Goal: Task Accomplishment & Management: Complete application form

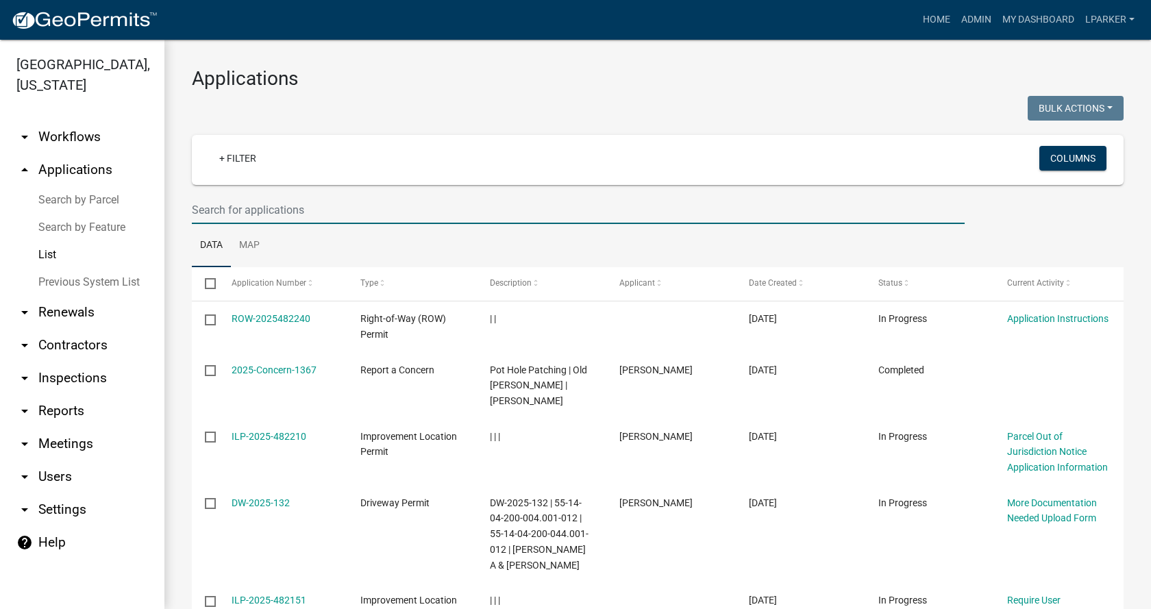
click at [236, 206] on input "text" at bounding box center [578, 210] width 773 height 28
type input "38532"
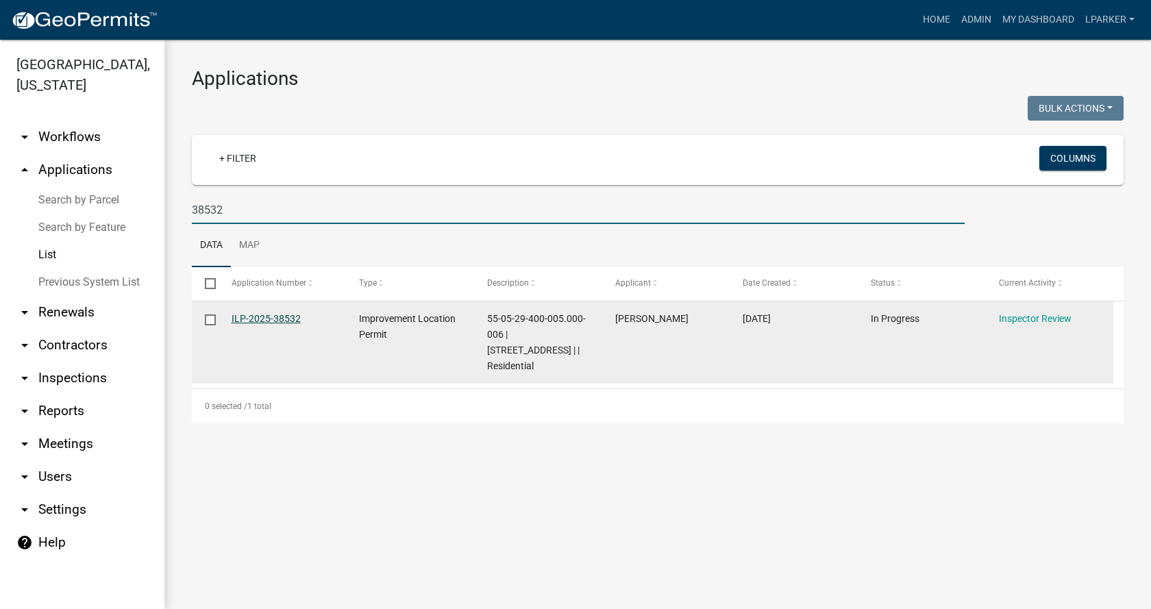
click at [253, 313] on link "ILP-2025-38532" at bounding box center [266, 318] width 69 height 11
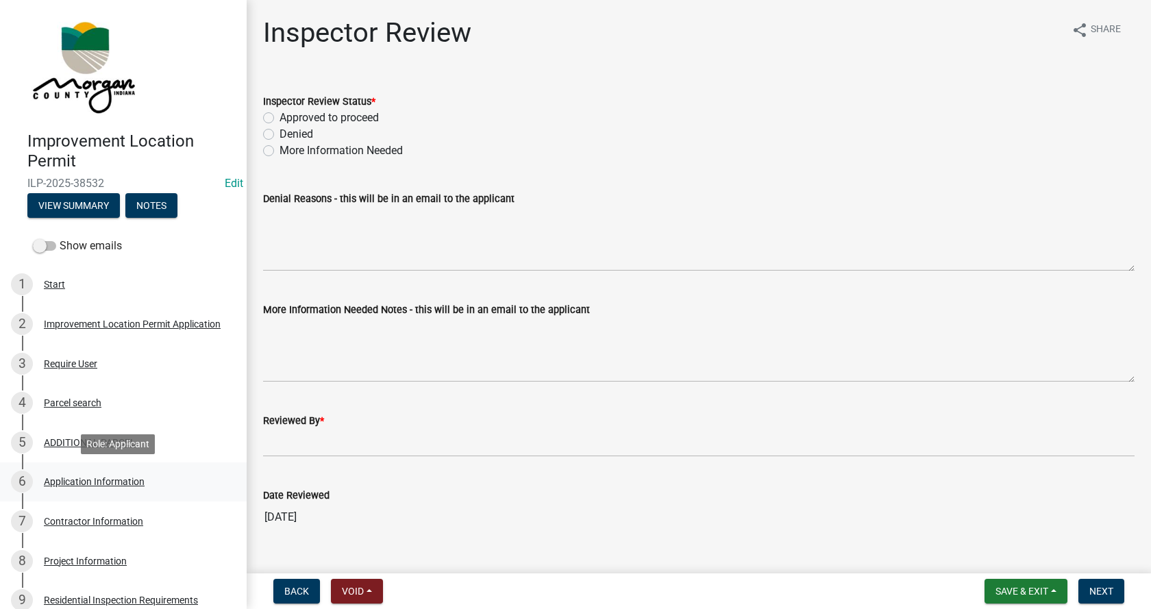
click at [64, 479] on div "Application Information" at bounding box center [94, 482] width 101 height 10
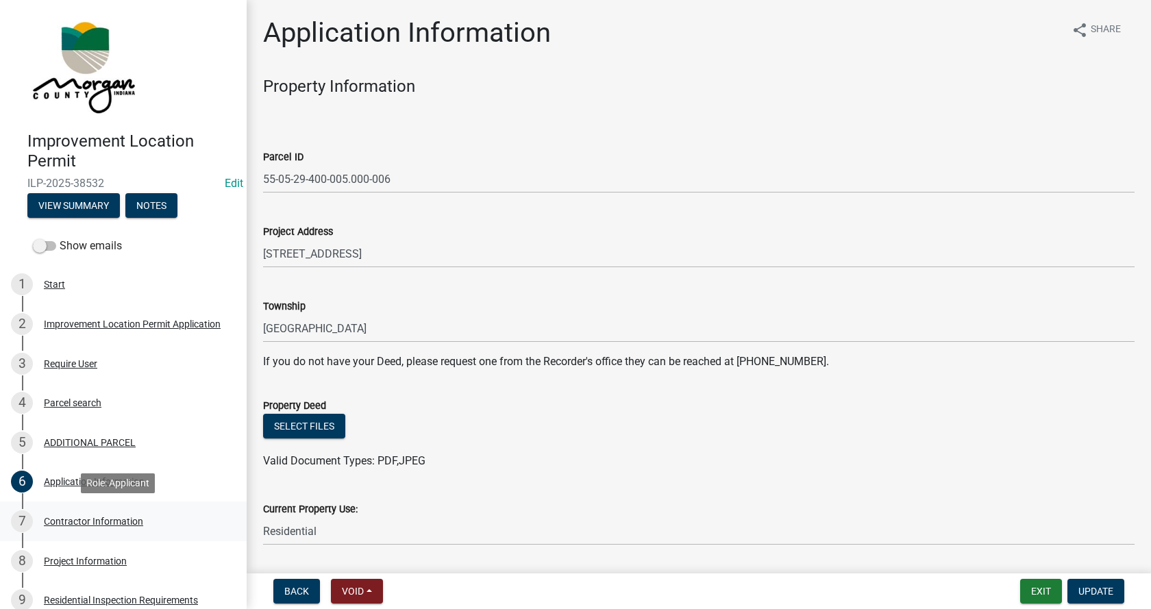
click at [60, 518] on div "Contractor Information" at bounding box center [93, 522] width 99 height 10
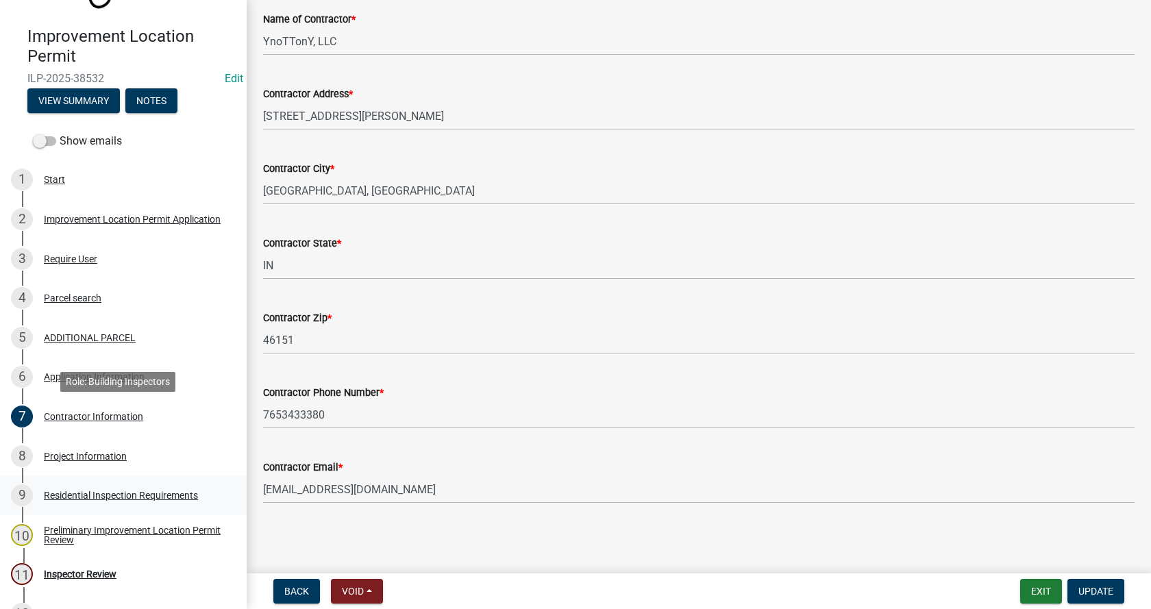
scroll to position [265, 0]
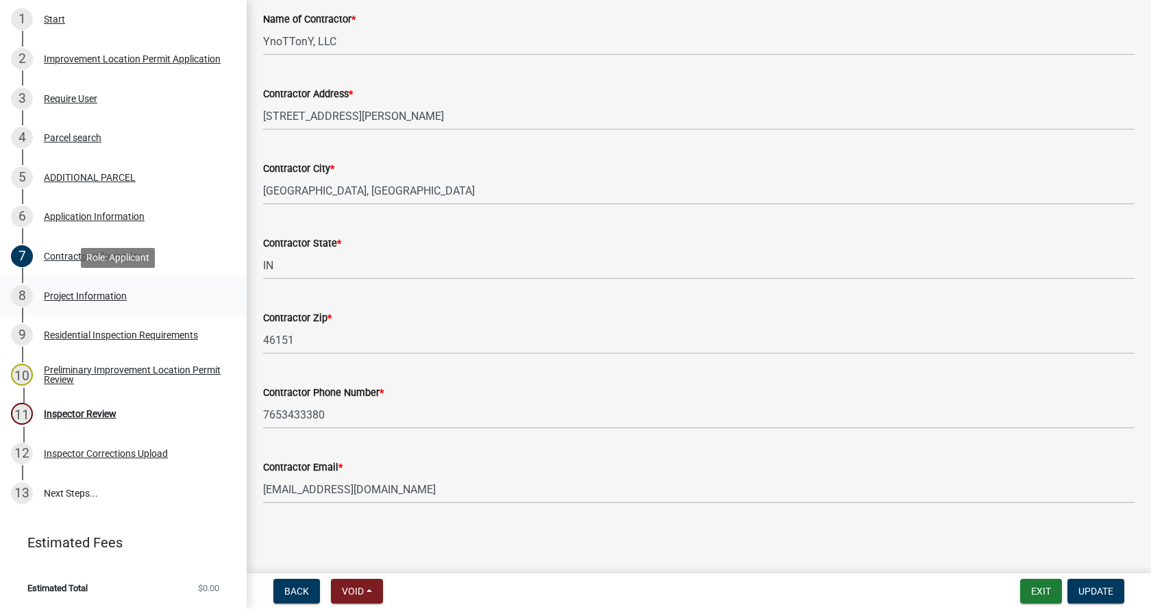
click at [58, 295] on div "Project Information" at bounding box center [85, 296] width 83 height 10
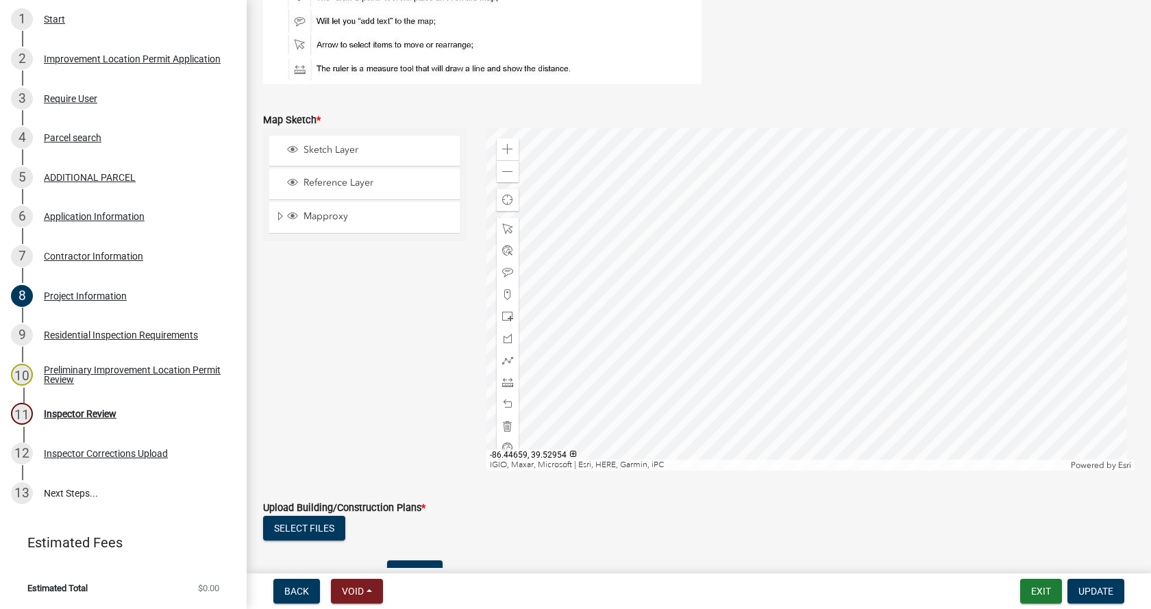
scroll to position [2603, 0]
click at [506, 169] on span at bounding box center [507, 173] width 11 height 11
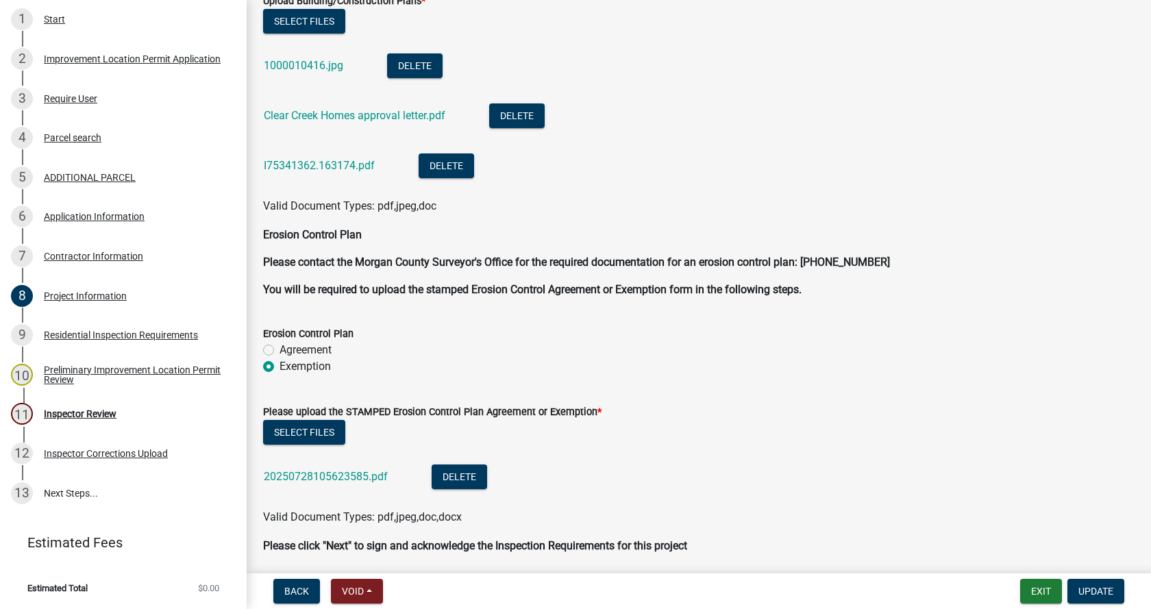
scroll to position [3162, 0]
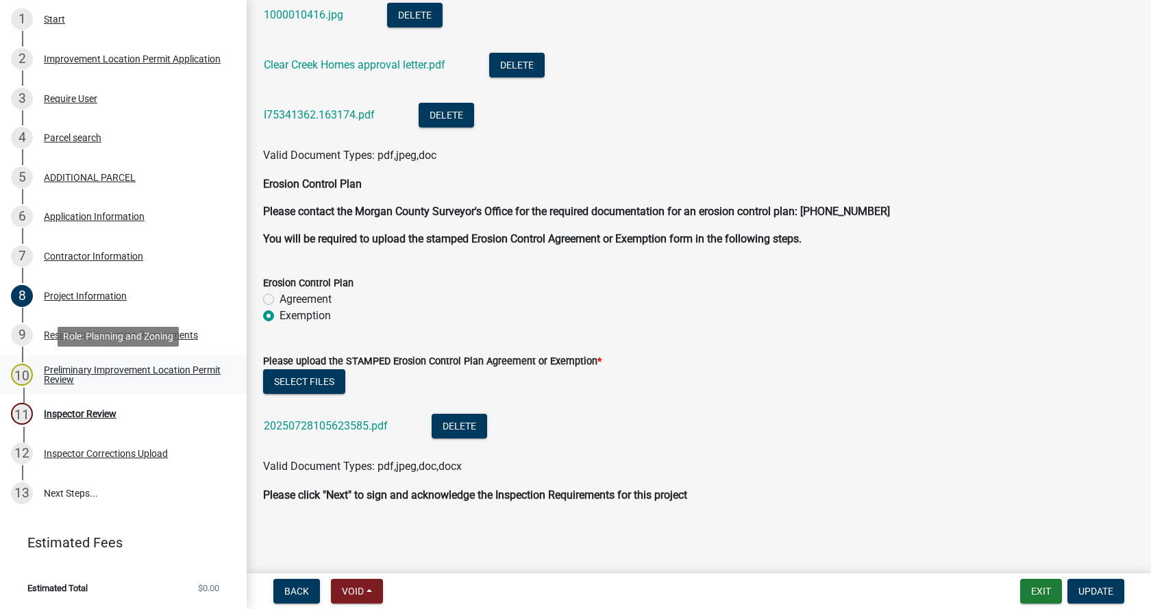
click at [58, 371] on div "Preliminary Improvement Location Permit Review" at bounding box center [134, 374] width 181 height 19
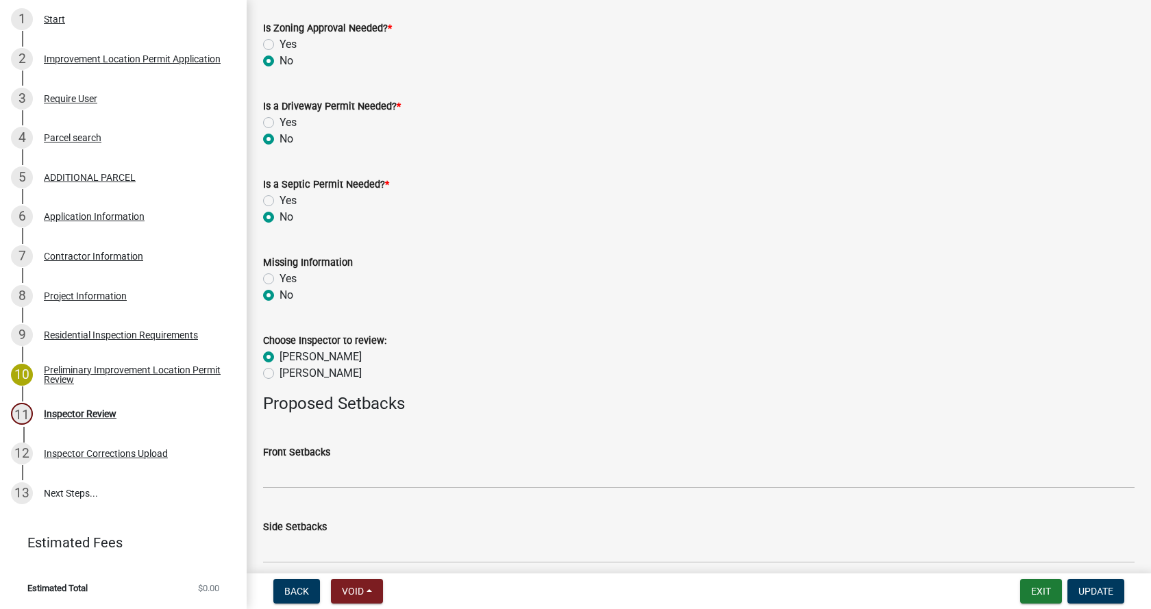
scroll to position [614, 0]
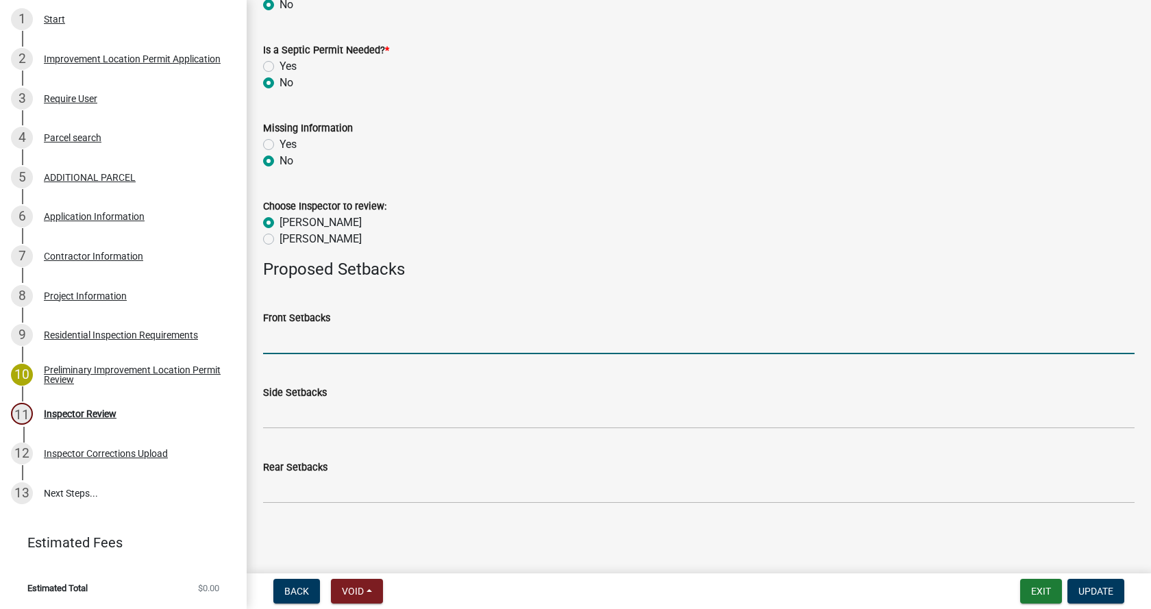
click at [322, 343] on input "Front Setbacks" at bounding box center [698, 340] width 871 height 28
type input "25 (BZA approved D-25-16 for reduced front setback on [DATE])"
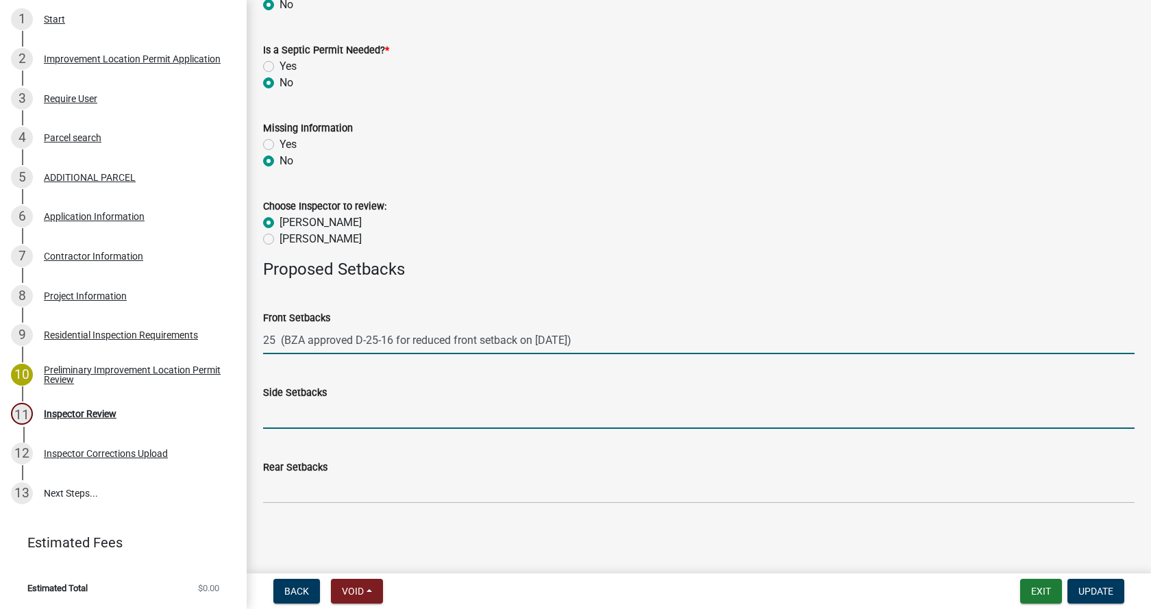
click at [293, 414] on input "Side Setbacks" at bounding box center [698, 415] width 871 height 28
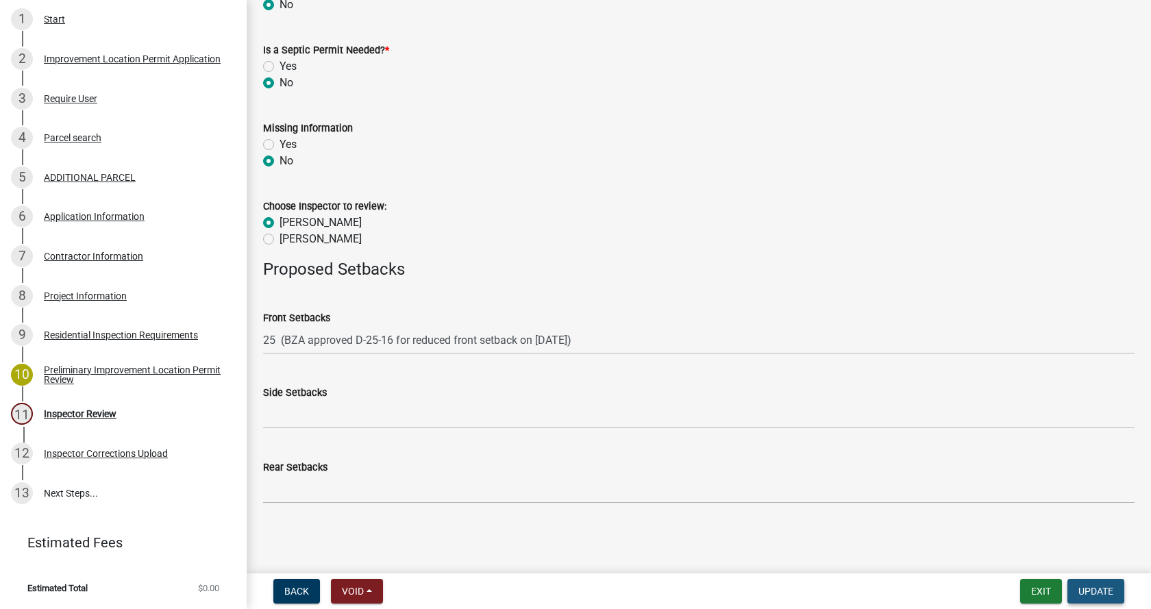
click at [1108, 591] on span "Update" at bounding box center [1095, 591] width 35 height 11
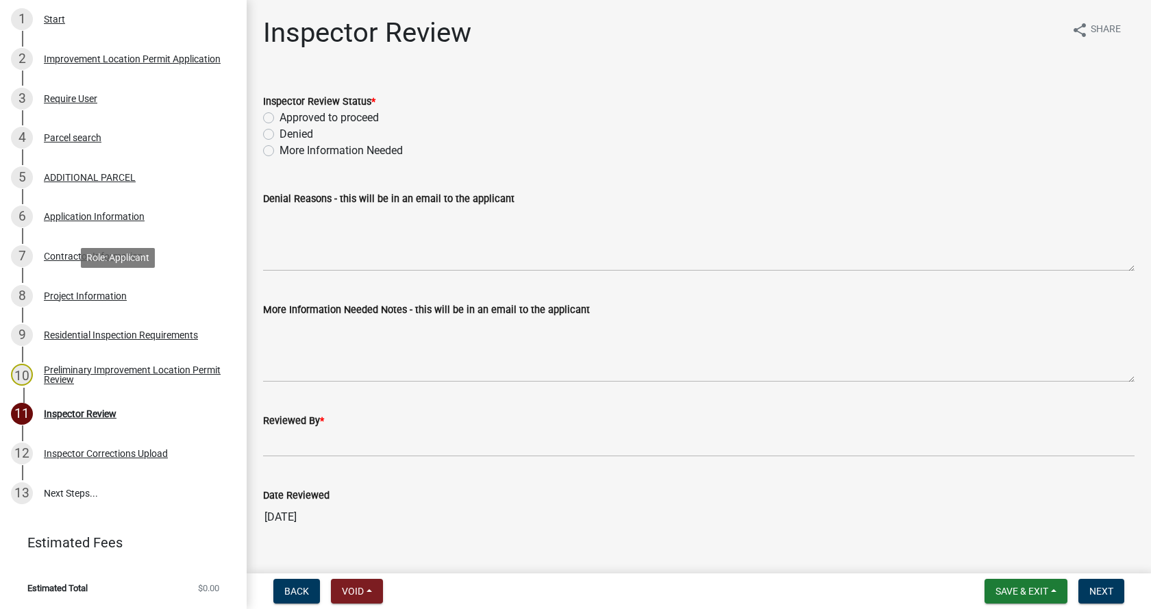
click at [49, 291] on div "Project Information" at bounding box center [85, 296] width 83 height 10
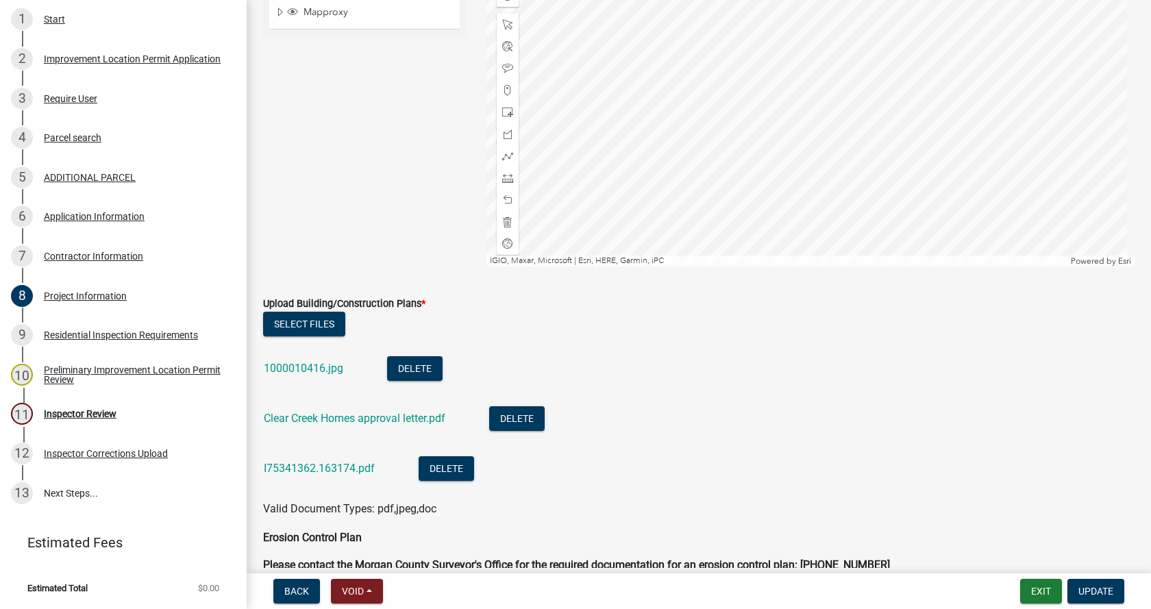
scroll to position [3014, 0]
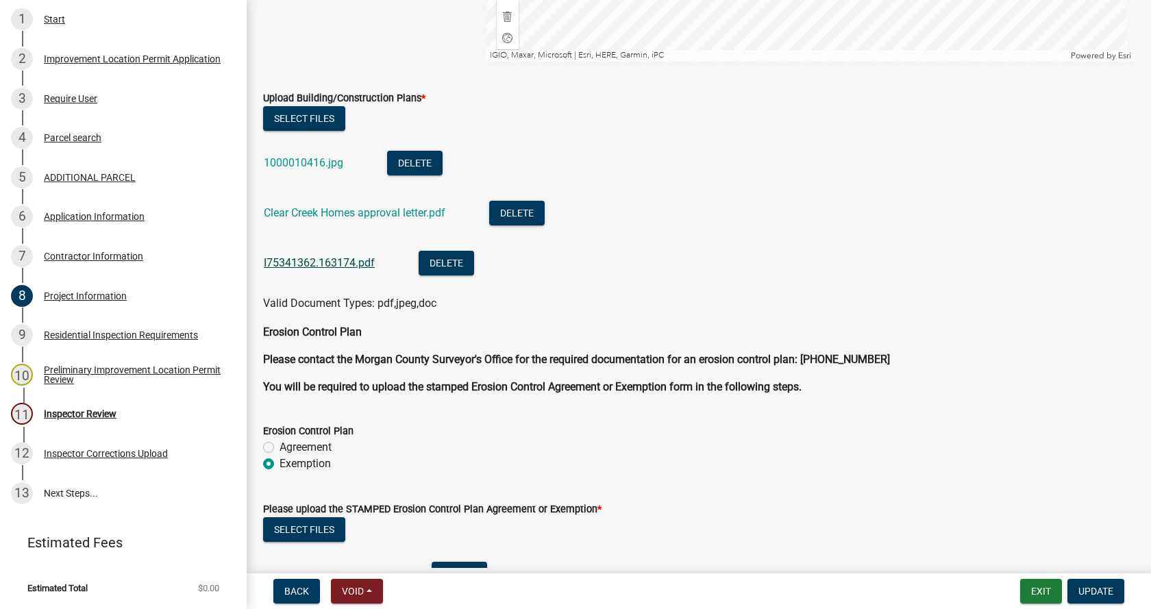
click at [297, 264] on link "I75341362.163174.pdf" at bounding box center [319, 262] width 111 height 13
click at [299, 163] on link "1000010416.jpg" at bounding box center [303, 162] width 79 height 13
click at [314, 211] on link "Clear Creek Homes approval letter.pdf" at bounding box center [355, 212] width 182 height 13
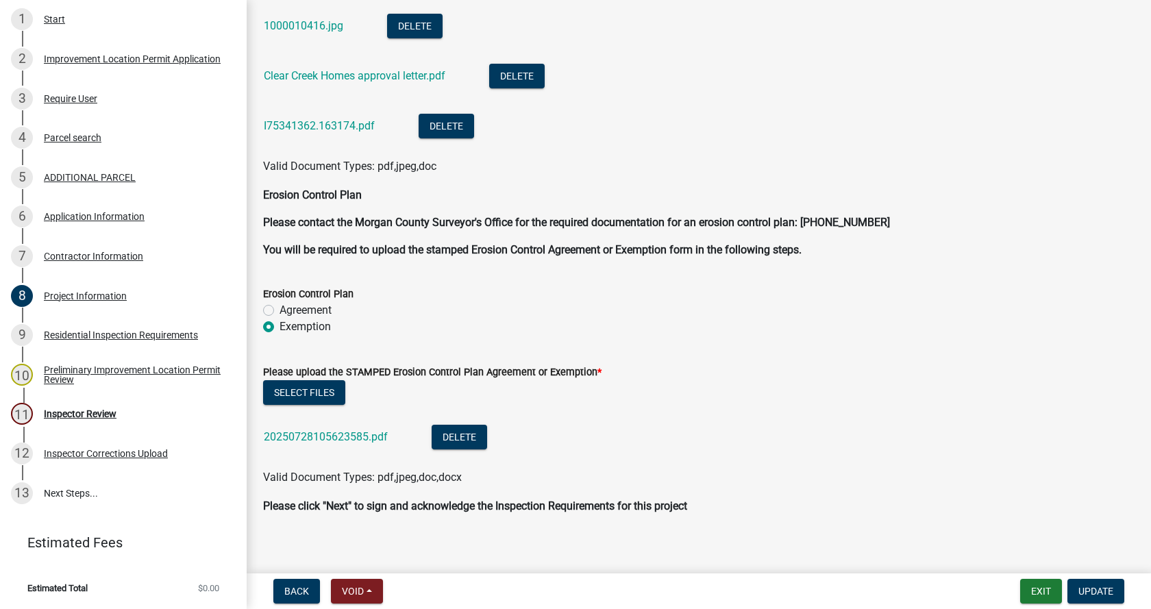
scroll to position [3162, 0]
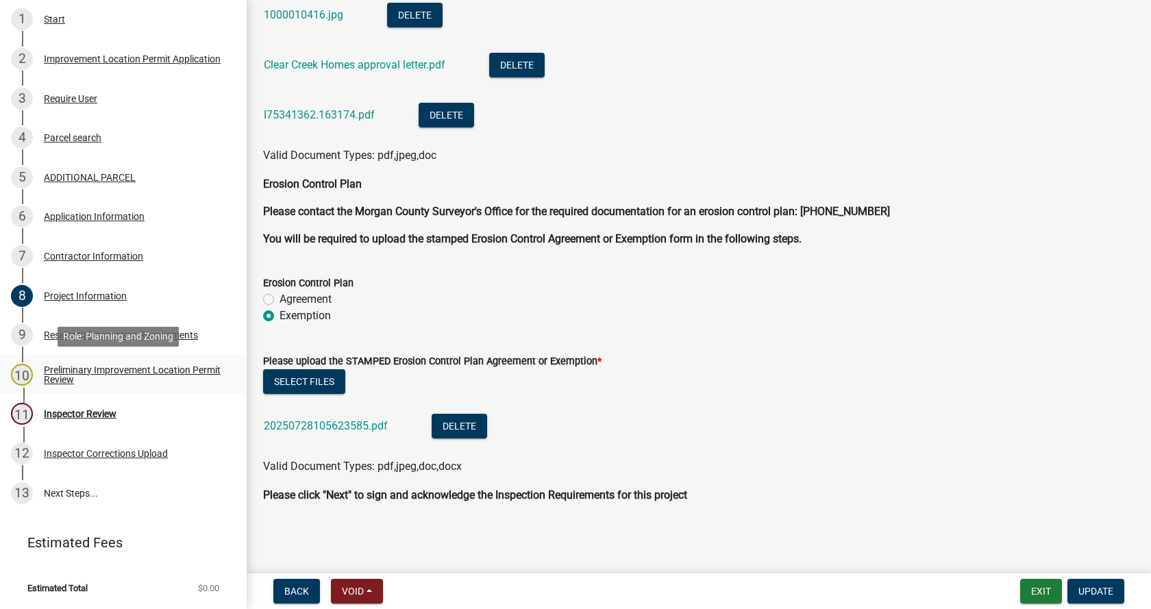
click at [52, 366] on div "Preliminary Improvement Location Permit Review" at bounding box center [134, 374] width 181 height 19
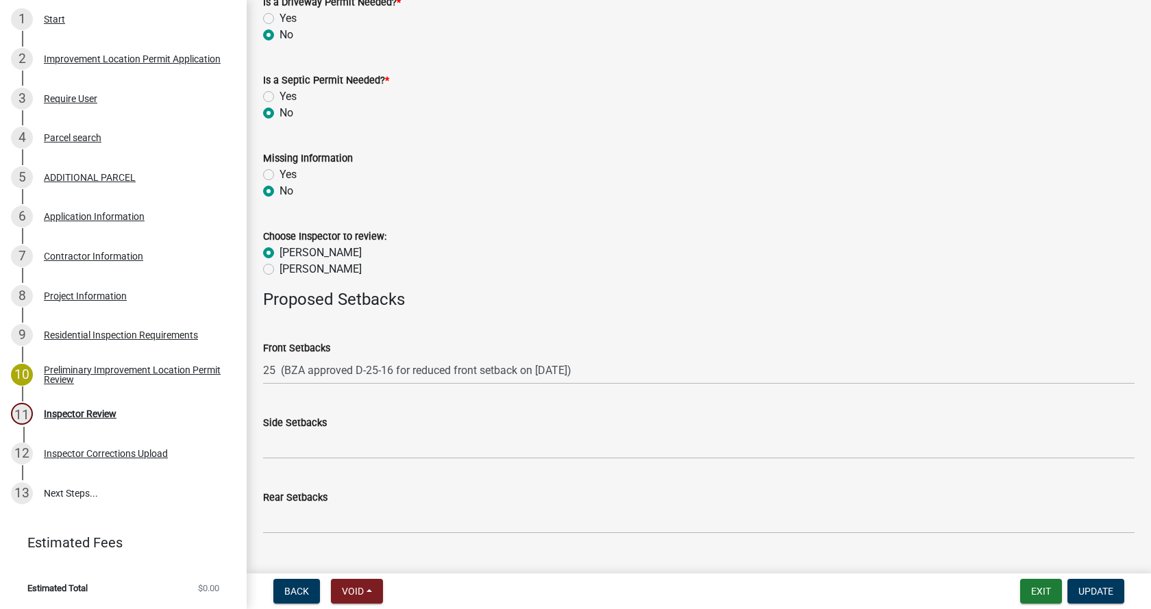
scroll to position [614, 0]
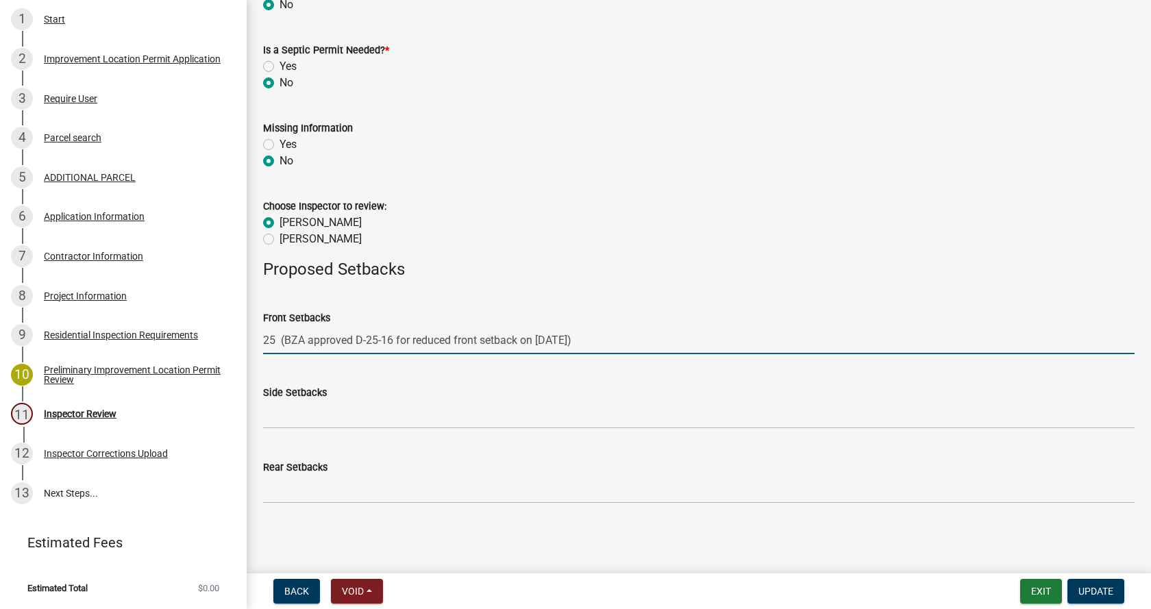
click at [275, 341] on input "25 (BZA approved D-25-16 for reduced front setback on [DATE])" at bounding box center [698, 340] width 871 height 28
type input "25 ft (BZA approved D-25-16 for reduced front setback on [DATE])"
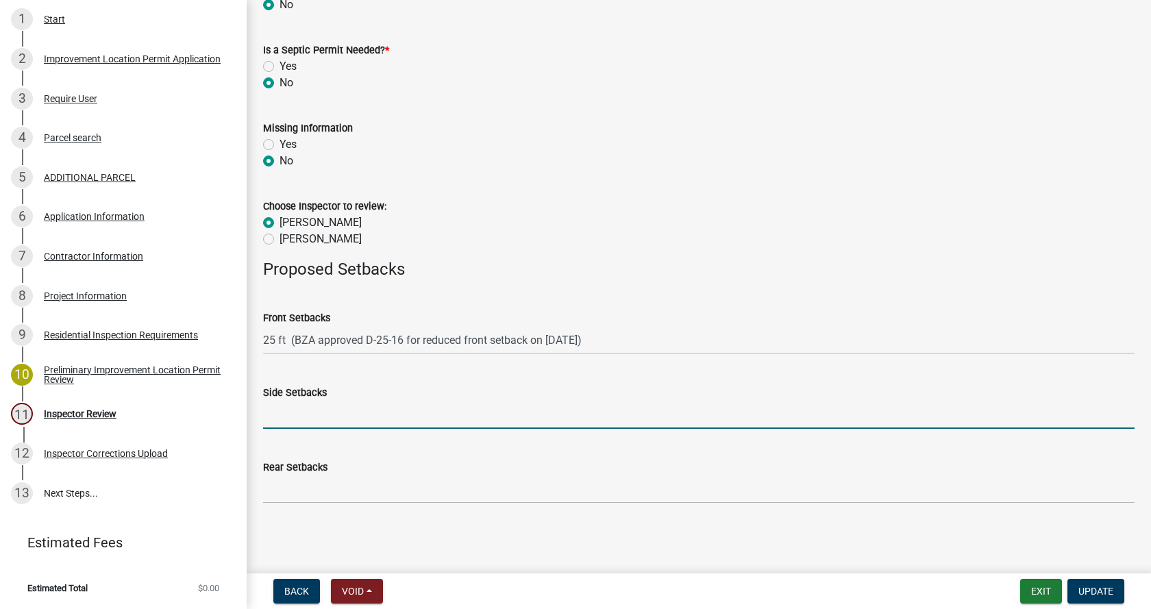
click at [275, 415] on input "Side Setbacks" at bounding box center [698, 415] width 871 height 28
click at [277, 417] on input "Side Setbacks" at bounding box center [698, 415] width 871 height 28
click at [305, 417] on input "36/" at bounding box center [698, 415] width 871 height 28
type input "36 / 187"
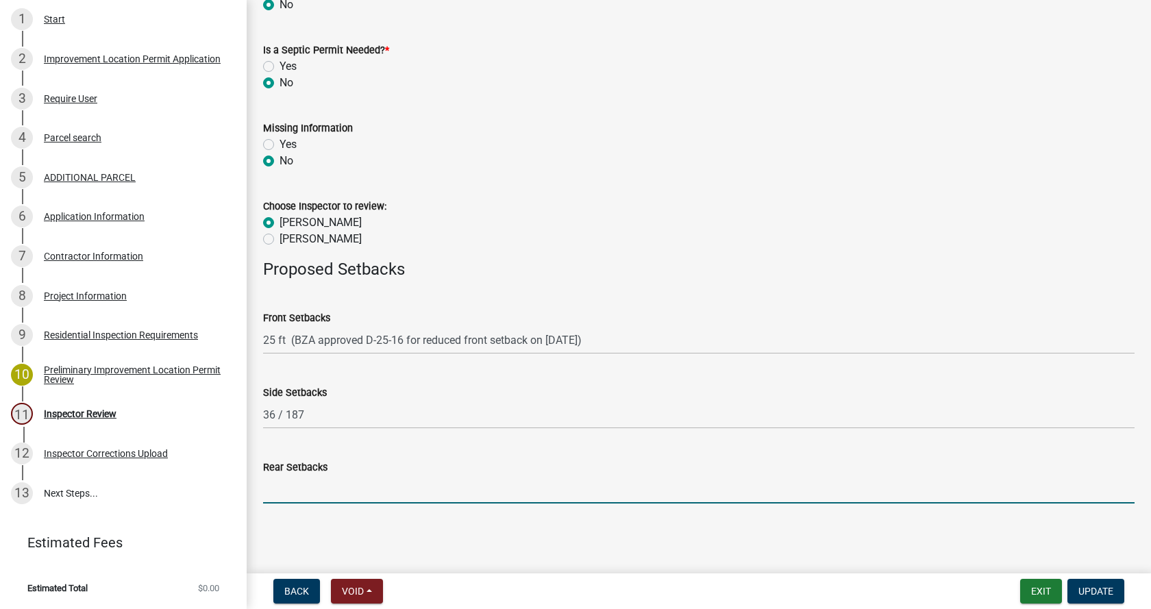
click at [325, 495] on input "Rear Setbacks" at bounding box center [698, 489] width 871 height 28
click at [279, 489] on input "Rear Setbacks" at bounding box center [698, 489] width 871 height 28
type input "1343"
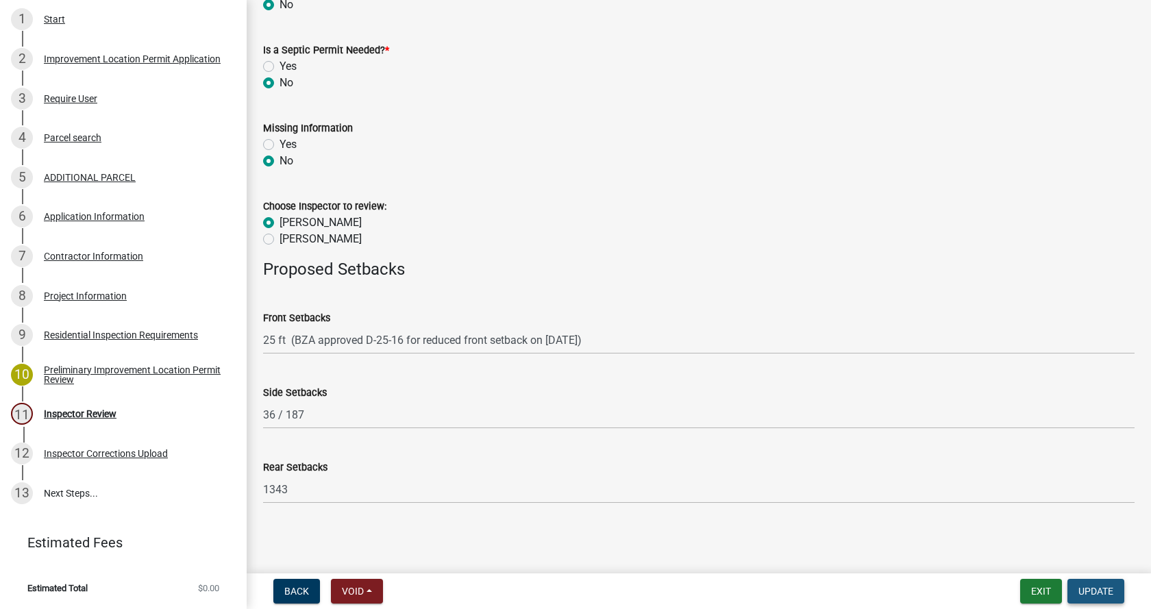
click at [1099, 589] on span "Update" at bounding box center [1095, 591] width 35 height 11
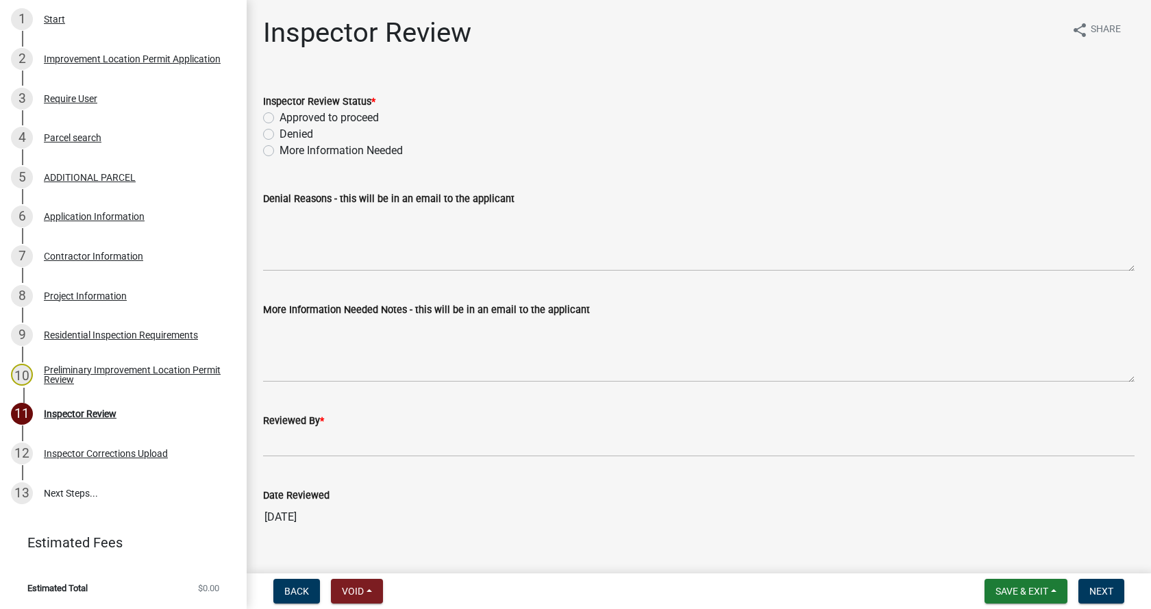
click at [280, 116] on label "Approved to proceed" at bounding box center [329, 118] width 99 height 16
click at [280, 116] on input "Approved to proceed" at bounding box center [284, 114] width 9 height 9
radio input "true"
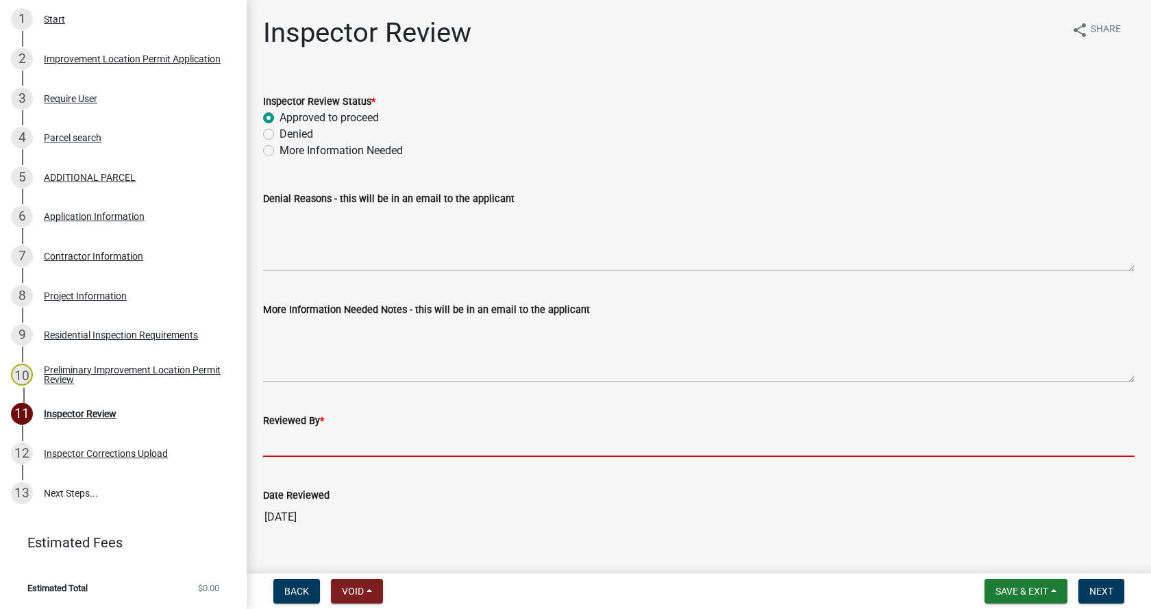
click at [306, 440] on input "Reviewed By *" at bounding box center [698, 443] width 871 height 28
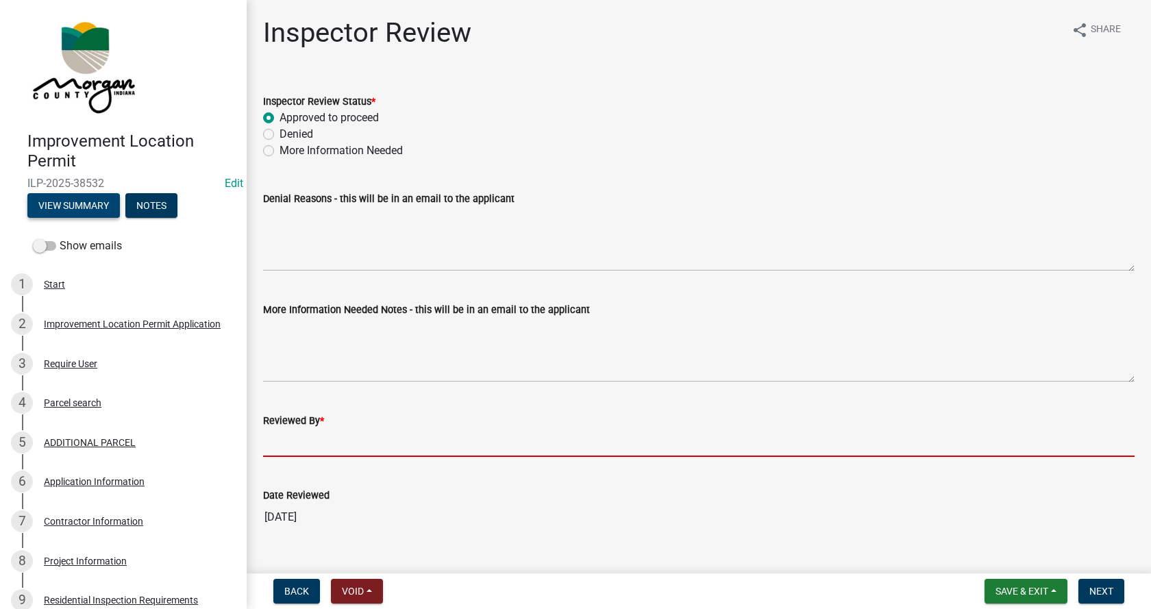
click at [73, 202] on button "View Summary" at bounding box center [73, 205] width 92 height 25
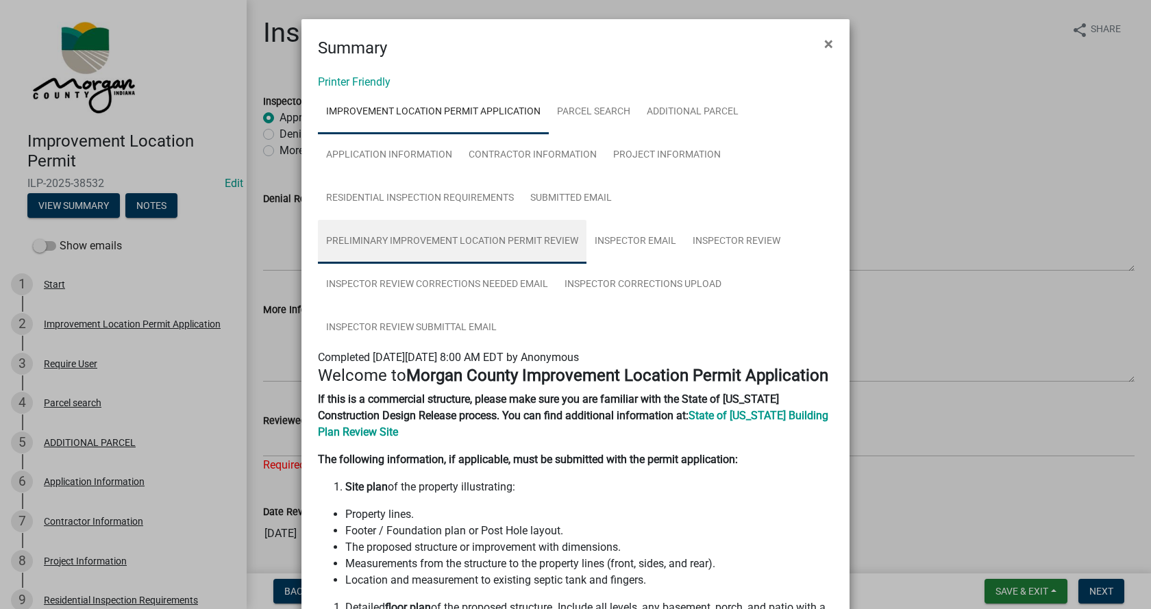
click at [469, 240] on link "Preliminary Improvement Location Permit Review" at bounding box center [452, 242] width 269 height 44
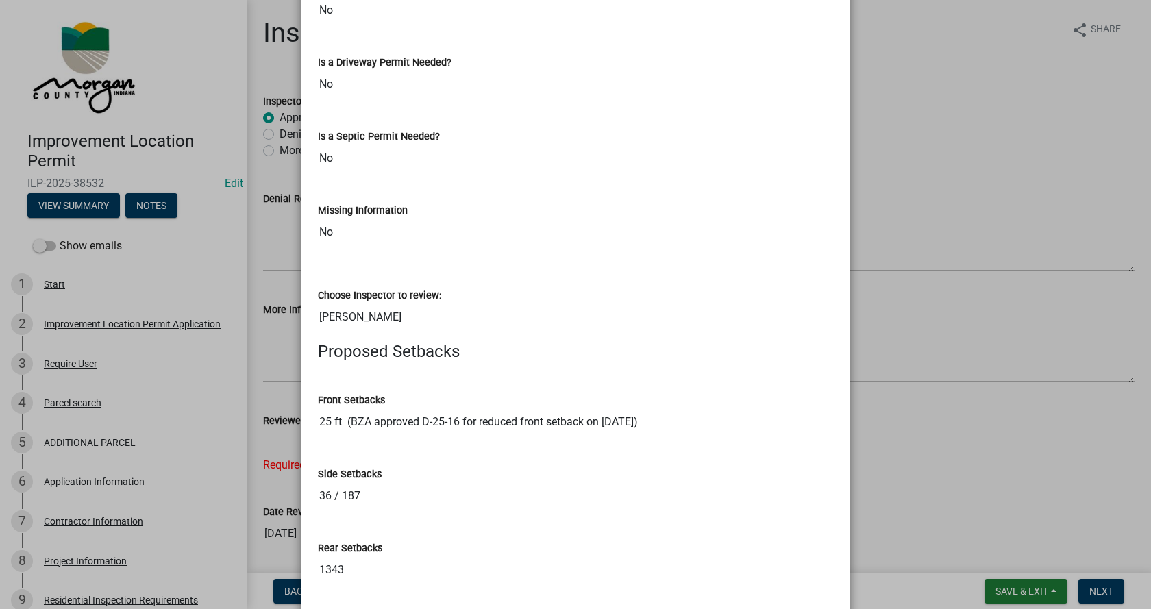
scroll to position [705, 0]
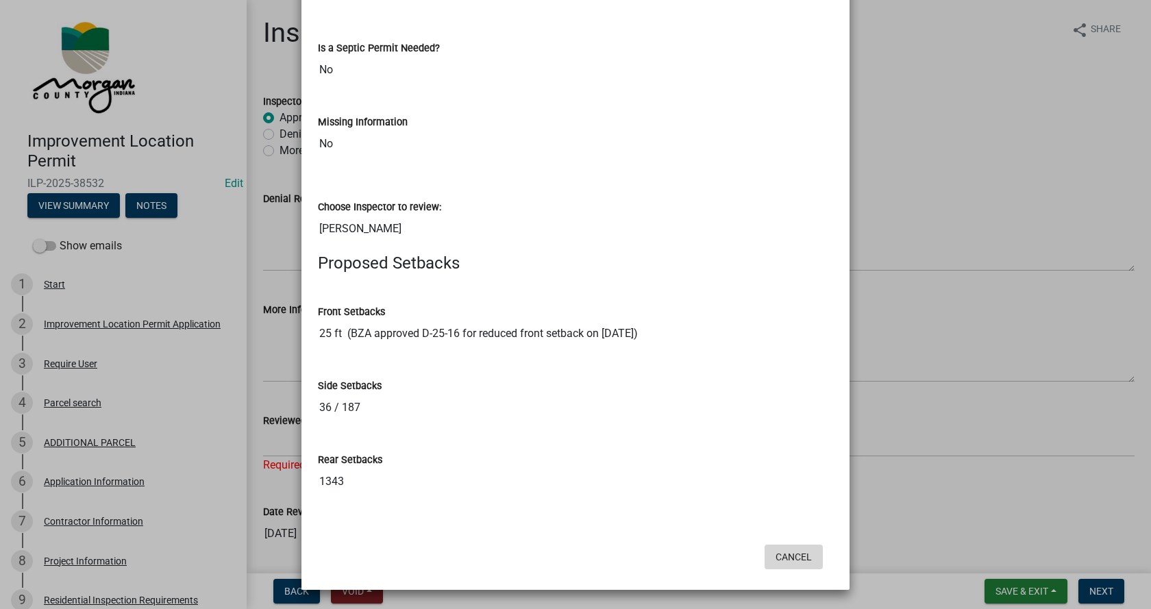
click at [782, 558] on button "Cancel" at bounding box center [794, 557] width 58 height 25
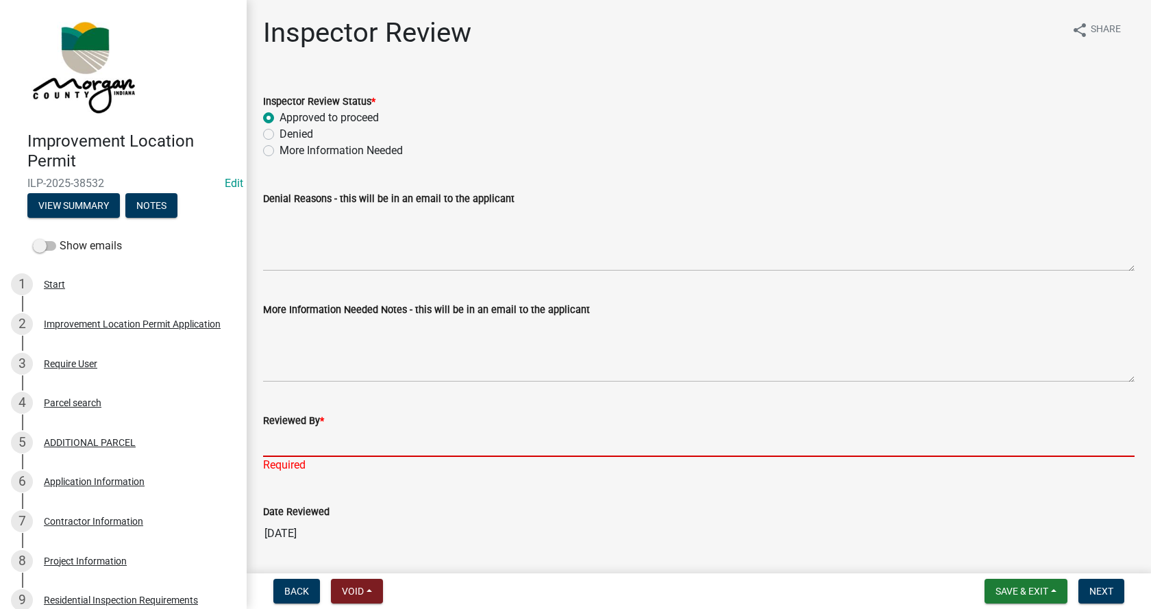
click at [281, 446] on input "Reviewed By *" at bounding box center [698, 443] width 871 height 28
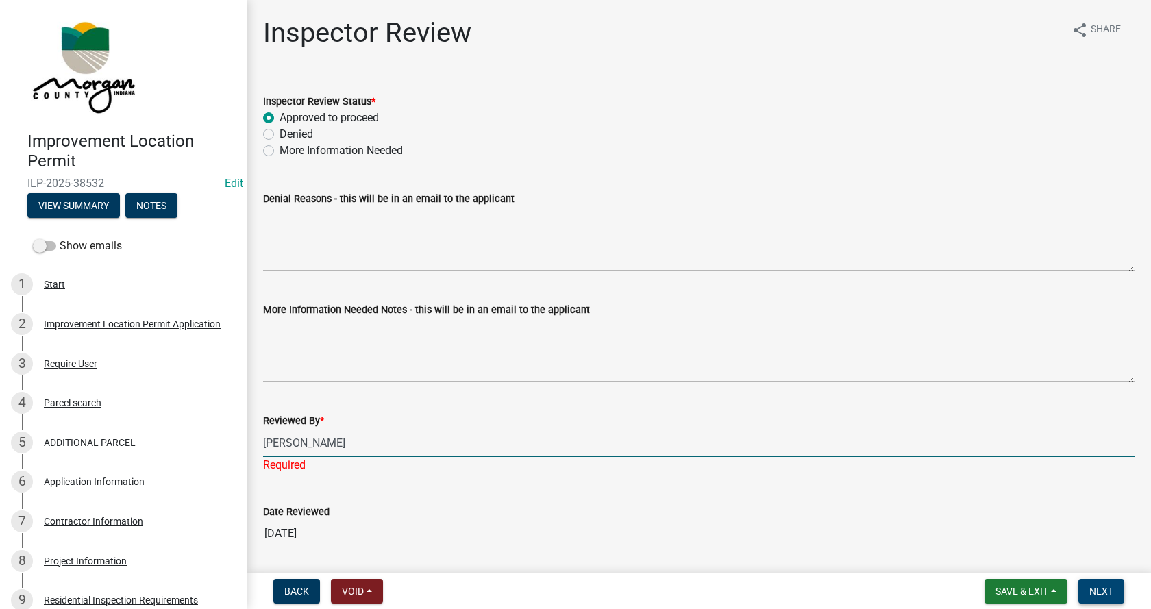
type input "[PERSON_NAME]"
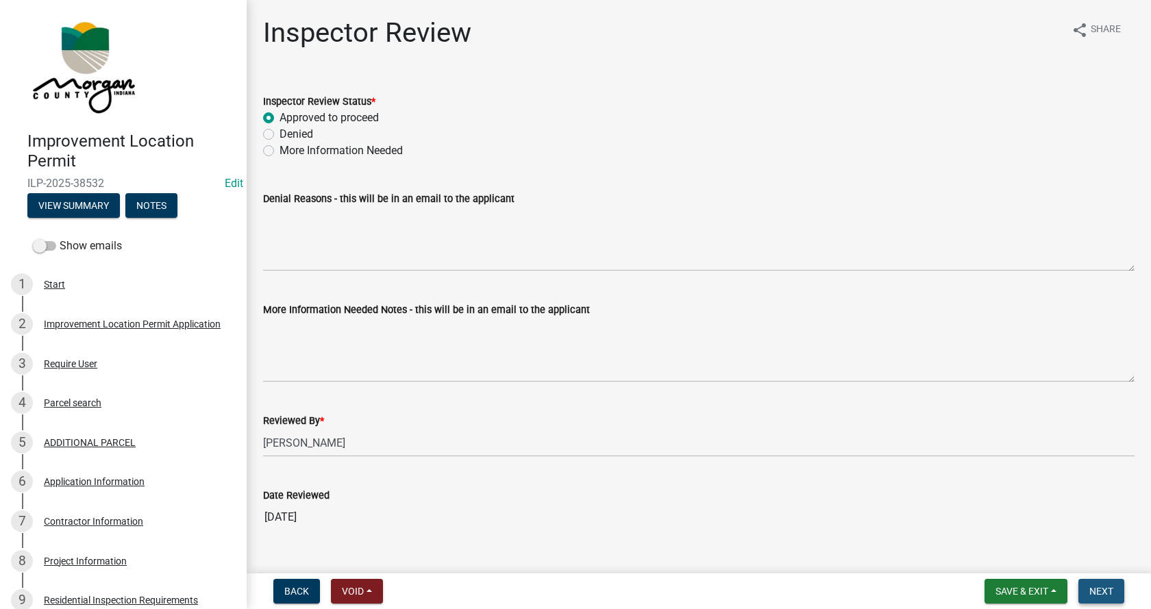
click at [1106, 591] on span "Next" at bounding box center [1101, 591] width 24 height 11
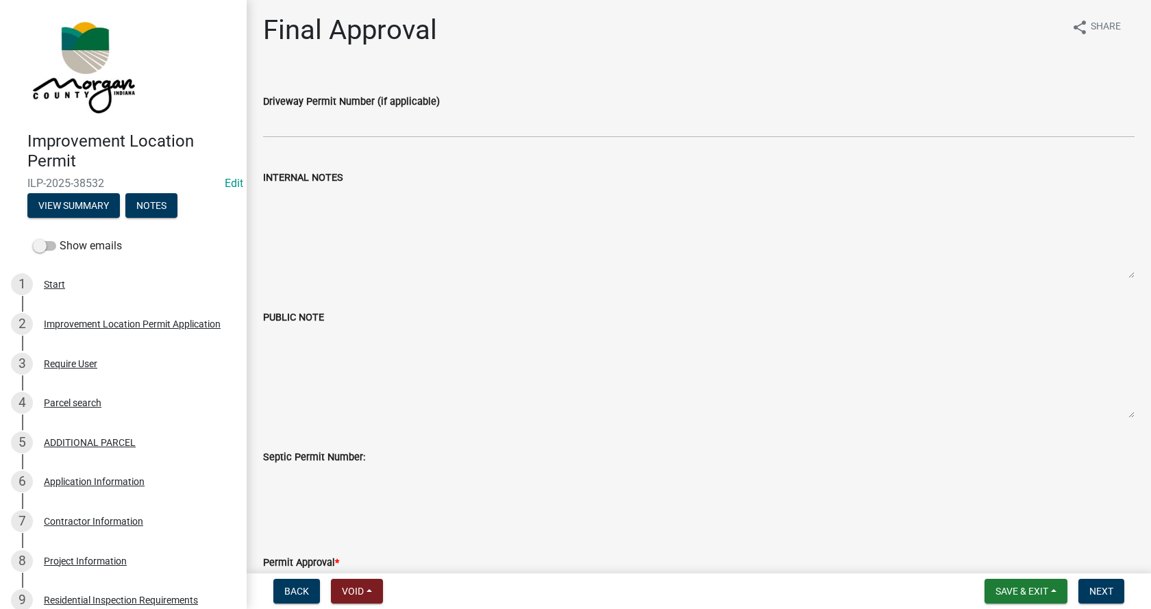
scroll to position [0, 0]
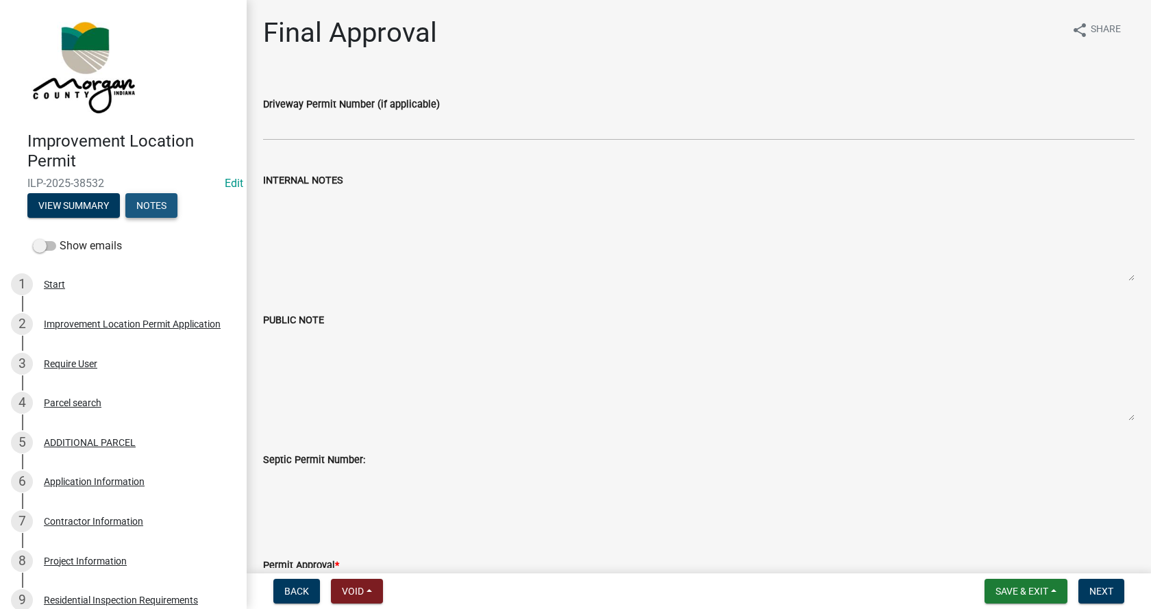
click at [159, 206] on button "Notes" at bounding box center [151, 205] width 52 height 25
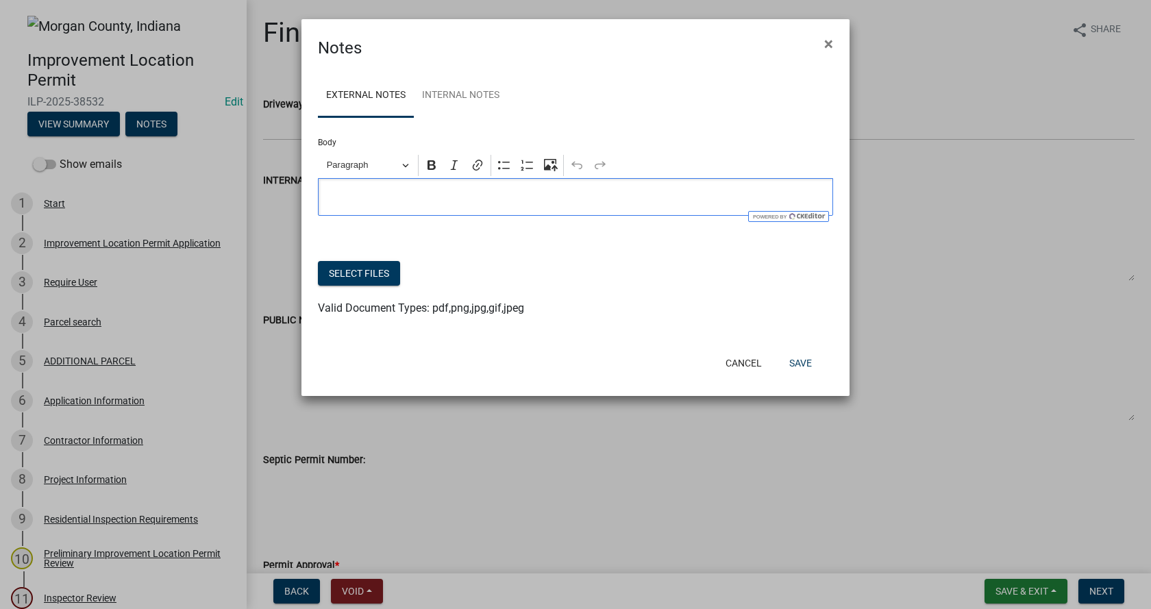
click at [353, 199] on p "Editor editing area: main. Press Alt+0 for help." at bounding box center [575, 197] width 501 height 16
click at [804, 363] on button "Save" at bounding box center [800, 363] width 45 height 25
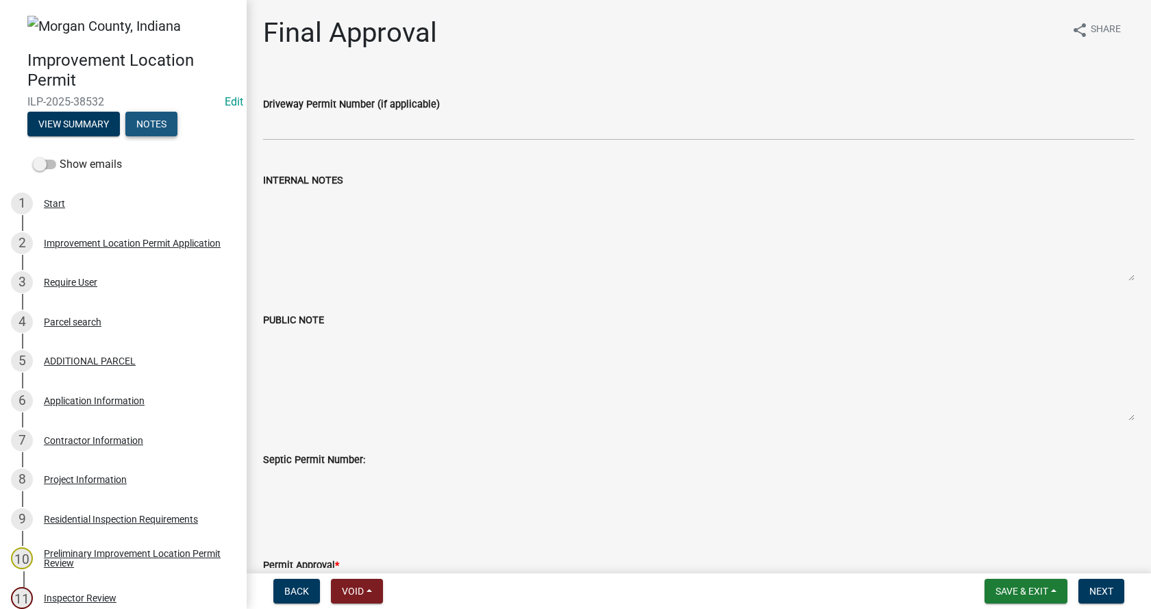
click at [164, 120] on button "Notes" at bounding box center [151, 124] width 52 height 25
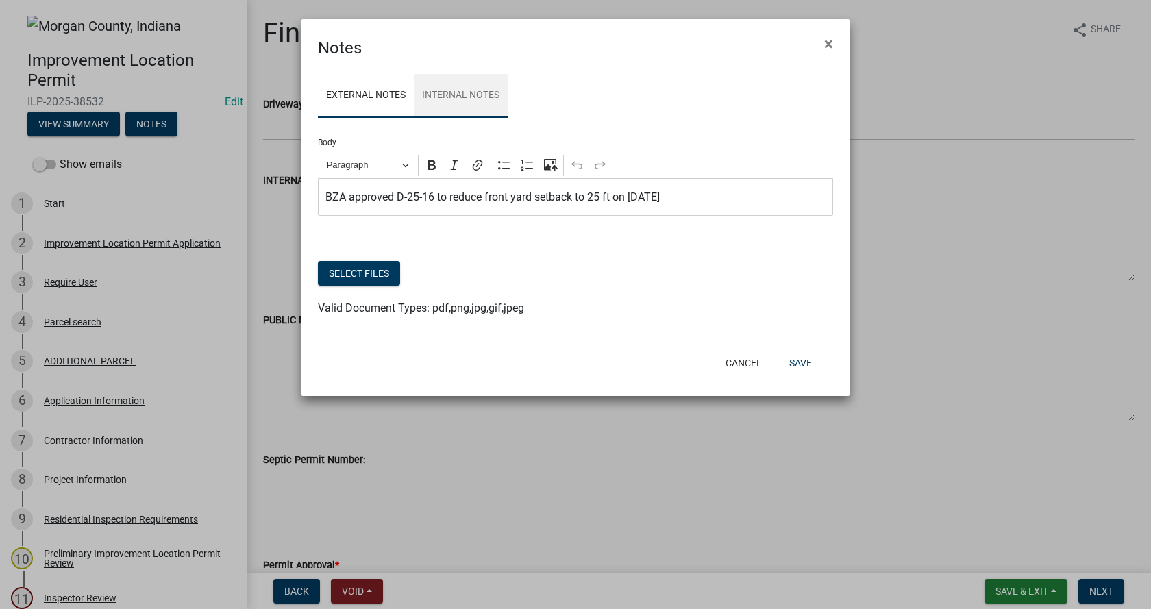
click at [460, 90] on link "Internal Notes" at bounding box center [461, 96] width 94 height 44
click at [364, 195] on p "Editor editing area: main. Press Alt+0 for help." at bounding box center [575, 197] width 501 height 16
click at [793, 358] on button "Save" at bounding box center [800, 363] width 45 height 25
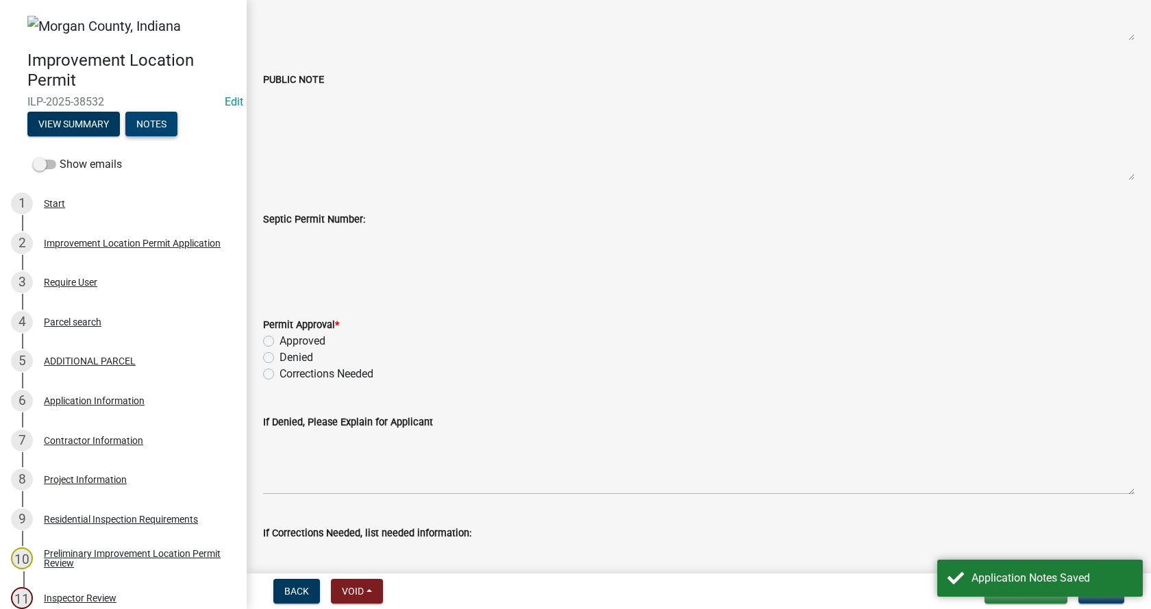
scroll to position [274, 0]
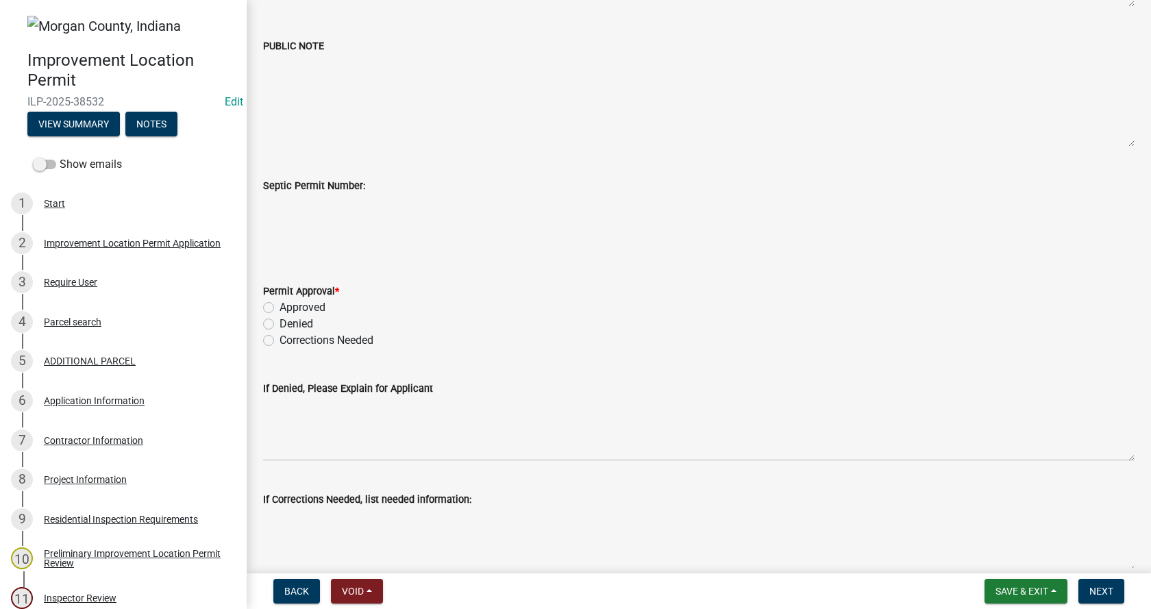
click at [280, 307] on label "Approved" at bounding box center [303, 307] width 46 height 16
click at [280, 307] on input "Approved" at bounding box center [284, 303] width 9 height 9
radio input "true"
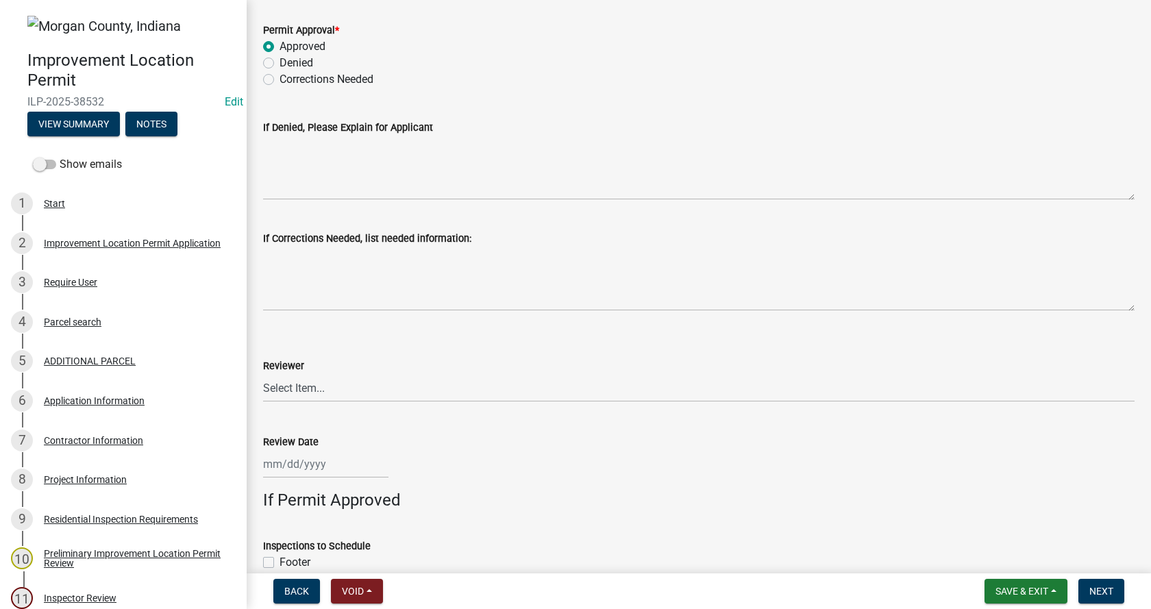
scroll to position [548, 0]
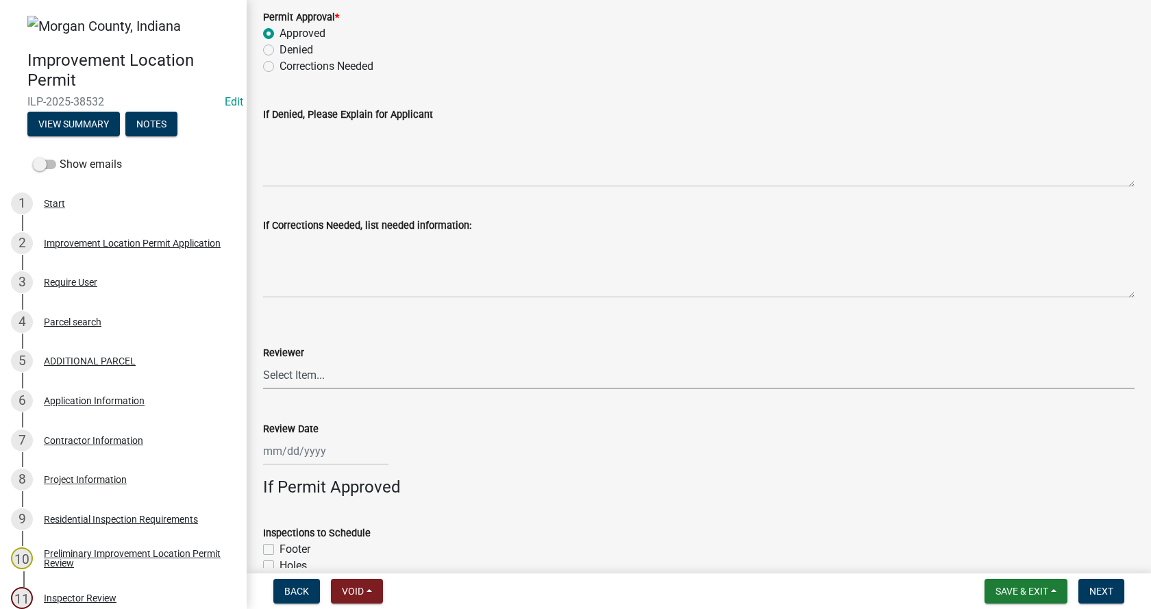
click at [271, 378] on select "Select Item... [PERSON_NAME] [PERSON_NAME] [PERSON_NAME]" at bounding box center [698, 375] width 871 height 28
click at [263, 361] on select "Select Item... [PERSON_NAME] [PERSON_NAME] [PERSON_NAME]" at bounding box center [698, 375] width 871 height 28
select select "4bf9213e-c266-4258-8e9b-d5f6a07002fa"
click at [286, 457] on div at bounding box center [325, 451] width 125 height 28
select select "9"
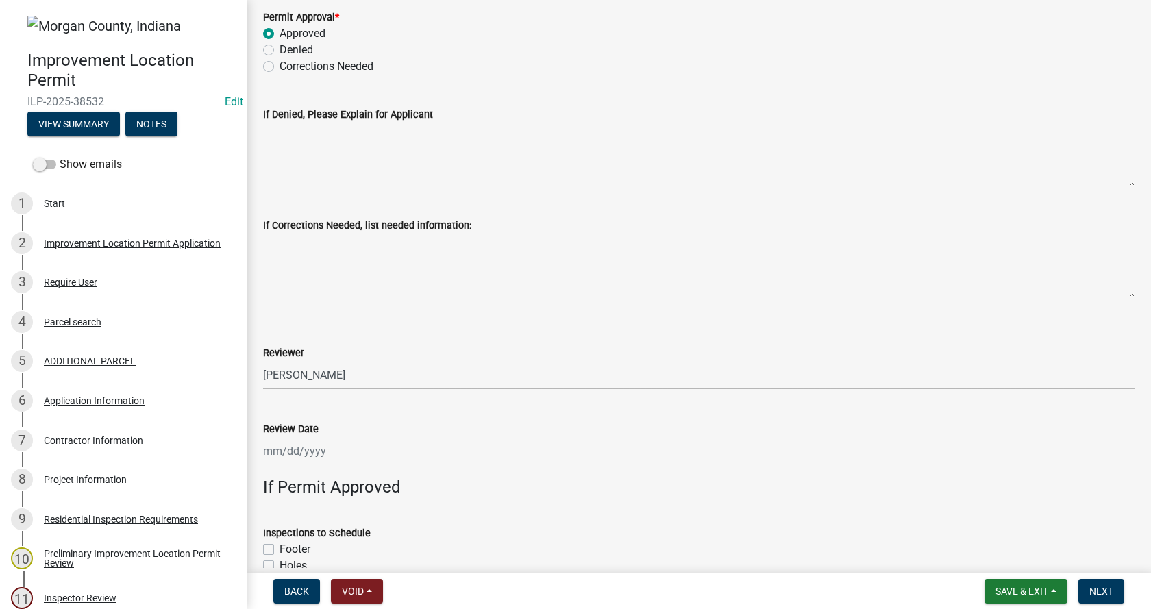
select select "2025"
click at [298, 379] on div "23" at bounding box center [299, 378] width 22 height 22
type input "[DATE]"
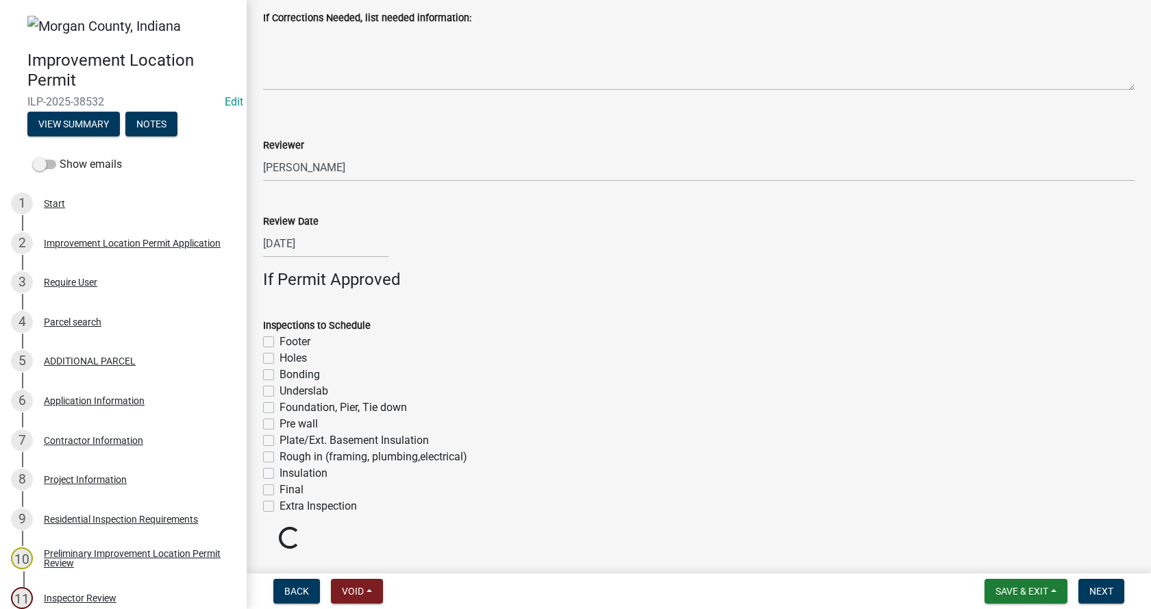
scroll to position [792, 0]
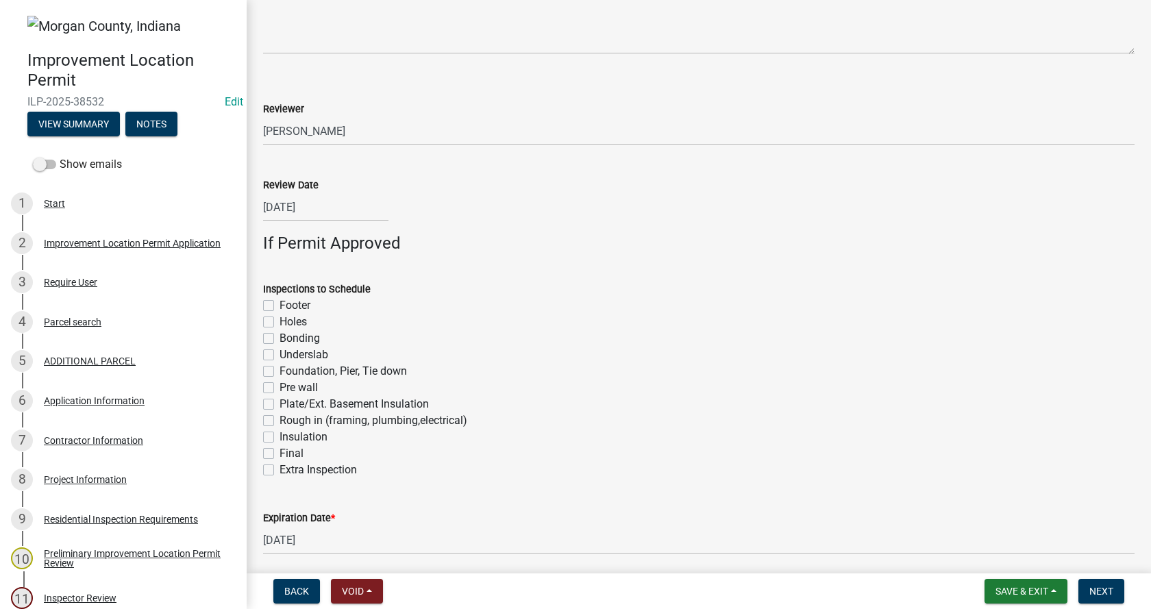
click at [280, 304] on label "Footer" at bounding box center [295, 305] width 31 height 16
click at [280, 304] on input "Footer" at bounding box center [284, 301] width 9 height 9
checkbox input "true"
checkbox input "false"
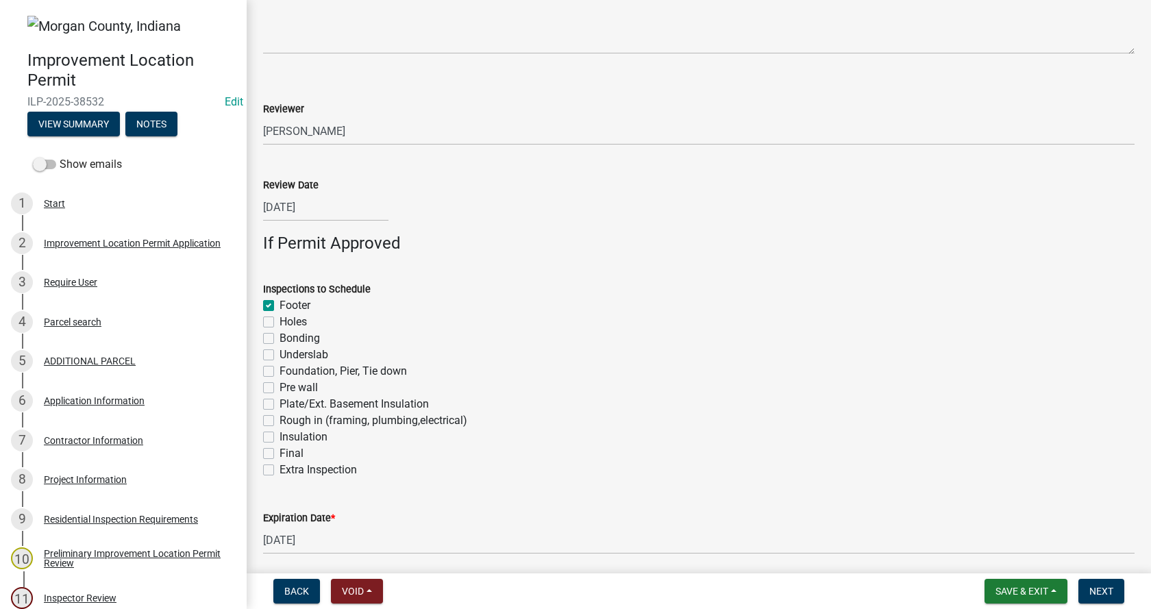
checkbox input "false"
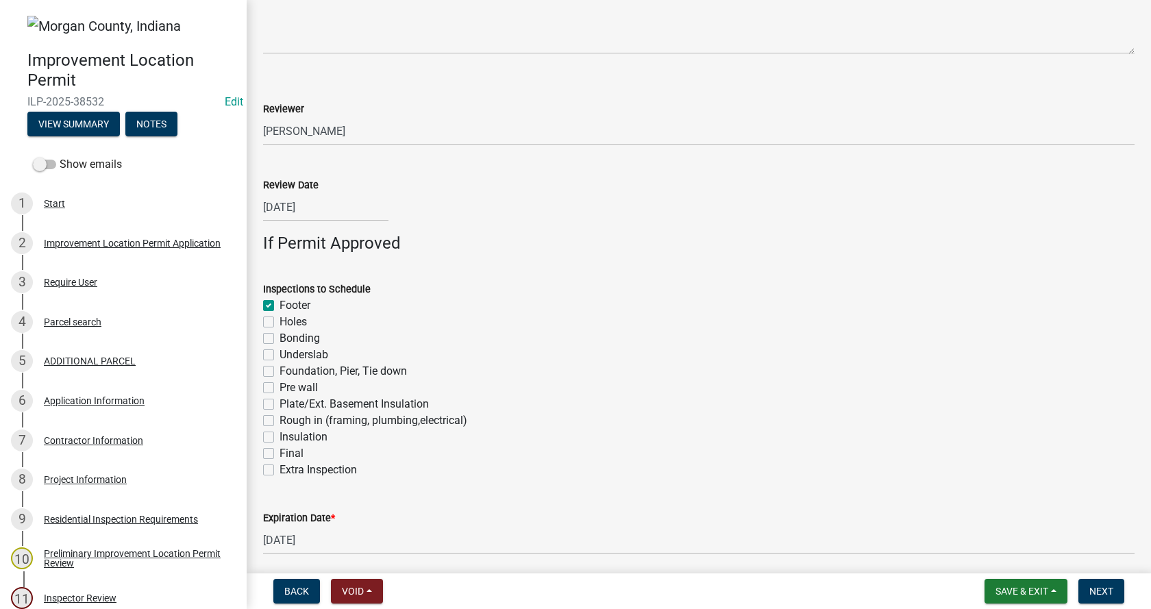
checkbox input "false"
click at [280, 369] on label "Foundation, Pier, Tie down" at bounding box center [343, 371] width 127 height 16
click at [280, 369] on input "Foundation, Pier, Tie down" at bounding box center [284, 367] width 9 height 9
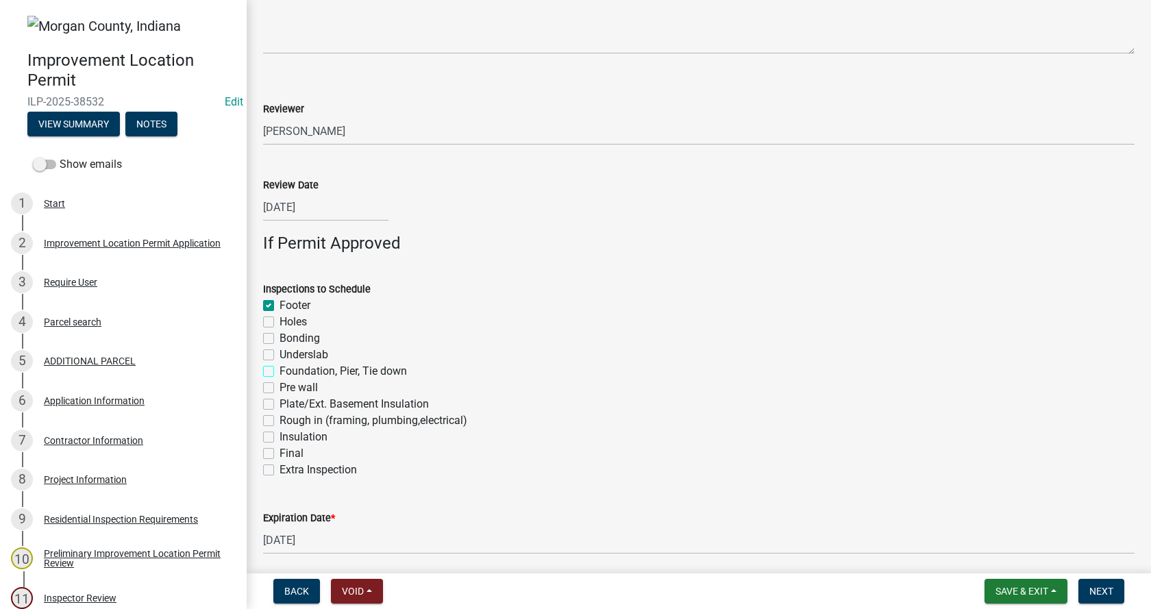
checkbox input "true"
checkbox input "false"
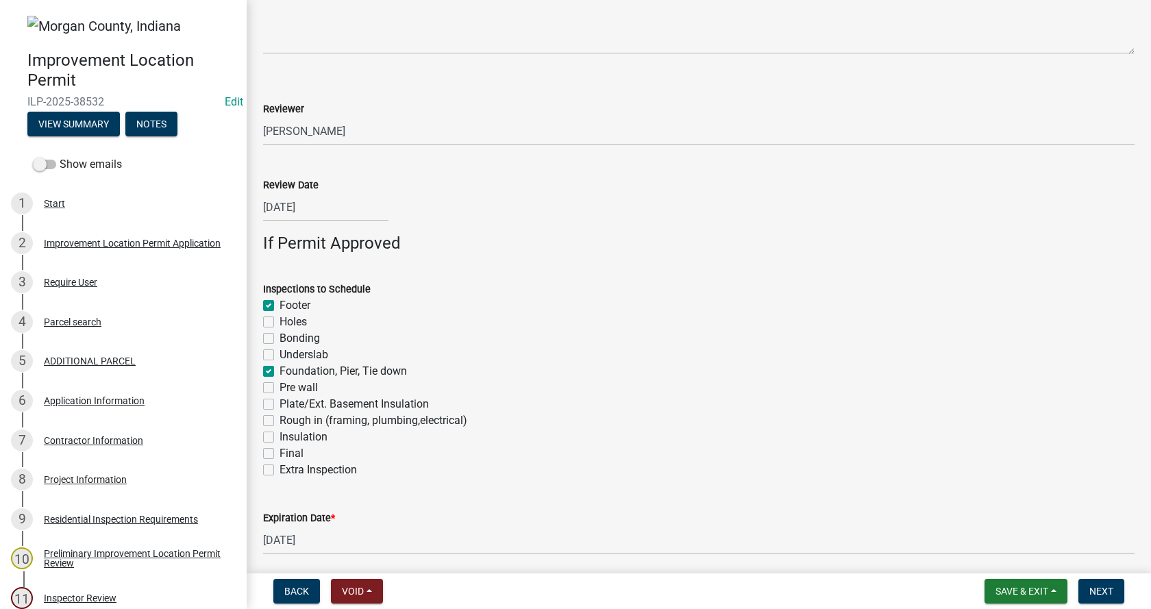
checkbox input "true"
checkbox input "false"
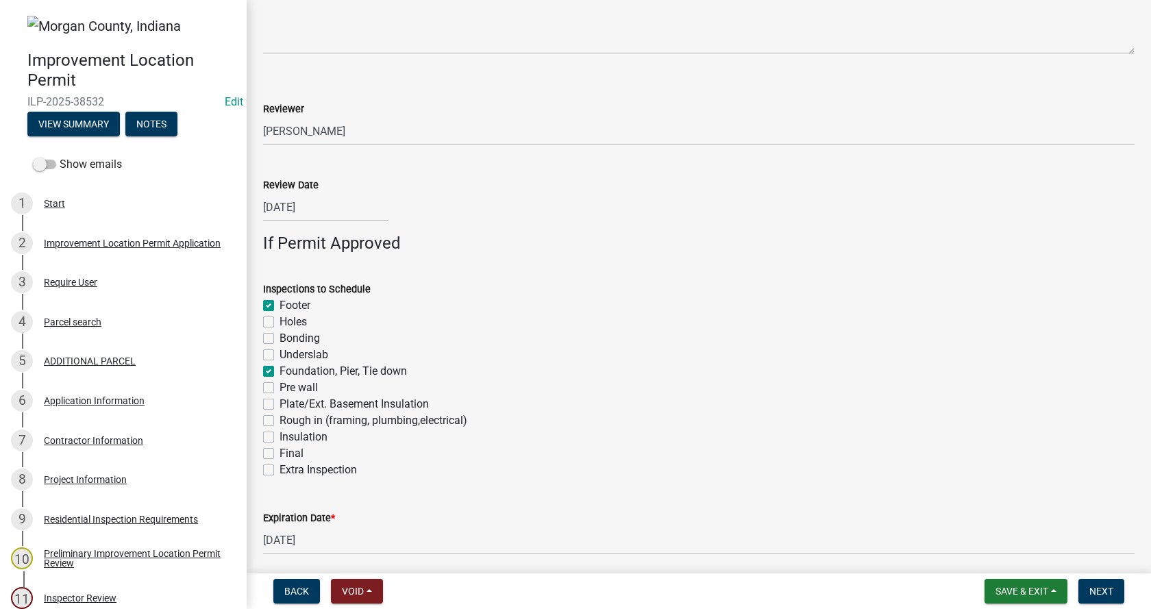
checkbox input "false"
click at [280, 422] on label "Rough in (framing, plumbing,electrical)" at bounding box center [374, 420] width 188 height 16
click at [280, 421] on input "Rough in (framing, plumbing,electrical)" at bounding box center [284, 416] width 9 height 9
checkbox input "true"
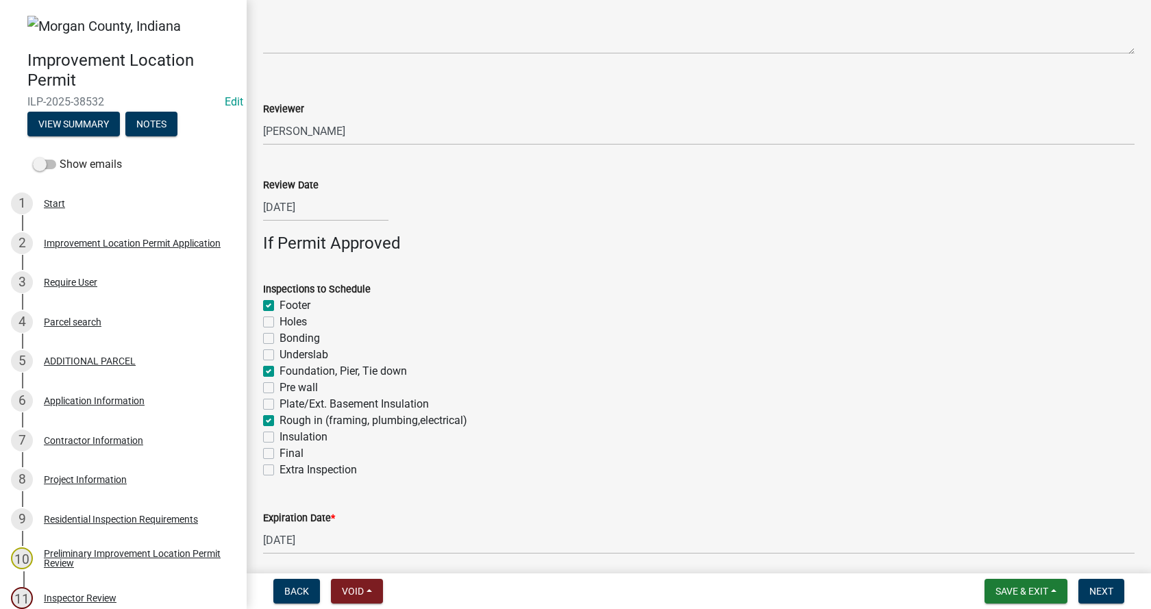
checkbox input "true"
checkbox input "false"
checkbox input "true"
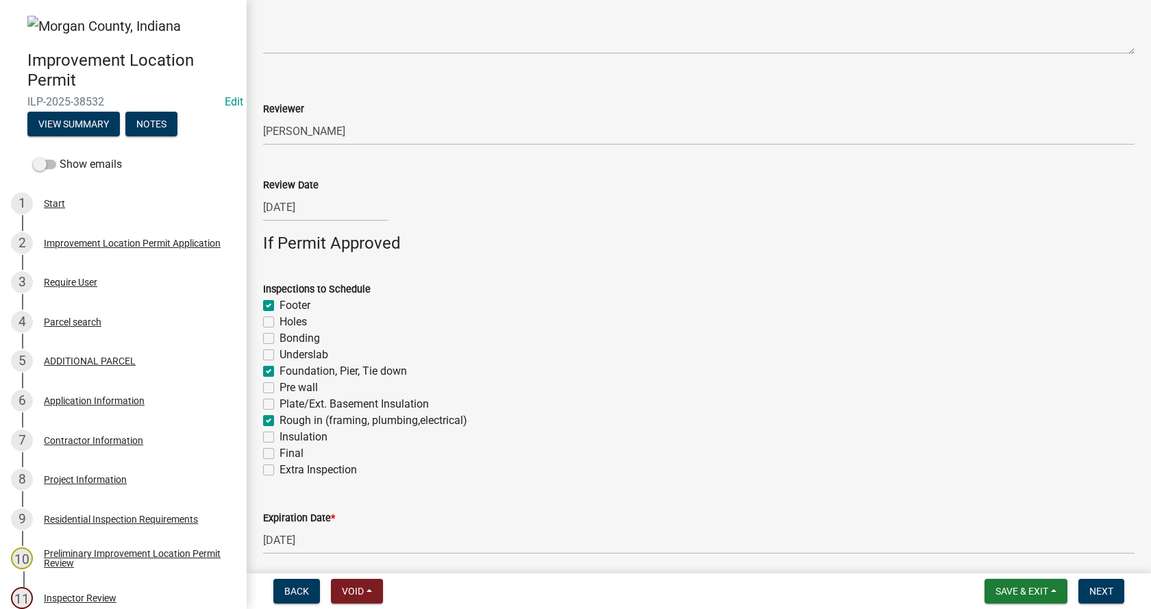
checkbox input "false"
checkbox input "true"
checkbox input "false"
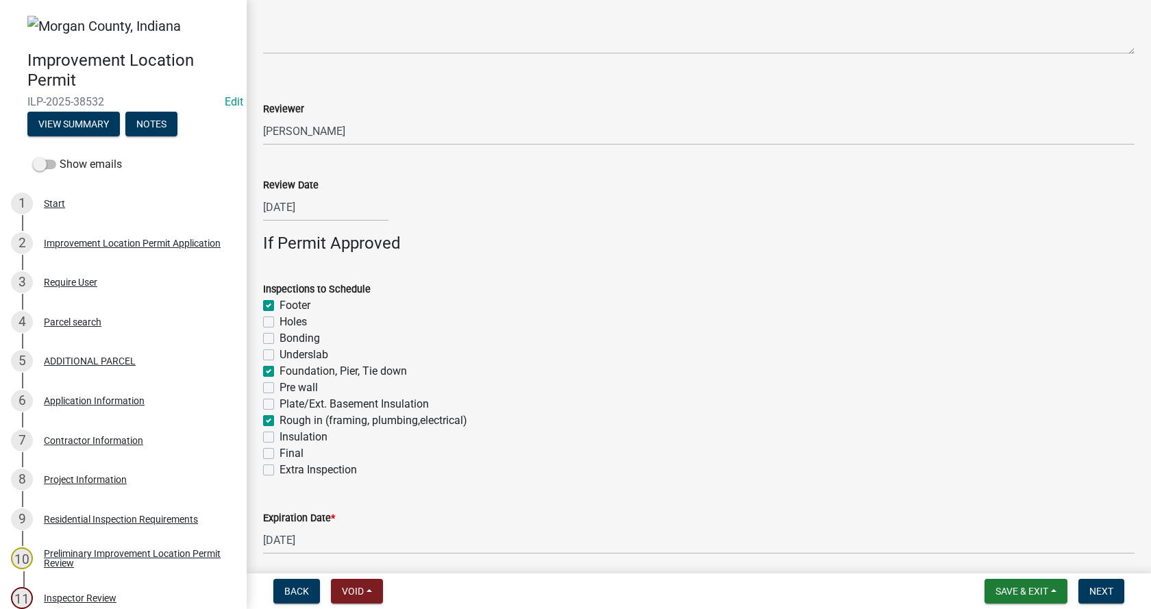
checkbox input "false"
click at [280, 437] on label "Insulation" at bounding box center [304, 437] width 48 height 16
click at [280, 437] on input "Insulation" at bounding box center [284, 433] width 9 height 9
checkbox input "true"
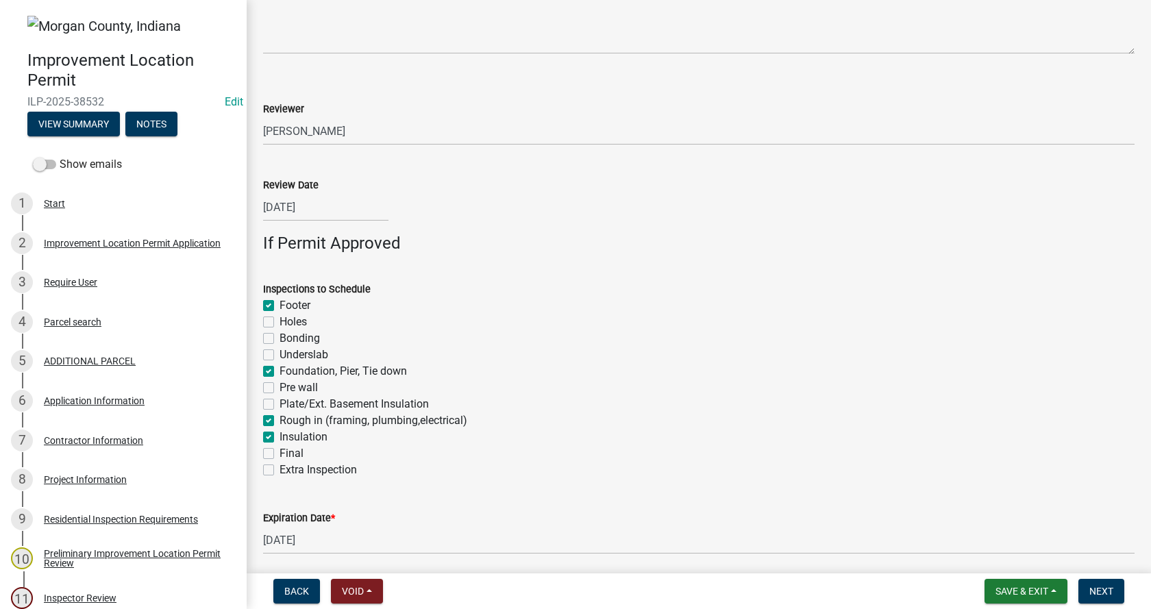
checkbox input "false"
checkbox input "true"
checkbox input "false"
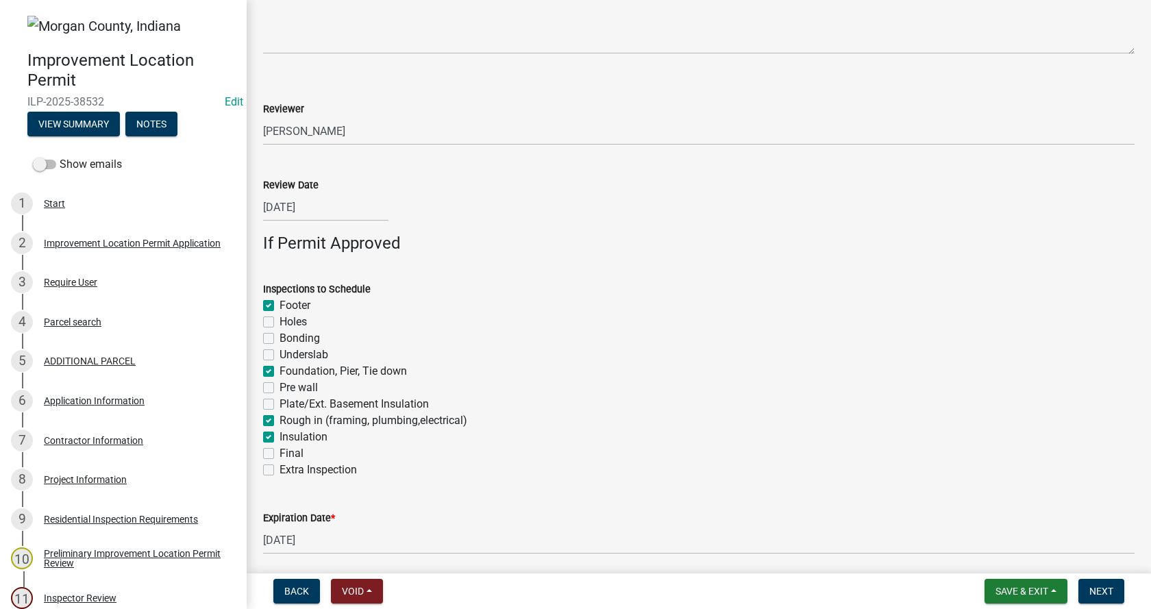
checkbox input "false"
checkbox input "true"
checkbox input "false"
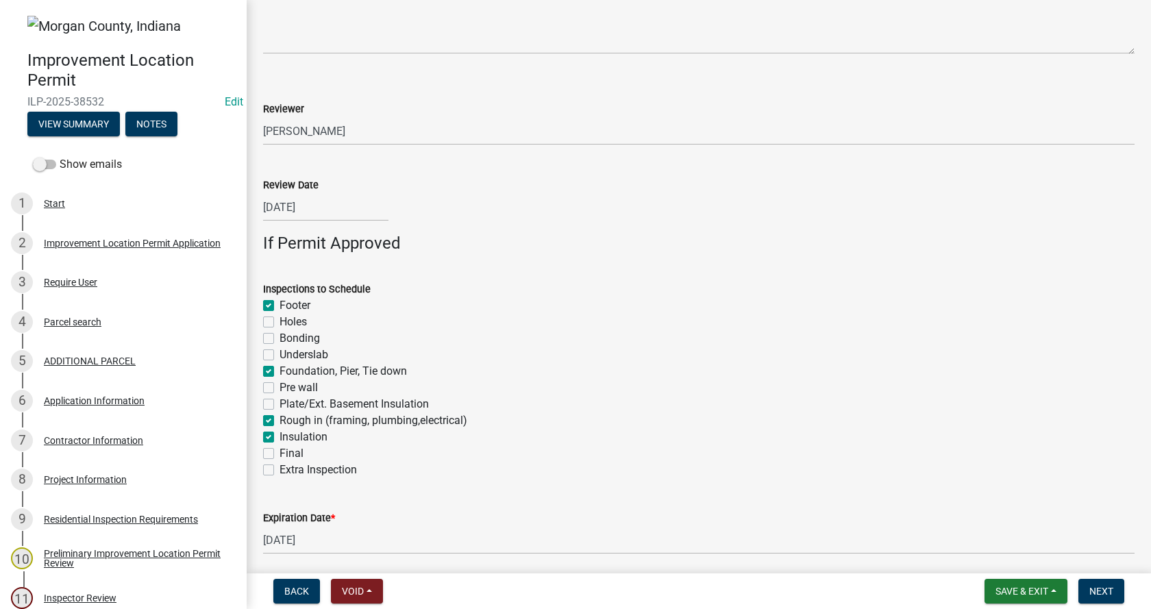
click at [280, 452] on label "Final" at bounding box center [292, 453] width 24 height 16
click at [280, 452] on input "Final" at bounding box center [284, 449] width 9 height 9
checkbox input "true"
checkbox input "false"
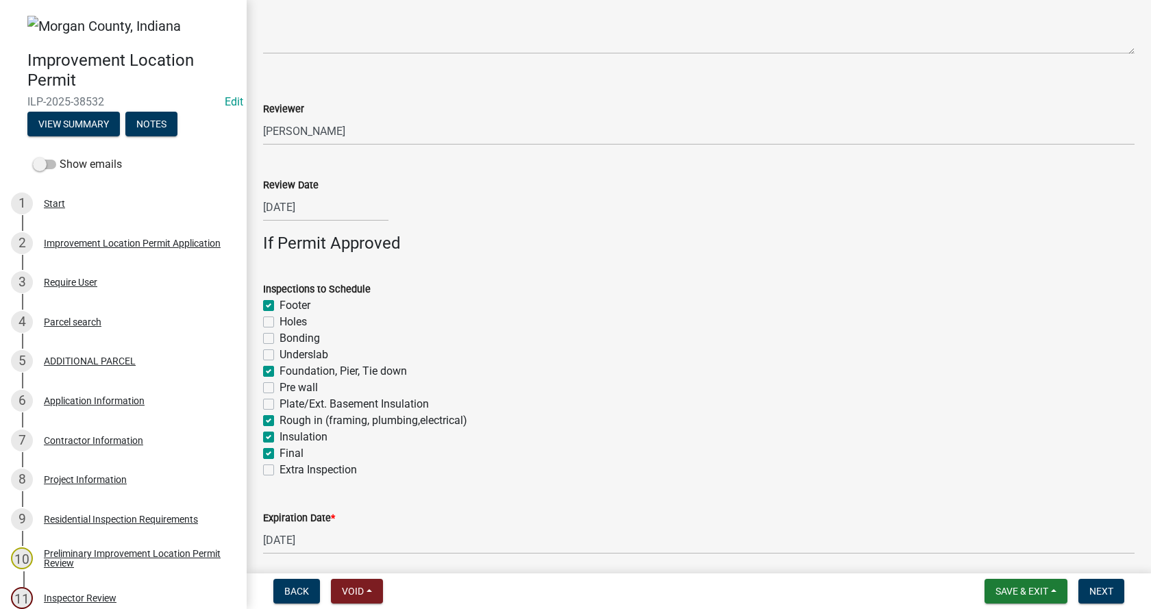
checkbox input "false"
checkbox input "true"
checkbox input "false"
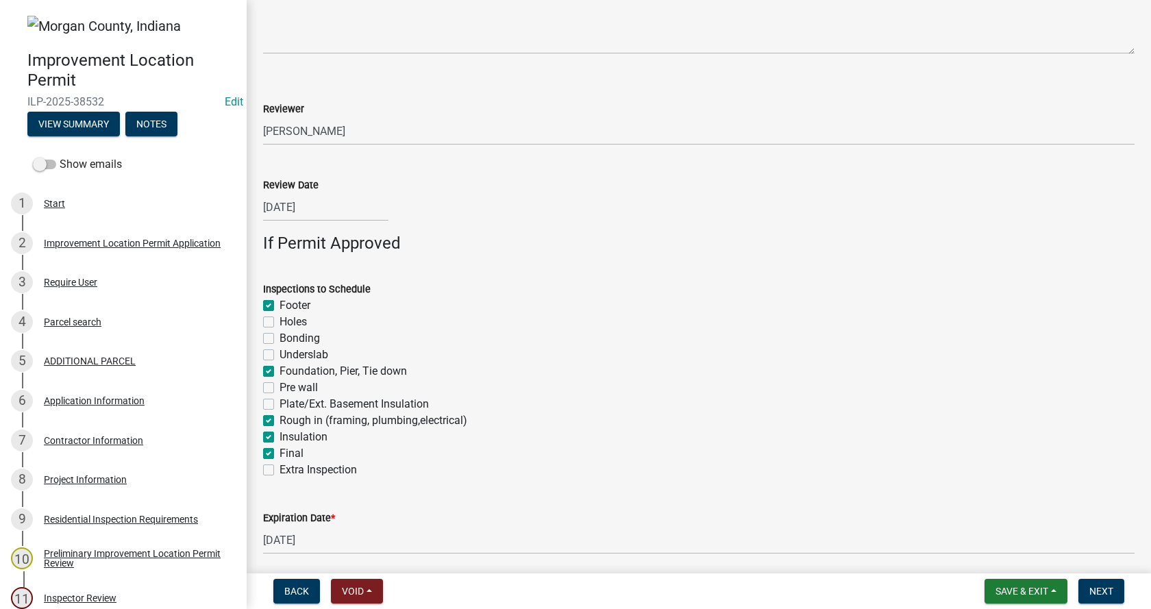
checkbox input "true"
checkbox input "false"
click at [1106, 588] on span "Next" at bounding box center [1101, 591] width 24 height 11
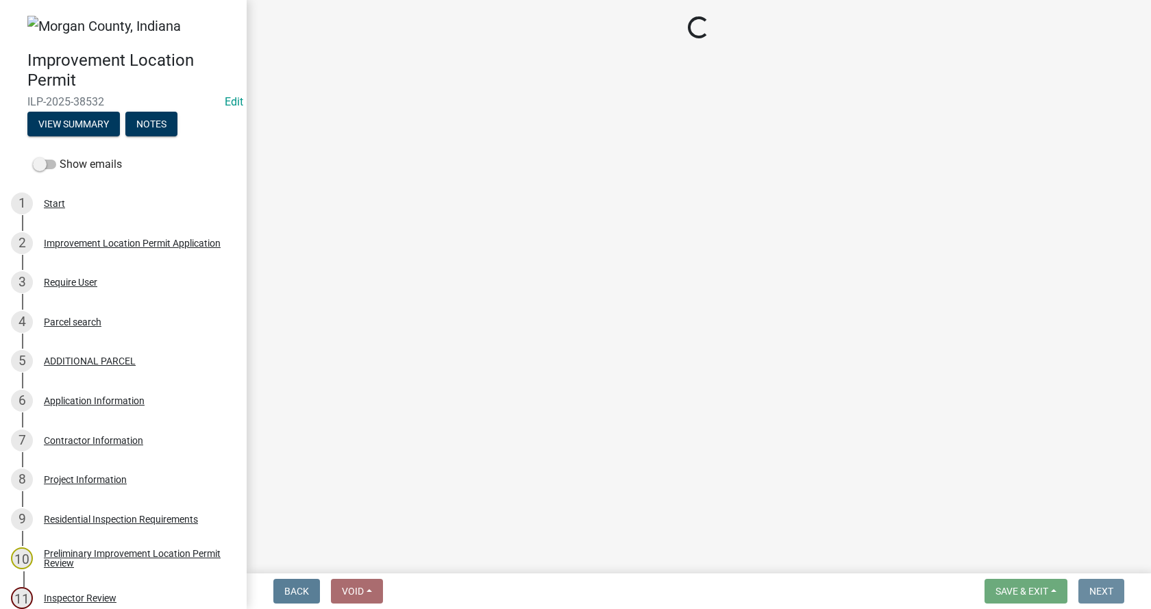
scroll to position [0, 0]
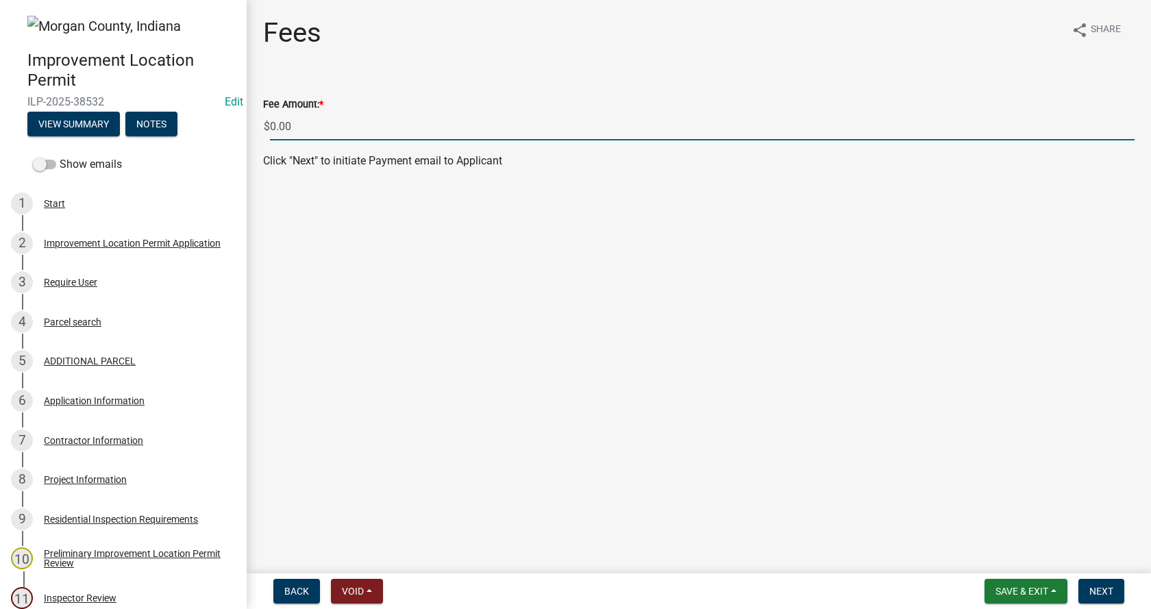
click at [274, 125] on input "0.00" at bounding box center [702, 126] width 865 height 28
type input "200.00"
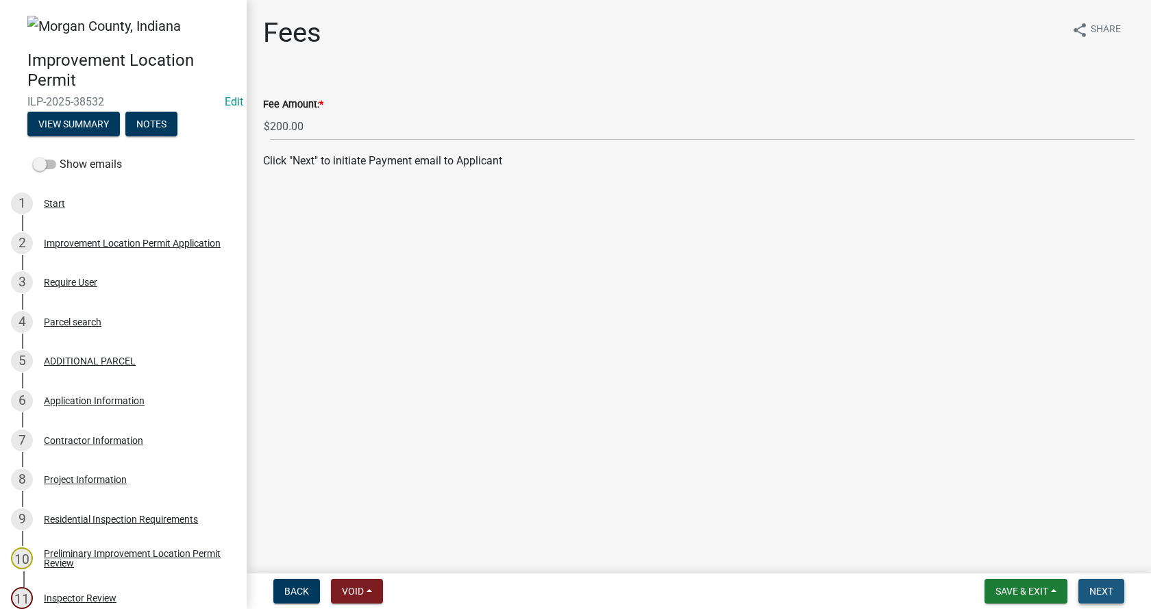
click at [1095, 589] on span "Next" at bounding box center [1101, 591] width 24 height 11
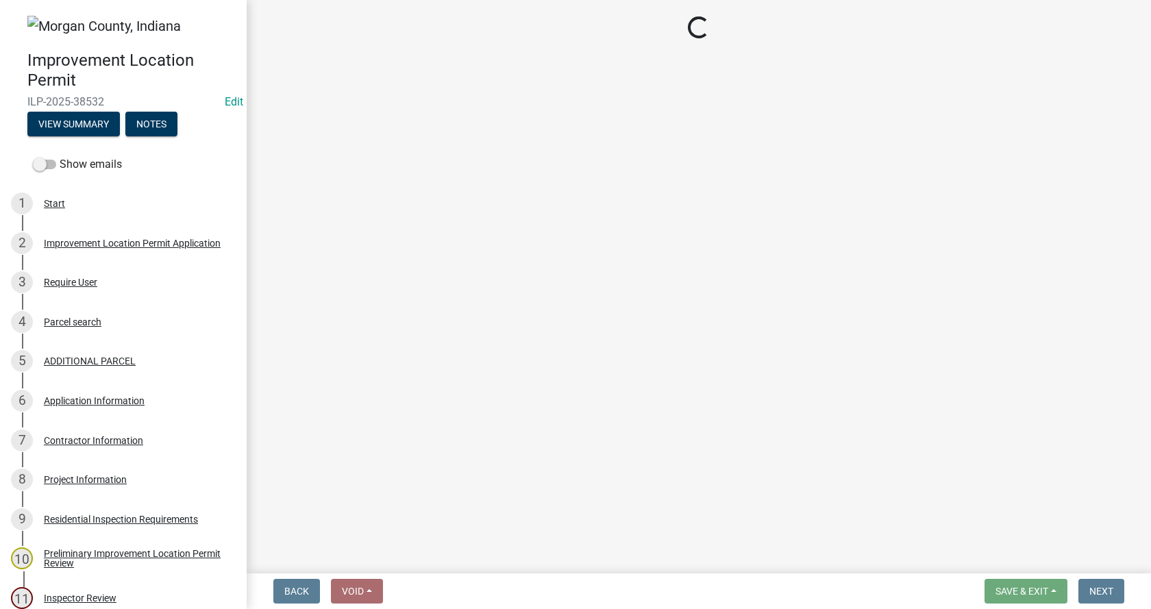
select select "3: 3"
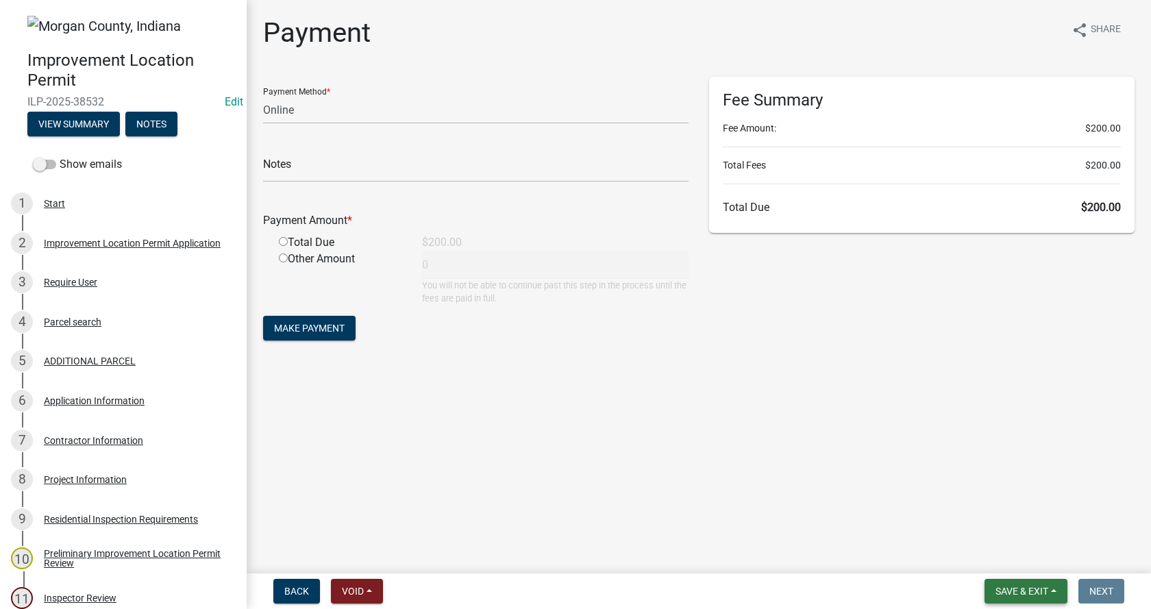
click at [1053, 590] on button "Save & Exit" at bounding box center [1025, 591] width 83 height 25
click at [1008, 551] on button "Save & Exit" at bounding box center [1013, 555] width 110 height 33
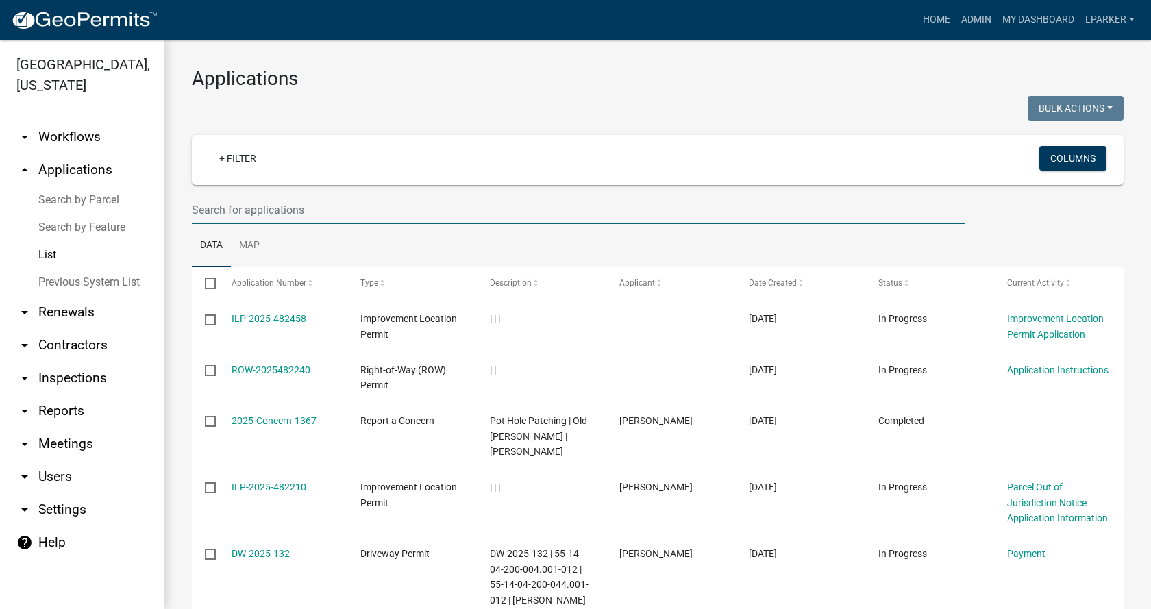
click at [202, 206] on input "text" at bounding box center [578, 210] width 773 height 28
type input "38561"
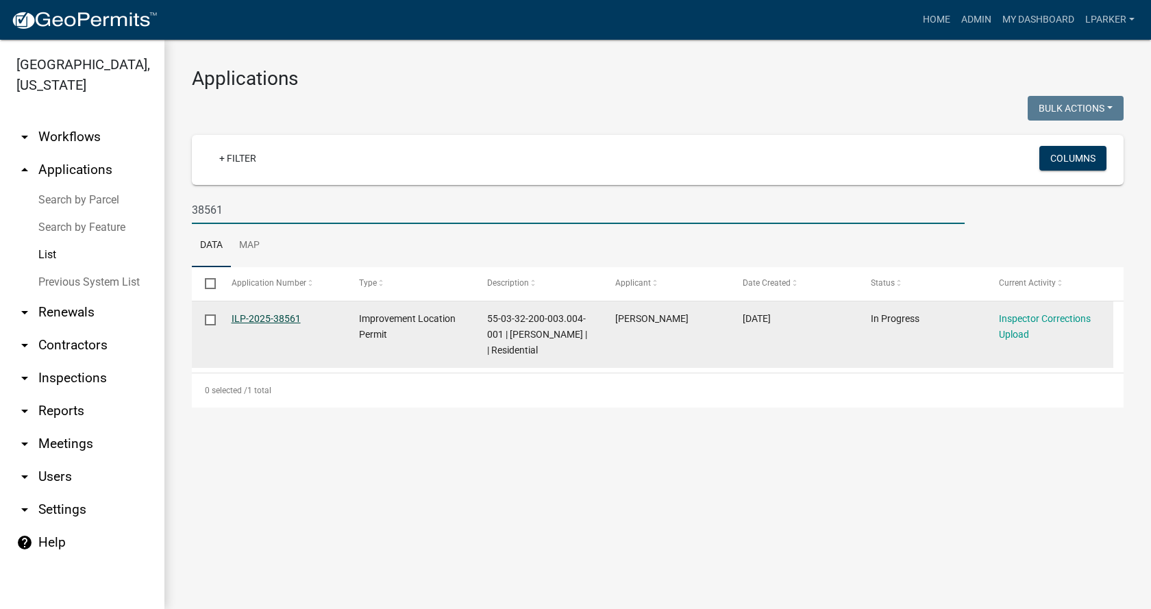
click at [258, 316] on link "ILP-2025-38561" at bounding box center [266, 318] width 69 height 11
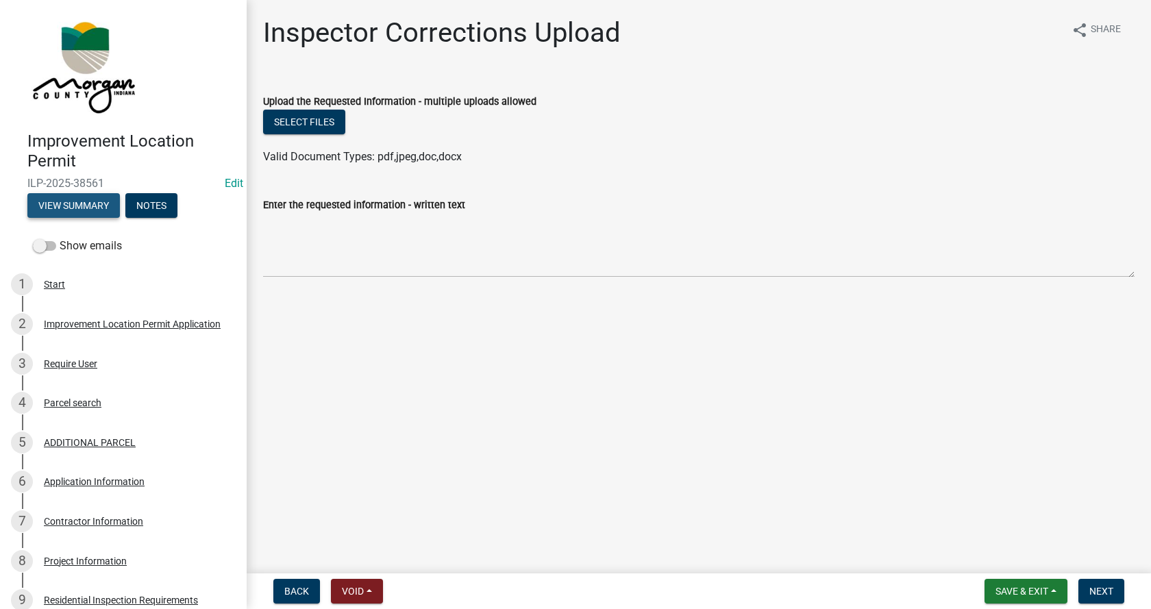
click at [60, 203] on button "View Summary" at bounding box center [73, 205] width 92 height 25
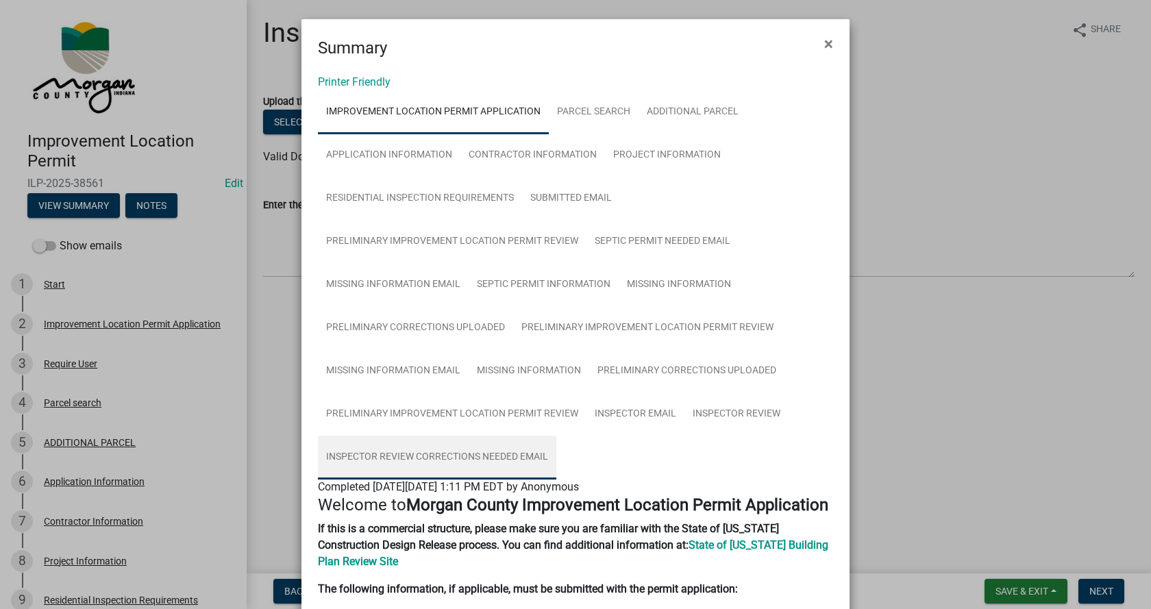
click at [384, 453] on link "Inspector Review Corrections Needed Email" at bounding box center [437, 458] width 238 height 44
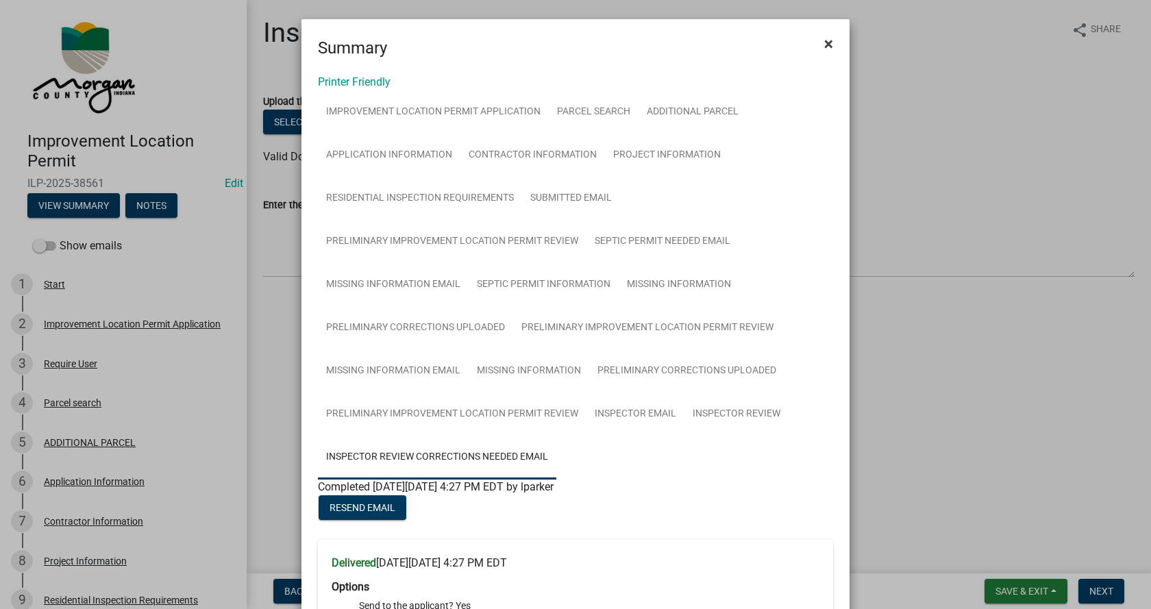
click at [824, 42] on span "×" at bounding box center [828, 43] width 9 height 19
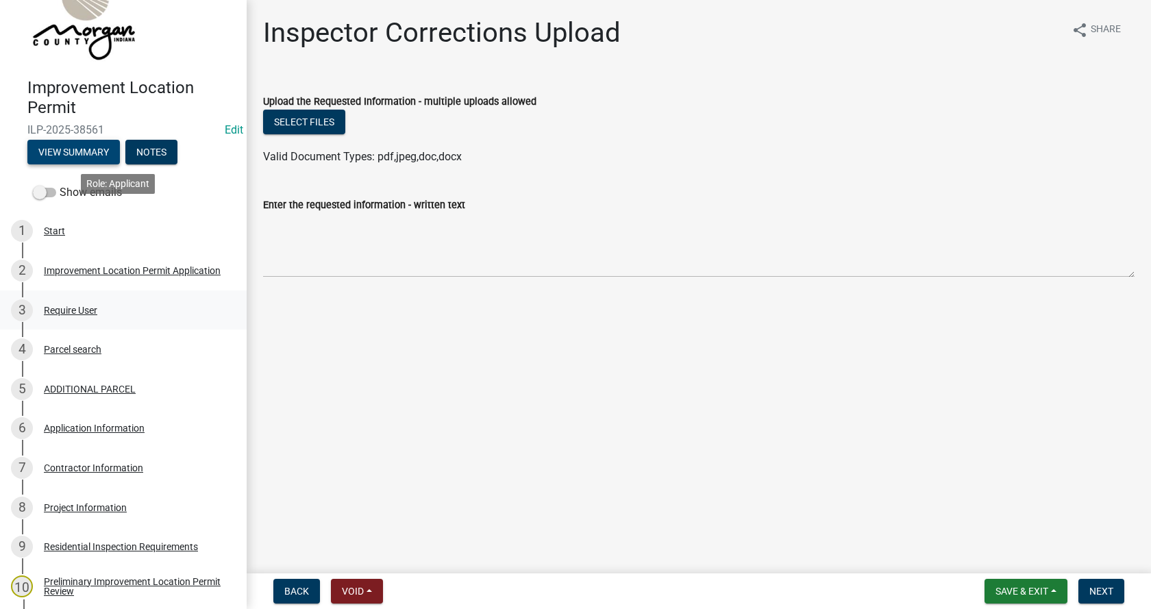
scroll to position [206, 0]
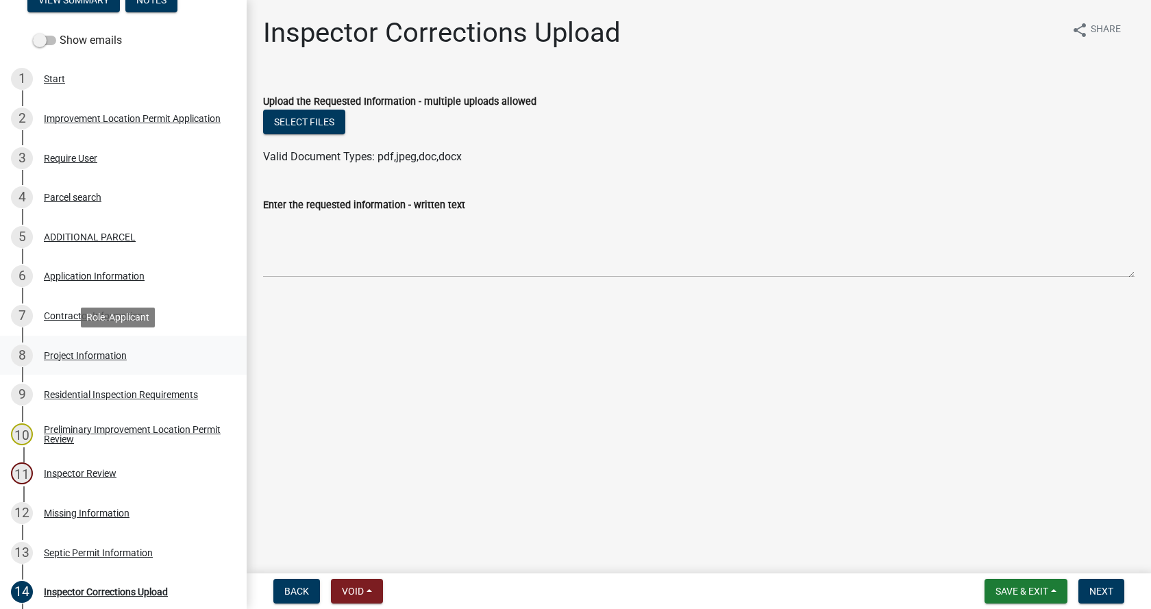
click at [55, 354] on div "Project Information" at bounding box center [85, 356] width 83 height 10
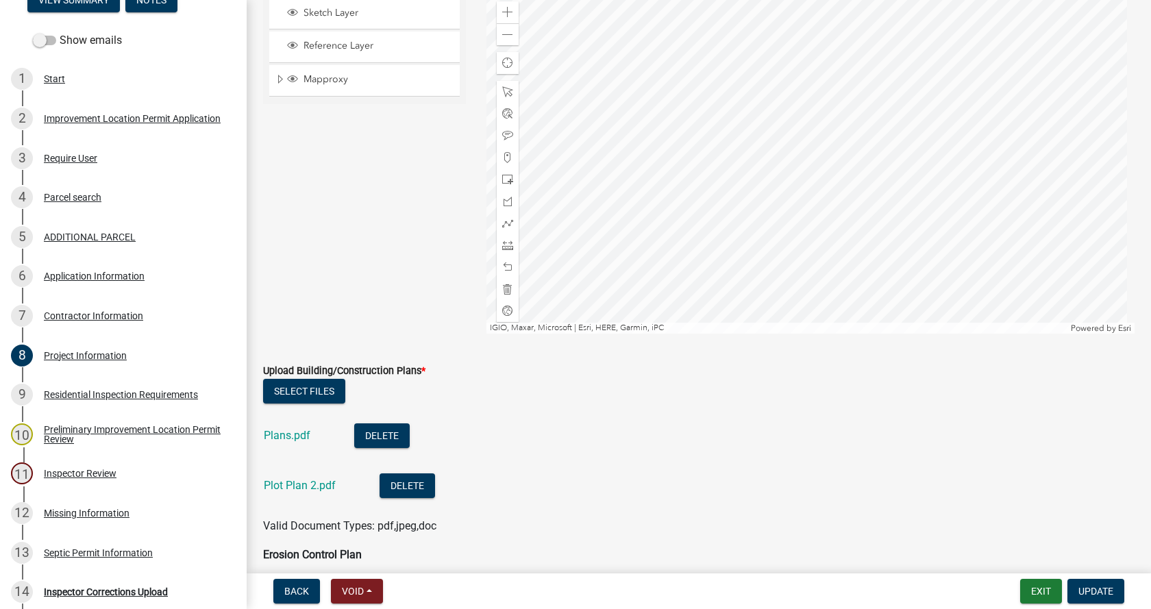
scroll to position [3083, 0]
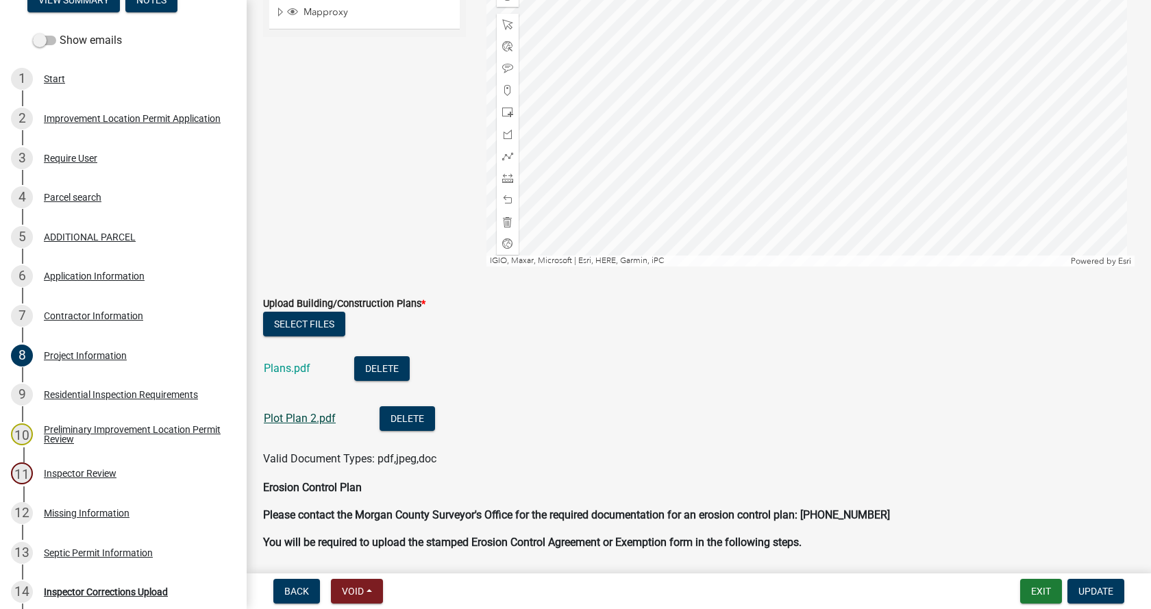
click at [291, 416] on link "Plot Plan 2.pdf" at bounding box center [300, 418] width 72 height 13
click at [60, 195] on div "Parcel search" at bounding box center [73, 198] width 58 height 10
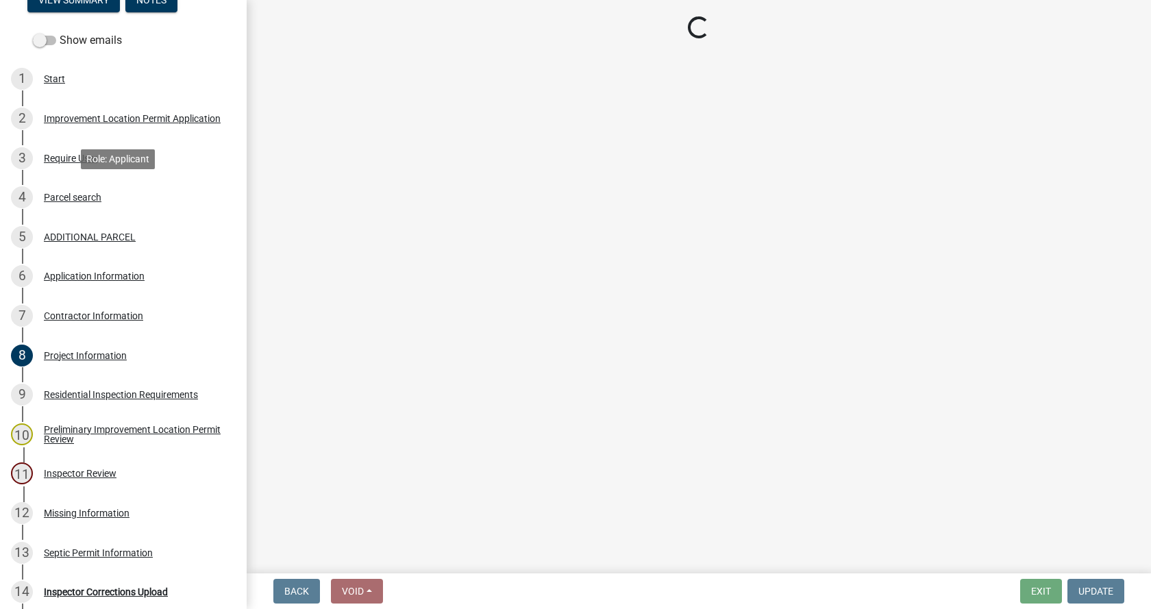
scroll to position [0, 0]
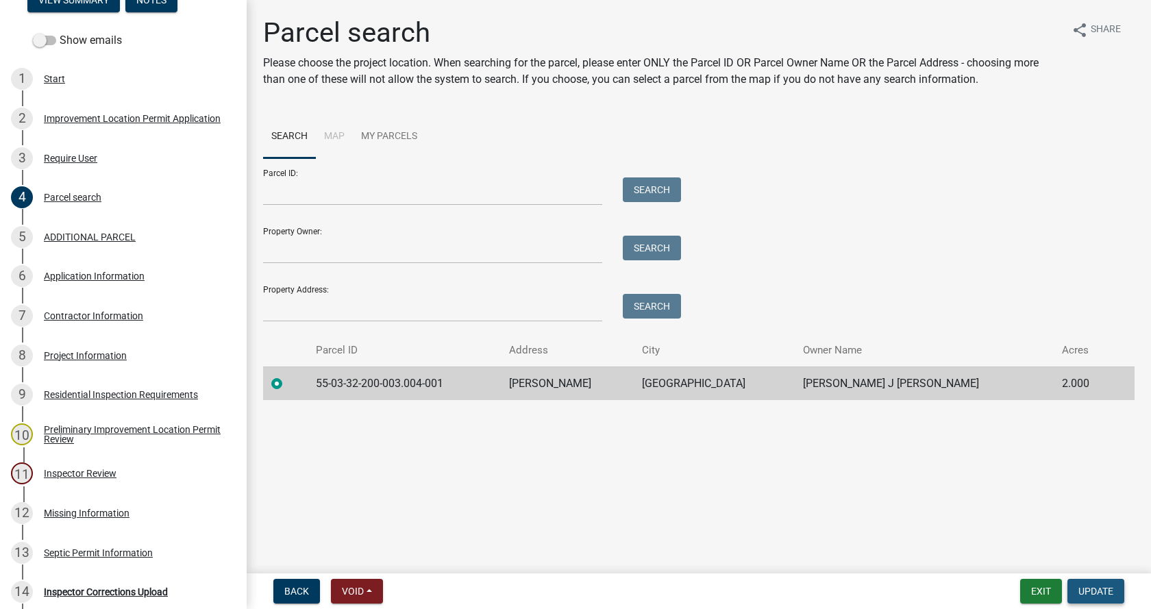
click at [1091, 589] on span "Update" at bounding box center [1095, 591] width 35 height 11
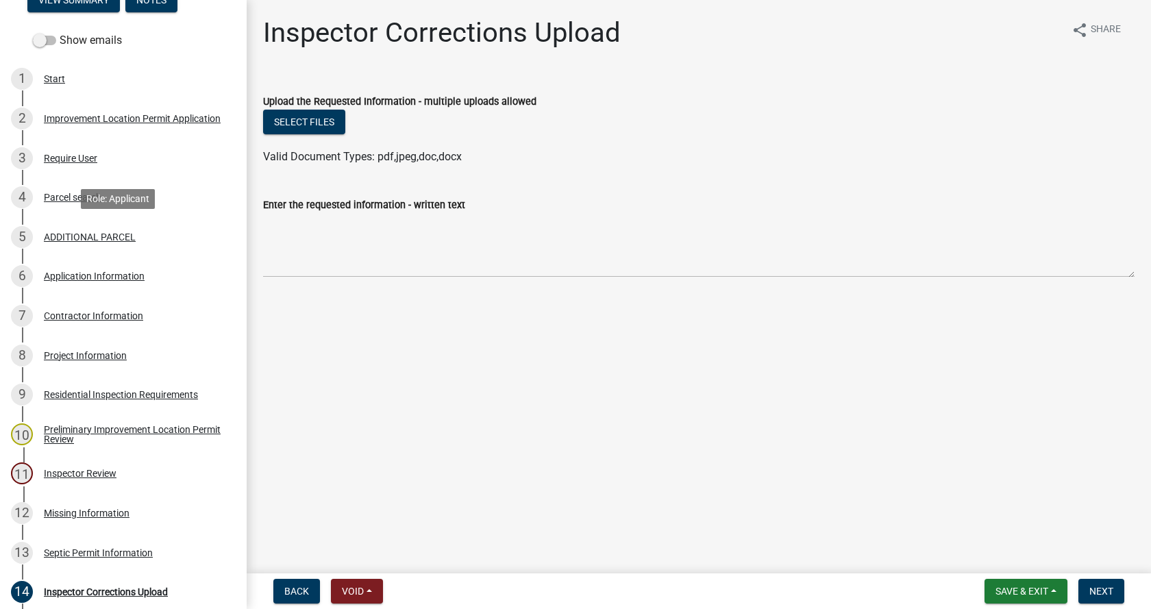
click at [59, 232] on div "ADDITIONAL PARCEL" at bounding box center [90, 237] width 92 height 10
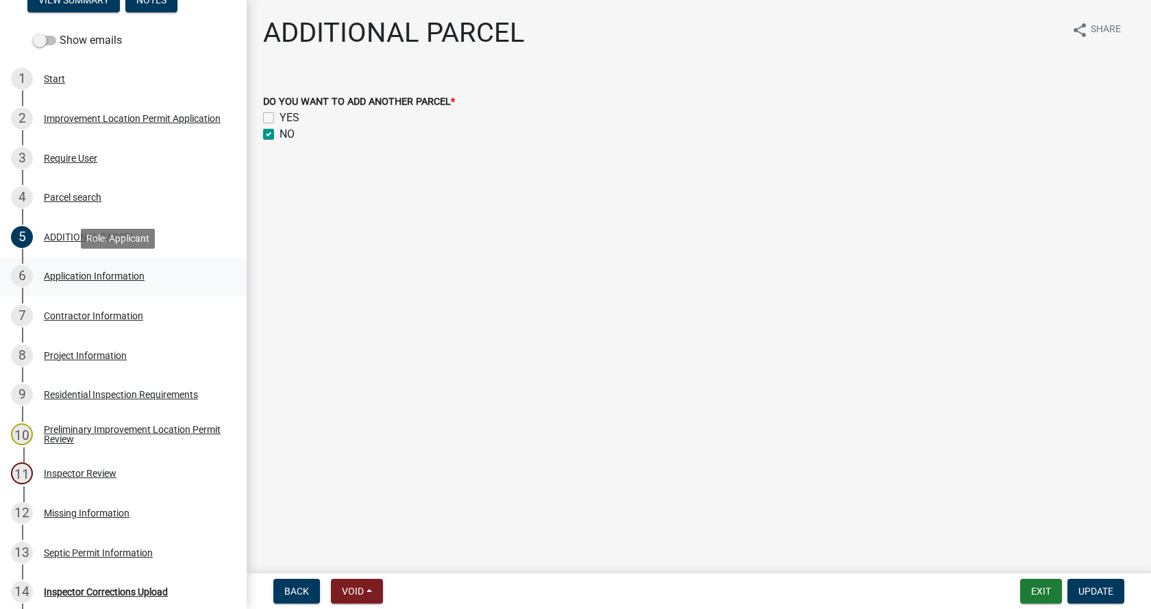
click at [55, 273] on div "Application Information" at bounding box center [94, 276] width 101 height 10
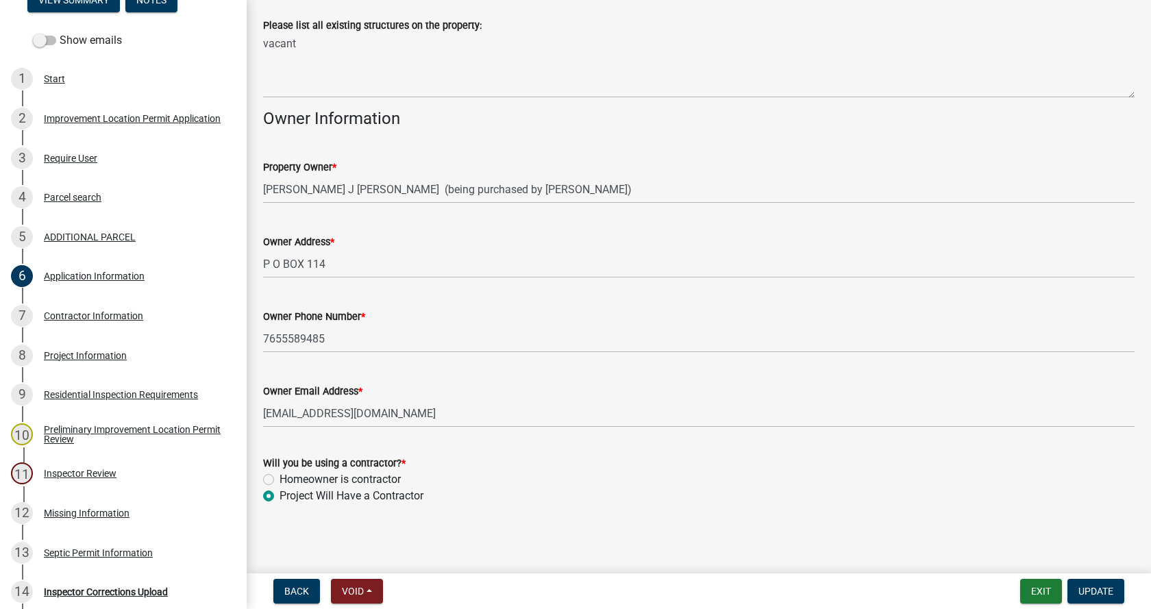
scroll to position [560, 0]
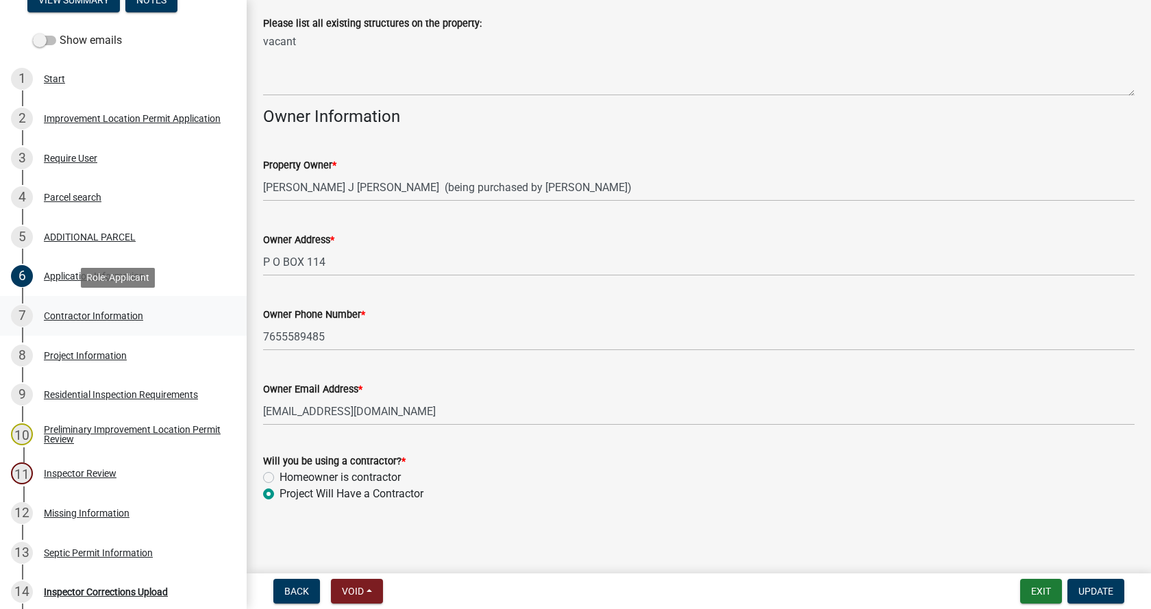
click at [49, 311] on div "Contractor Information" at bounding box center [93, 316] width 99 height 10
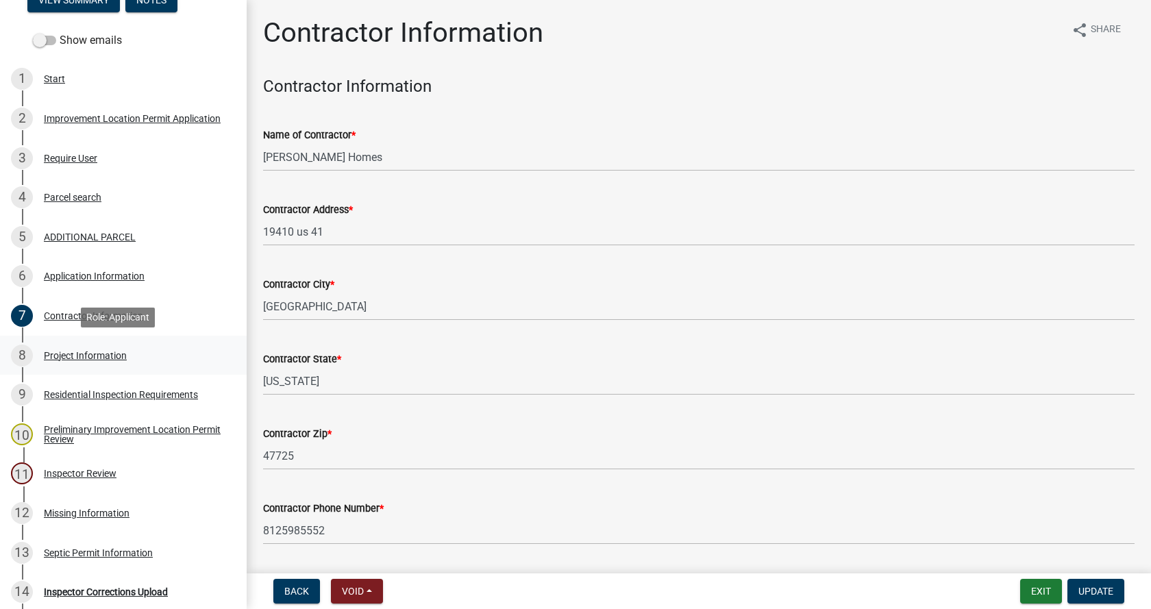
click at [51, 351] on div "Project Information" at bounding box center [85, 356] width 83 height 10
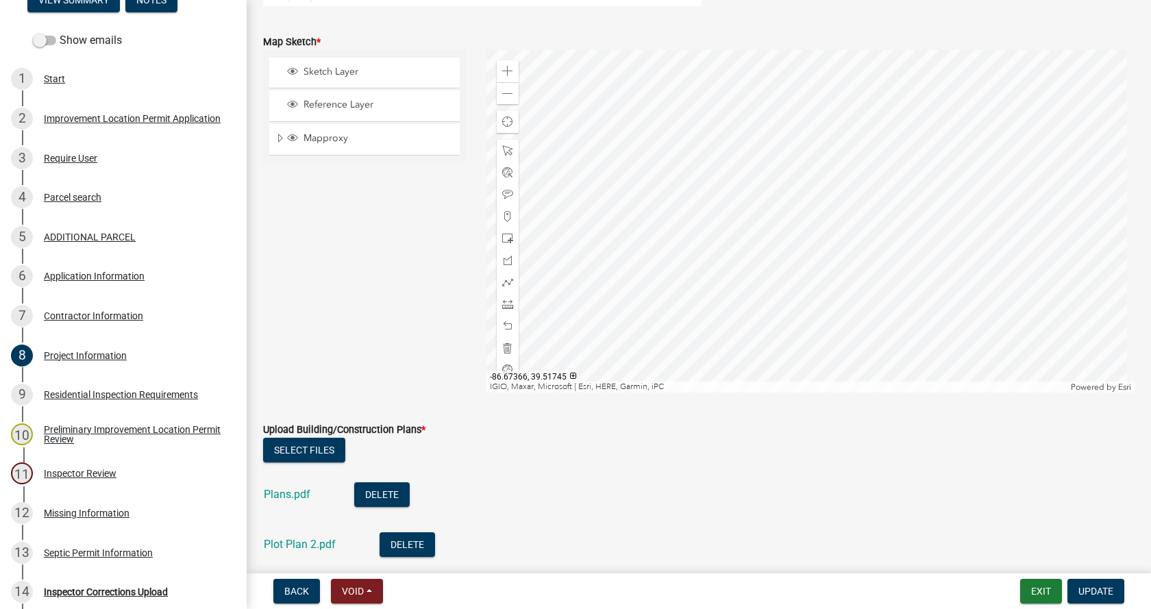
scroll to position [2946, 0]
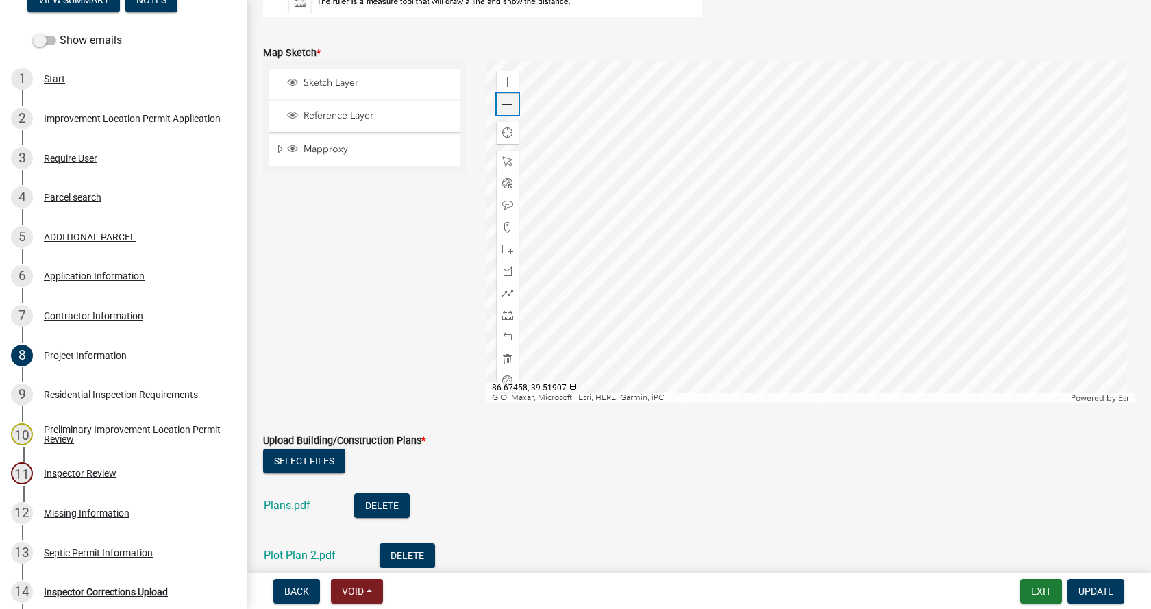
click at [504, 106] on span at bounding box center [507, 104] width 11 height 11
click at [504, 356] on span at bounding box center [507, 359] width 11 height 11
click at [710, 280] on div at bounding box center [810, 232] width 649 height 343
click at [671, 203] on div at bounding box center [810, 232] width 649 height 343
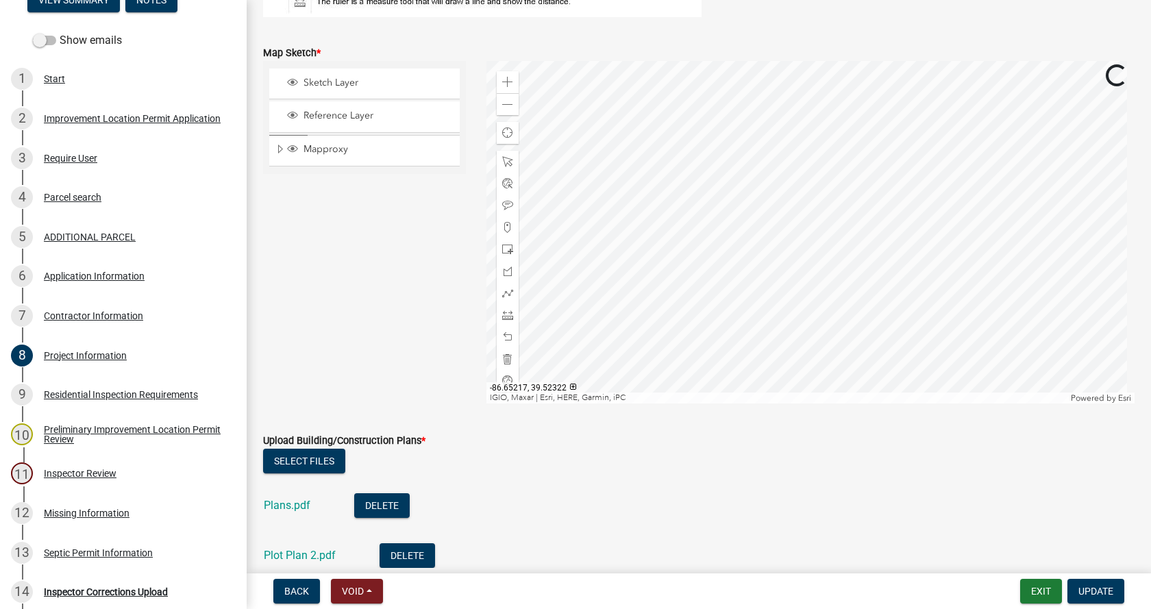
click at [808, 172] on div at bounding box center [810, 232] width 649 height 343
click at [506, 82] on span at bounding box center [507, 82] width 11 height 11
click at [739, 210] on div at bounding box center [810, 232] width 649 height 343
click at [506, 81] on span at bounding box center [507, 82] width 11 height 11
click at [756, 156] on div at bounding box center [810, 232] width 649 height 343
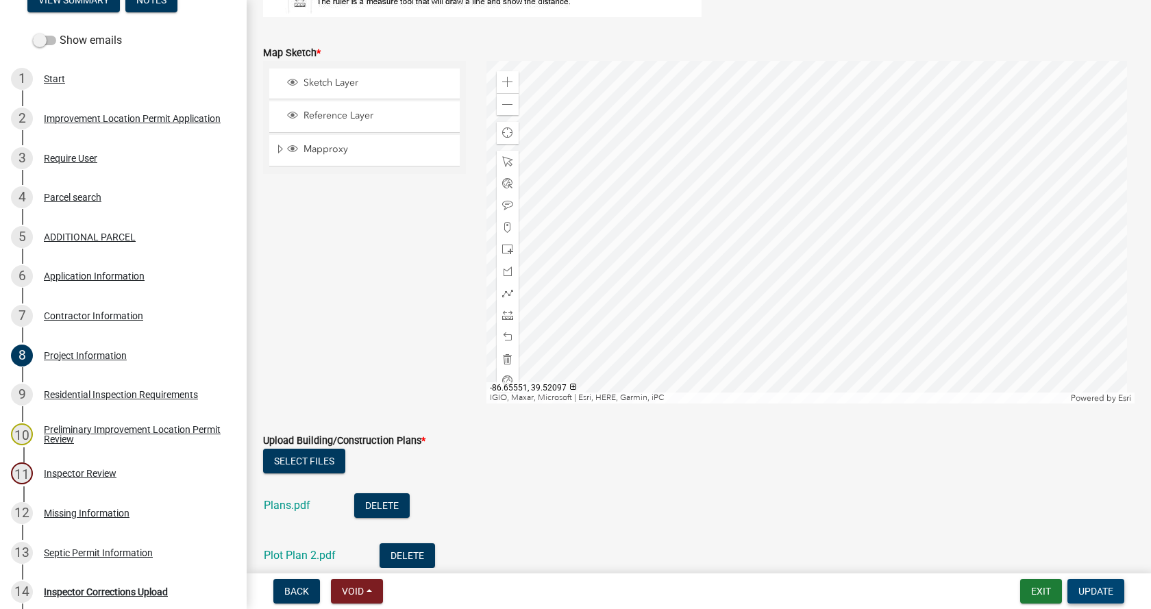
click at [1098, 591] on span "Update" at bounding box center [1095, 591] width 35 height 11
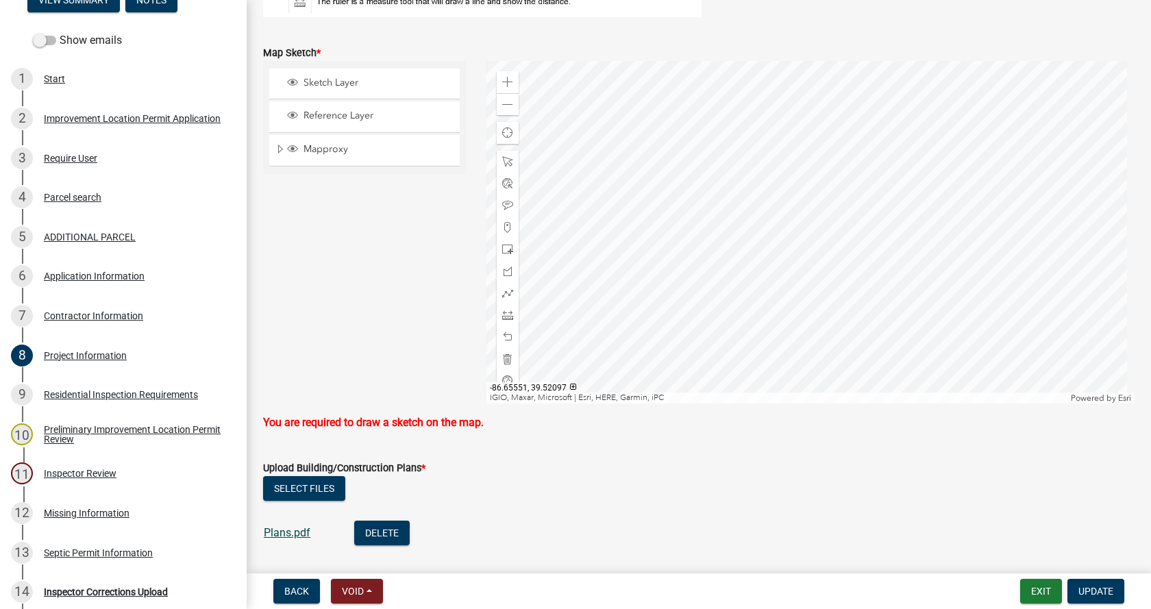
click at [286, 532] on link "Plans.pdf" at bounding box center [287, 532] width 47 height 13
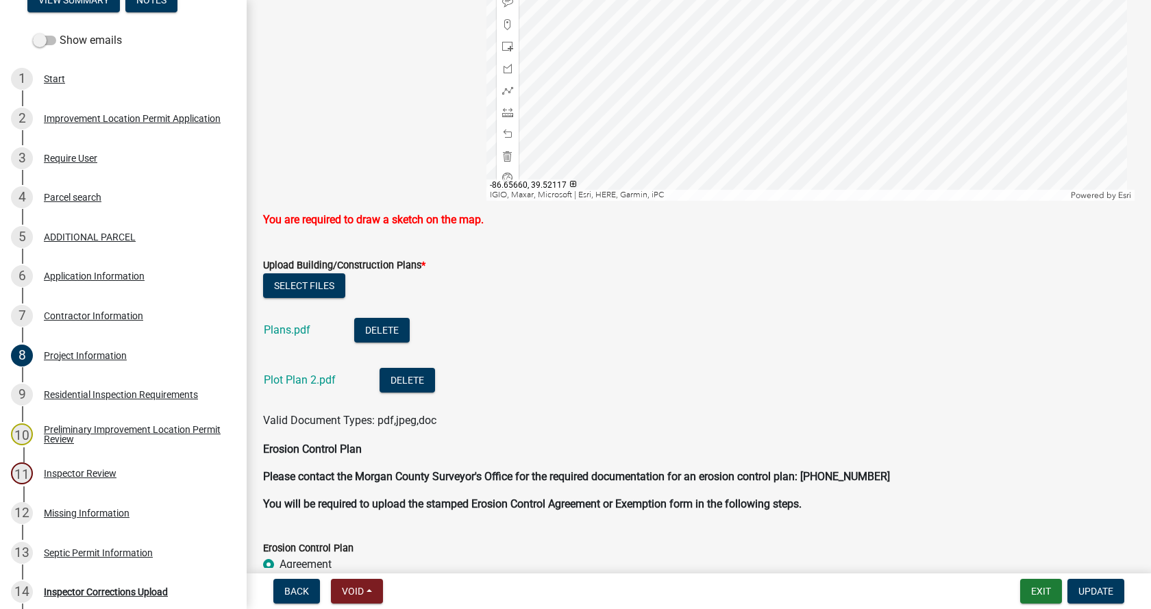
scroll to position [3151, 0]
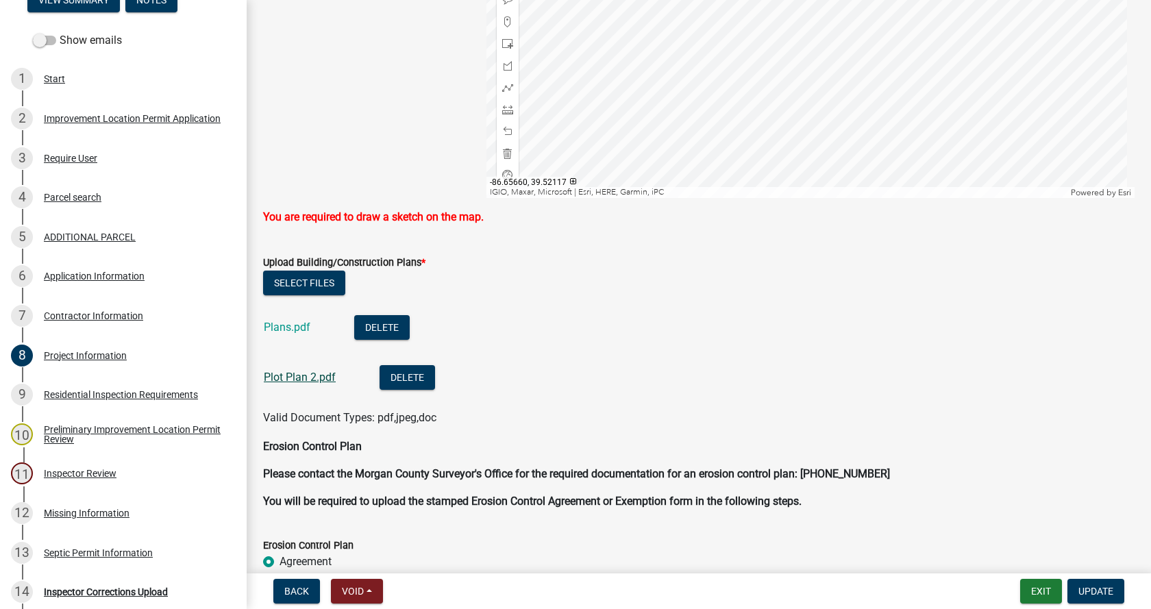
click at [280, 381] on link "Plot Plan 2.pdf" at bounding box center [300, 377] width 72 height 13
click at [508, 44] on span at bounding box center [507, 43] width 11 height 11
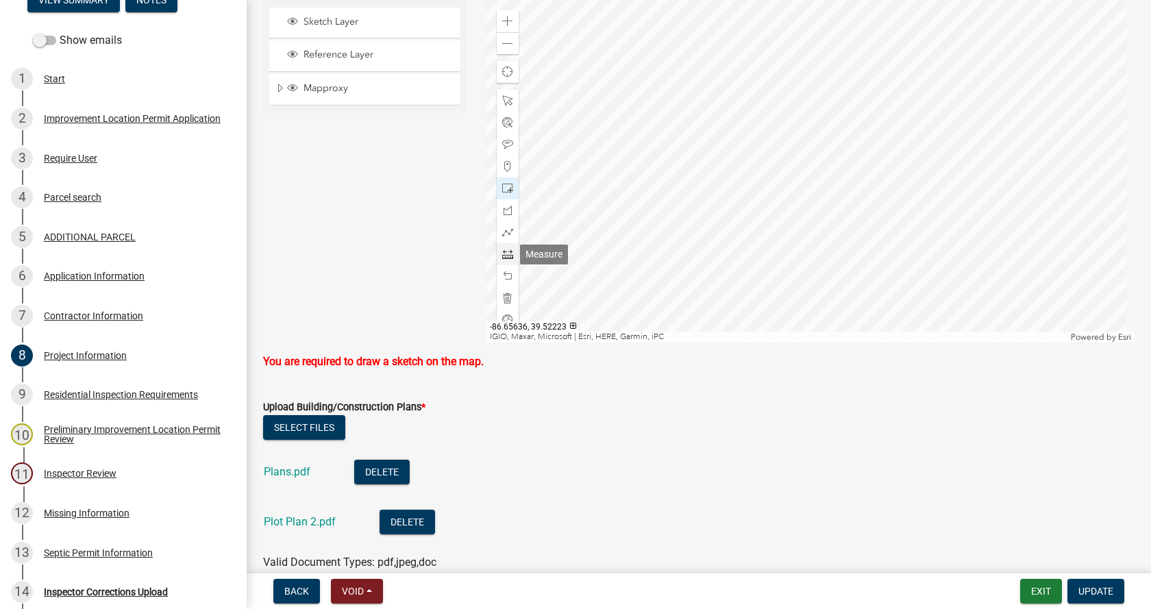
click at [502, 251] on span at bounding box center [507, 254] width 11 height 11
click at [766, 264] on div at bounding box center [810, 171] width 649 height 343
click at [766, 230] on div at bounding box center [810, 171] width 649 height 343
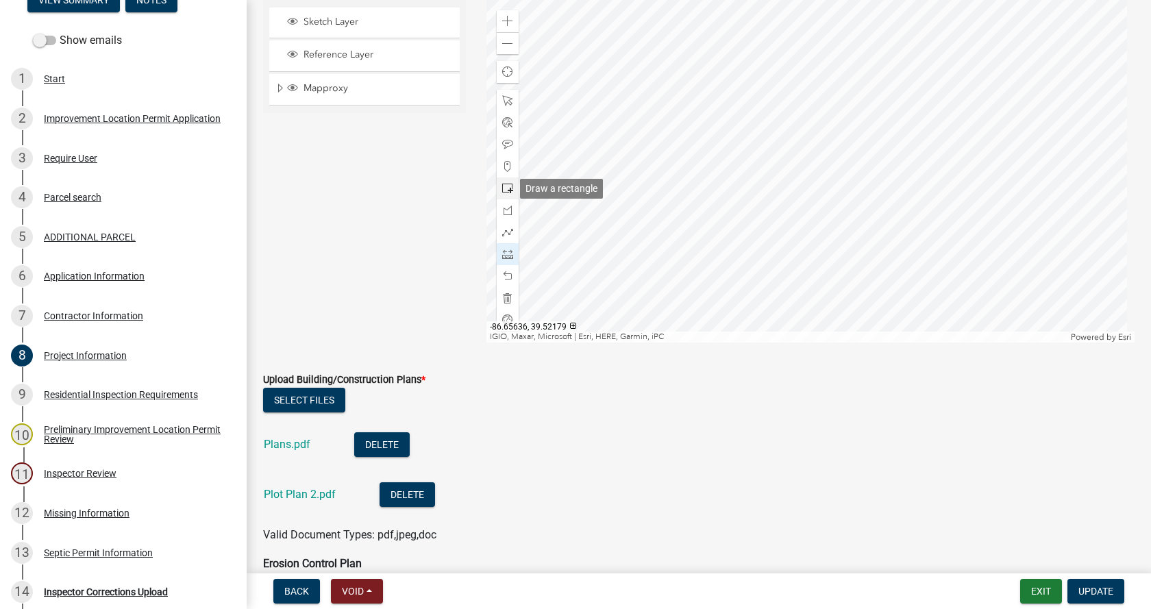
click at [502, 187] on span at bounding box center [507, 188] width 11 height 11
click at [782, 217] on div at bounding box center [810, 171] width 649 height 343
click at [277, 443] on link "Plans.pdf" at bounding box center [287, 444] width 47 height 13
click at [1099, 586] on span "Update" at bounding box center [1095, 591] width 35 height 11
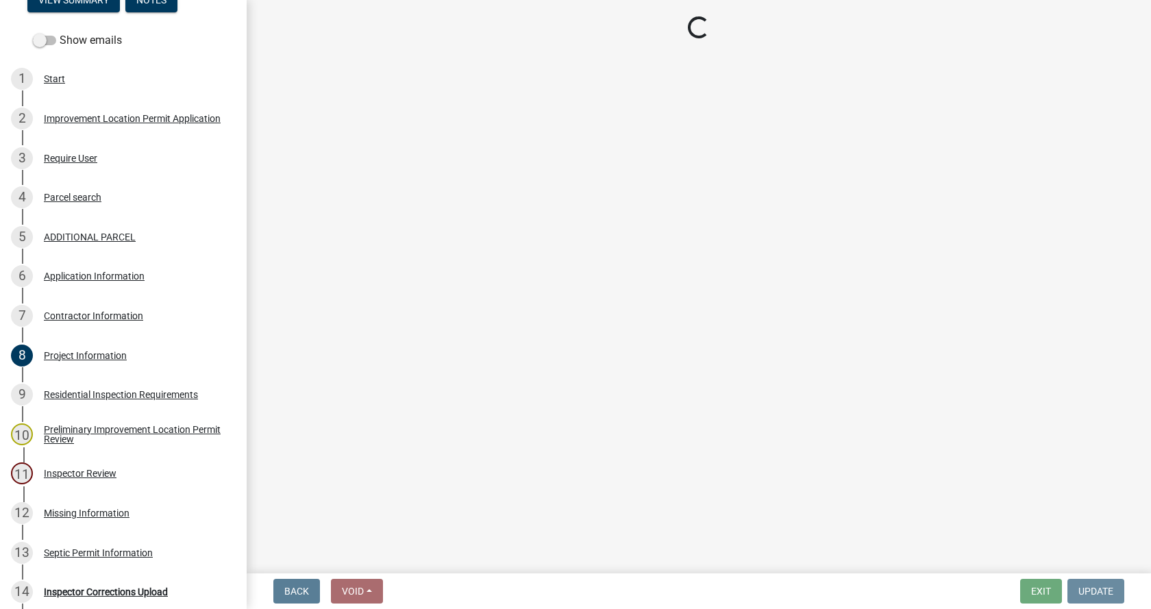
scroll to position [0, 0]
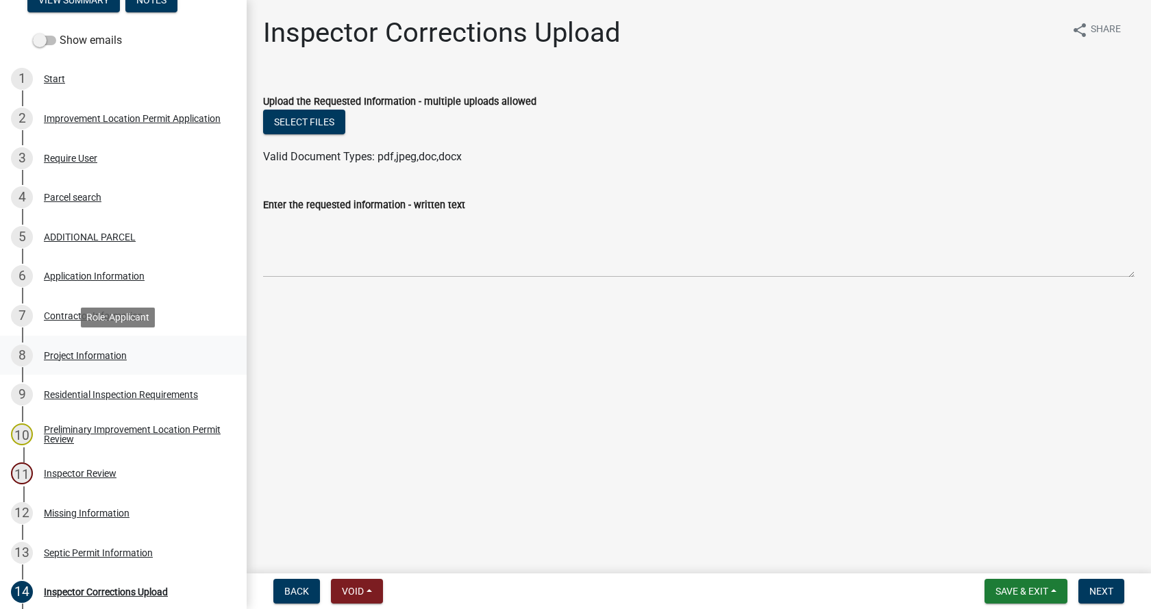
click at [60, 353] on div "Project Information" at bounding box center [85, 356] width 83 height 10
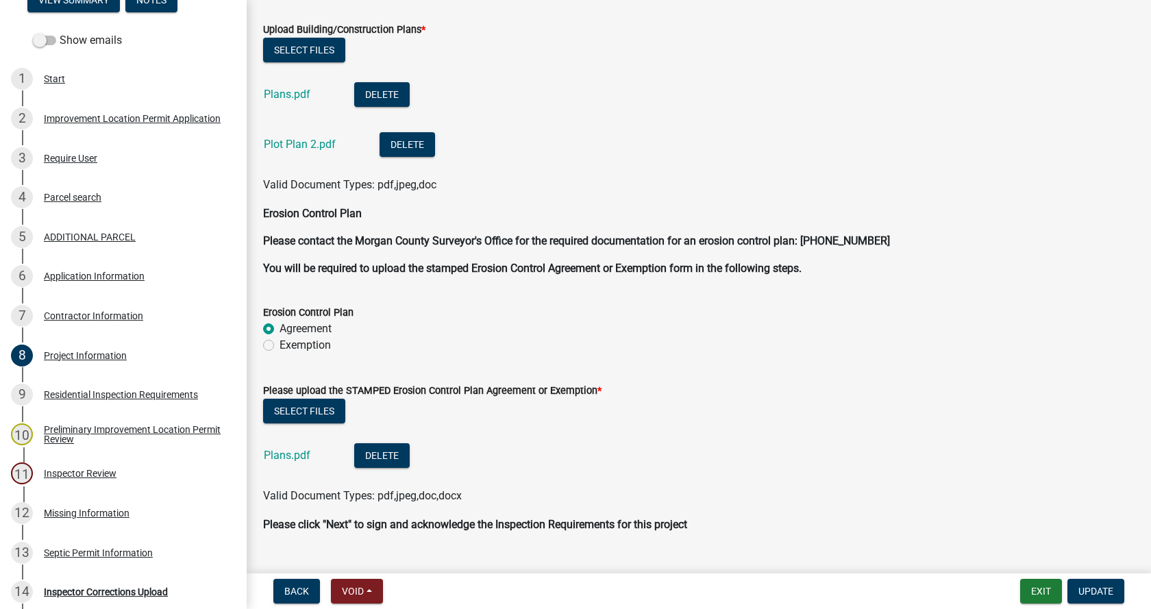
scroll to position [3386, 0]
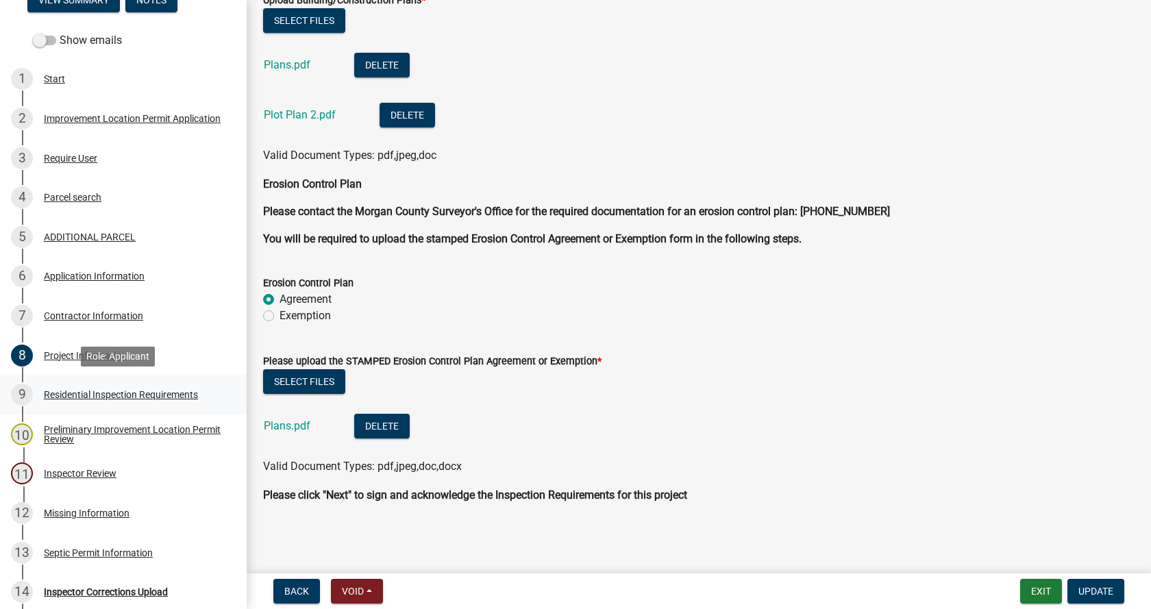
click at [60, 393] on div "Residential Inspection Requirements" at bounding box center [121, 395] width 154 height 10
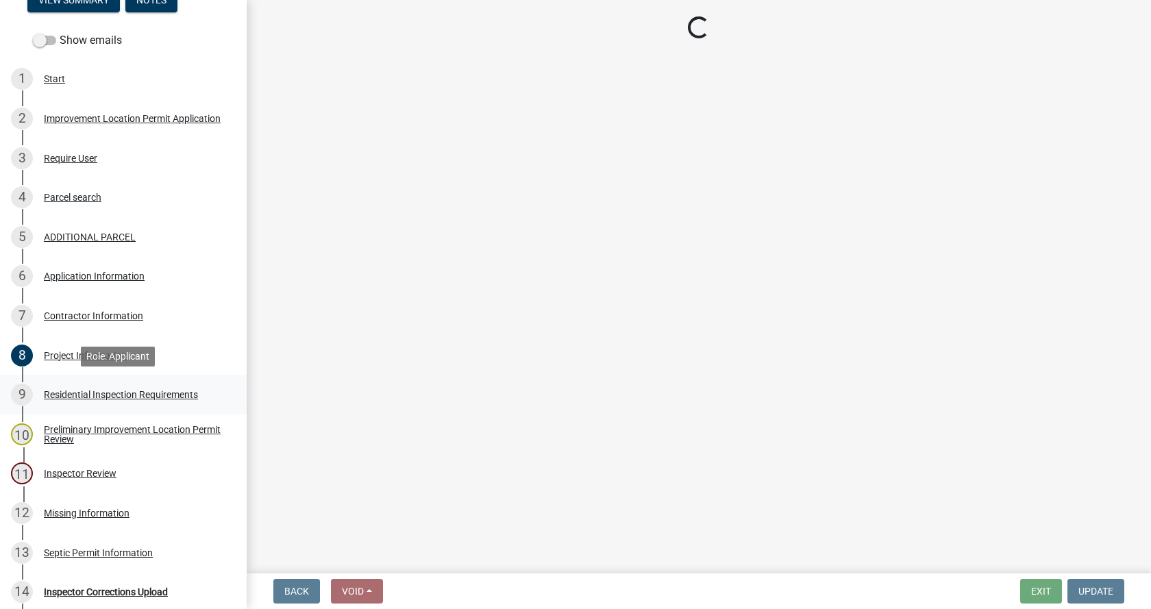
scroll to position [0, 0]
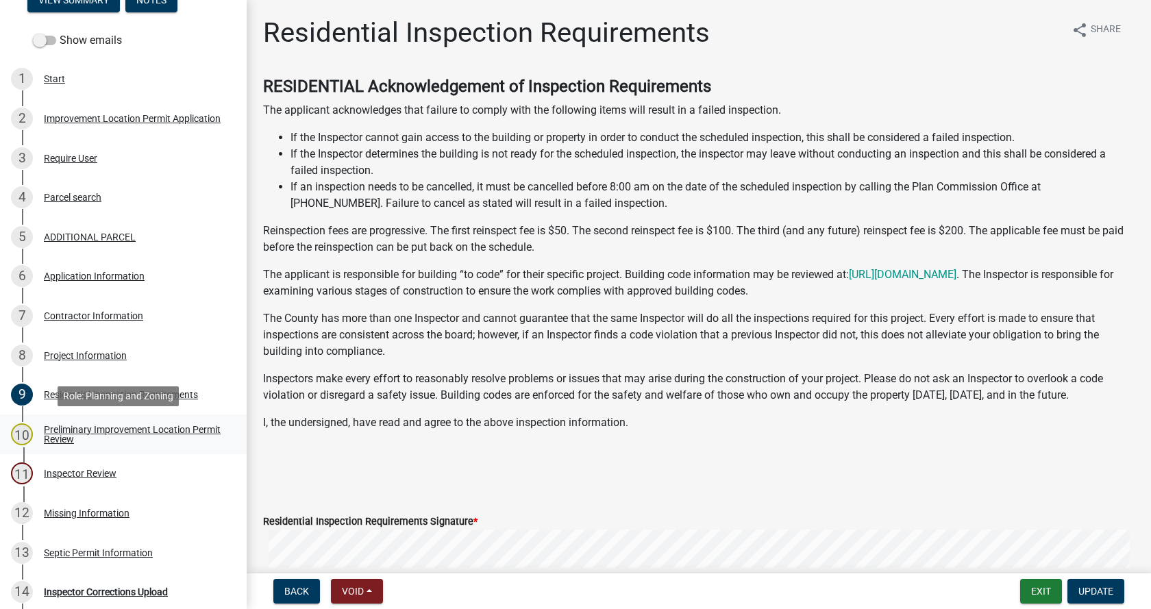
click at [55, 432] on div "Preliminary Improvement Location Permit Review" at bounding box center [134, 434] width 181 height 19
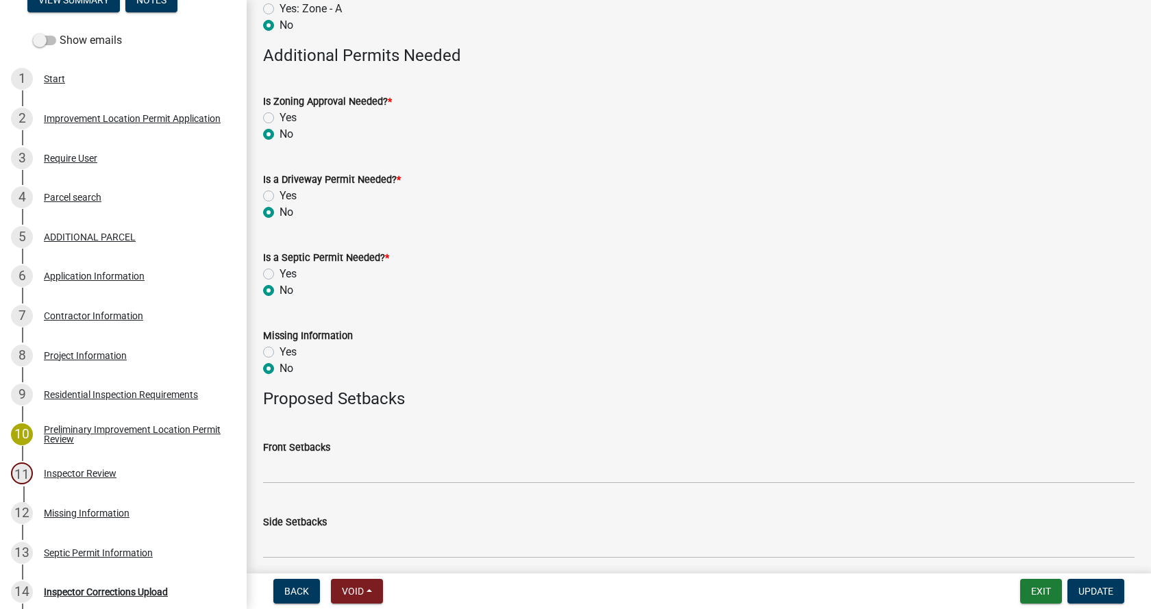
scroll to position [685, 0]
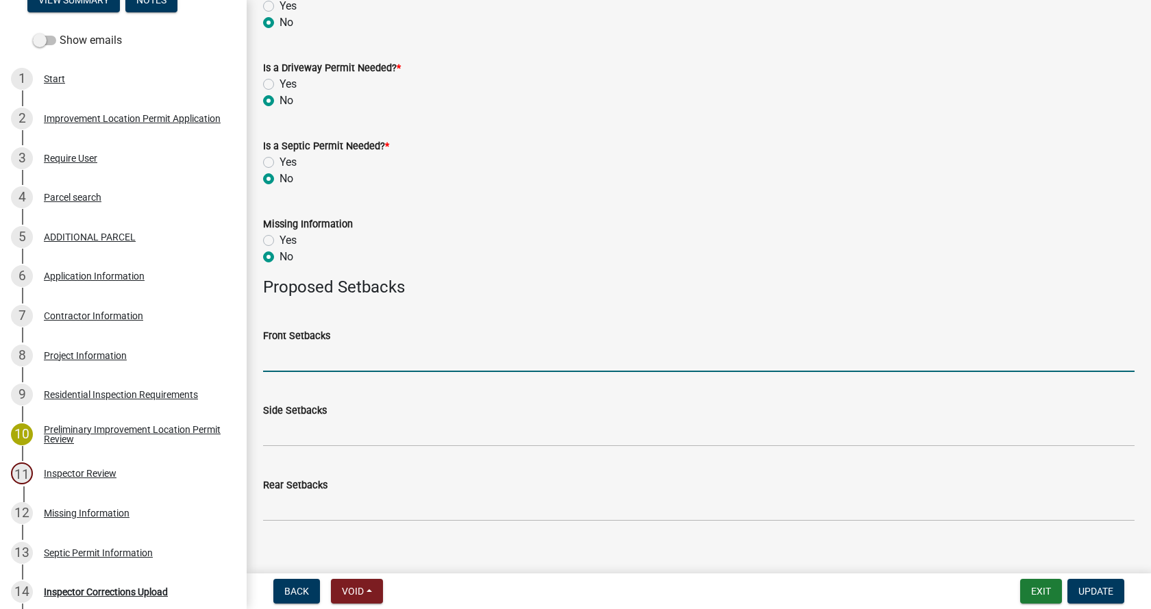
click at [345, 358] on input "Front Setbacks" at bounding box center [698, 358] width 871 height 28
type input "75"
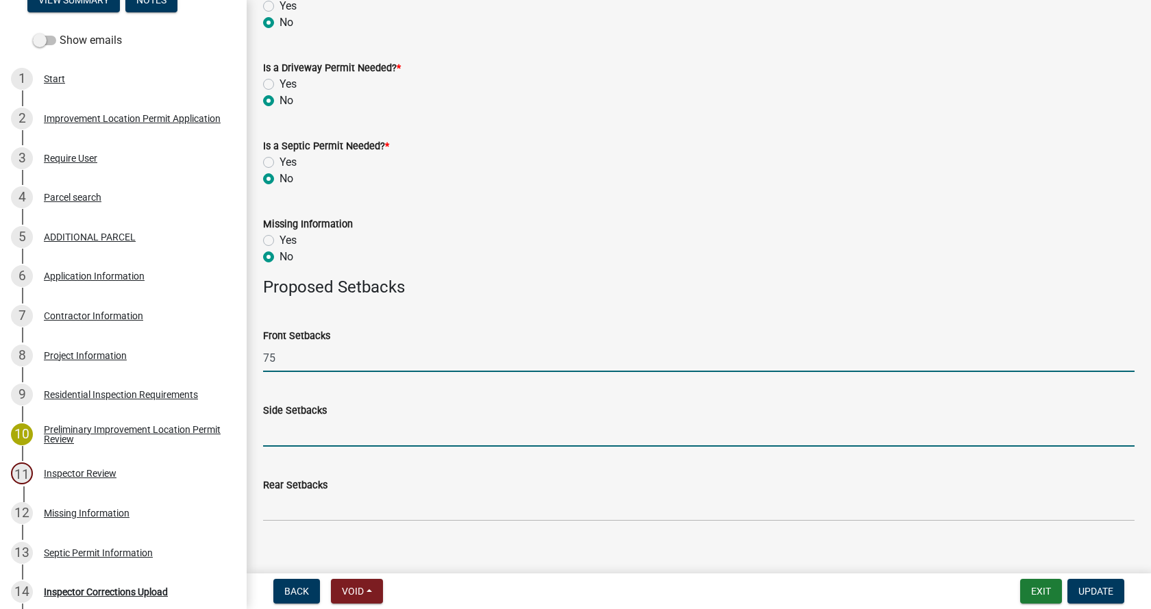
click at [314, 441] on input "Side Setbacks" at bounding box center [698, 433] width 871 height 28
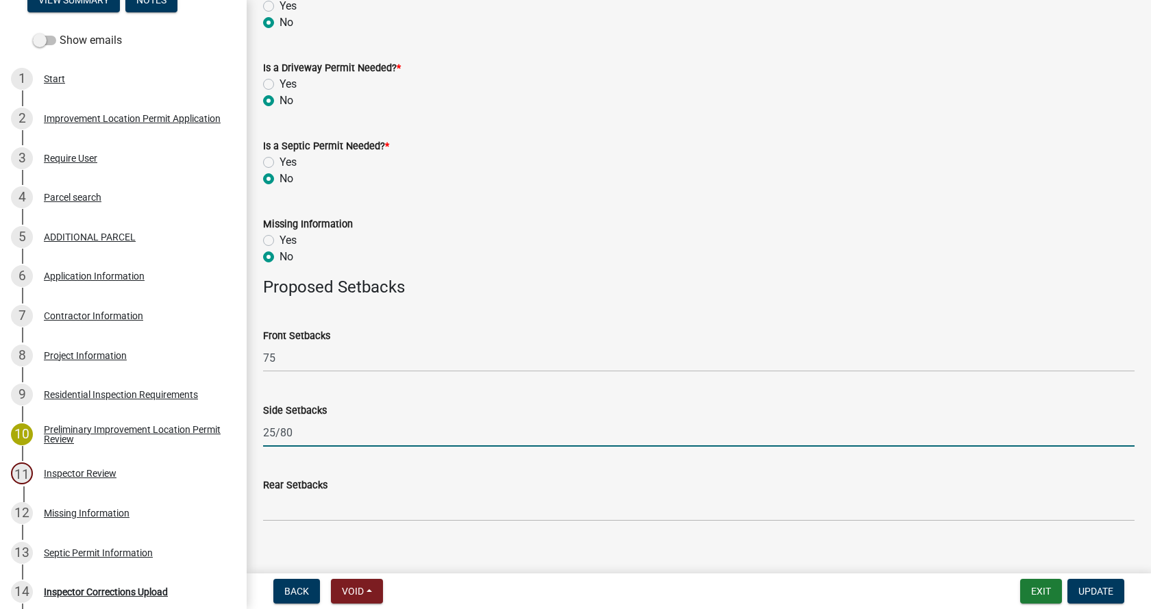
type input "25/80"
click at [314, 508] on input "Rear Setbacks" at bounding box center [698, 507] width 871 height 28
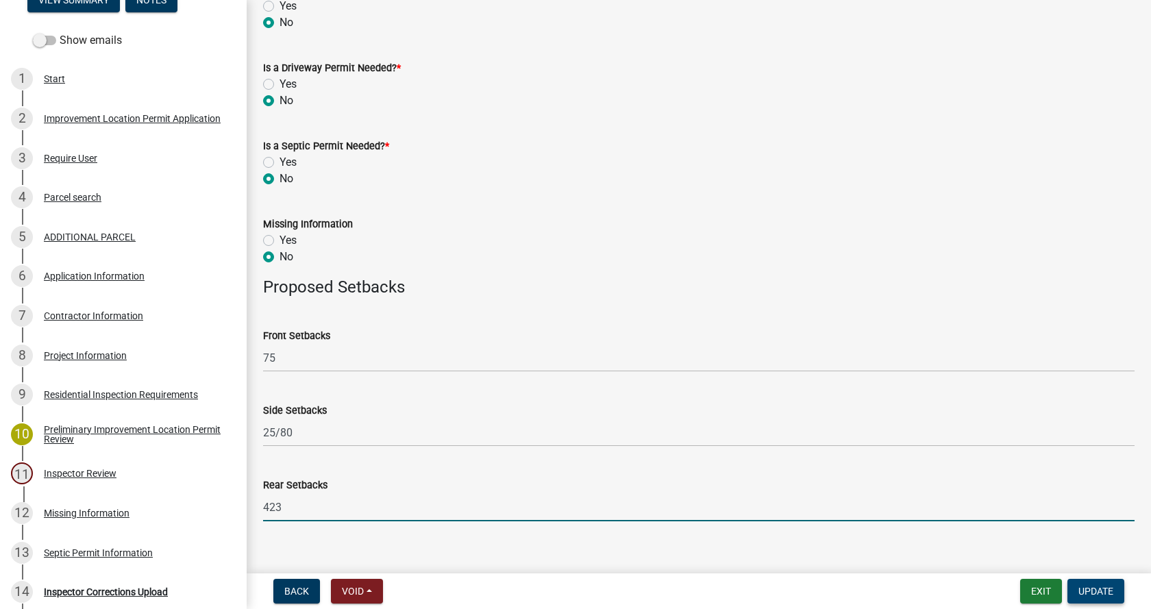
type input "423"
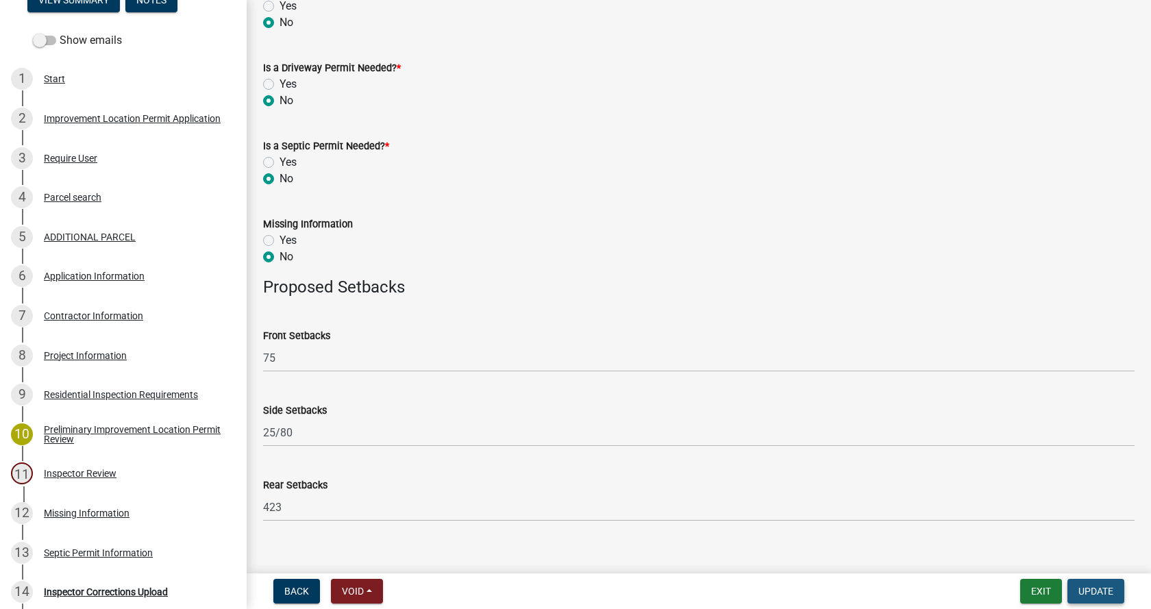
click at [1095, 587] on span "Update" at bounding box center [1095, 591] width 35 height 11
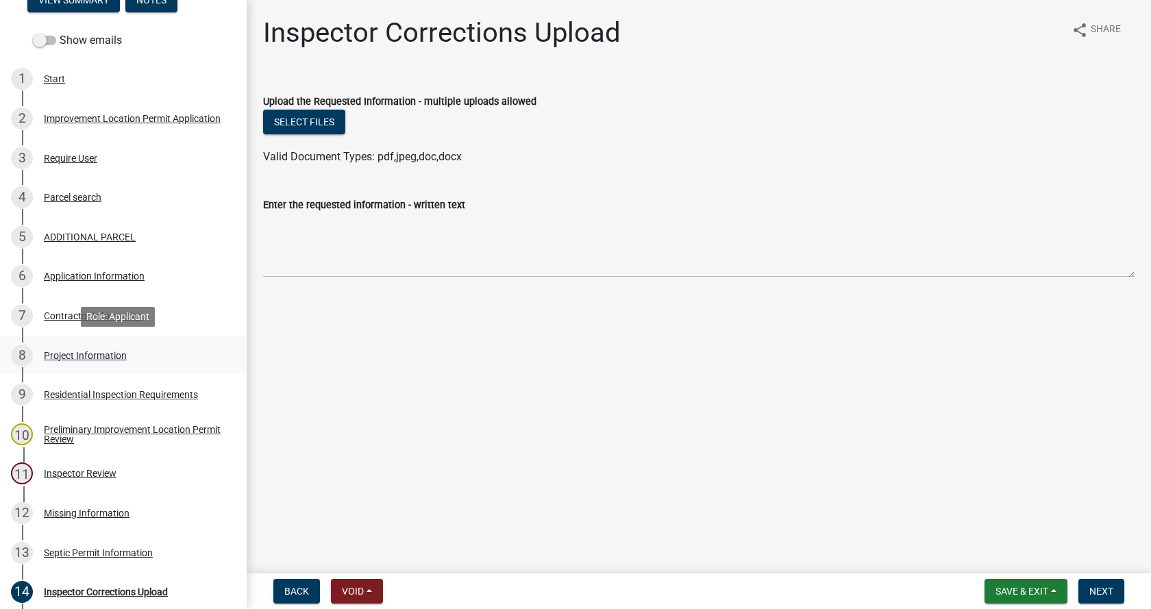
scroll to position [345, 0]
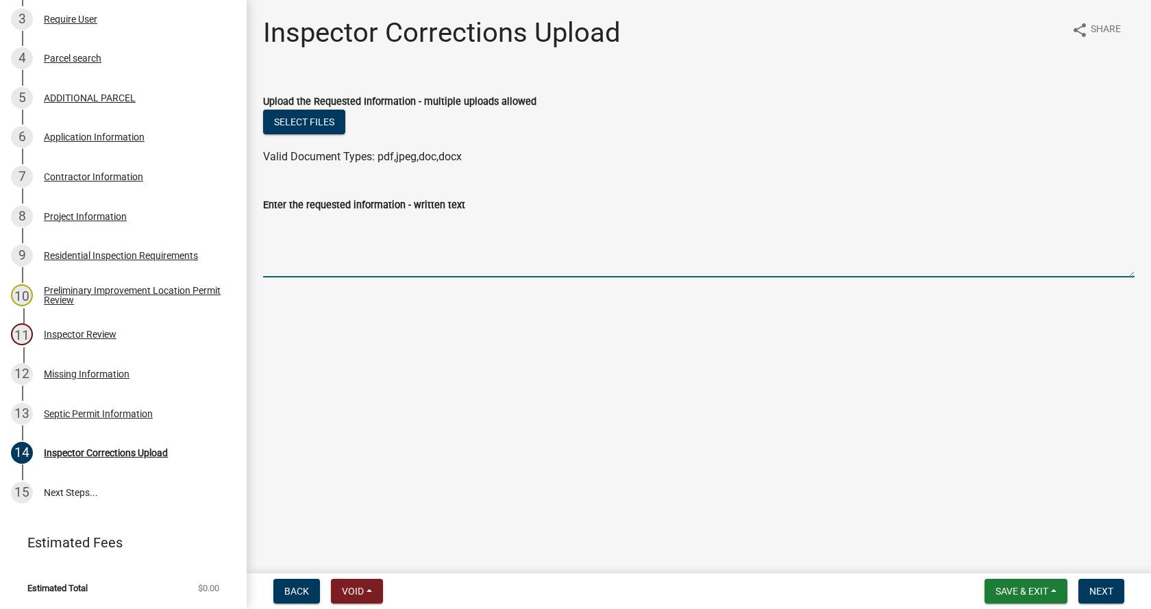
click at [318, 234] on textarea "Enter the requested information - written text" at bounding box center [698, 245] width 871 height 64
type textarea "site plan uploaded"
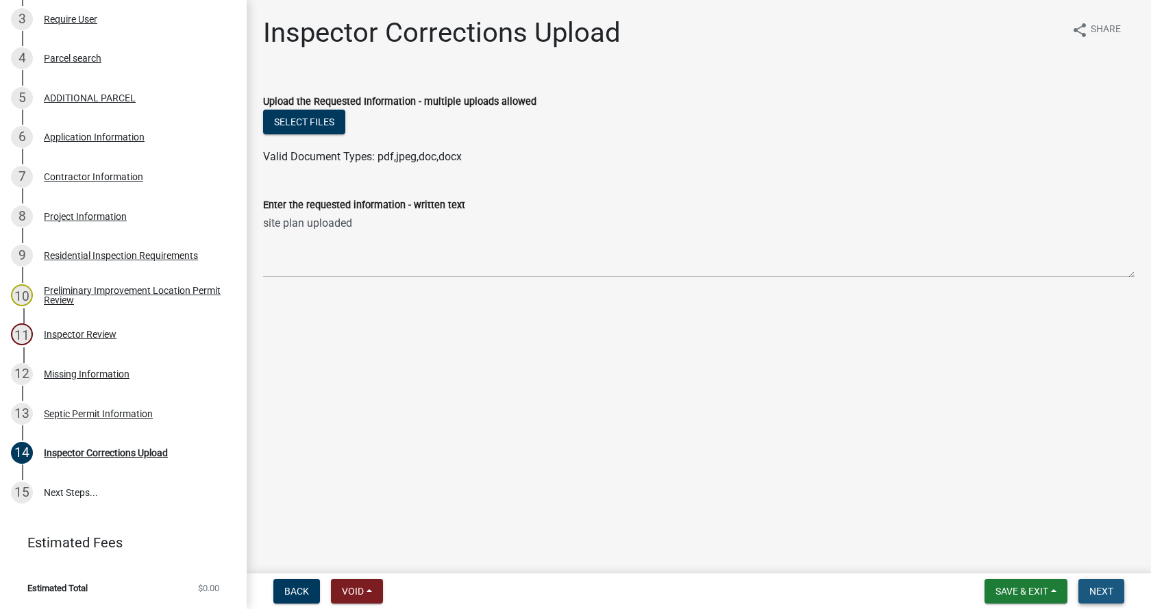
click at [1108, 591] on span "Next" at bounding box center [1101, 591] width 24 height 11
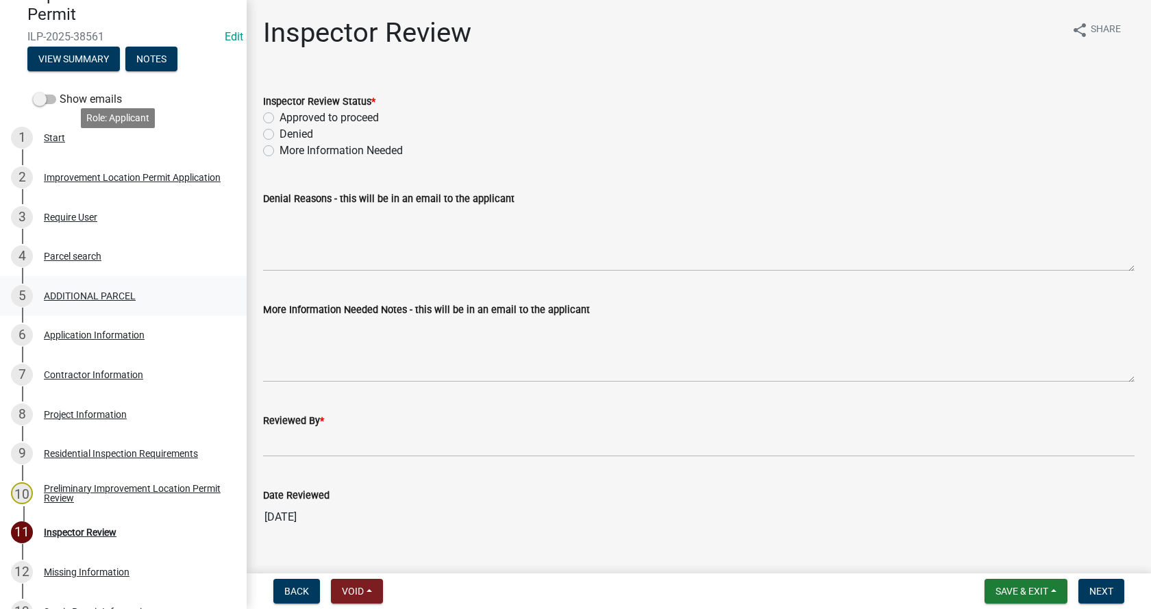
scroll to position [139, 0]
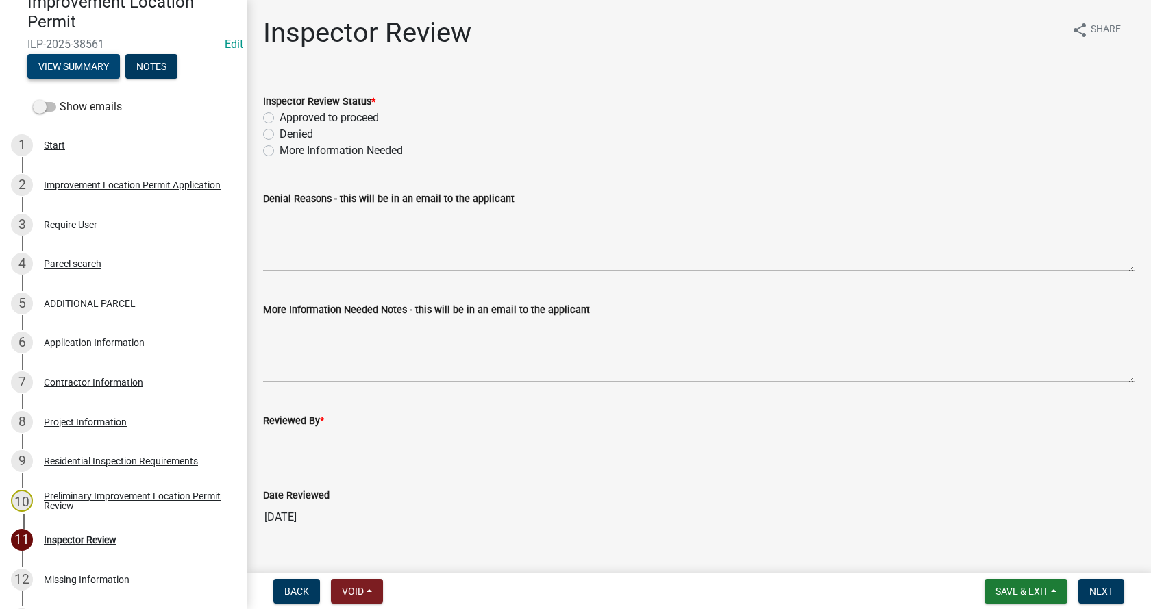
click at [75, 61] on button "View Summary" at bounding box center [73, 66] width 92 height 25
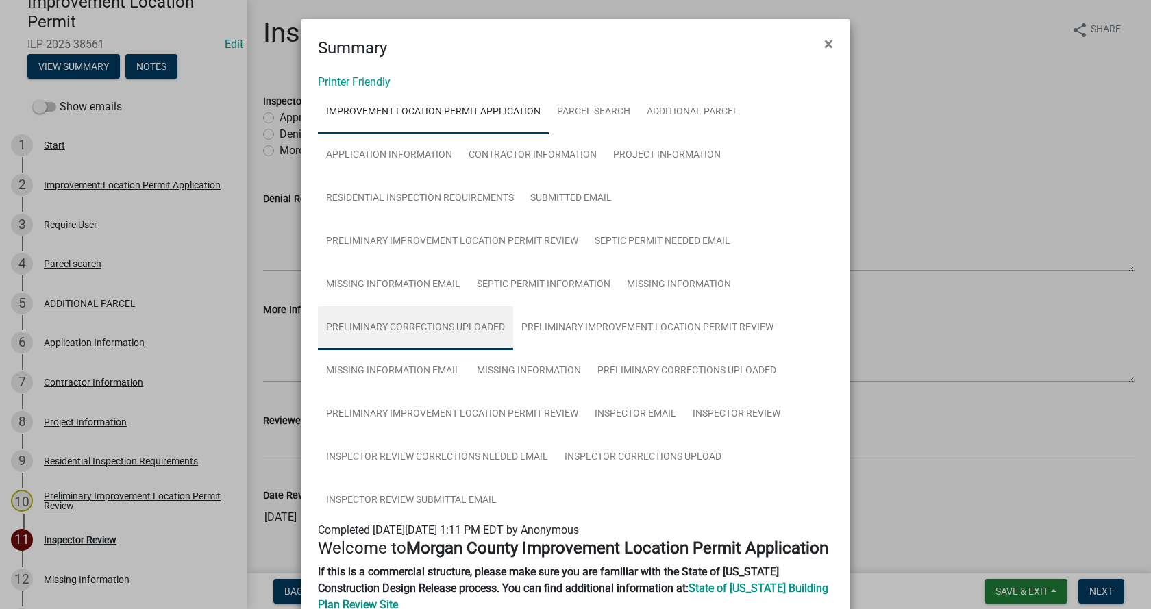
click at [407, 323] on link "Preliminary Corrections Uploaded" at bounding box center [415, 328] width 195 height 44
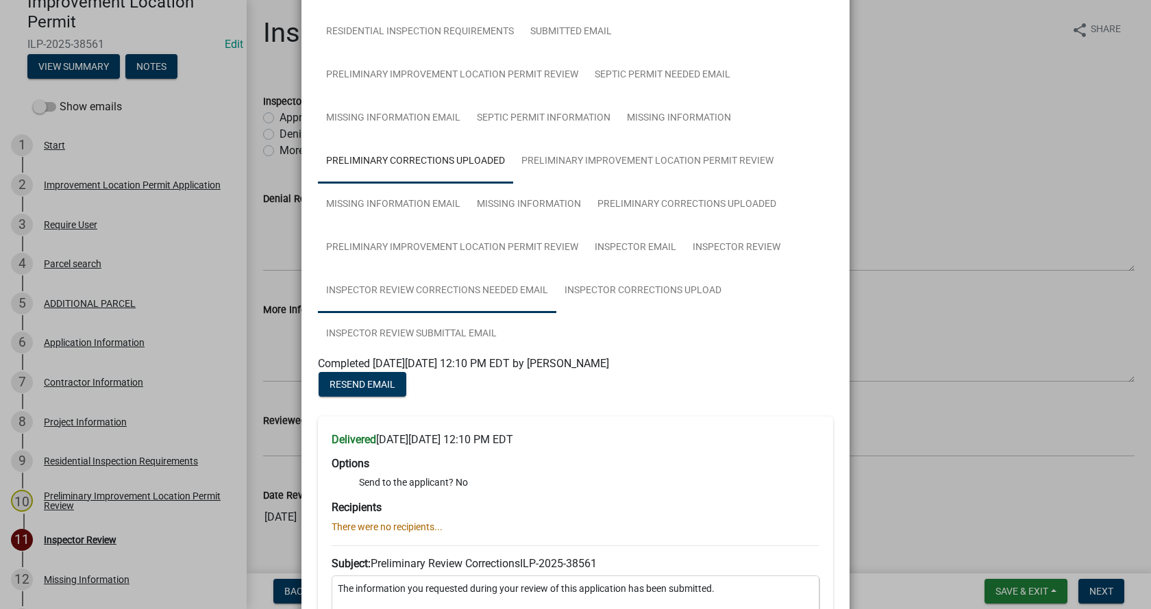
scroll to position [132, 0]
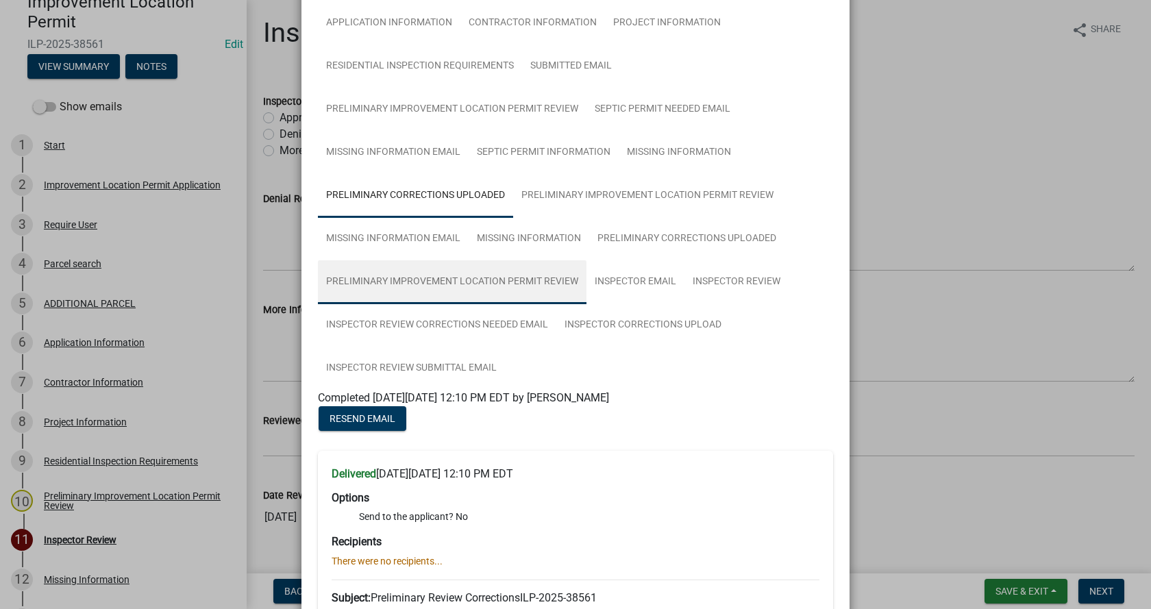
click at [434, 275] on link "Preliminary Improvement Location Permit Review" at bounding box center [452, 282] width 269 height 44
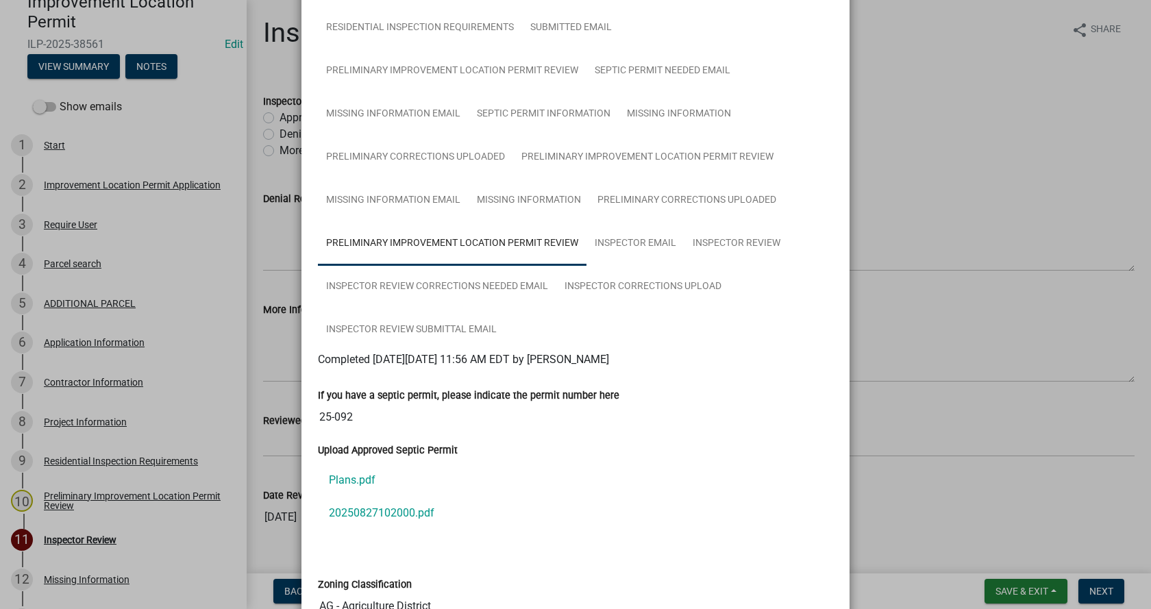
scroll to position [69, 0]
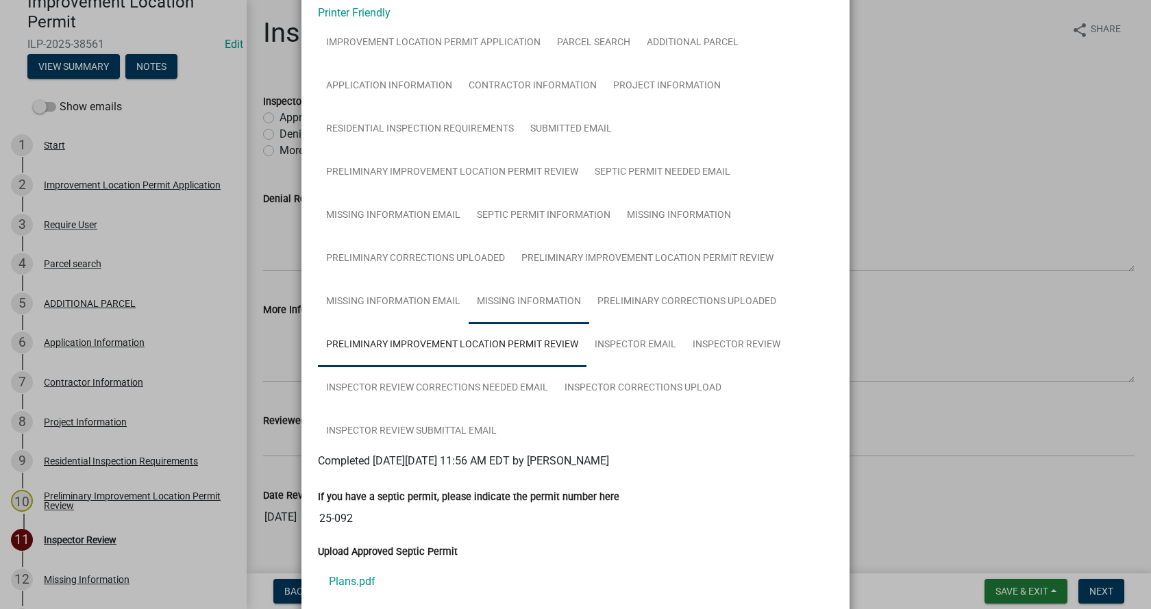
click at [523, 296] on link "Missing Information" at bounding box center [529, 302] width 121 height 44
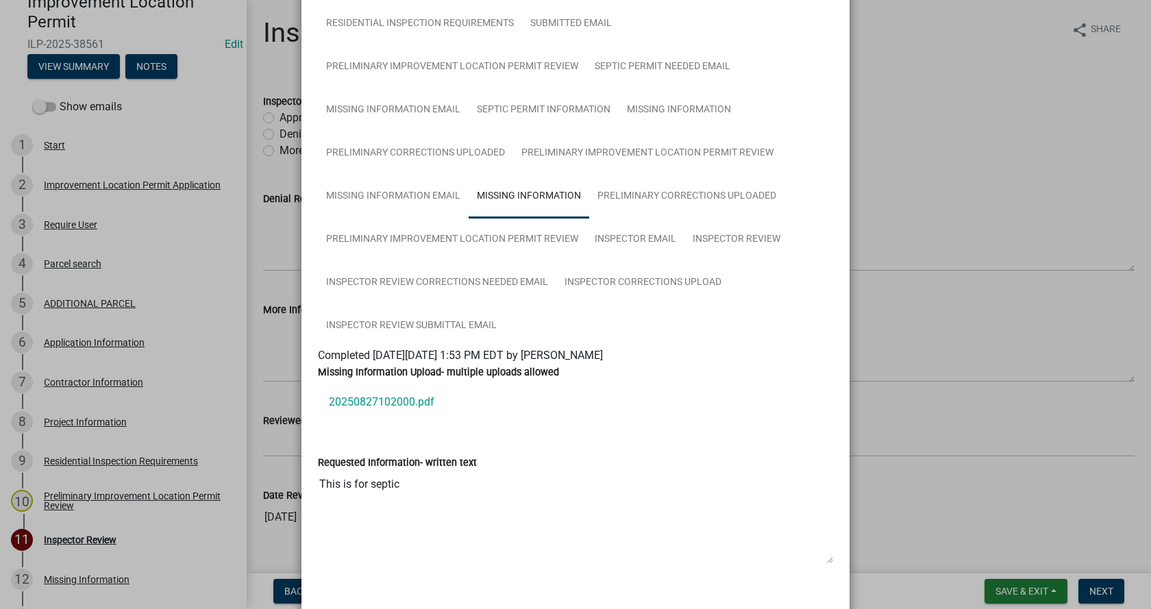
scroll to position [106, 0]
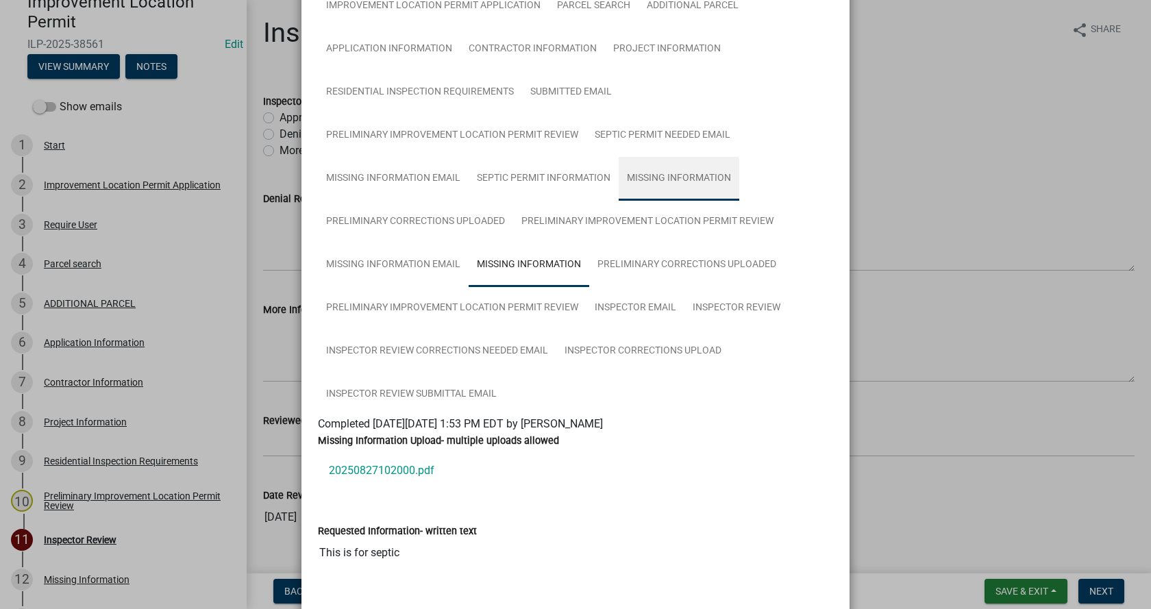
click at [658, 179] on link "Missing Information" at bounding box center [679, 179] width 121 height 44
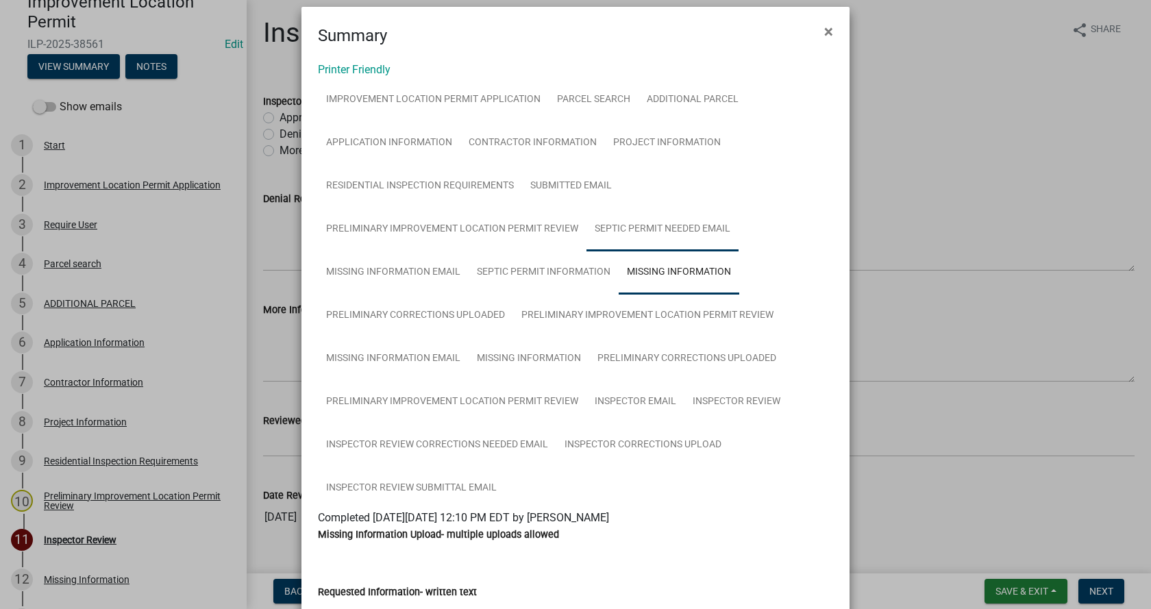
scroll to position [5, 0]
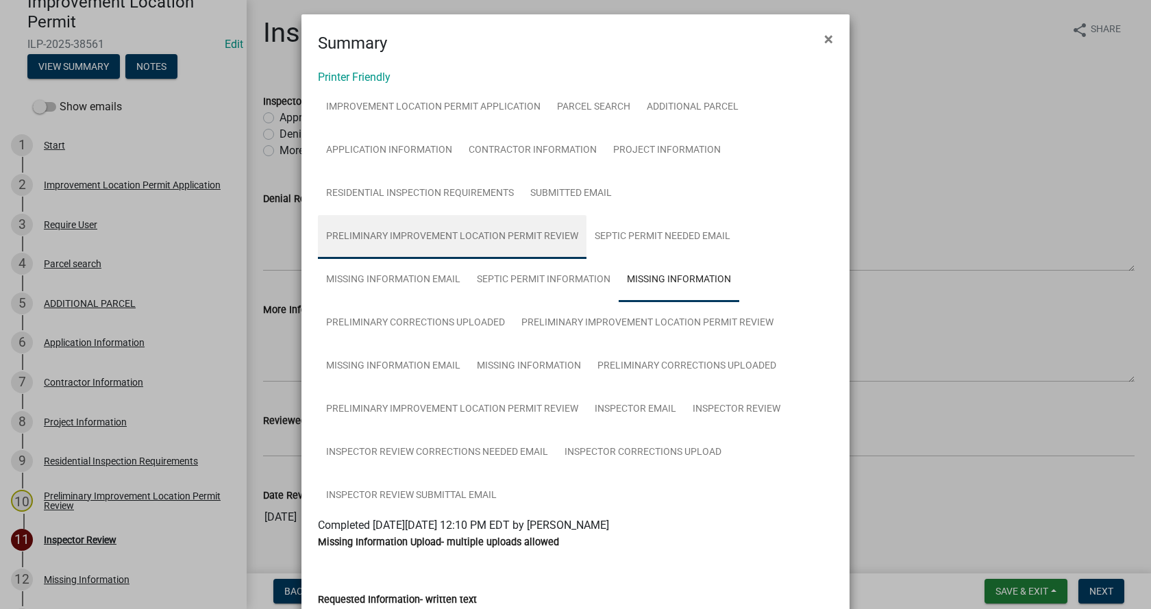
click at [486, 237] on link "Preliminary Improvement Location Permit Review" at bounding box center [452, 237] width 269 height 44
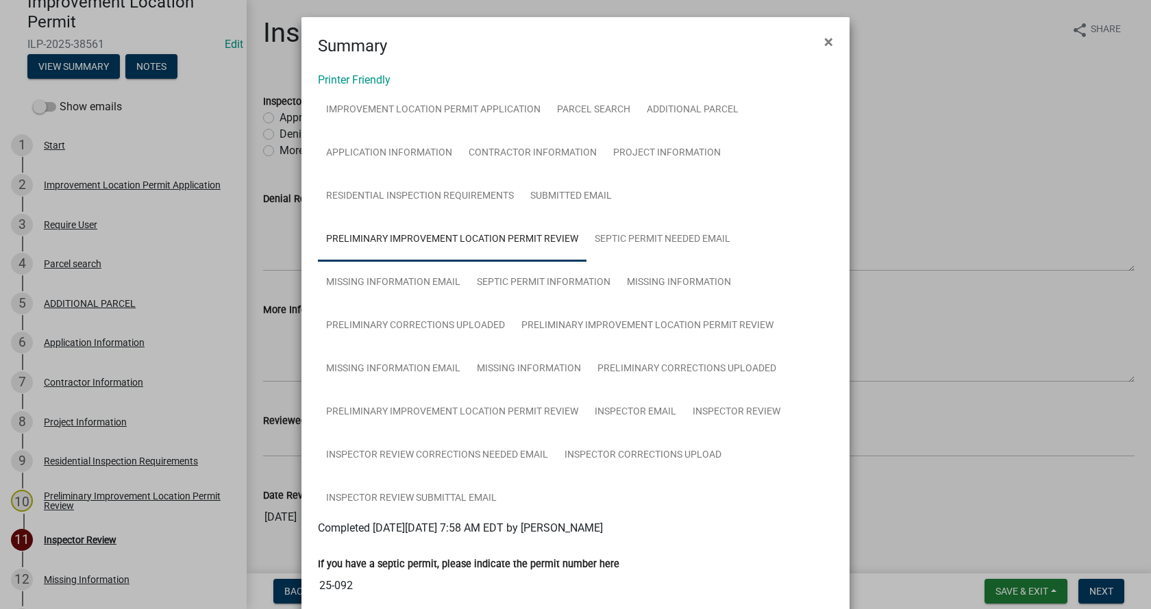
scroll to position [0, 0]
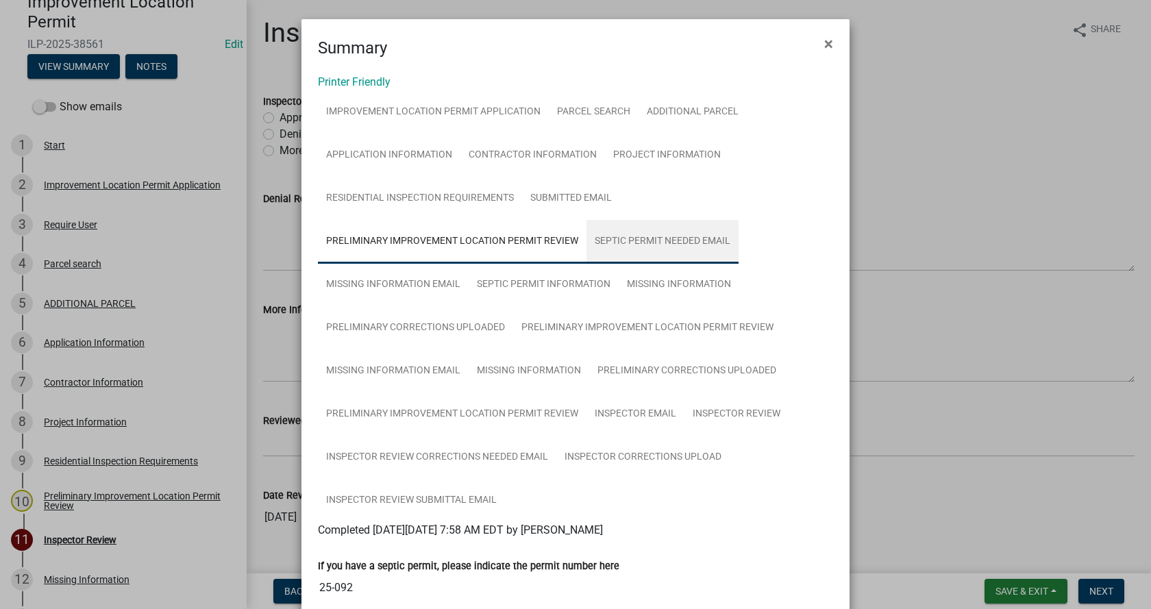
click at [659, 235] on link "Septic Permit Needed Email" at bounding box center [662, 242] width 152 height 44
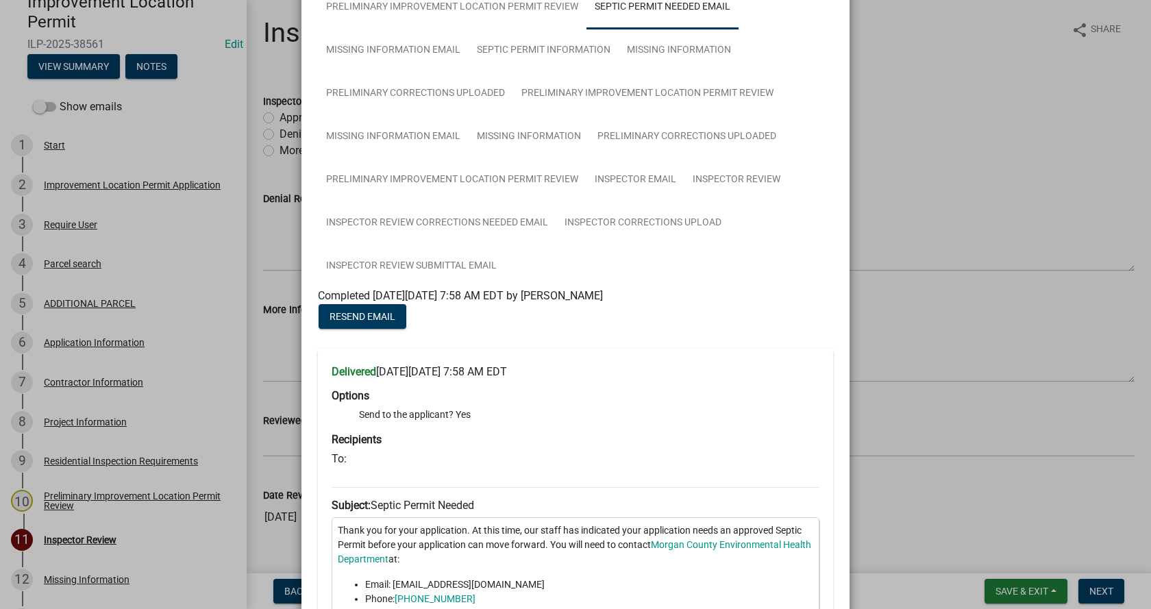
scroll to position [174, 0]
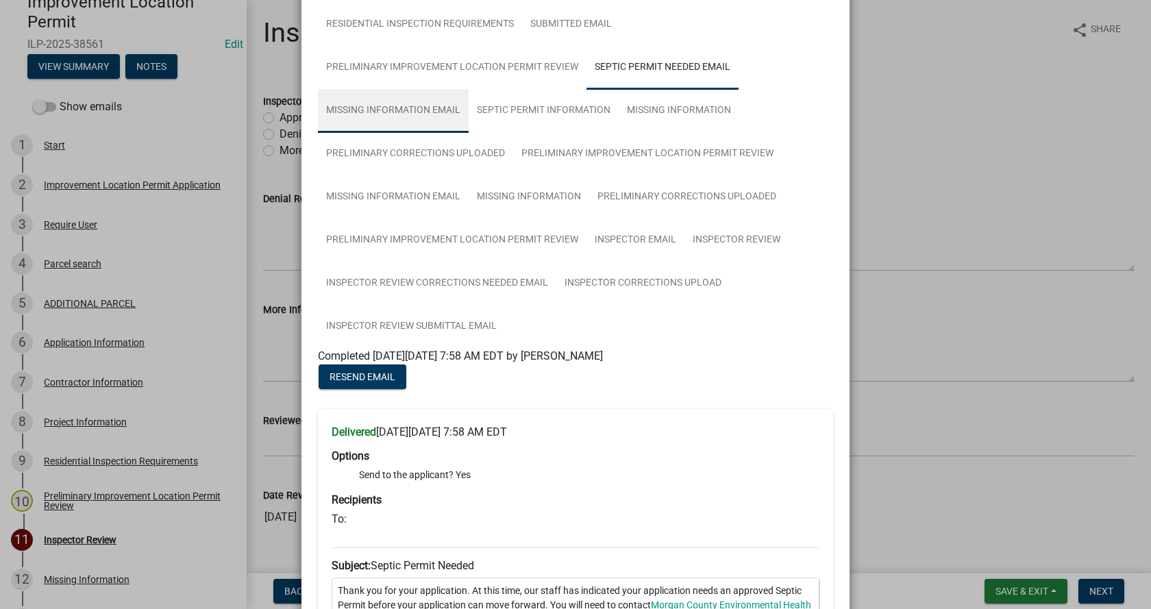
click at [364, 106] on link "Missing Information Email" at bounding box center [393, 111] width 151 height 44
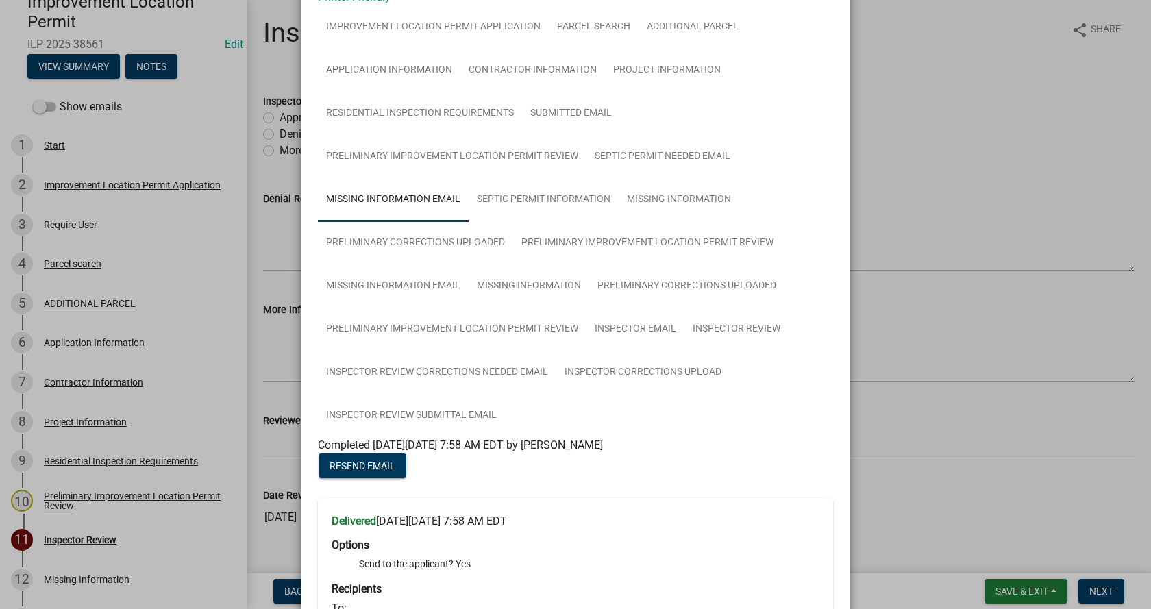
scroll to position [0, 0]
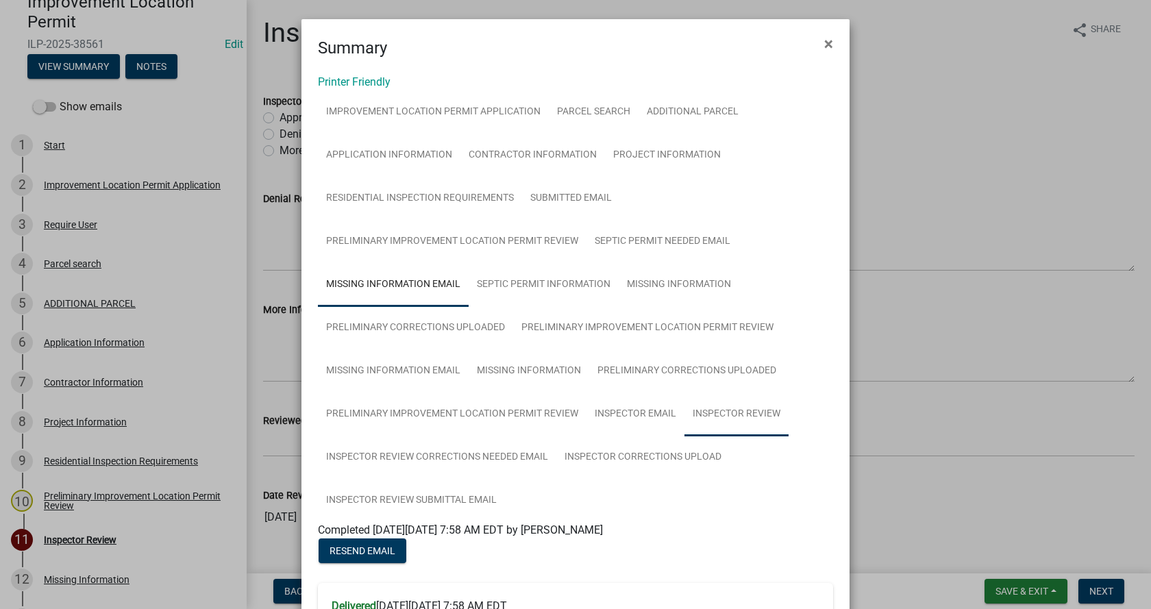
click at [739, 412] on link "Inspector Review" at bounding box center [736, 415] width 104 height 44
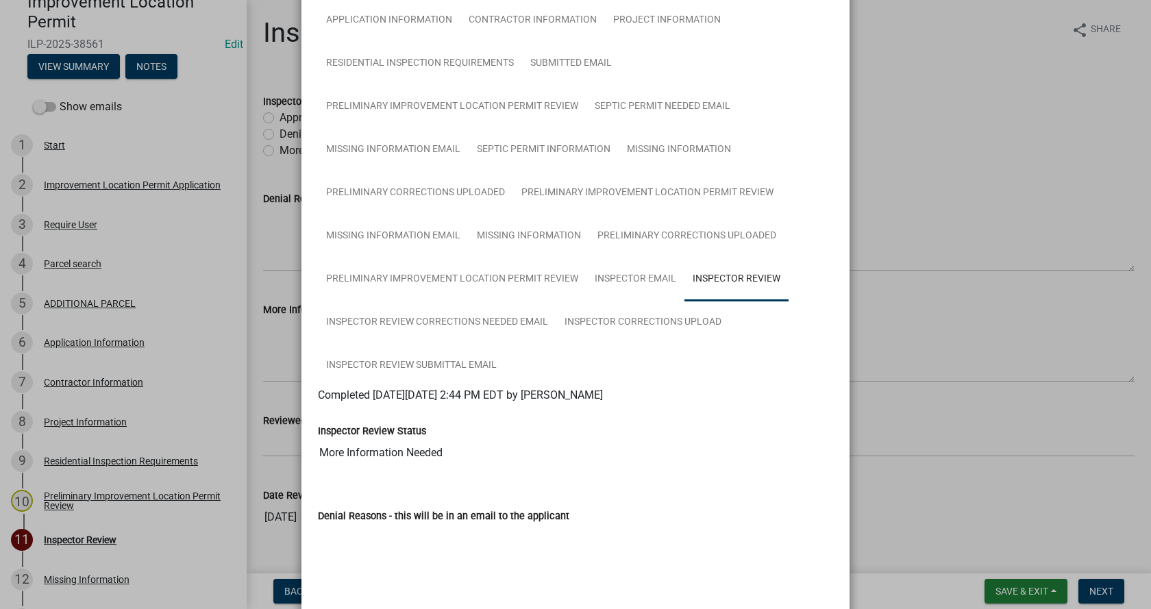
scroll to position [134, 0]
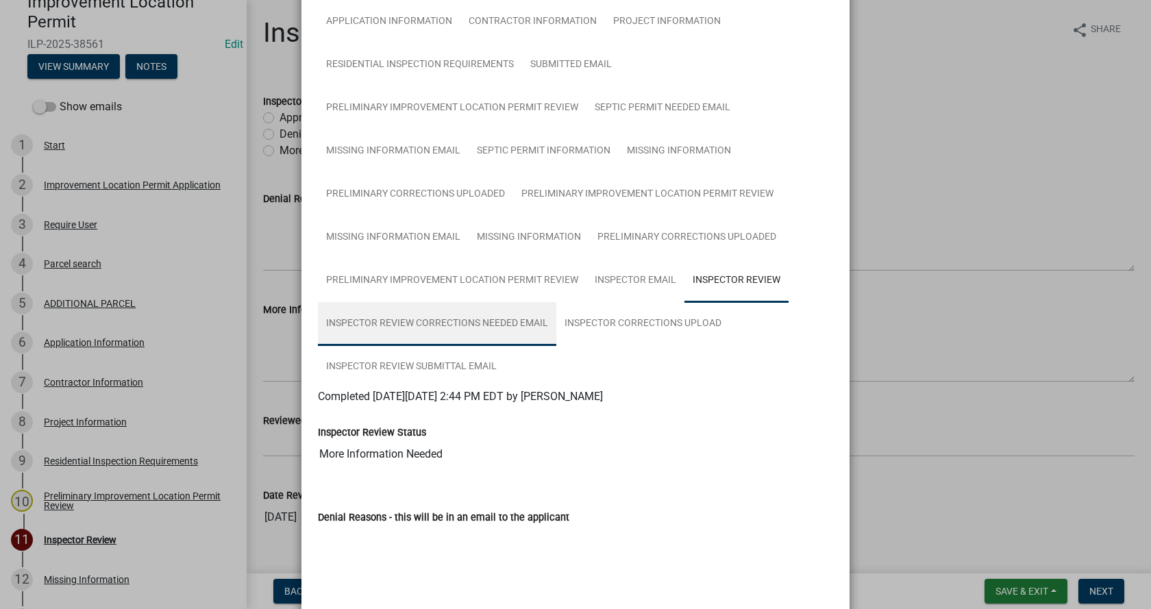
click at [393, 321] on link "Inspector Review Corrections Needed Email" at bounding box center [437, 324] width 238 height 44
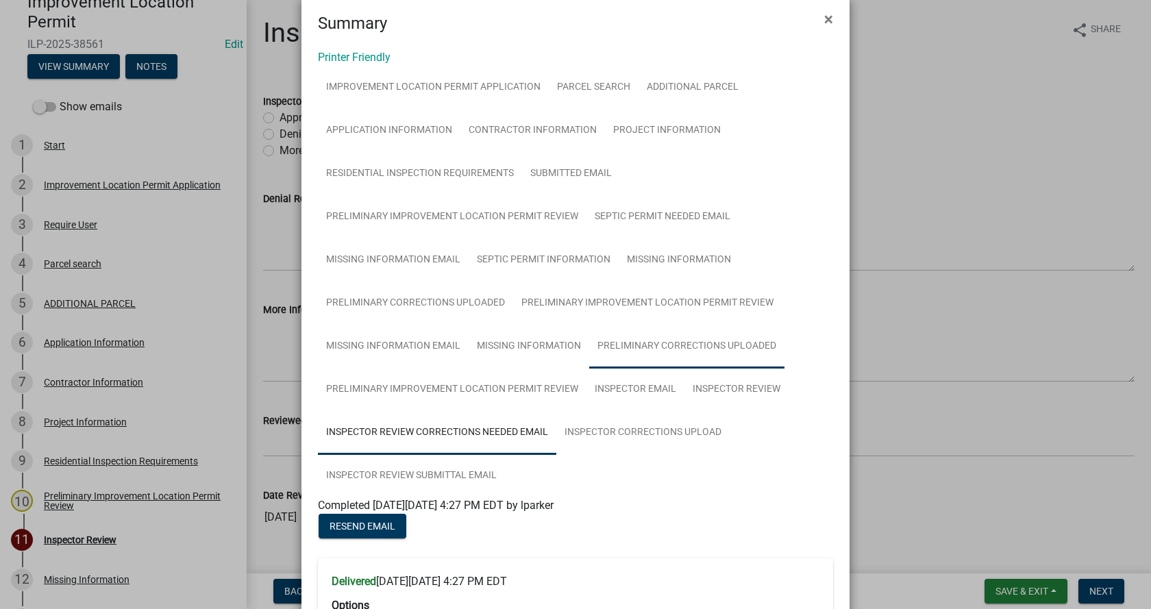
scroll to position [0, 0]
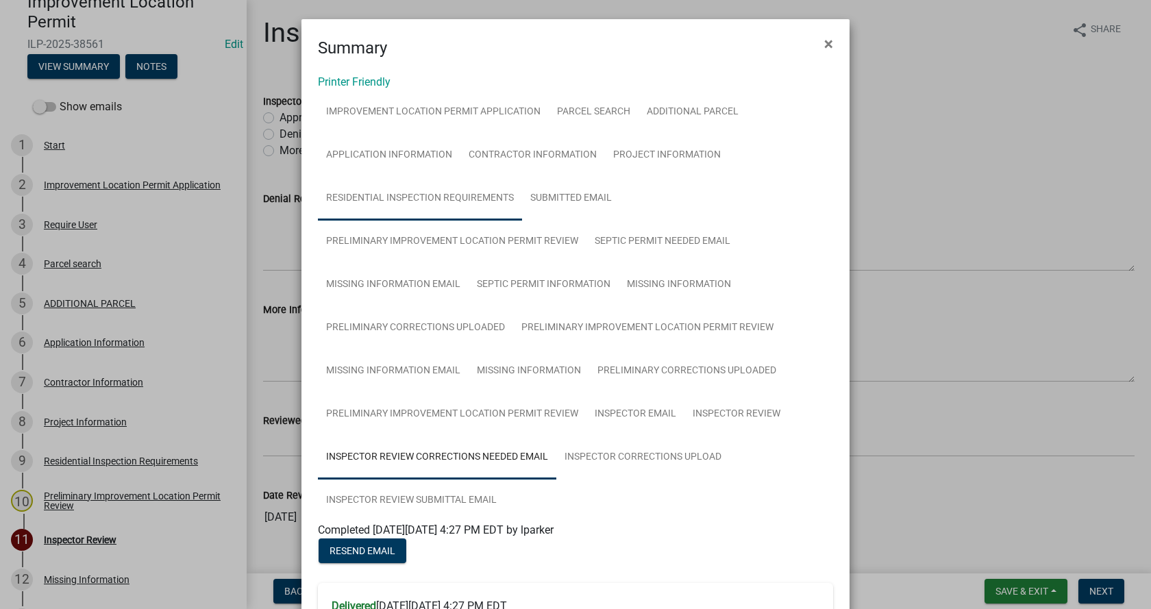
click at [404, 195] on link "Residential Inspection Requirements" at bounding box center [420, 199] width 204 height 44
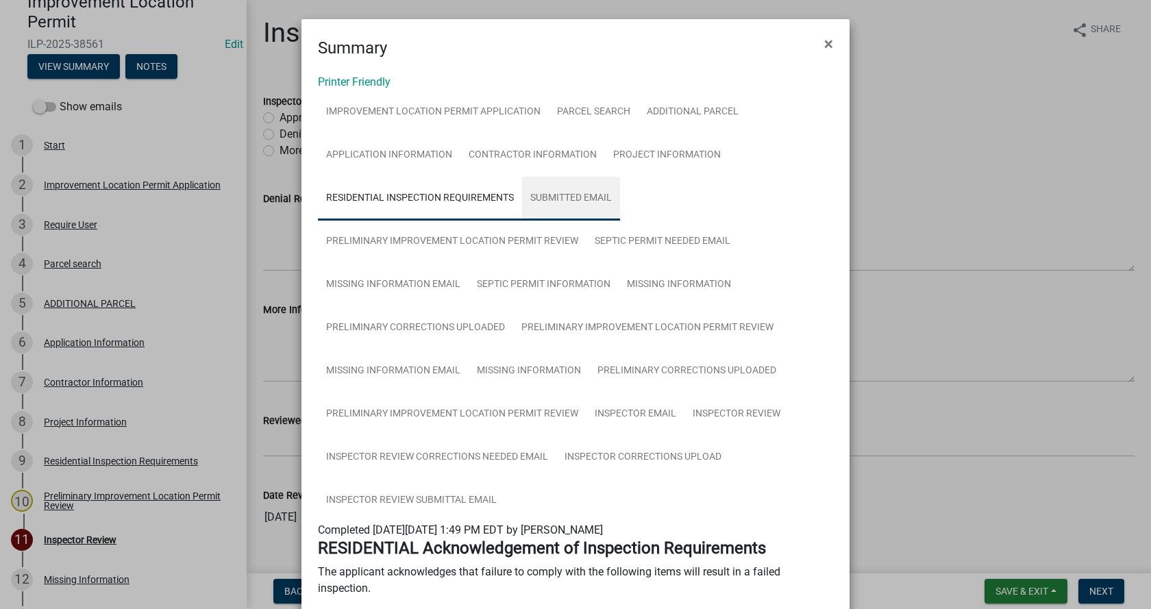
click at [560, 195] on link "Submitted Email" at bounding box center [571, 199] width 98 height 44
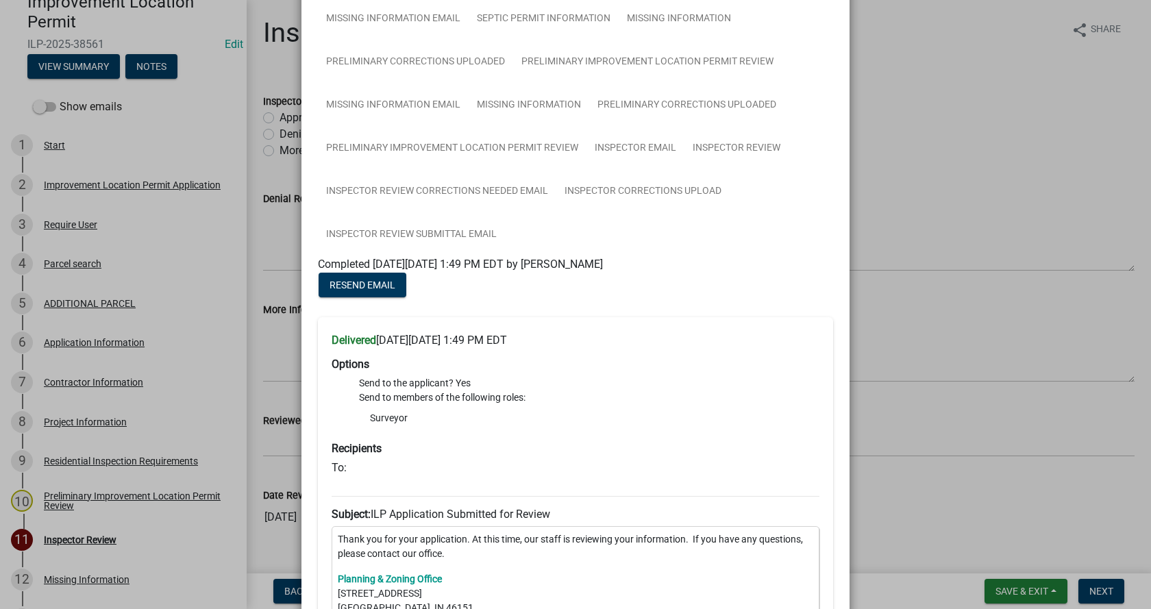
scroll to position [137, 0]
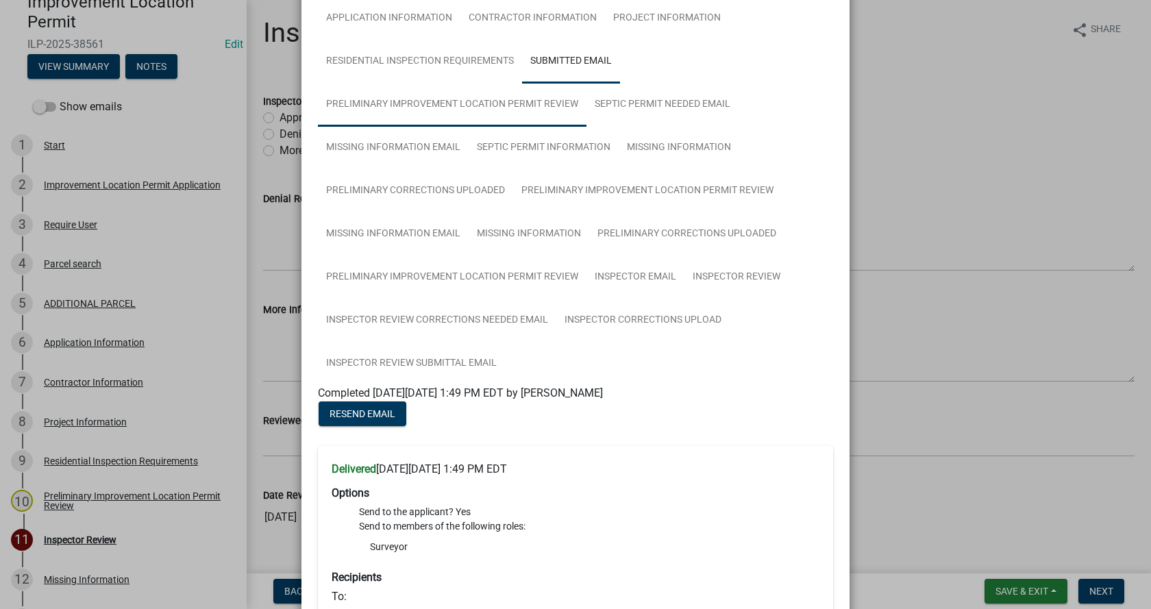
click at [414, 101] on link "Preliminary Improvement Location Permit Review" at bounding box center [452, 105] width 269 height 44
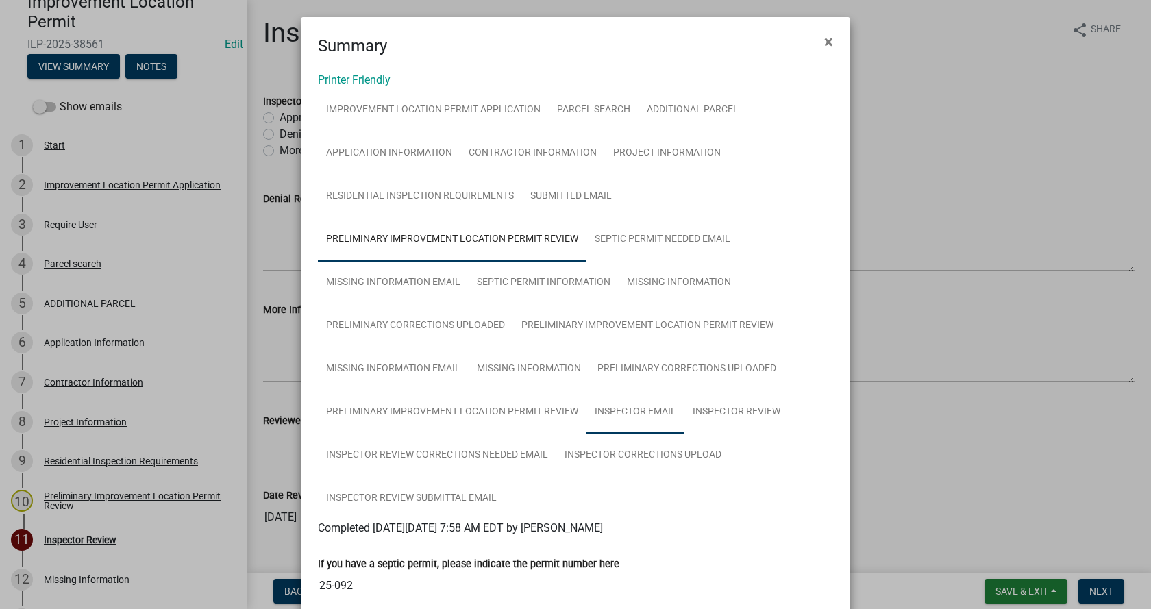
scroll to position [1, 0]
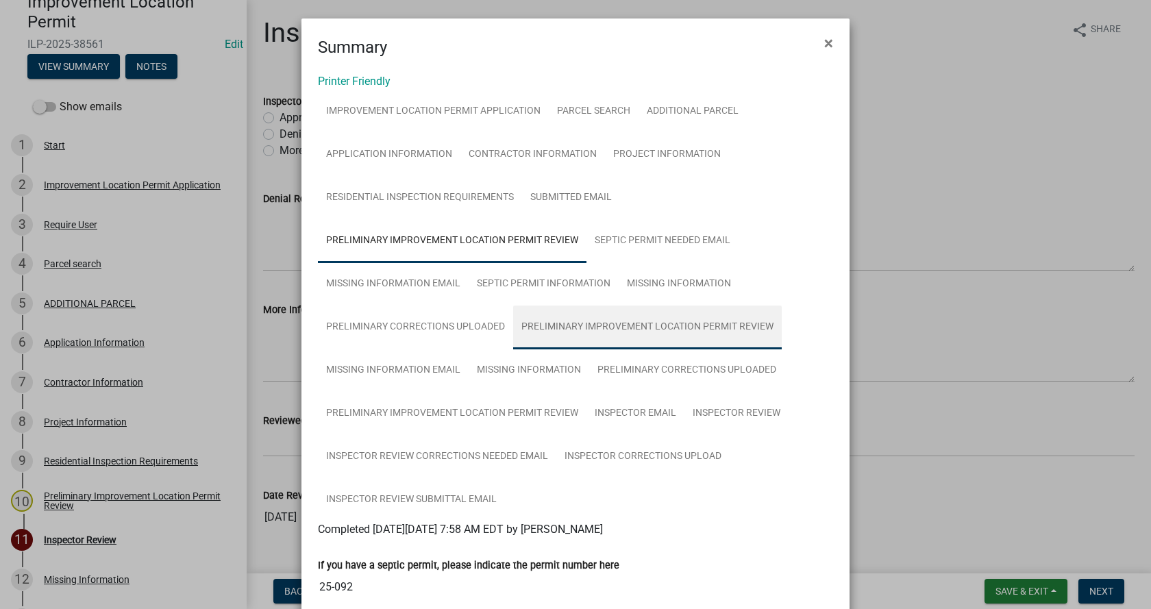
click at [664, 326] on link "Preliminary Improvement Location Permit Review" at bounding box center [647, 328] width 269 height 44
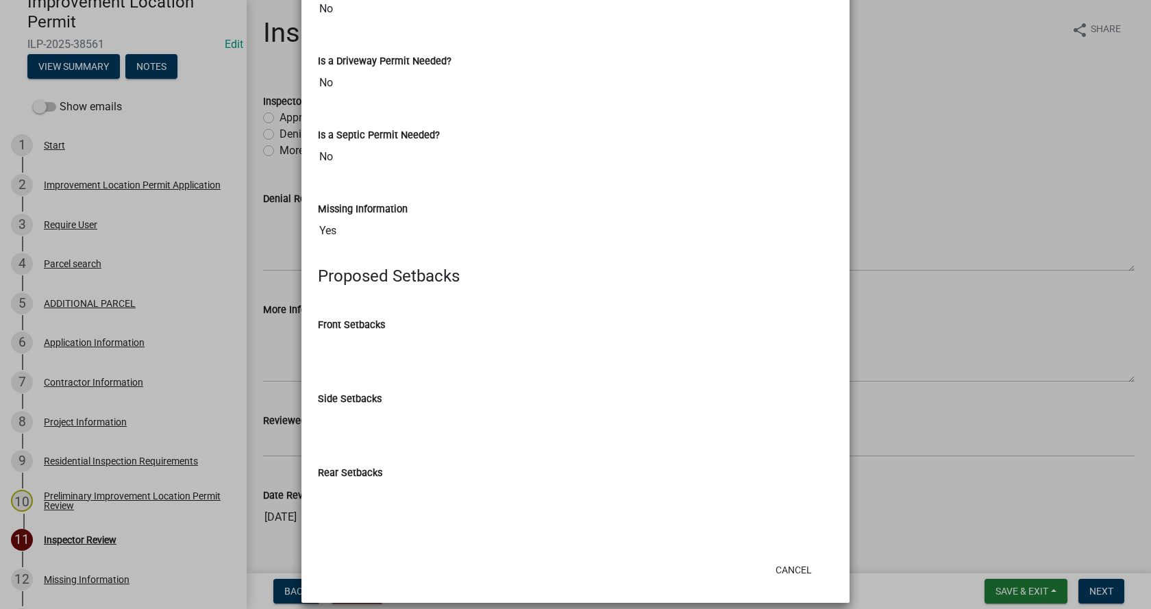
scroll to position [960, 0]
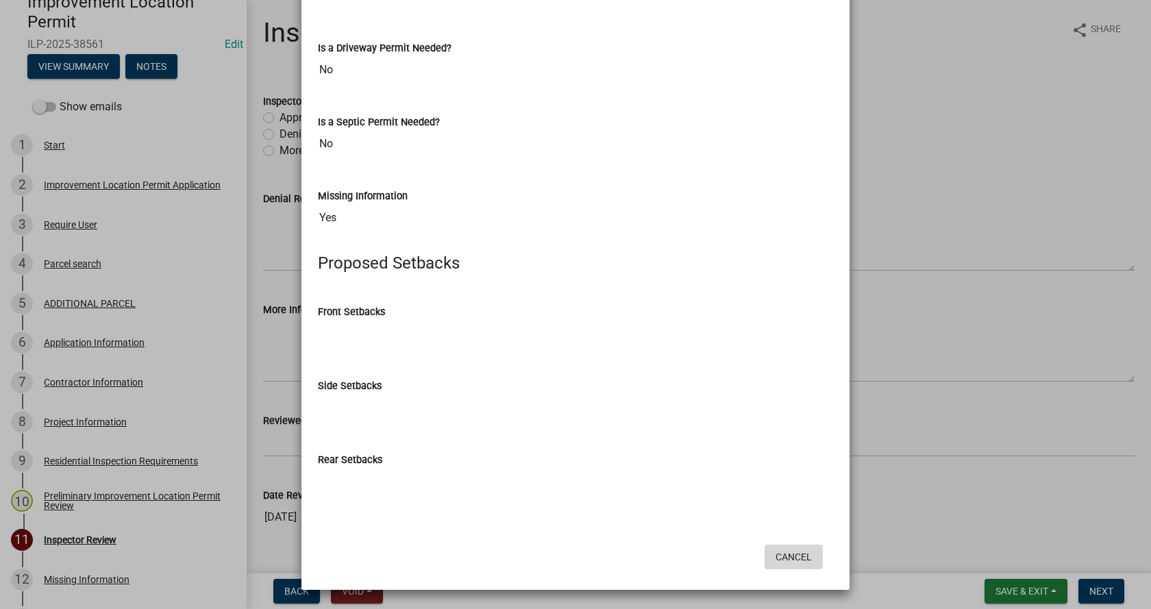
drag, startPoint x: 787, startPoint y: 559, endPoint x: 685, endPoint y: 401, distance: 187.7
click at [787, 558] on button "Cancel" at bounding box center [794, 557] width 58 height 25
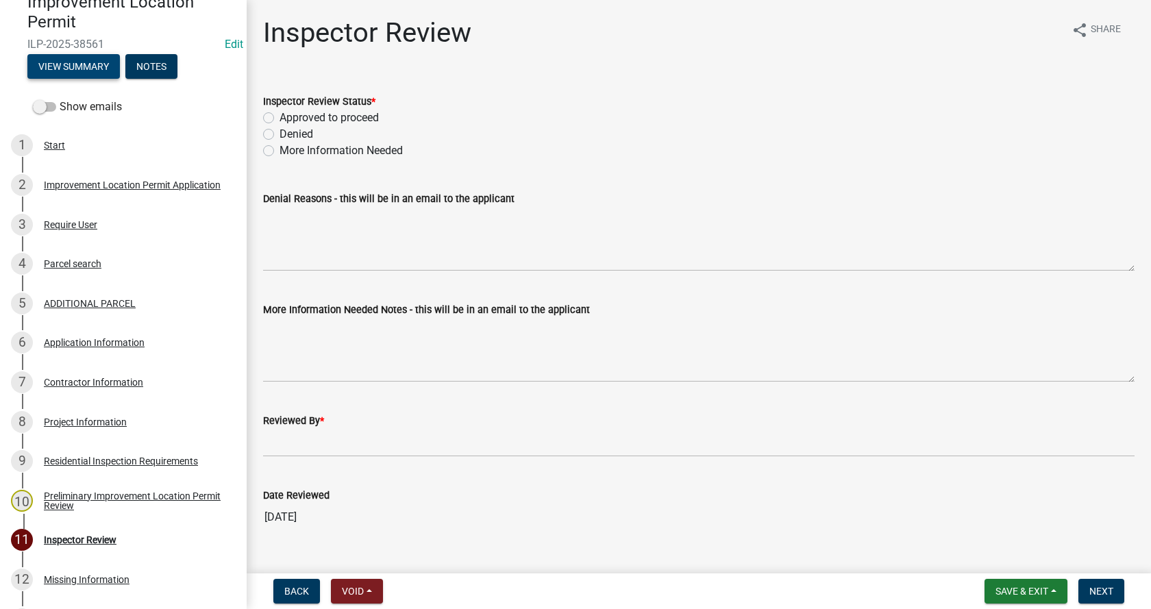
scroll to position [27, 0]
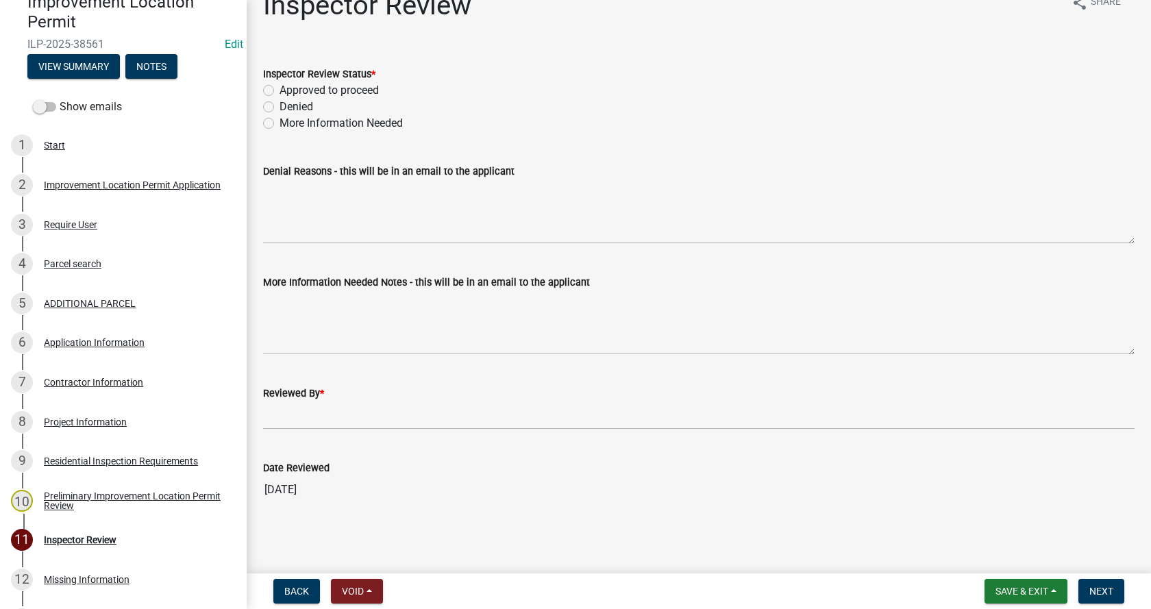
click at [280, 89] on label "Approved to proceed" at bounding box center [329, 90] width 99 height 16
click at [280, 89] on input "Approved to proceed" at bounding box center [284, 86] width 9 height 9
radio input "true"
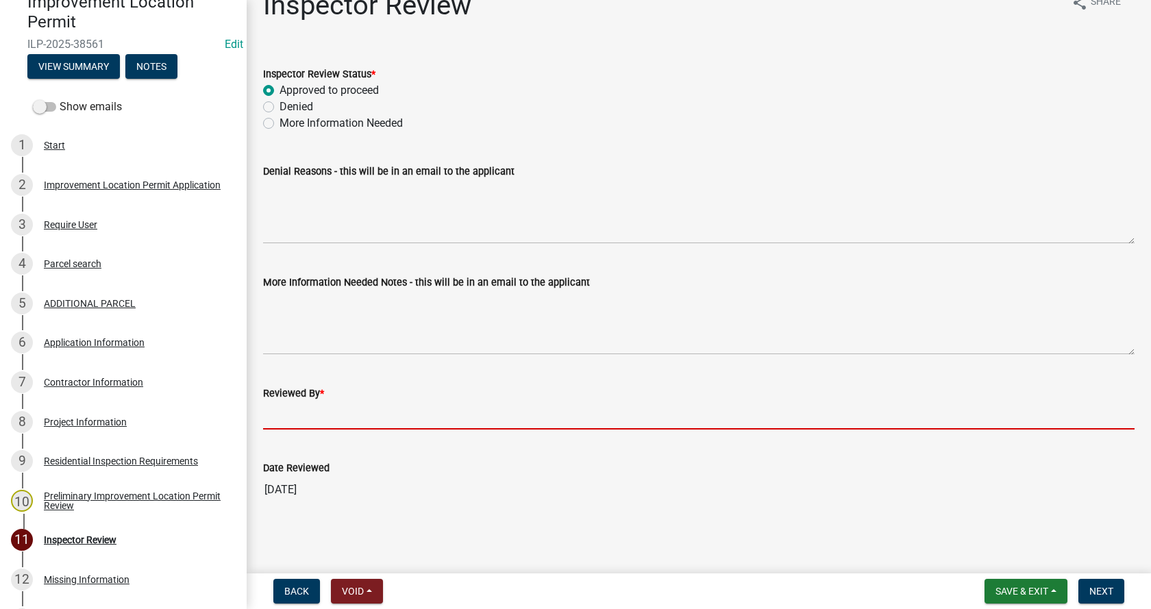
click at [280, 422] on input "Reviewed By *" at bounding box center [698, 415] width 871 height 28
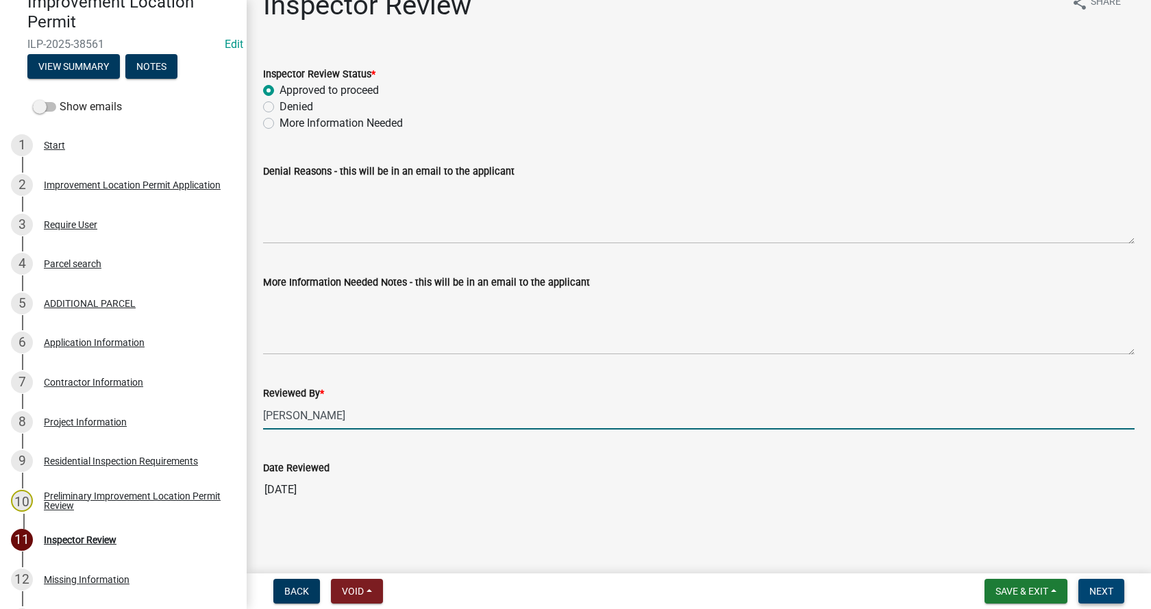
type input "[PERSON_NAME]"
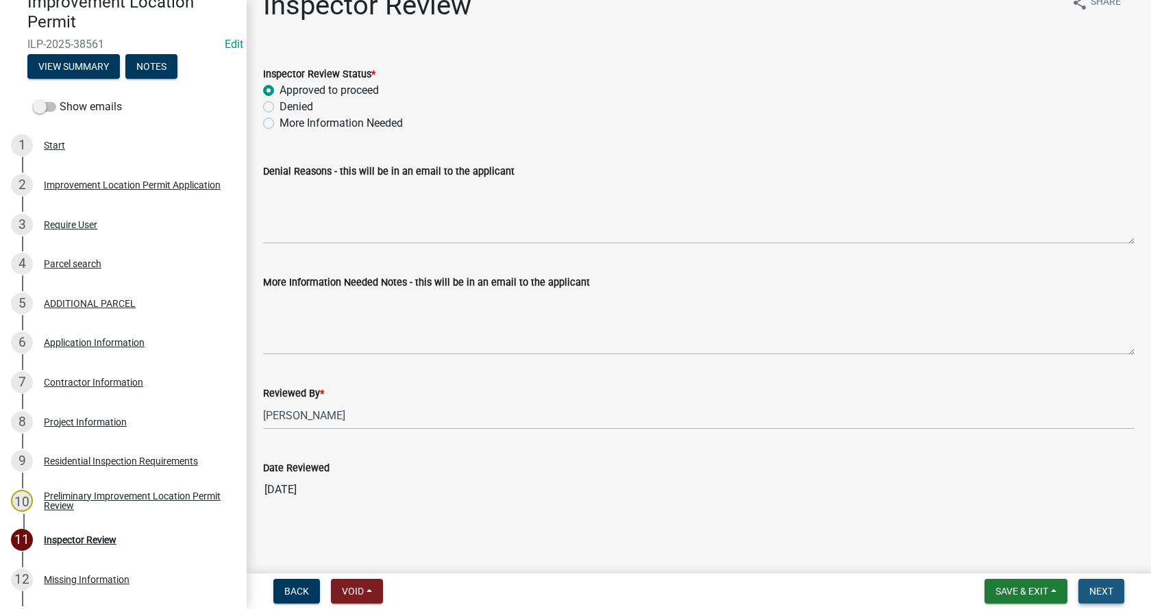
click at [1106, 591] on span "Next" at bounding box center [1101, 591] width 24 height 11
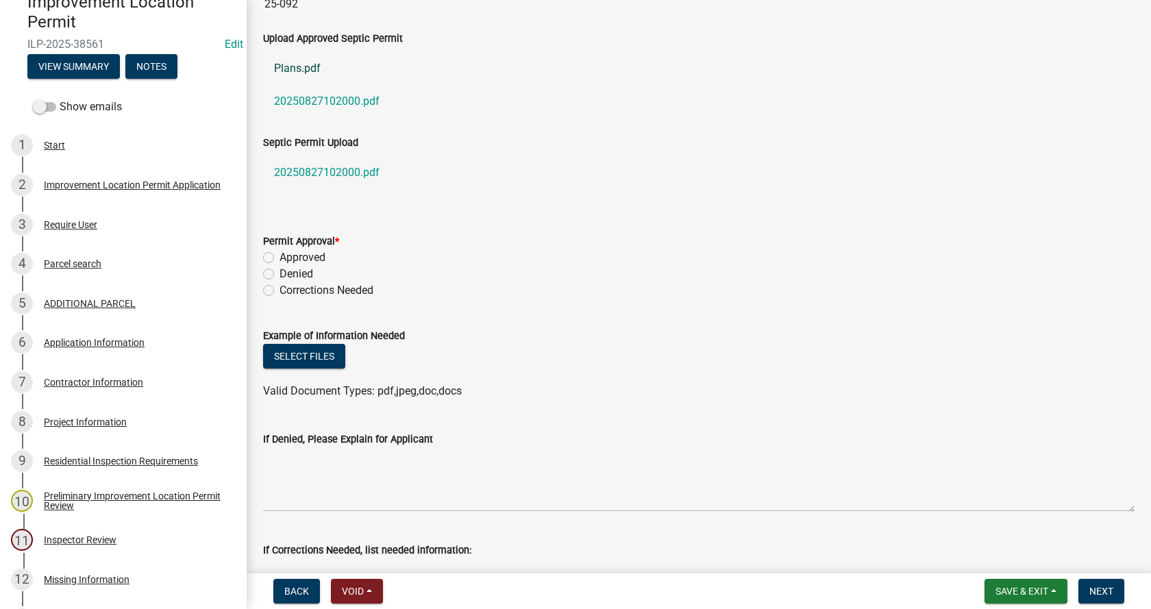
scroll to position [480, 0]
click at [280, 251] on label "Approved" at bounding box center [303, 255] width 46 height 16
click at [280, 251] on input "Approved" at bounding box center [284, 251] width 9 height 9
radio input "true"
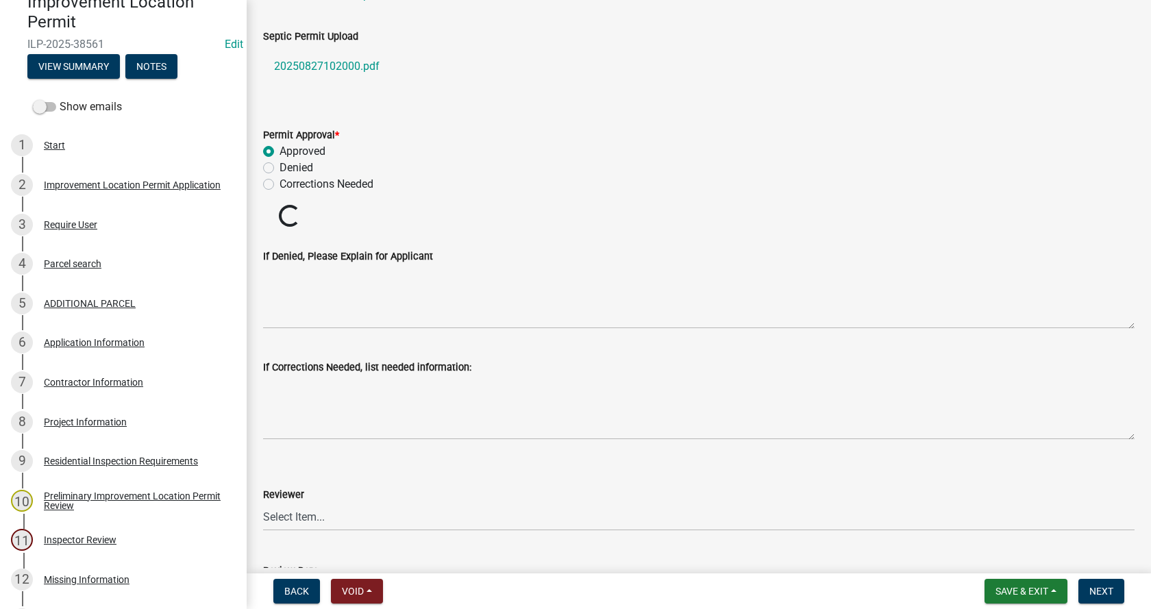
scroll to position [754, 0]
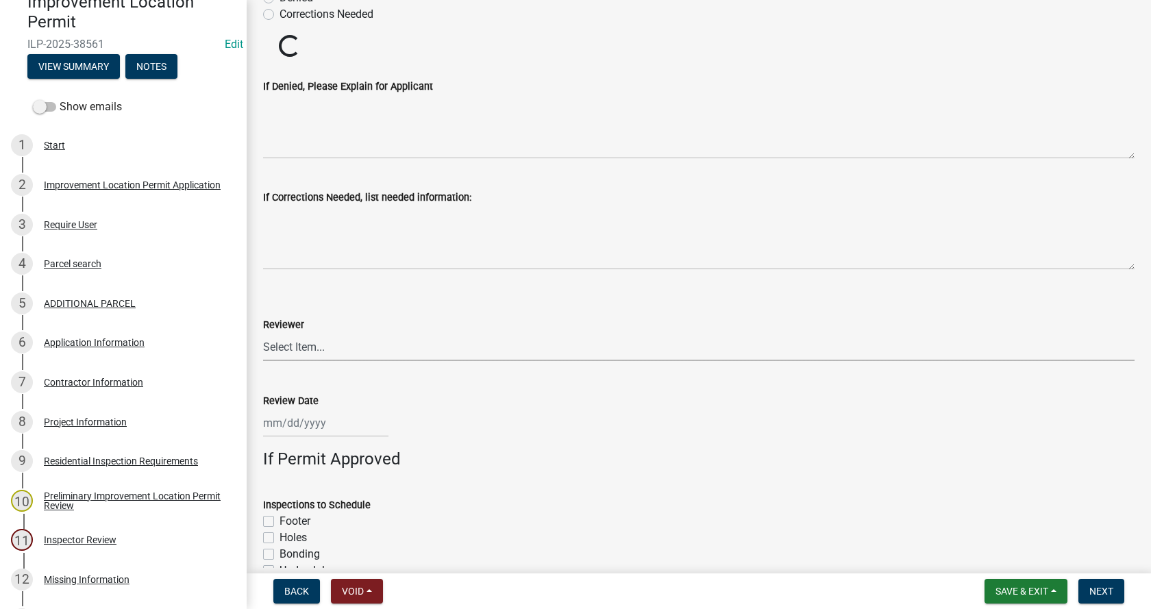
click at [287, 343] on wm-data-entity-input-list "Driveway Permit Number (if applicable) INTERNAL NOTES PUBLIC NOTE Septic Permit…" at bounding box center [698, 52] width 871 height 1459
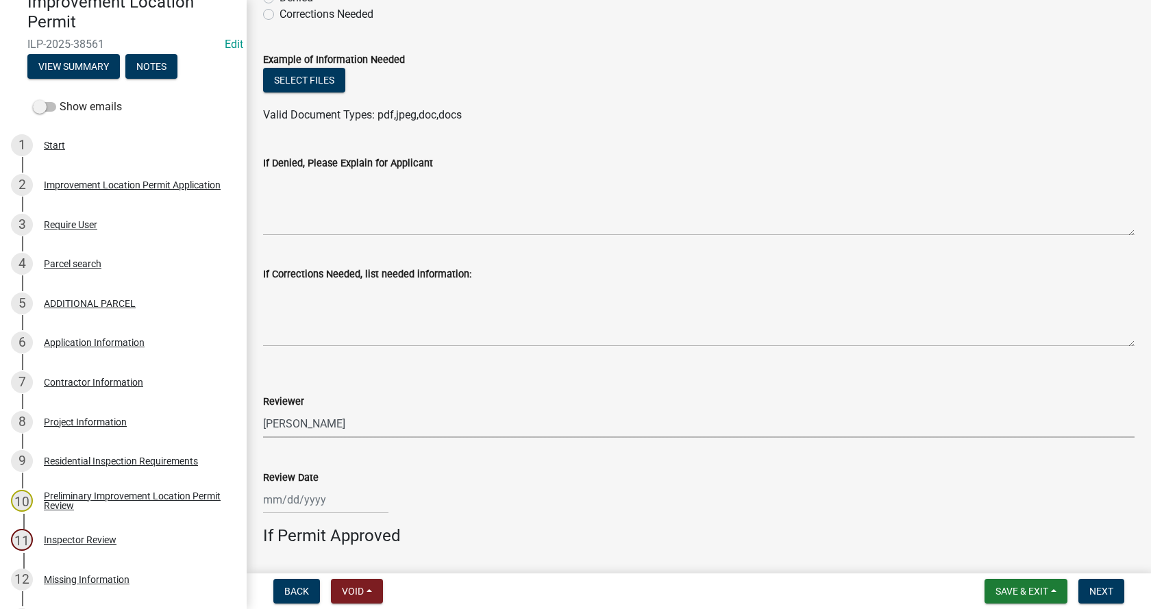
click at [263, 410] on select "Select Item... [PERSON_NAME] [PERSON_NAME] [PERSON_NAME]" at bounding box center [698, 424] width 871 height 28
select select "4bf9213e-c266-4258-8e9b-d5f6a07002fa"
click at [301, 504] on div at bounding box center [325, 500] width 125 height 28
select select "9"
select select "2025"
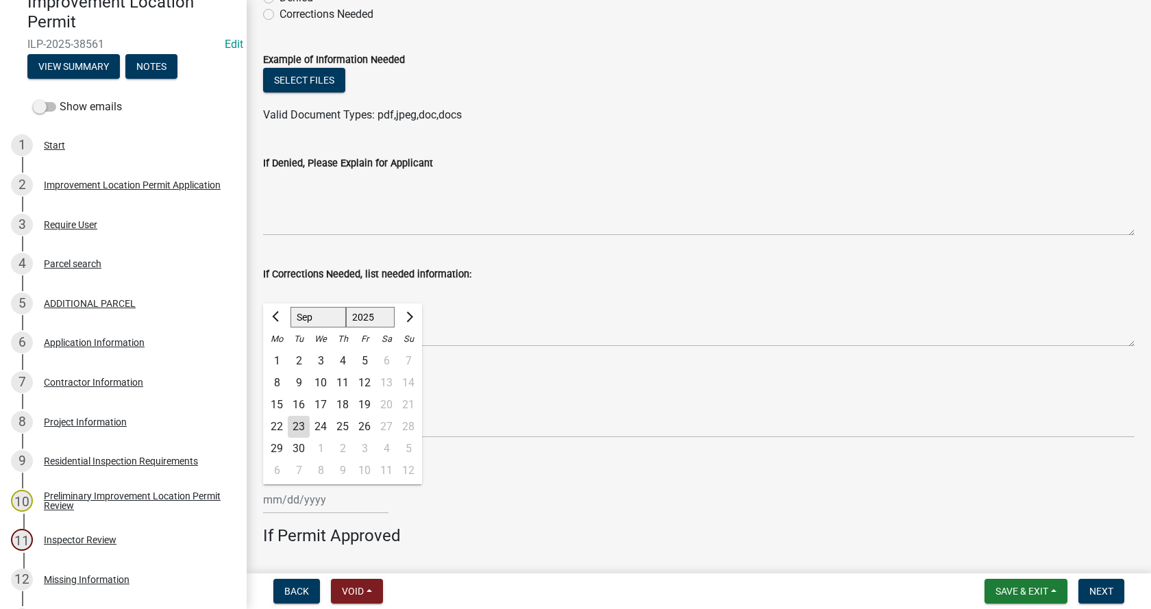
drag, startPoint x: 297, startPoint y: 428, endPoint x: 447, endPoint y: 436, distance: 150.3
click at [297, 428] on div "23" at bounding box center [299, 427] width 22 height 22
type input "[DATE]"
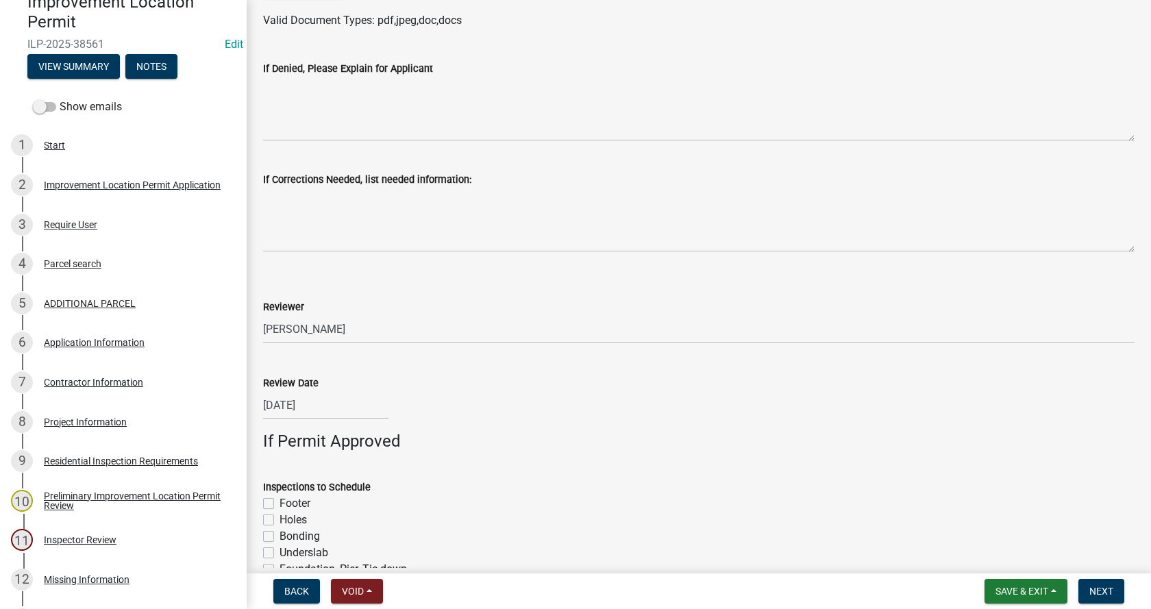
scroll to position [1046, 0]
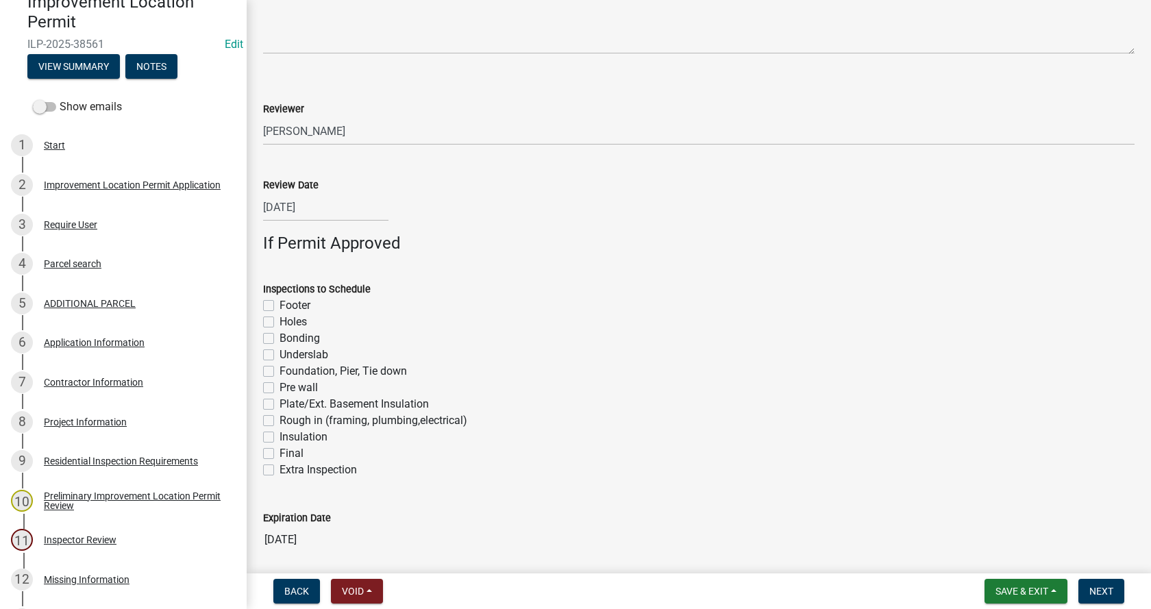
click at [280, 306] on label "Footer" at bounding box center [295, 305] width 31 height 16
click at [280, 306] on input "Footer" at bounding box center [284, 301] width 9 height 9
checkbox input "true"
checkbox input "false"
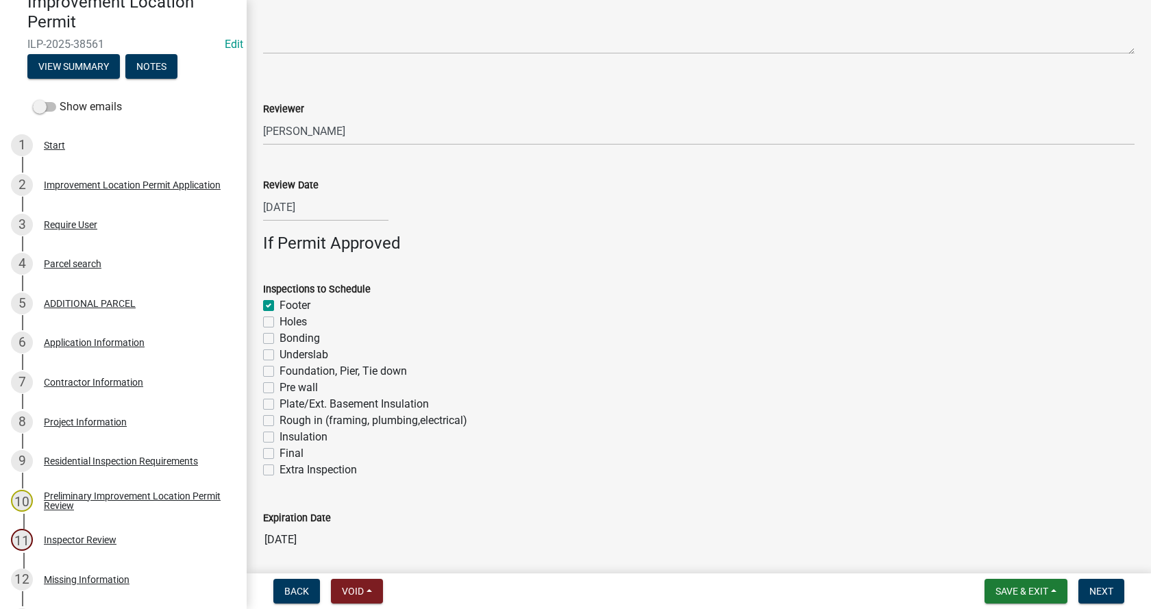
checkbox input "false"
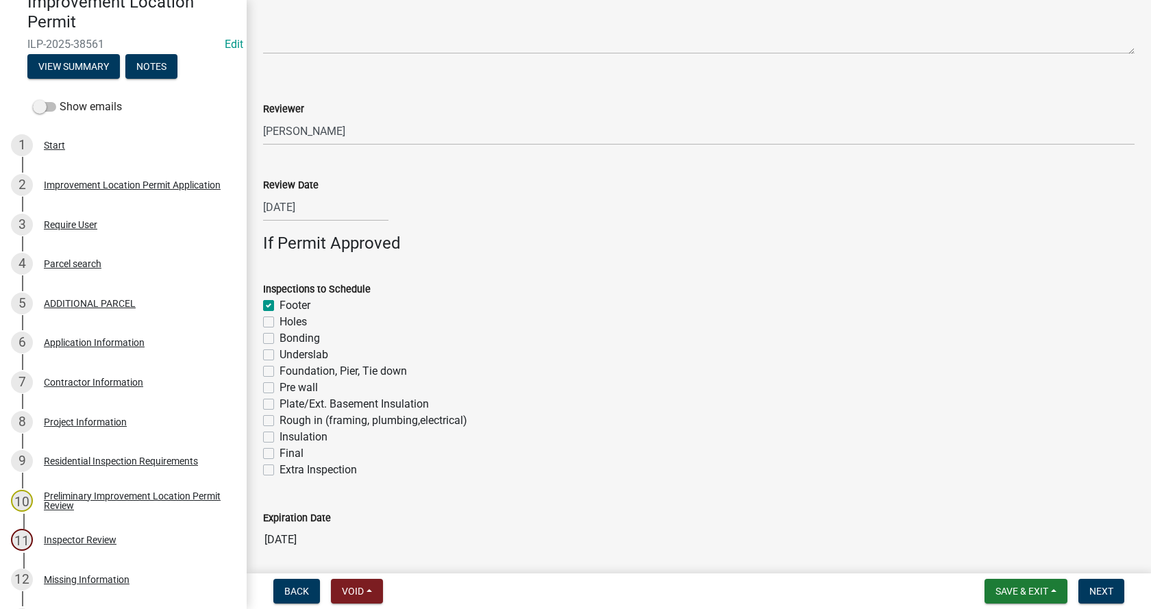
checkbox input "false"
click at [280, 371] on label "Foundation, Pier, Tie down" at bounding box center [343, 371] width 127 height 16
click at [280, 371] on input "Foundation, Pier, Tie down" at bounding box center [284, 367] width 9 height 9
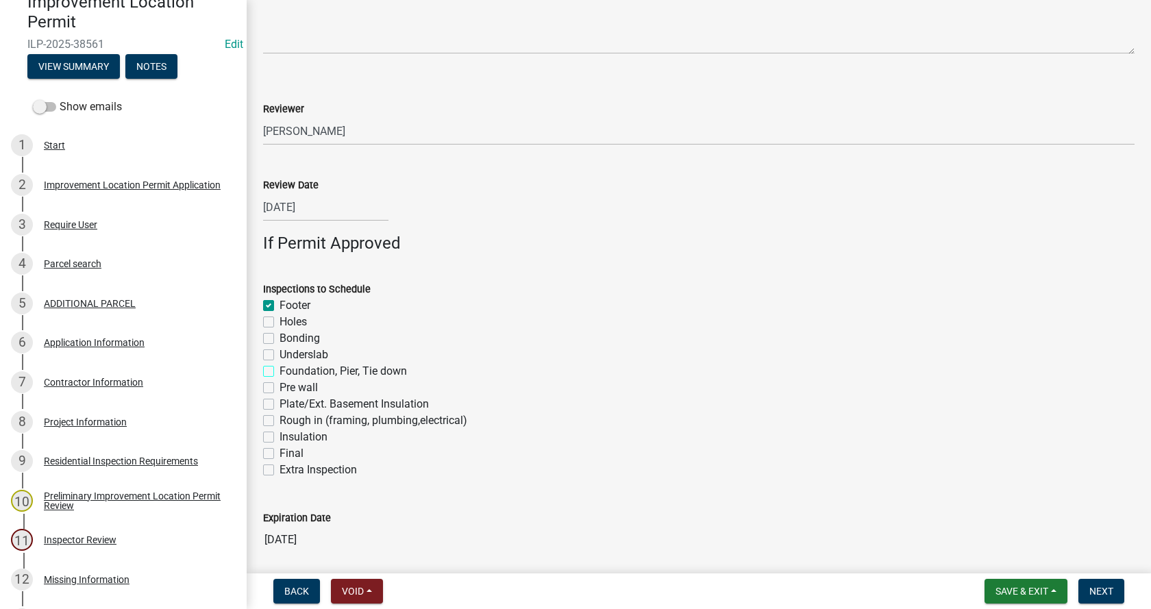
checkbox input "true"
checkbox input "false"
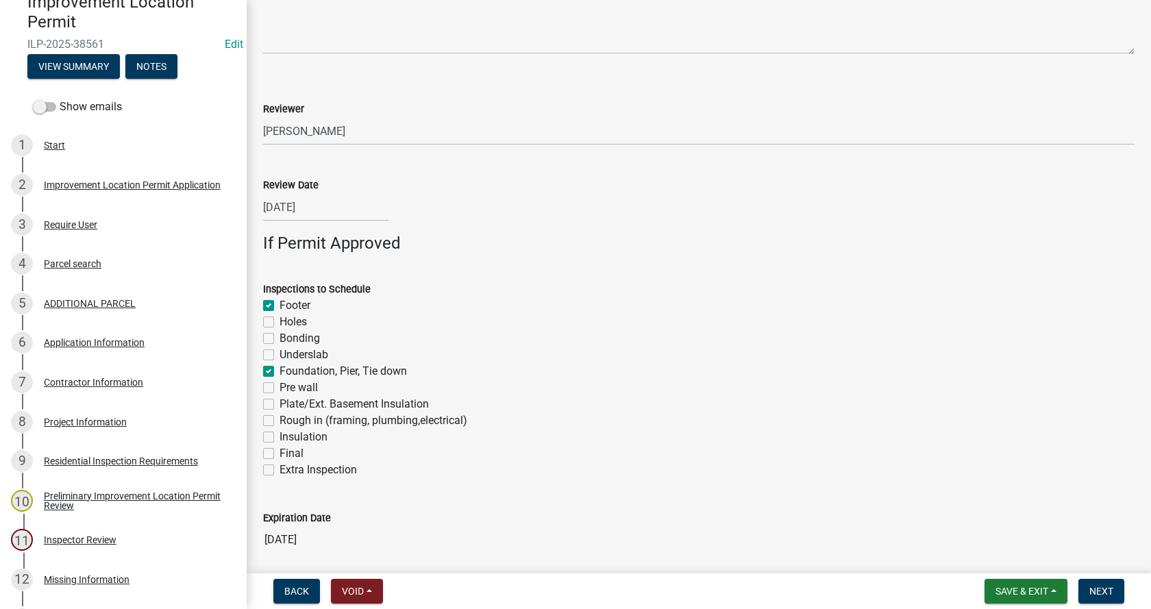
checkbox input "true"
checkbox input "false"
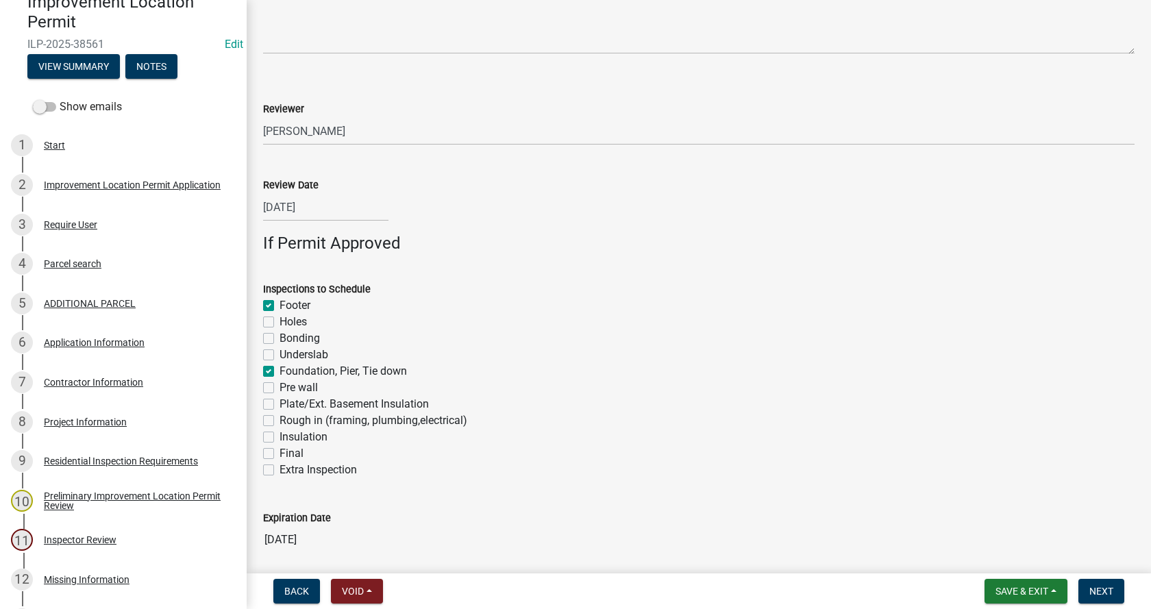
checkbox input "false"
drag, startPoint x: 271, startPoint y: 422, endPoint x: 270, endPoint y: 454, distance: 32.2
click at [280, 423] on label "Rough in (framing, plumbing,electrical)" at bounding box center [374, 420] width 188 height 16
click at [280, 421] on input "Rough in (framing, plumbing,electrical)" at bounding box center [284, 416] width 9 height 9
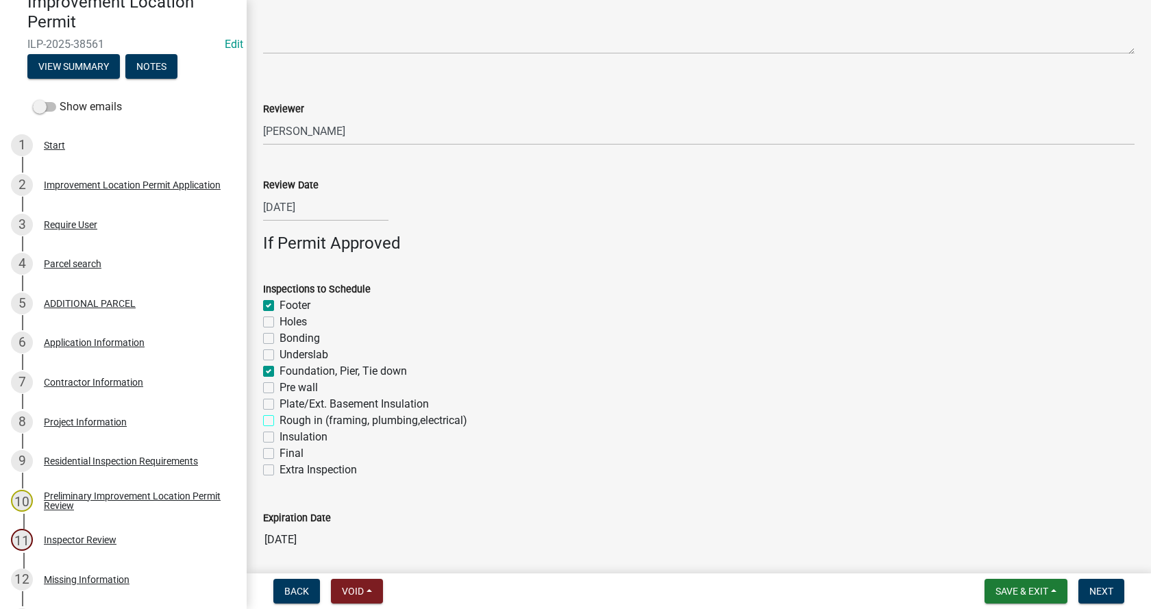
checkbox input "true"
checkbox input "false"
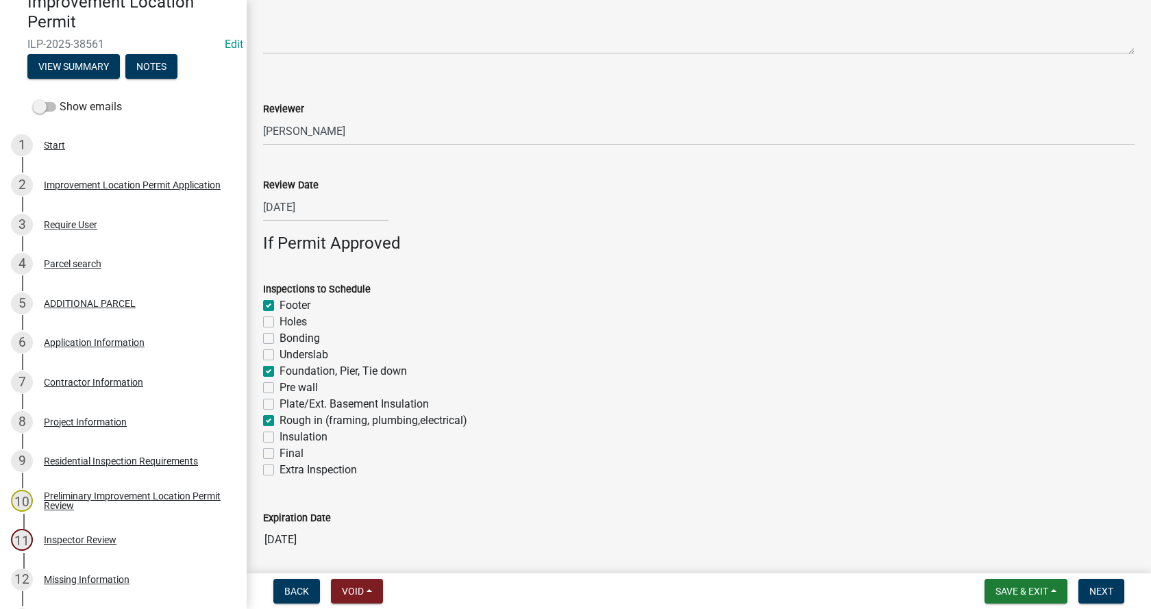
checkbox input "true"
checkbox input "false"
checkbox input "true"
checkbox input "false"
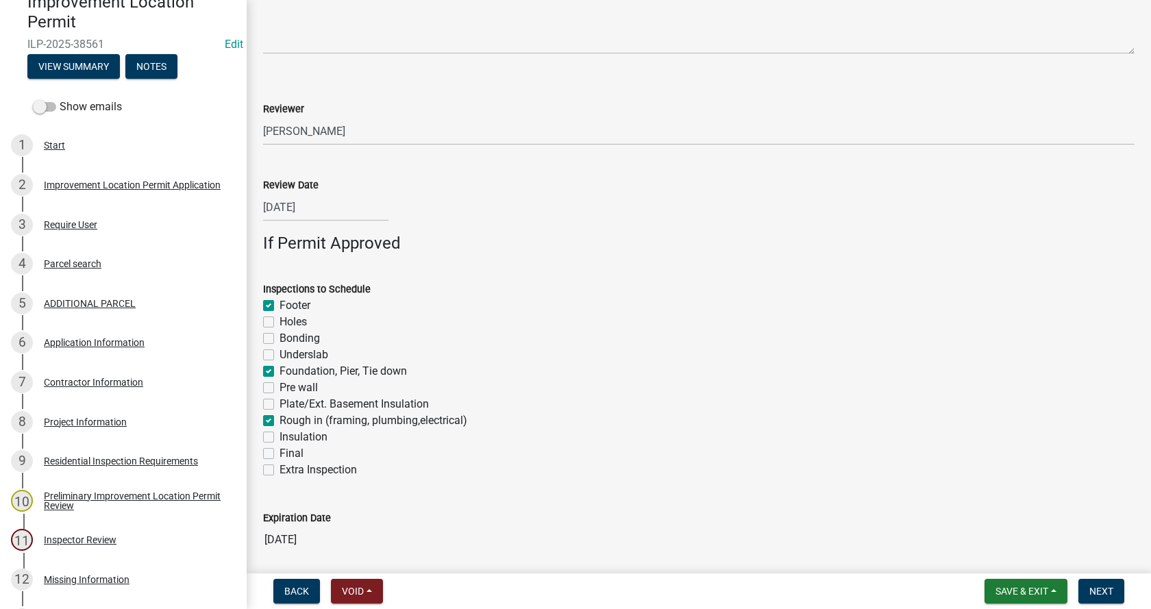
checkbox input "false"
click at [280, 454] on label "Final" at bounding box center [292, 453] width 24 height 16
click at [280, 454] on input "Final" at bounding box center [284, 449] width 9 height 9
checkbox input "true"
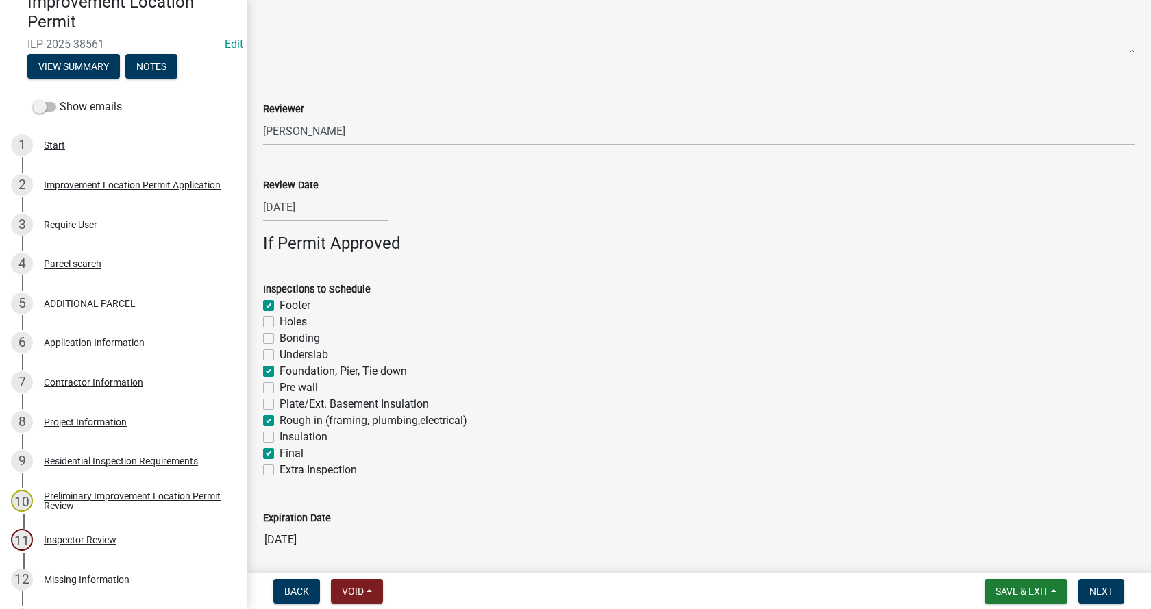
checkbox input "true"
checkbox input "false"
checkbox input "true"
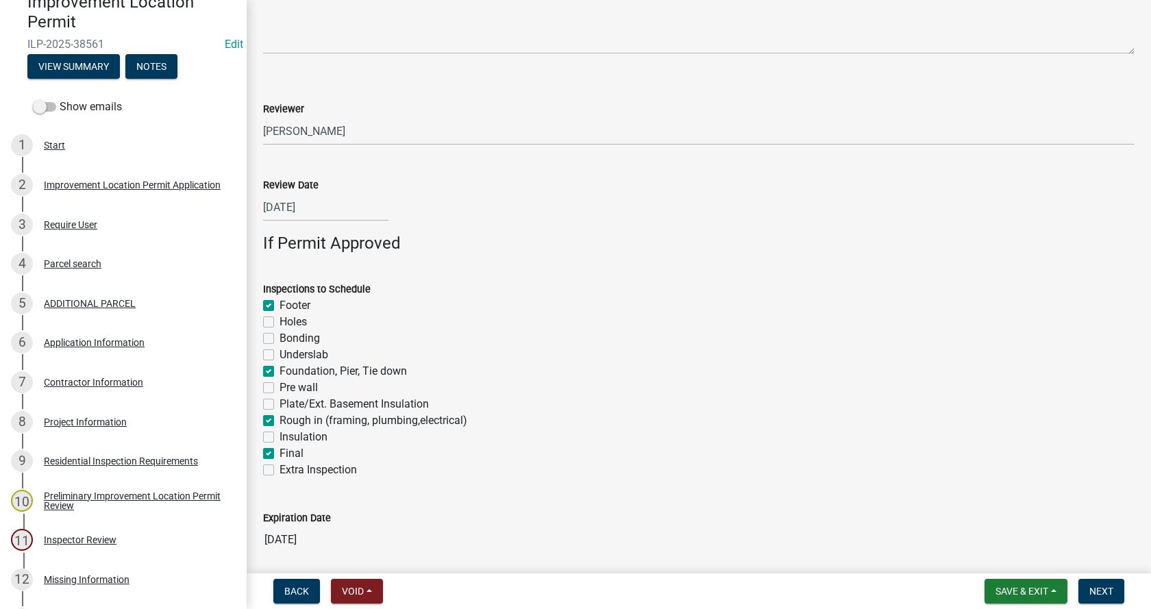
checkbox input "false"
checkbox input "true"
checkbox input "false"
checkbox input "true"
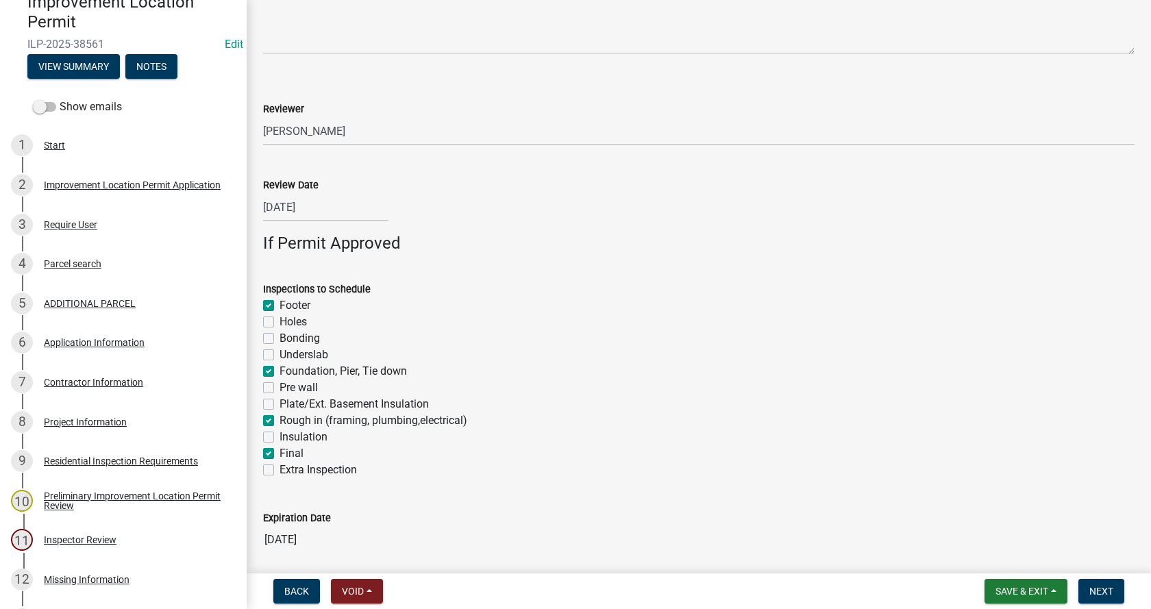
checkbox input "false"
click at [1100, 591] on span "Next" at bounding box center [1101, 591] width 24 height 11
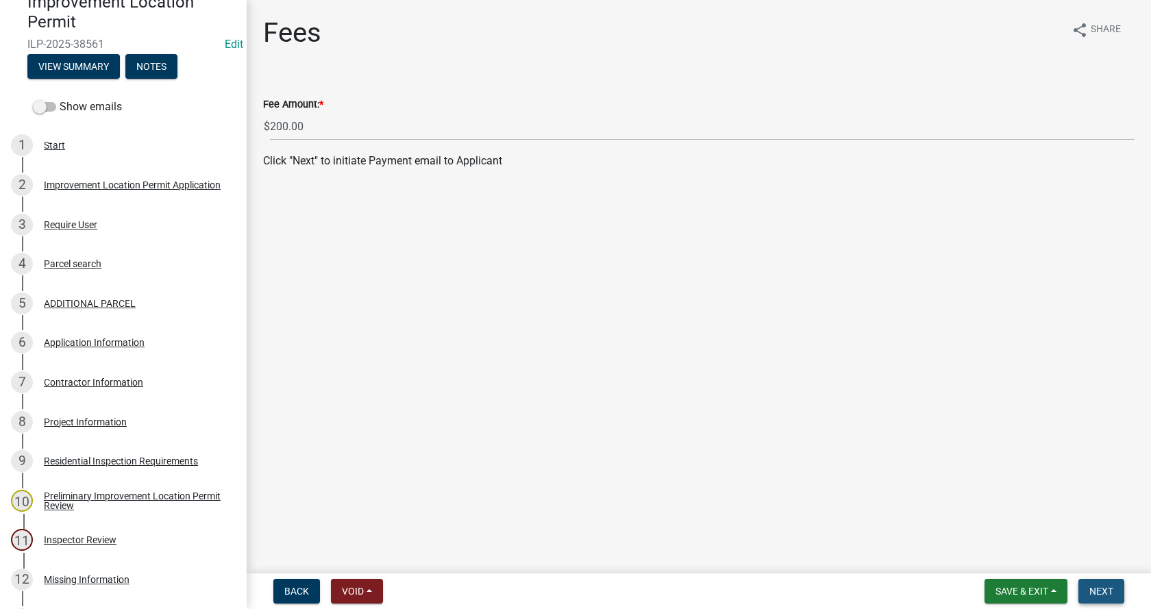
click at [1101, 588] on span "Next" at bounding box center [1101, 591] width 24 height 11
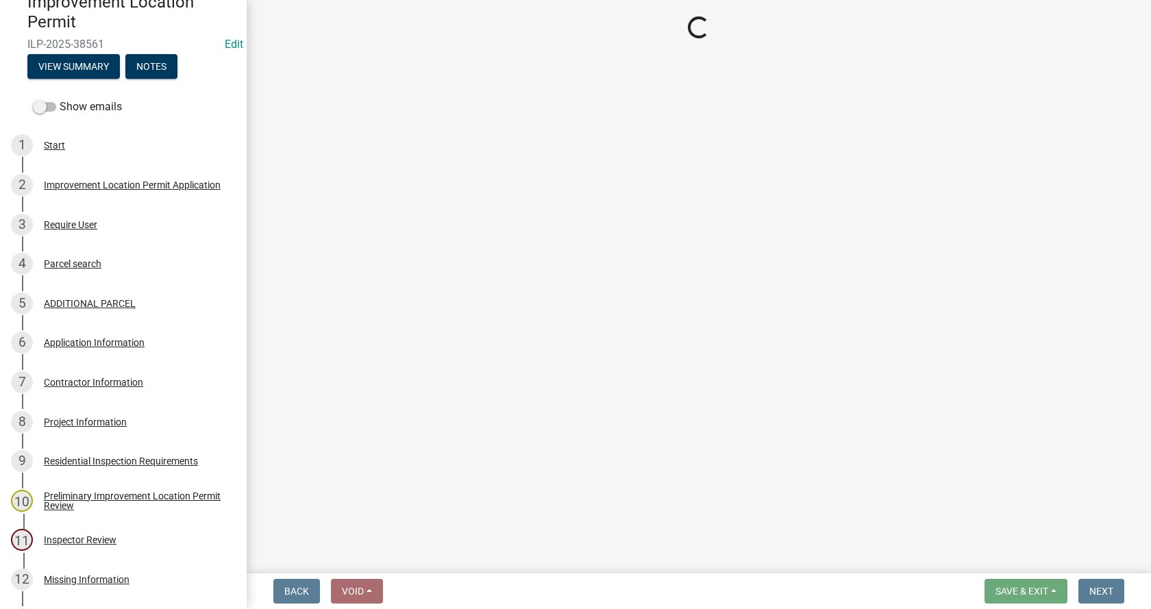
select select "3: 3"
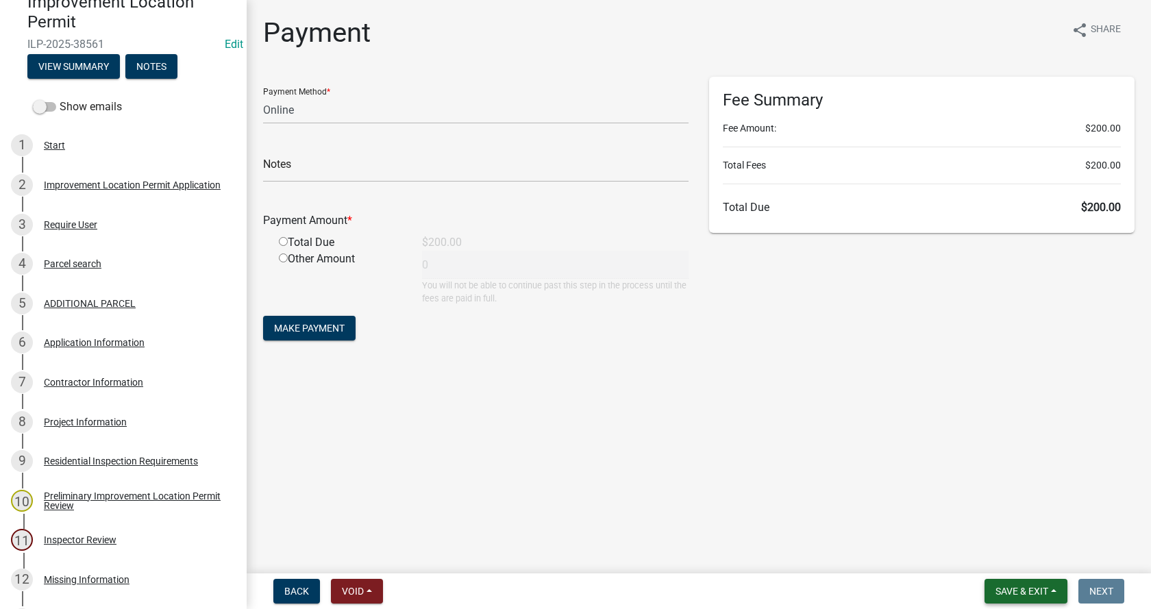
click at [1045, 592] on span "Save & Exit" at bounding box center [1021, 591] width 53 height 11
click at [982, 551] on button "Save & Exit" at bounding box center [1013, 555] width 110 height 33
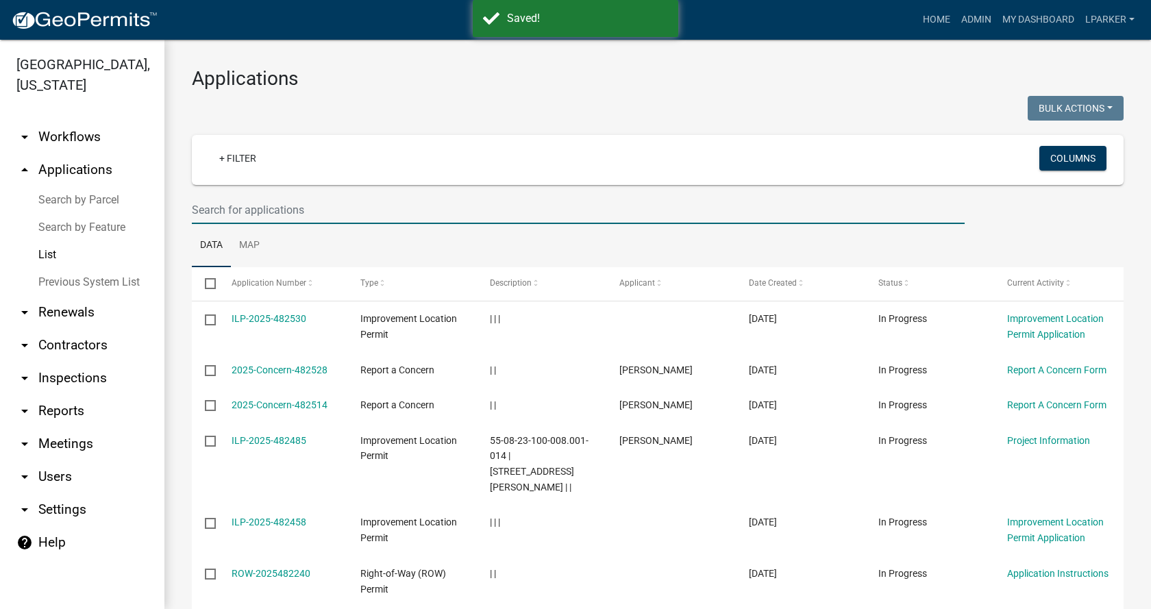
click at [214, 209] on input "text" at bounding box center [578, 210] width 773 height 28
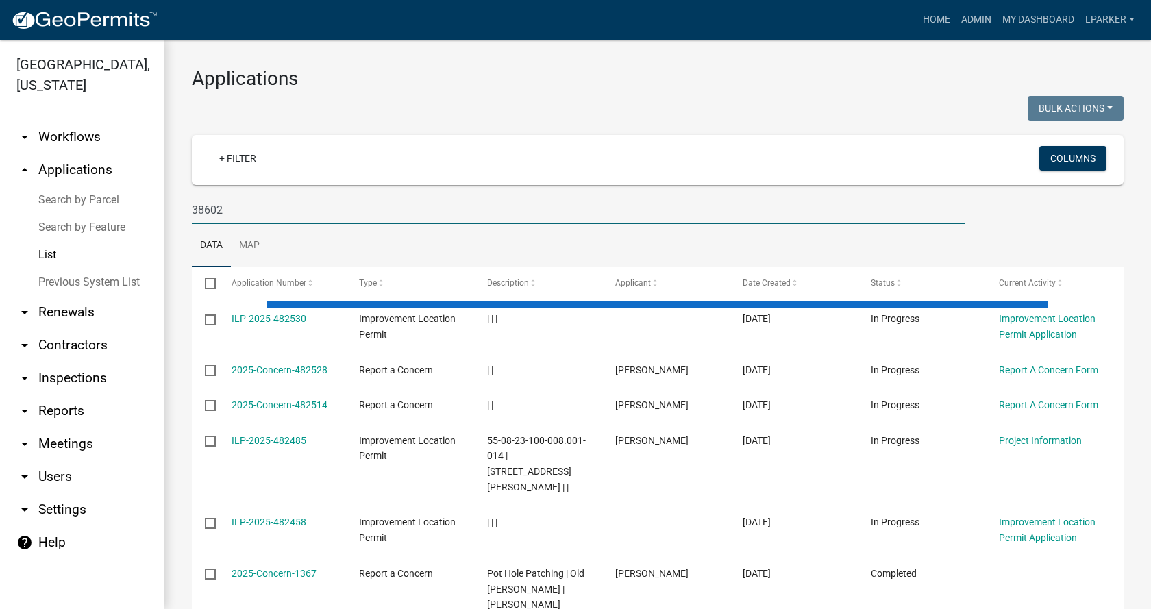
type input "38602"
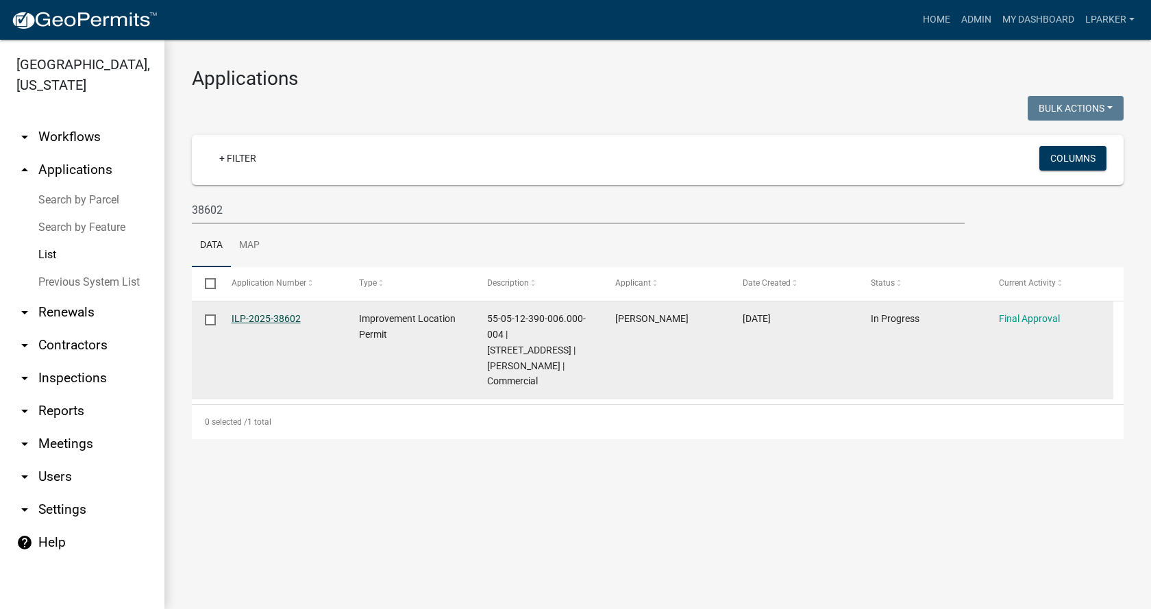
click at [259, 314] on link "ILP-2025-38602" at bounding box center [266, 318] width 69 height 11
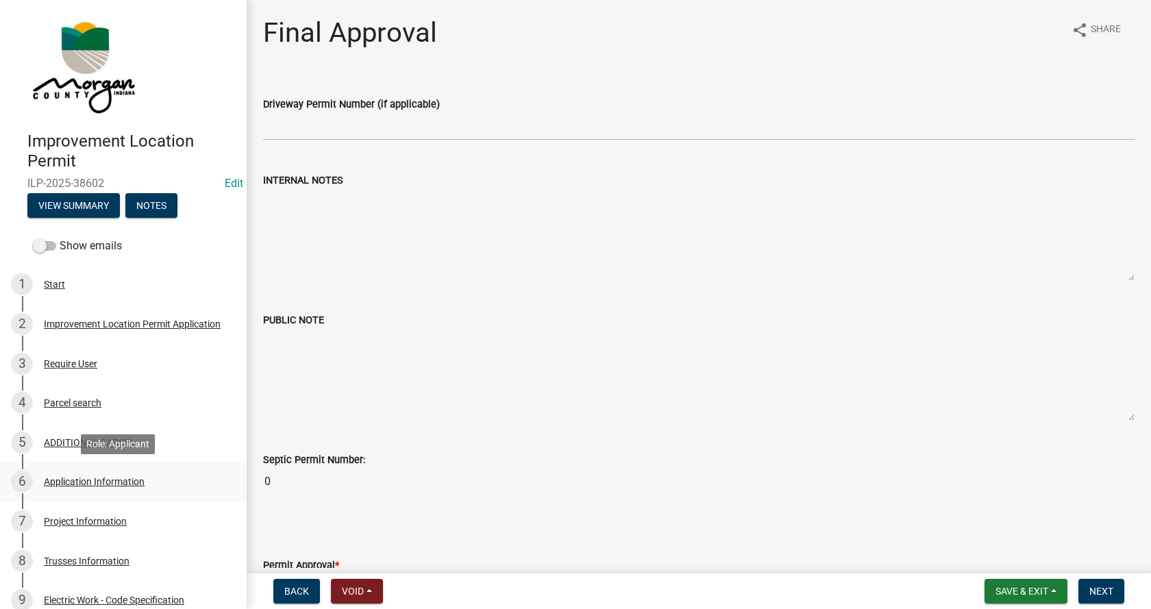
click at [57, 479] on div "Application Information" at bounding box center [94, 482] width 101 height 10
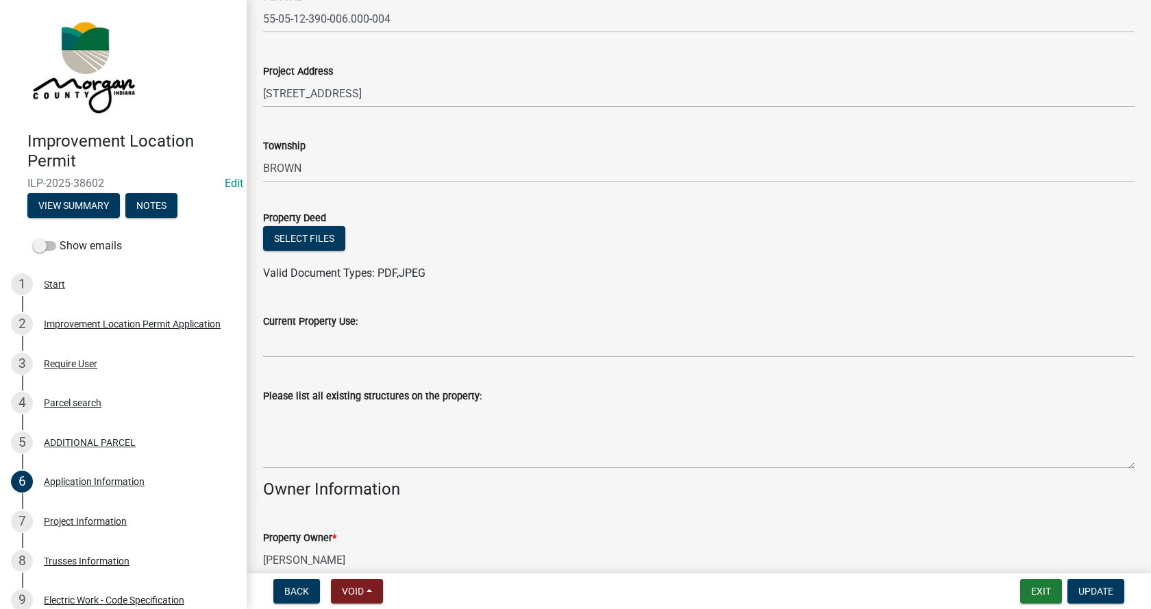
scroll to position [122, 0]
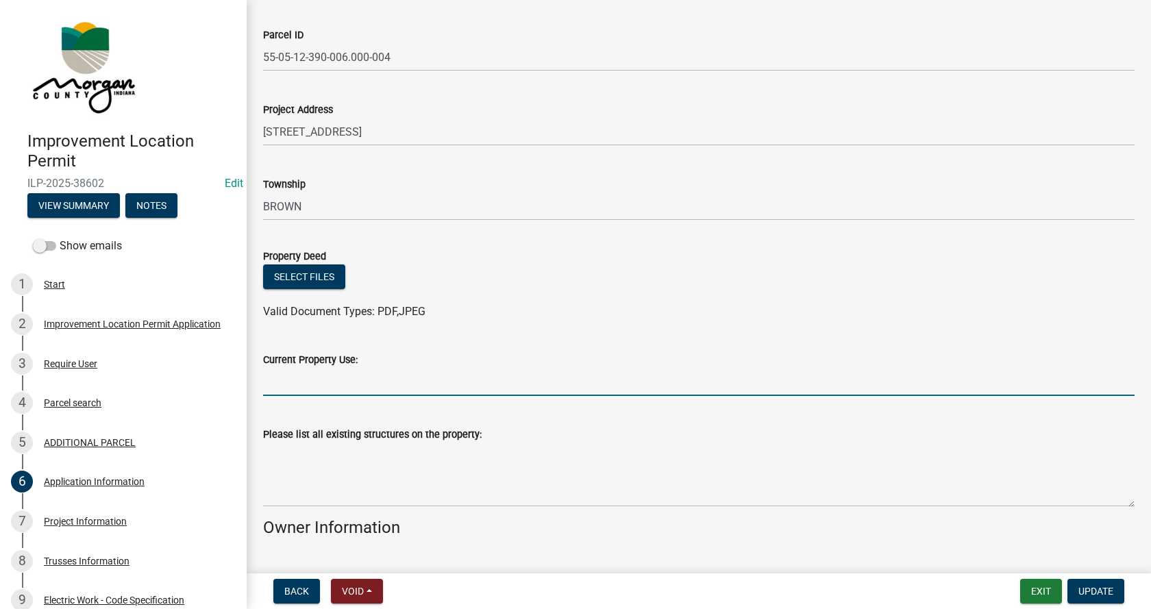
click at [279, 375] on input "Current Property Use:" at bounding box center [698, 382] width 871 height 28
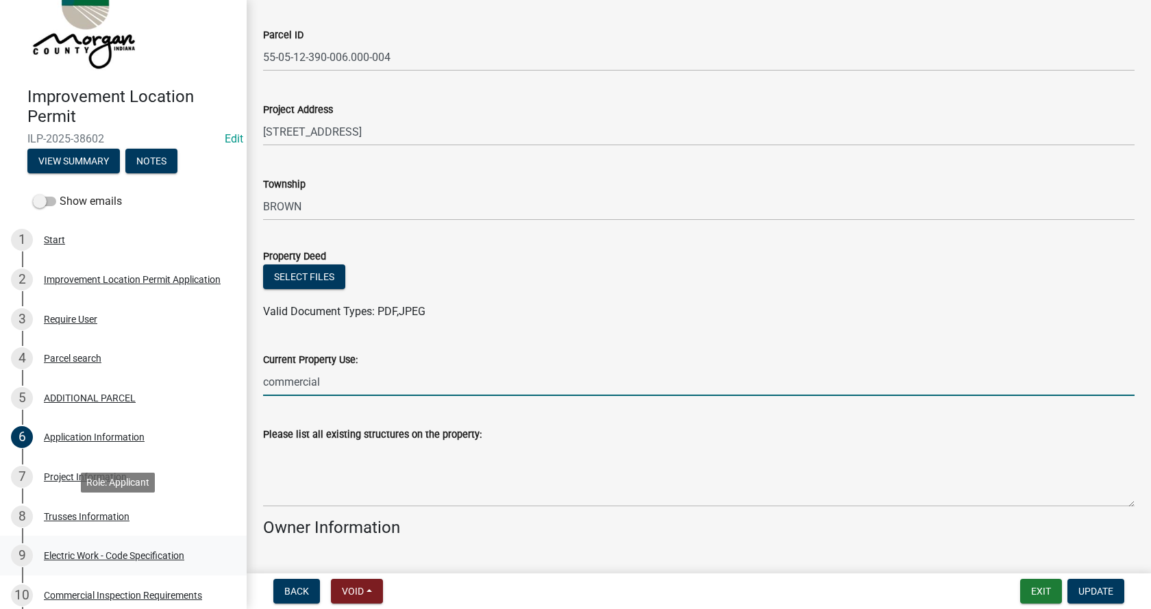
scroll to position [69, 0]
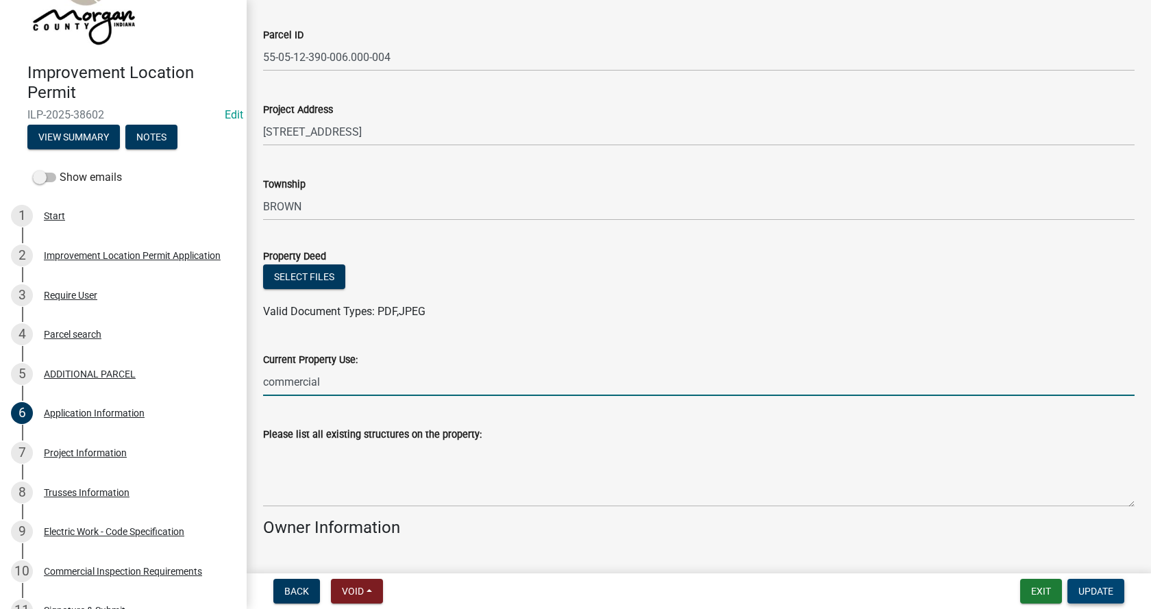
type input "commercial"
click at [1082, 590] on span "Update" at bounding box center [1095, 591] width 35 height 11
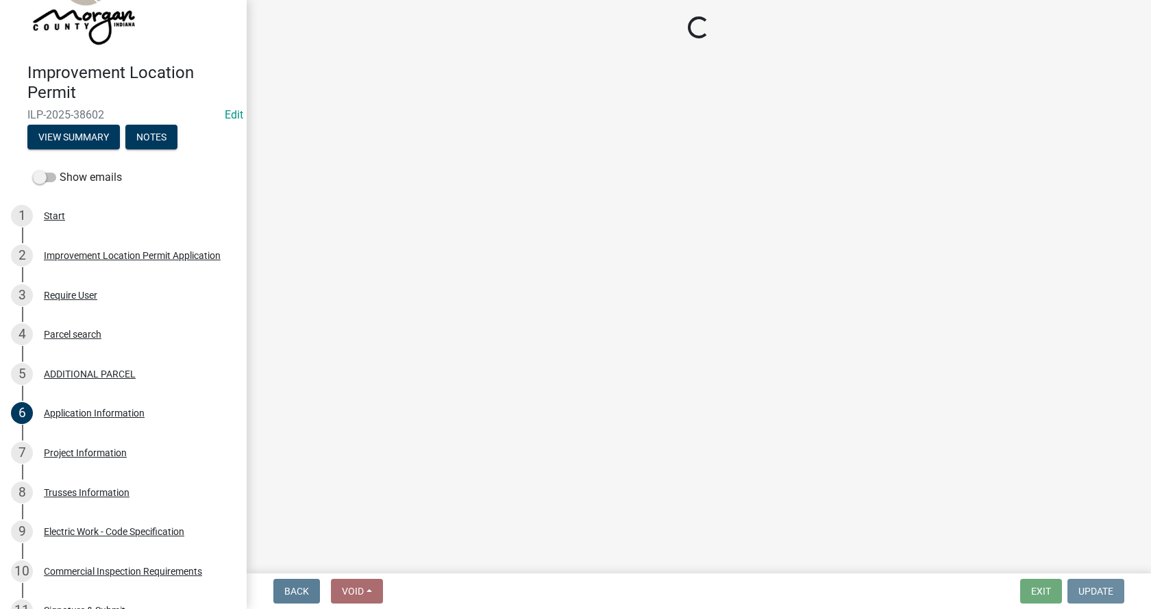
scroll to position [0, 0]
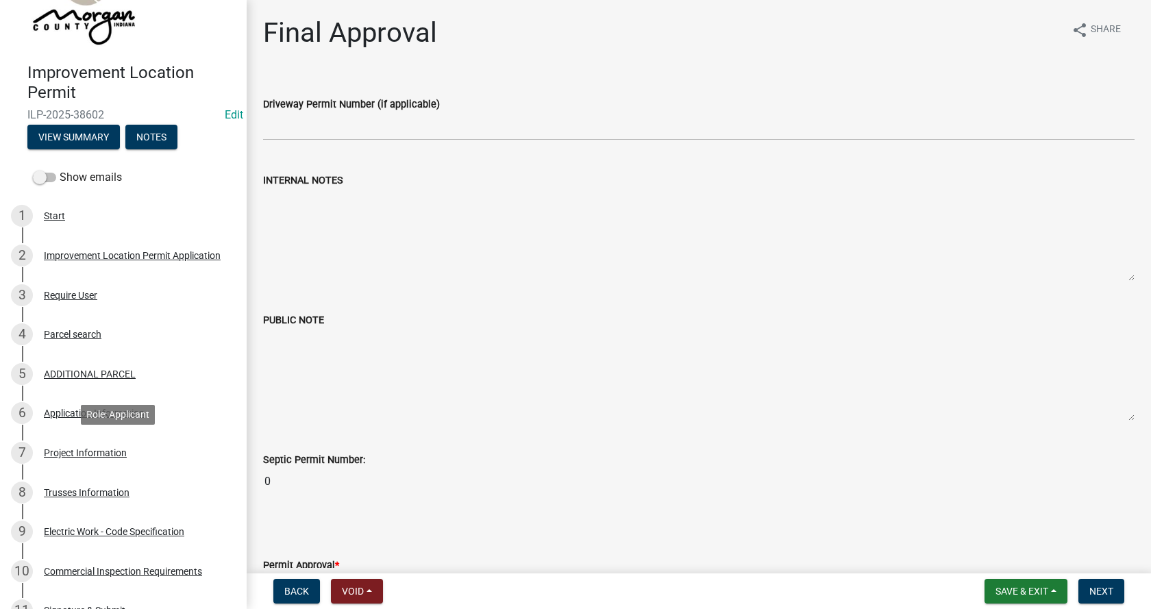
click at [54, 451] on div "Project Information" at bounding box center [85, 453] width 83 height 10
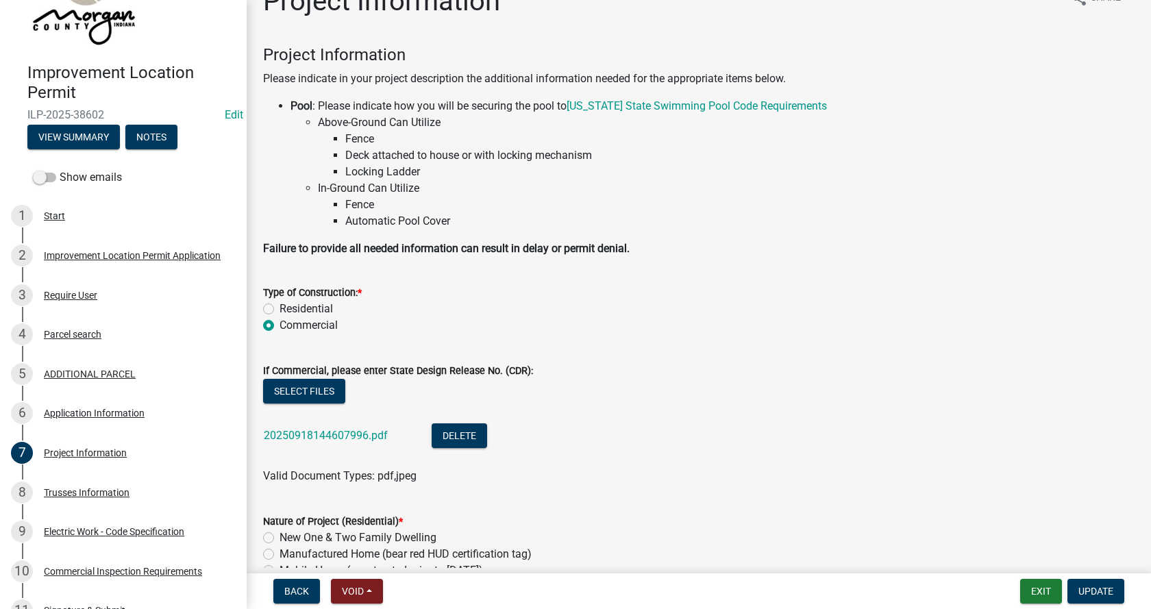
scroll to position [206, 0]
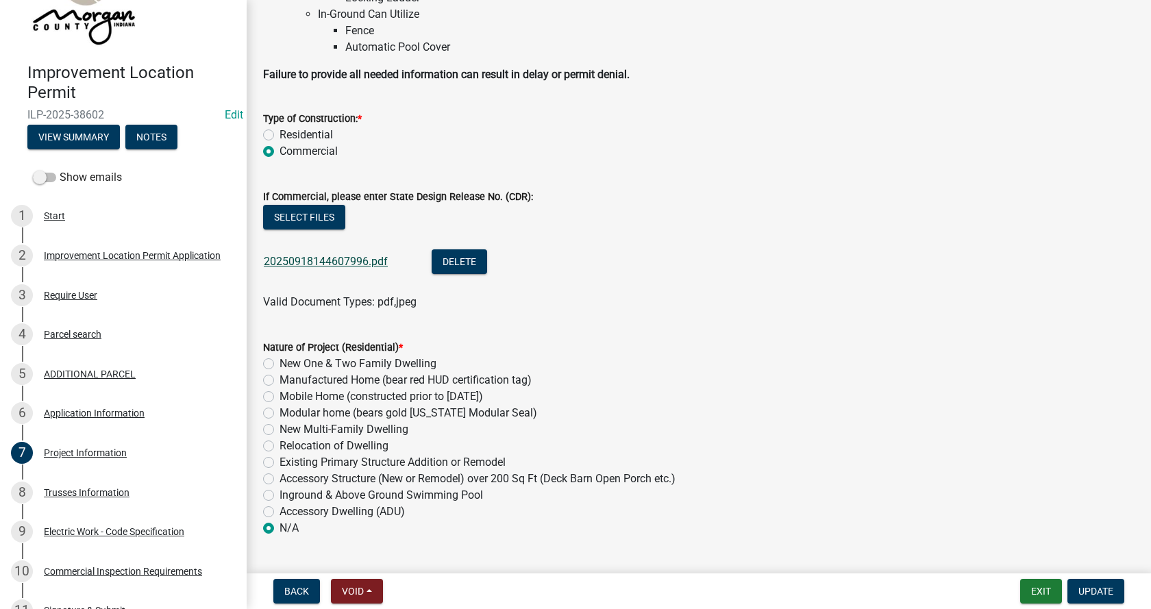
click at [306, 263] on link "20250918144607996.pdf" at bounding box center [326, 261] width 124 height 13
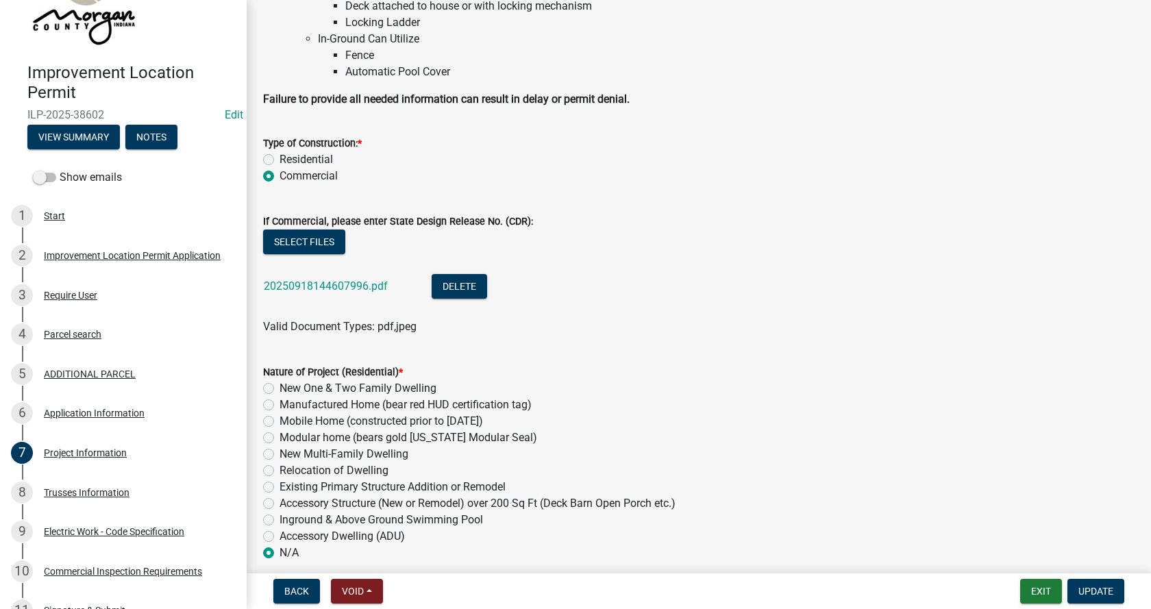
scroll to position [0, 0]
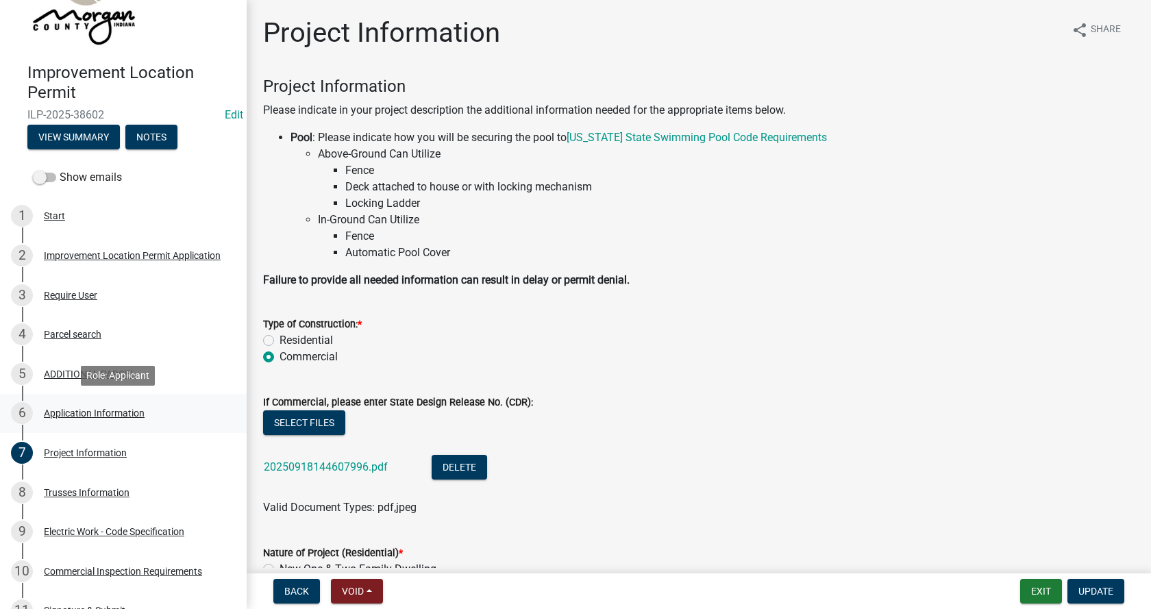
click at [53, 409] on div "Application Information" at bounding box center [94, 413] width 101 height 10
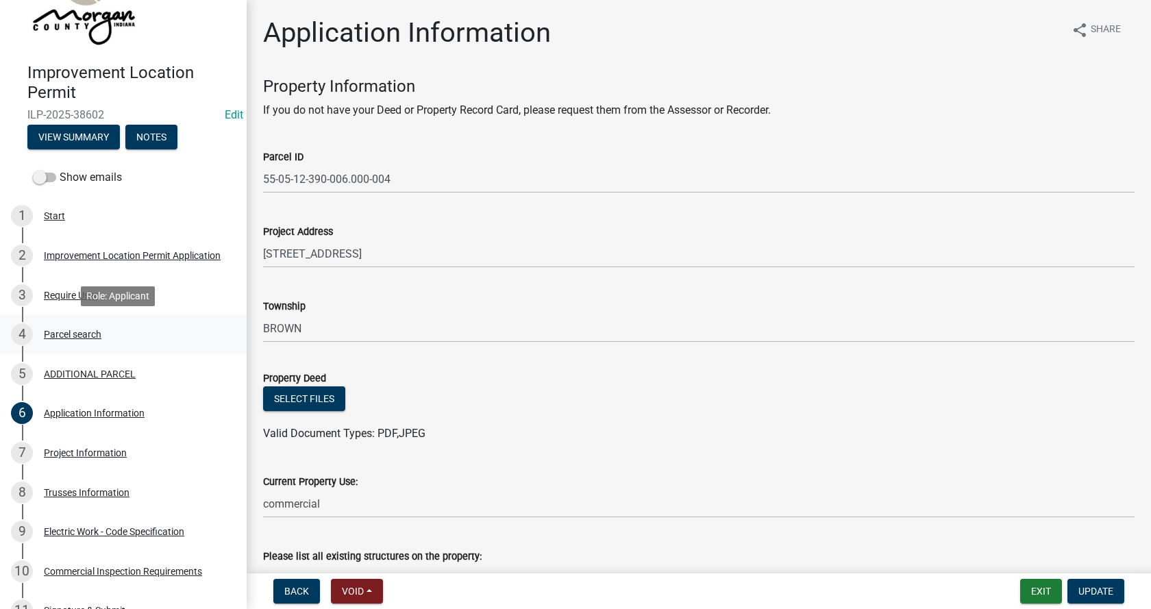
click at [52, 332] on div "Parcel search" at bounding box center [73, 335] width 58 height 10
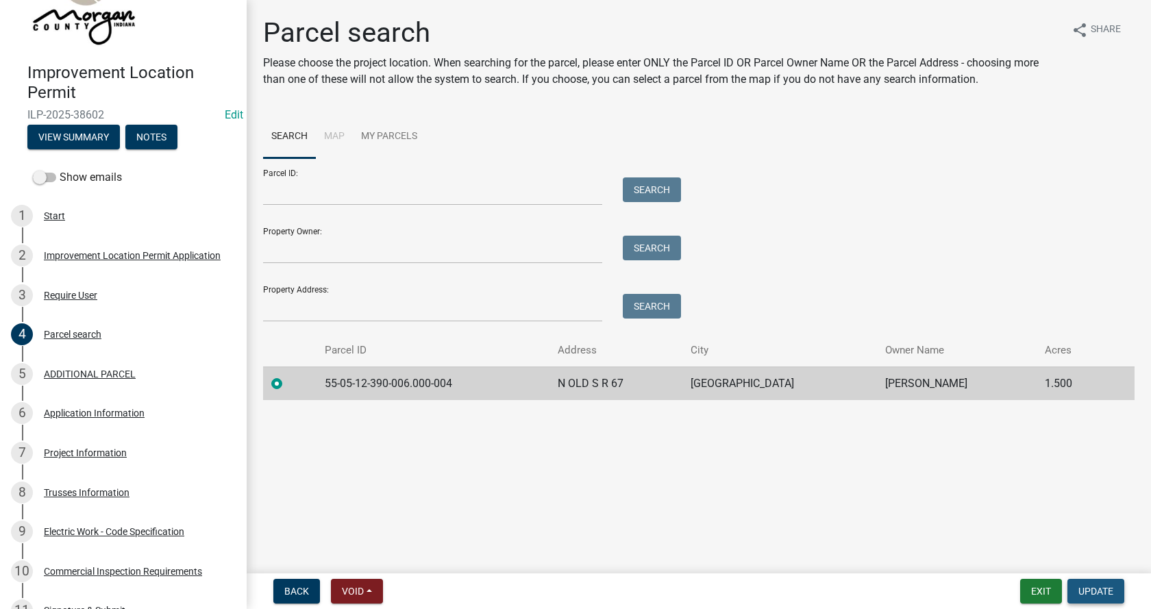
click at [1100, 591] on span "Update" at bounding box center [1095, 591] width 35 height 11
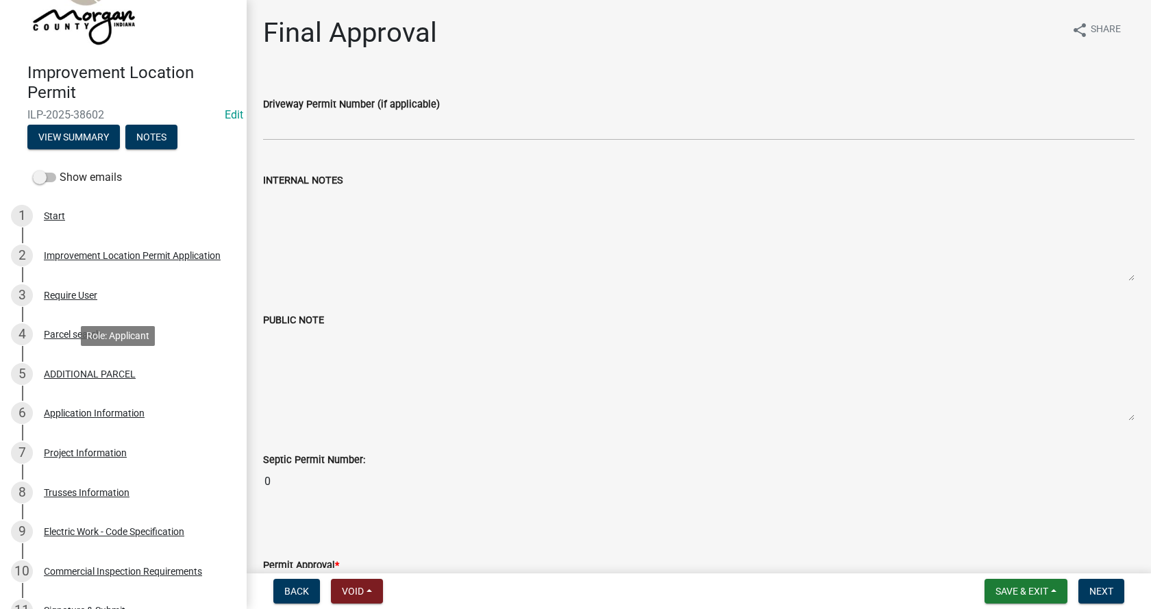
click at [57, 369] on div "ADDITIONAL PARCEL" at bounding box center [90, 374] width 92 height 10
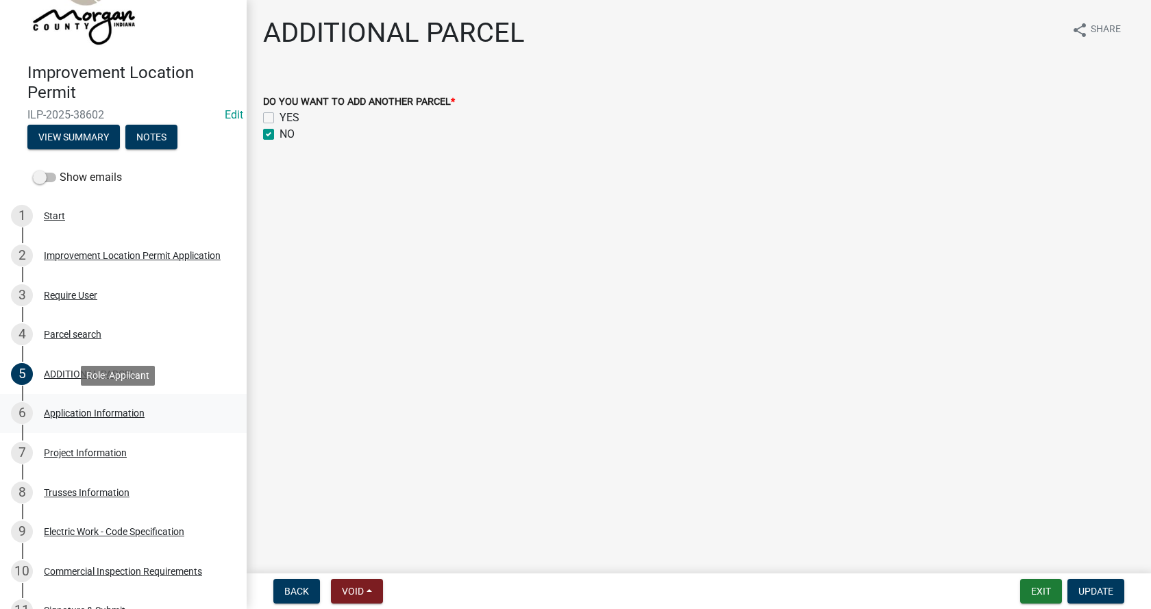
click at [52, 410] on div "Application Information" at bounding box center [94, 413] width 101 height 10
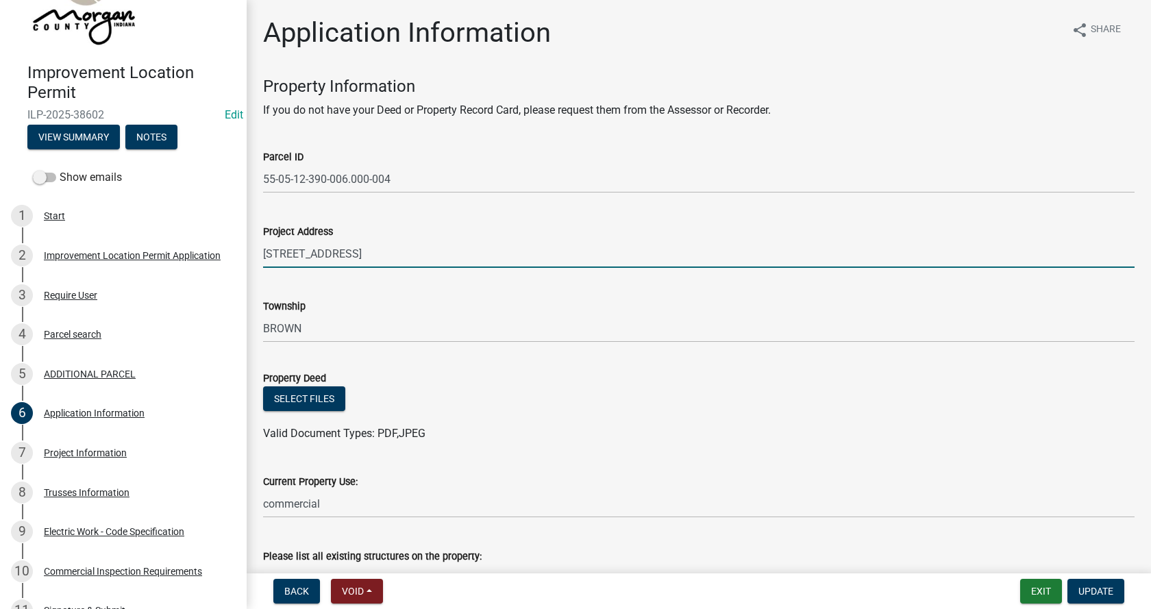
click at [266, 253] on input "[STREET_ADDRESS]" at bounding box center [698, 254] width 871 height 28
click at [375, 256] on input "N Old State Rd 67" at bounding box center [698, 254] width 871 height 28
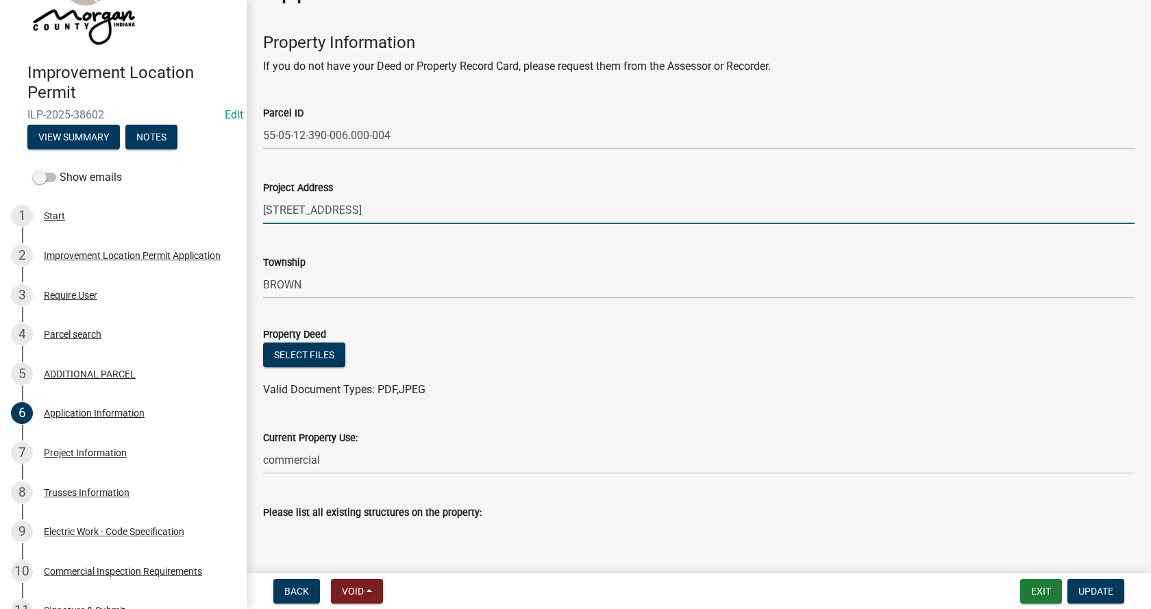
scroll to position [137, 0]
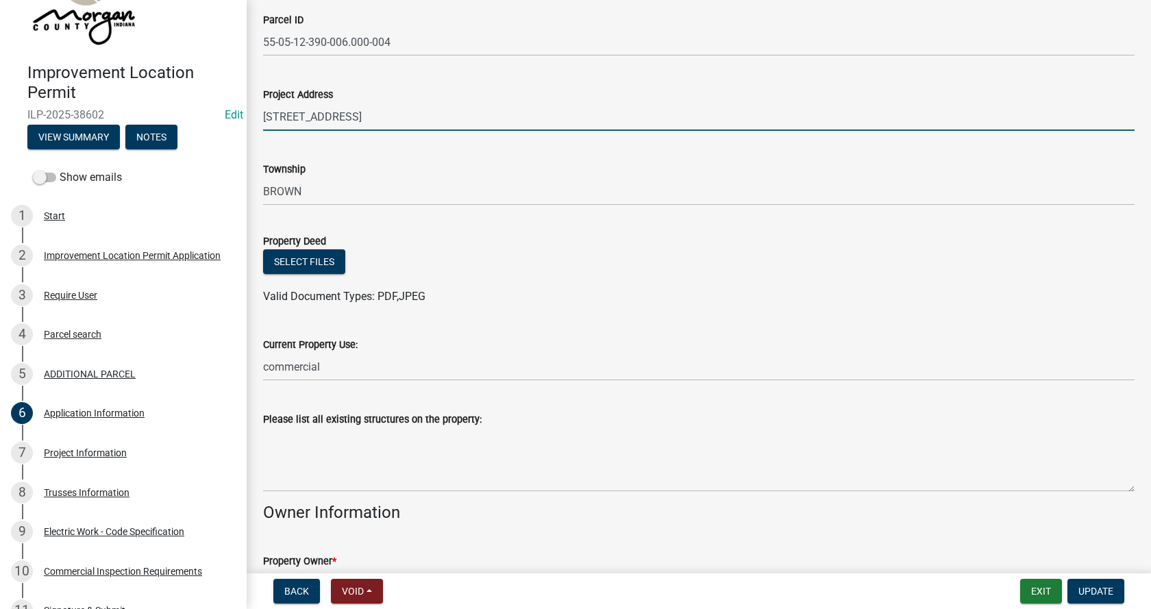
type input "[STREET_ADDRESS]"
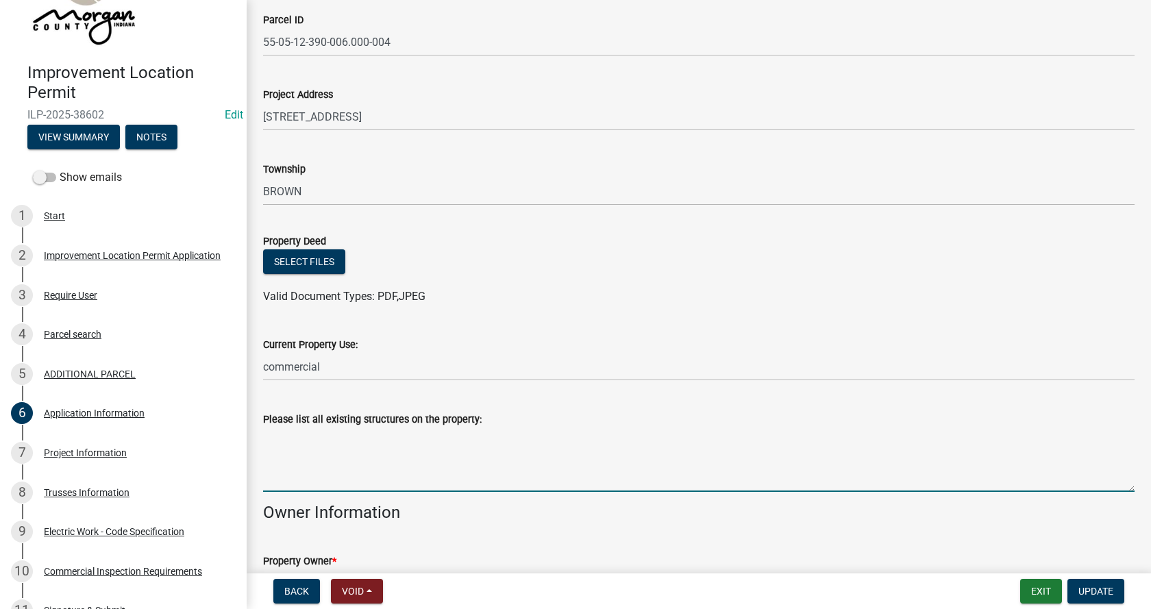
drag, startPoint x: 297, startPoint y: 454, endPoint x: 407, endPoint y: 405, distance: 119.9
click at [298, 452] on textarea "Please list all existing structures on the property:" at bounding box center [698, 459] width 871 height 64
type textarea "vacant"
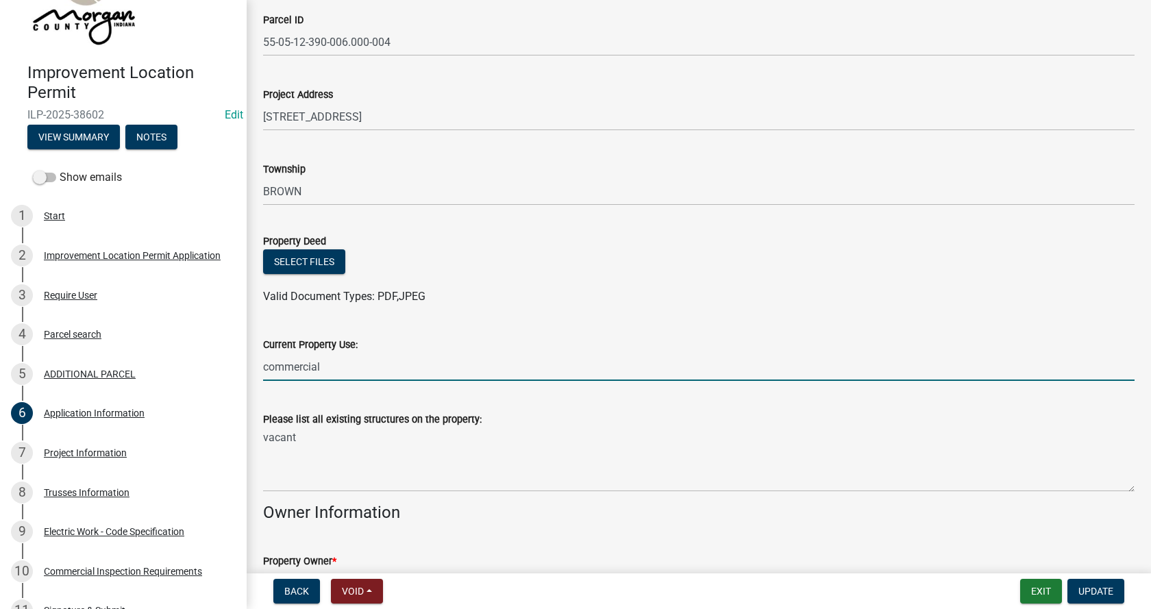
drag, startPoint x: 326, startPoint y: 372, endPoint x: 258, endPoint y: 373, distance: 68.5
click at [258, 373] on div "Current Property Use: commercial" at bounding box center [699, 349] width 892 height 64
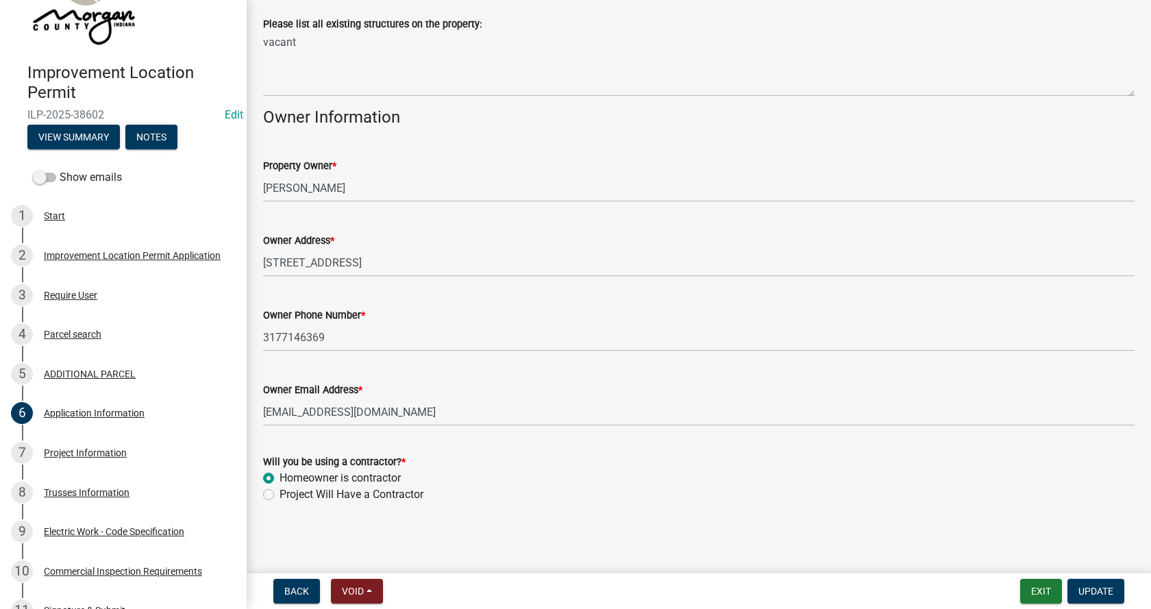
scroll to position [533, 0]
type input "industrial"
click at [1095, 591] on span "Update" at bounding box center [1095, 591] width 35 height 11
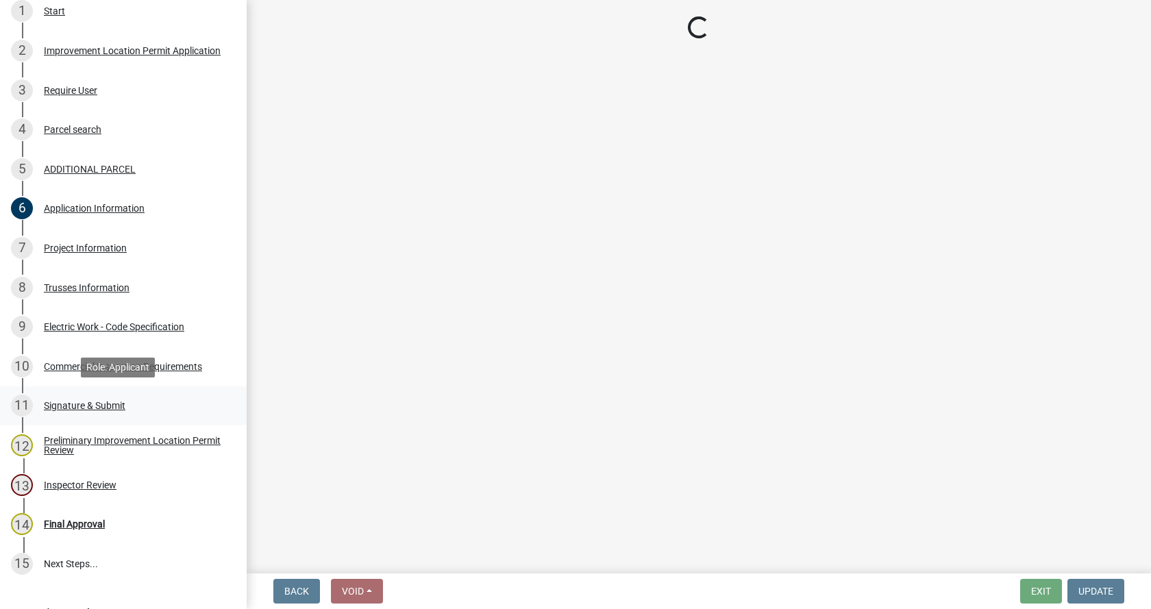
scroll to position [274, 0]
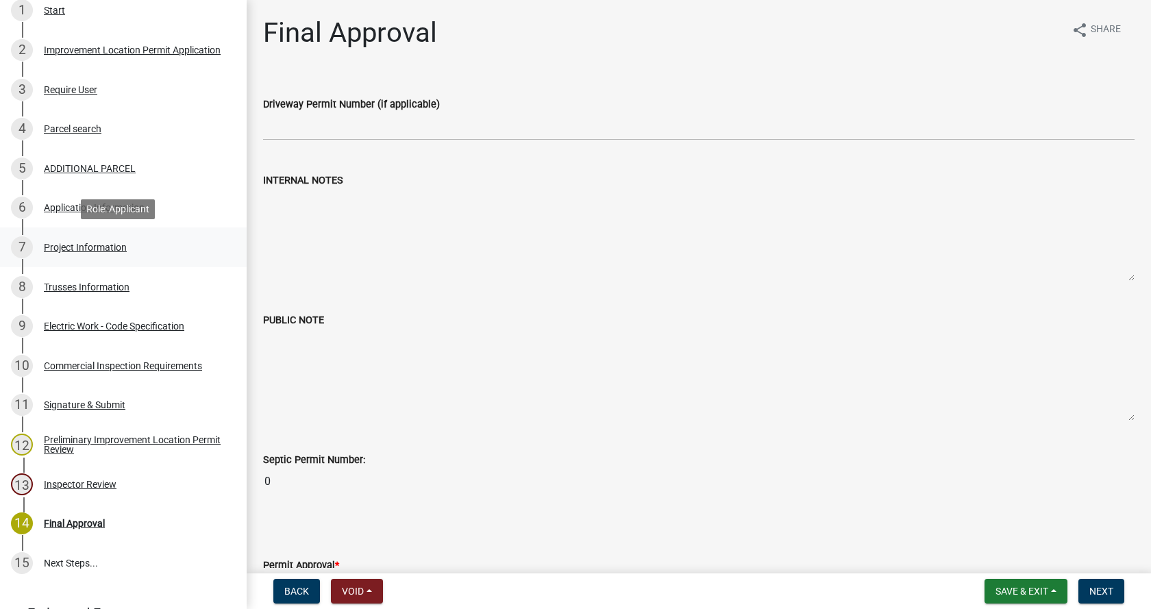
click at [48, 243] on div "Project Information" at bounding box center [85, 248] width 83 height 10
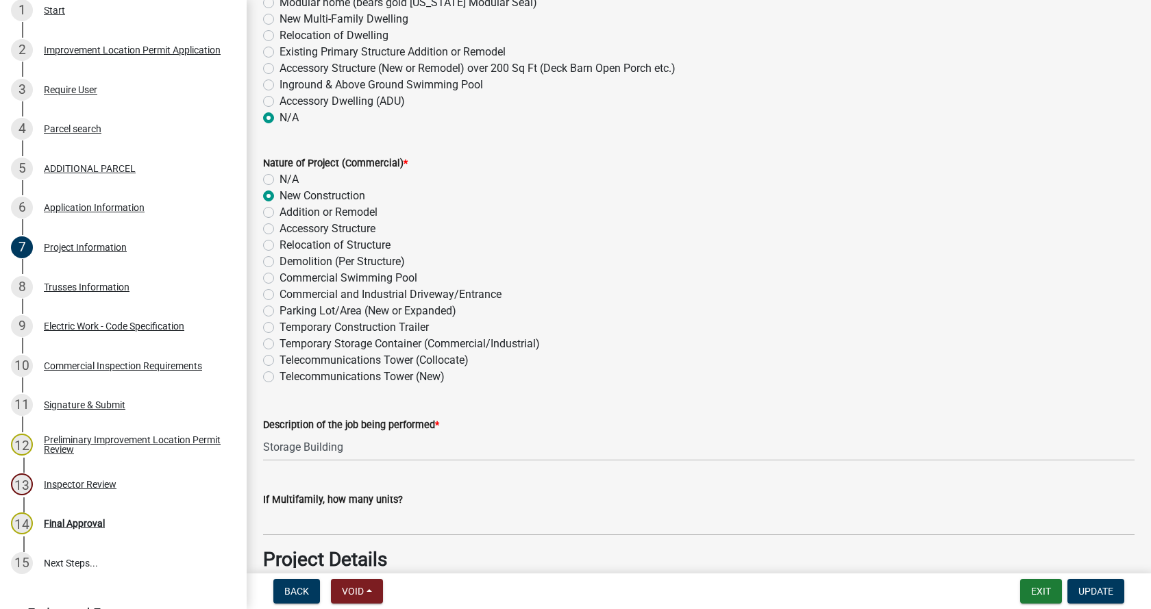
scroll to position [617, 0]
click at [280, 225] on label "Accessory Structure" at bounding box center [328, 228] width 96 height 16
click at [280, 225] on input "Accessory Structure" at bounding box center [284, 224] width 9 height 9
radio input "true"
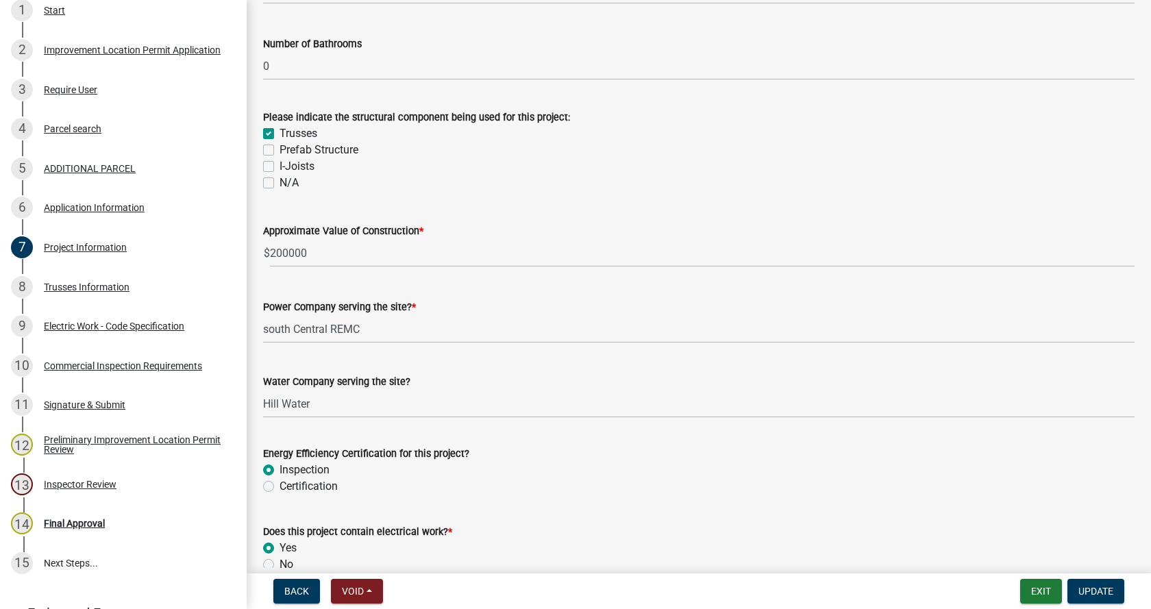
scroll to position [1850, 0]
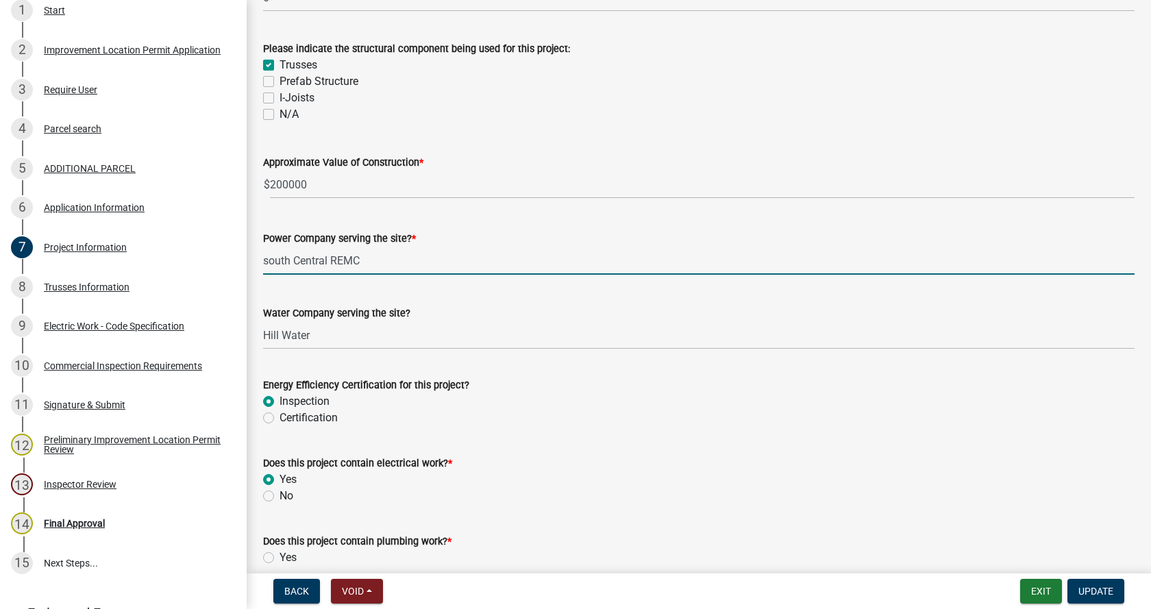
click at [267, 259] on input "south Central REMC" at bounding box center [698, 261] width 871 height 28
type input "SCIREMC"
click at [1110, 589] on span "Update" at bounding box center [1095, 591] width 35 height 11
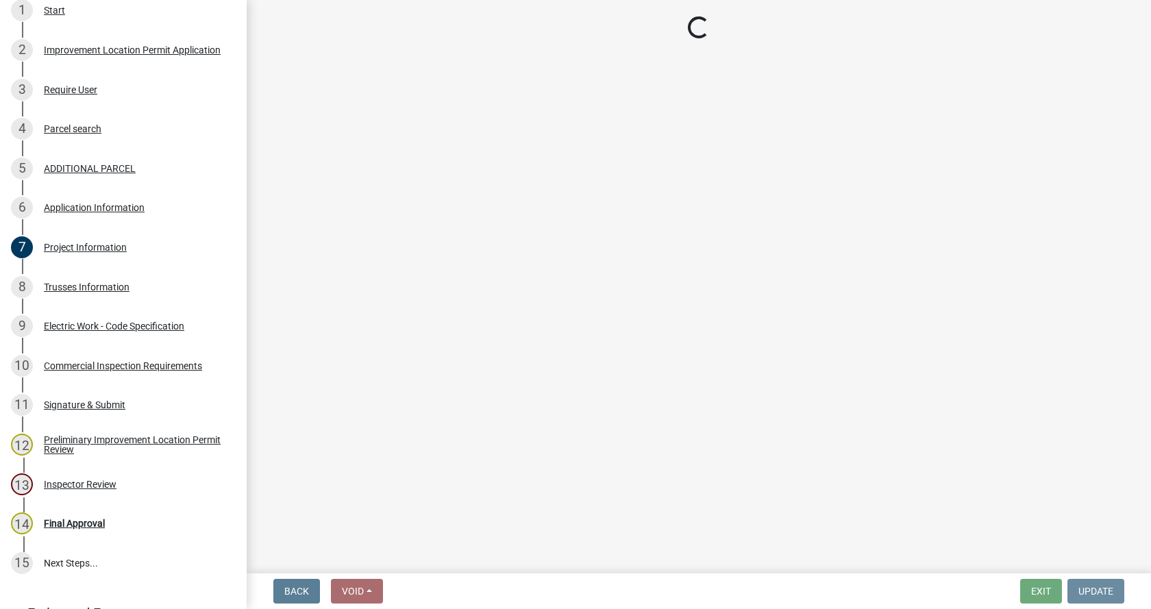
scroll to position [0, 0]
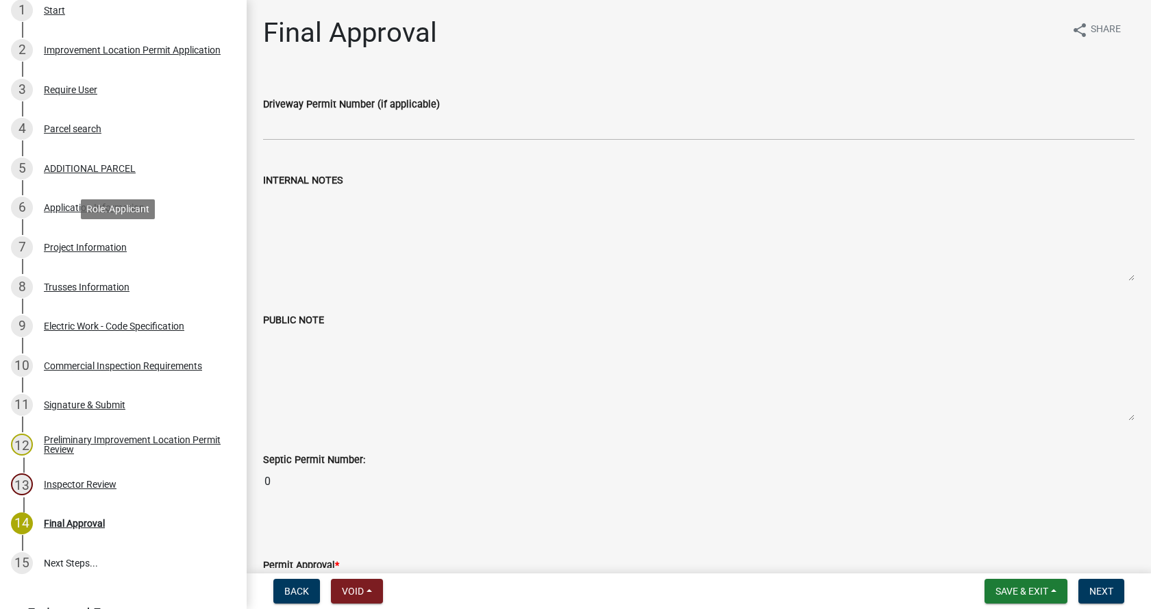
click at [53, 243] on div "Project Information" at bounding box center [85, 248] width 83 height 10
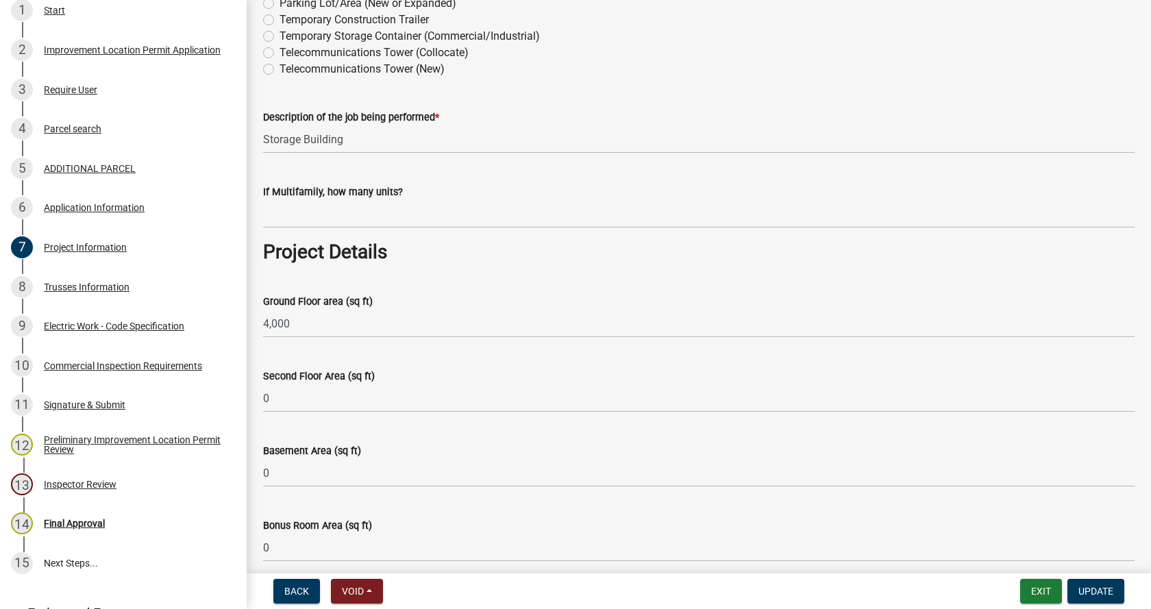
scroll to position [959, 0]
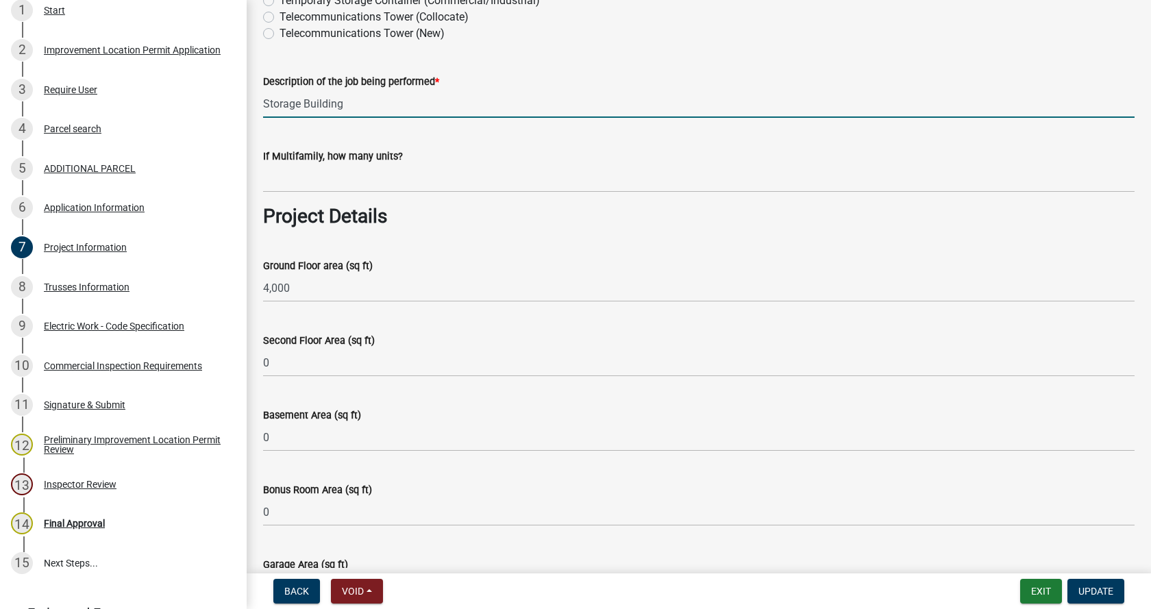
click at [266, 99] on input "Storage Building" at bounding box center [698, 104] width 871 height 28
type input "40x80 Storage Building"
click at [1087, 586] on span "Update" at bounding box center [1095, 591] width 35 height 11
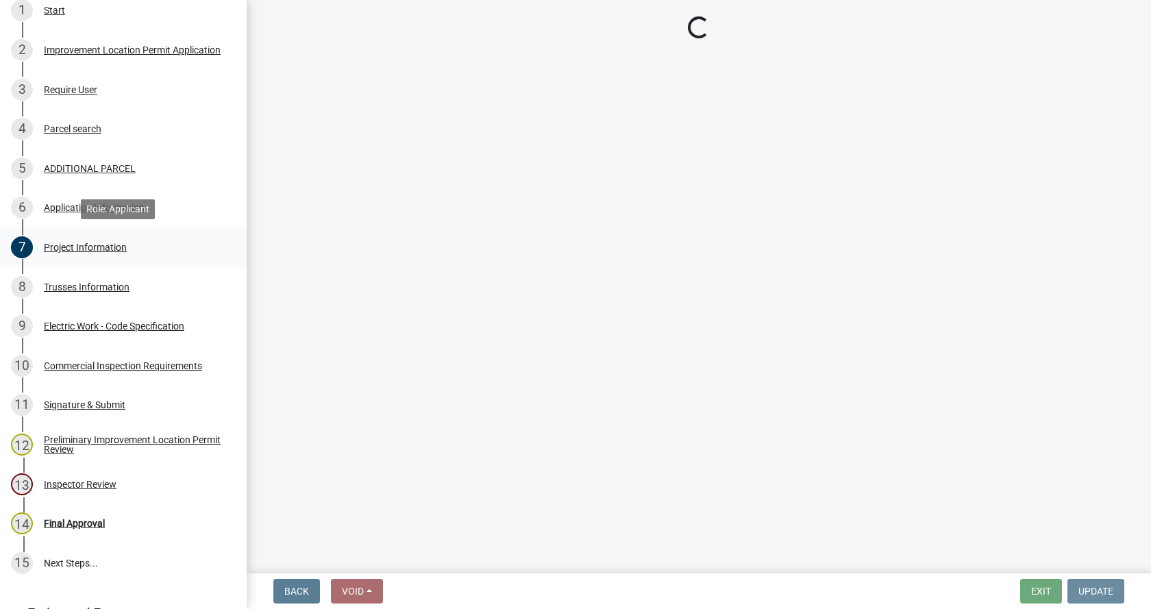
scroll to position [0, 0]
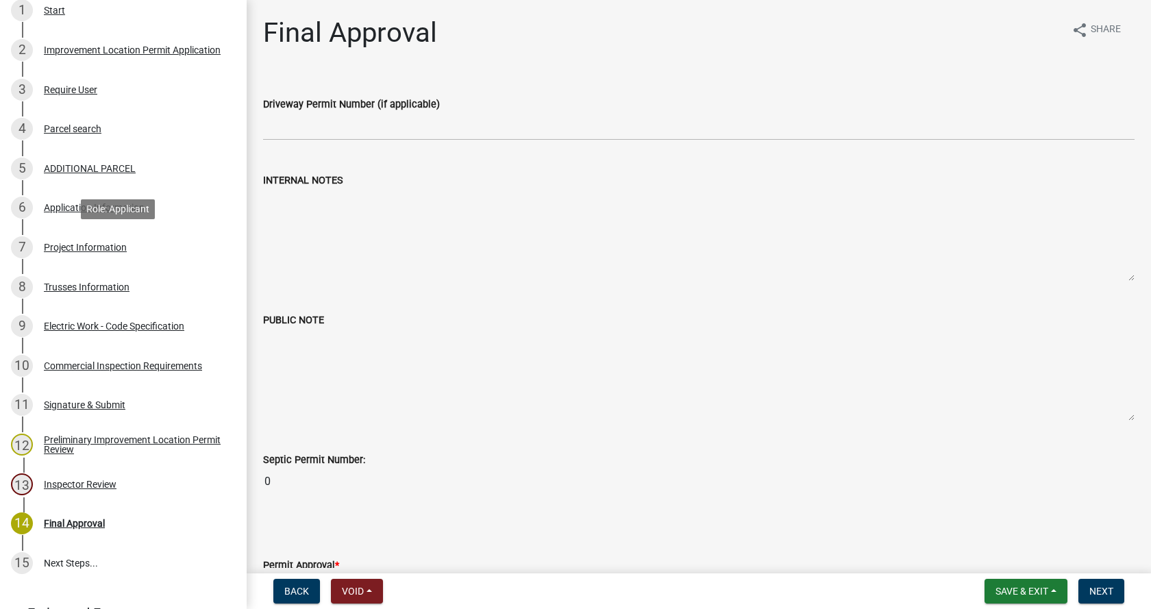
click at [44, 245] on div "Project Information" at bounding box center [85, 248] width 83 height 10
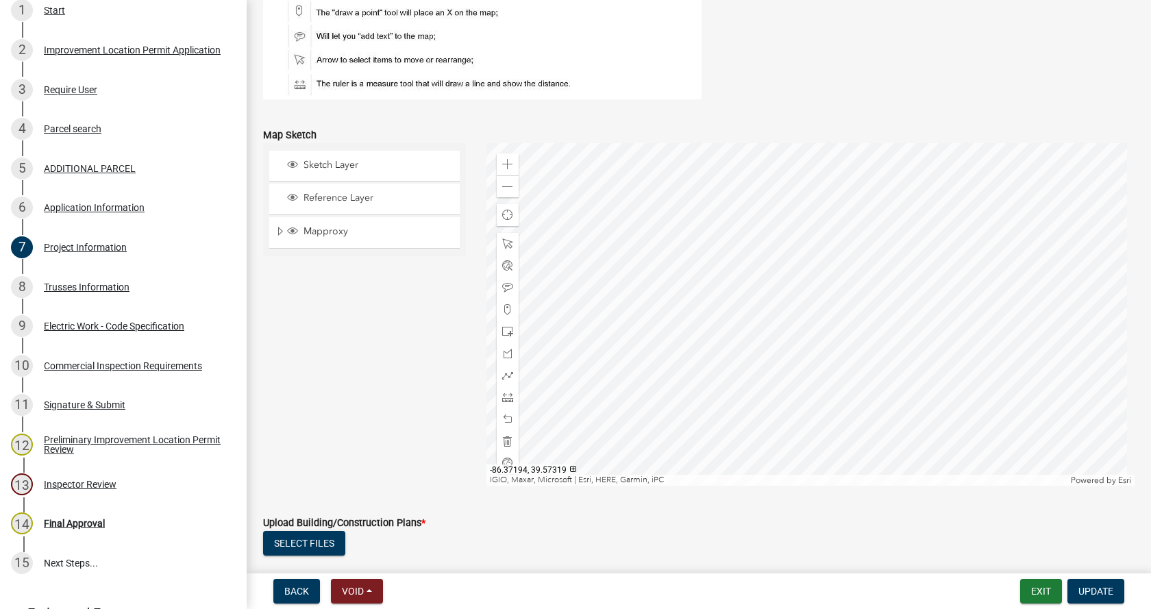
scroll to position [2809, 0]
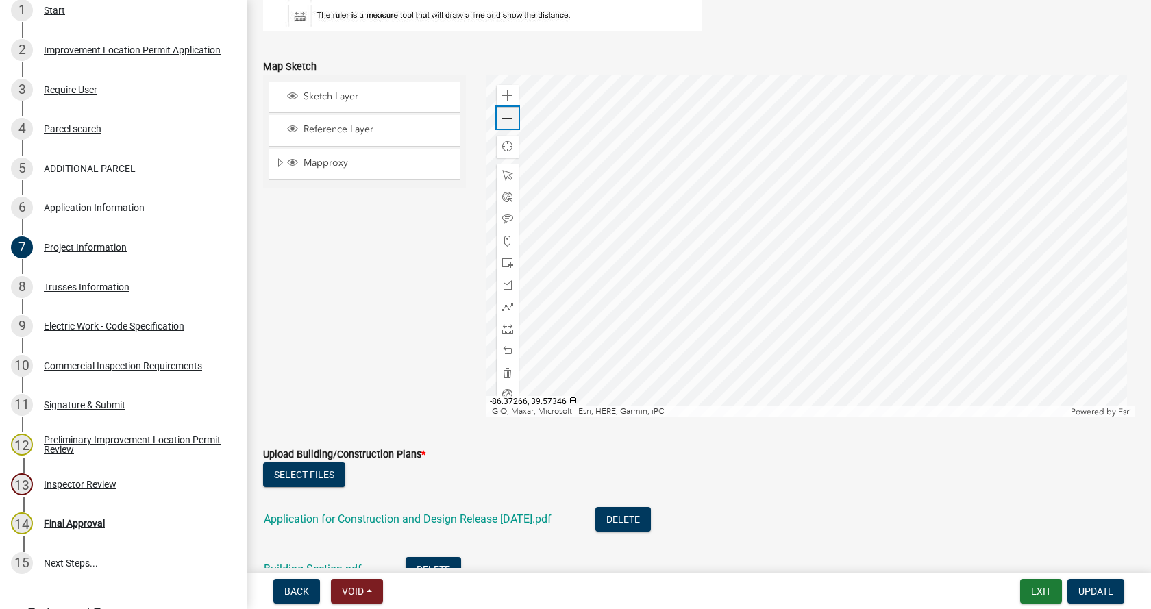
click at [507, 121] on span at bounding box center [507, 118] width 11 height 11
click at [504, 331] on span at bounding box center [507, 328] width 11 height 11
click at [765, 226] on div at bounding box center [810, 246] width 649 height 343
click at [688, 268] on div at bounding box center [810, 246] width 649 height 343
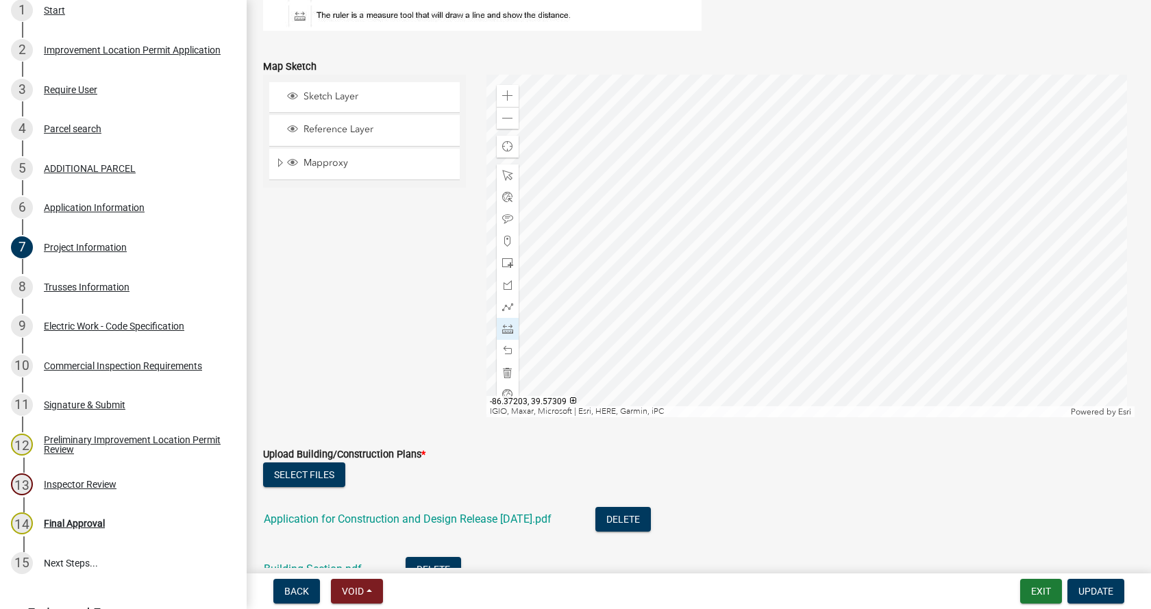
click at [807, 288] on div at bounding box center [810, 246] width 649 height 343
click at [812, 347] on div at bounding box center [810, 246] width 649 height 343
click at [844, 264] on div at bounding box center [810, 246] width 649 height 343
click at [976, 262] on div at bounding box center [810, 246] width 649 height 343
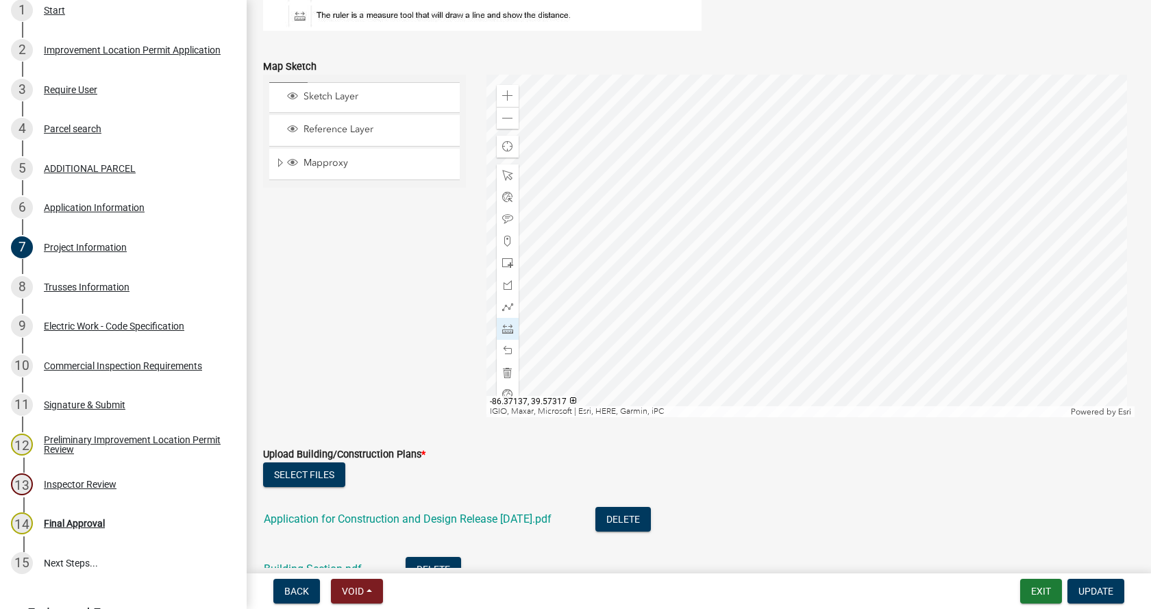
click at [976, 262] on div at bounding box center [810, 246] width 649 height 343
click at [804, 203] on div at bounding box center [810, 246] width 649 height 343
click at [804, 160] on div at bounding box center [810, 246] width 649 height 343
click at [1095, 584] on button "Update" at bounding box center [1095, 591] width 57 height 25
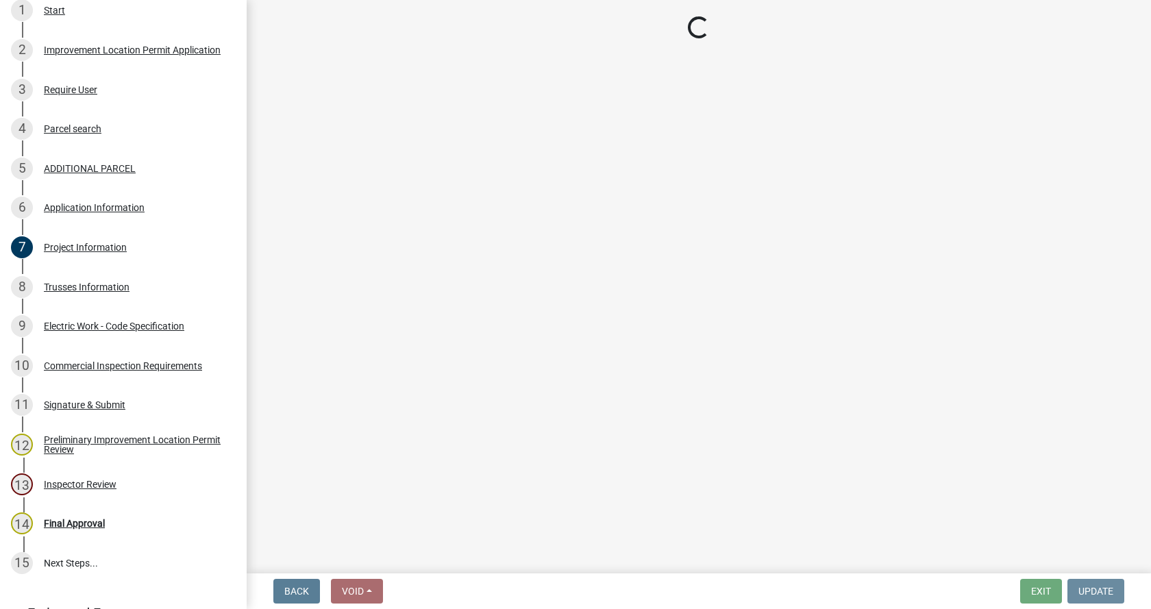
scroll to position [0, 0]
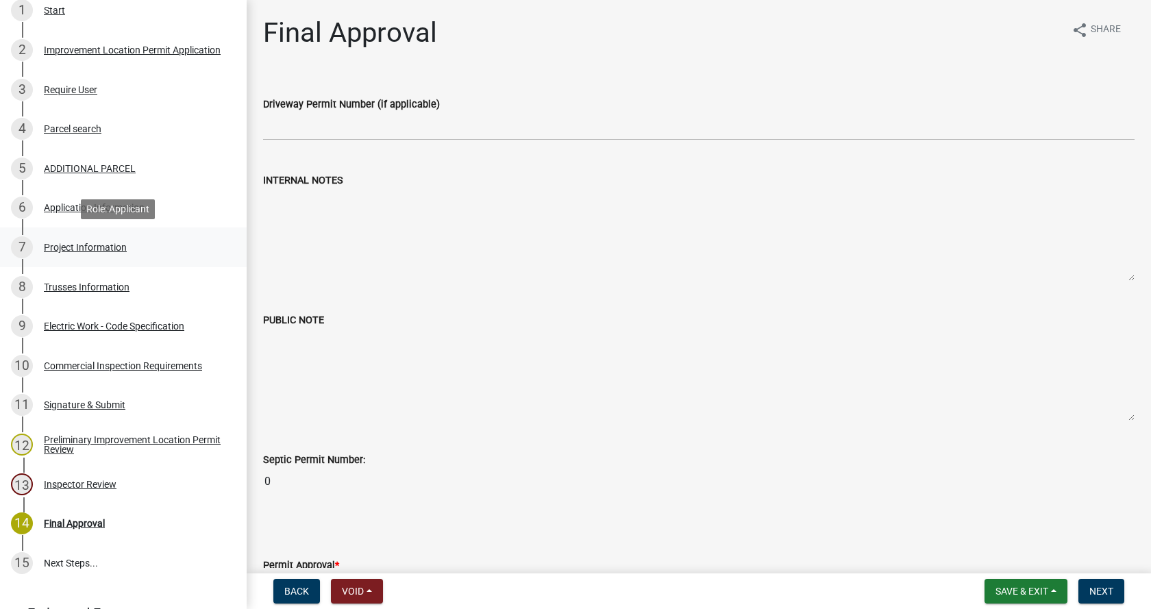
click at [56, 243] on div "Project Information" at bounding box center [85, 248] width 83 height 10
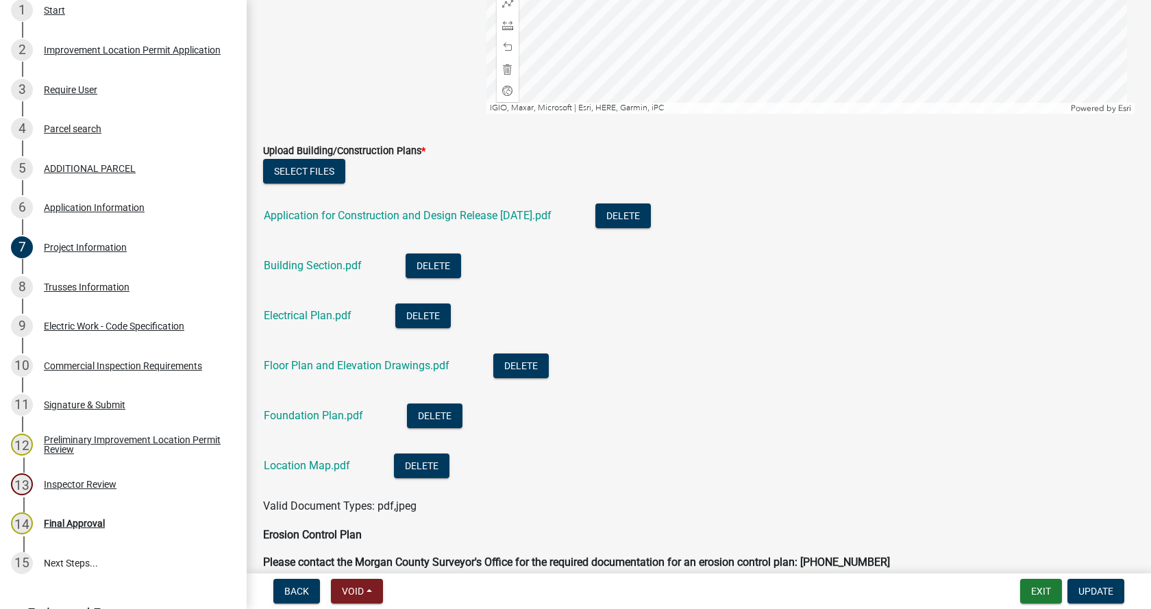
scroll to position [3151, 0]
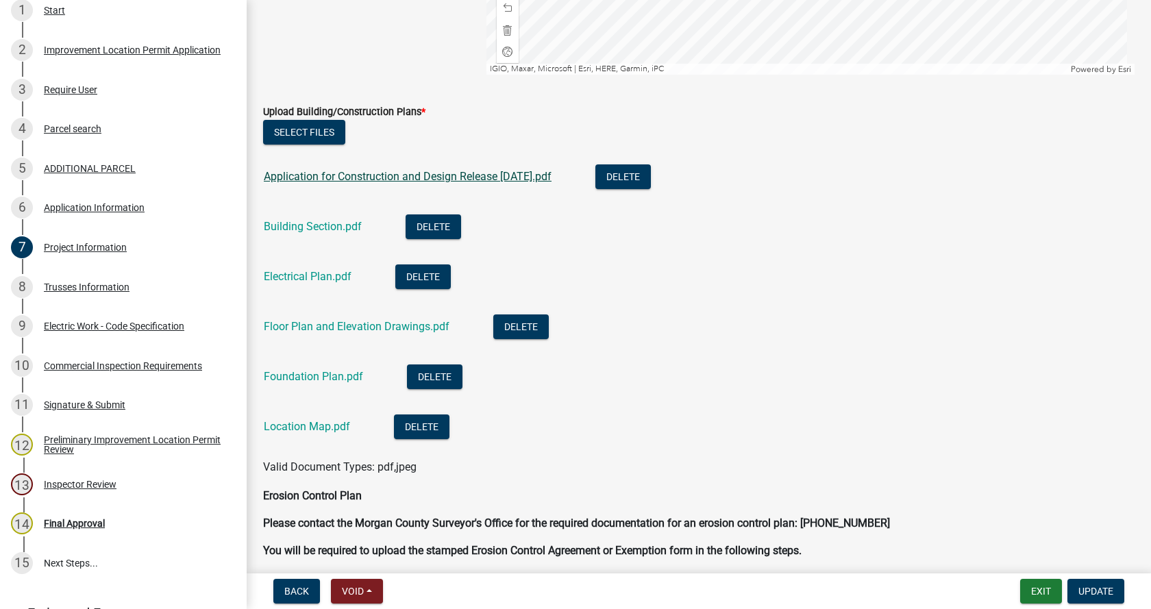
click at [353, 175] on link "Application for Construction and Design Release [DATE].pdf" at bounding box center [408, 176] width 288 height 13
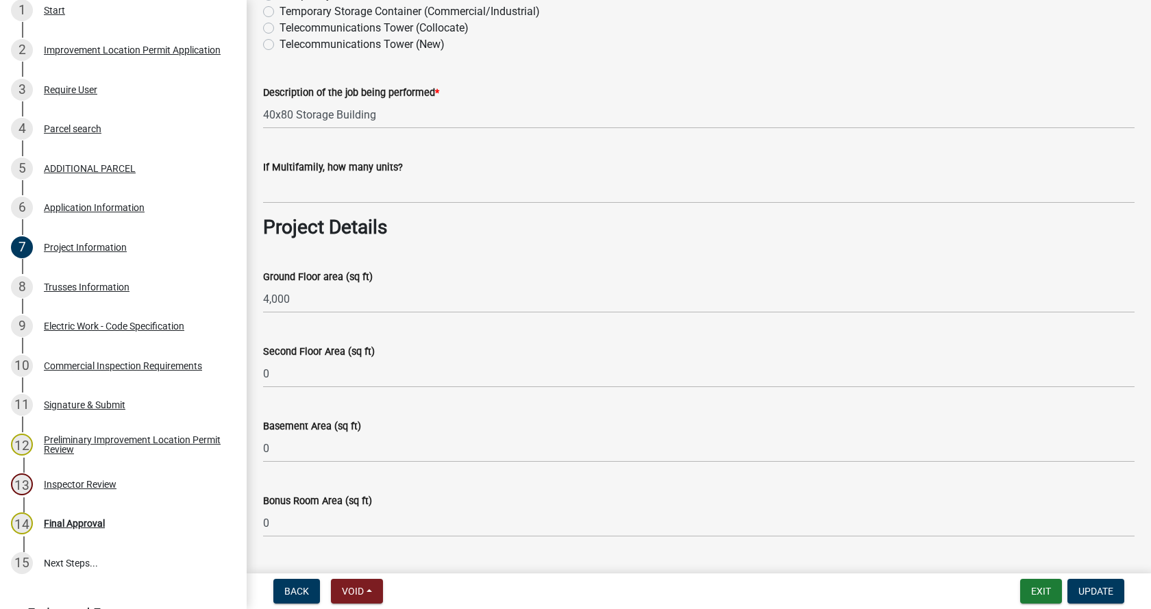
scroll to position [891, 0]
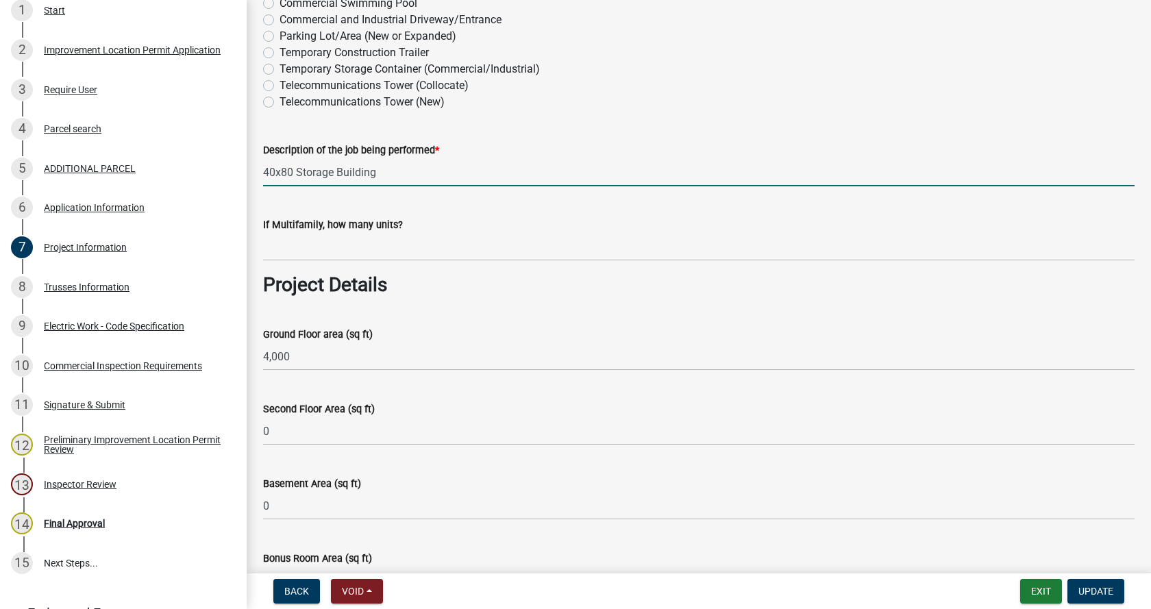
click at [419, 174] on input "40x80 Storage Building" at bounding box center [698, 172] width 871 height 28
click at [302, 171] on input "40x80 Storage Building for masonry tools and supplies" at bounding box center [698, 172] width 871 height 28
click at [340, 169] on input "40x80 storage Building for masonry tools and supplies" at bounding box center [698, 172] width 871 height 28
type input "40x80 storage building for masonry tools and supplies"
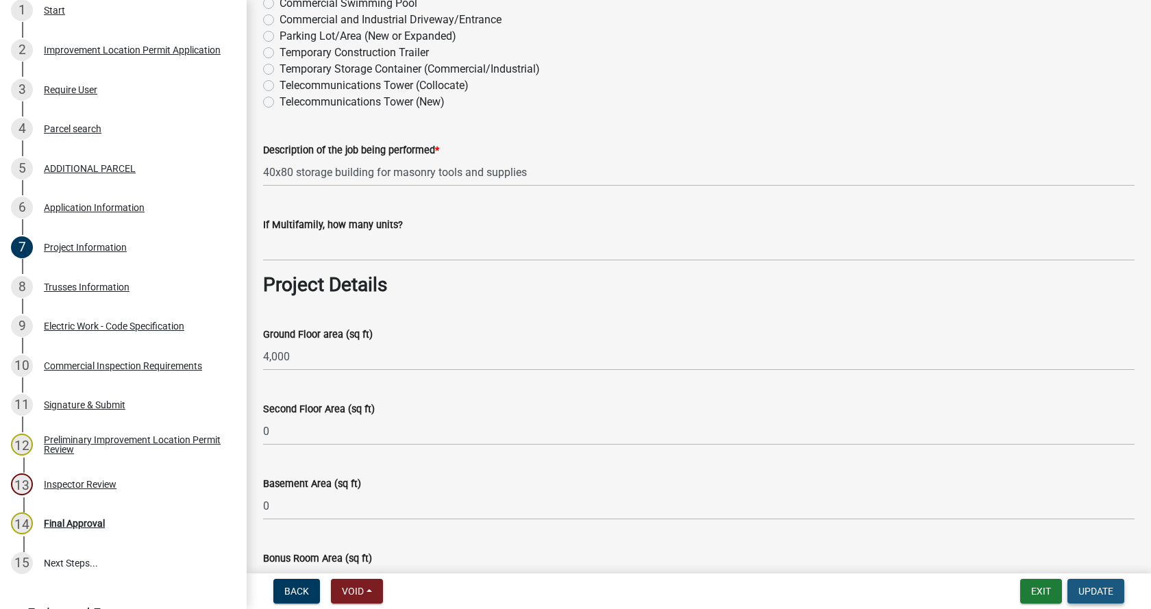
click at [1104, 586] on span "Update" at bounding box center [1095, 591] width 35 height 11
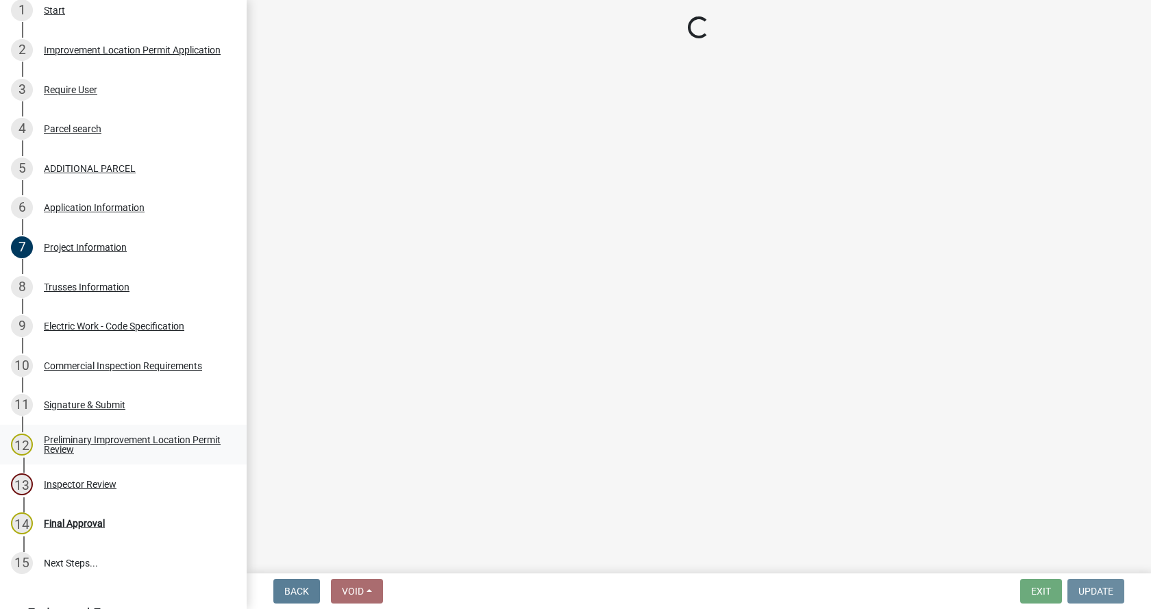
scroll to position [0, 0]
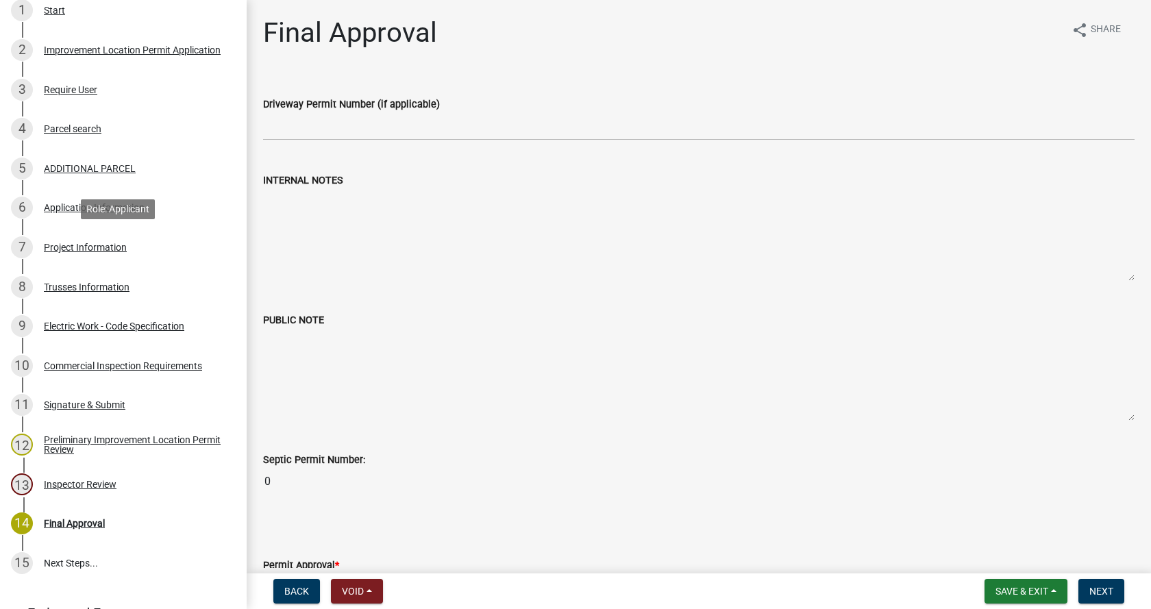
click at [51, 244] on div "Project Information" at bounding box center [85, 248] width 83 height 10
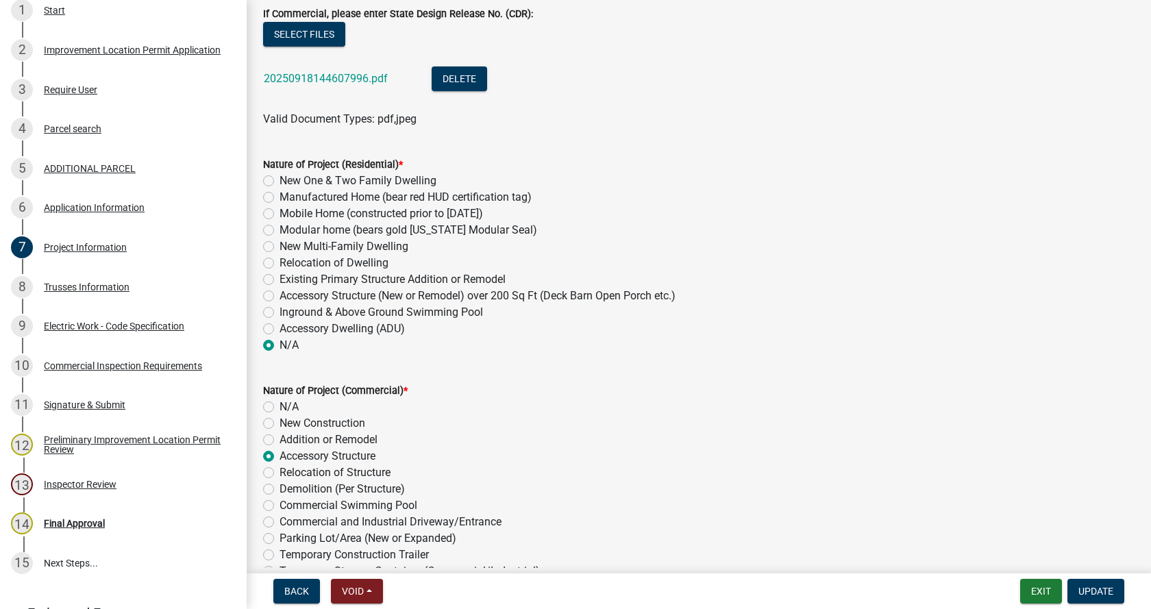
scroll to position [206, 0]
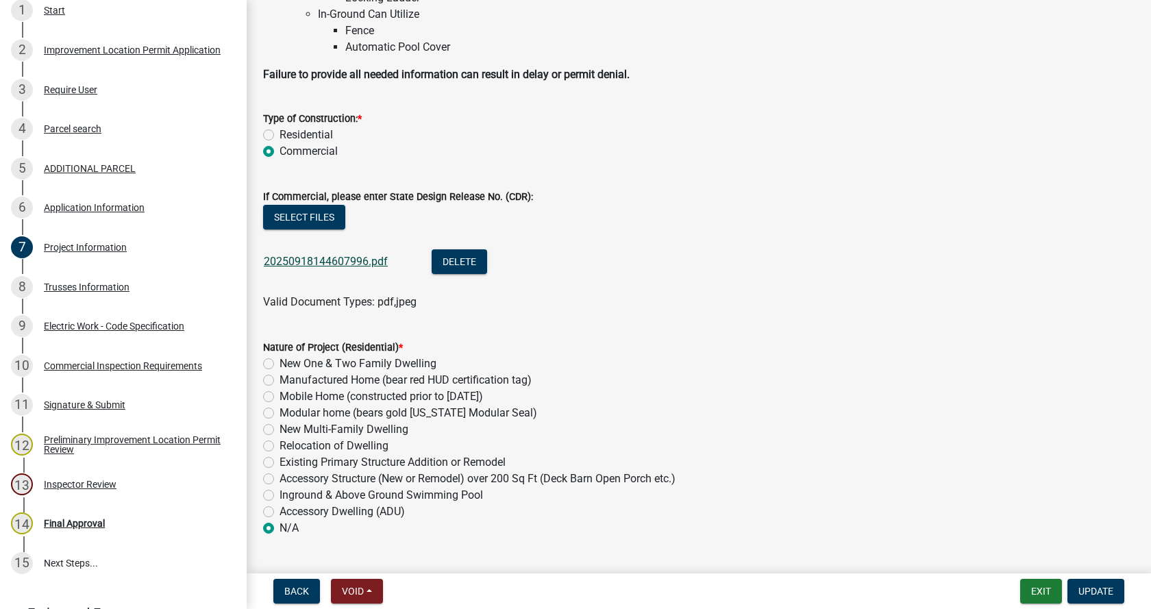
click at [301, 259] on link "20250918144607996.pdf" at bounding box center [326, 261] width 124 height 13
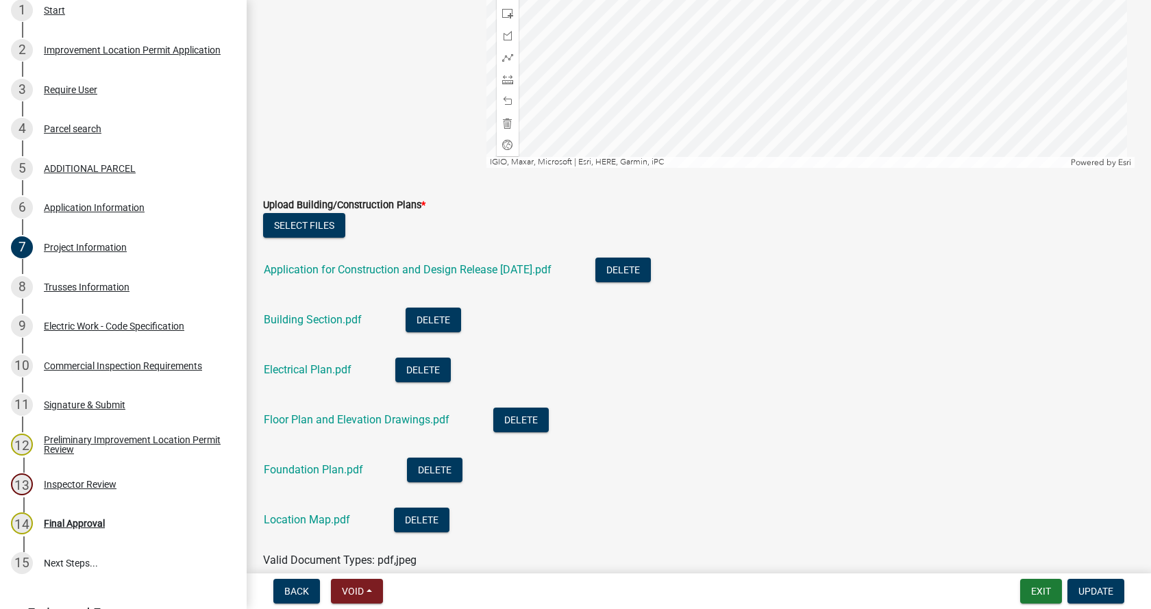
scroll to position [3083, 0]
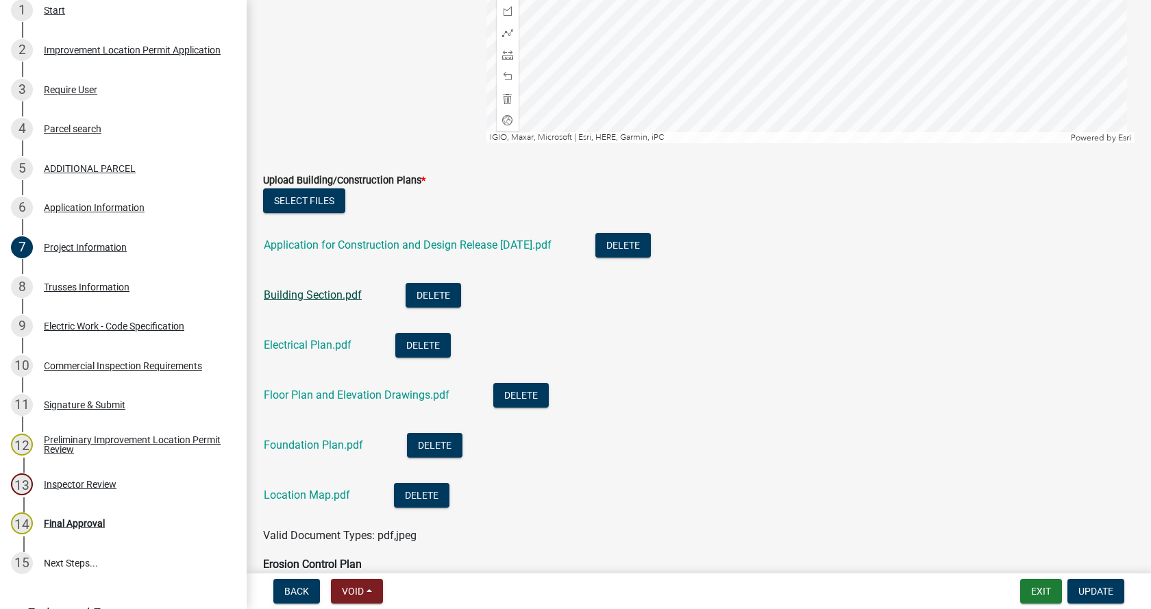
click at [292, 294] on link "Building Section.pdf" at bounding box center [313, 294] width 98 height 13
click at [295, 344] on link "Electrical Plan.pdf" at bounding box center [308, 344] width 88 height 13
click at [313, 395] on link "Floor Plan and Elevation Drawings.pdf" at bounding box center [357, 394] width 186 height 13
click at [276, 443] on link "Foundation Plan.pdf" at bounding box center [313, 444] width 99 height 13
click at [286, 496] on link "Location Map.pdf" at bounding box center [307, 494] width 86 height 13
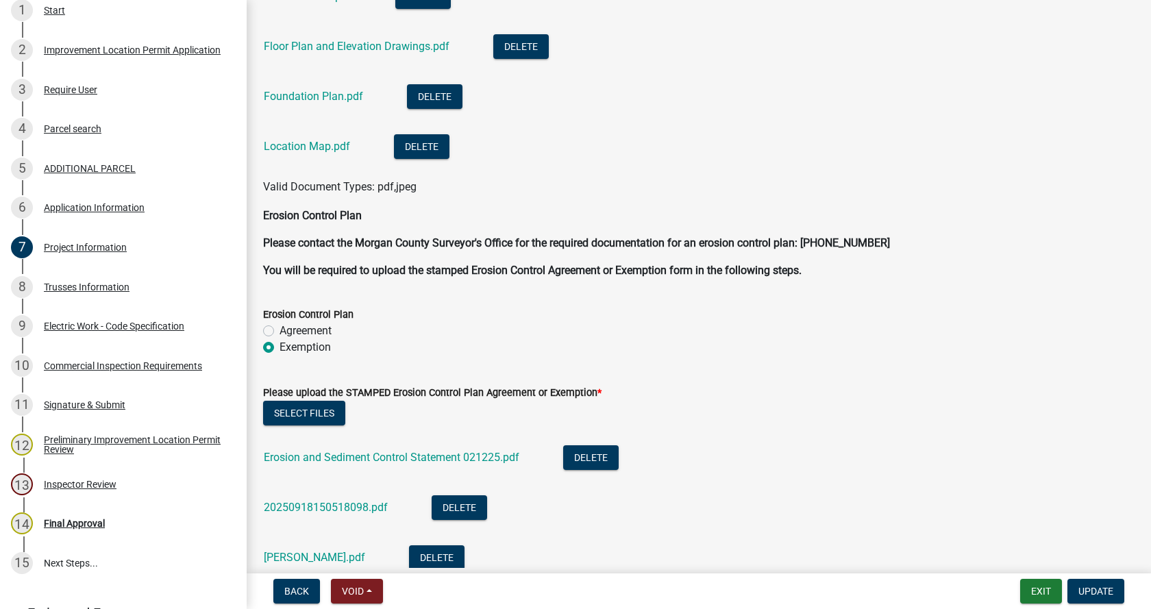
scroll to position [3494, 0]
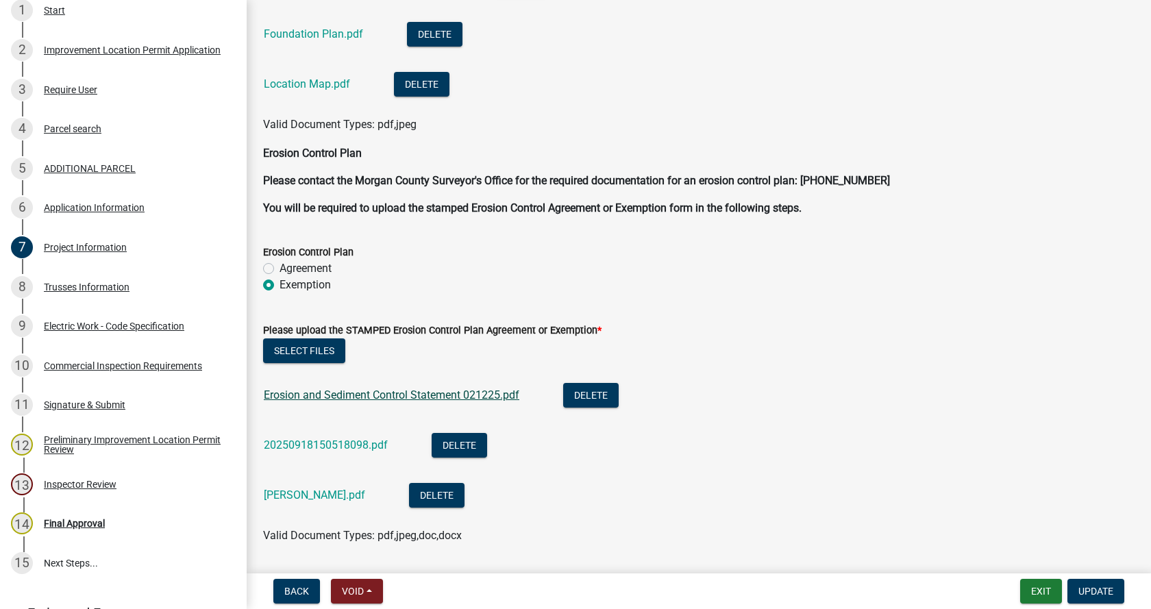
click at [331, 394] on link "Erosion and Sediment Control Statement 021225.pdf" at bounding box center [392, 394] width 256 height 13
click at [281, 445] on link "20250918150518098.pdf" at bounding box center [326, 444] width 124 height 13
click at [283, 495] on link "[PERSON_NAME].pdf" at bounding box center [314, 494] width 101 height 13
click at [295, 446] on link "20250918150518098.pdf" at bounding box center [326, 444] width 124 height 13
click at [594, 393] on button "Delete" at bounding box center [590, 395] width 55 height 25
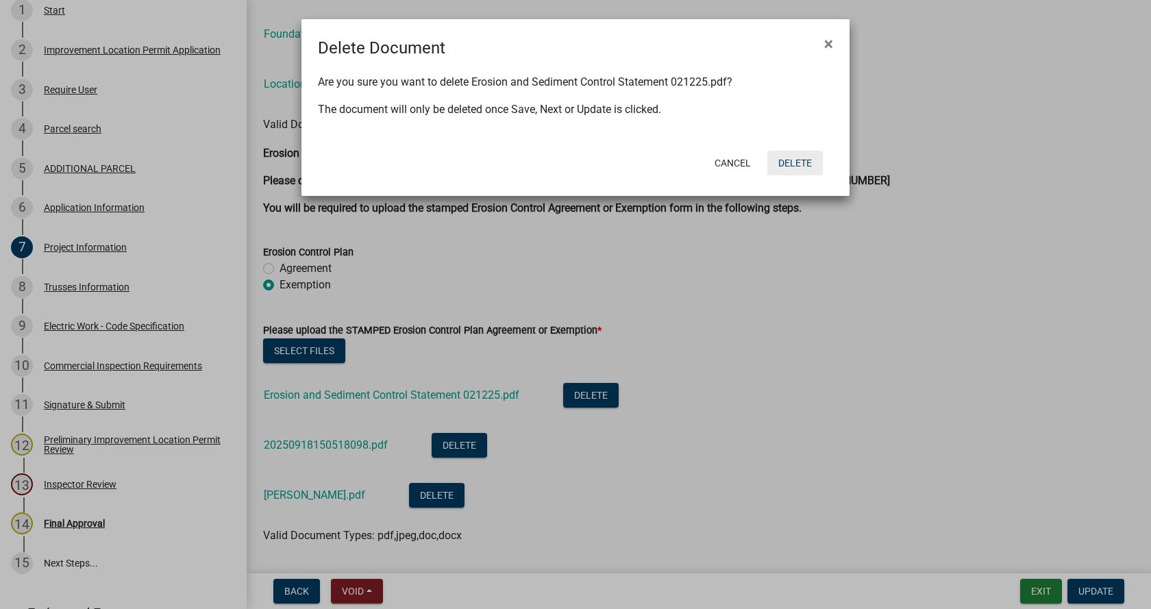
click at [791, 164] on button "Delete" at bounding box center [794, 163] width 55 height 25
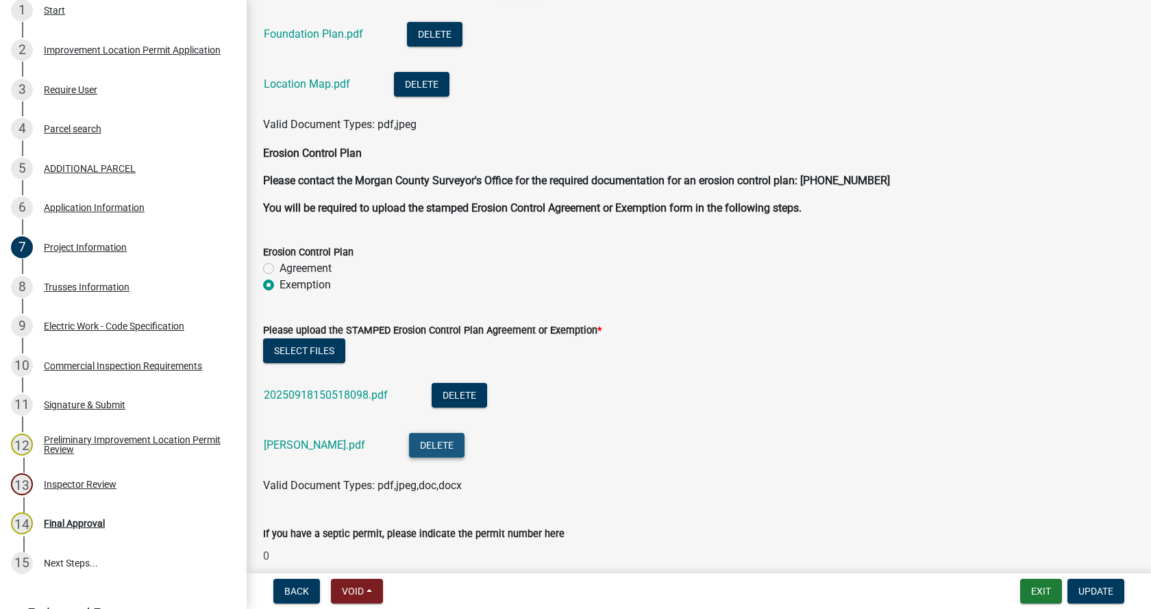
click at [409, 444] on button "Delete" at bounding box center [436, 445] width 55 height 25
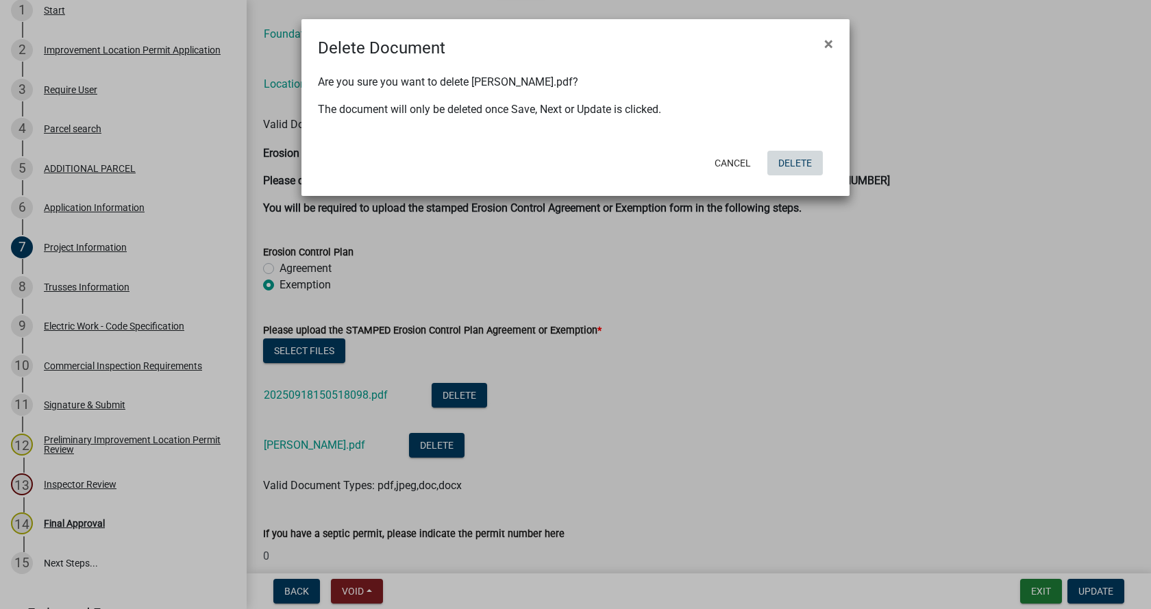
click at [791, 162] on button "Delete" at bounding box center [794, 163] width 55 height 25
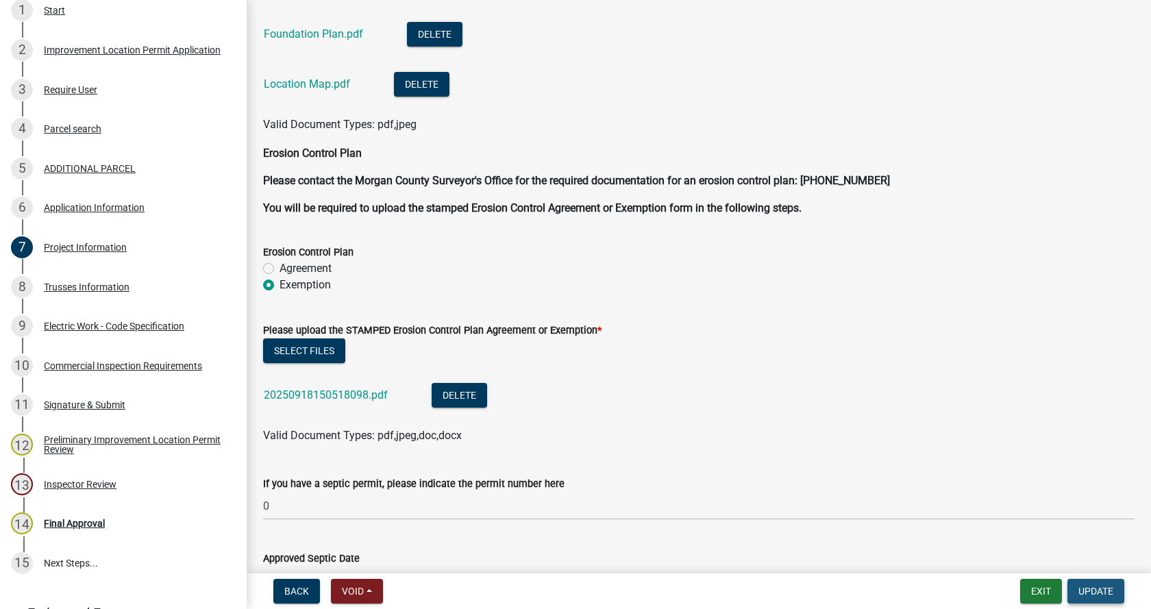
click at [1099, 588] on span "Update" at bounding box center [1095, 591] width 35 height 11
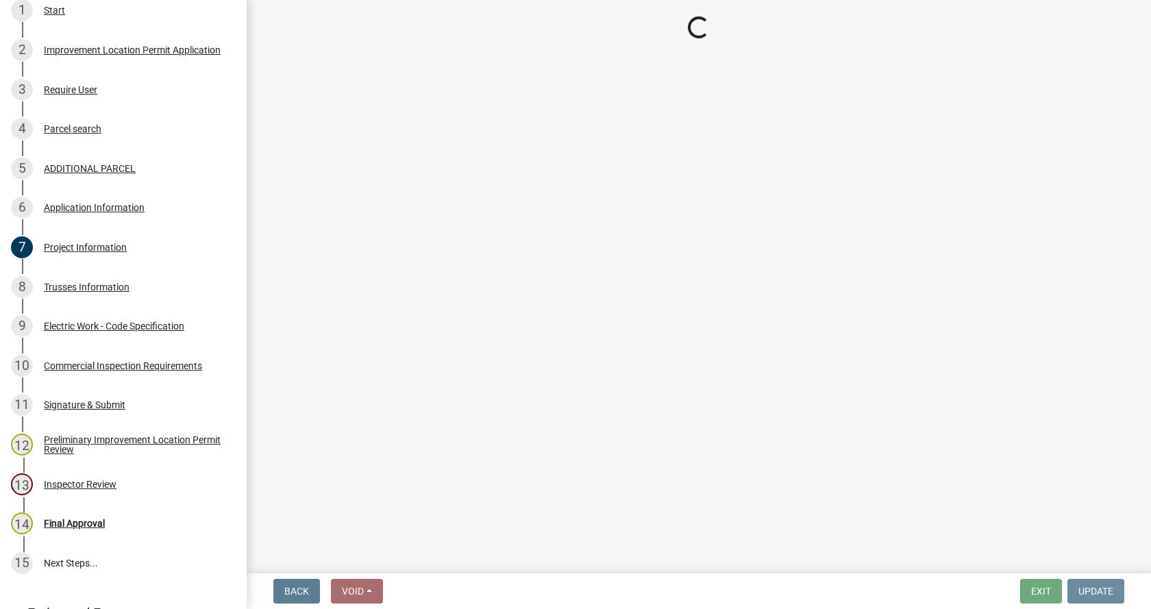
scroll to position [0, 0]
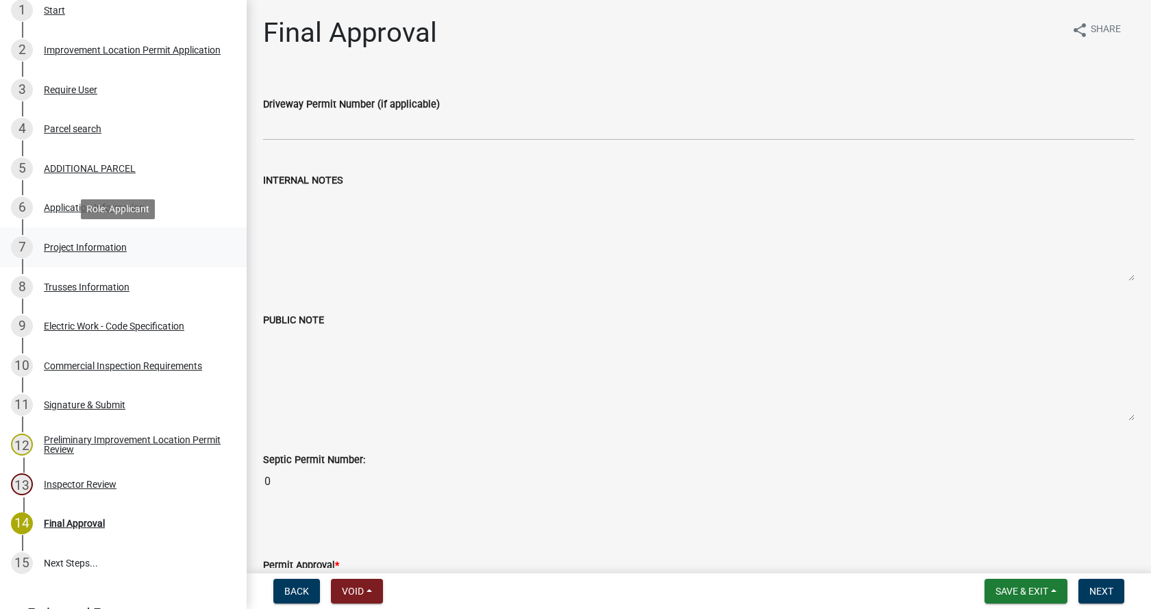
click at [55, 245] on div "Project Information" at bounding box center [85, 248] width 83 height 10
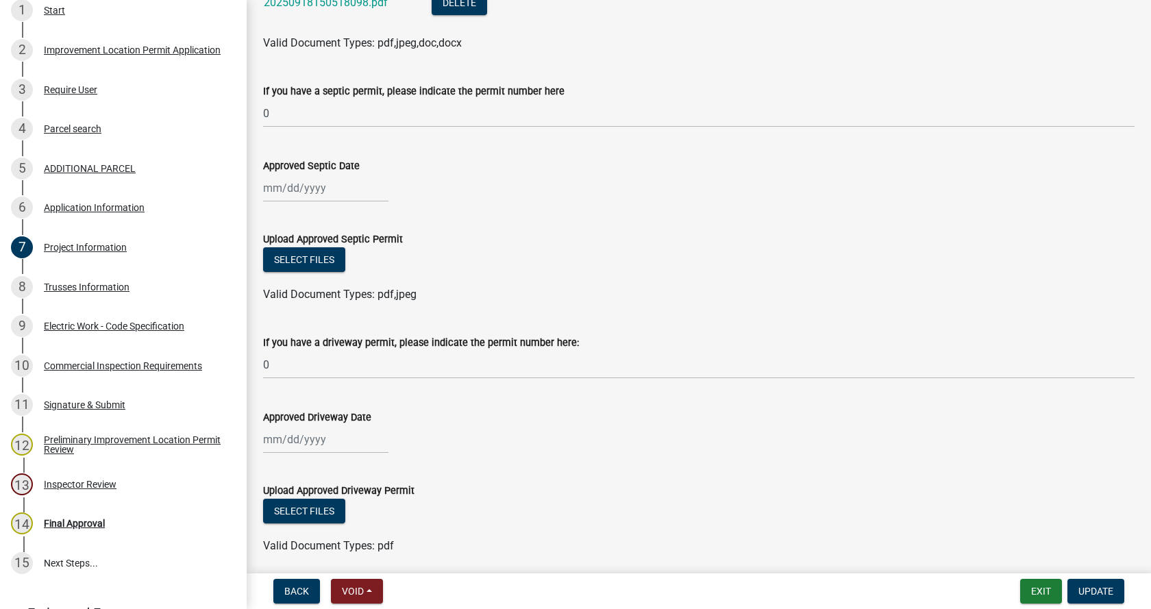
scroll to position [3905, 0]
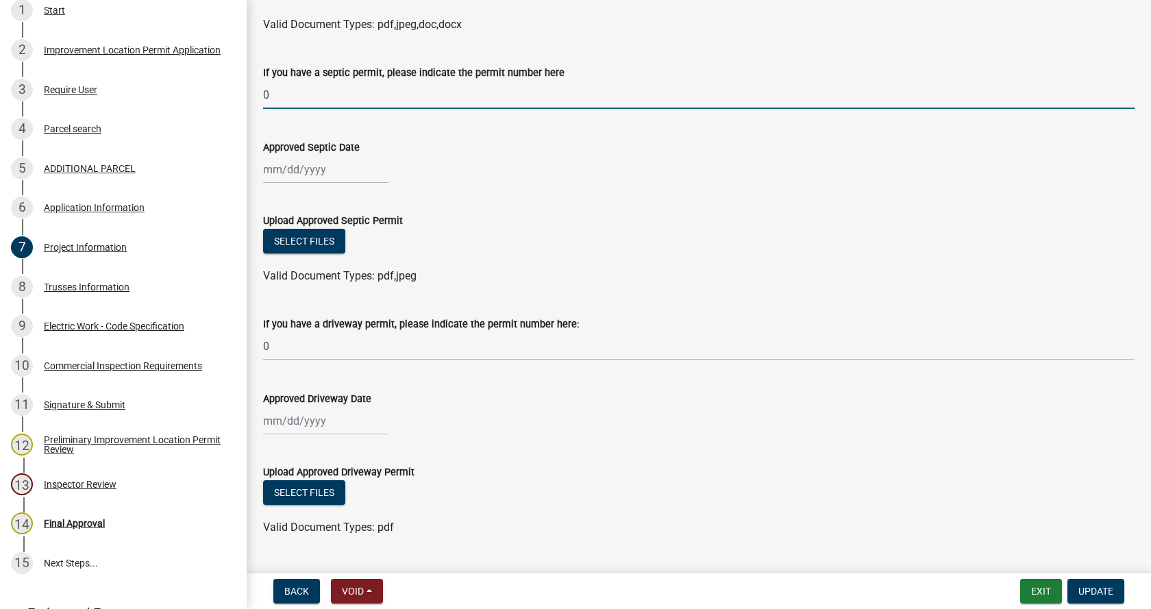
drag, startPoint x: 275, startPoint y: 95, endPoint x: 263, endPoint y: 96, distance: 11.7
click at [263, 96] on input "0" at bounding box center [698, 95] width 871 height 28
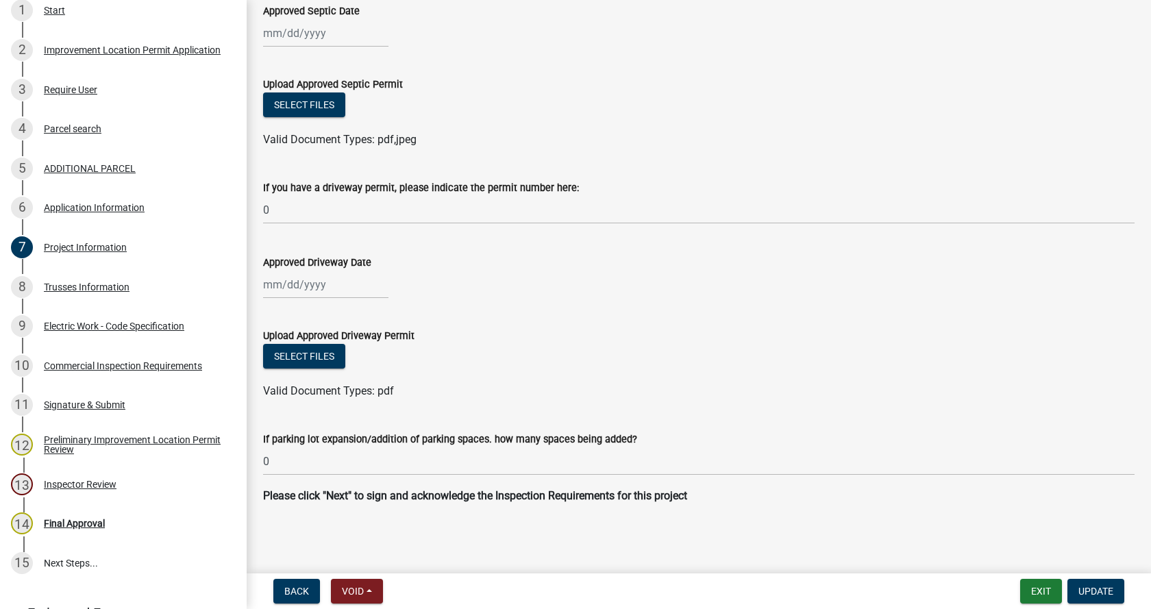
scroll to position [4042, 0]
type input "n/a"
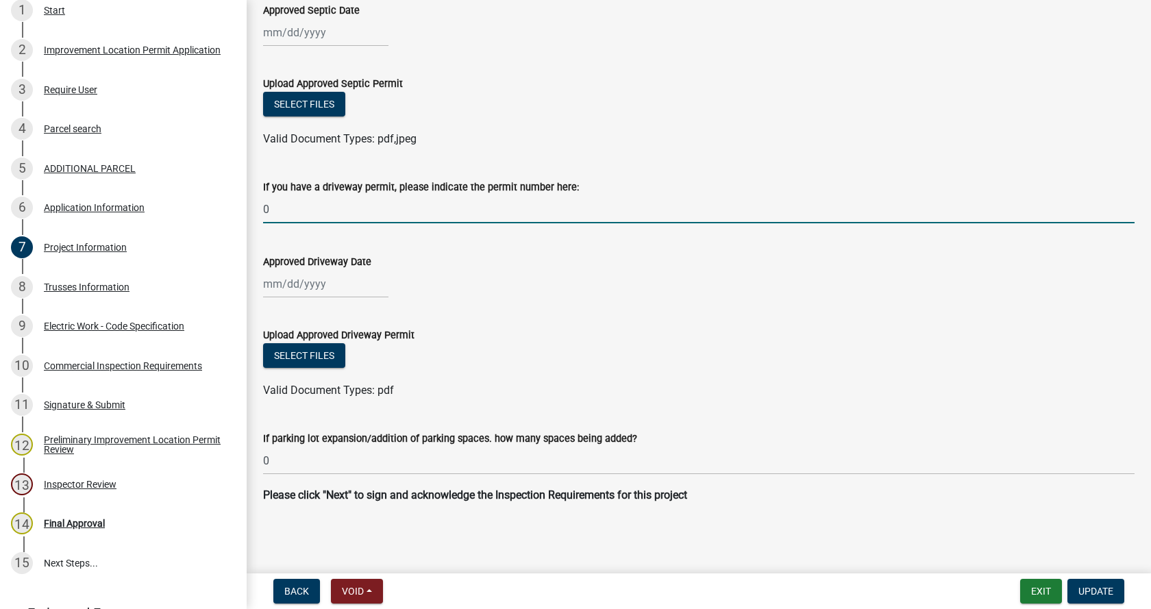
drag, startPoint x: 275, startPoint y: 212, endPoint x: 257, endPoint y: 211, distance: 17.8
click at [257, 211] on div "If you have a driveway permit, please indicate the permit number here: 0" at bounding box center [699, 192] width 892 height 64
type input "existing"
click at [1109, 591] on span "Update" at bounding box center [1095, 591] width 35 height 11
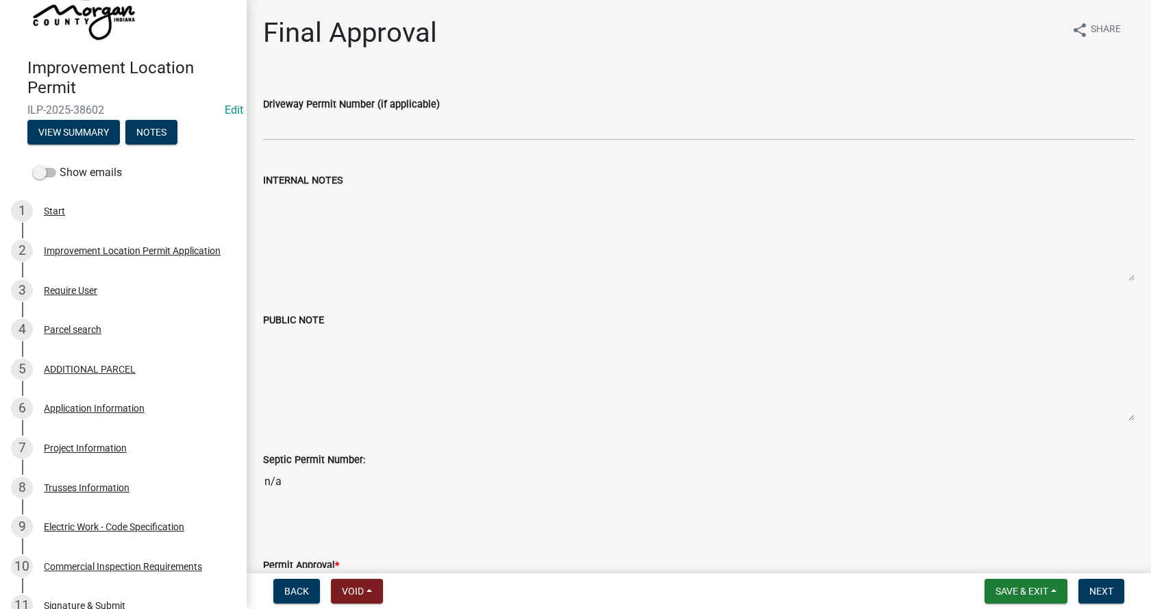
scroll to position [69, 0]
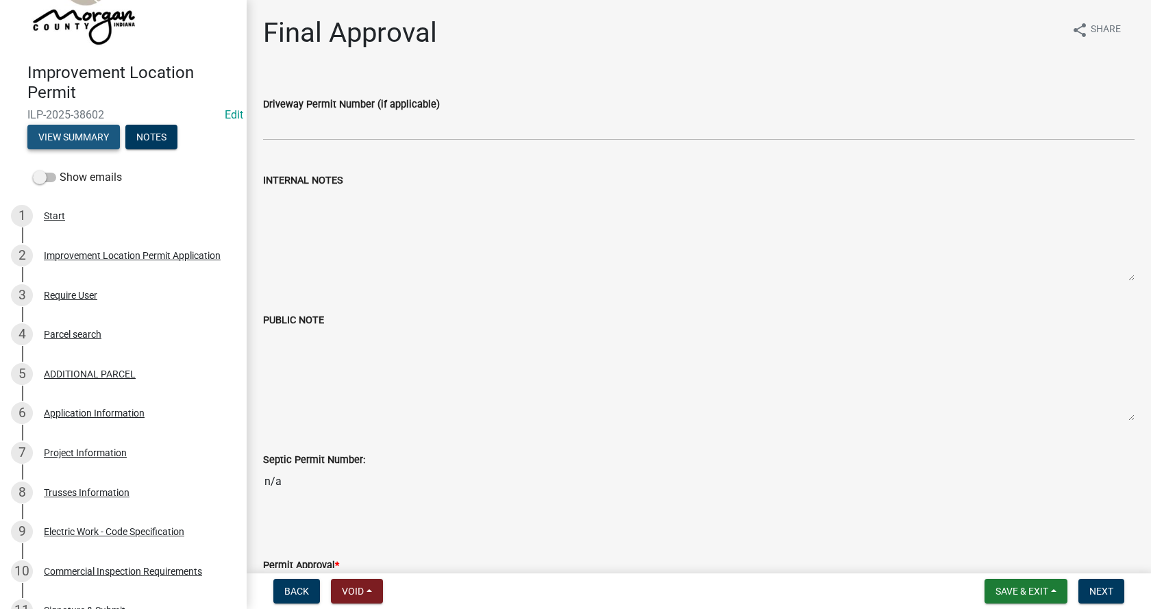
click at [64, 132] on button "View Summary" at bounding box center [73, 137] width 92 height 25
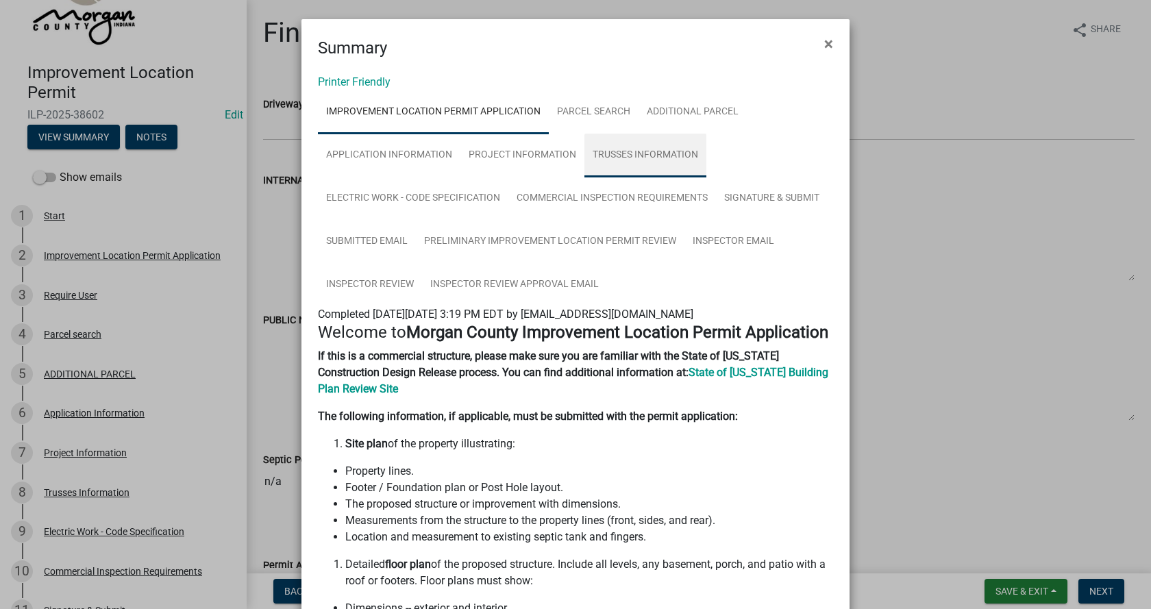
click at [644, 151] on link "Trusses Information" at bounding box center [645, 156] width 122 height 44
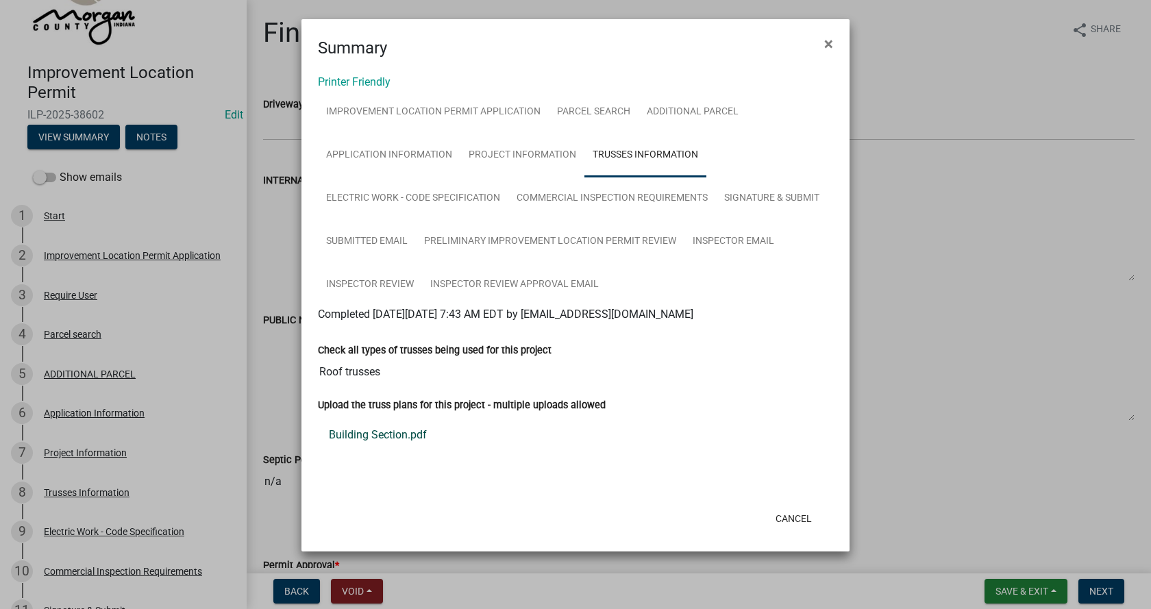
click at [371, 434] on link "Building Section.pdf" at bounding box center [575, 435] width 515 height 33
click at [791, 515] on button "Cancel" at bounding box center [794, 518] width 58 height 25
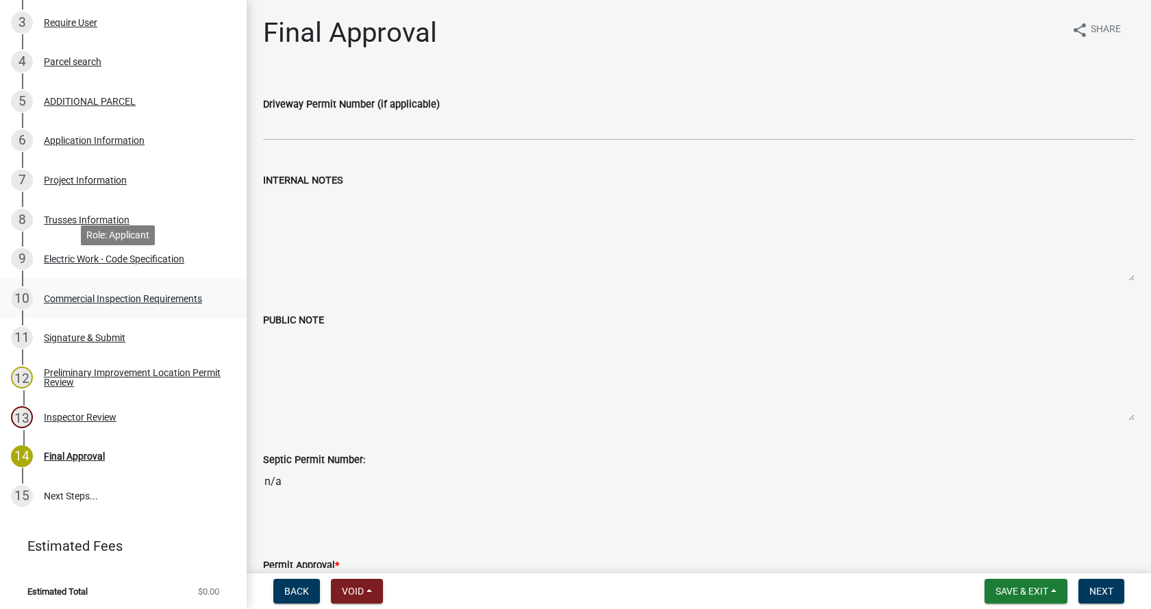
scroll to position [345, 0]
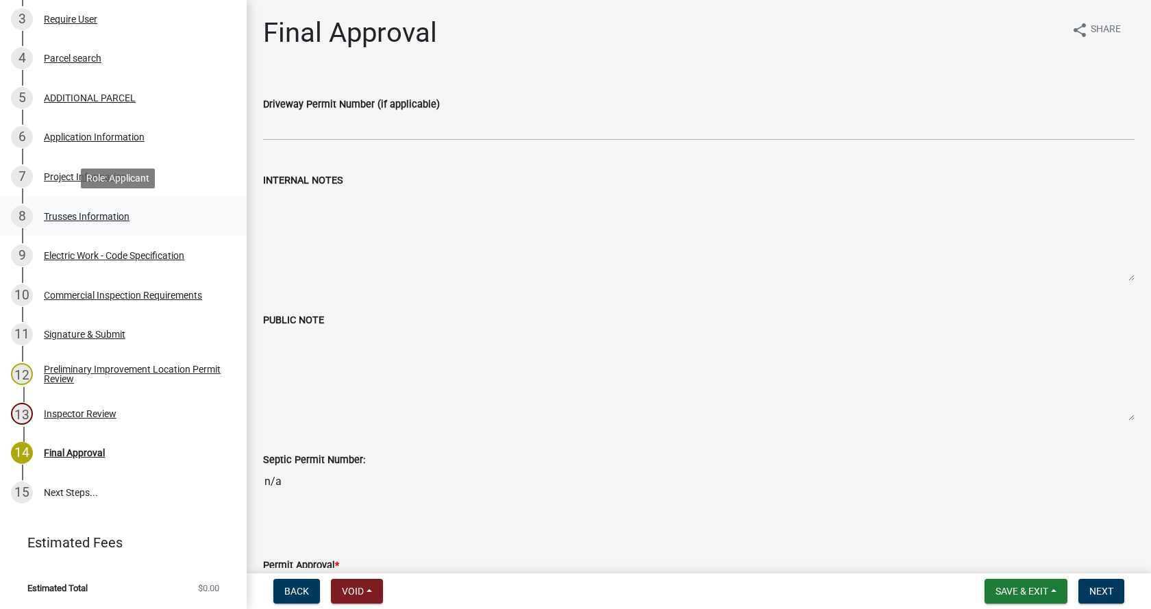
click at [71, 214] on div "Trusses Information" at bounding box center [87, 217] width 86 height 10
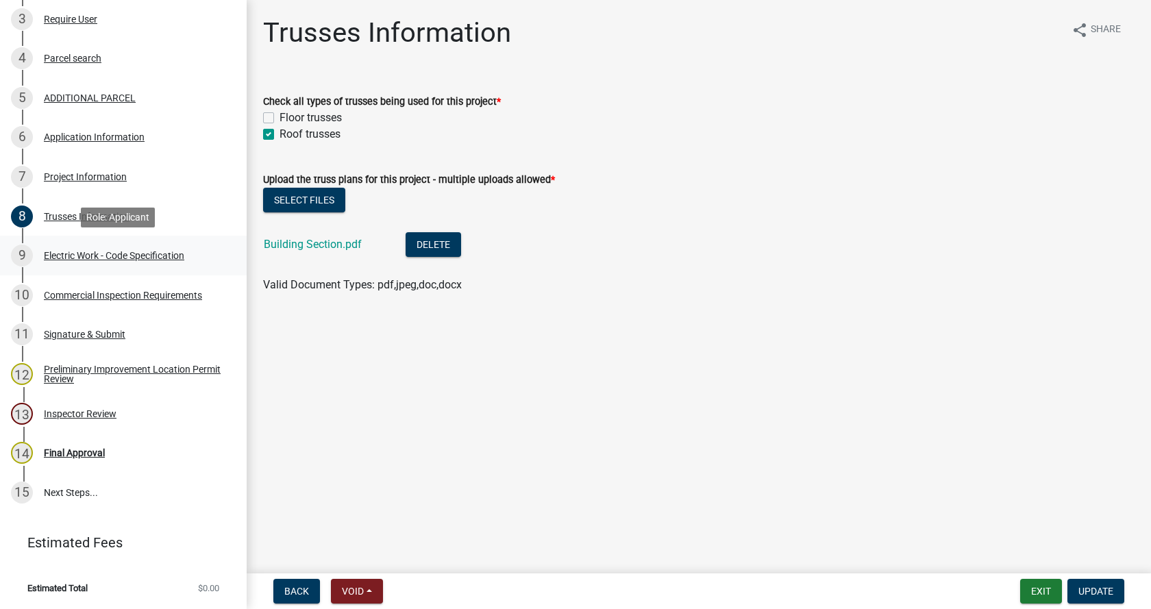
click at [70, 251] on div "Electric Work - Code Specification" at bounding box center [114, 256] width 140 height 10
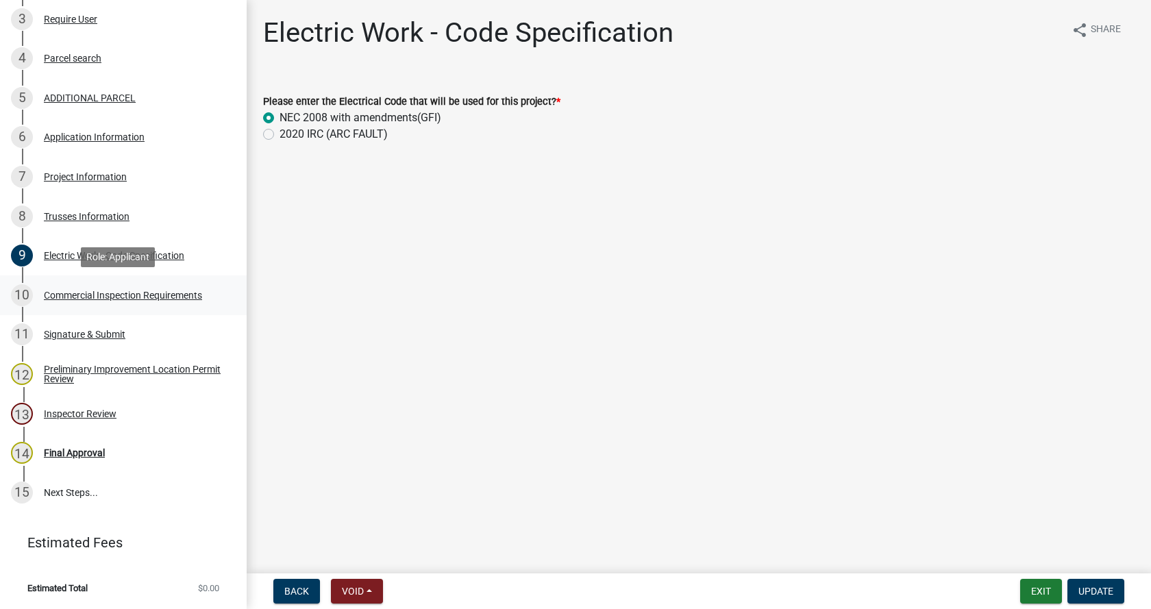
click at [62, 293] on div "Commercial Inspection Requirements" at bounding box center [123, 295] width 158 height 10
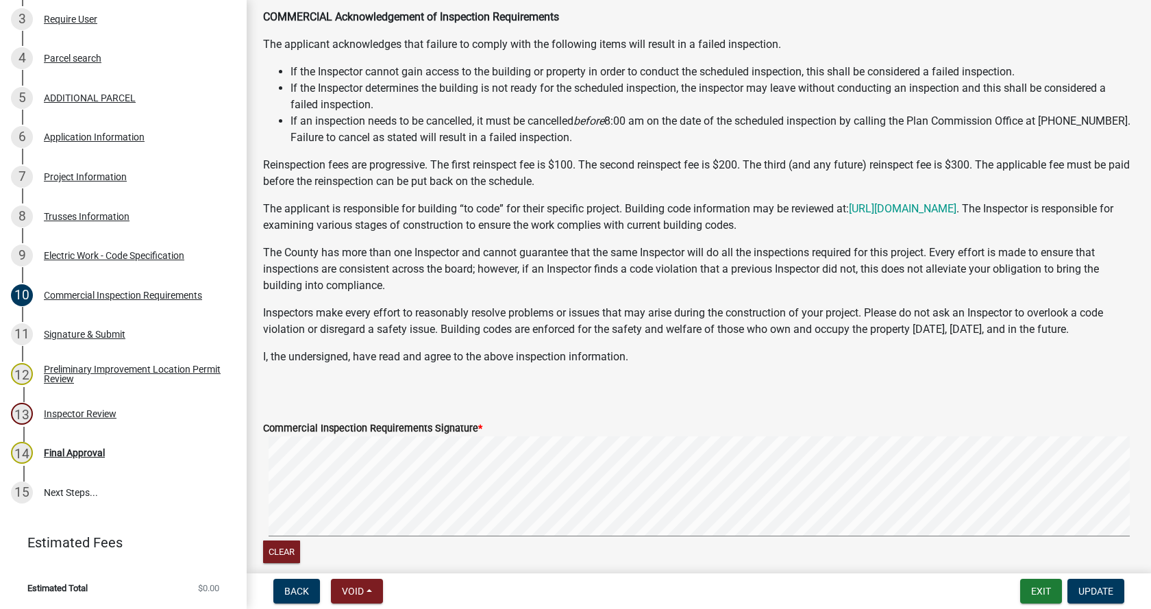
scroll to position [264, 0]
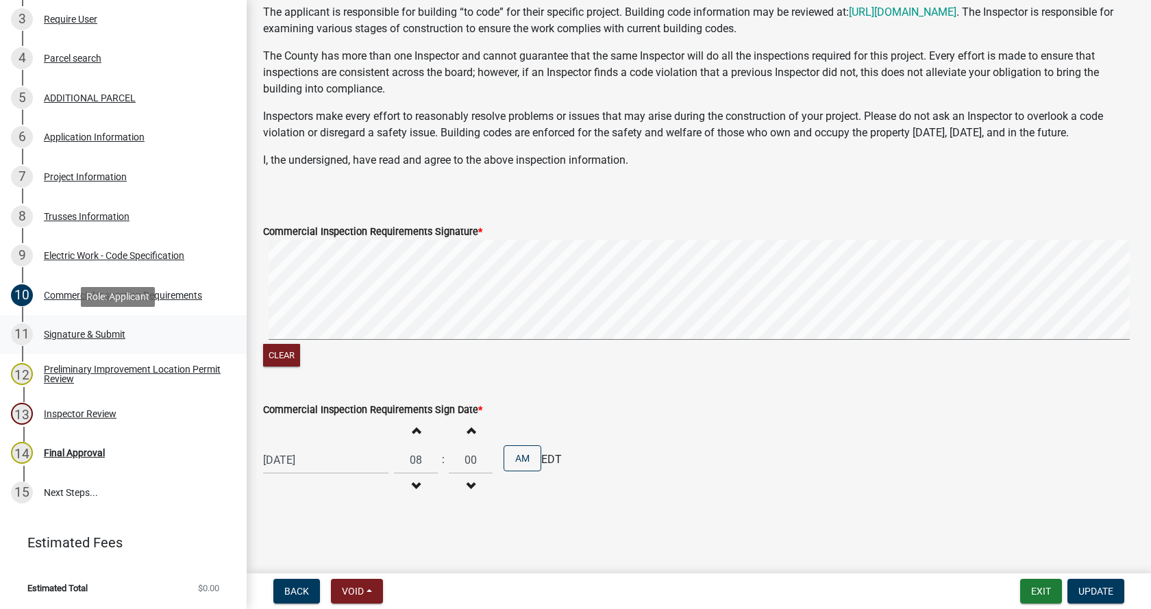
click at [81, 330] on div "Signature & Submit" at bounding box center [85, 335] width 82 height 10
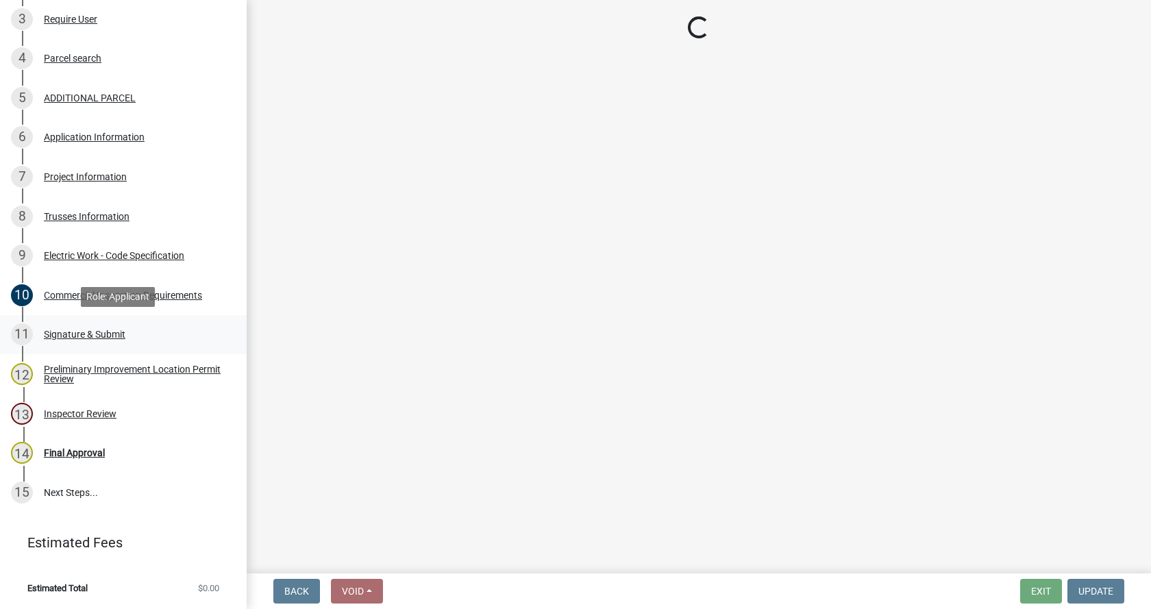
scroll to position [0, 0]
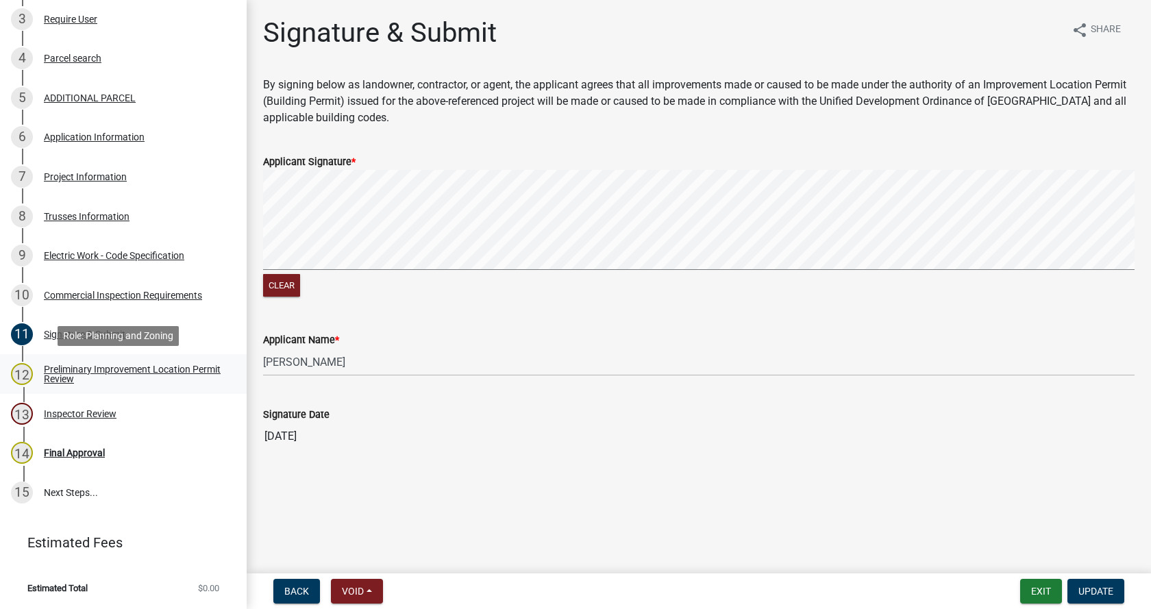
click at [53, 371] on div "Preliminary Improvement Location Permit Review" at bounding box center [134, 373] width 181 height 19
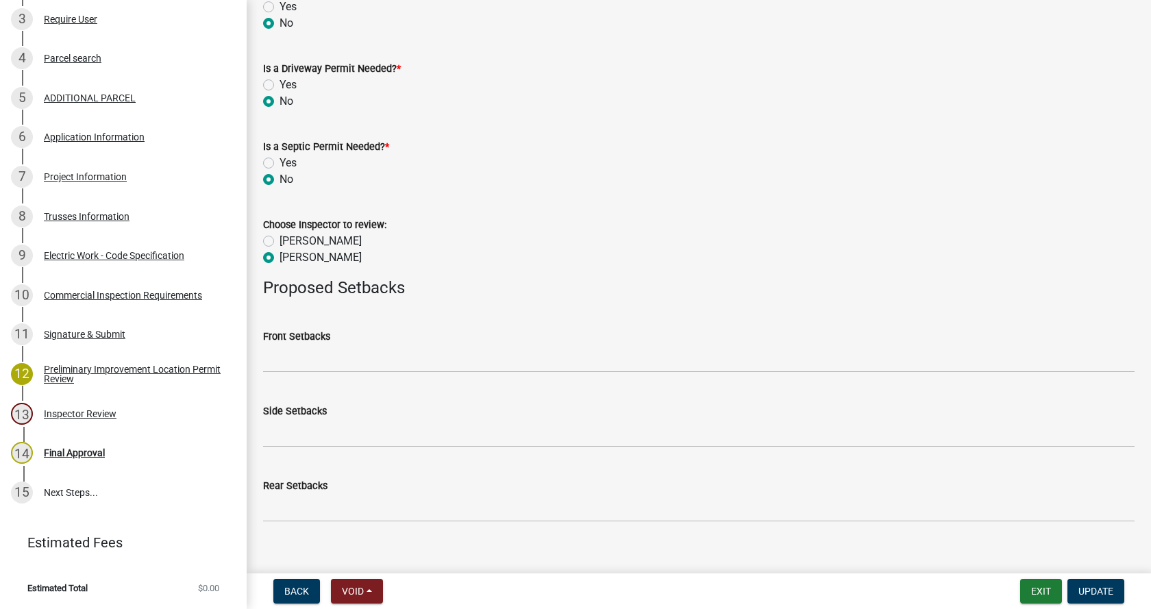
scroll to position [673, 0]
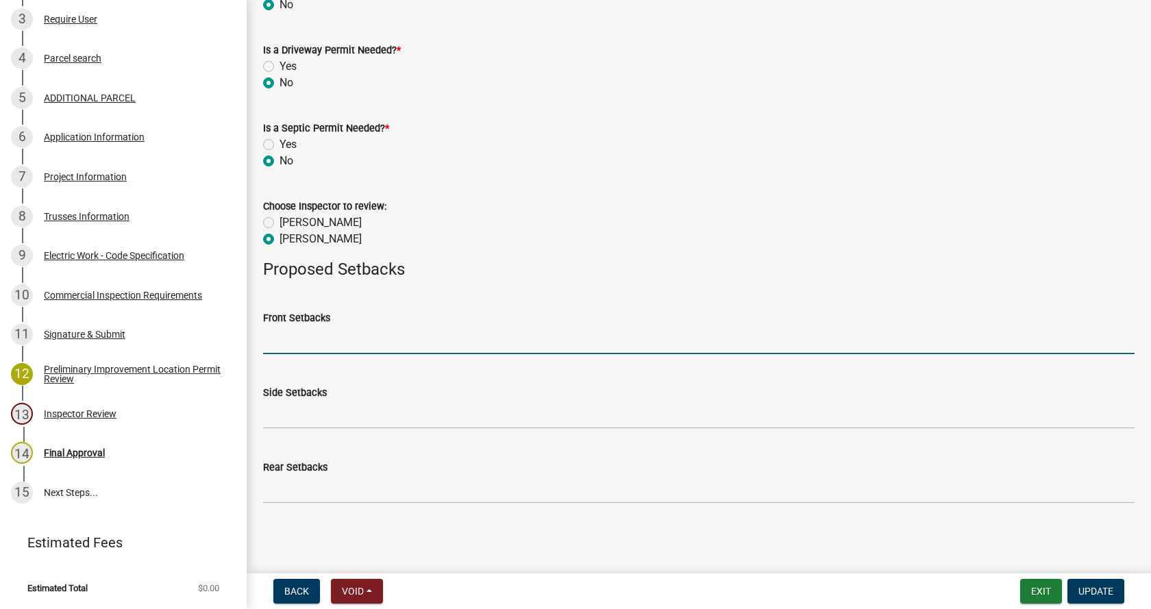
click at [303, 340] on input "Front Setbacks" at bounding box center [698, 340] width 871 height 28
type input "97/65"
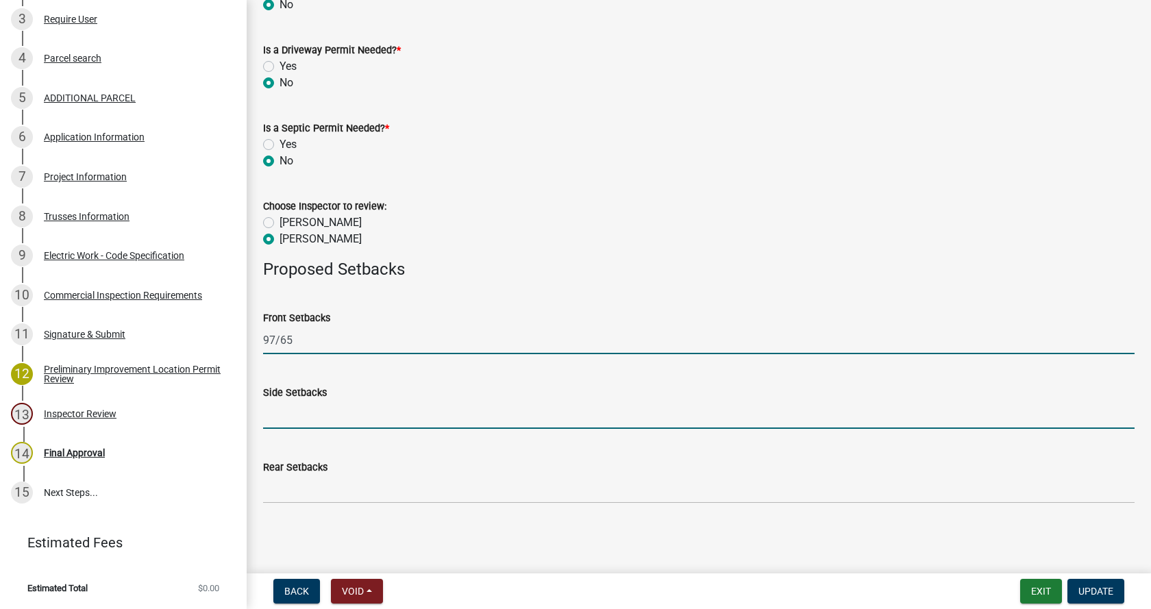
click at [297, 417] on input "Side Setbacks" at bounding box center [698, 415] width 871 height 28
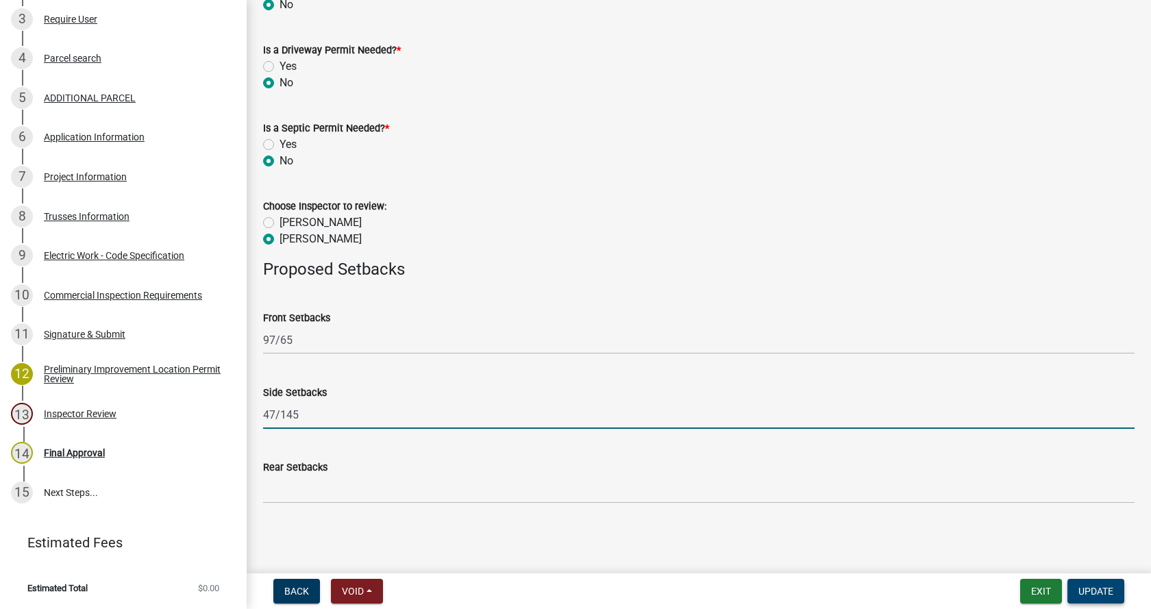
type input "47/145"
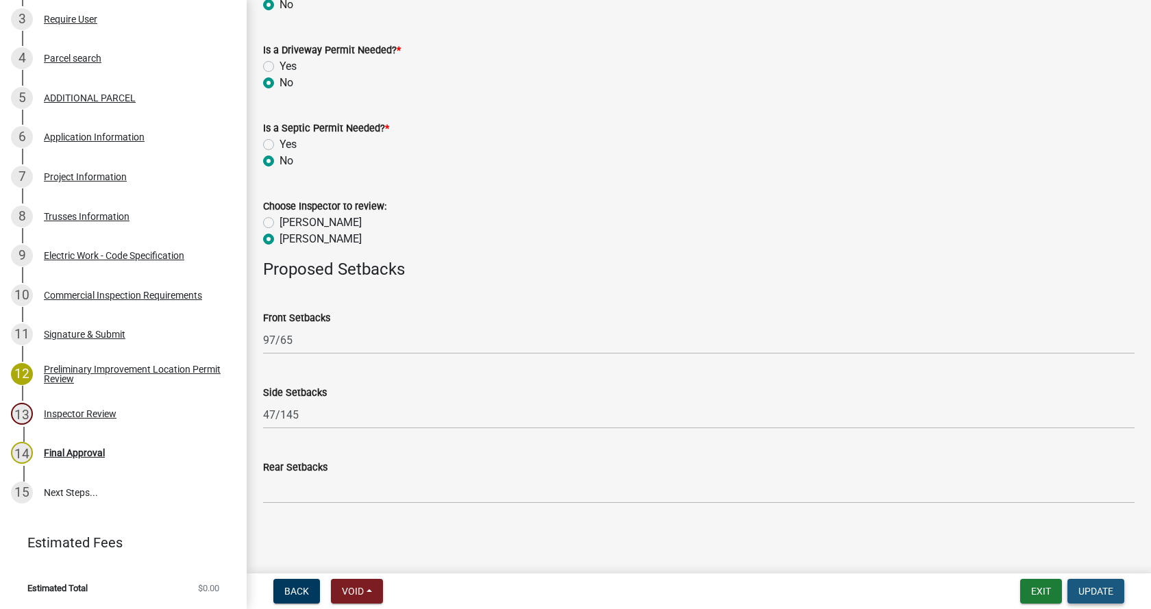
click at [1111, 595] on span "Update" at bounding box center [1095, 591] width 35 height 11
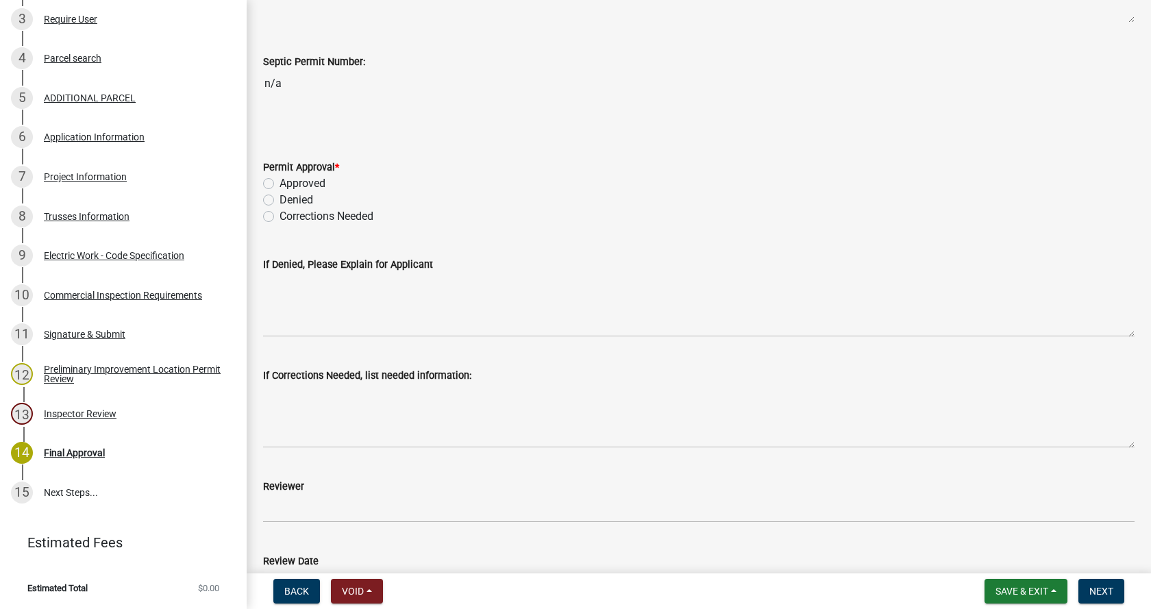
scroll to position [411, 0]
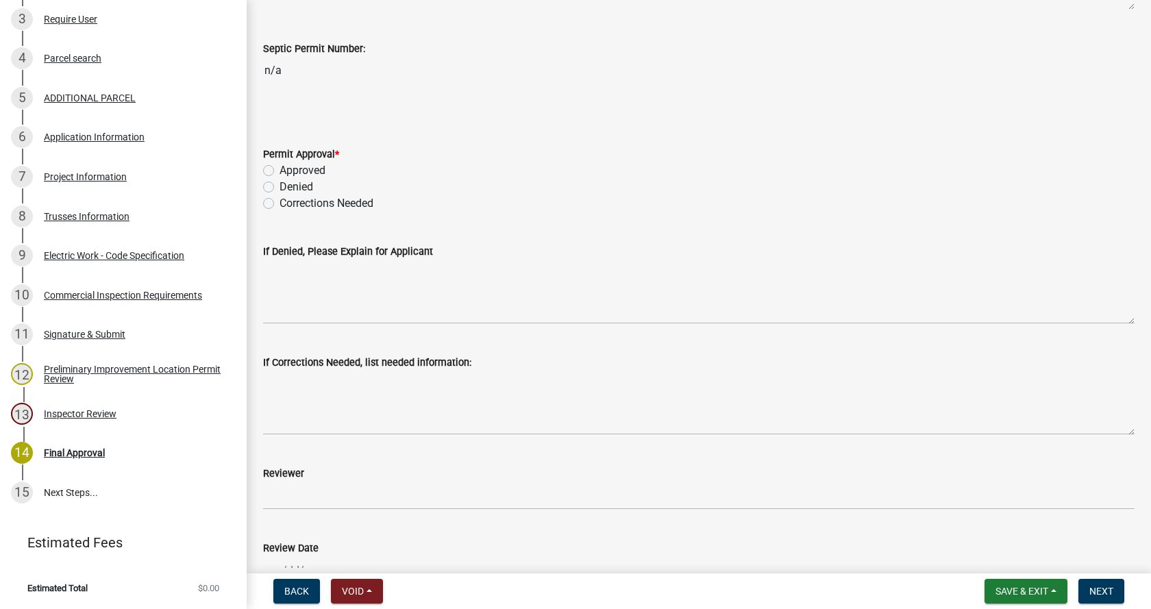
drag, startPoint x: 266, startPoint y: 172, endPoint x: 294, endPoint y: 174, distance: 27.5
click at [280, 172] on label "Approved" at bounding box center [303, 170] width 46 height 16
click at [280, 171] on input "Approved" at bounding box center [284, 166] width 9 height 9
radio input "true"
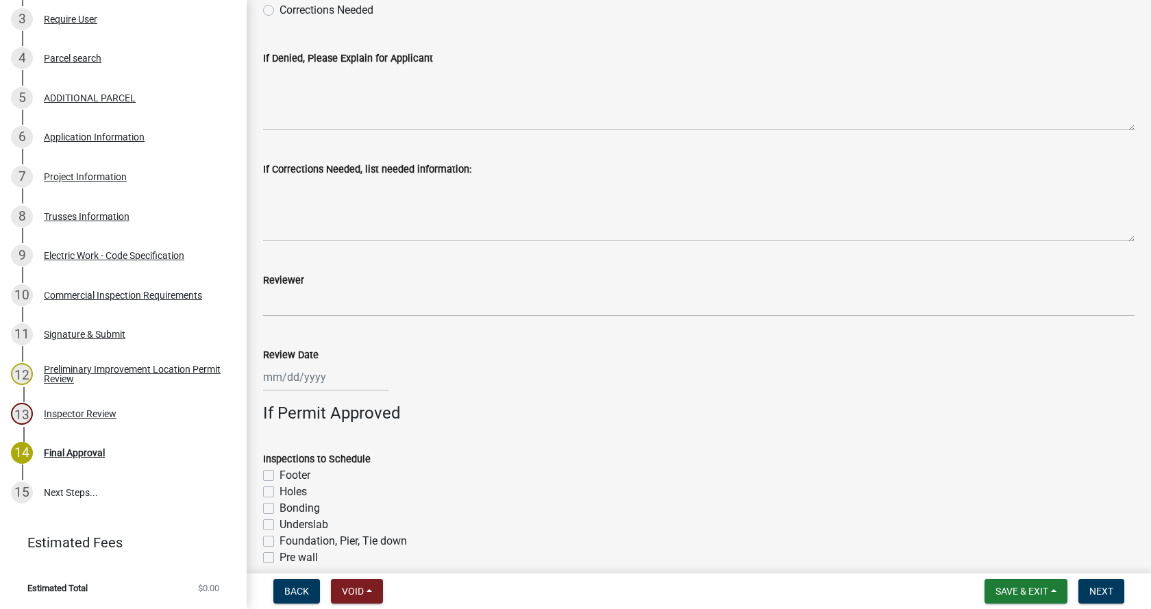
scroll to position [685, 0]
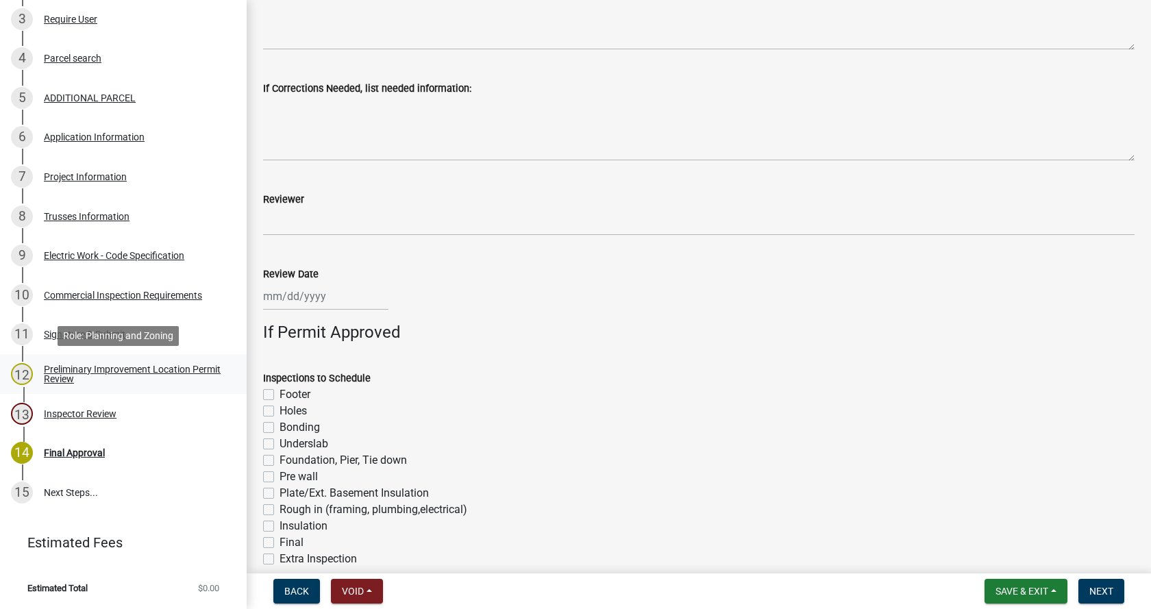
click at [51, 367] on div "Preliminary Improvement Location Permit Review" at bounding box center [134, 373] width 181 height 19
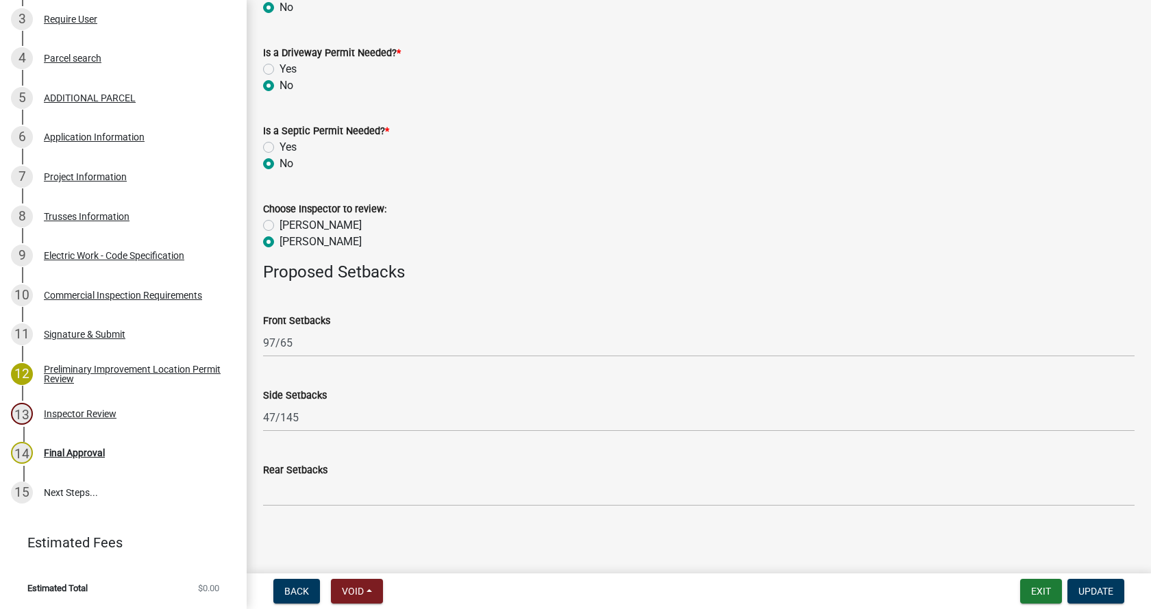
scroll to position [673, 0]
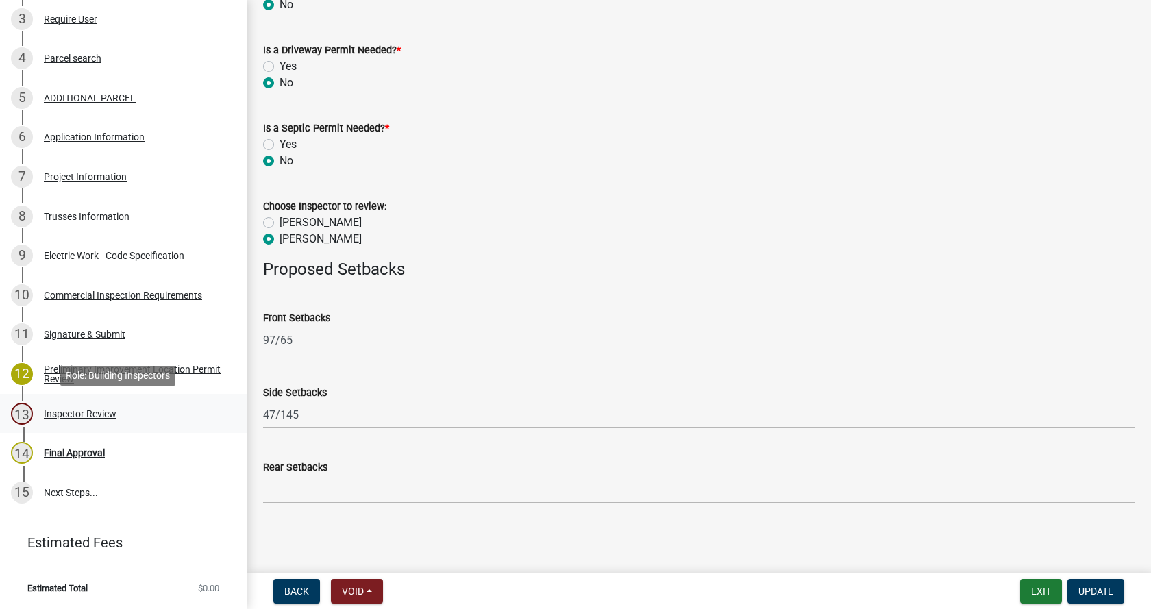
click at [48, 412] on div "Inspector Review" at bounding box center [80, 414] width 73 height 10
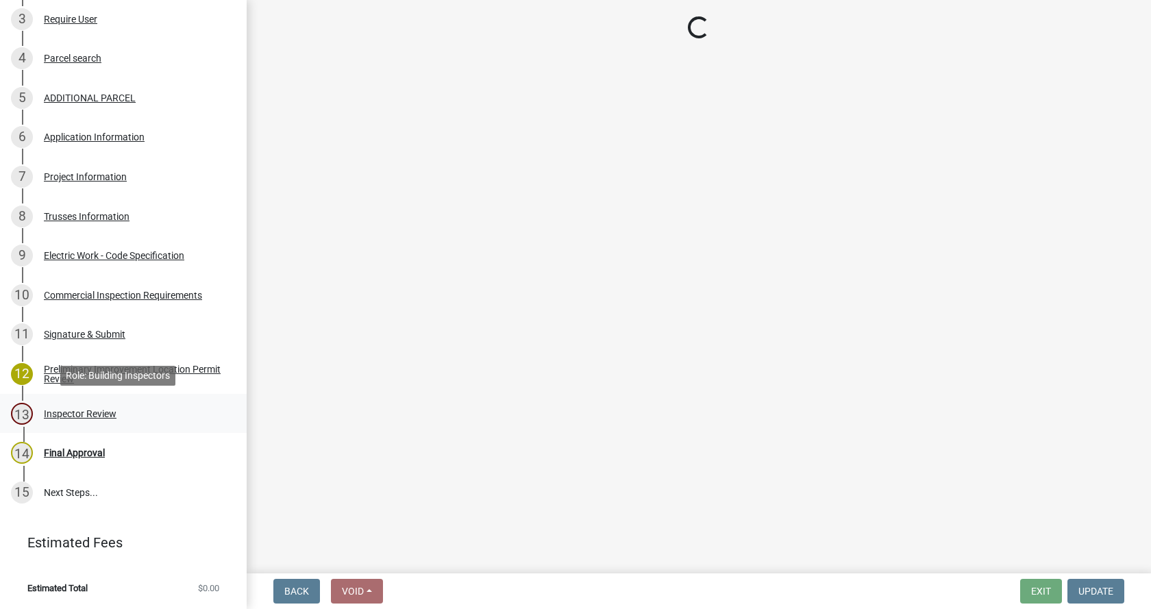
scroll to position [0, 0]
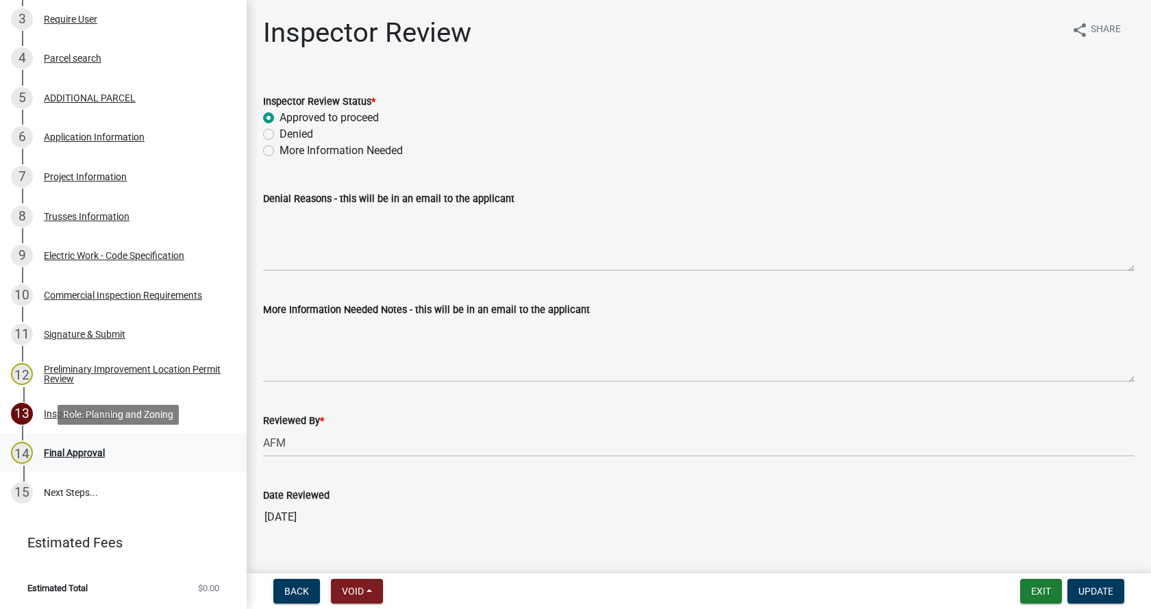
click at [52, 448] on div "Final Approval" at bounding box center [74, 453] width 61 height 10
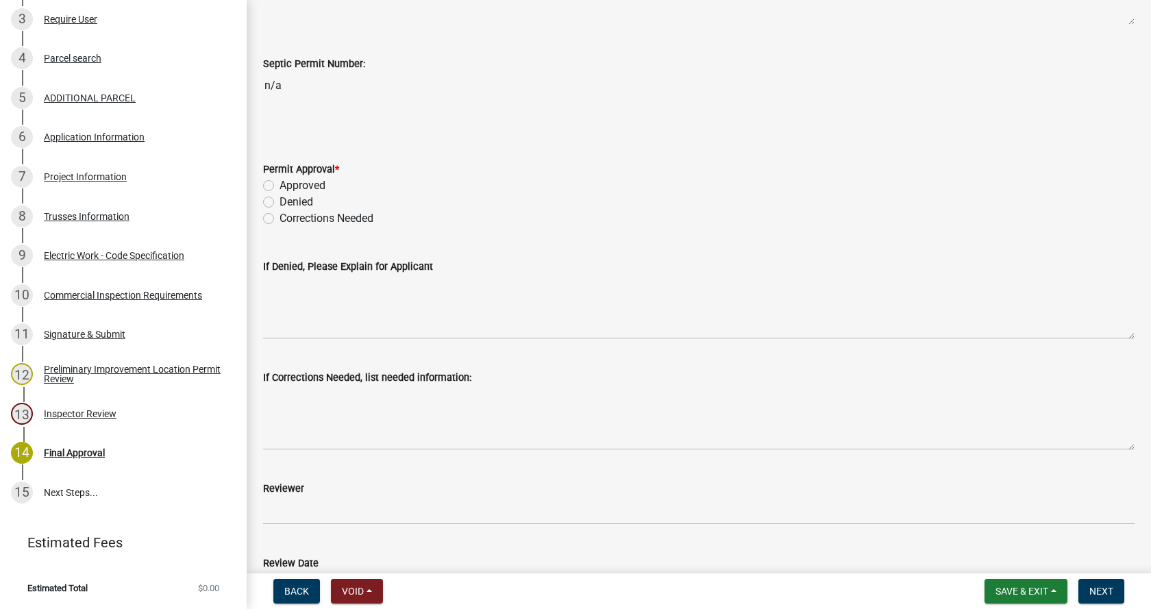
scroll to position [480, 0]
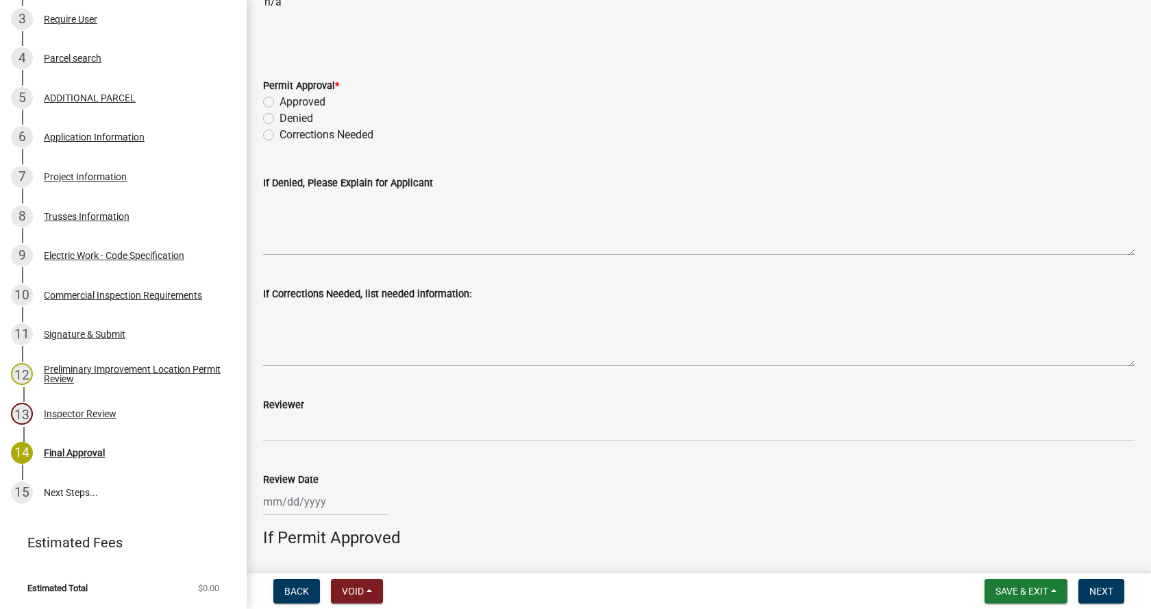
click at [280, 101] on label "Approved" at bounding box center [303, 102] width 46 height 16
click at [280, 101] on input "Approved" at bounding box center [284, 98] width 9 height 9
radio input "true"
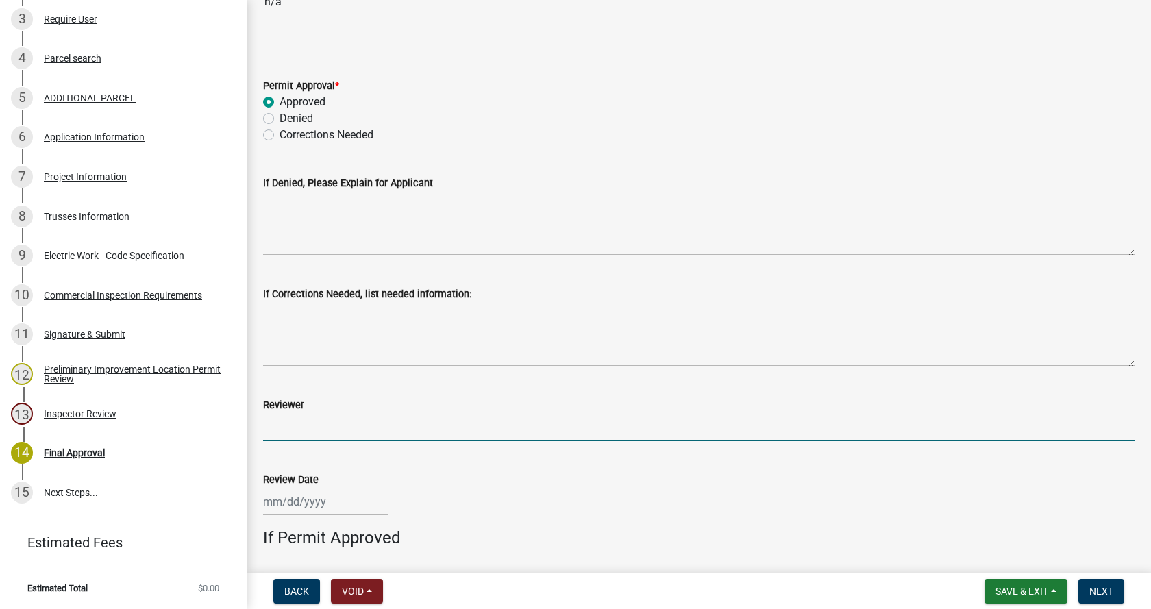
click at [284, 430] on input "Reviewer" at bounding box center [698, 427] width 871 height 28
type input "[PERSON_NAME] / [PERSON_NAME] / [PERSON_NAME]"
click at [296, 499] on div at bounding box center [325, 502] width 125 height 28
select select "9"
select select "2025"
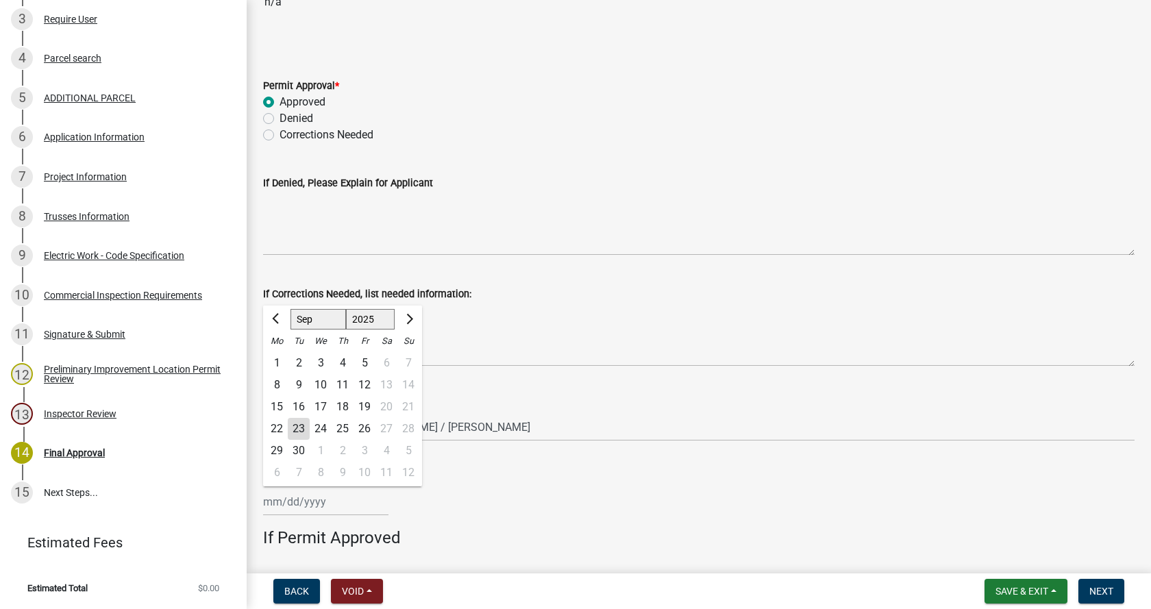
click at [299, 432] on div "23" at bounding box center [299, 429] width 22 height 22
type input "[DATE]"
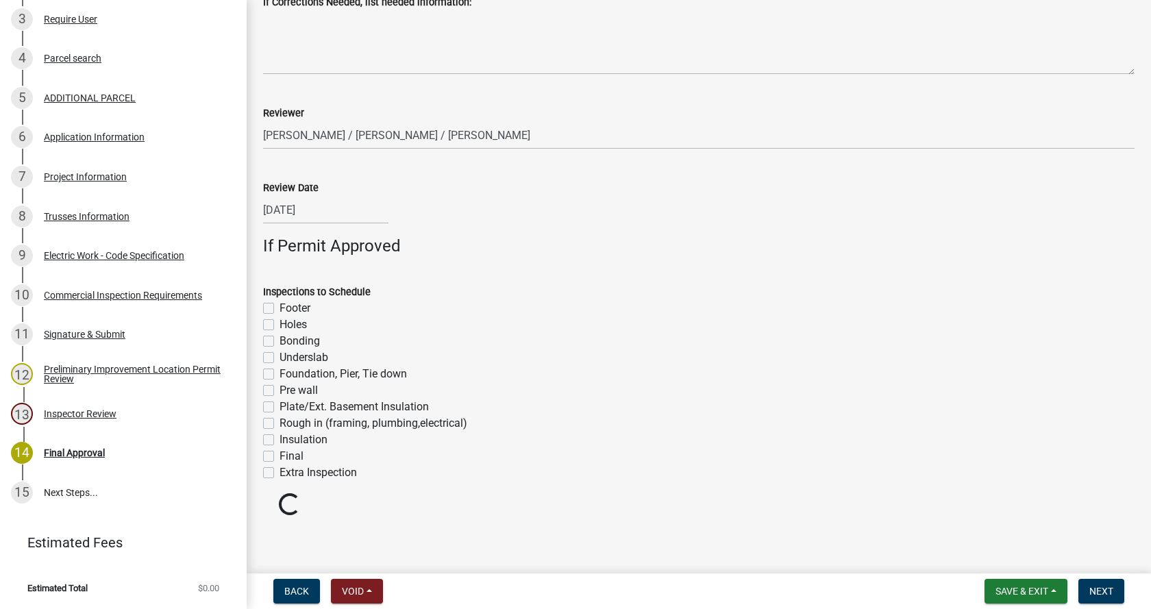
scroll to position [774, 0]
click at [280, 306] on label "Footer" at bounding box center [295, 305] width 31 height 16
click at [280, 306] on input "Footer" at bounding box center [284, 301] width 9 height 9
checkbox input "true"
checkbox input "false"
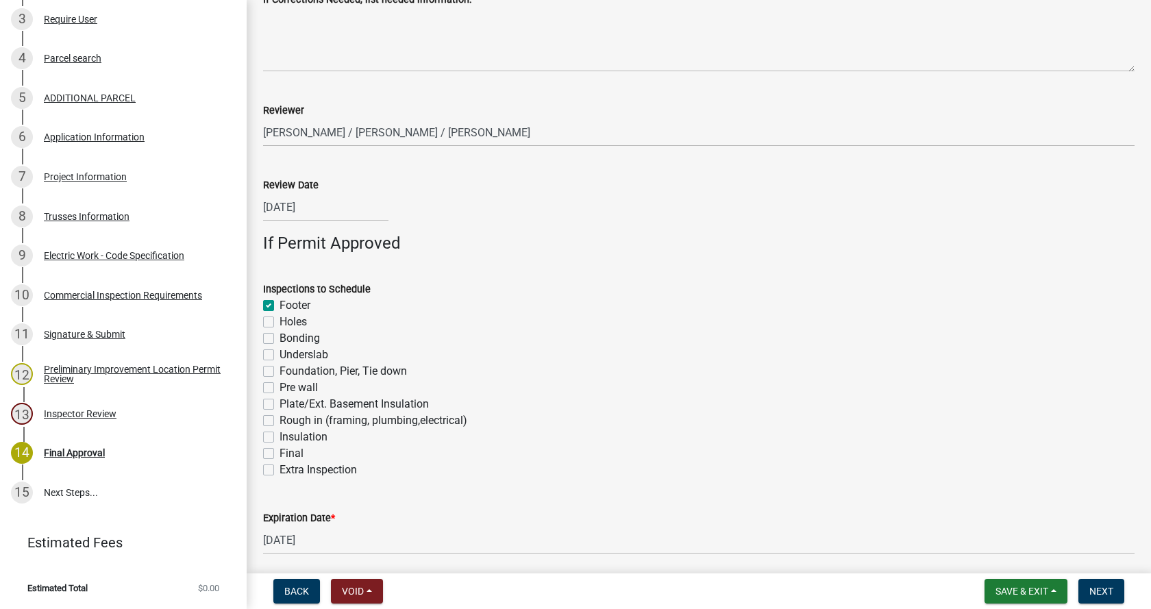
checkbox input "false"
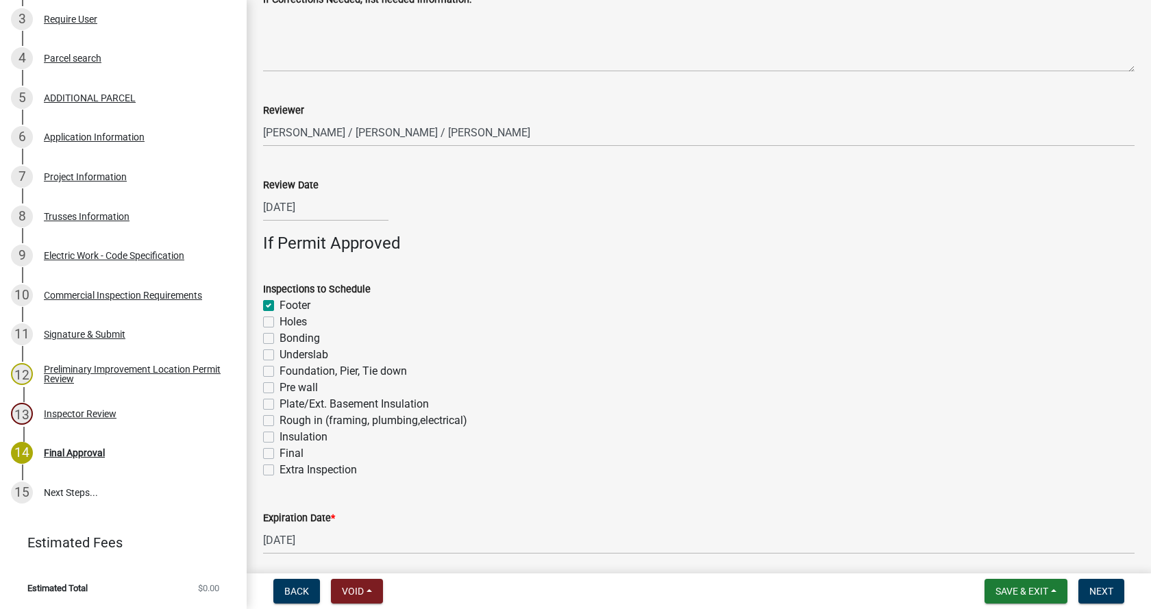
checkbox input "false"
click at [280, 369] on label "Foundation, Pier, Tie down" at bounding box center [343, 371] width 127 height 16
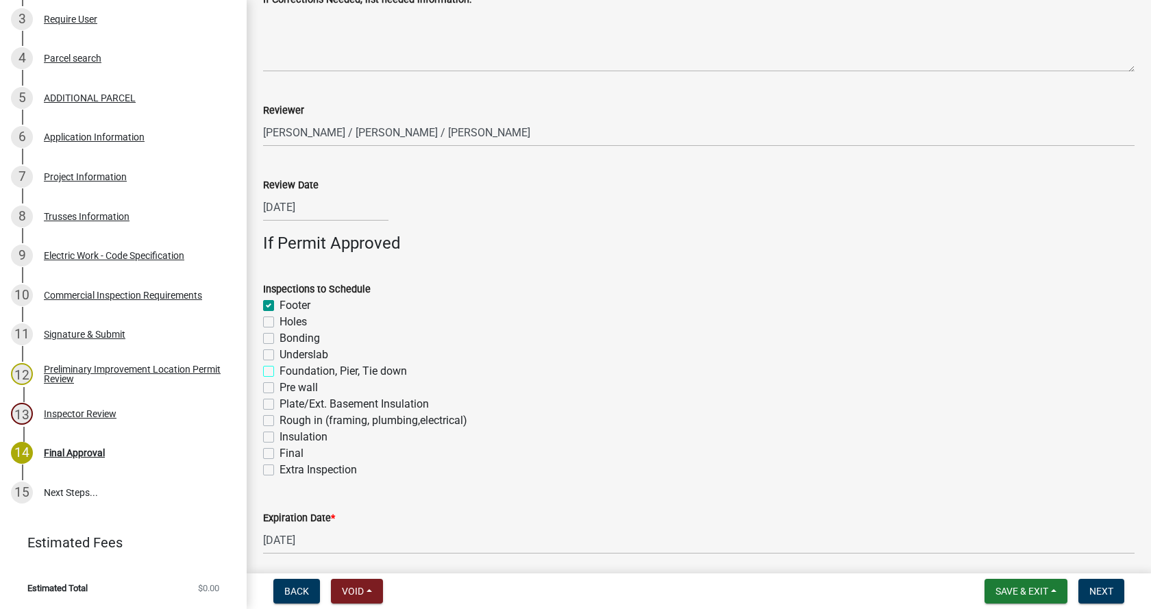
click at [280, 369] on input "Foundation, Pier, Tie down" at bounding box center [284, 367] width 9 height 9
checkbox input "true"
checkbox input "false"
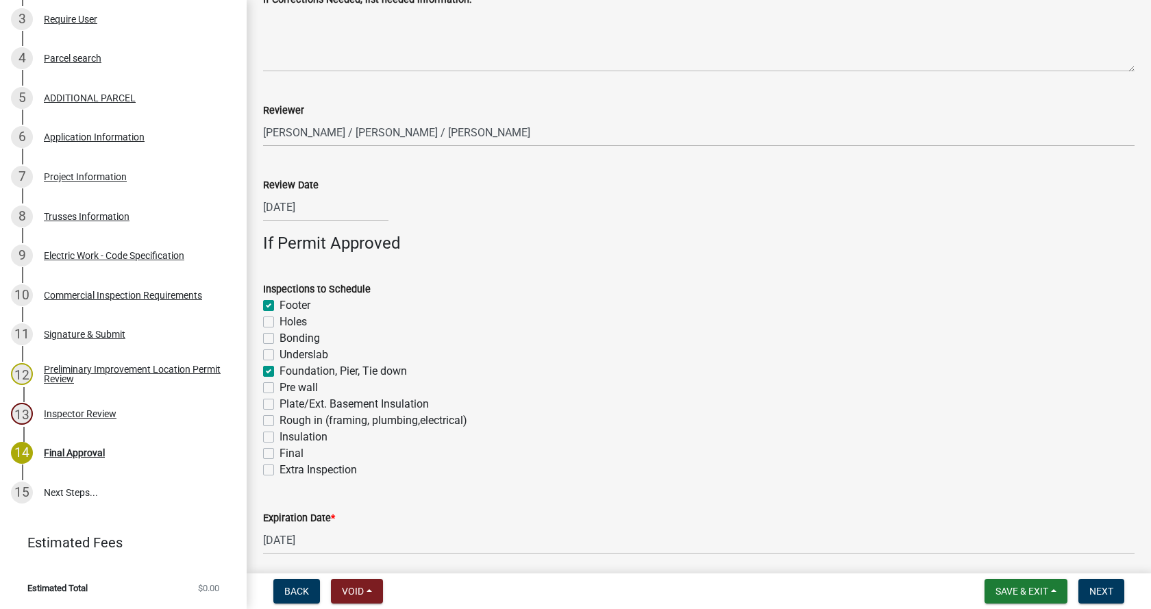
checkbox input "false"
checkbox input "true"
checkbox input "false"
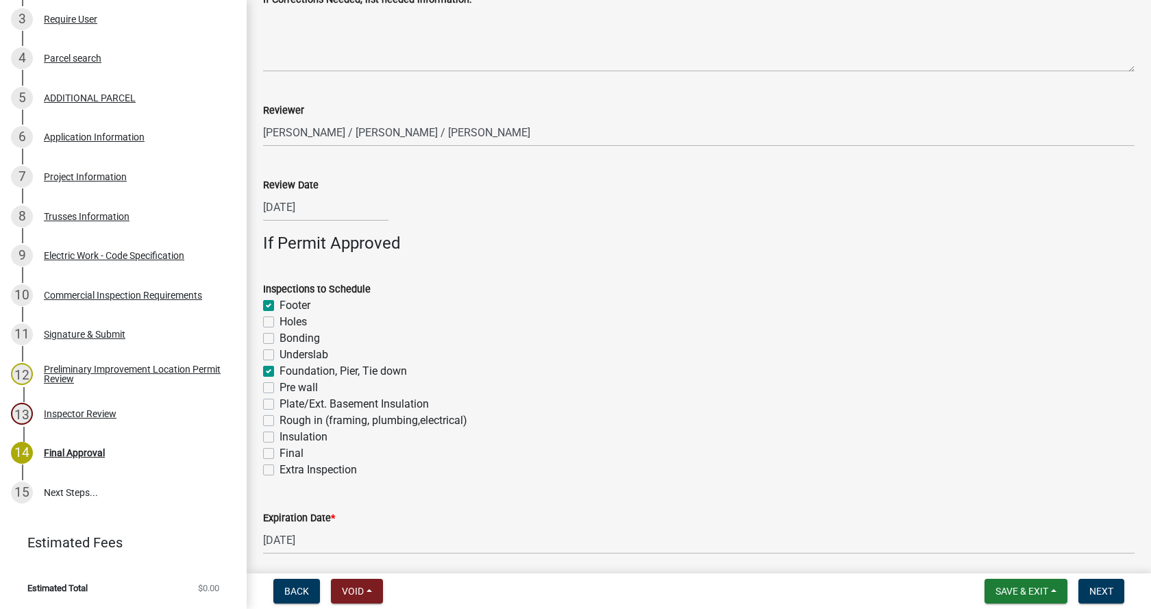
checkbox input "false"
click at [280, 420] on label "Rough in (framing, plumbing,electrical)" at bounding box center [374, 420] width 188 height 16
click at [280, 420] on input "Rough in (framing, plumbing,electrical)" at bounding box center [284, 416] width 9 height 9
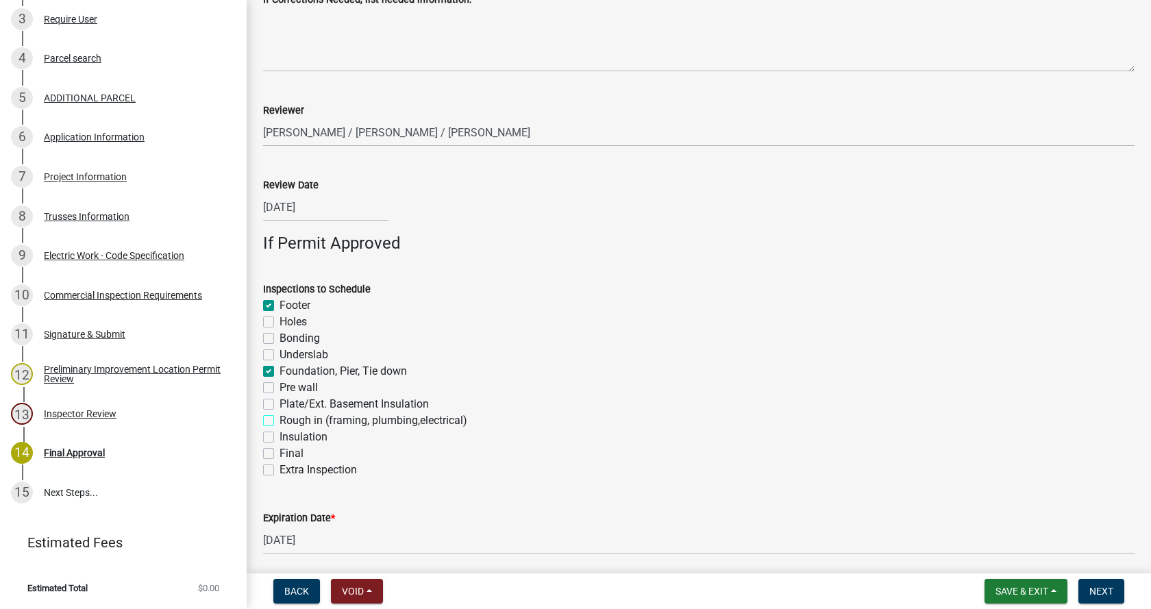
checkbox input "true"
checkbox input "false"
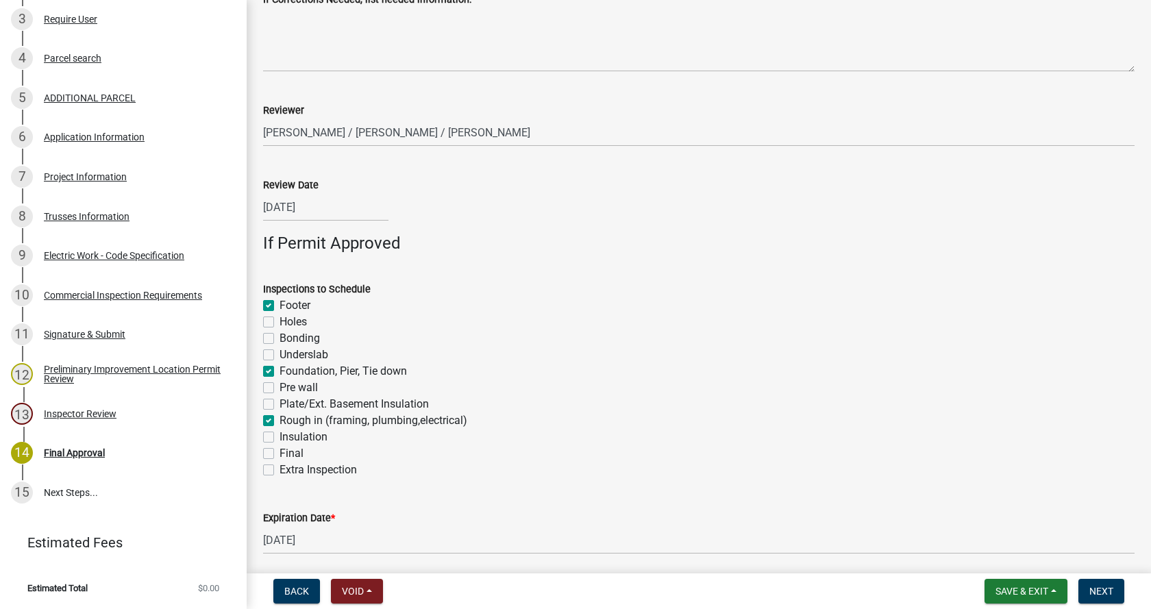
checkbox input "true"
checkbox input "false"
checkbox input "true"
checkbox input "false"
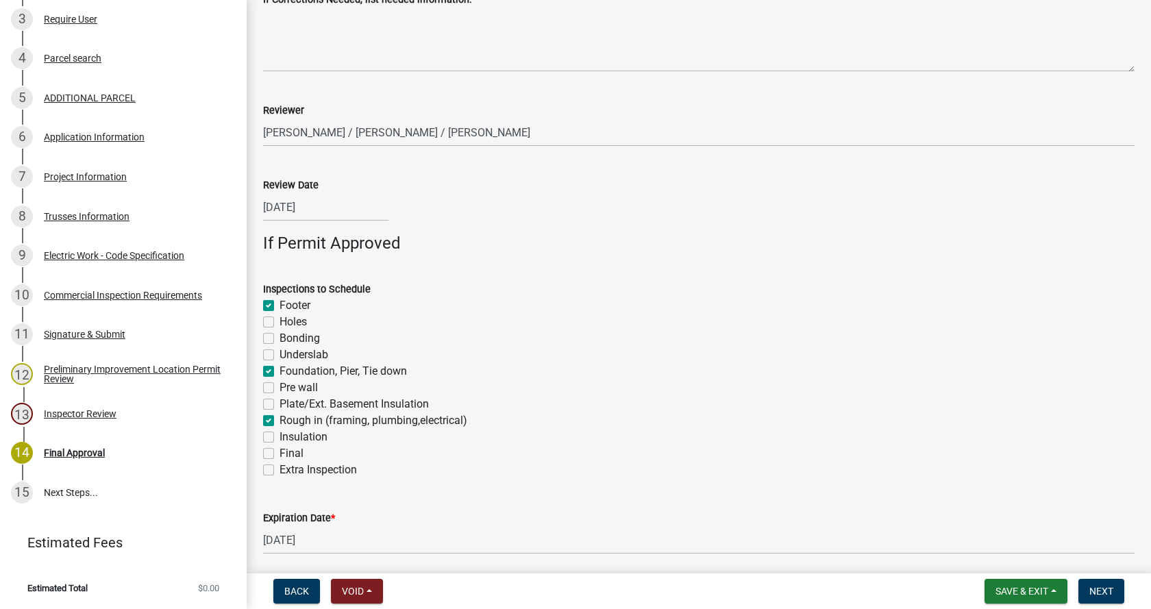
checkbox input "false"
click at [280, 436] on label "Insulation" at bounding box center [304, 437] width 48 height 16
click at [280, 436] on input "Insulation" at bounding box center [284, 433] width 9 height 9
checkbox input "true"
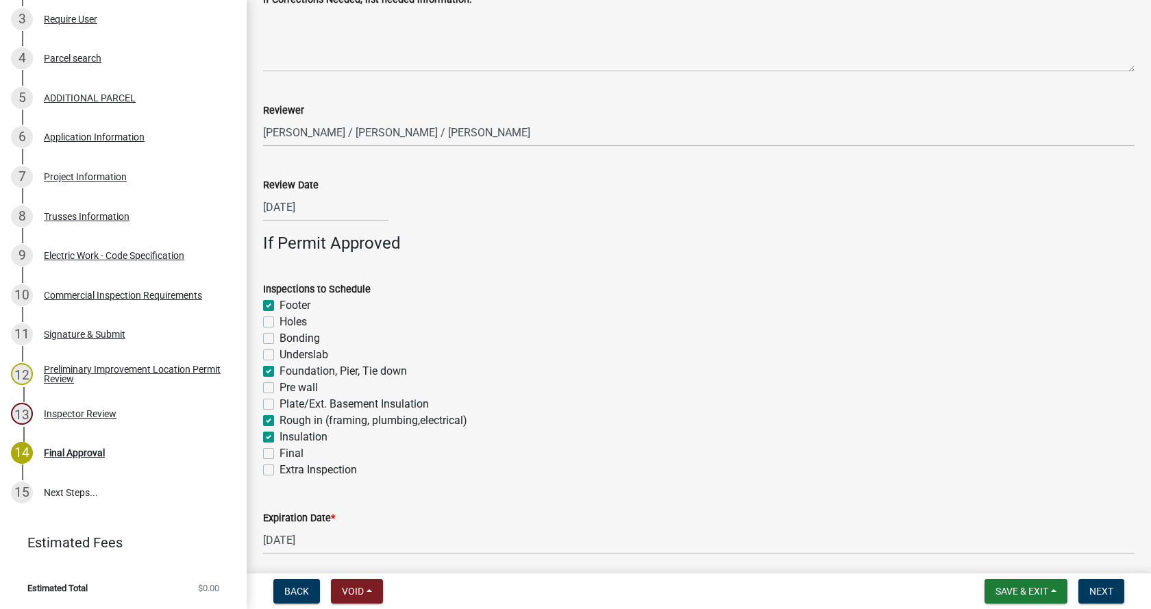
checkbox input "true"
checkbox input "false"
checkbox input "true"
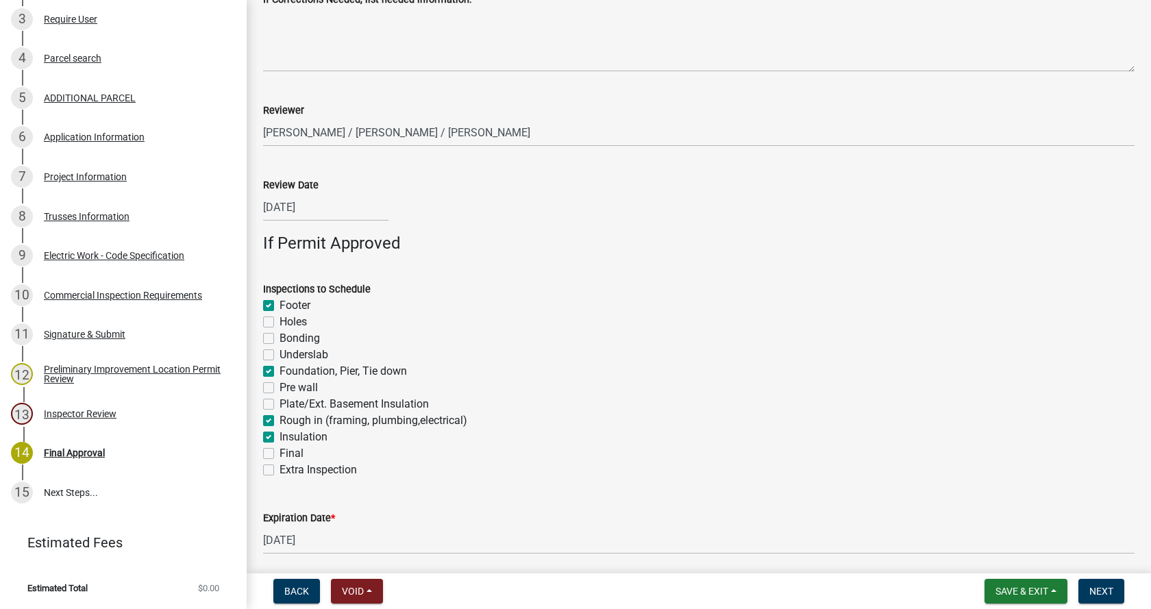
checkbox input "false"
checkbox input "true"
checkbox input "false"
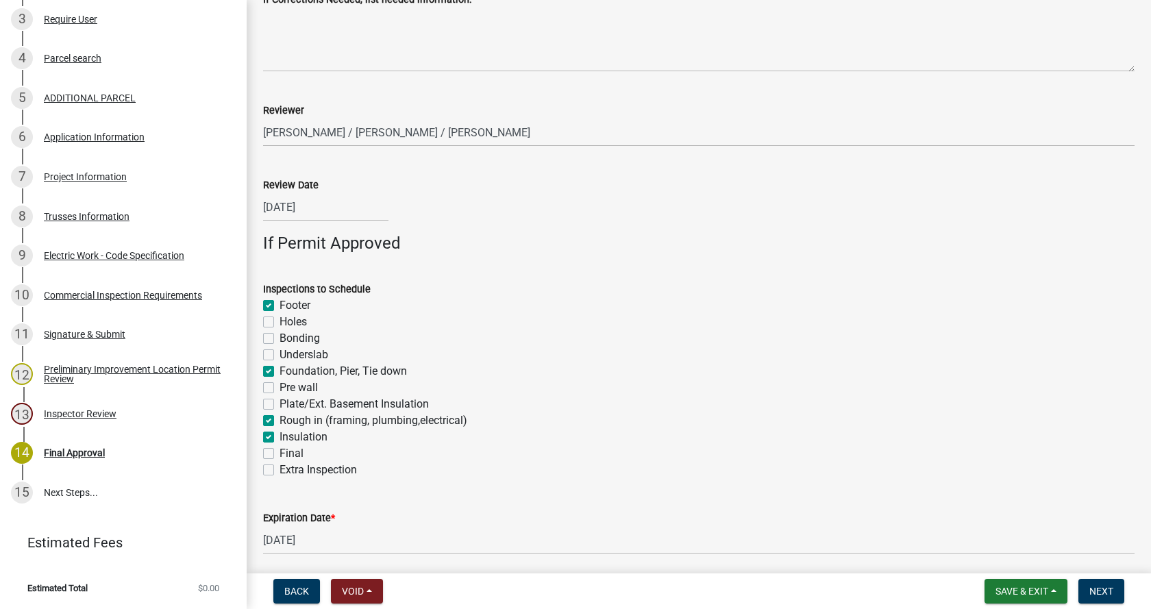
checkbox input "false"
drag, startPoint x: 269, startPoint y: 451, endPoint x: 372, endPoint y: 432, distance: 105.1
click at [280, 450] on label "Final" at bounding box center [292, 453] width 24 height 16
click at [280, 450] on input "Final" at bounding box center [284, 449] width 9 height 9
checkbox input "true"
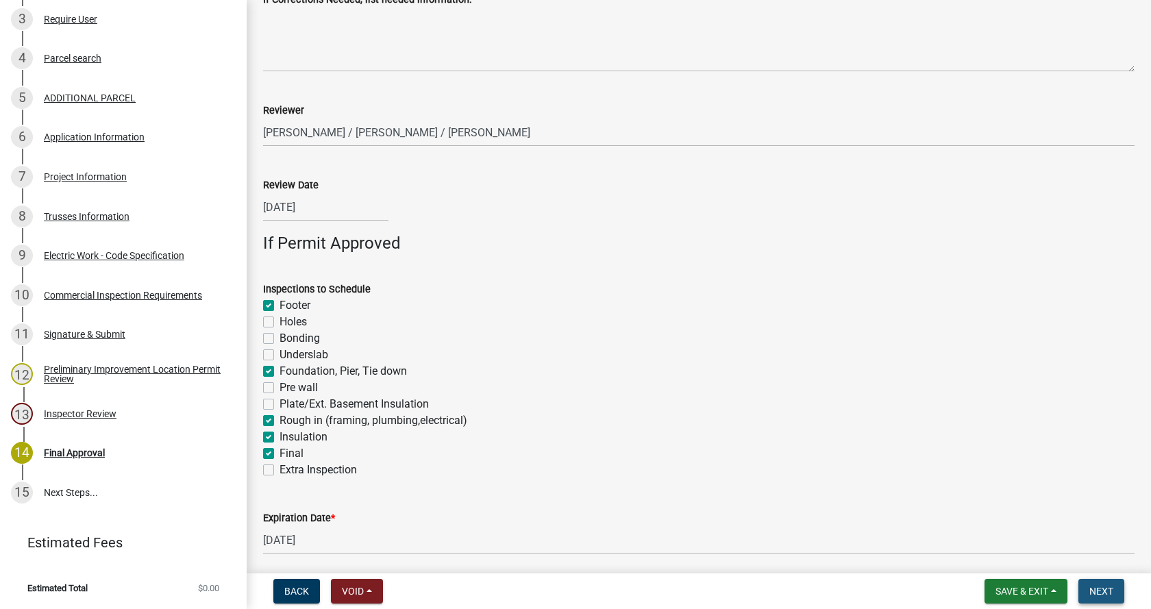
click at [1101, 588] on span "Next" at bounding box center [1101, 591] width 24 height 11
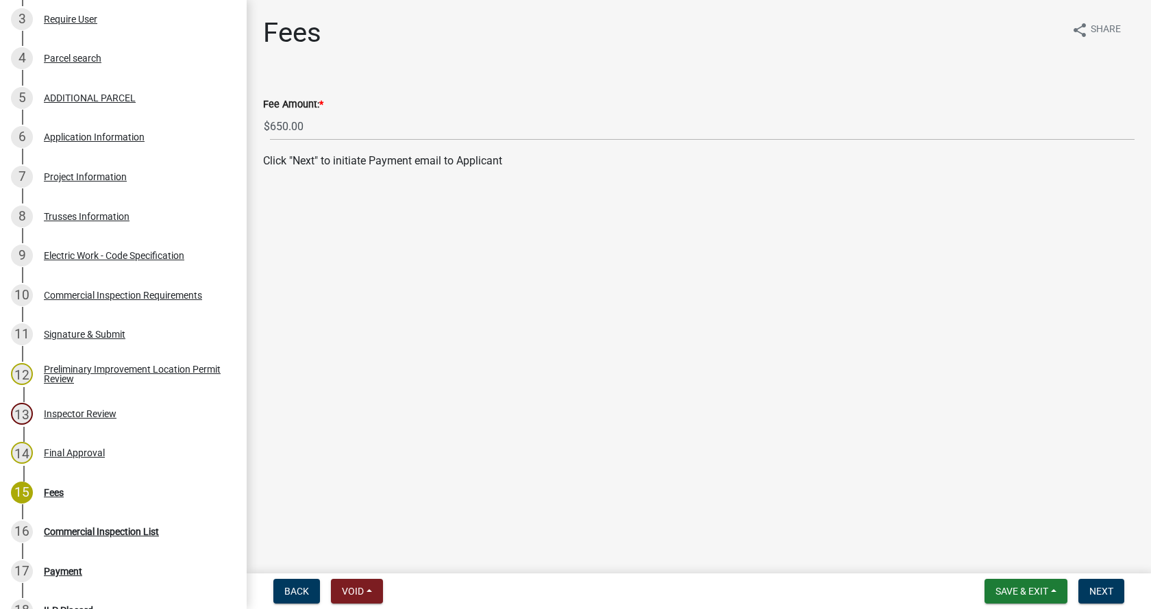
scroll to position [621, 0]
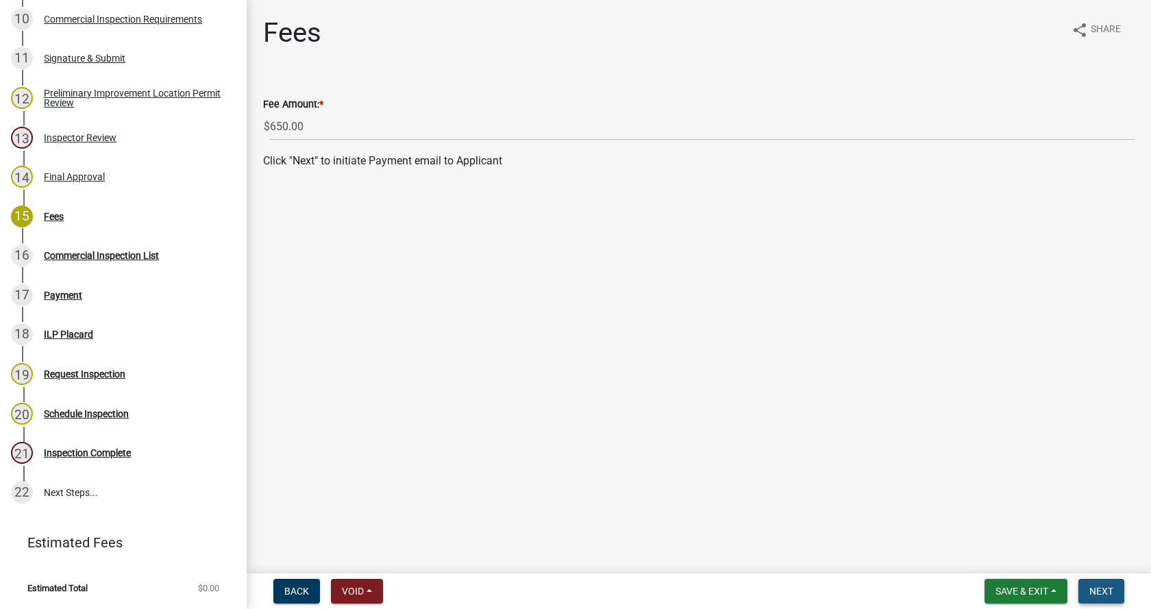
click at [1107, 591] on span "Next" at bounding box center [1101, 591] width 24 height 11
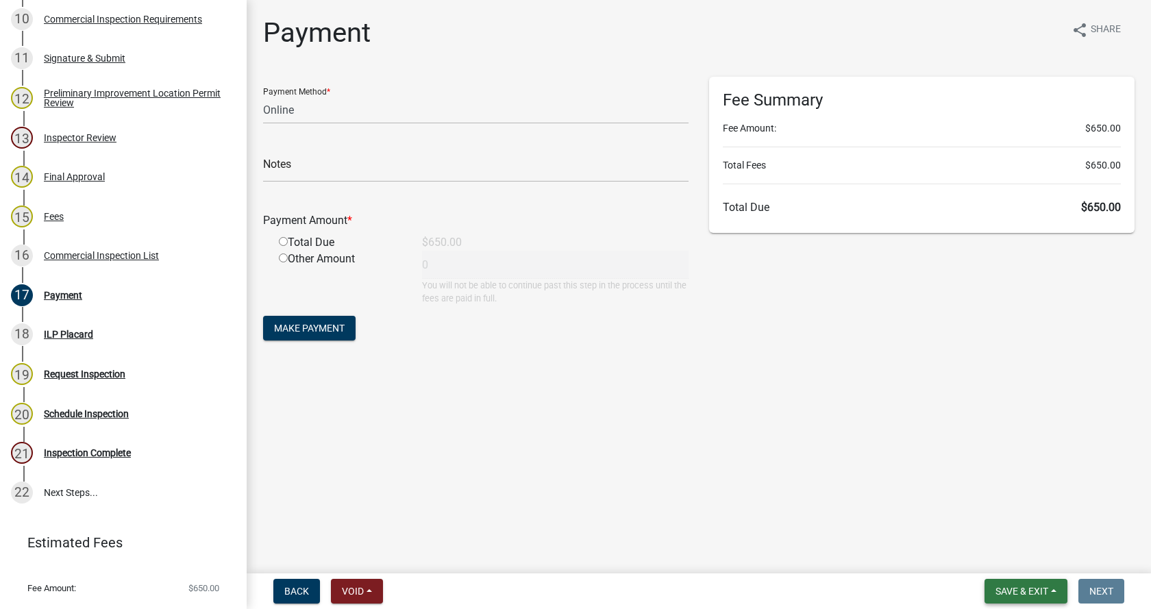
click at [1047, 586] on span "Save & Exit" at bounding box center [1021, 591] width 53 height 11
click at [1016, 552] on button "Save & Exit" at bounding box center [1013, 555] width 110 height 33
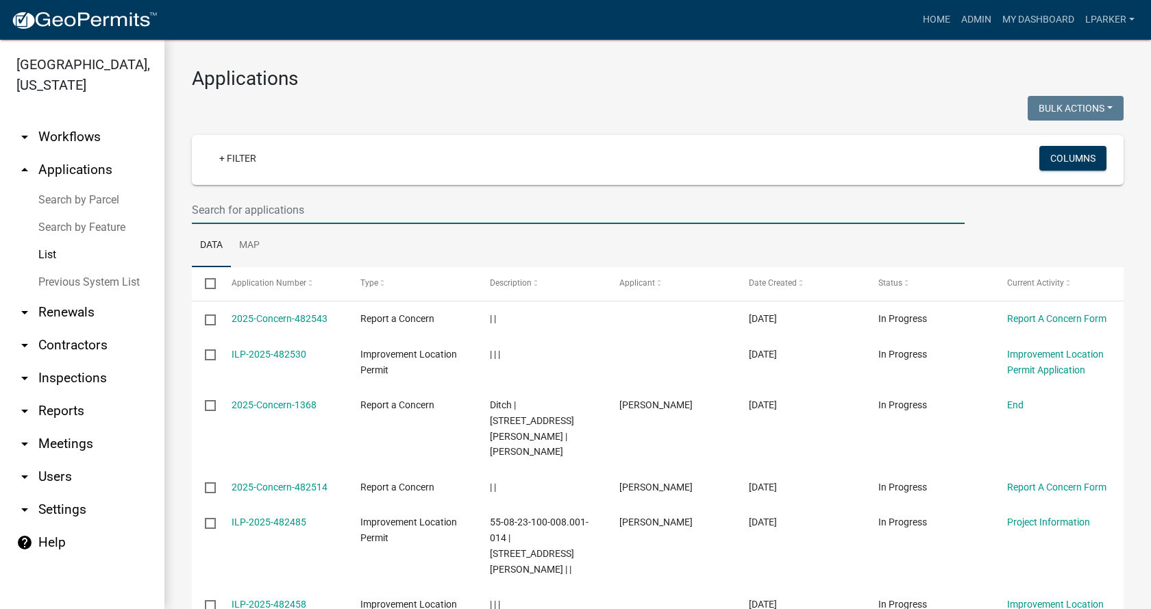
click at [232, 209] on input "text" at bounding box center [578, 210] width 773 height 28
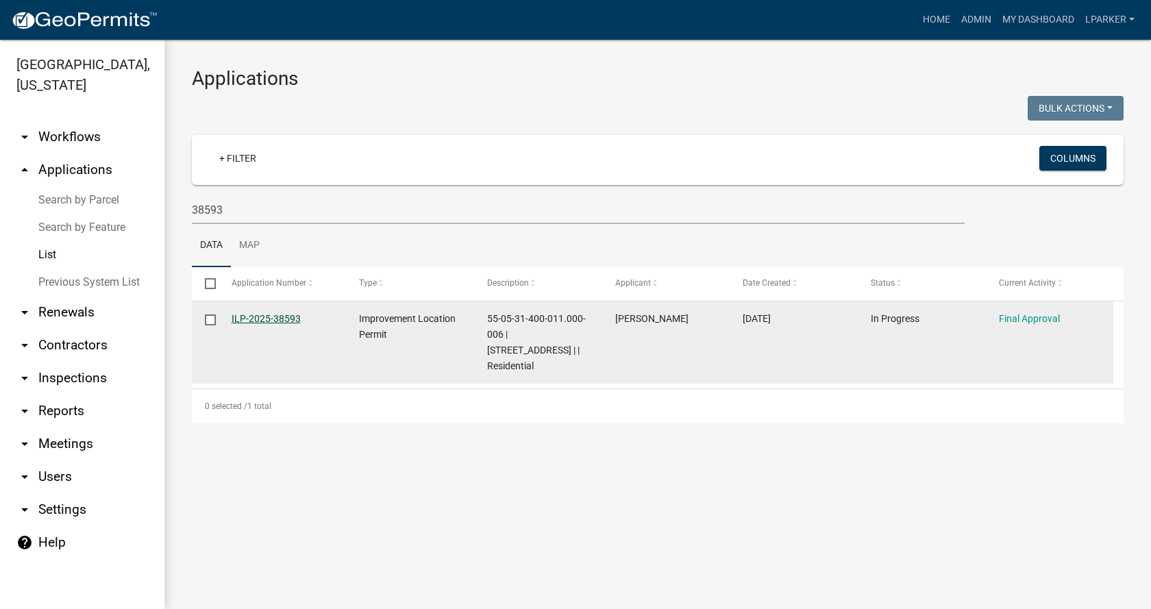
click at [262, 317] on link "ILP-2025-38593" at bounding box center [266, 318] width 69 height 11
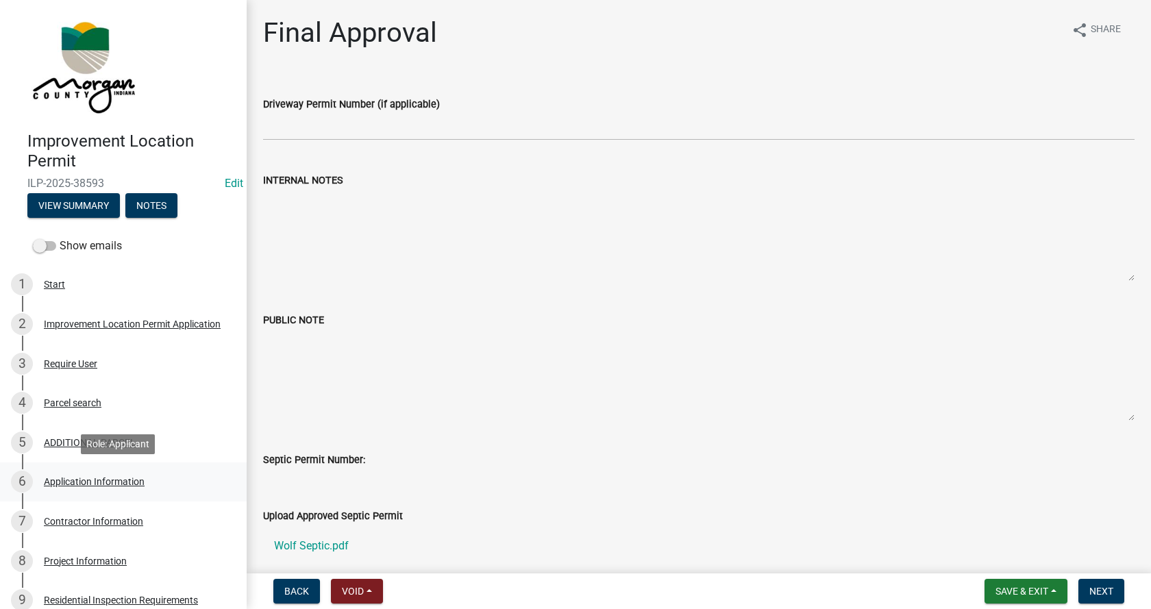
click at [57, 482] on div "Application Information" at bounding box center [94, 482] width 101 height 10
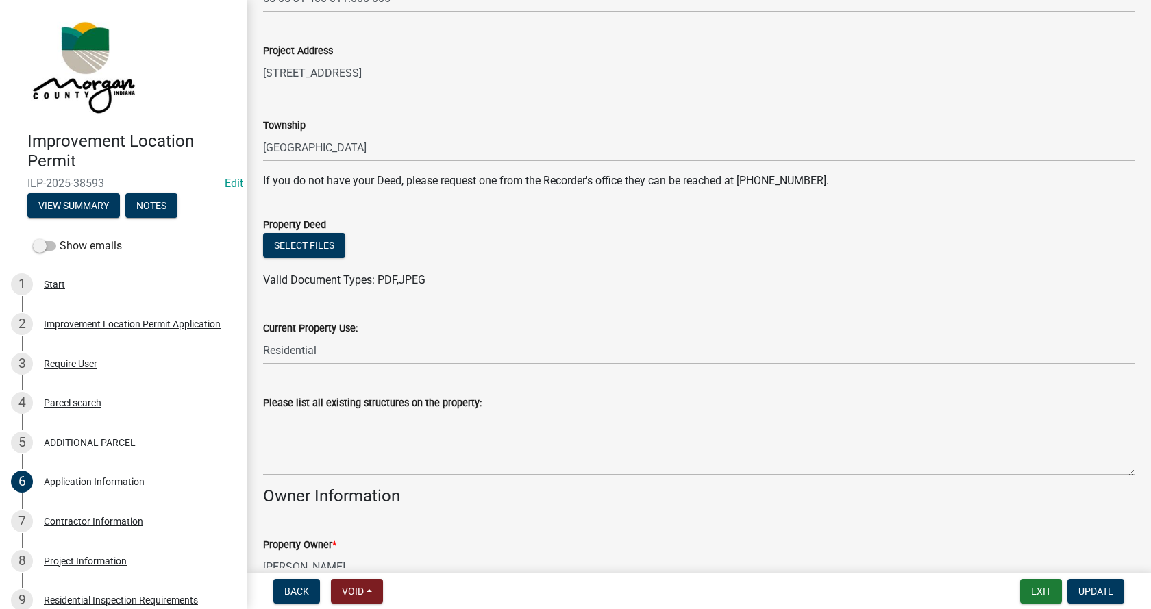
scroll to position [206, 0]
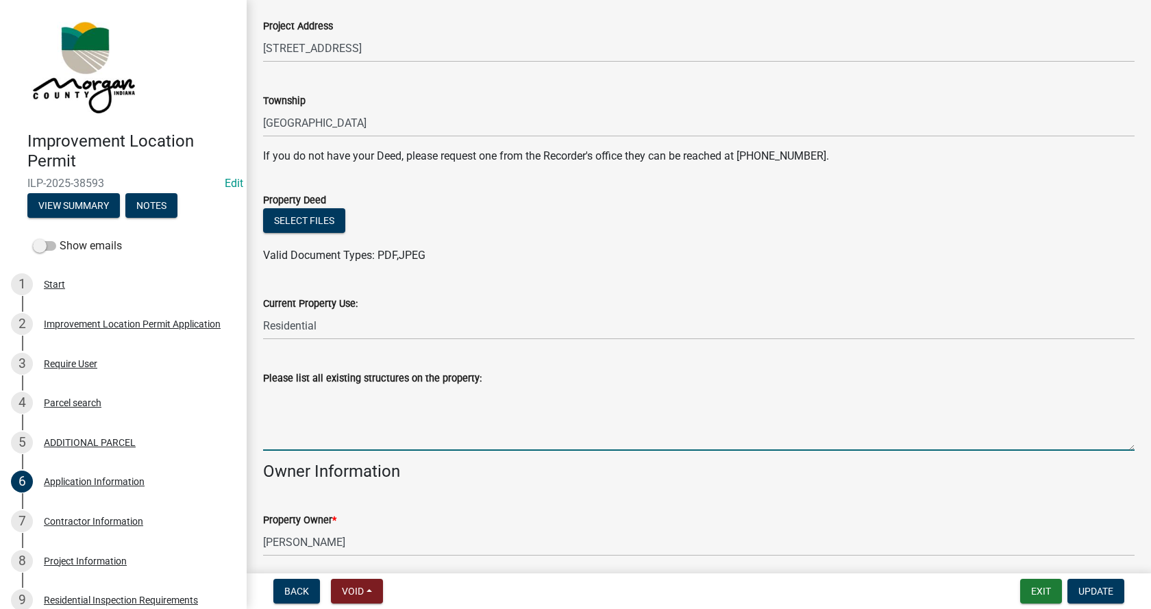
click at [373, 419] on textarea "Please list all existing structures on the property:" at bounding box center [698, 418] width 871 height 64
click at [295, 397] on textarea "house, barn, shed" at bounding box center [698, 418] width 871 height 64
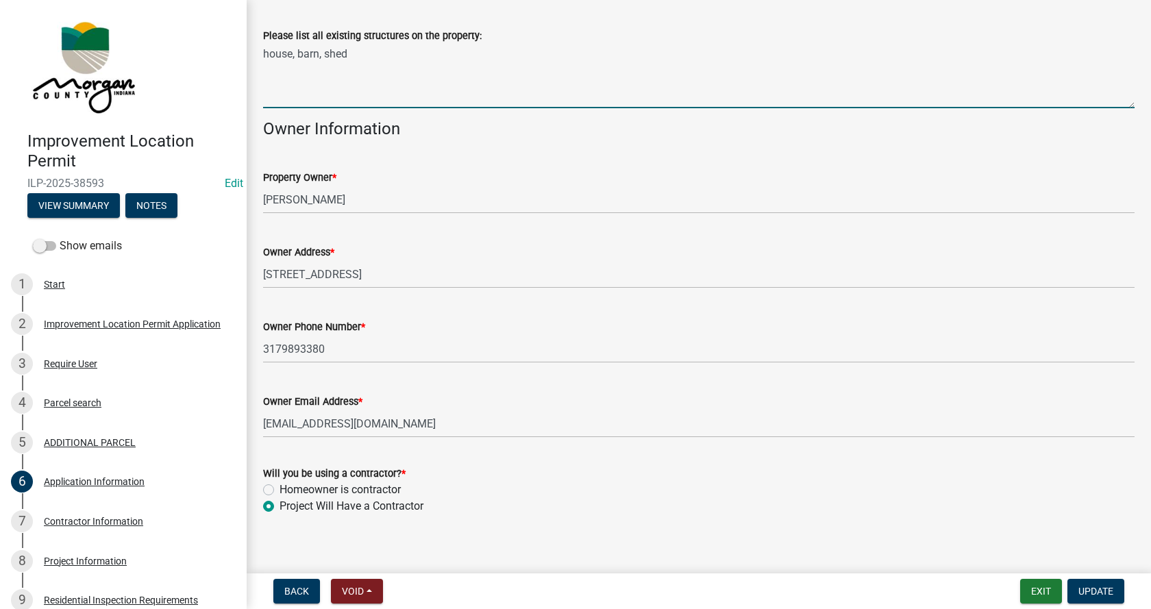
scroll to position [560, 0]
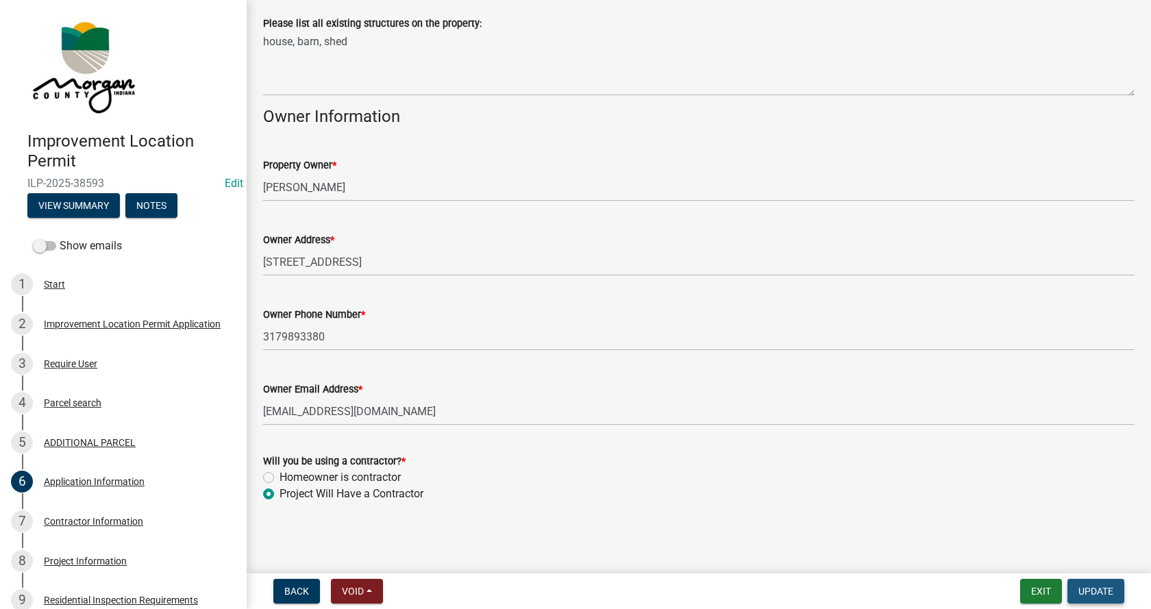
click at [1103, 587] on span "Update" at bounding box center [1095, 591] width 35 height 11
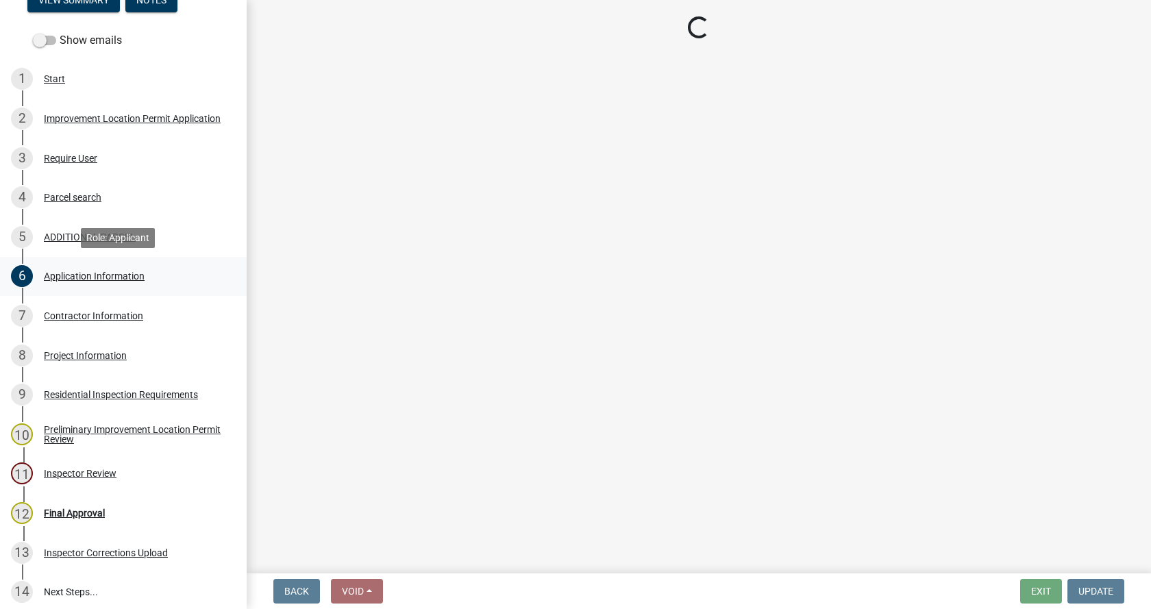
scroll to position [274, 0]
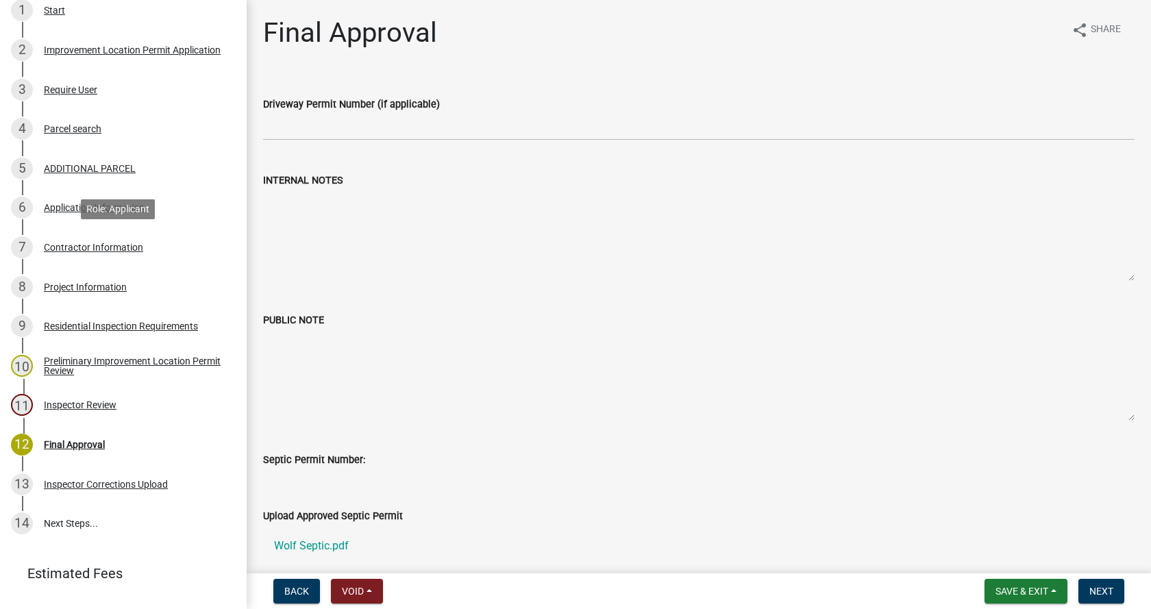
click at [45, 243] on div "Contractor Information" at bounding box center [93, 248] width 99 height 10
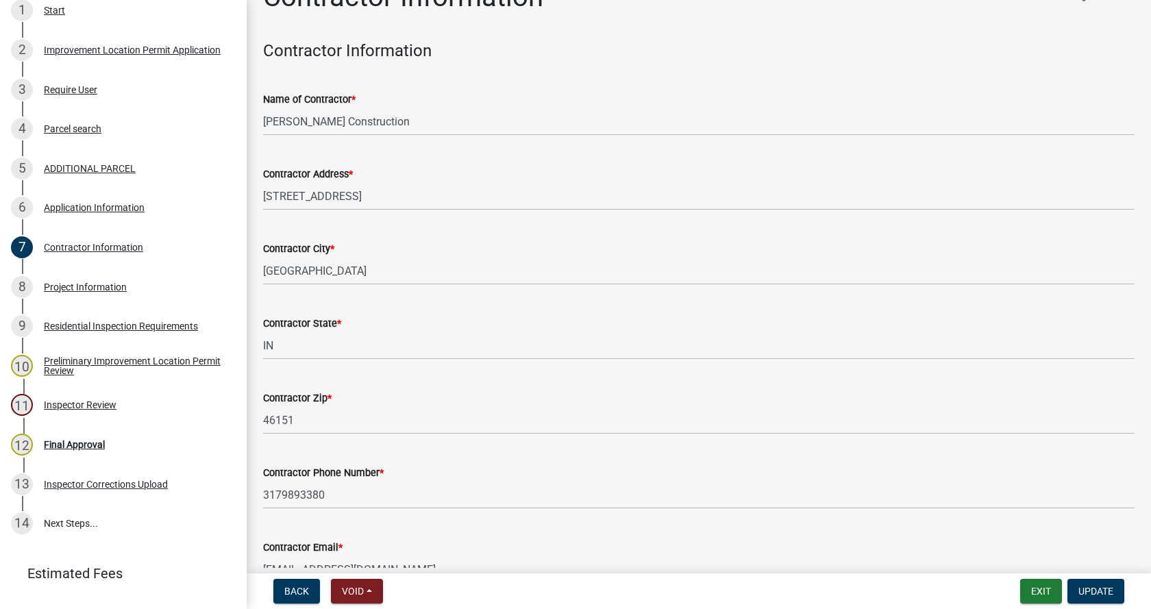
scroll to position [116, 0]
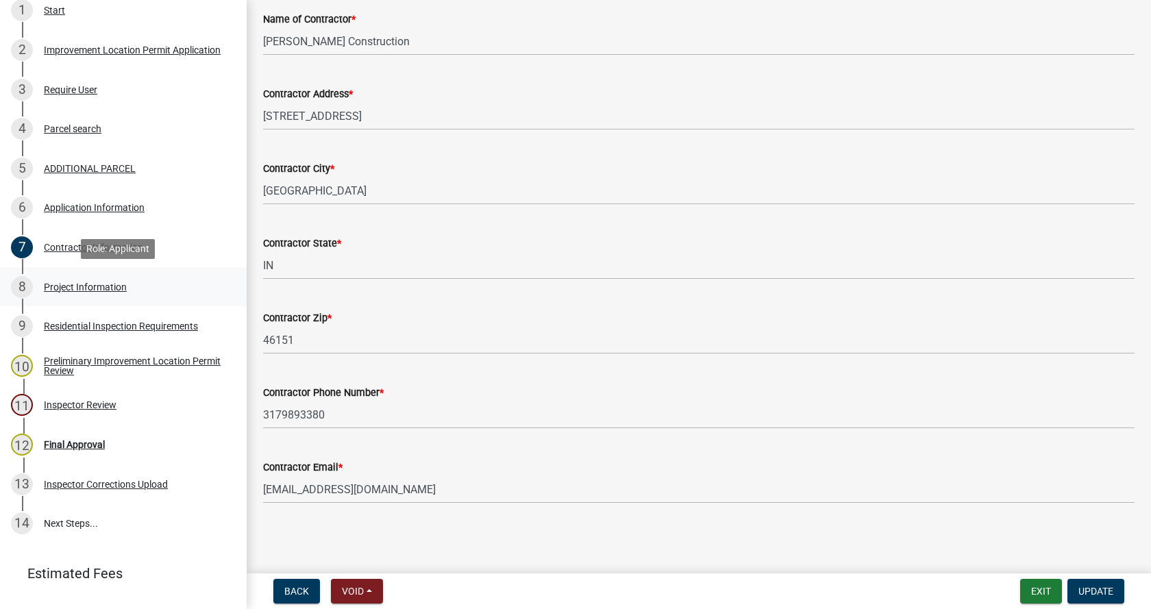
click at [56, 282] on div "Project Information" at bounding box center [85, 287] width 83 height 10
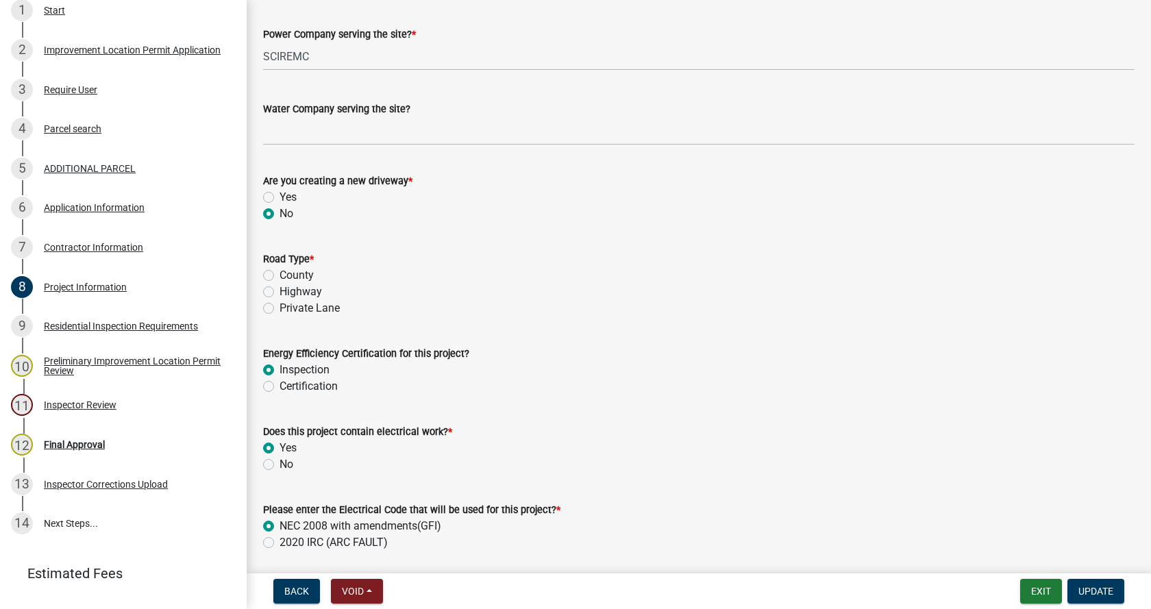
scroll to position [1507, 0]
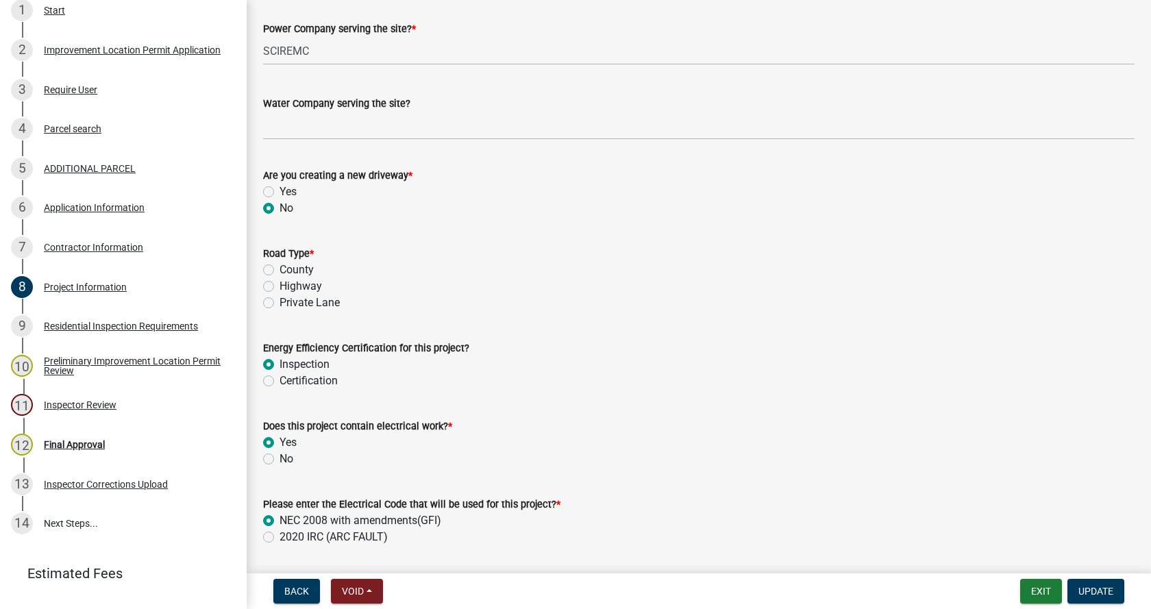
click at [280, 302] on label "Private Lane" at bounding box center [310, 303] width 60 height 16
click at [280, 302] on input "Private Lane" at bounding box center [284, 299] width 9 height 9
click at [280, 286] on label "Highway" at bounding box center [301, 286] width 42 height 16
click at [280, 286] on input "Highway" at bounding box center [284, 282] width 9 height 9
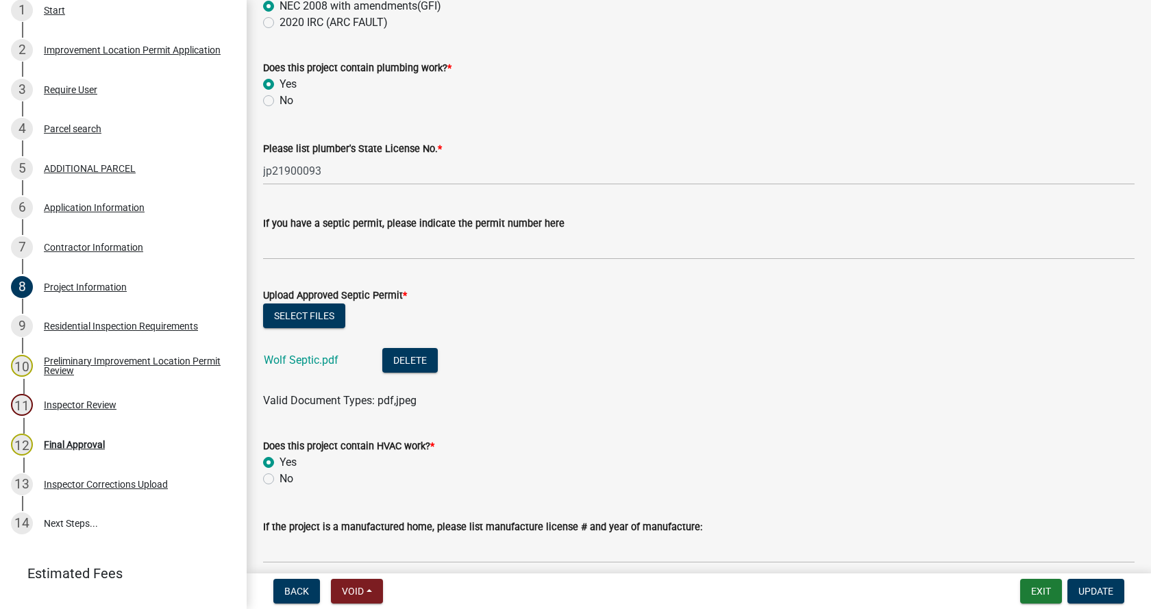
scroll to position [2055, 0]
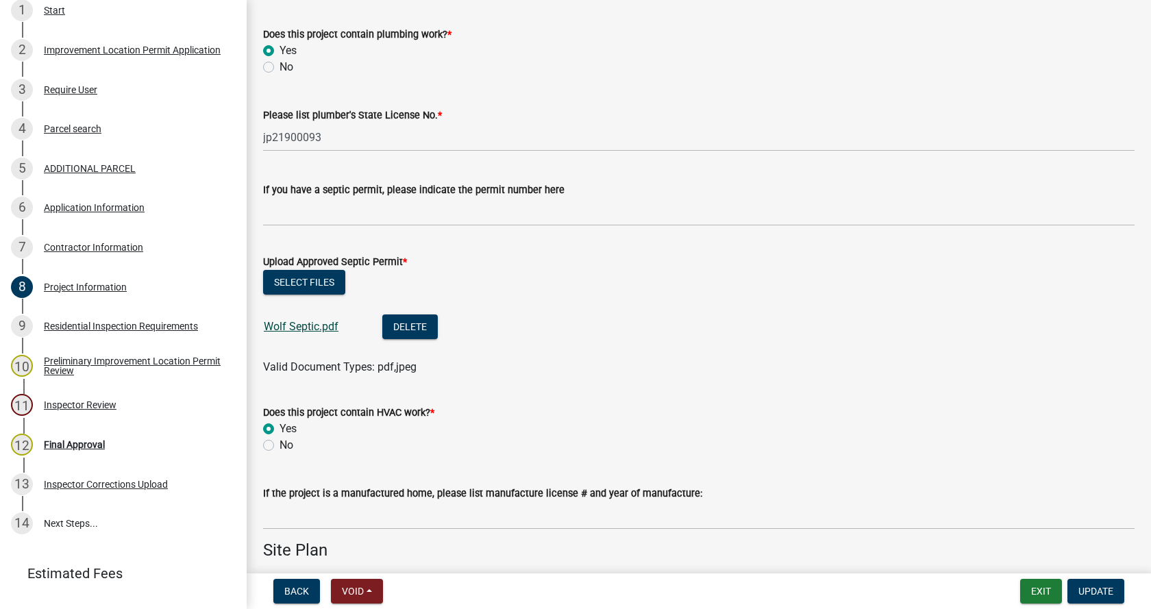
click at [293, 322] on link "Wolf Septic.pdf" at bounding box center [301, 326] width 75 height 13
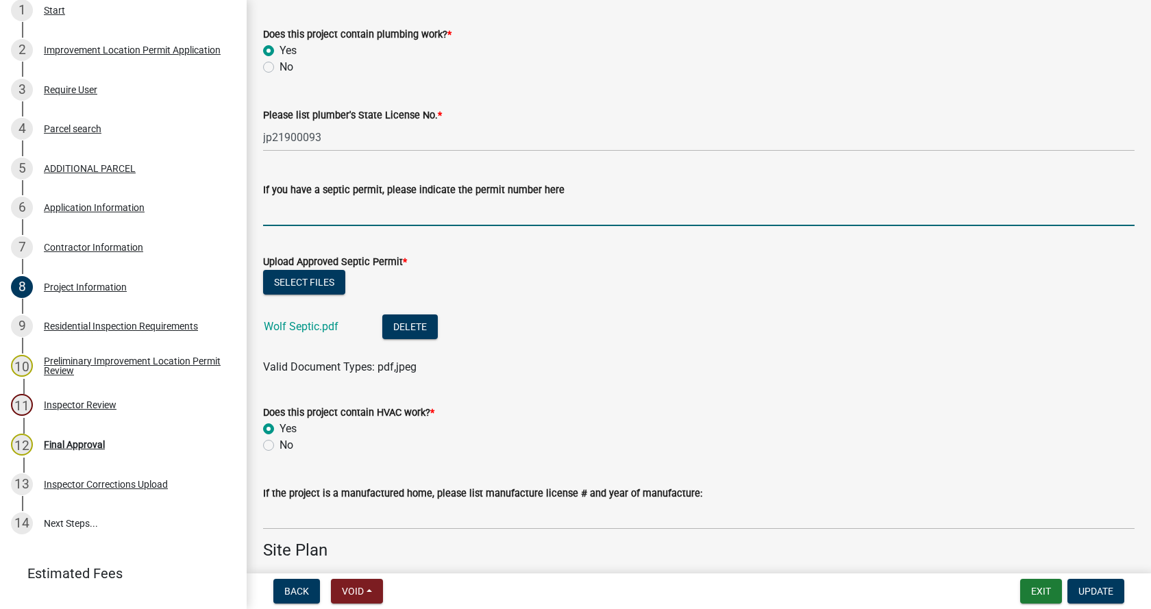
click at [323, 210] on input "If you have a septic permit, please indicate the permit number here" at bounding box center [698, 212] width 871 height 28
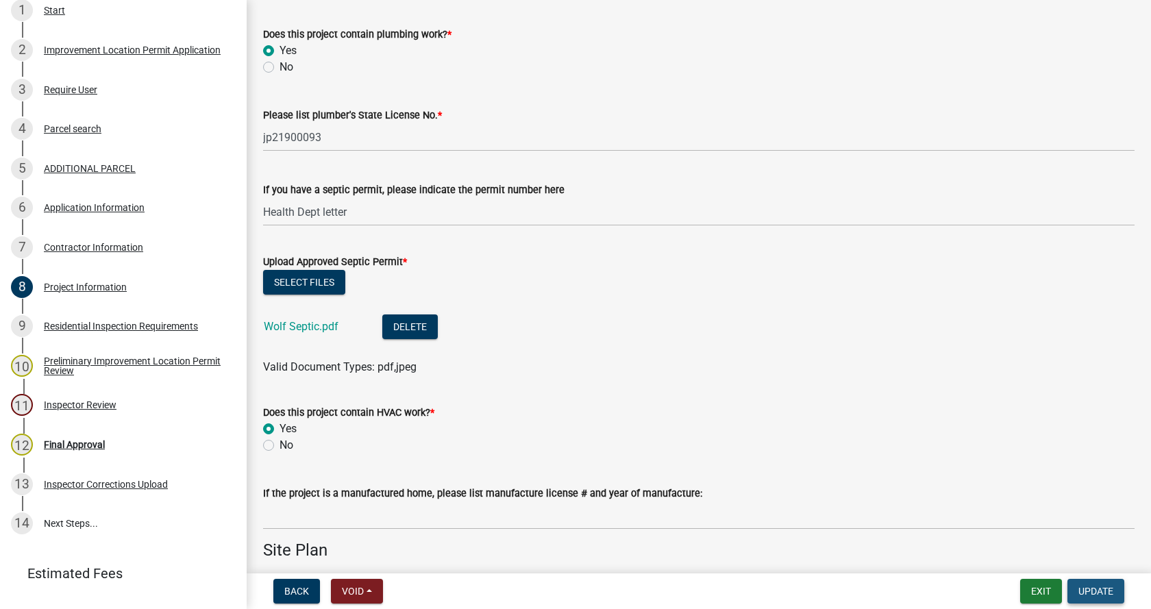
click at [1104, 591] on span "Update" at bounding box center [1095, 591] width 35 height 11
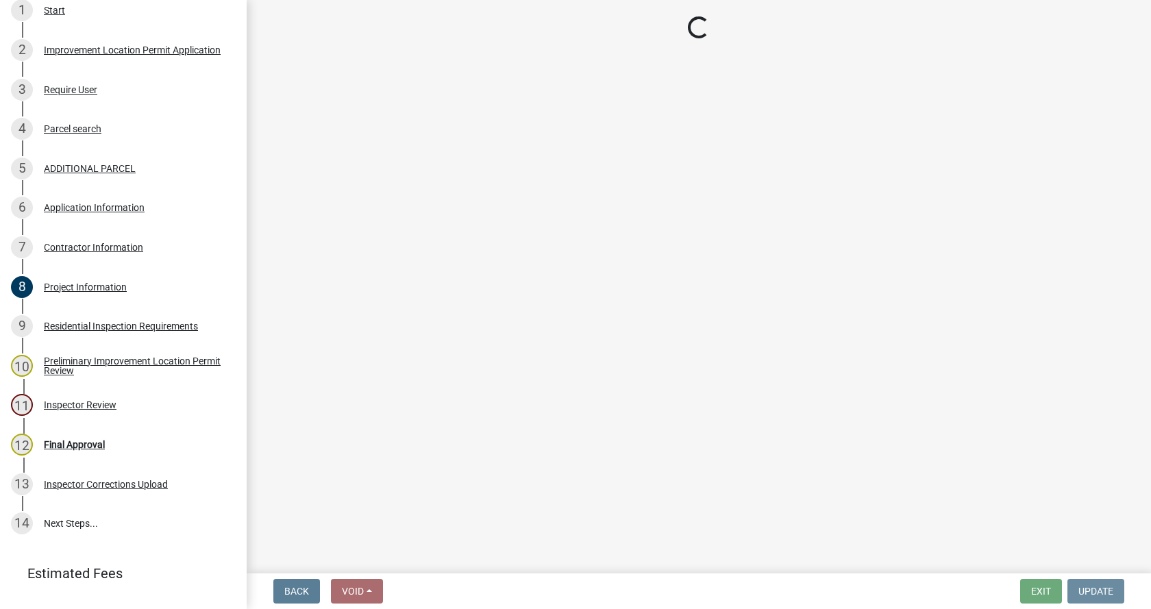
scroll to position [0, 0]
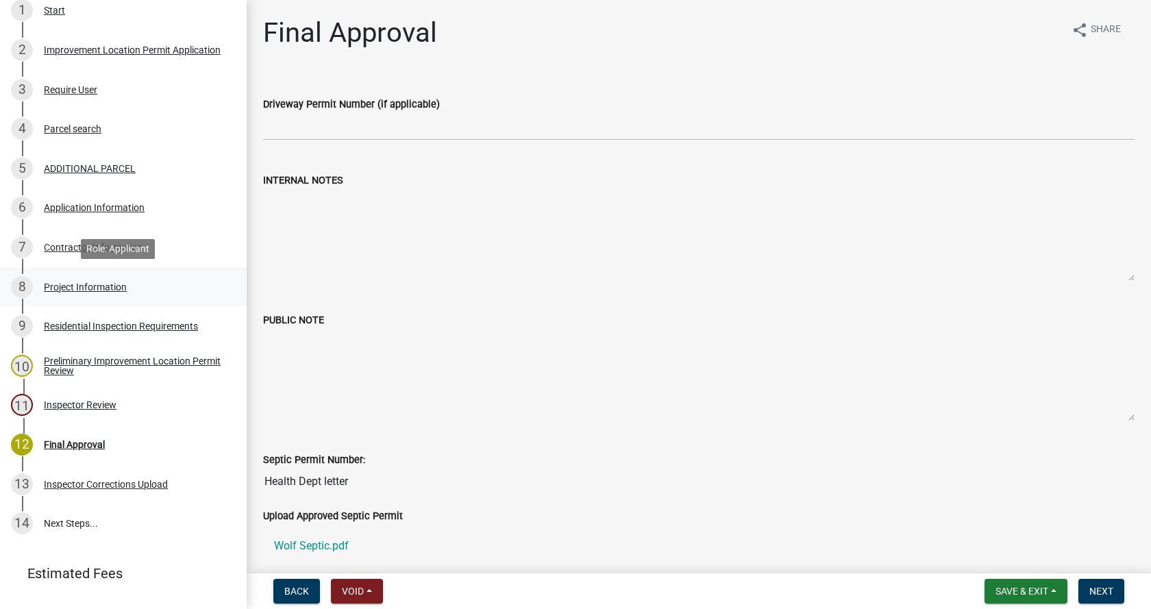
click at [49, 284] on div "Project Information" at bounding box center [85, 287] width 83 height 10
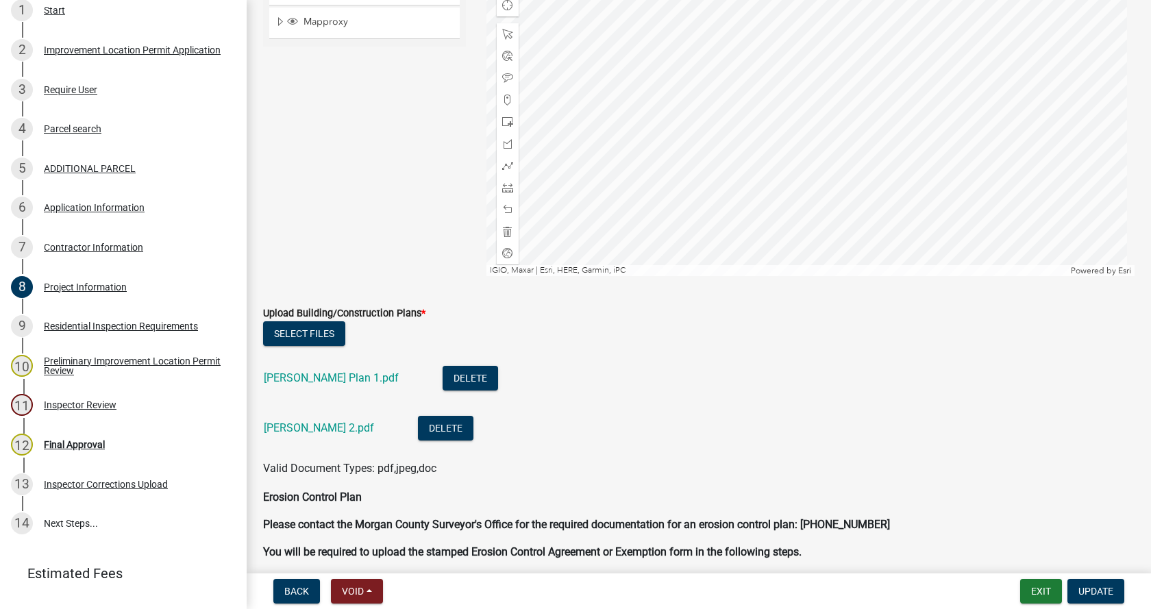
scroll to position [3083, 0]
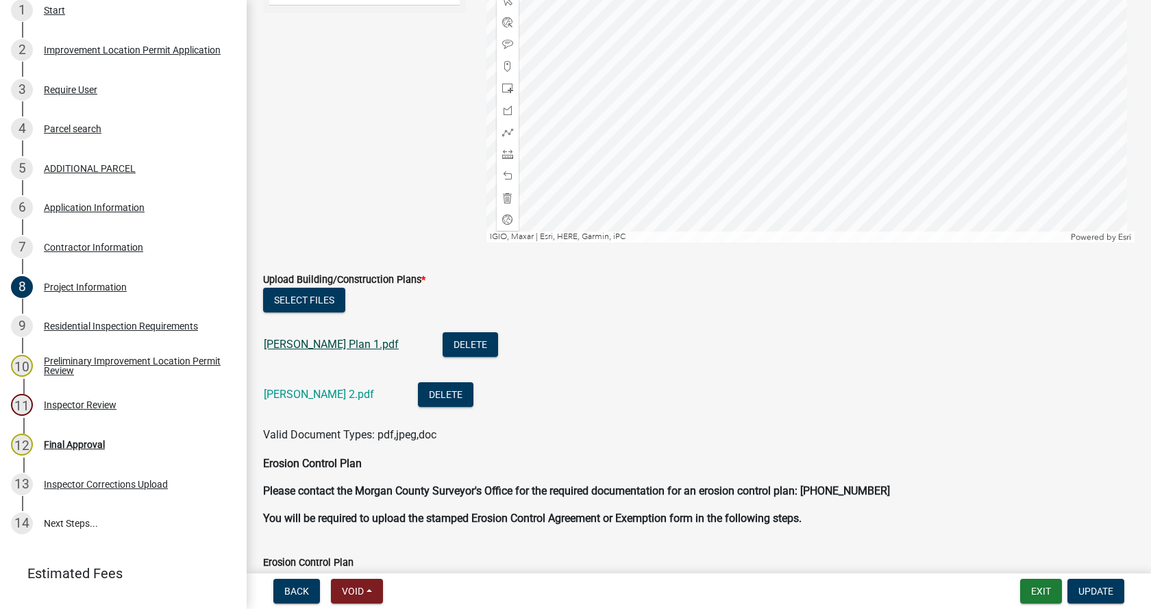
click at [301, 345] on link "[PERSON_NAME] Plan 1.pdf" at bounding box center [331, 344] width 135 height 13
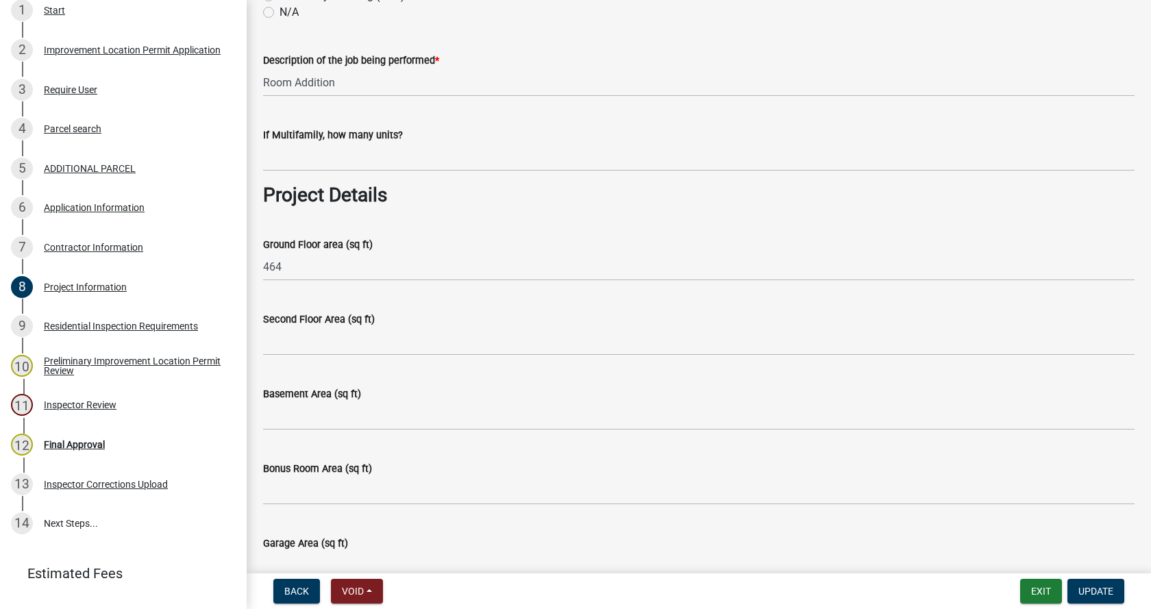
scroll to position [411, 0]
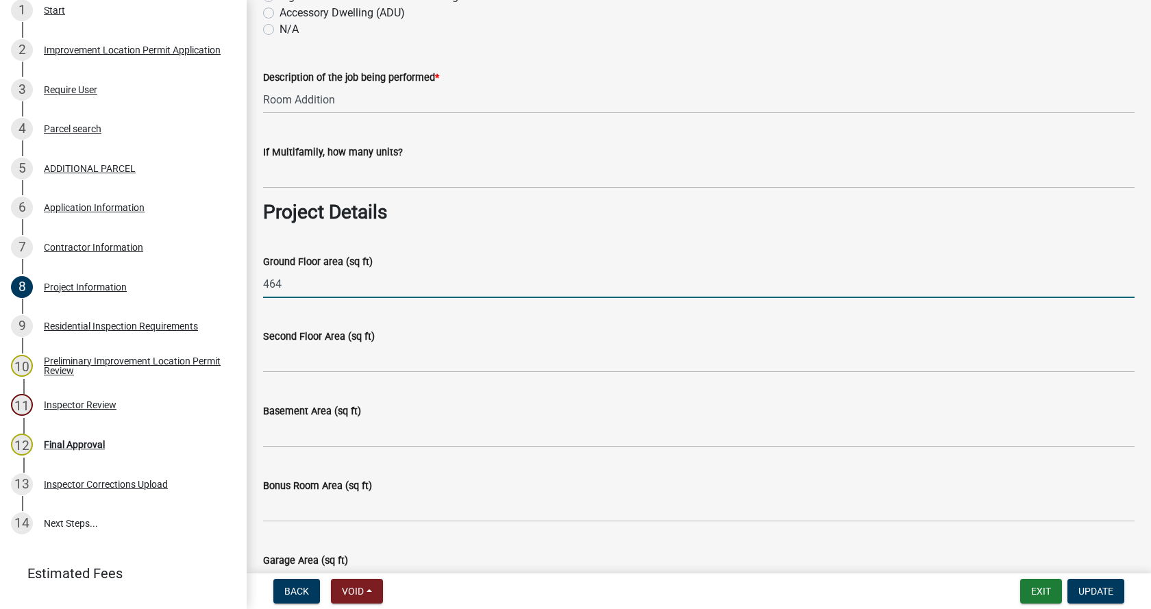
drag, startPoint x: 299, startPoint y: 278, endPoint x: 262, endPoint y: 280, distance: 37.0
click at [262, 280] on div "Ground Floor area (sq ft) 464" at bounding box center [699, 266] width 892 height 64
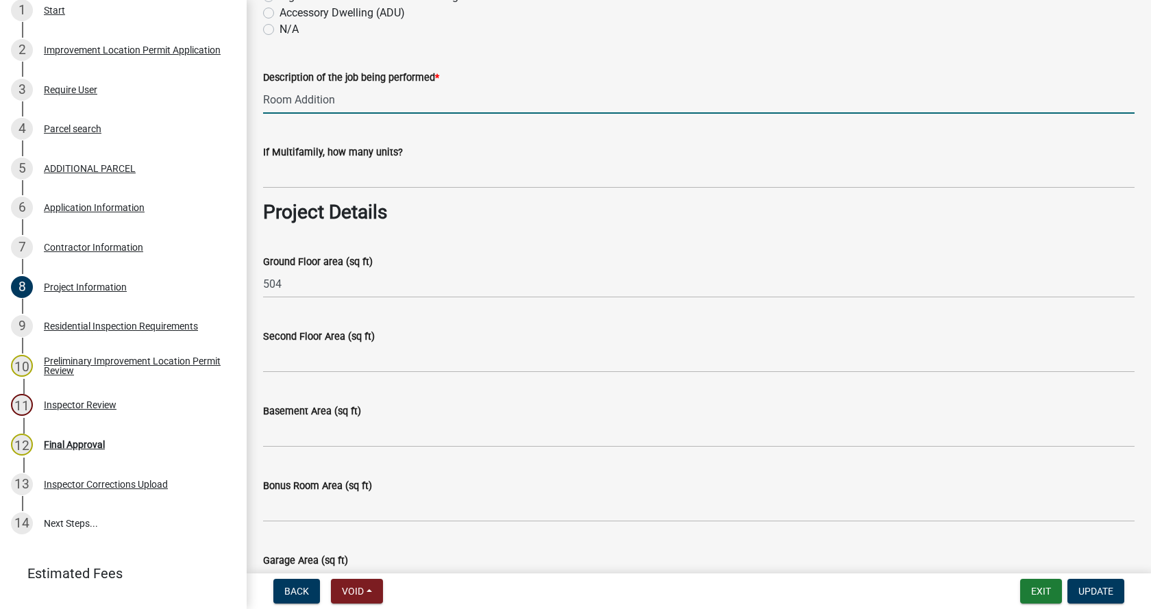
click at [354, 101] on input "Room Addition" at bounding box center [698, 100] width 871 height 28
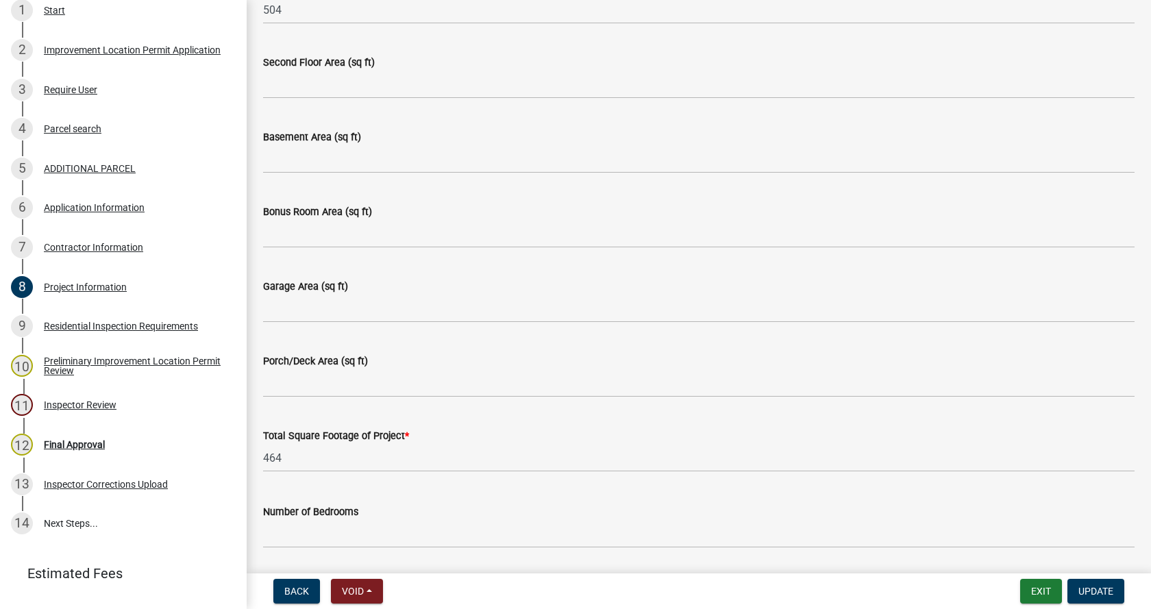
scroll to position [959, 0]
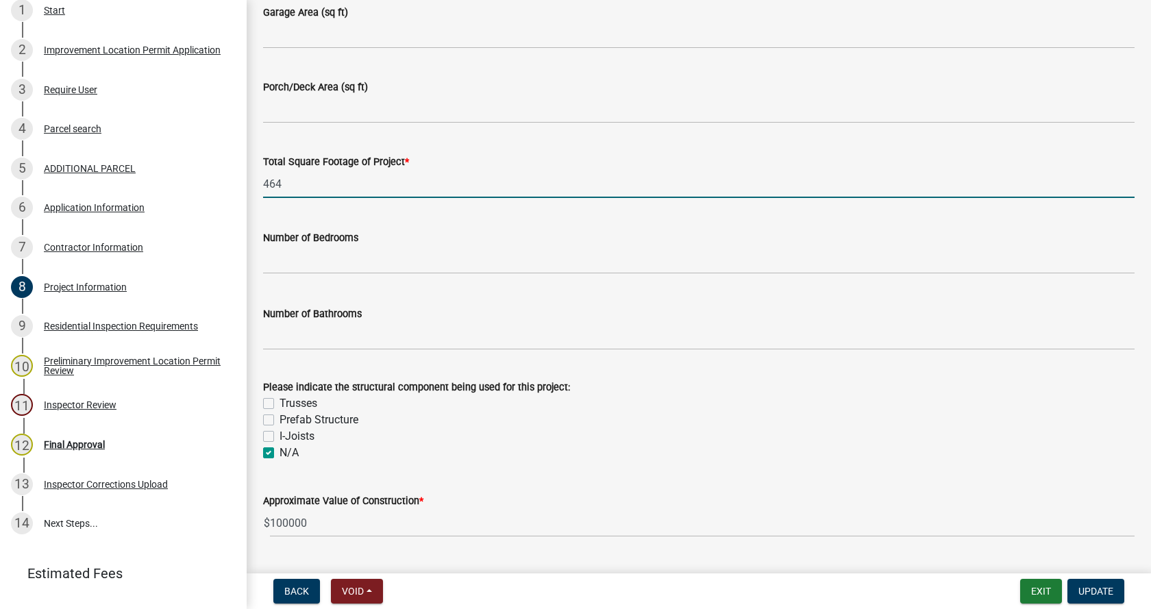
drag, startPoint x: 294, startPoint y: 183, endPoint x: 256, endPoint y: 181, distance: 37.7
click at [256, 181] on div "Total Square Footage of Project * 464" at bounding box center [699, 166] width 892 height 64
click at [1093, 589] on span "Update" at bounding box center [1095, 591] width 35 height 11
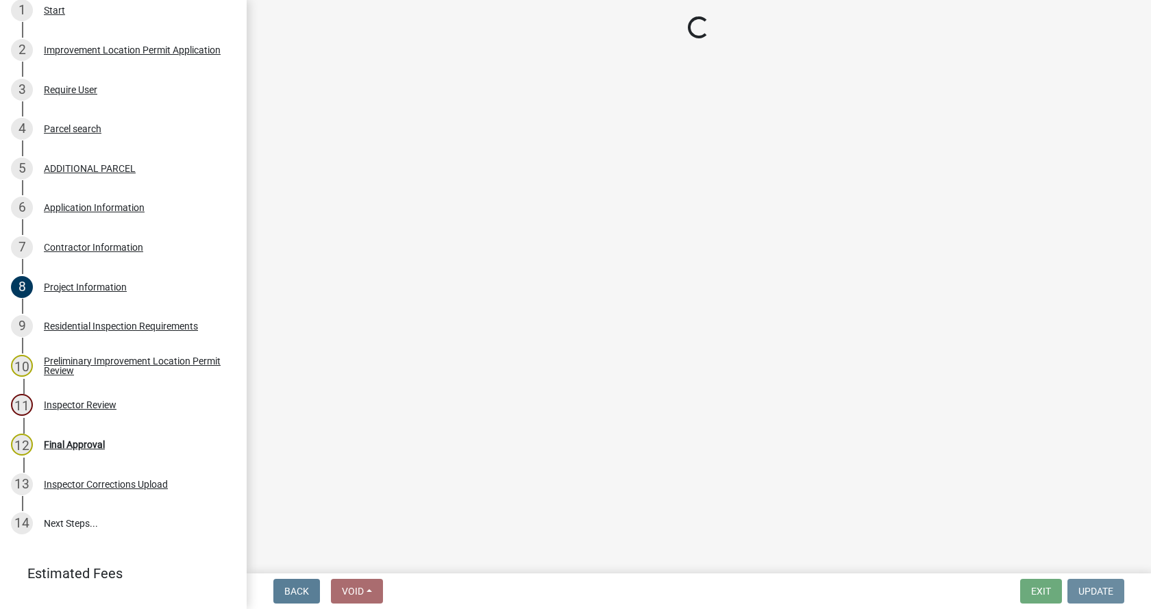
scroll to position [0, 0]
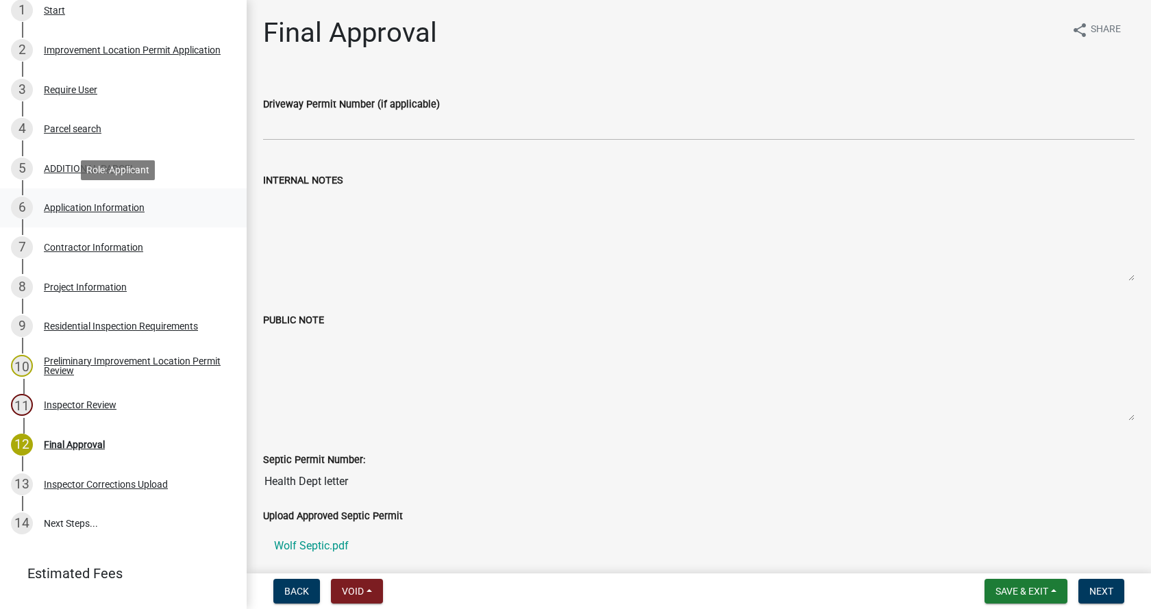
click at [54, 203] on div "Application Information" at bounding box center [94, 208] width 101 height 10
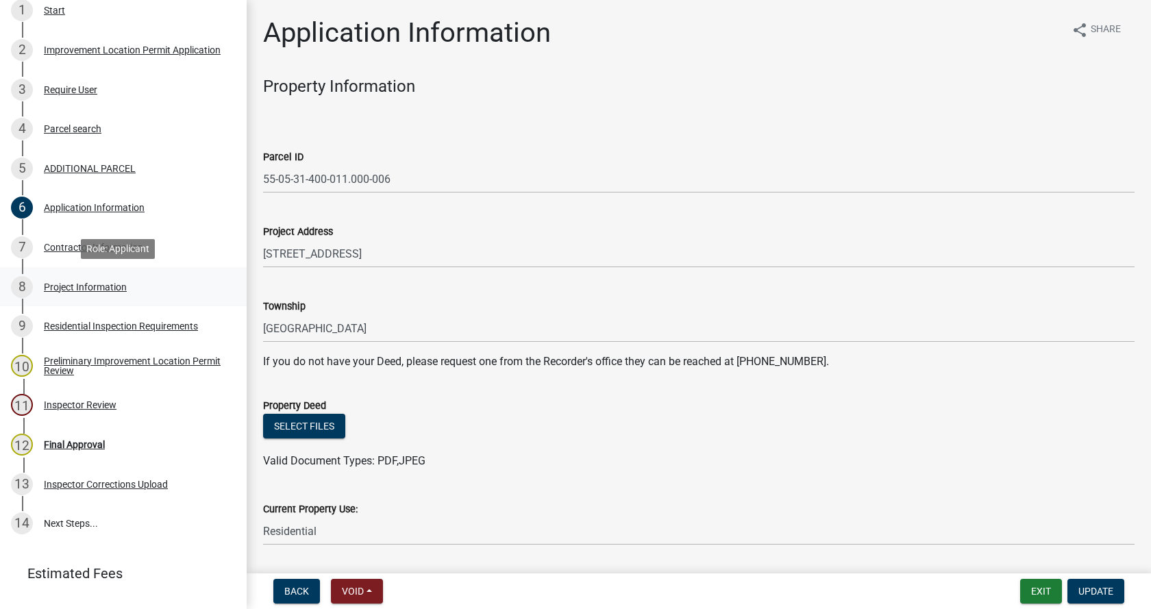
click at [51, 284] on div "Project Information" at bounding box center [85, 287] width 83 height 10
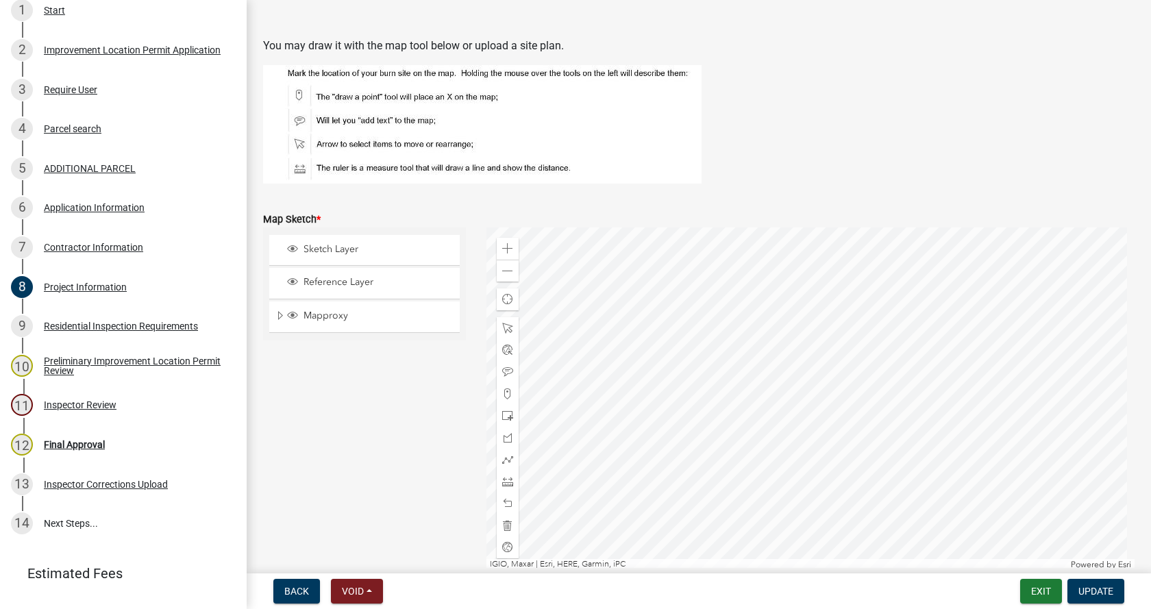
scroll to position [2809, 0]
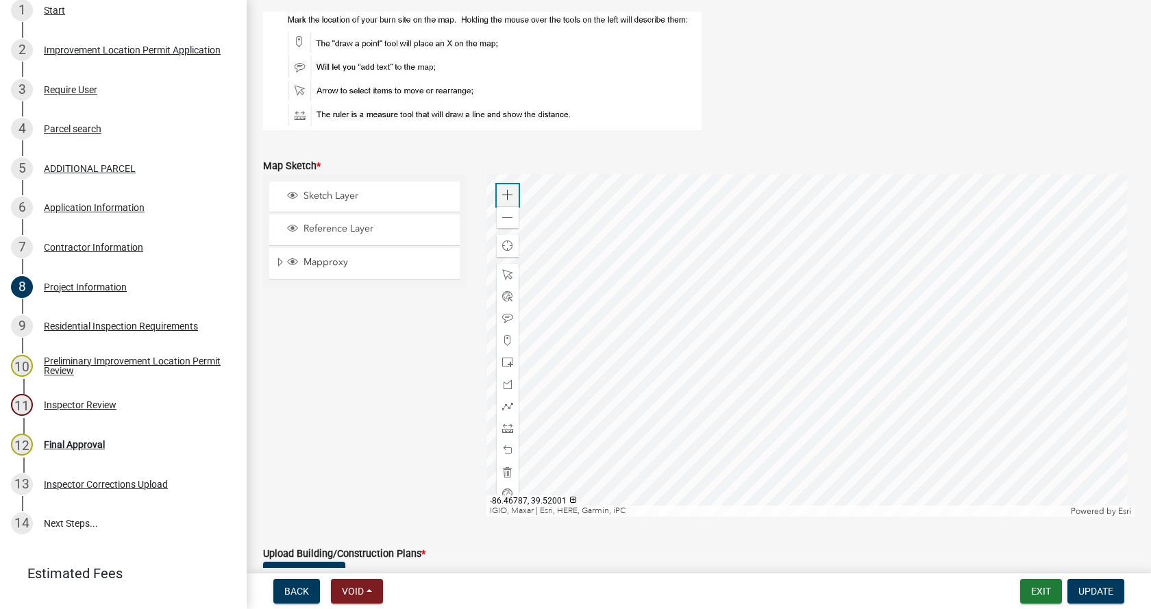
click at [504, 193] on span at bounding box center [507, 195] width 11 height 11
click at [707, 324] on div at bounding box center [810, 345] width 649 height 343
click at [503, 449] on span at bounding box center [507, 450] width 11 height 11
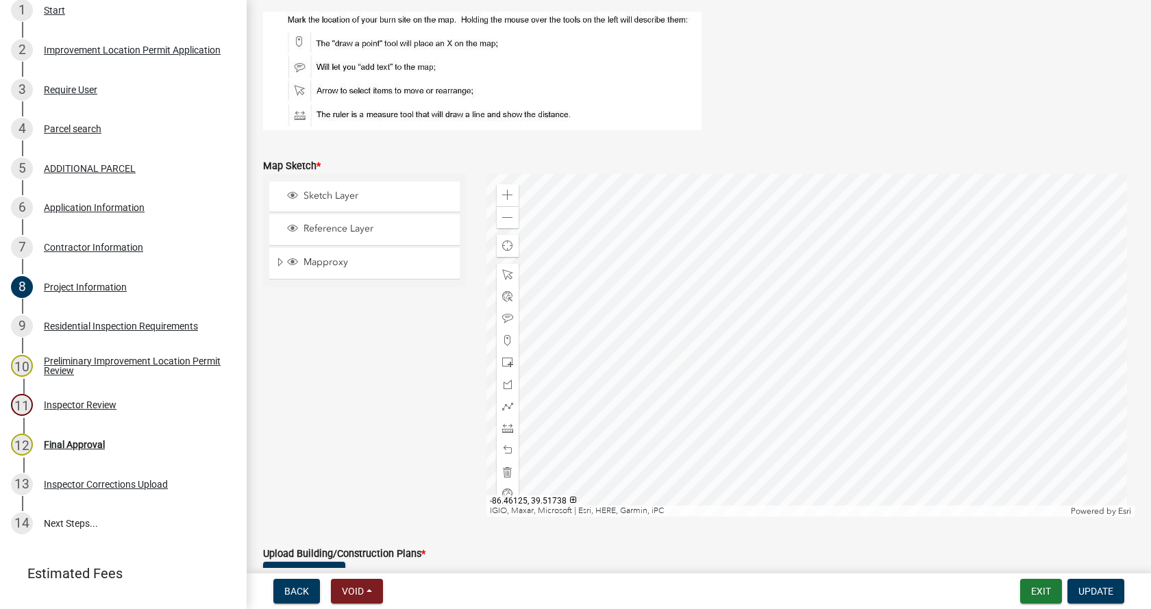
click at [931, 426] on div at bounding box center [810, 345] width 649 height 343
click at [888, 431] on div at bounding box center [810, 345] width 649 height 343
click at [1052, 419] on div at bounding box center [810, 345] width 649 height 343
click at [562, 401] on div at bounding box center [810, 345] width 649 height 343
click at [756, 382] on div at bounding box center [810, 345] width 649 height 343
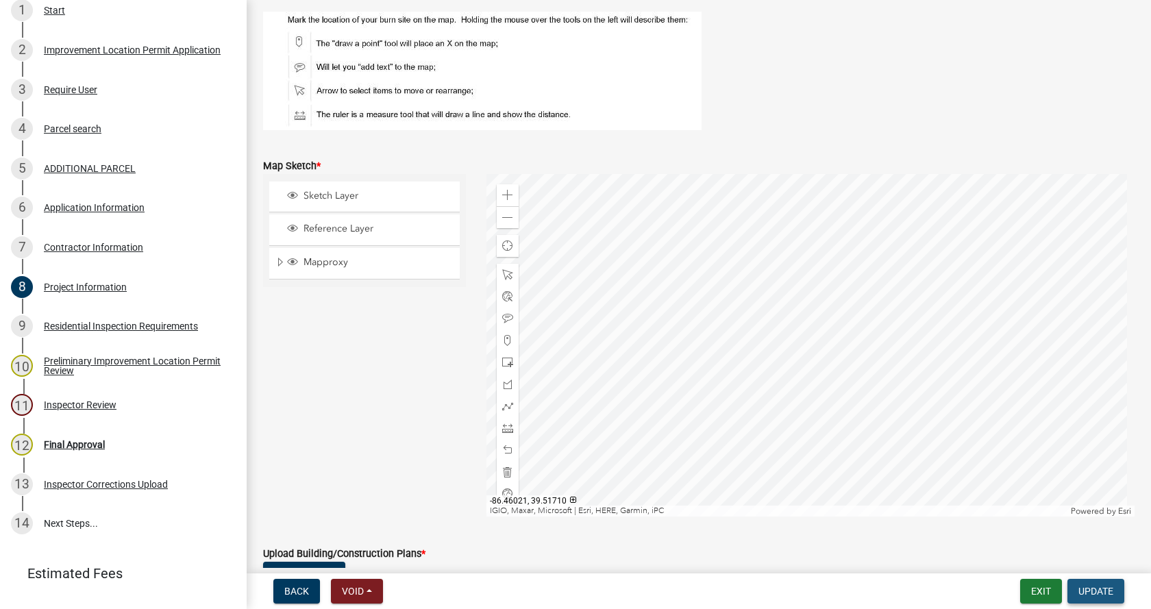
click at [1111, 594] on span "Update" at bounding box center [1095, 591] width 35 height 11
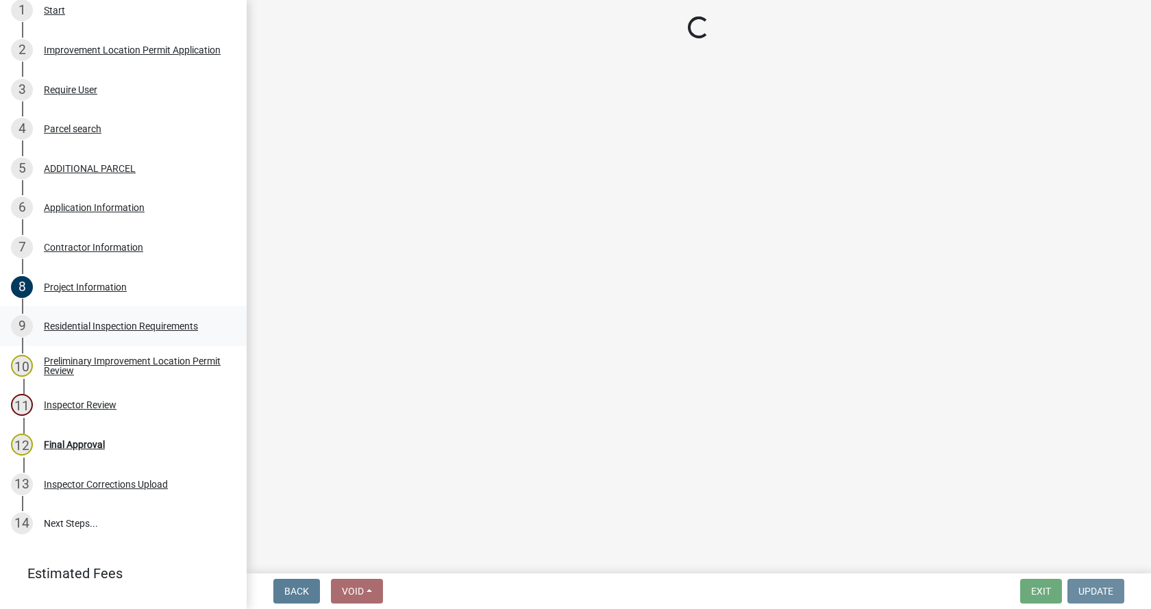
scroll to position [0, 0]
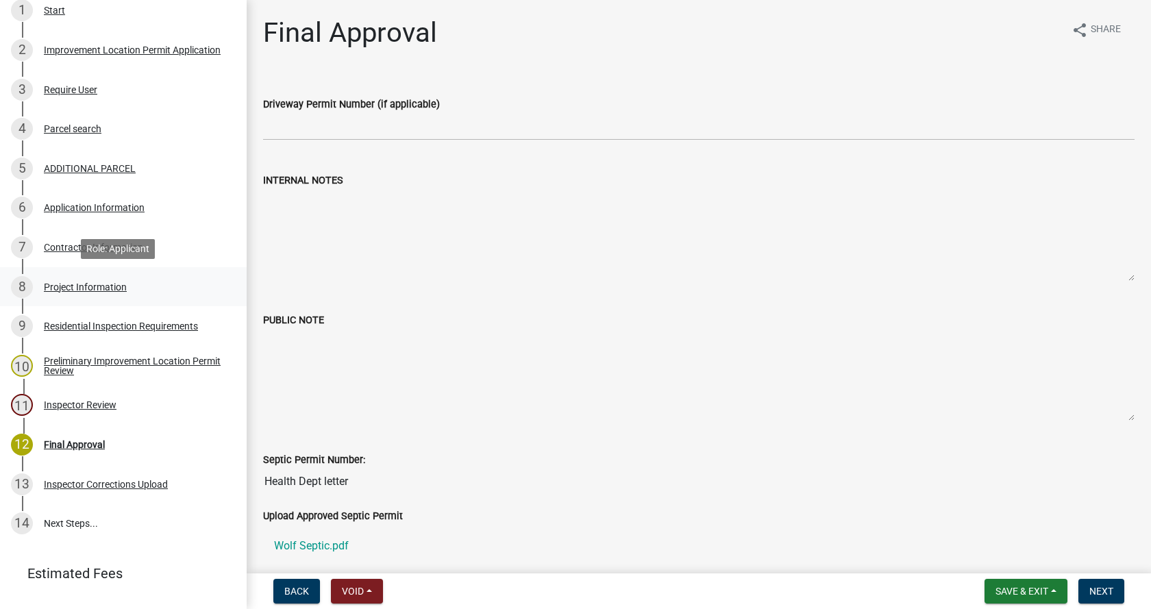
click at [53, 282] on div "Project Information" at bounding box center [85, 287] width 83 height 10
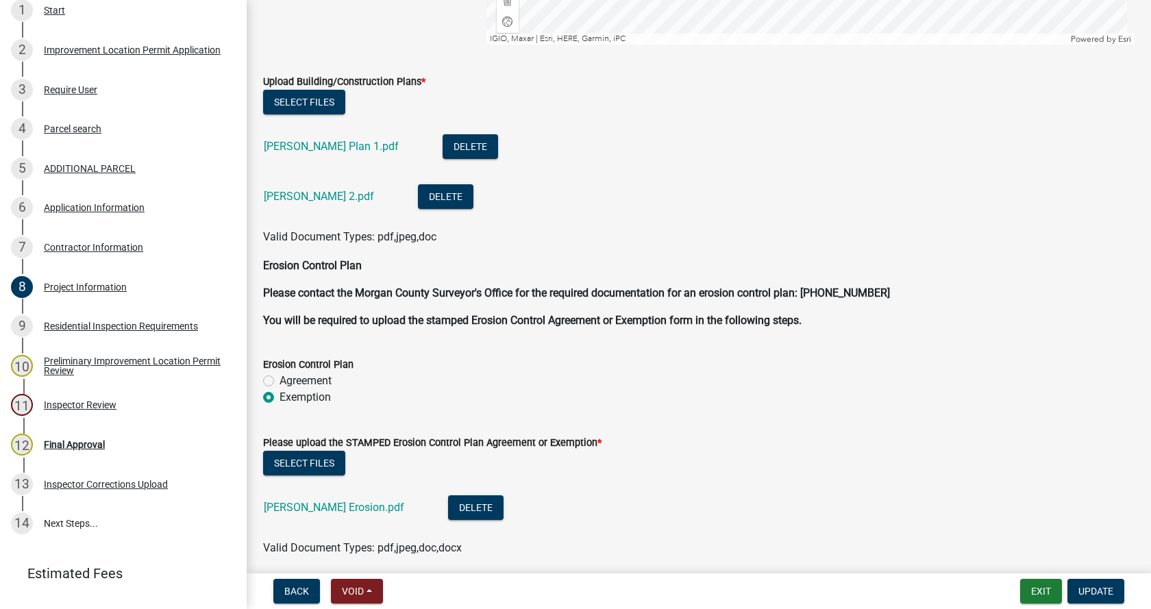
scroll to position [3288, 0]
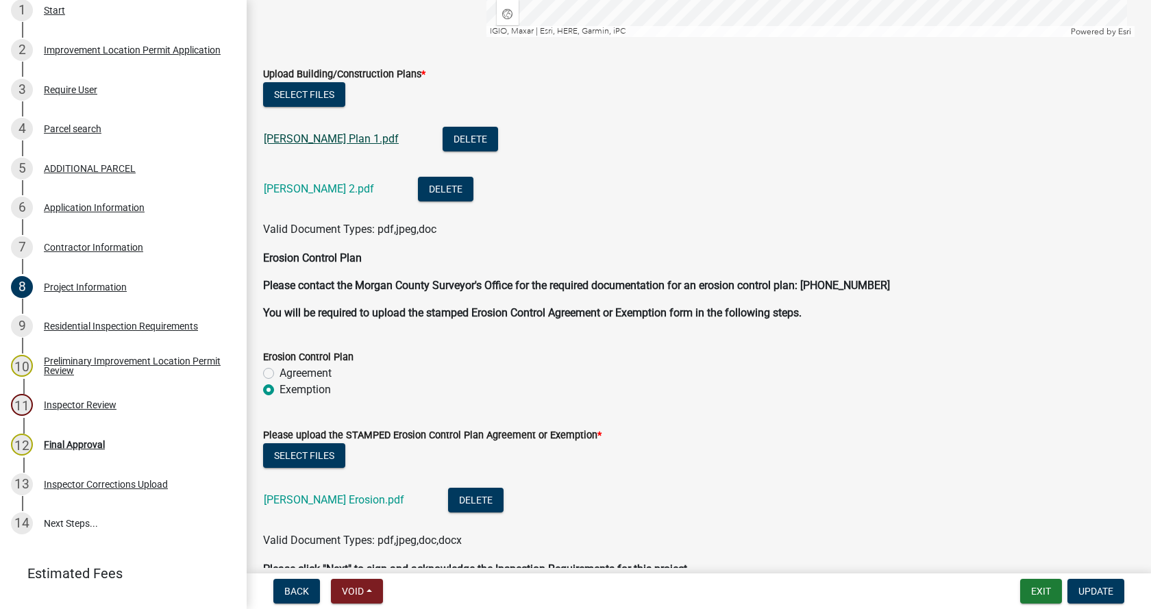
click at [309, 136] on link "[PERSON_NAME] Plan 1.pdf" at bounding box center [331, 138] width 135 height 13
click at [271, 191] on link "[PERSON_NAME] 2.pdf" at bounding box center [319, 188] width 110 height 13
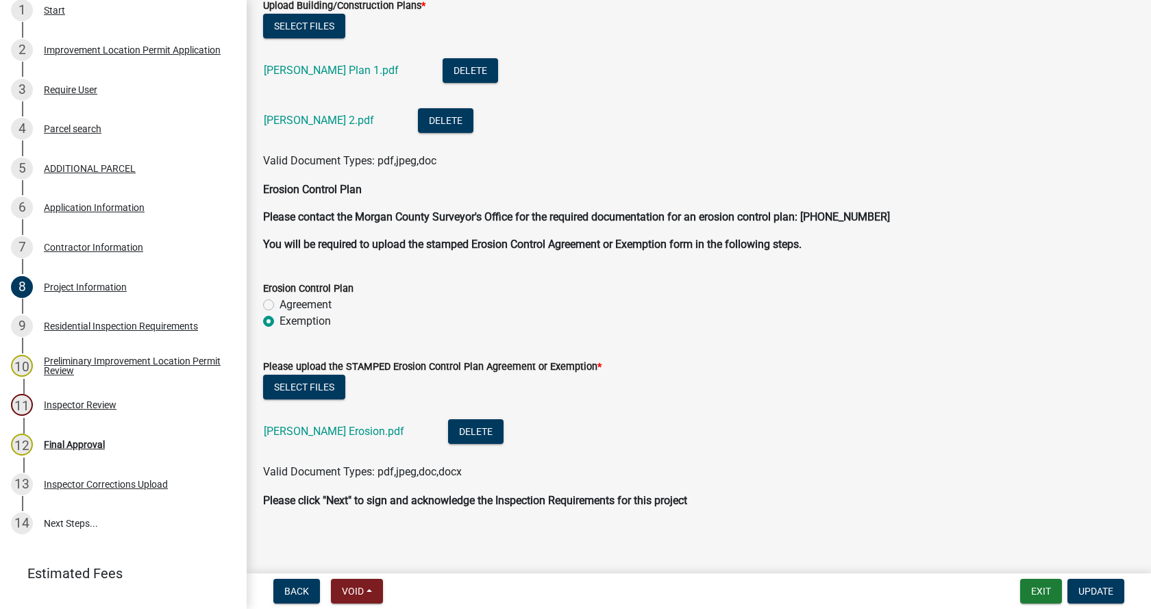
scroll to position [3362, 0]
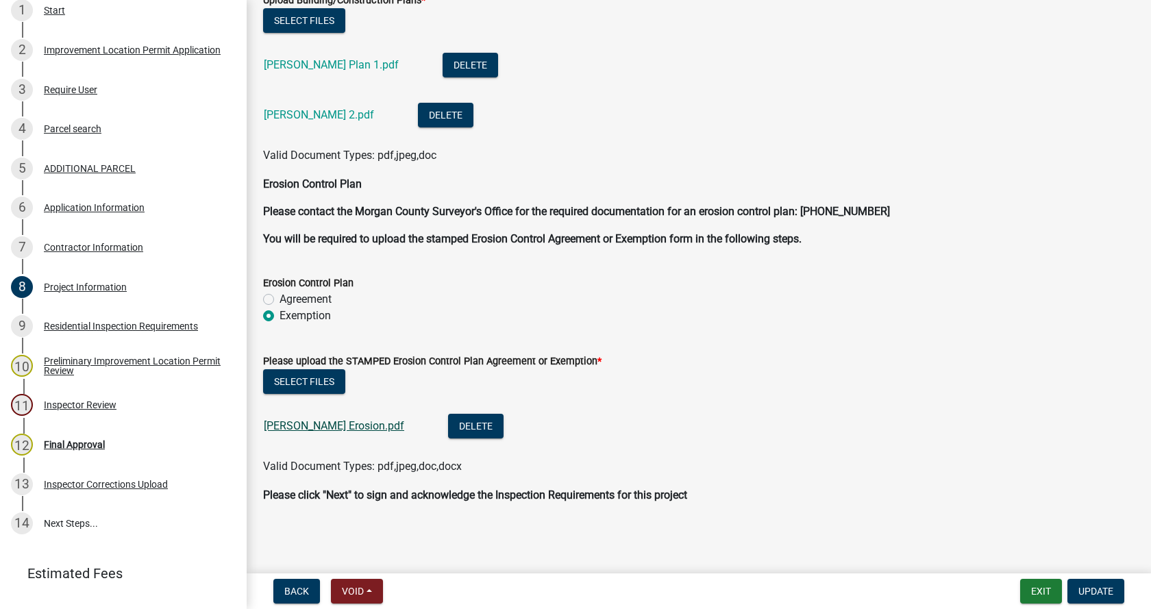
click at [305, 425] on link "[PERSON_NAME] Erosion.pdf" at bounding box center [334, 425] width 140 height 13
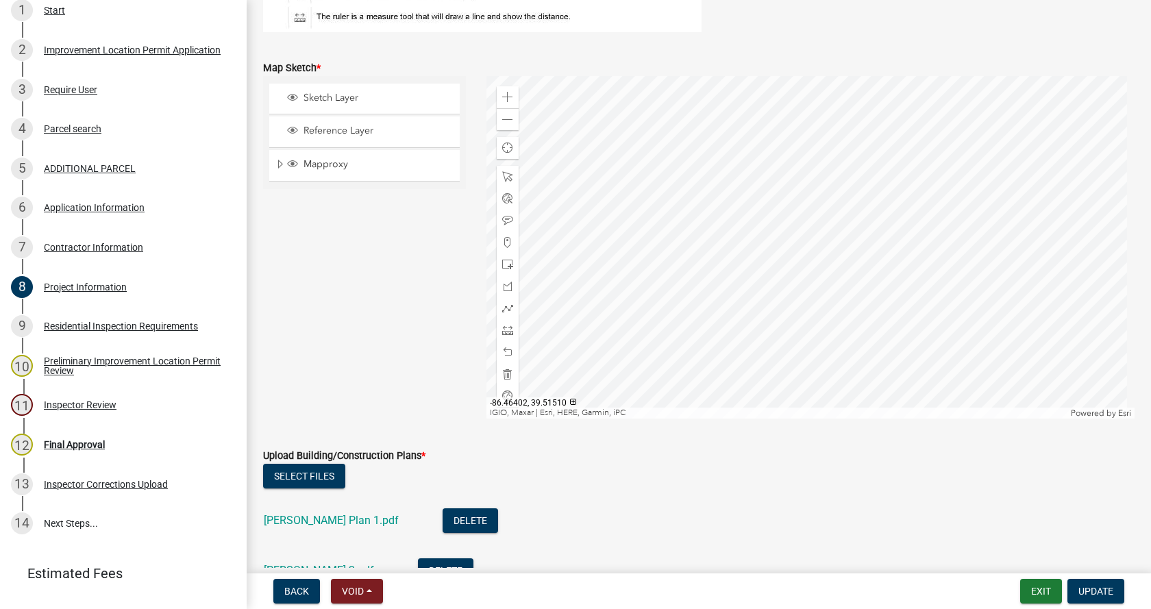
scroll to position [2883, 0]
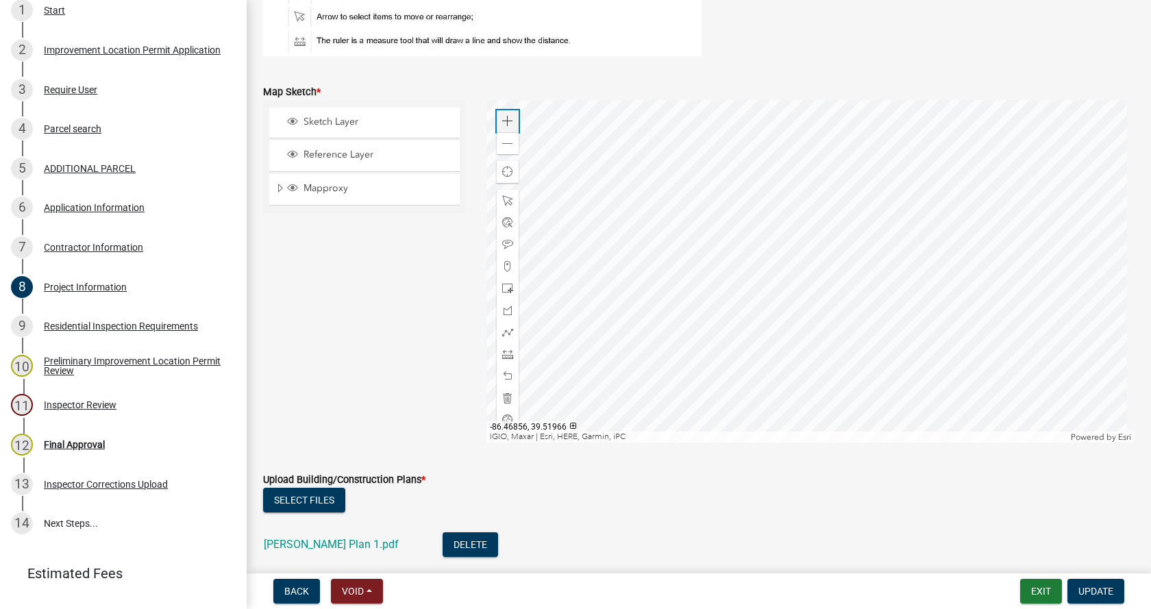
click at [508, 123] on span at bounding box center [507, 121] width 11 height 11
click at [685, 319] on div at bounding box center [810, 271] width 649 height 343
click at [660, 317] on div at bounding box center [810, 271] width 649 height 343
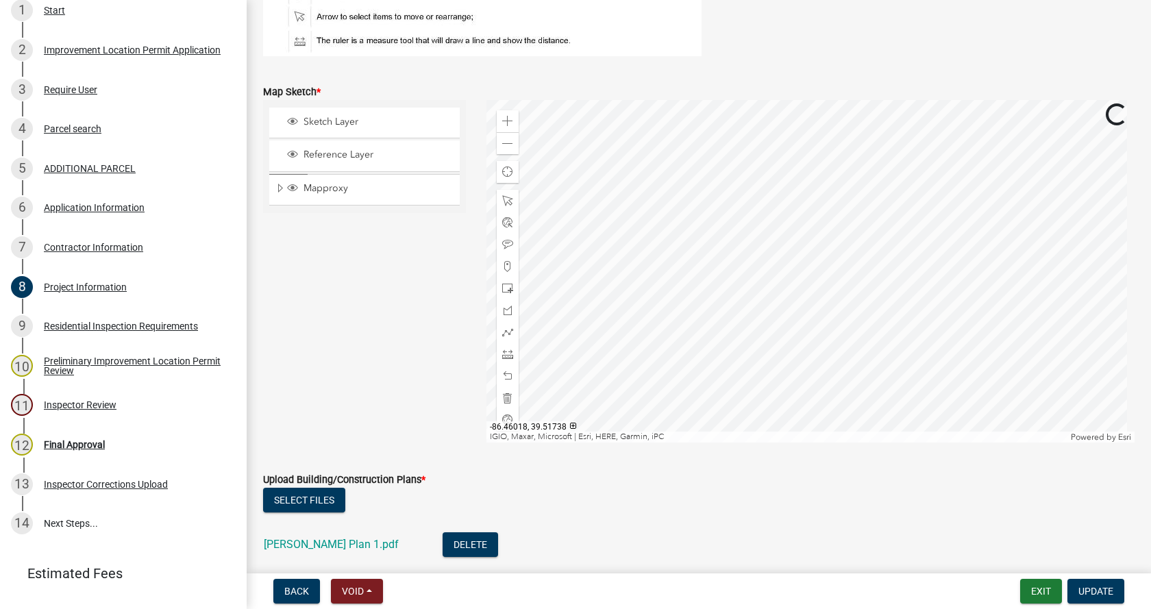
click at [896, 332] on div at bounding box center [810, 271] width 649 height 343
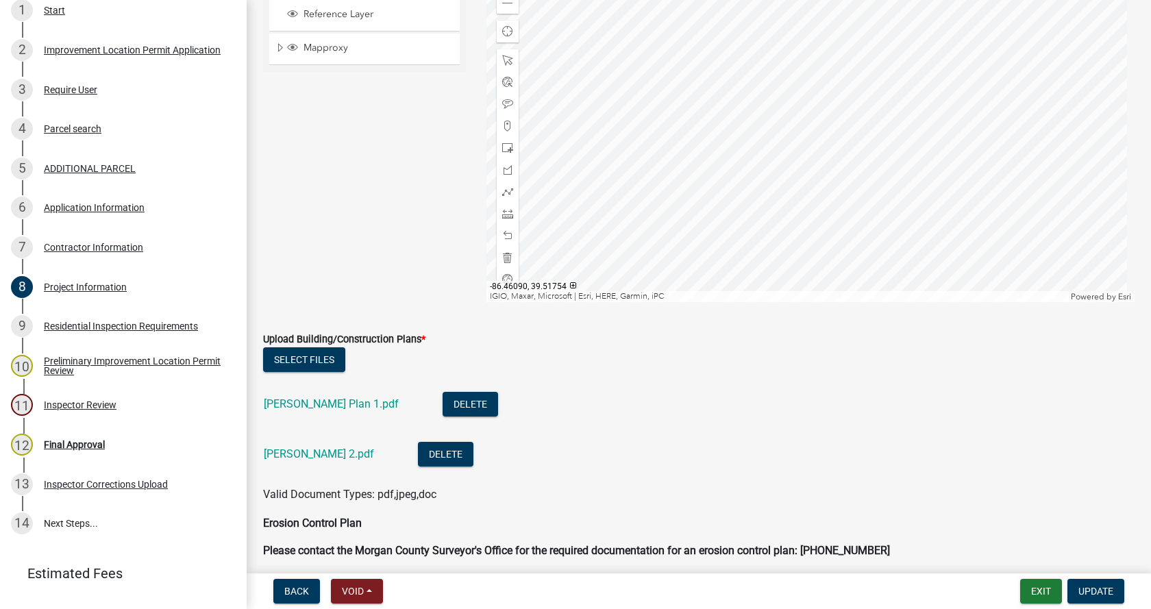
scroll to position [3088, 0]
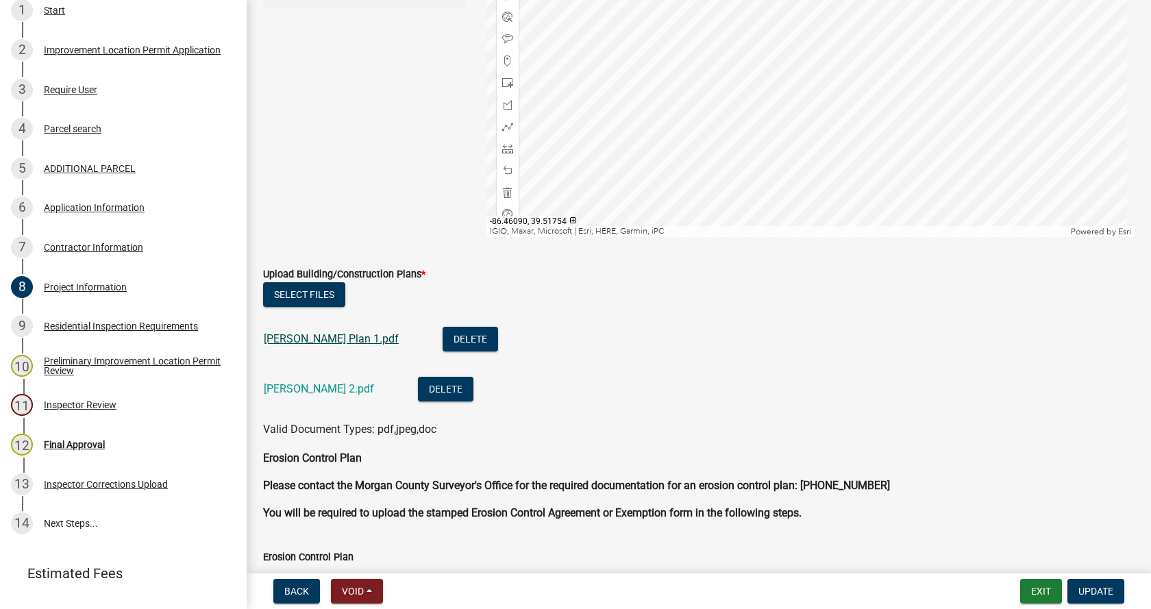
click at [301, 336] on link "[PERSON_NAME] Plan 1.pdf" at bounding box center [331, 338] width 135 height 13
click at [281, 393] on link "[PERSON_NAME] 2.pdf" at bounding box center [319, 388] width 110 height 13
click at [284, 339] on link "[PERSON_NAME] Plan 1.pdf" at bounding box center [331, 338] width 135 height 13
click at [285, 388] on link "[PERSON_NAME] 2.pdf" at bounding box center [319, 388] width 110 height 13
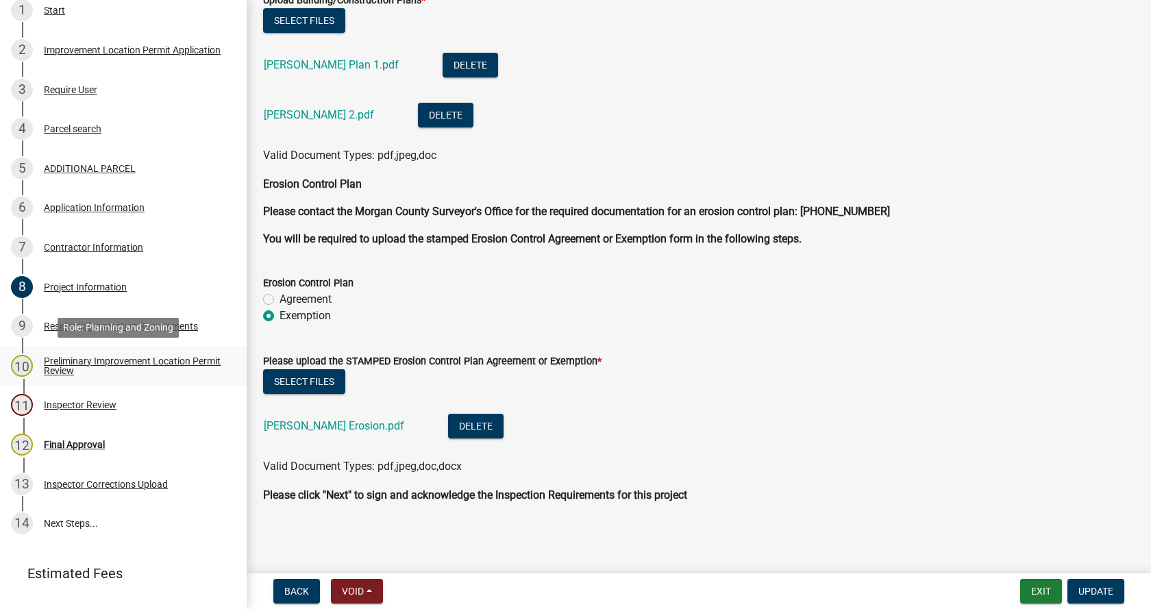
click at [56, 361] on div "Preliminary Improvement Location Permit Review" at bounding box center [134, 365] width 181 height 19
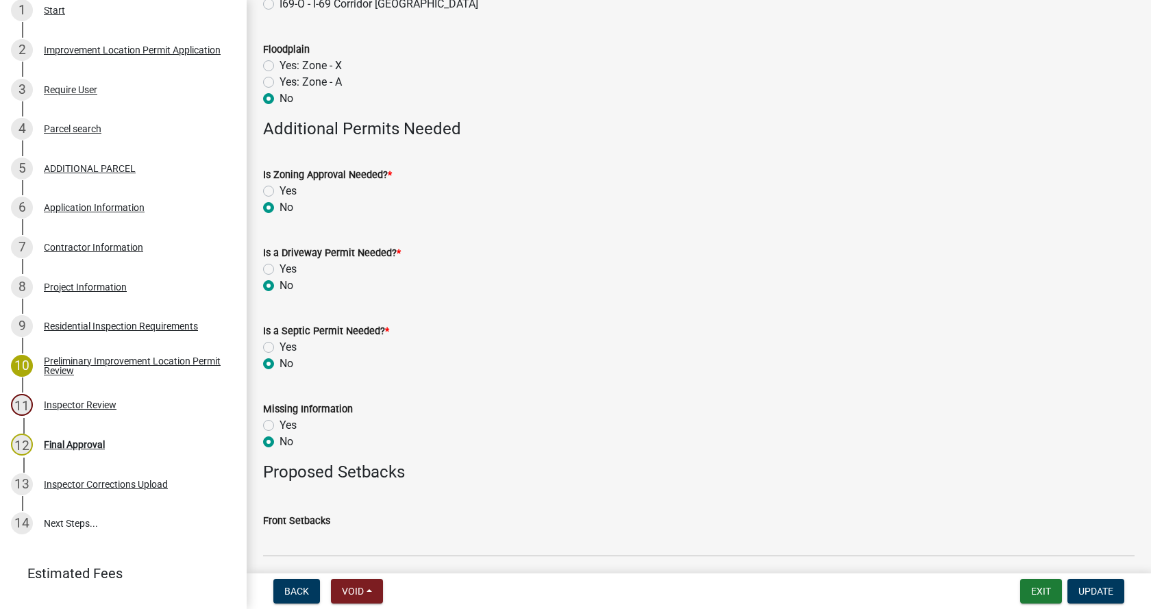
scroll to position [464, 0]
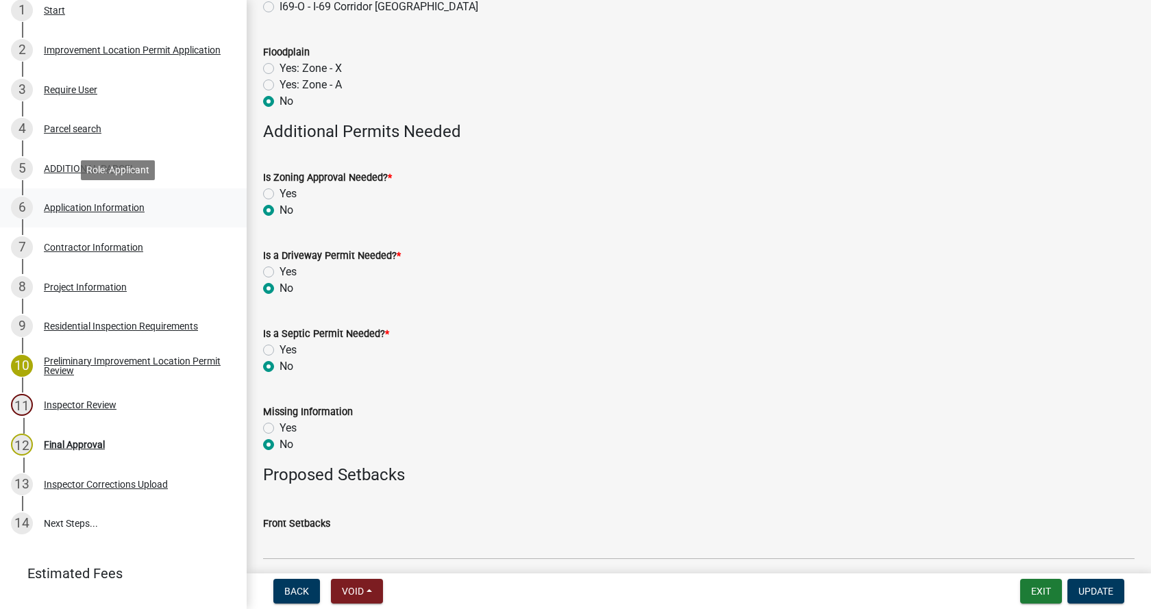
click at [63, 204] on div "Application Information" at bounding box center [94, 208] width 101 height 10
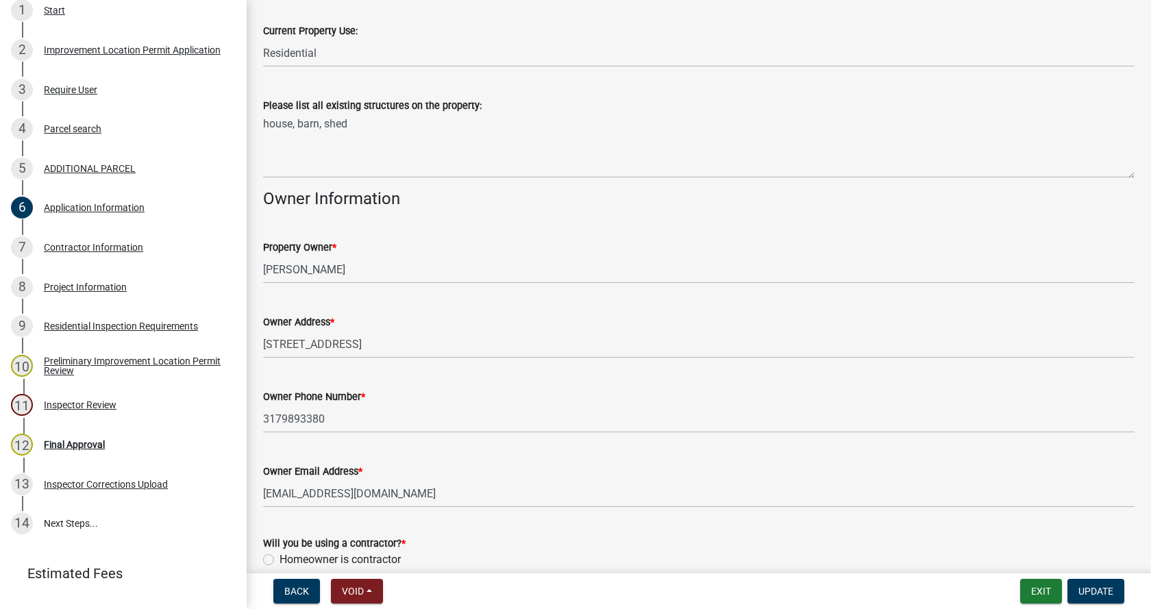
scroll to position [560, 0]
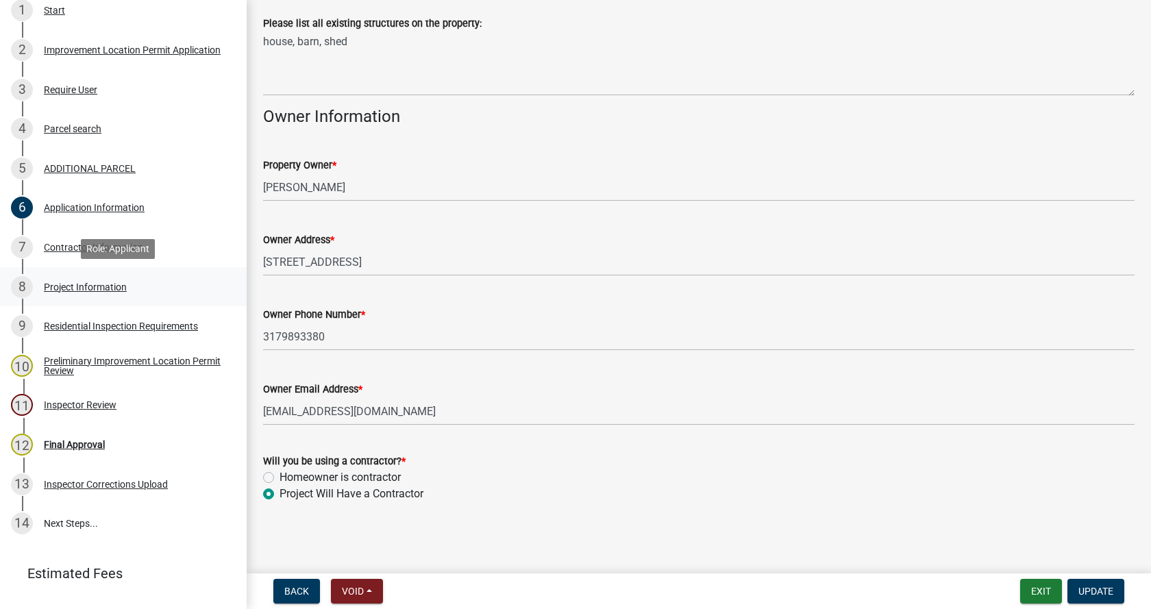
click at [51, 284] on div "Project Information" at bounding box center [85, 287] width 83 height 10
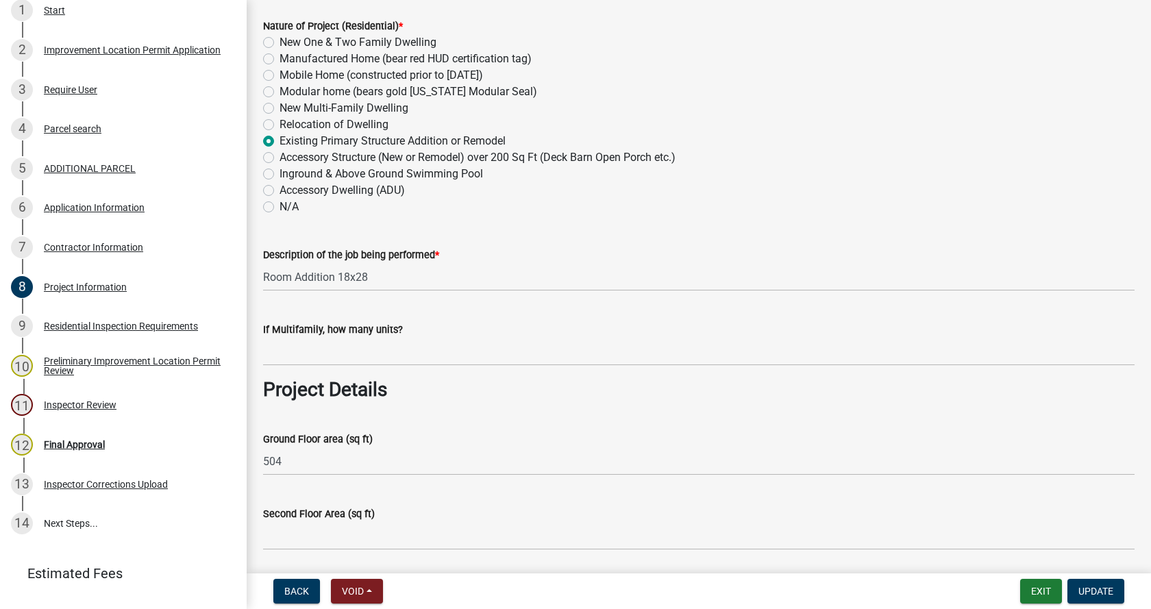
scroll to position [343, 0]
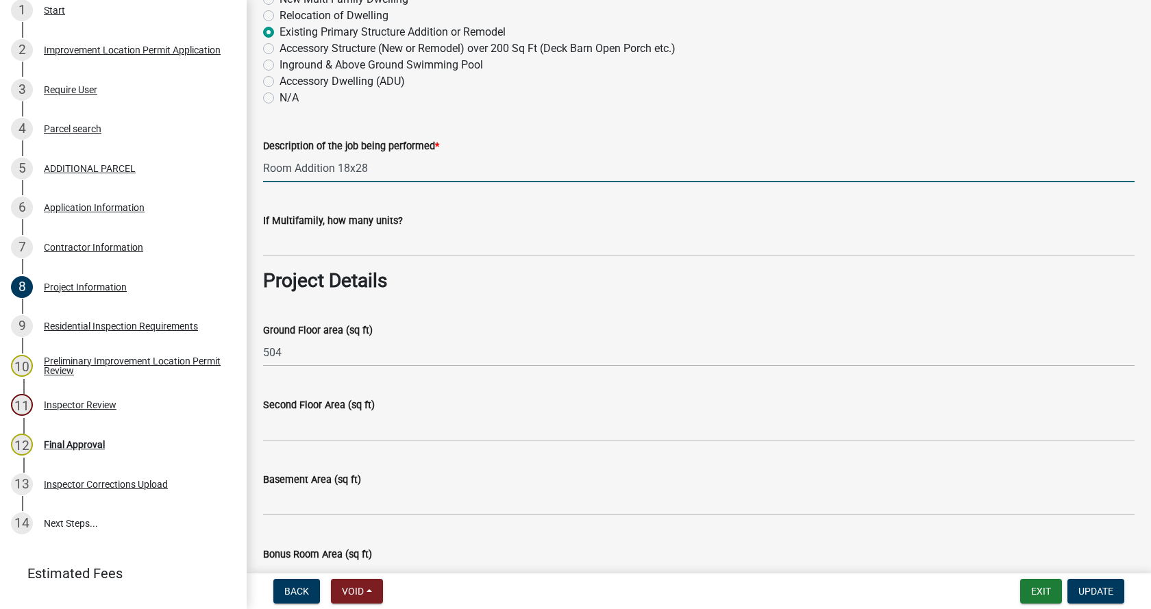
click at [374, 165] on input "Room Addition 18x28" at bounding box center [698, 168] width 871 height 28
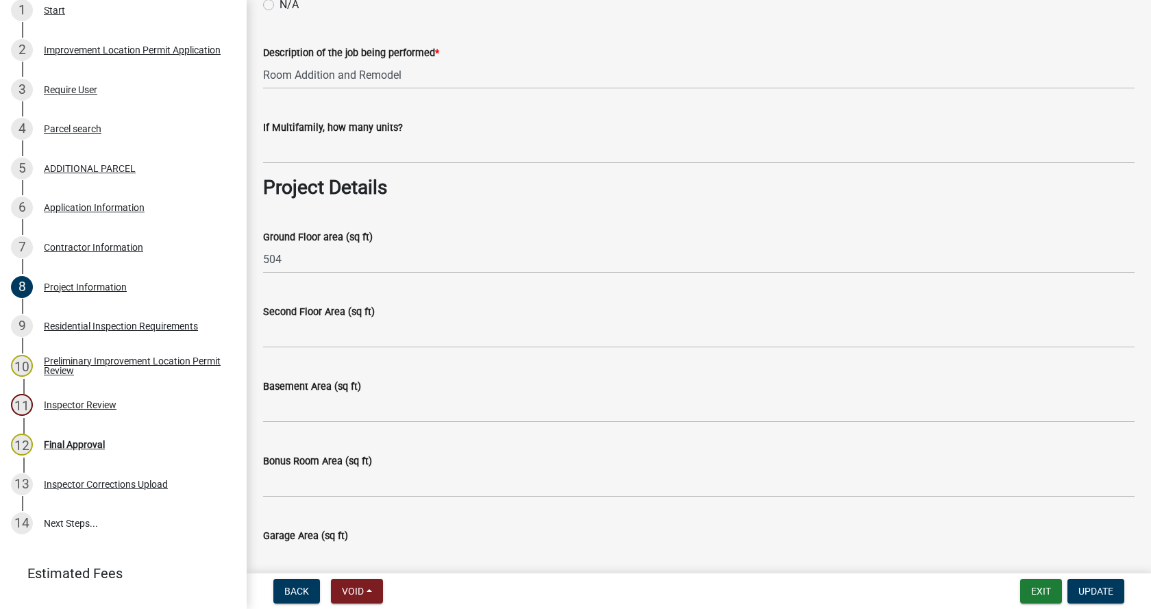
scroll to position [411, 0]
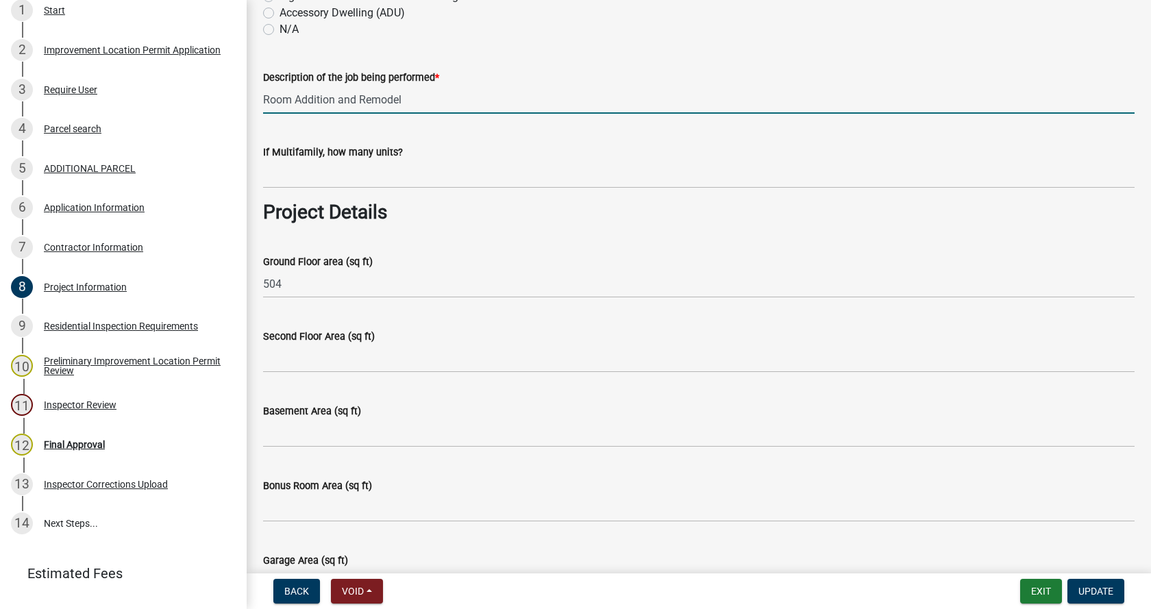
click at [436, 106] on input "Room Addition and Remodel" at bounding box center [698, 100] width 871 height 28
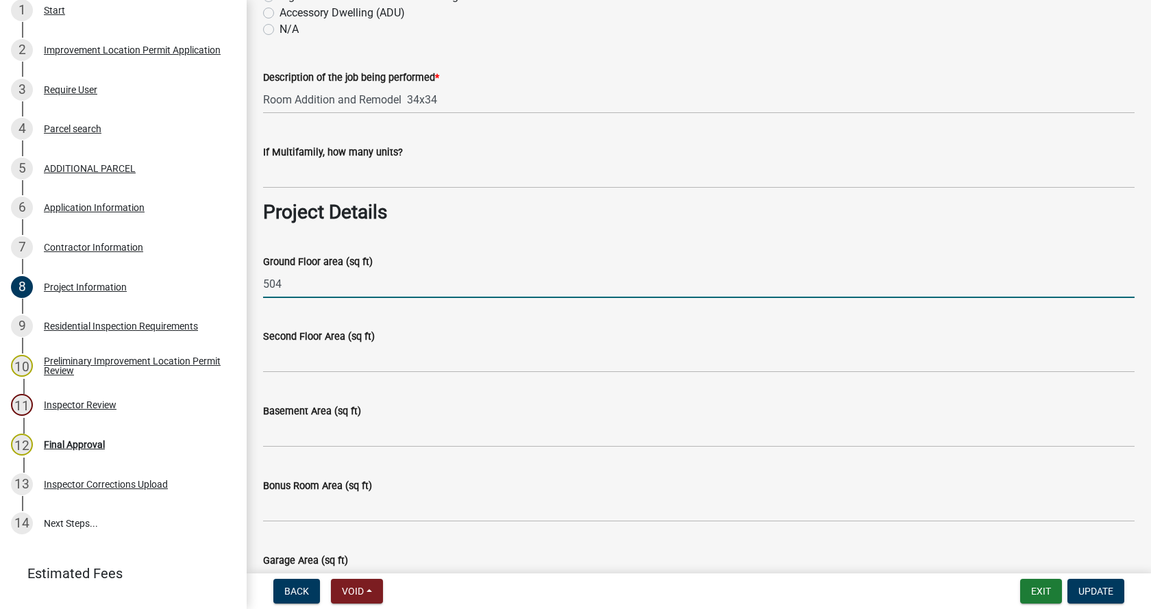
drag, startPoint x: 290, startPoint y: 286, endPoint x: 259, endPoint y: 286, distance: 30.8
click at [259, 286] on div "Ground Floor area (sq ft) 504" at bounding box center [699, 266] width 892 height 64
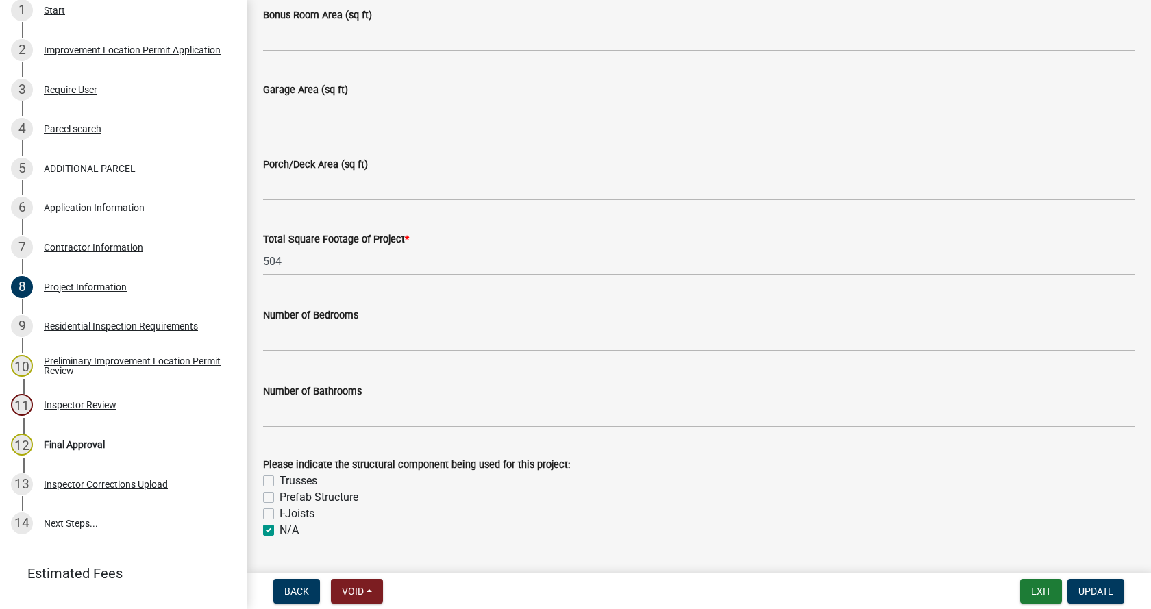
scroll to position [891, 0]
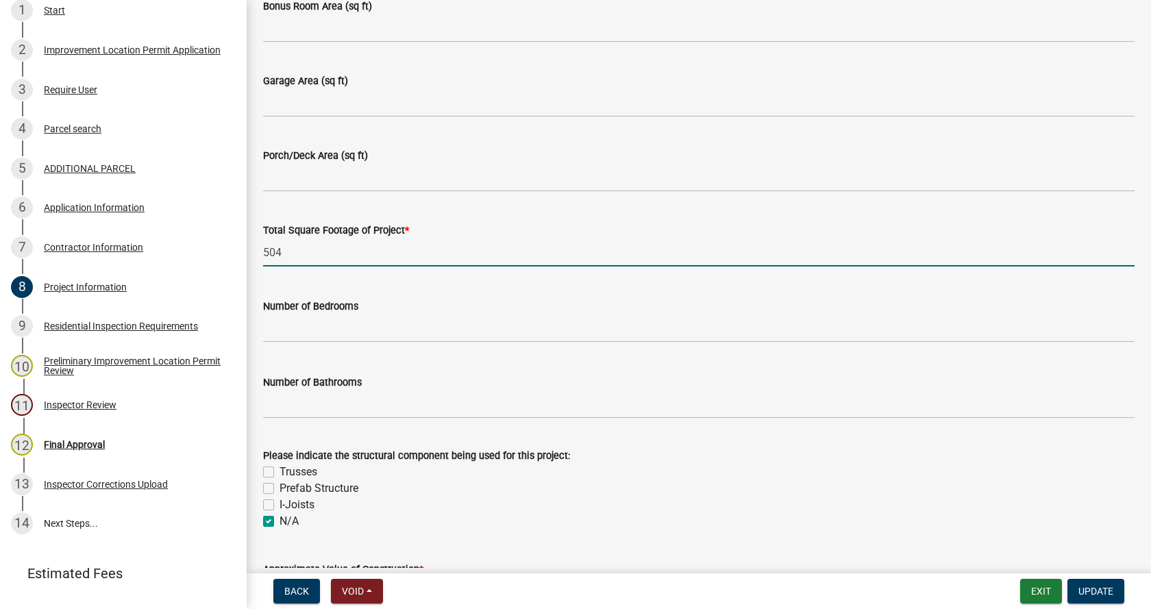
drag, startPoint x: 299, startPoint y: 258, endPoint x: 260, endPoint y: 257, distance: 39.1
click at [260, 257] on div "Total Square Footage of Project * 504" at bounding box center [699, 235] width 892 height 64
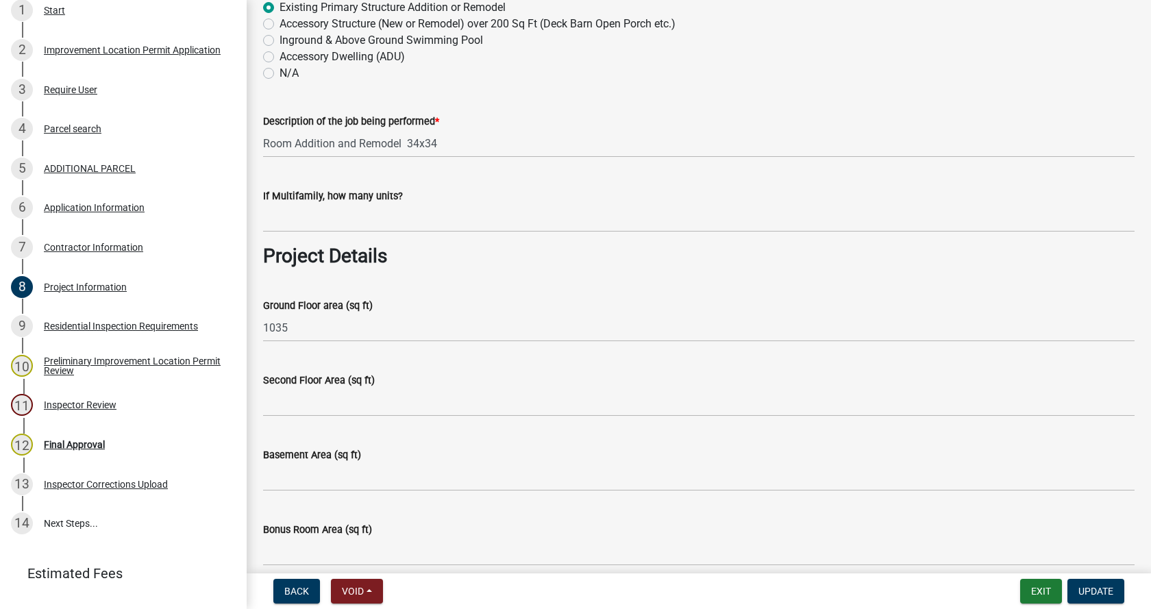
scroll to position [343, 0]
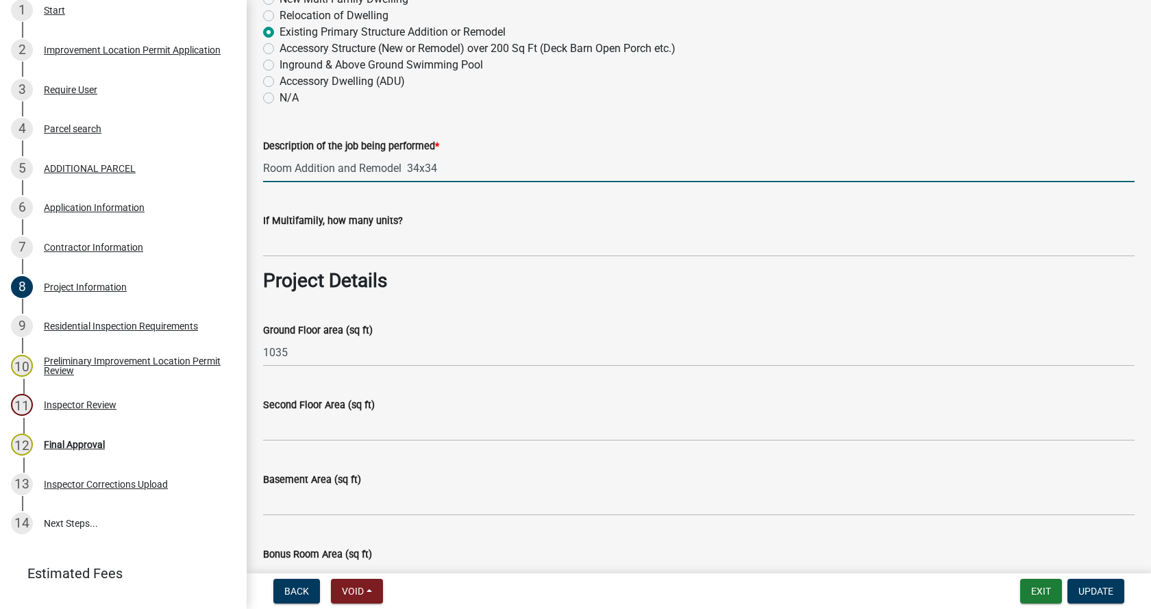
click at [419, 168] on input "Room Addition and Remodel 34x34" at bounding box center [698, 168] width 871 height 28
click at [438, 166] on input "Room Addition and Remodel 30x34" at bounding box center [698, 168] width 871 height 28
click at [288, 353] on input "1035" at bounding box center [698, 352] width 871 height 28
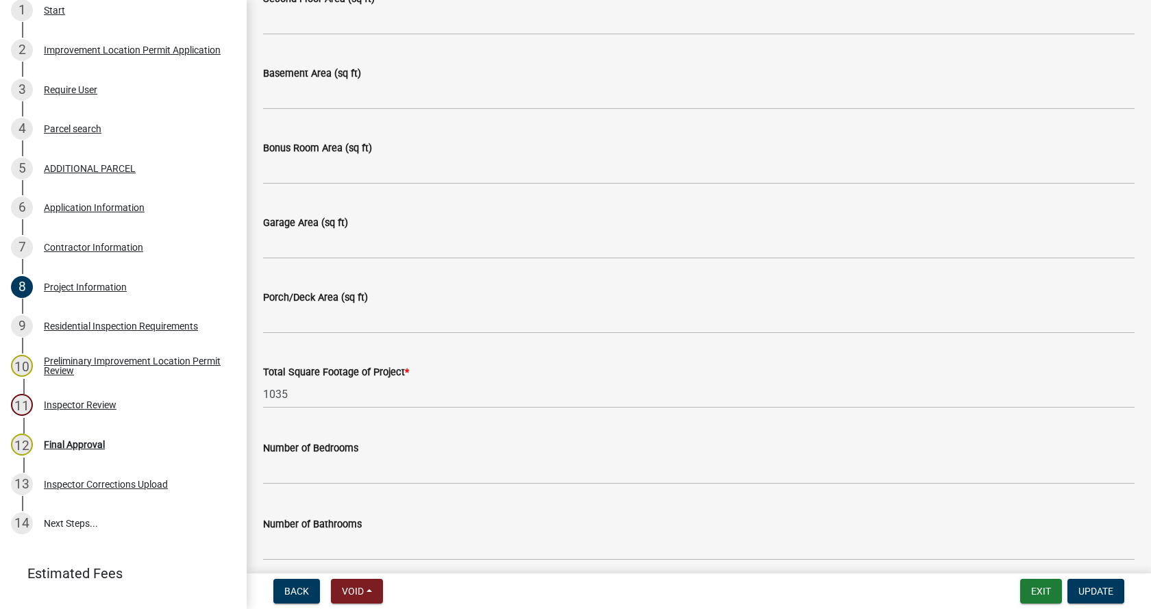
scroll to position [754, 0]
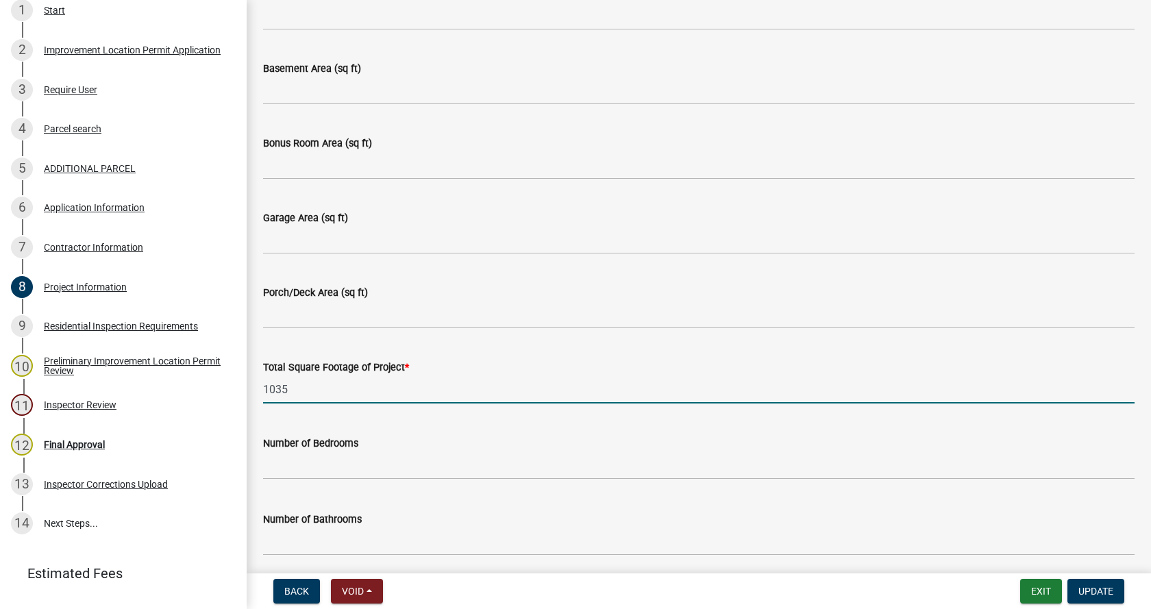
drag, startPoint x: 293, startPoint y: 395, endPoint x: 273, endPoint y: 391, distance: 19.5
click at [276, 394] on input "1035" at bounding box center [698, 389] width 871 height 28
click at [1096, 591] on span "Update" at bounding box center [1095, 591] width 35 height 11
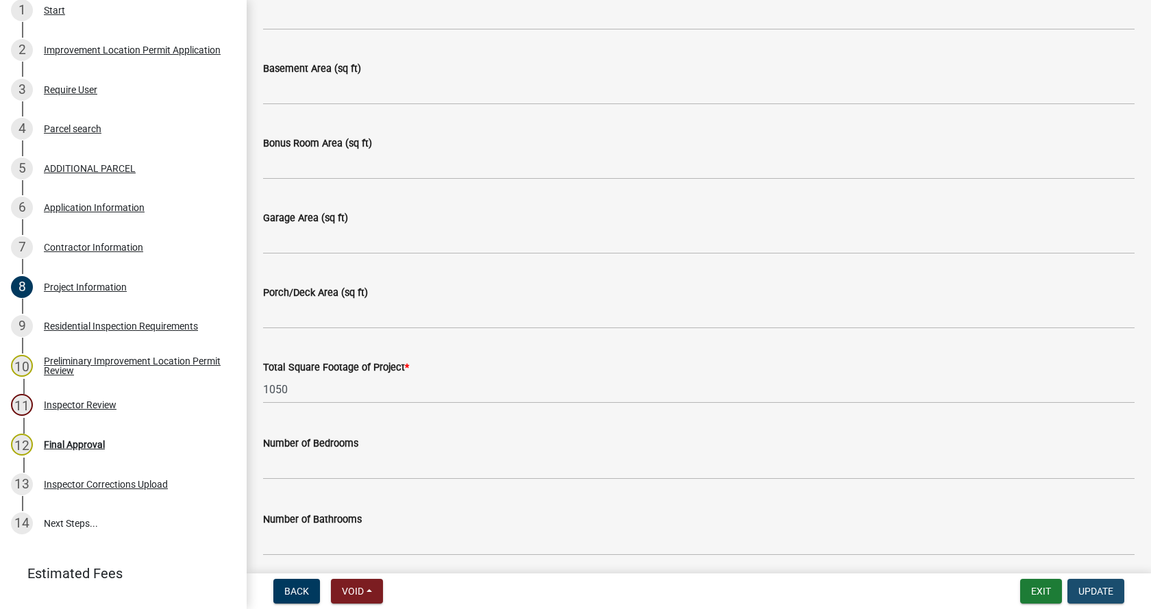
scroll to position [0, 0]
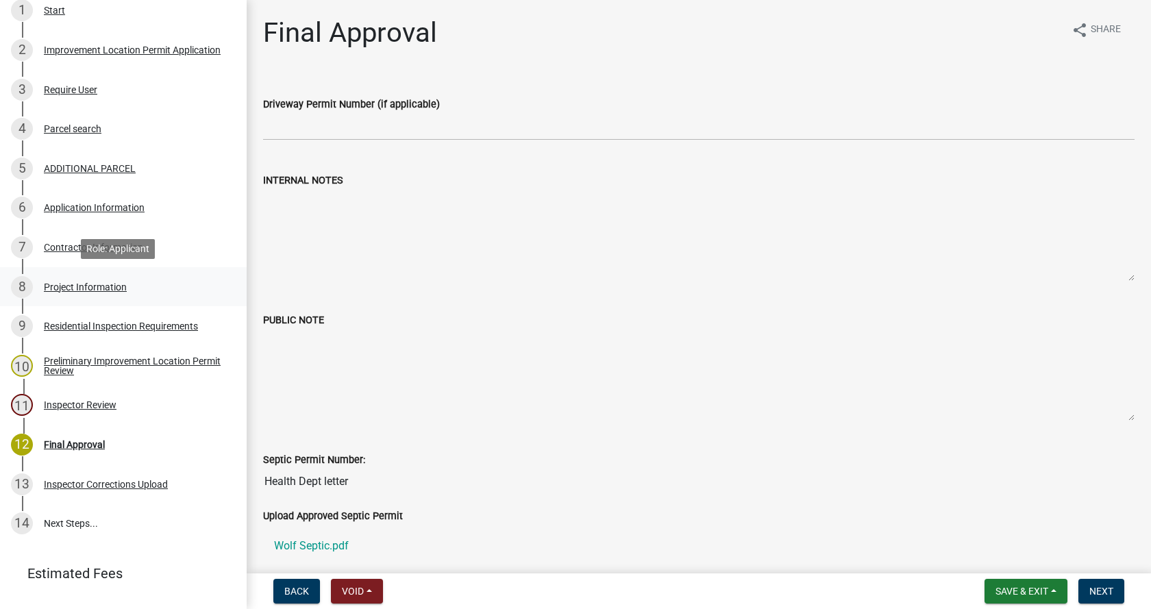
click at [58, 283] on div "Project Information" at bounding box center [85, 287] width 83 height 10
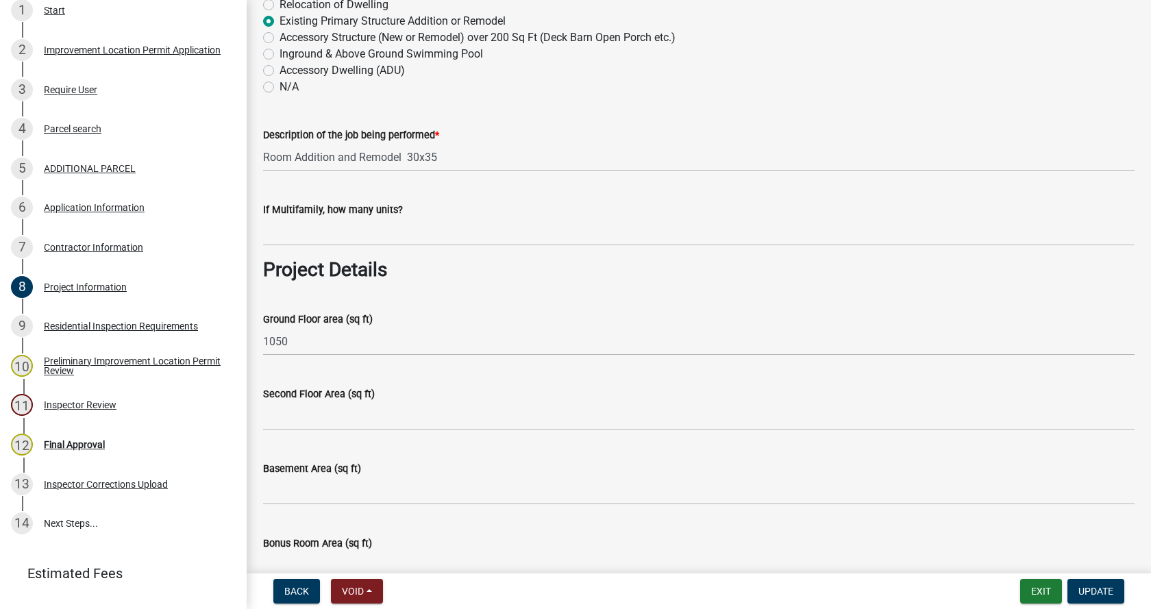
scroll to position [343, 0]
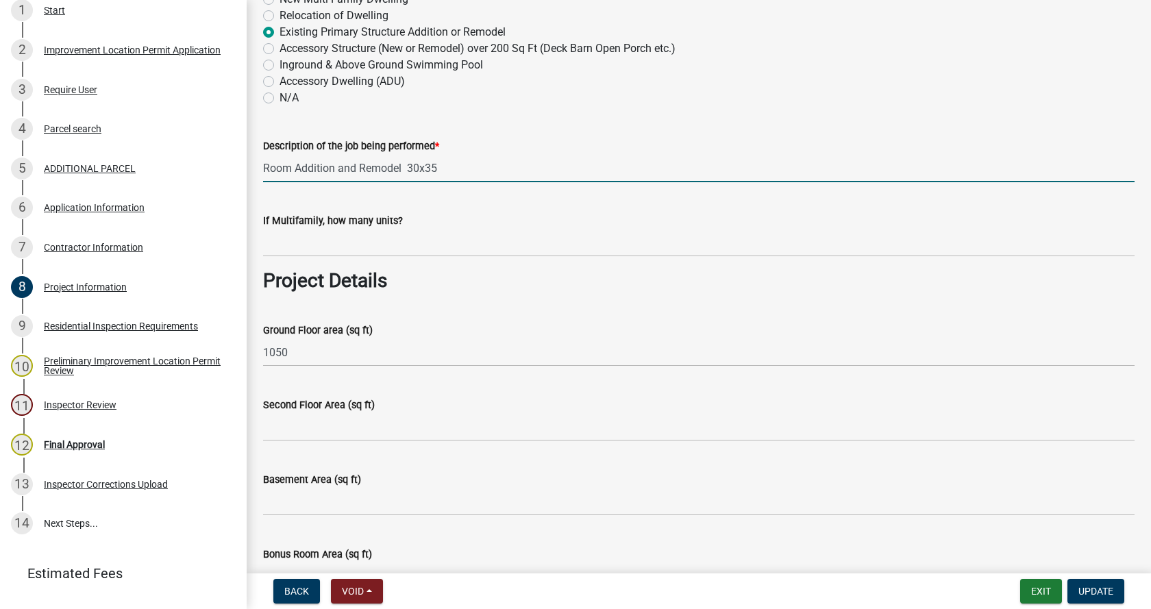
click at [456, 171] on input "Room Addition and Remodel 30x35" at bounding box center [698, 168] width 871 height 28
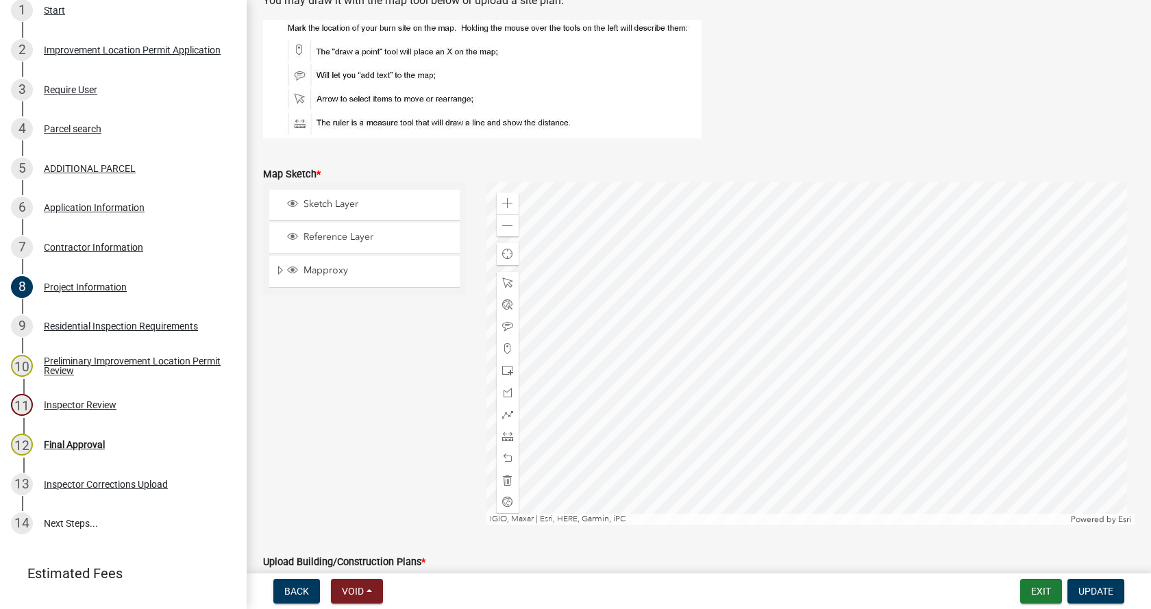
scroll to position [2809, 0]
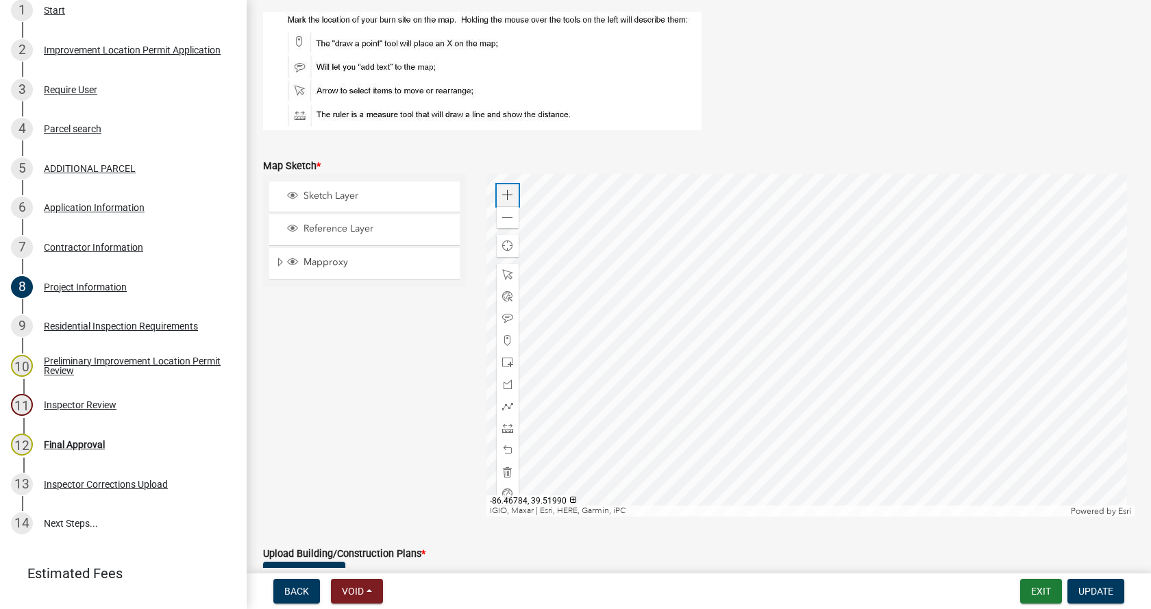
click at [506, 190] on span at bounding box center [507, 195] width 11 height 11
click at [697, 339] on div at bounding box center [810, 345] width 649 height 343
click at [503, 472] on span at bounding box center [507, 472] width 11 height 11
click at [507, 425] on span at bounding box center [507, 428] width 11 height 11
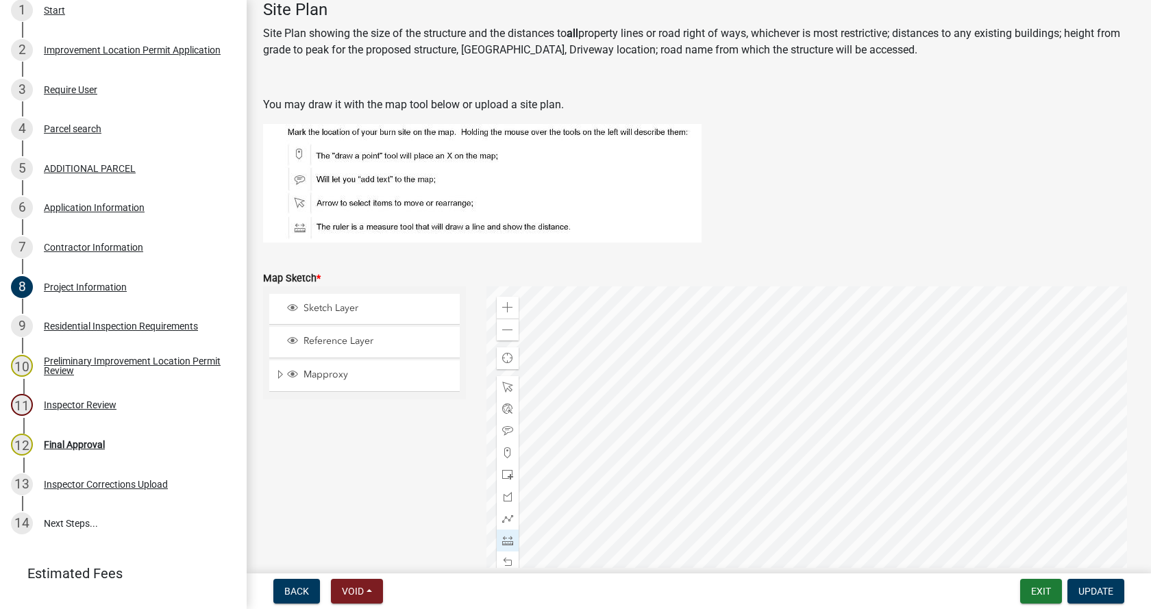
scroll to position [2672, 0]
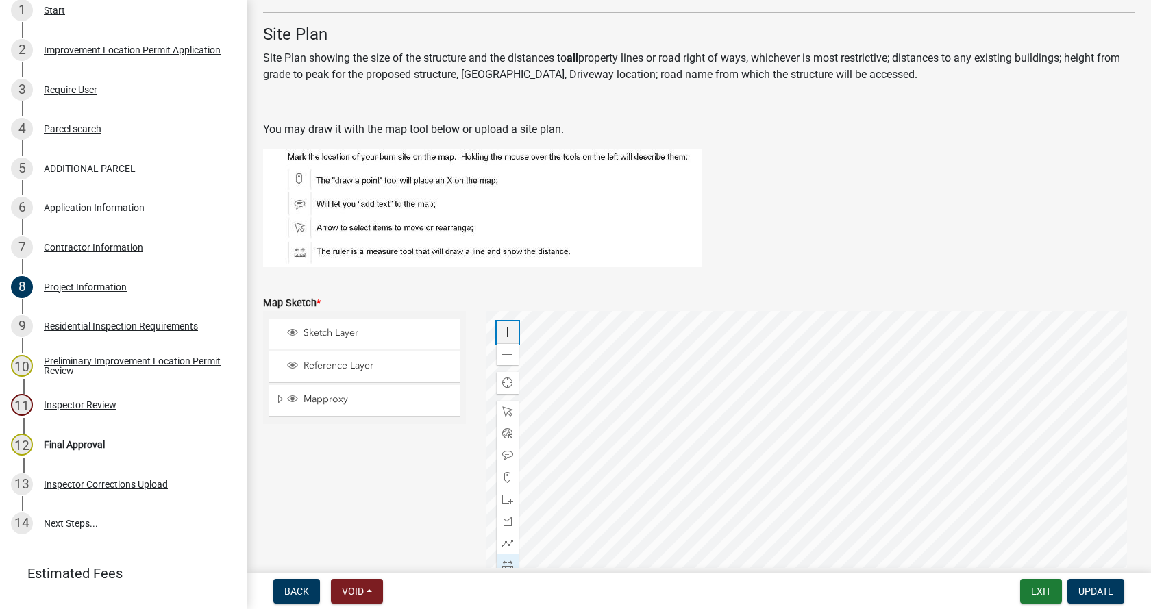
click at [503, 327] on span at bounding box center [507, 332] width 11 height 11
click at [707, 426] on div at bounding box center [810, 482] width 649 height 343
click at [713, 393] on div at bounding box center [810, 482] width 649 height 343
click at [745, 447] on div at bounding box center [810, 482] width 649 height 343
click at [793, 421] on div at bounding box center [810, 482] width 649 height 343
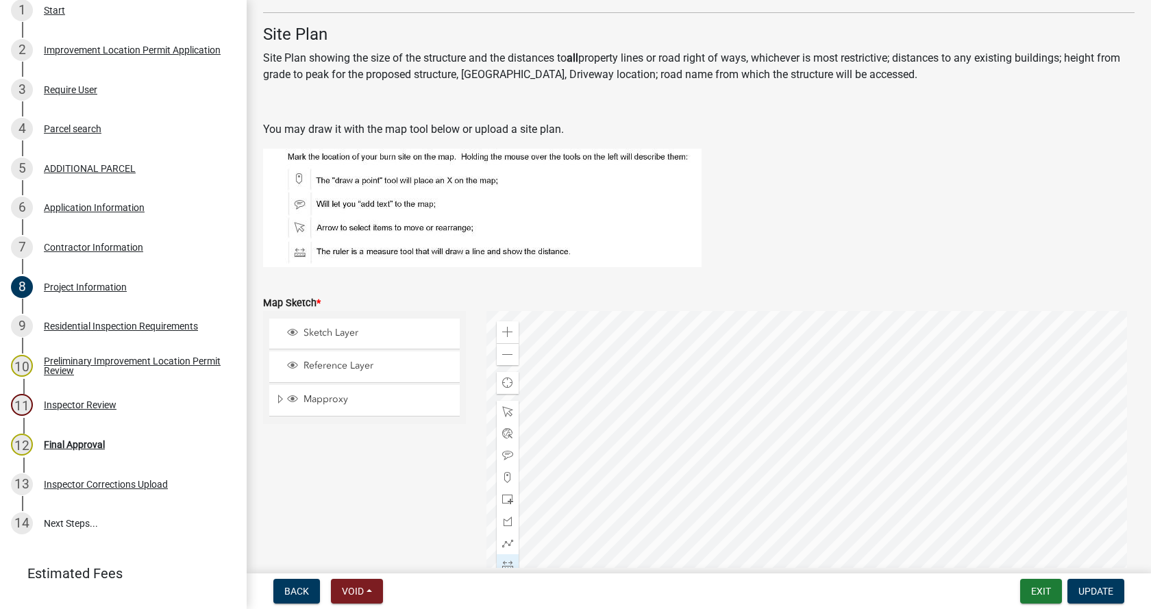
click at [762, 367] on div at bounding box center [810, 482] width 649 height 343
click at [714, 393] on div at bounding box center [810, 482] width 649 height 343
click at [713, 393] on div at bounding box center [810, 482] width 649 height 343
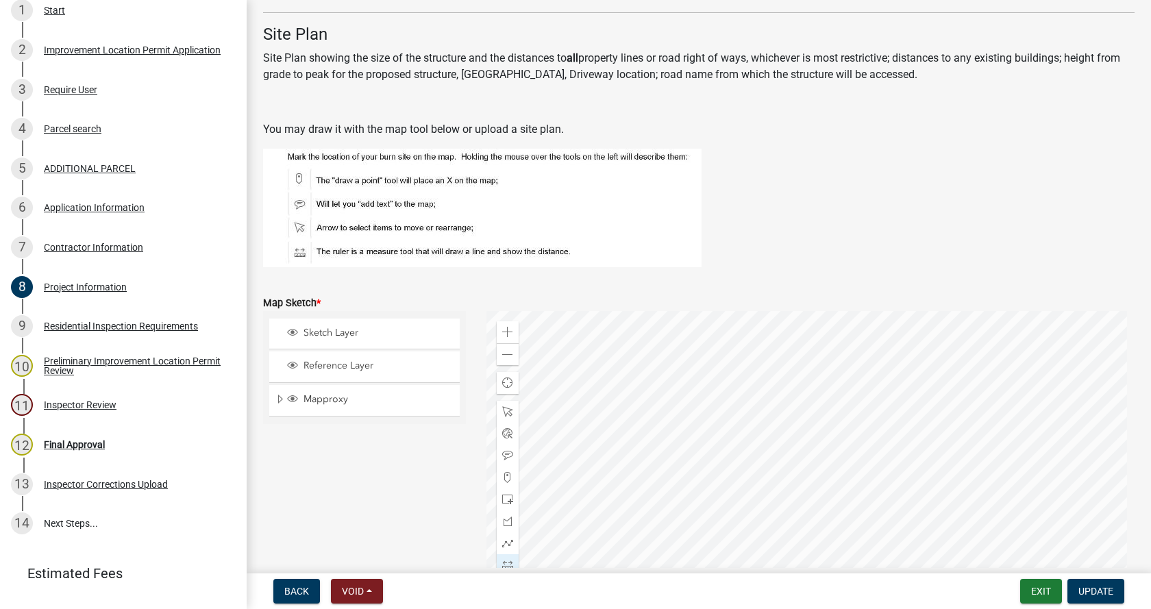
click at [713, 393] on div at bounding box center [810, 482] width 649 height 343
click at [793, 421] on div at bounding box center [810, 482] width 649 height 343
click at [747, 399] on div at bounding box center [810, 482] width 649 height 343
click at [710, 371] on div at bounding box center [810, 482] width 649 height 343
click at [742, 366] on div at bounding box center [810, 482] width 649 height 343
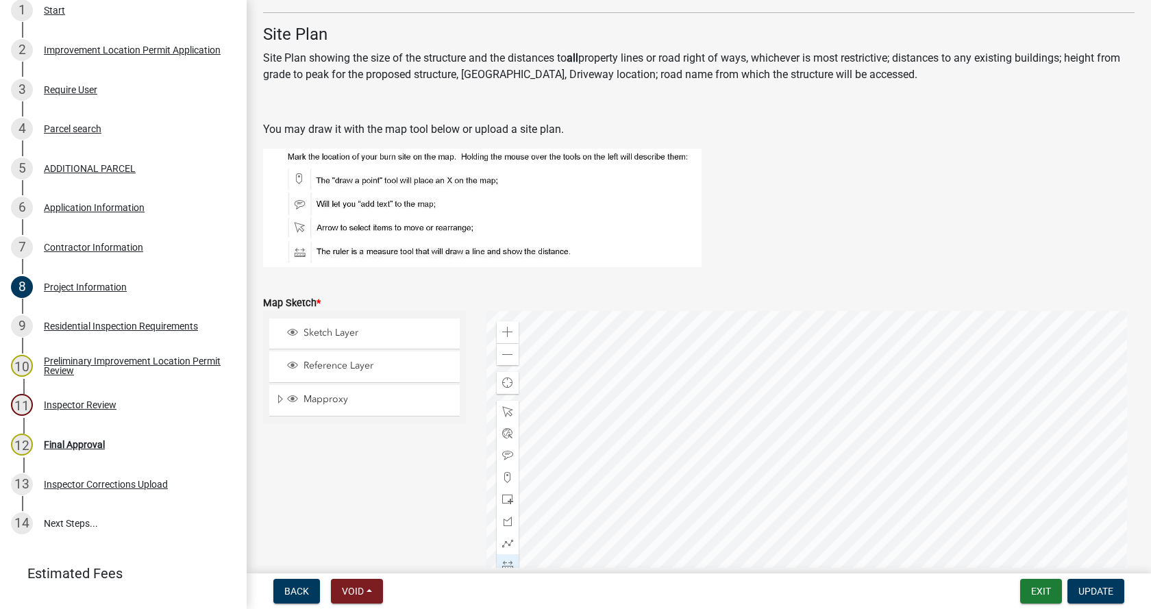
click at [1001, 371] on div at bounding box center [810, 482] width 649 height 343
click at [846, 419] on div at bounding box center [810, 482] width 649 height 343
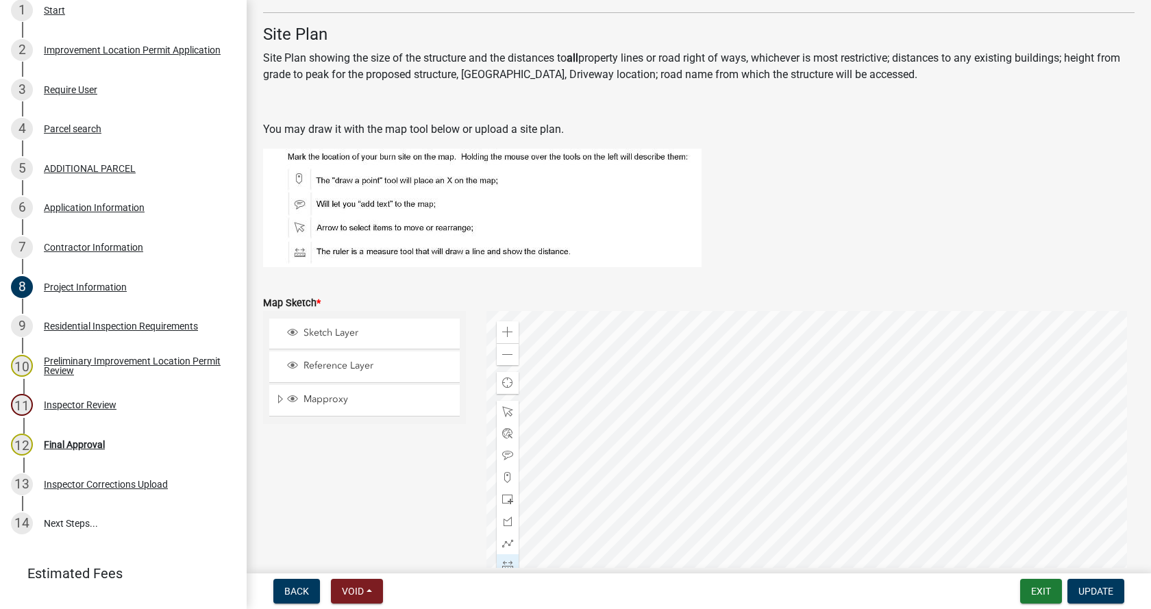
click at [919, 402] on div at bounding box center [810, 482] width 649 height 343
click at [914, 377] on div at bounding box center [810, 482] width 649 height 343
click at [884, 333] on div at bounding box center [810, 482] width 649 height 343
click at [886, 456] on div at bounding box center [810, 482] width 649 height 343
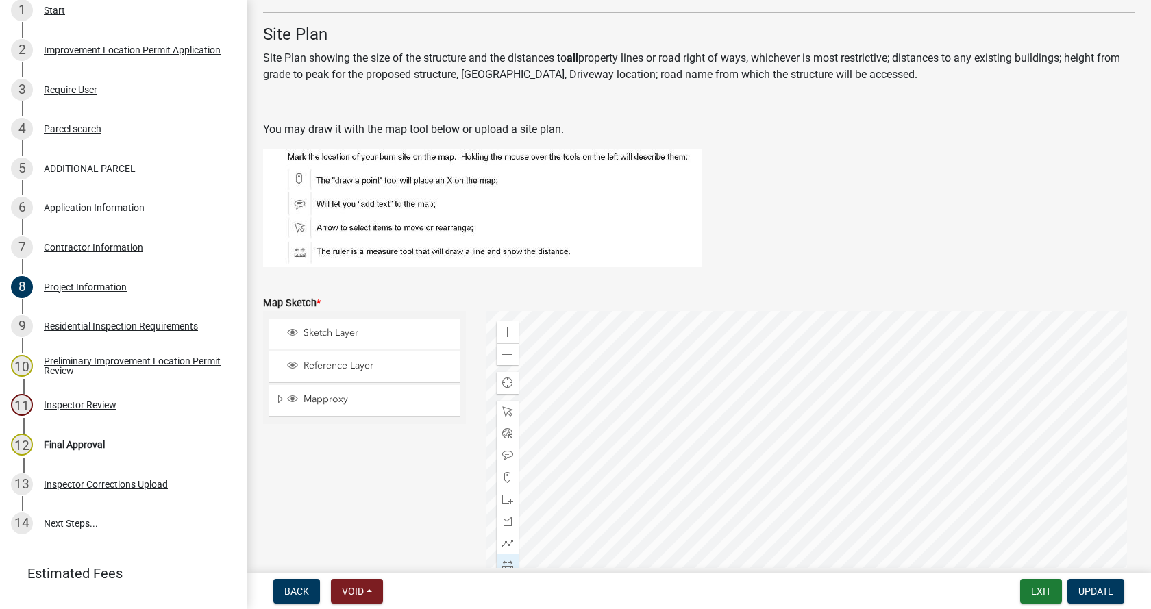
click at [926, 479] on div at bounding box center [810, 482] width 649 height 343
click at [1034, 402] on div at bounding box center [810, 482] width 649 height 343
click at [910, 390] on div at bounding box center [810, 482] width 649 height 343
click at [963, 384] on div at bounding box center [810, 482] width 649 height 343
click at [917, 390] on div at bounding box center [810, 482] width 649 height 343
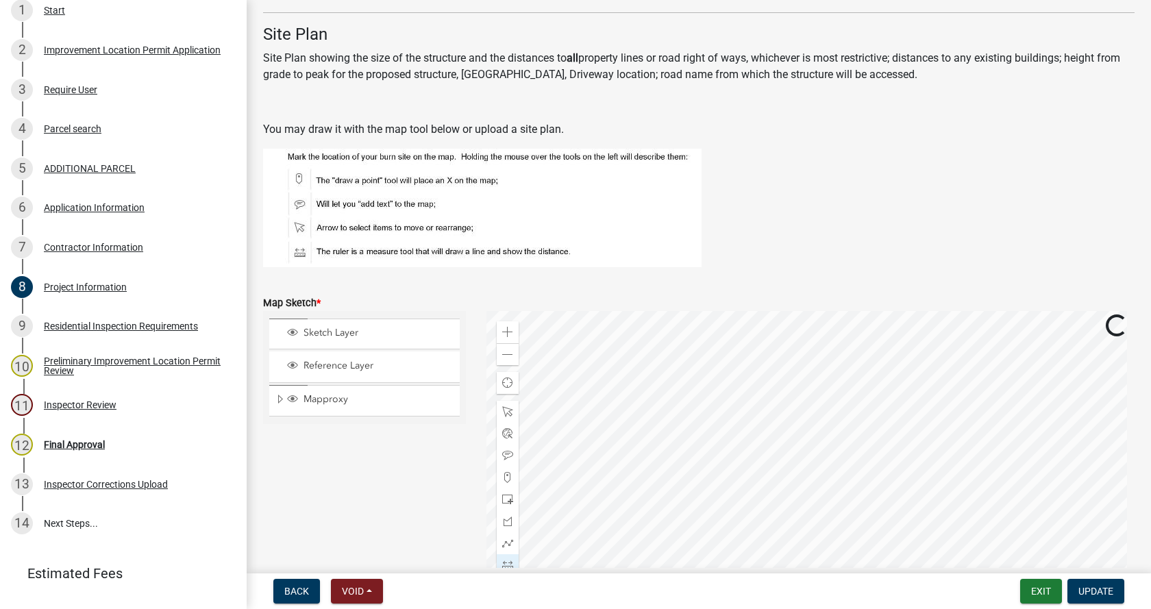
click at [907, 375] on div at bounding box center [810, 482] width 649 height 343
click at [883, 381] on div at bounding box center [810, 482] width 649 height 343
click at [923, 380] on div at bounding box center [810, 482] width 649 height 343
click at [800, 388] on div at bounding box center [810, 482] width 649 height 343
click at [674, 374] on div at bounding box center [810, 482] width 649 height 343
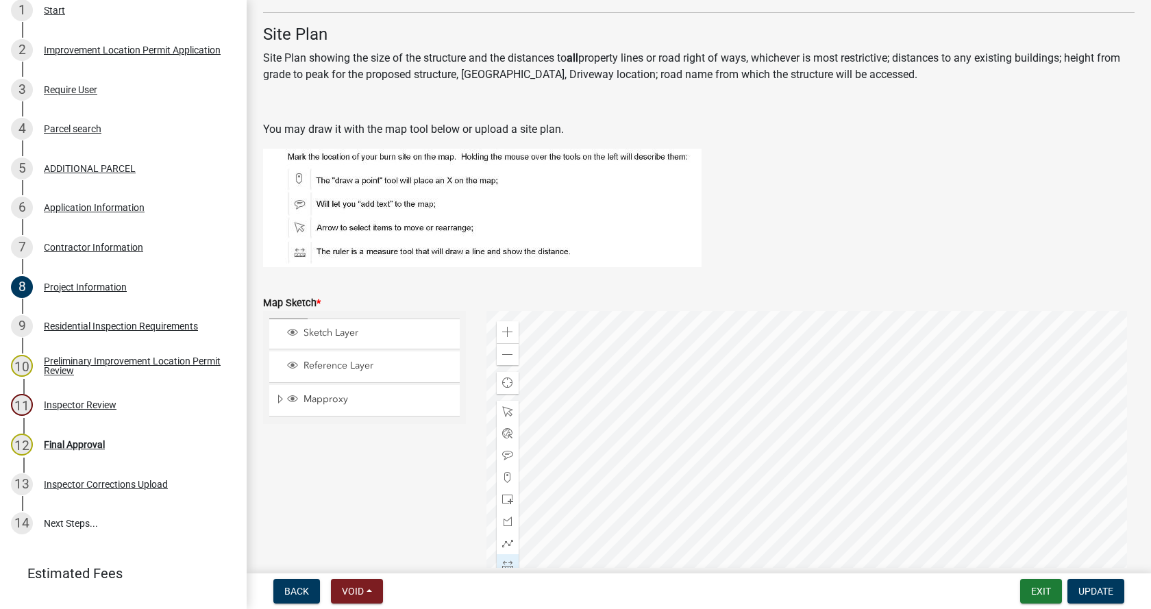
click at [674, 374] on div at bounding box center [810, 482] width 649 height 343
click at [502, 410] on span at bounding box center [507, 411] width 11 height 11
click at [699, 444] on div at bounding box center [810, 482] width 649 height 343
click at [674, 445] on div at bounding box center [810, 482] width 649 height 343
click at [687, 478] on div at bounding box center [810, 482] width 649 height 343
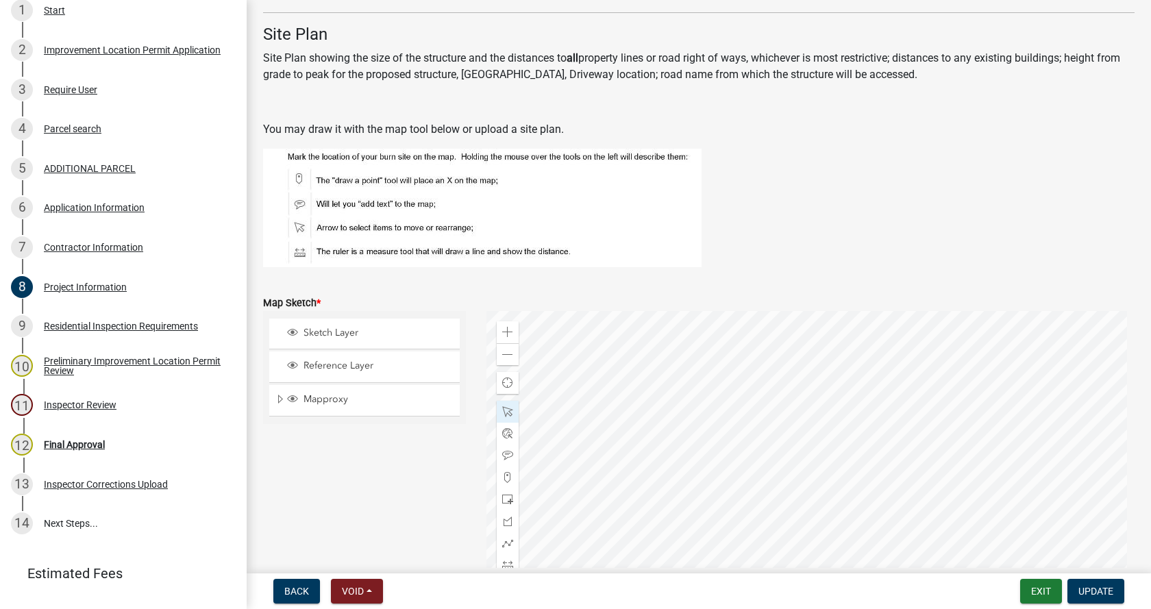
click at [754, 512] on div at bounding box center [810, 482] width 649 height 343
click at [682, 459] on div at bounding box center [810, 482] width 649 height 343
click at [649, 450] on div at bounding box center [810, 482] width 649 height 343
click at [1028, 454] on div at bounding box center [810, 482] width 649 height 343
click at [640, 467] on div at bounding box center [810, 482] width 649 height 343
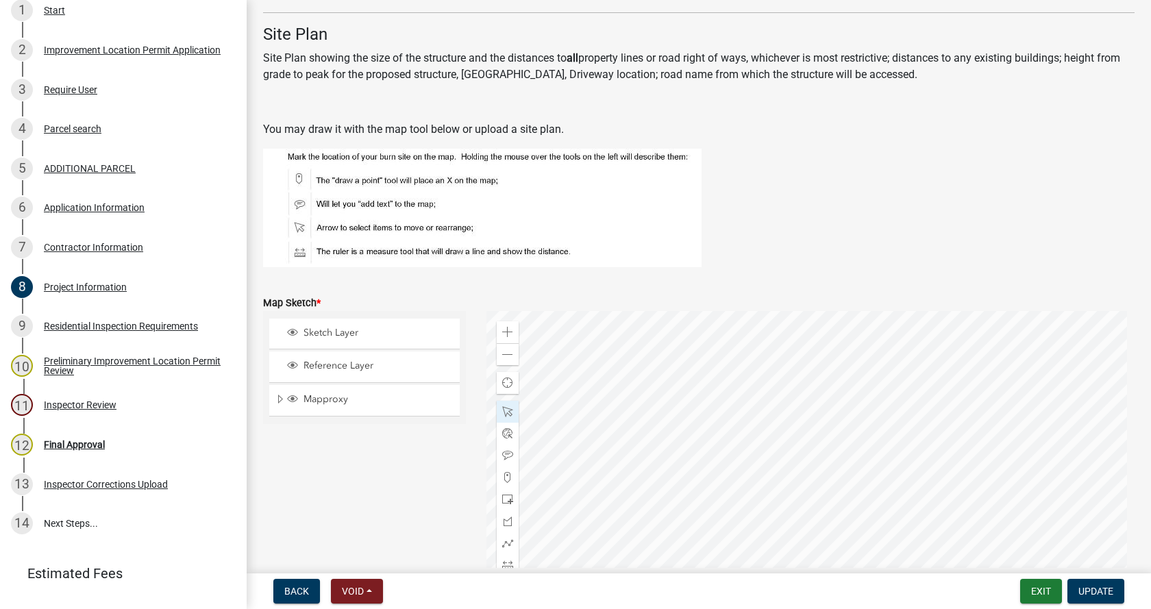
click at [867, 435] on div at bounding box center [810, 482] width 649 height 343
click at [1098, 586] on span "Update" at bounding box center [1095, 591] width 35 height 11
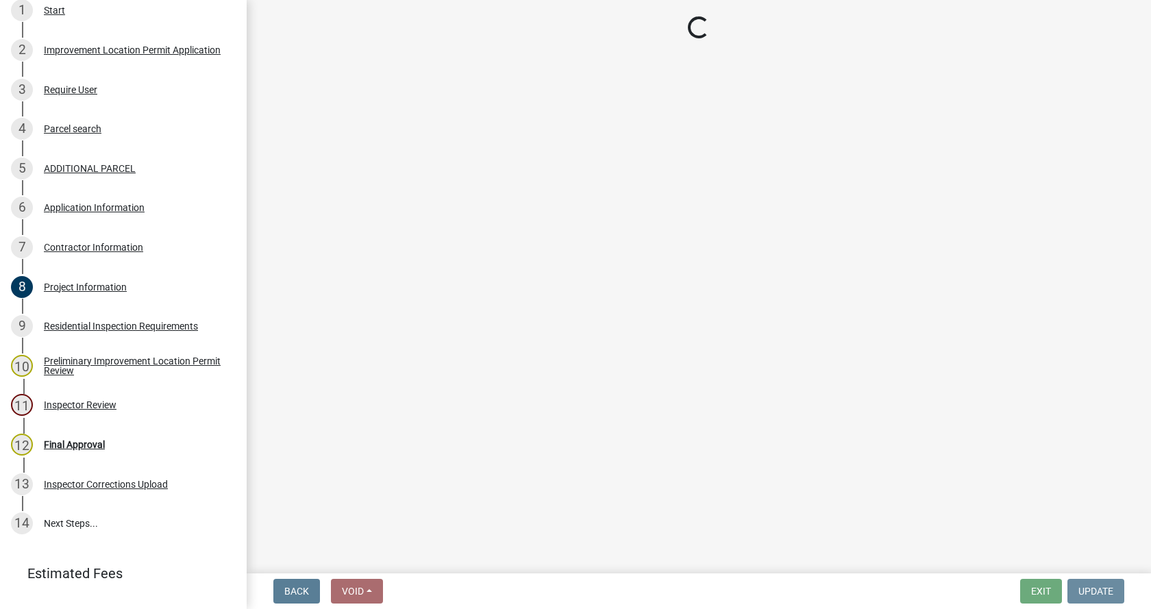
scroll to position [0, 0]
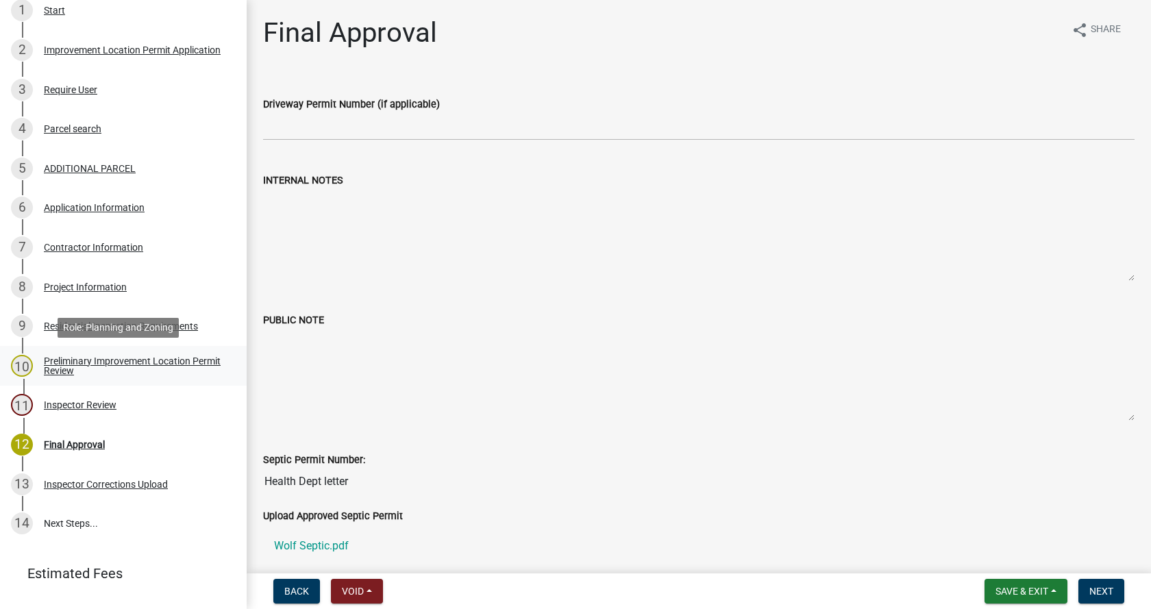
click at [53, 359] on div "Preliminary Improvement Location Permit Review" at bounding box center [134, 365] width 181 height 19
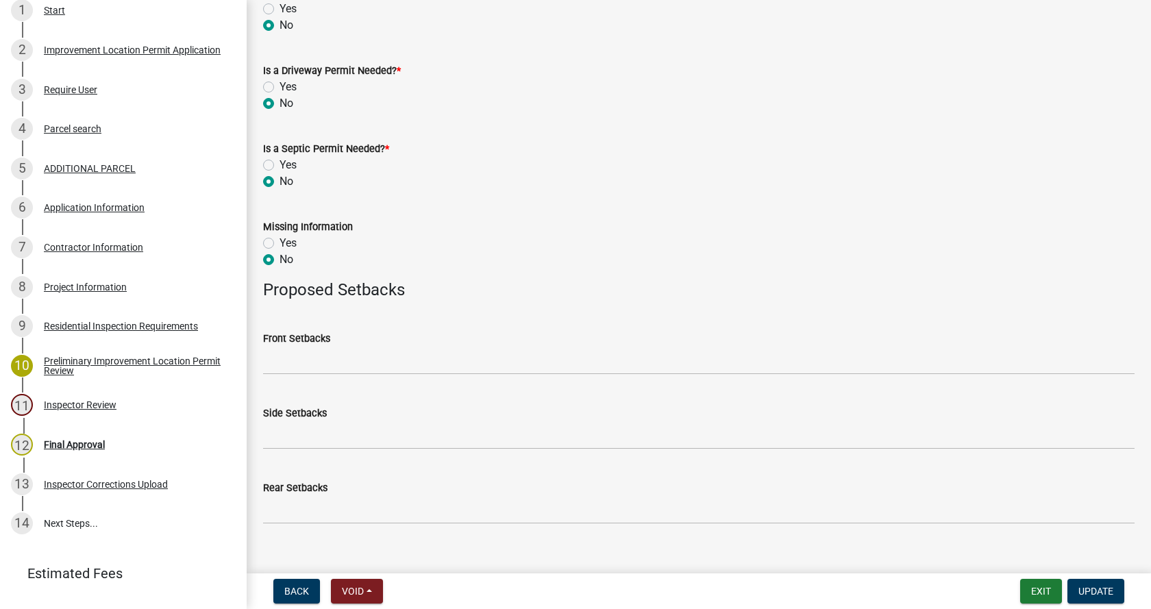
scroll to position [670, 0]
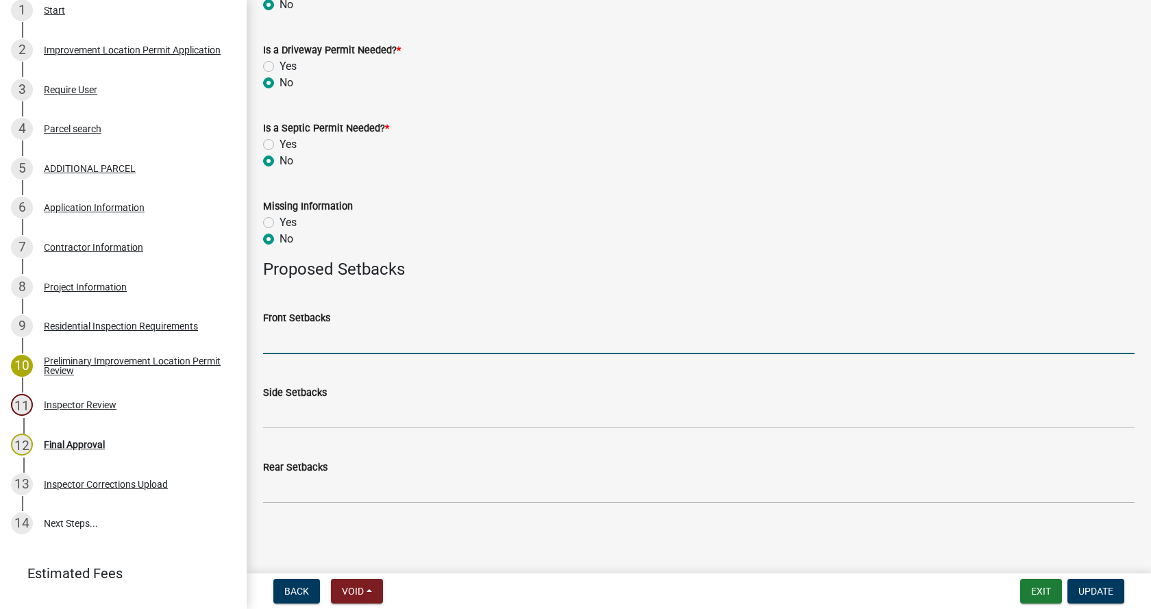
click at [266, 339] on input "Front Setbacks" at bounding box center [698, 340] width 871 height 28
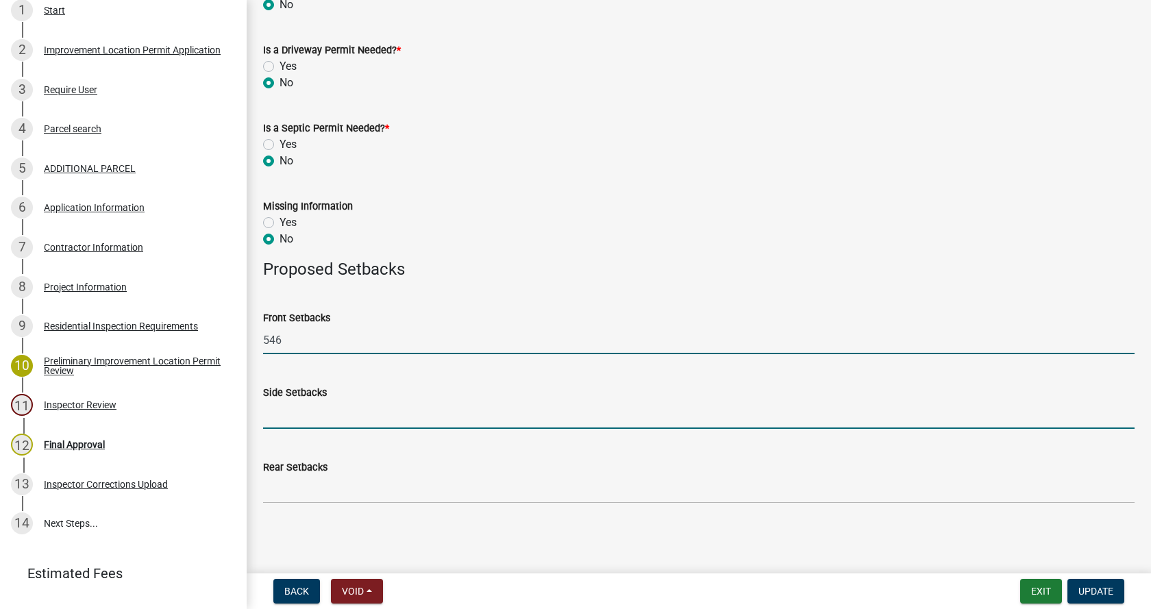
click at [289, 419] on input "Side Setbacks" at bounding box center [698, 415] width 871 height 28
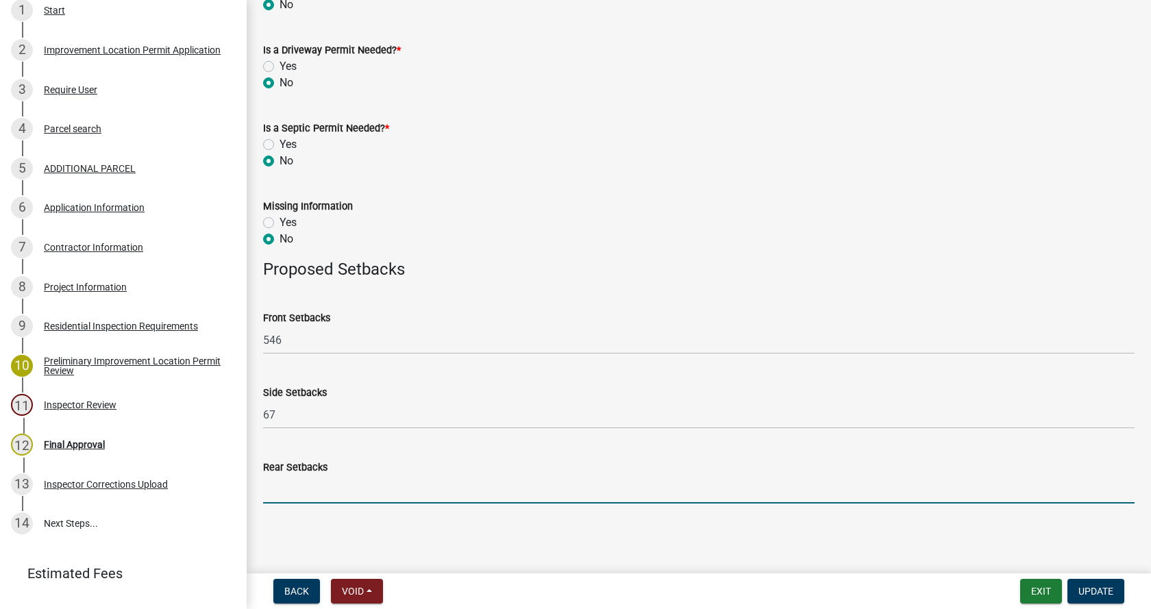
click at [288, 494] on input "Rear Setbacks" at bounding box center [698, 489] width 871 height 28
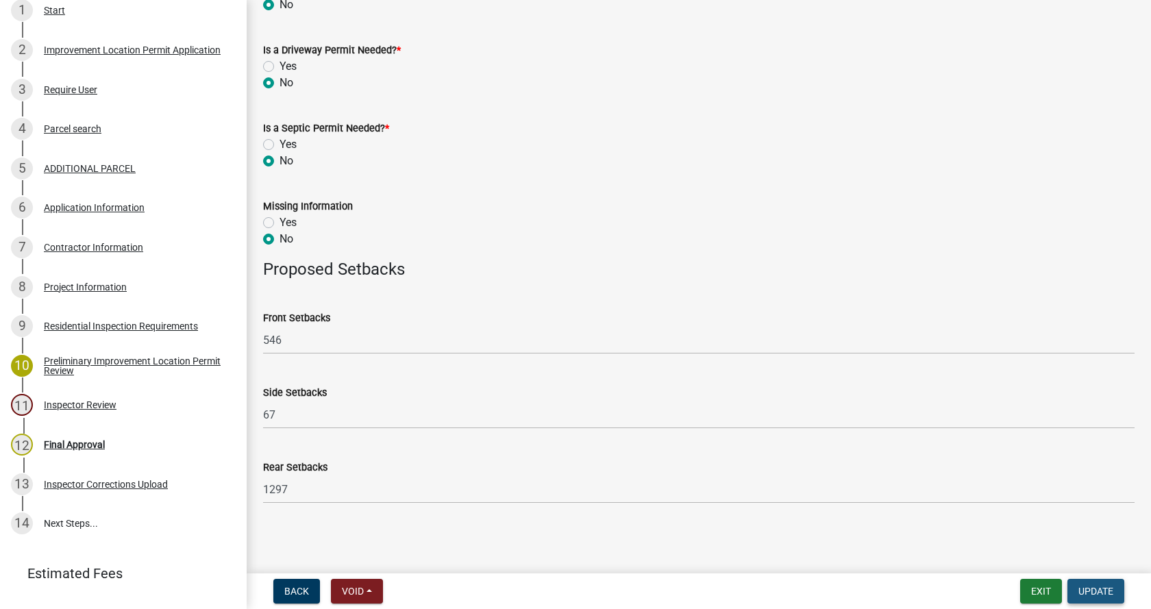
click at [1099, 587] on span "Update" at bounding box center [1095, 591] width 35 height 11
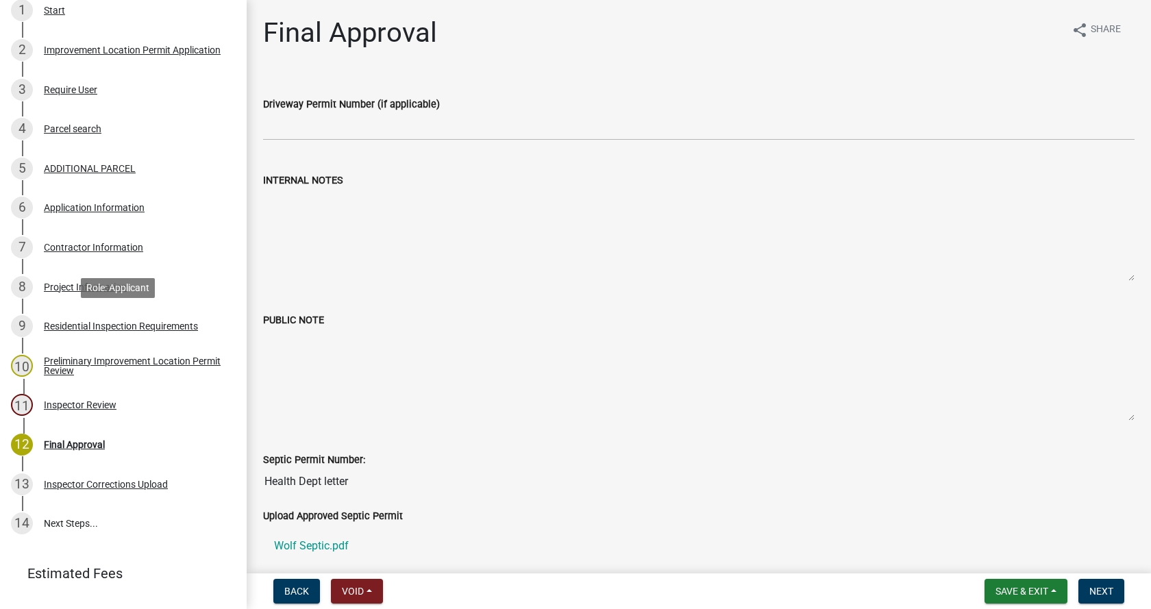
click at [52, 321] on div "Residential Inspection Requirements" at bounding box center [121, 326] width 154 height 10
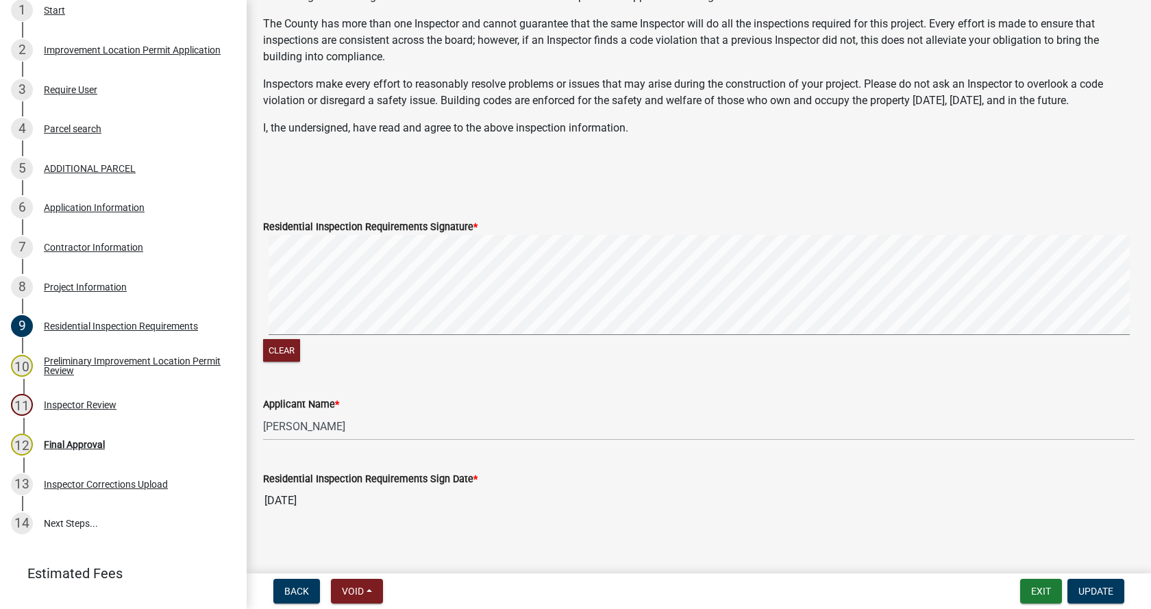
scroll to position [306, 0]
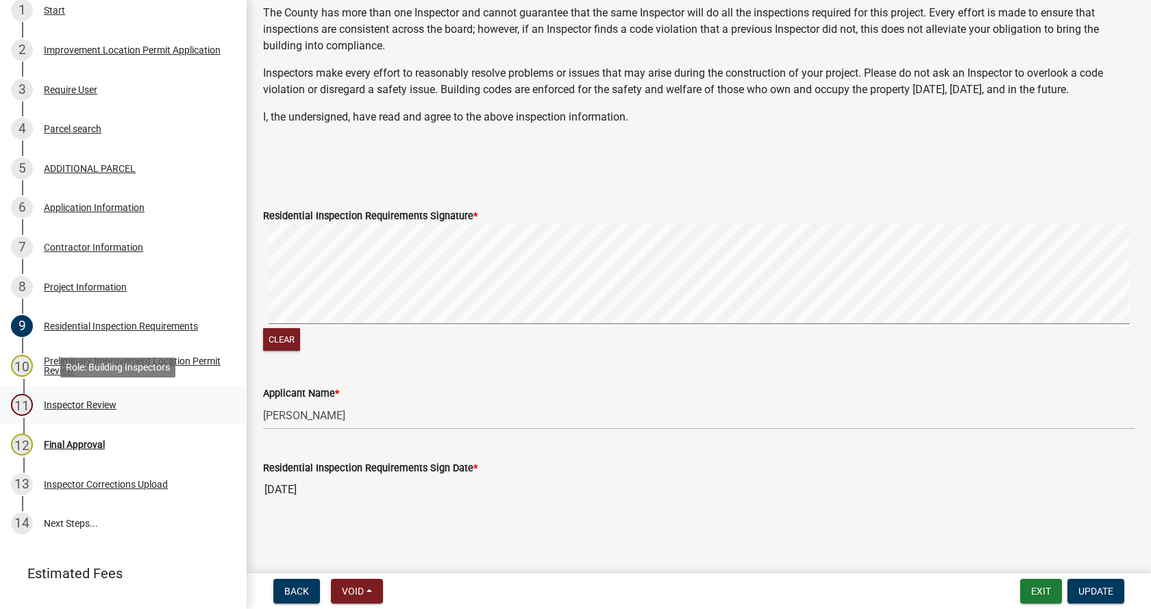
click at [53, 401] on div "Inspector Review" at bounding box center [80, 405] width 73 height 10
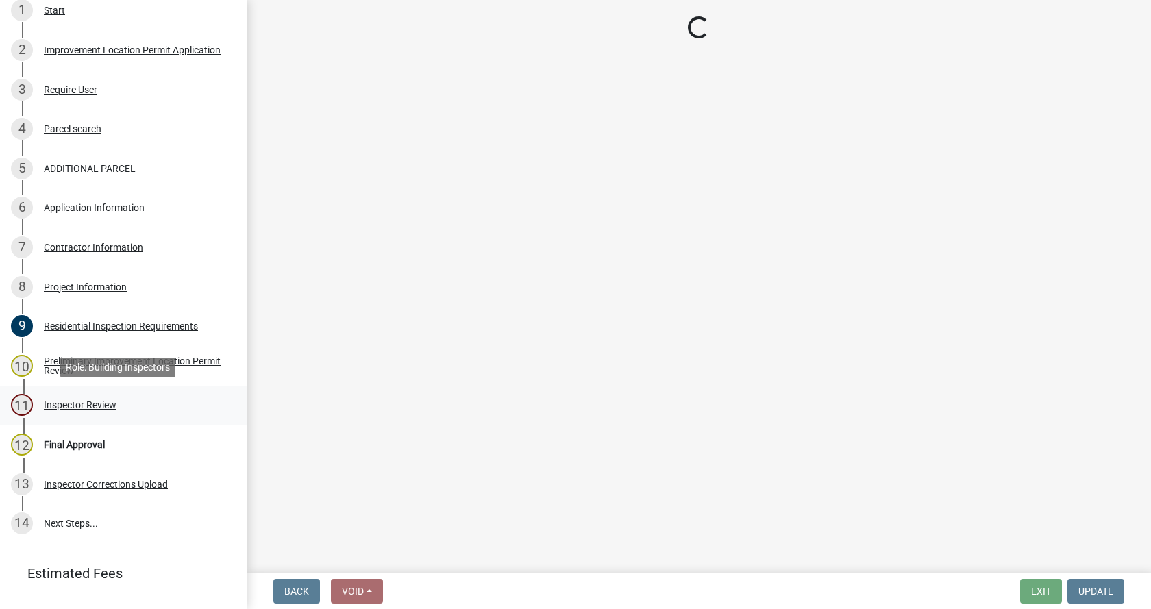
scroll to position [0, 0]
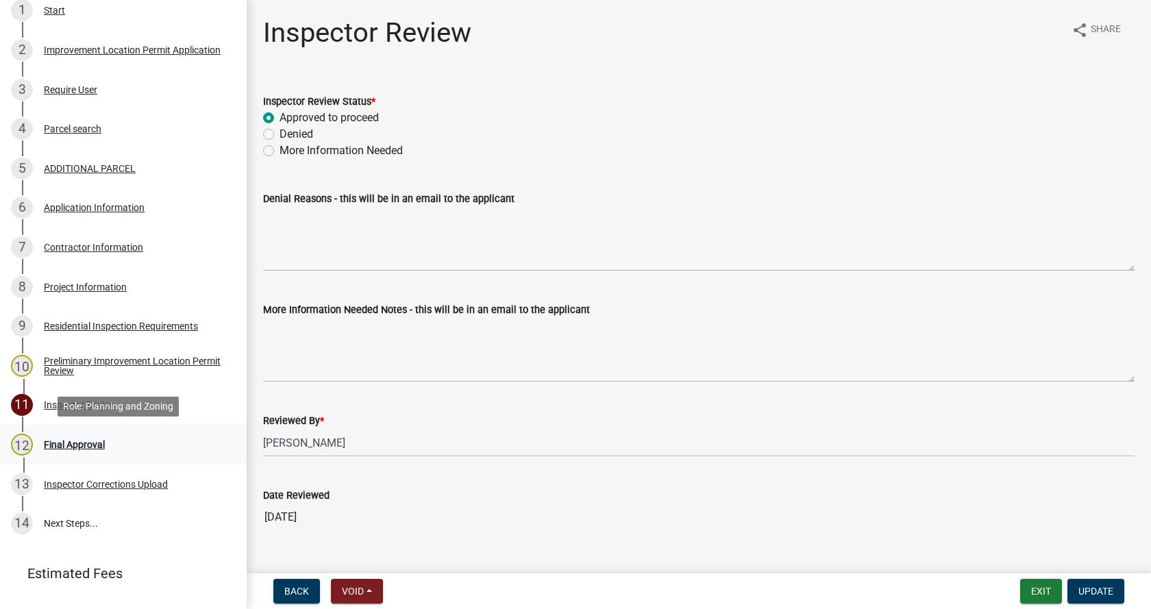
click at [51, 441] on div "Final Approval" at bounding box center [74, 445] width 61 height 10
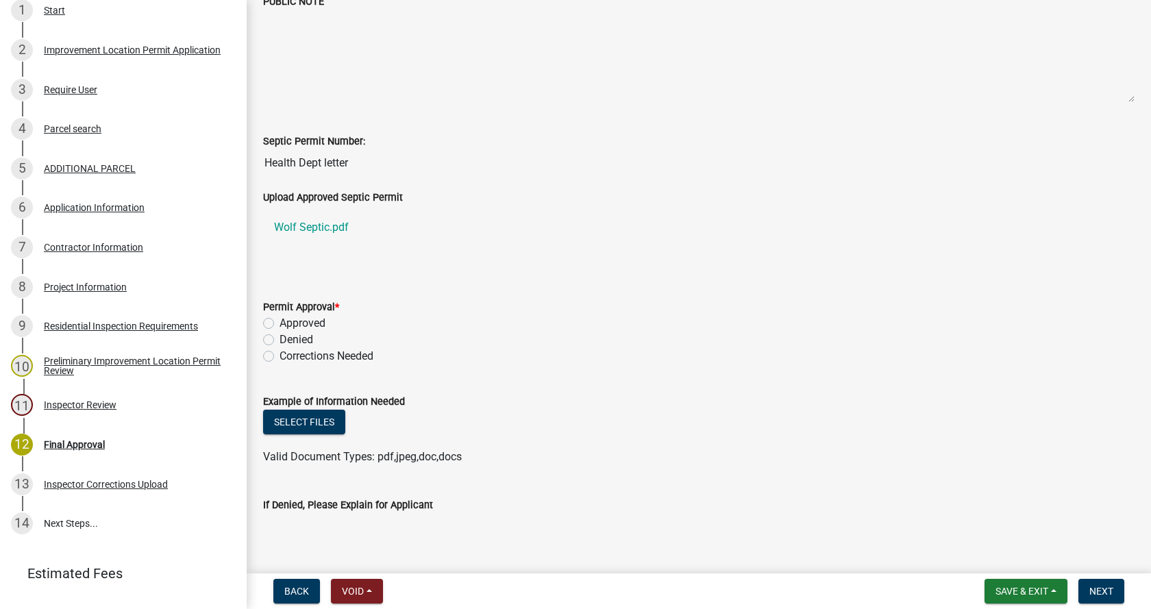
scroll to position [411, 0]
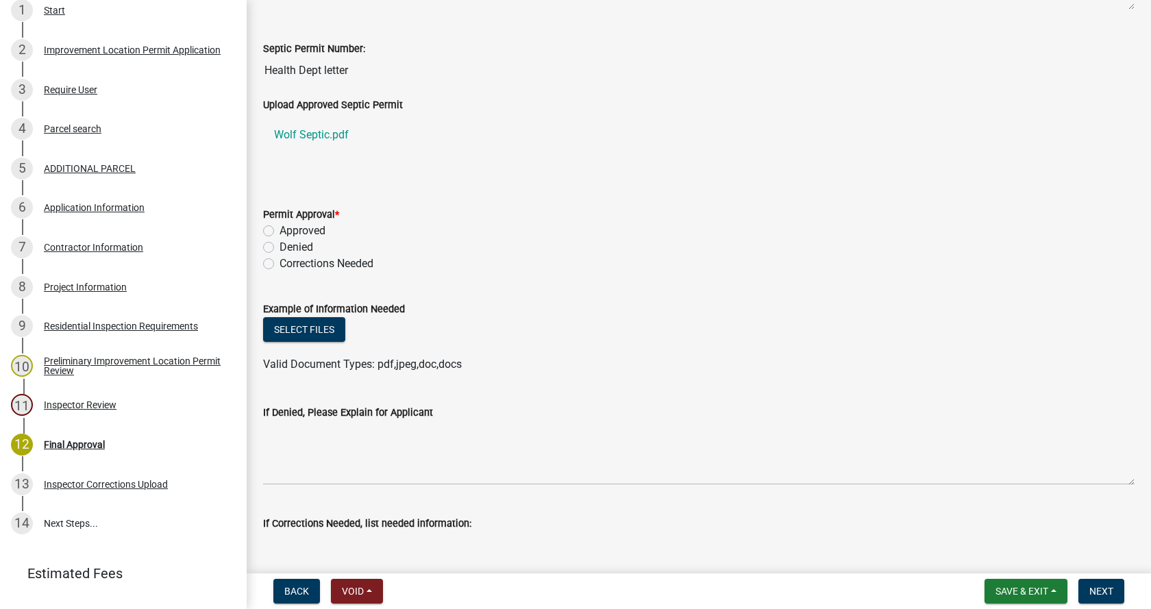
click at [280, 230] on label "Approved" at bounding box center [303, 231] width 46 height 16
click at [280, 230] on input "Approved" at bounding box center [284, 227] width 9 height 9
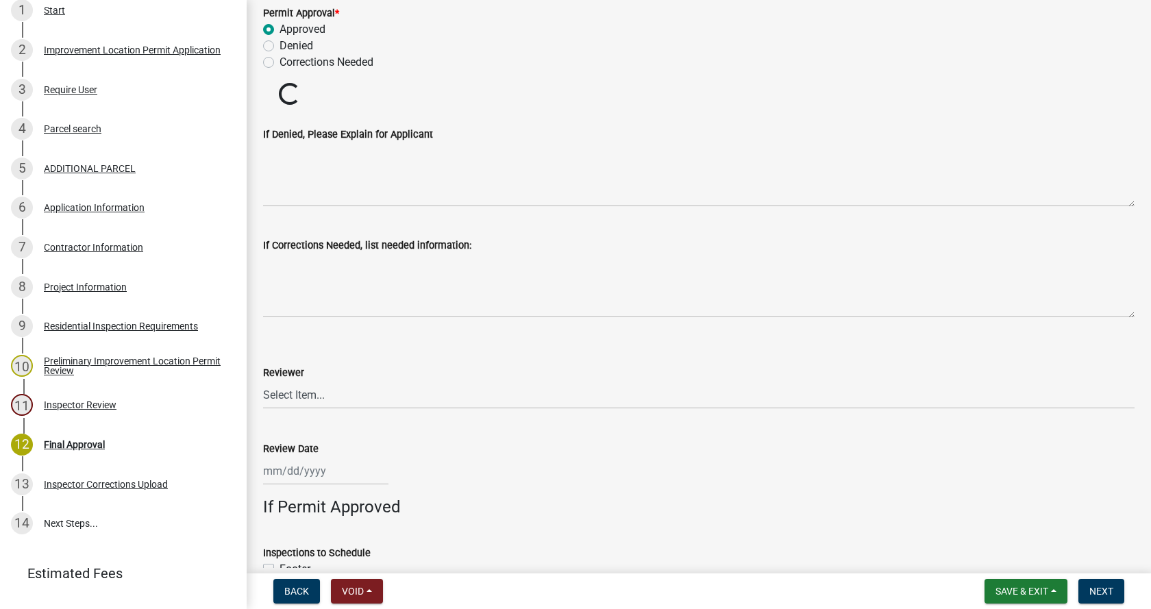
scroll to position [685, 0]
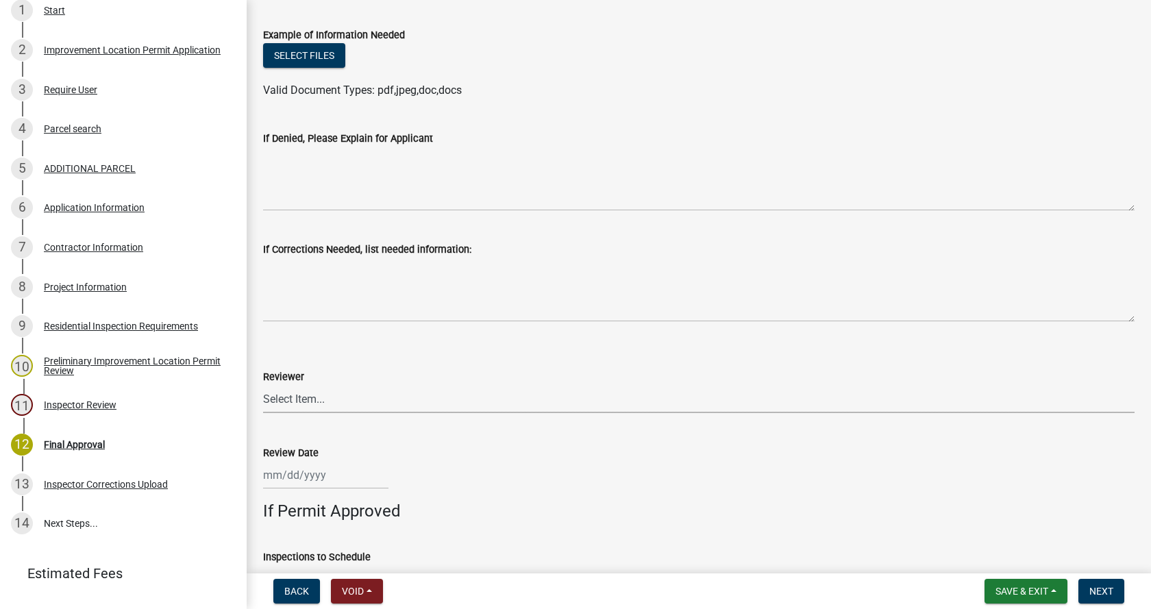
click at [286, 403] on select "Select Item... [PERSON_NAME] [PERSON_NAME] [PERSON_NAME]" at bounding box center [698, 399] width 871 height 28
click at [263, 385] on select "Select Item... [PERSON_NAME] [PERSON_NAME] [PERSON_NAME]" at bounding box center [698, 399] width 871 height 28
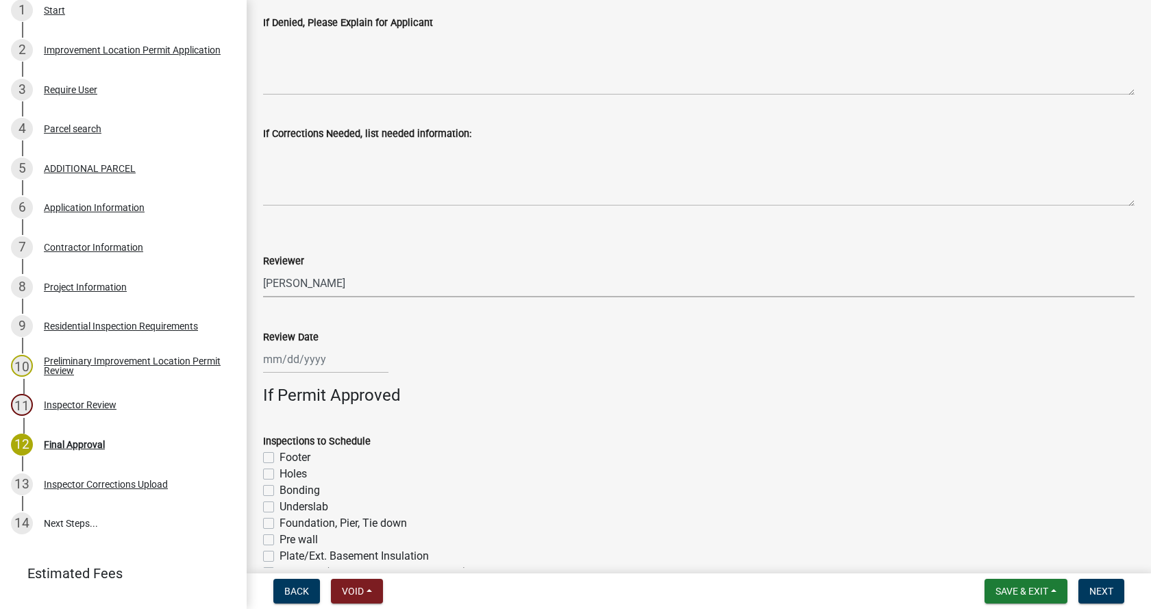
scroll to position [891, 0]
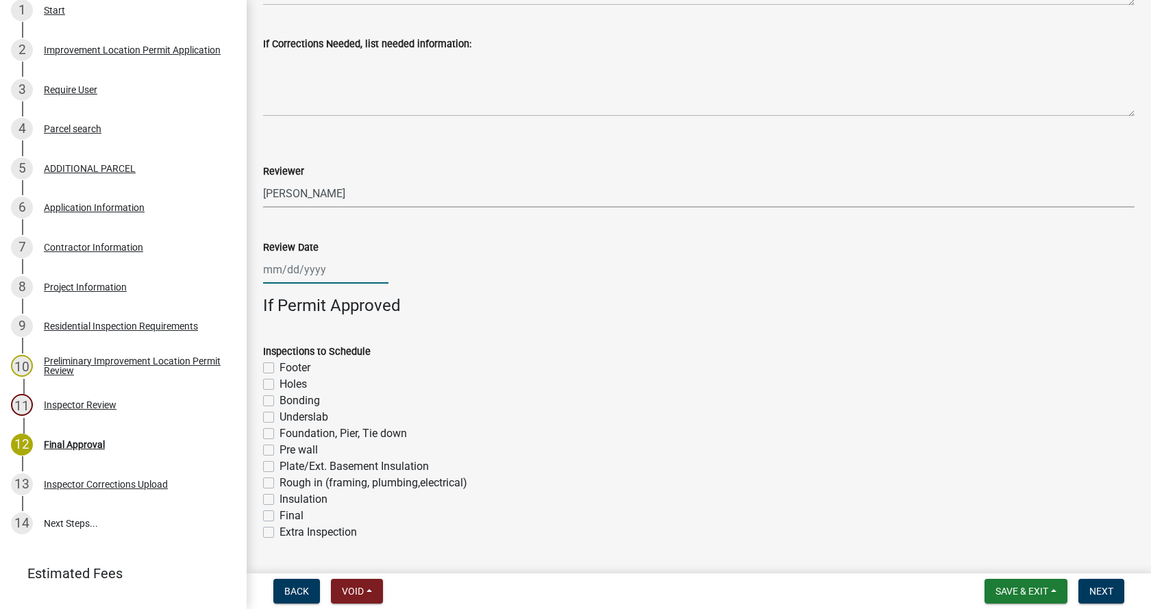
click at [277, 271] on div at bounding box center [325, 270] width 125 height 28
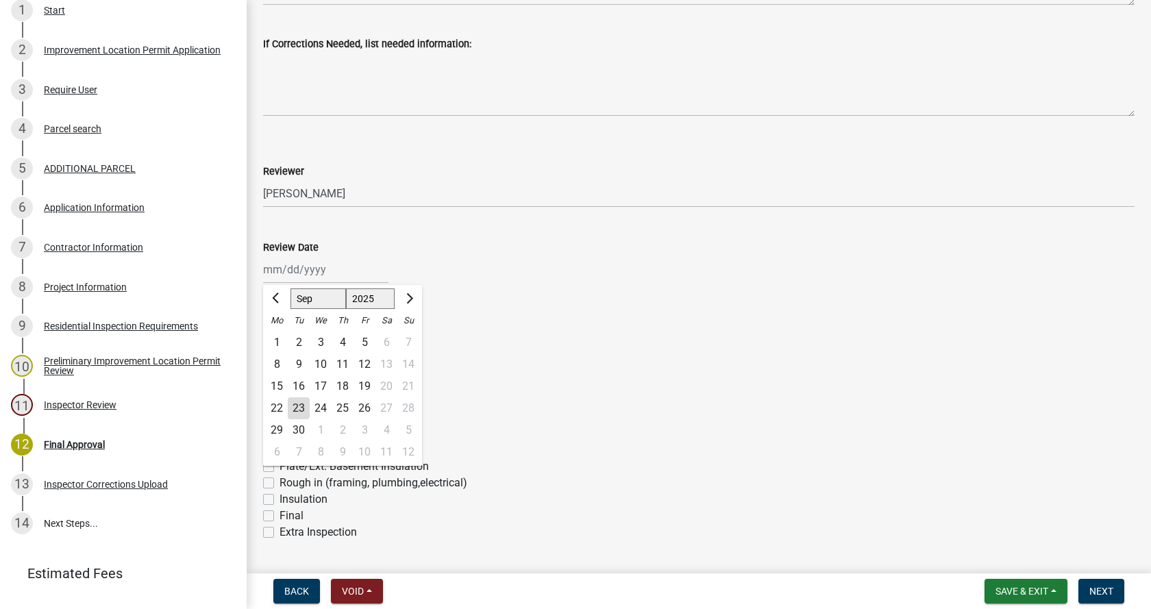
click at [301, 404] on div "23" at bounding box center [299, 408] width 22 height 22
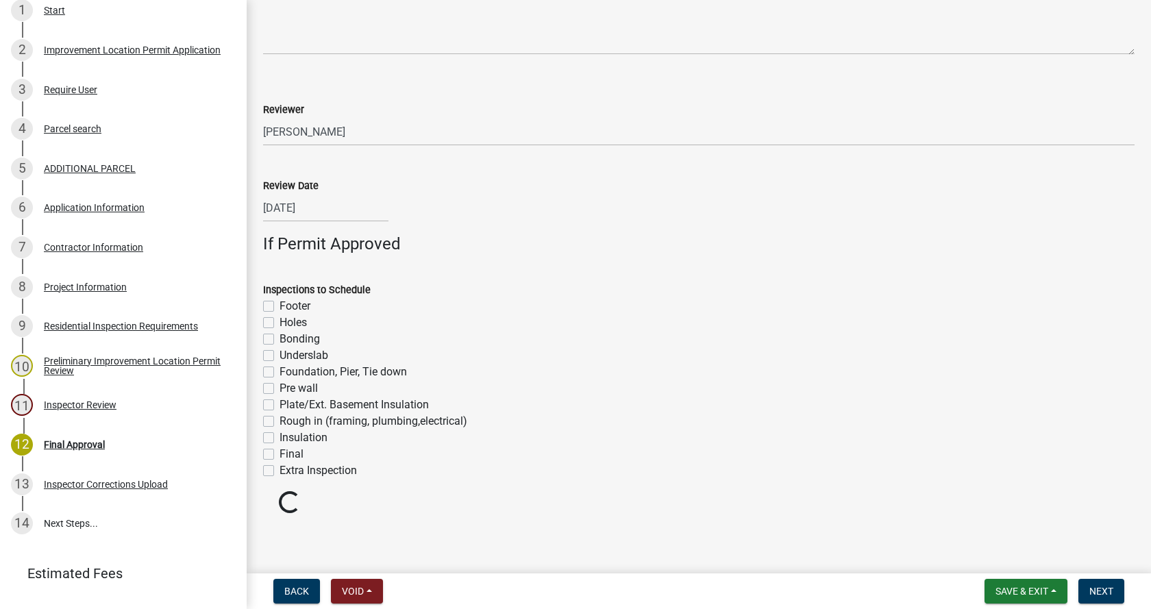
scroll to position [953, 0]
click at [280, 306] on label "Footer" at bounding box center [295, 305] width 31 height 16
click at [280, 306] on input "Footer" at bounding box center [284, 301] width 9 height 9
click at [280, 370] on label "Foundation, Pier, Tie down" at bounding box center [343, 371] width 127 height 16
click at [280, 370] on input "Foundation, Pier, Tie down" at bounding box center [284, 367] width 9 height 9
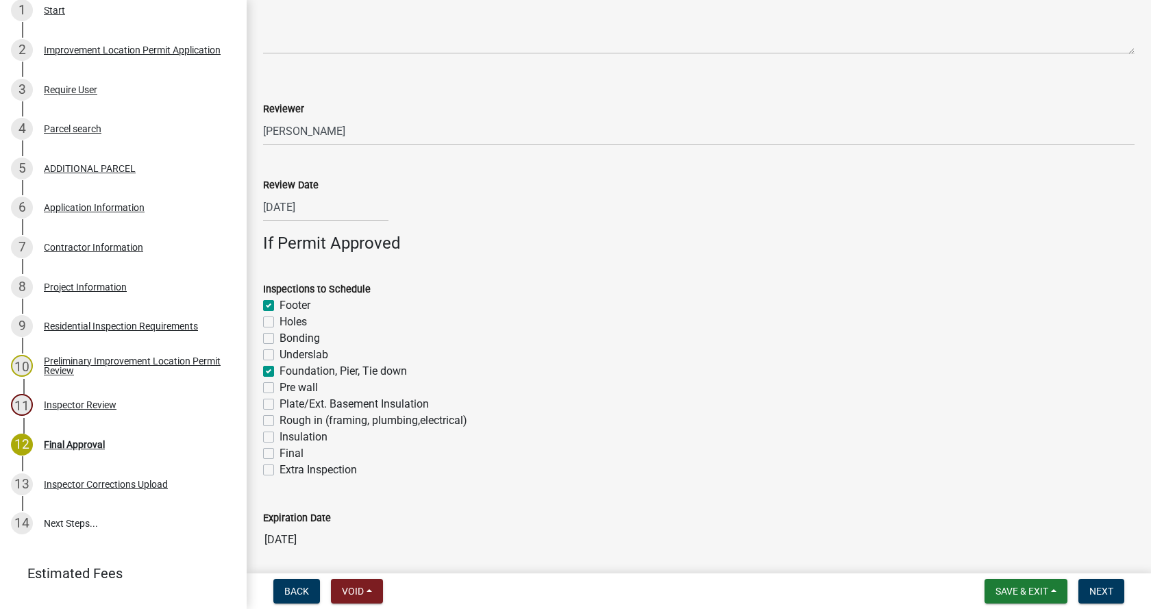
click at [280, 421] on label "Rough in (framing, plumbing,electrical)" at bounding box center [374, 420] width 188 height 16
click at [280, 421] on input "Rough in (framing, plumbing,electrical)" at bounding box center [284, 416] width 9 height 9
click at [280, 437] on label "Insulation" at bounding box center [304, 437] width 48 height 16
click at [280, 437] on input "Insulation" at bounding box center [284, 433] width 9 height 9
click at [280, 456] on label "Final" at bounding box center [292, 453] width 24 height 16
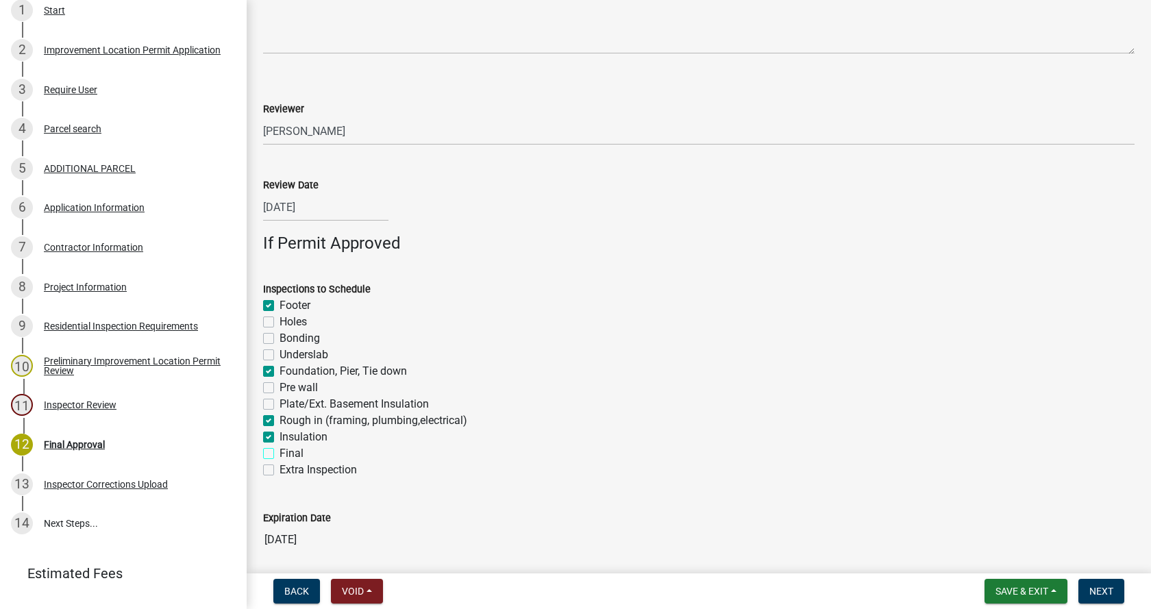
click at [280, 454] on input "Final" at bounding box center [284, 449] width 9 height 9
click at [1099, 590] on span "Next" at bounding box center [1101, 591] width 24 height 11
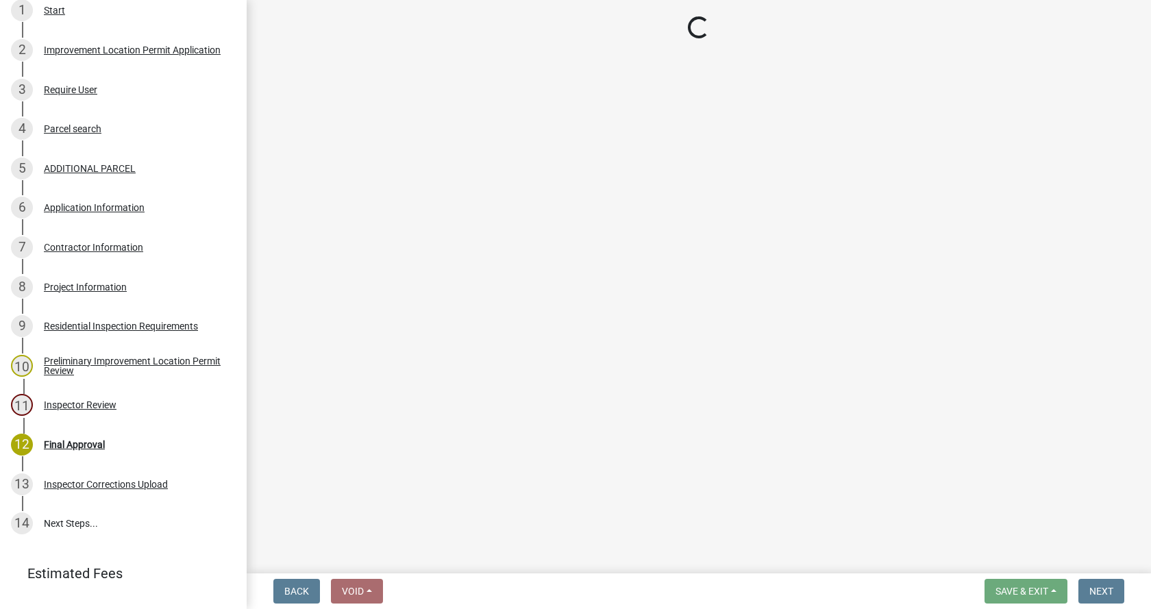
scroll to position [550, 0]
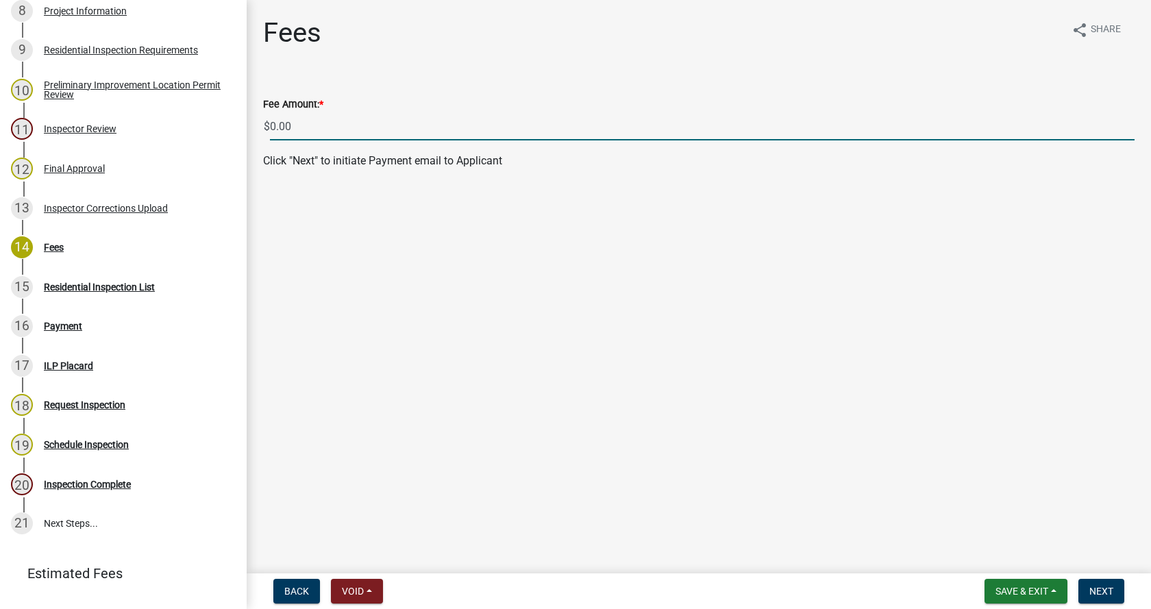
click at [274, 125] on input "0.00" at bounding box center [702, 126] width 865 height 28
click at [1108, 586] on span "Next" at bounding box center [1101, 591] width 24 height 11
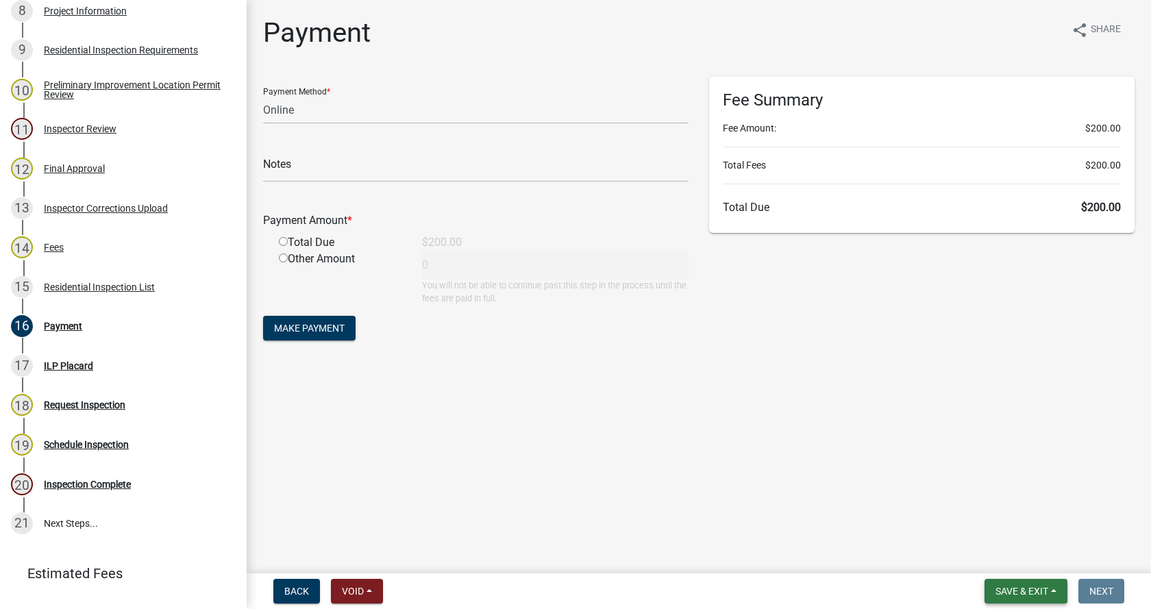
click at [1050, 586] on button "Save & Exit" at bounding box center [1025, 591] width 83 height 25
click at [1006, 556] on button "Save & Exit" at bounding box center [1013, 555] width 110 height 33
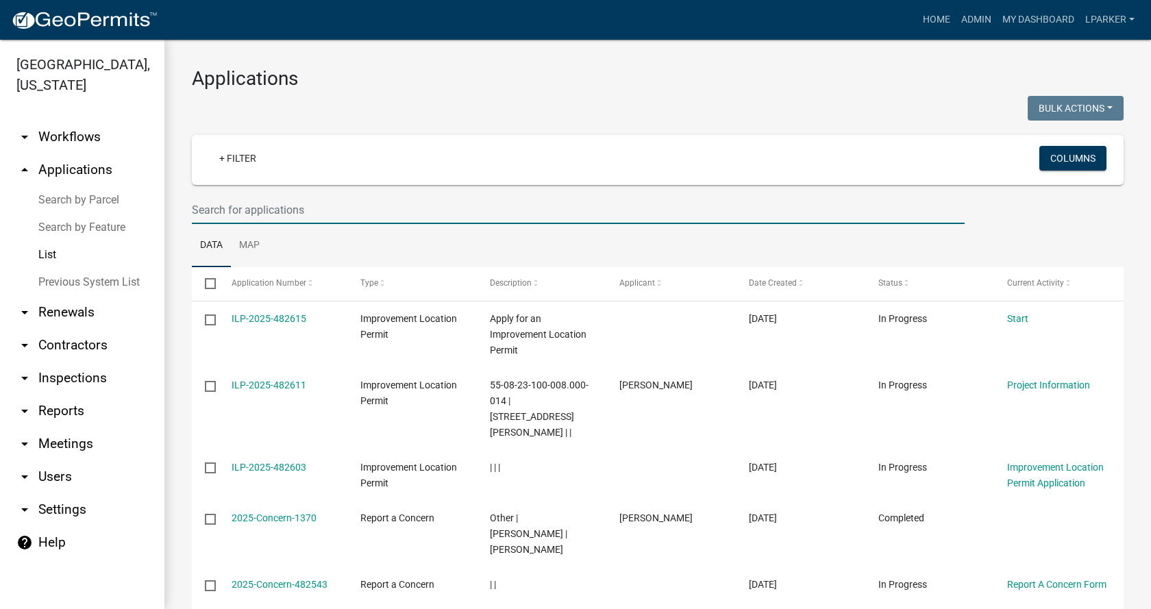
click at [278, 214] on input "text" at bounding box center [578, 210] width 773 height 28
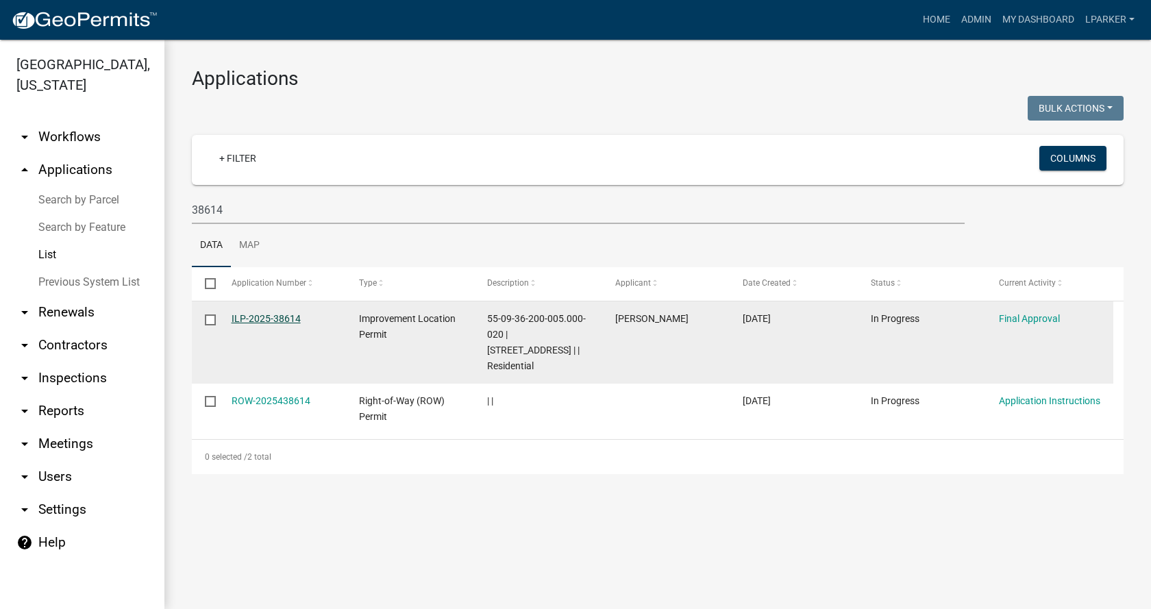
click at [262, 316] on link "ILP-2025-38614" at bounding box center [266, 318] width 69 height 11
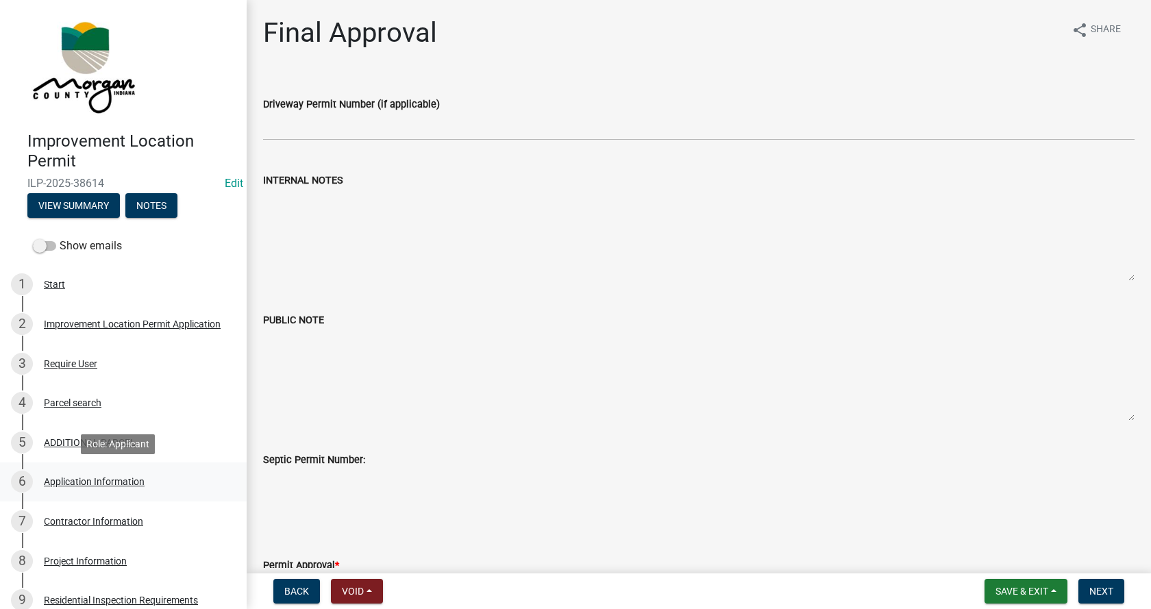
click at [58, 480] on div "Application Information" at bounding box center [94, 482] width 101 height 10
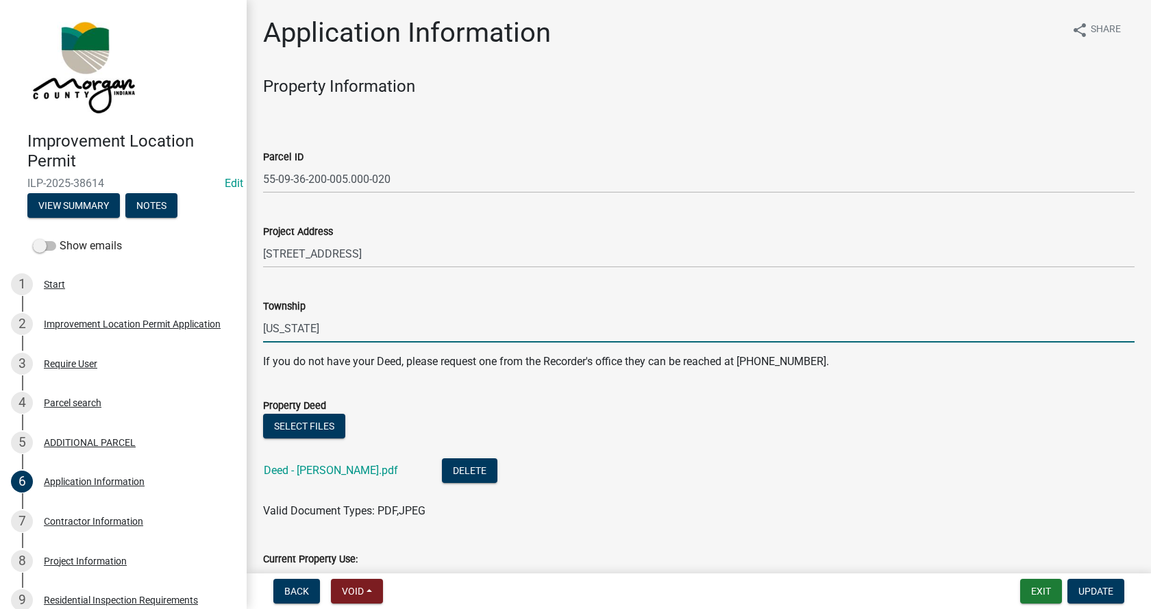
click at [272, 329] on input "[US_STATE]" at bounding box center [698, 328] width 871 height 28
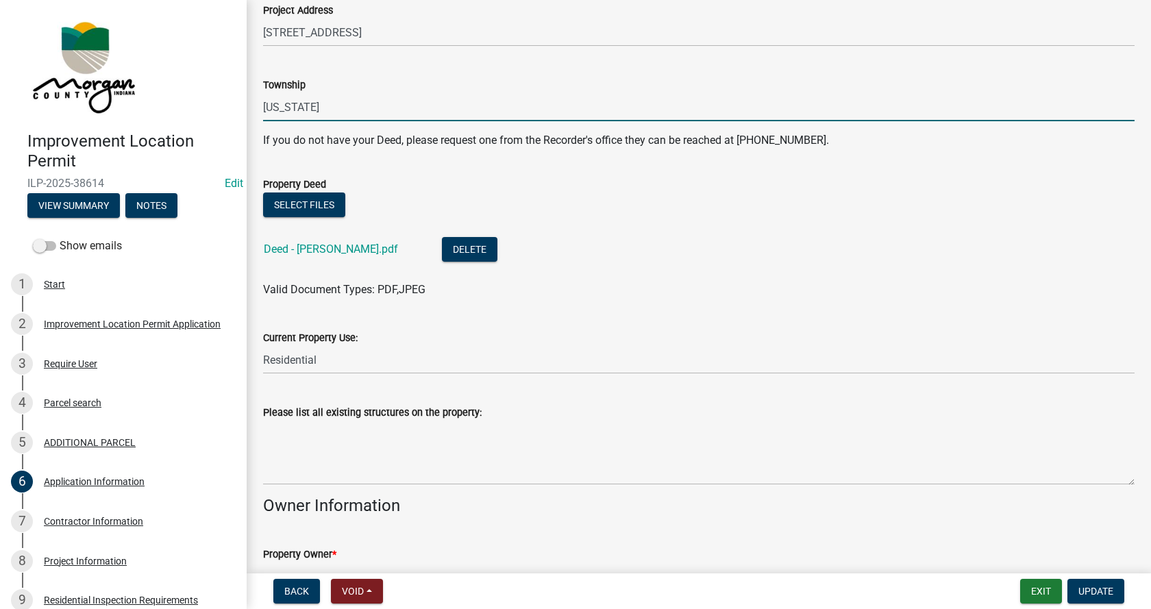
scroll to position [274, 0]
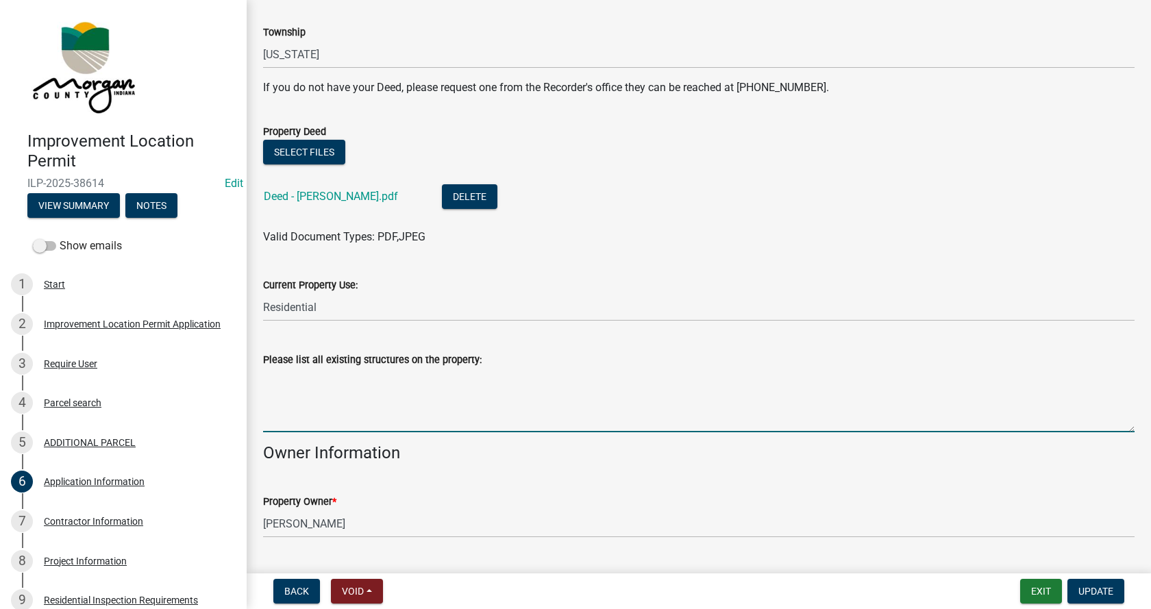
click at [301, 390] on textarea "Please list all existing structures on the property:" at bounding box center [698, 400] width 871 height 64
click at [293, 374] on textarea "house" at bounding box center [698, 400] width 871 height 64
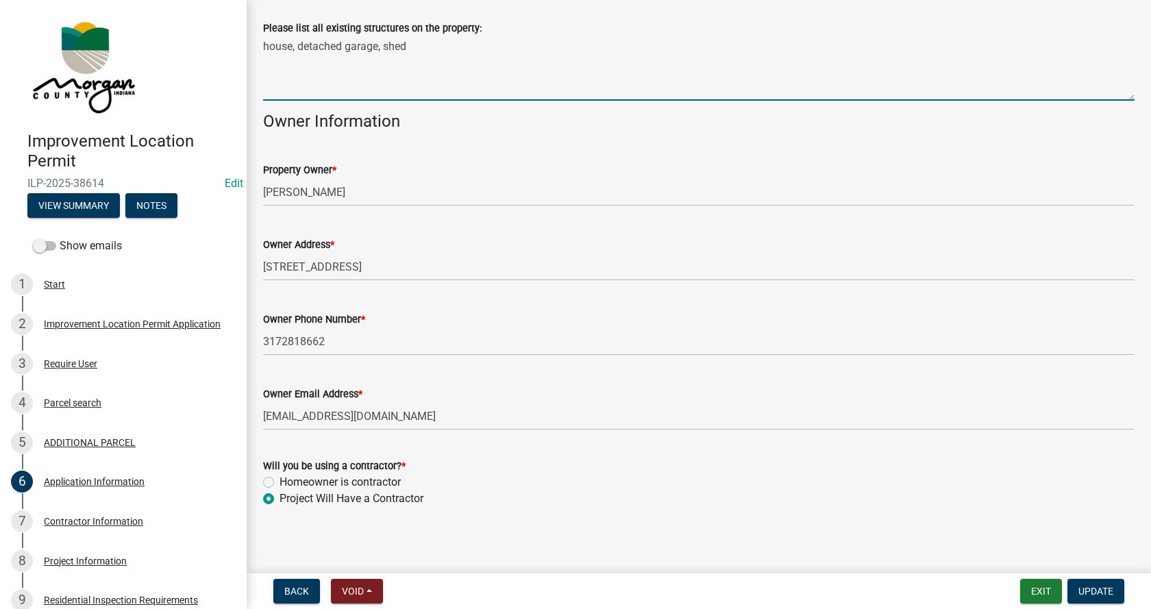
scroll to position [610, 0]
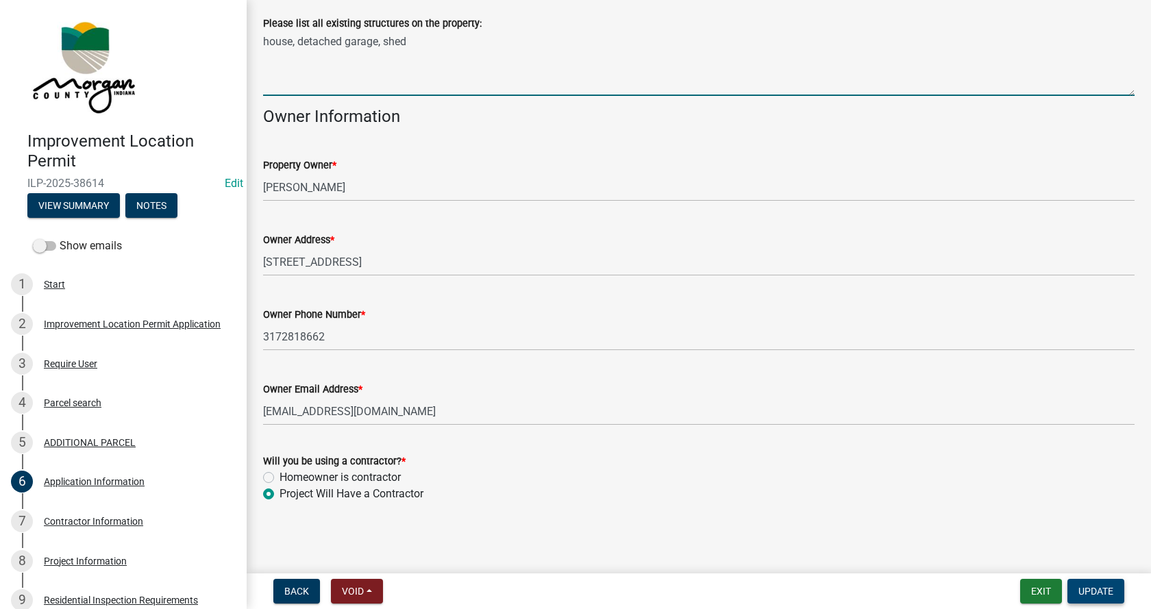
click at [1093, 593] on span "Update" at bounding box center [1095, 591] width 35 height 11
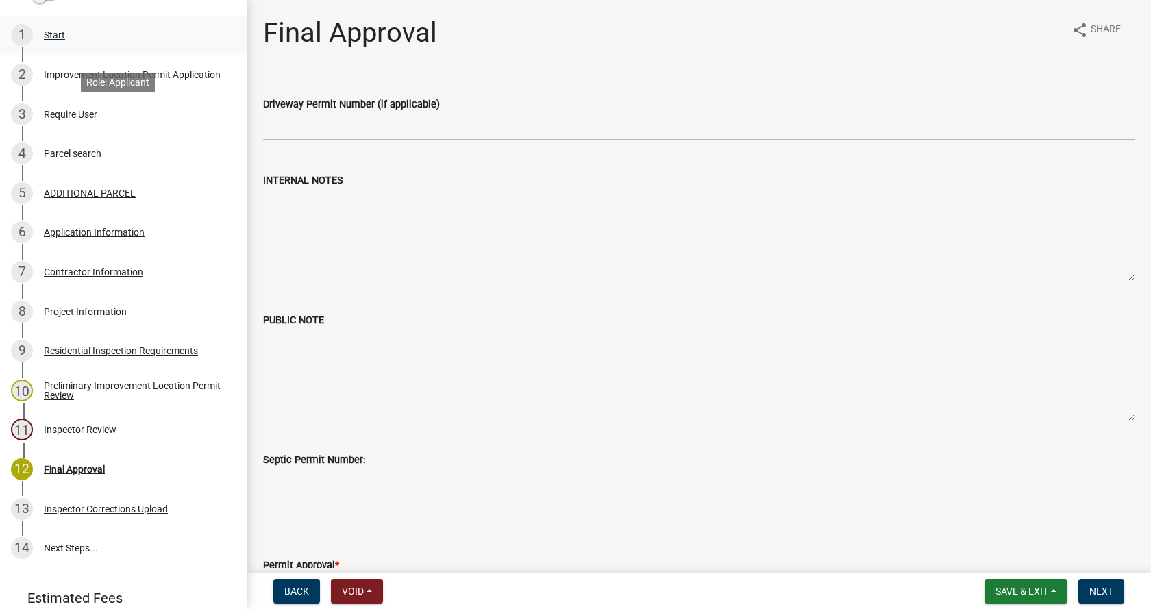
scroll to position [274, 0]
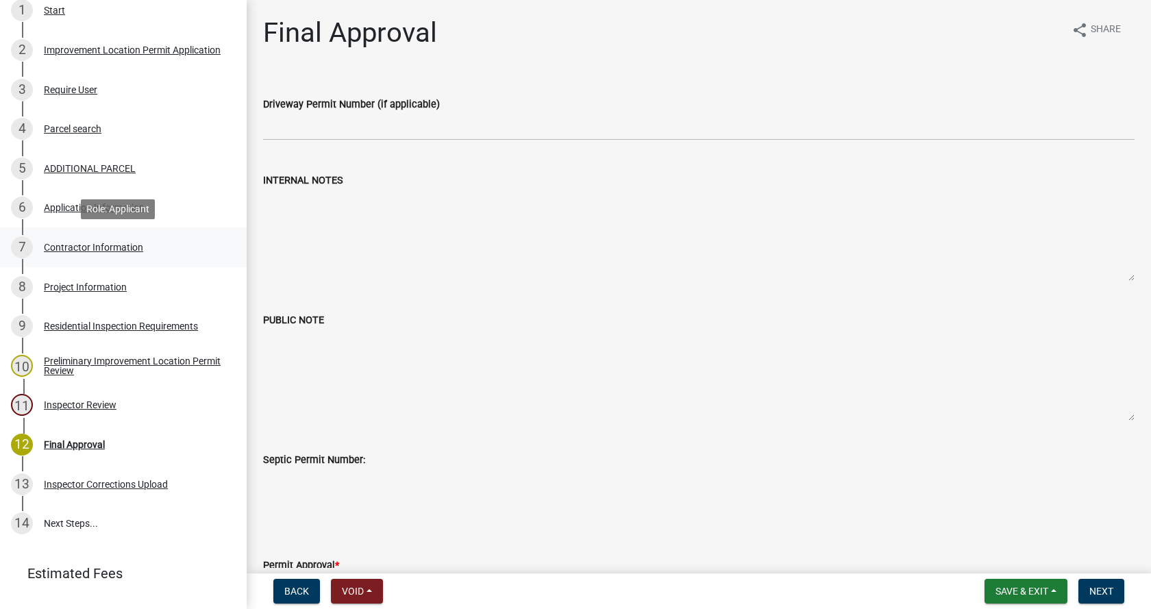
click at [47, 240] on div "7 Contractor Information" at bounding box center [118, 247] width 214 height 22
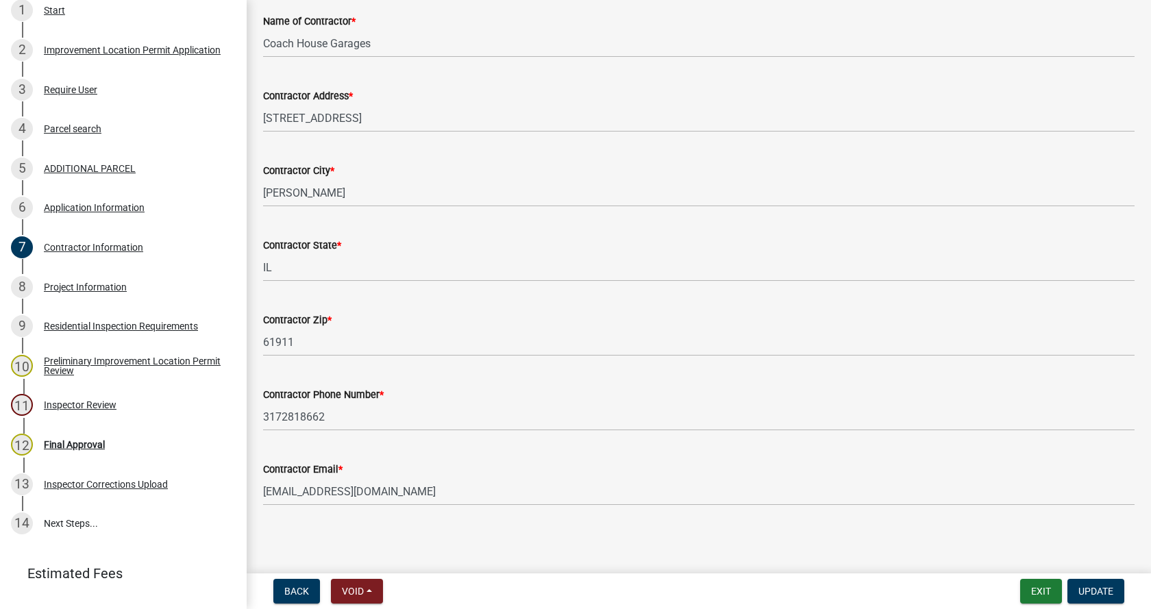
scroll to position [116, 0]
click at [49, 284] on div "Project Information" at bounding box center [85, 287] width 83 height 10
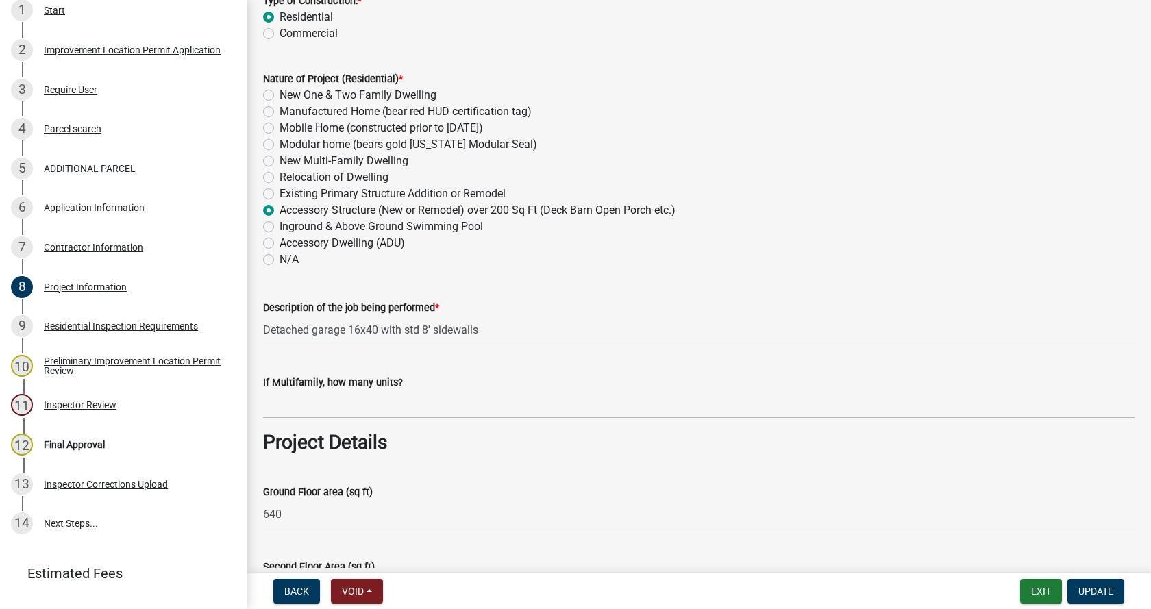
scroll to position [206, 0]
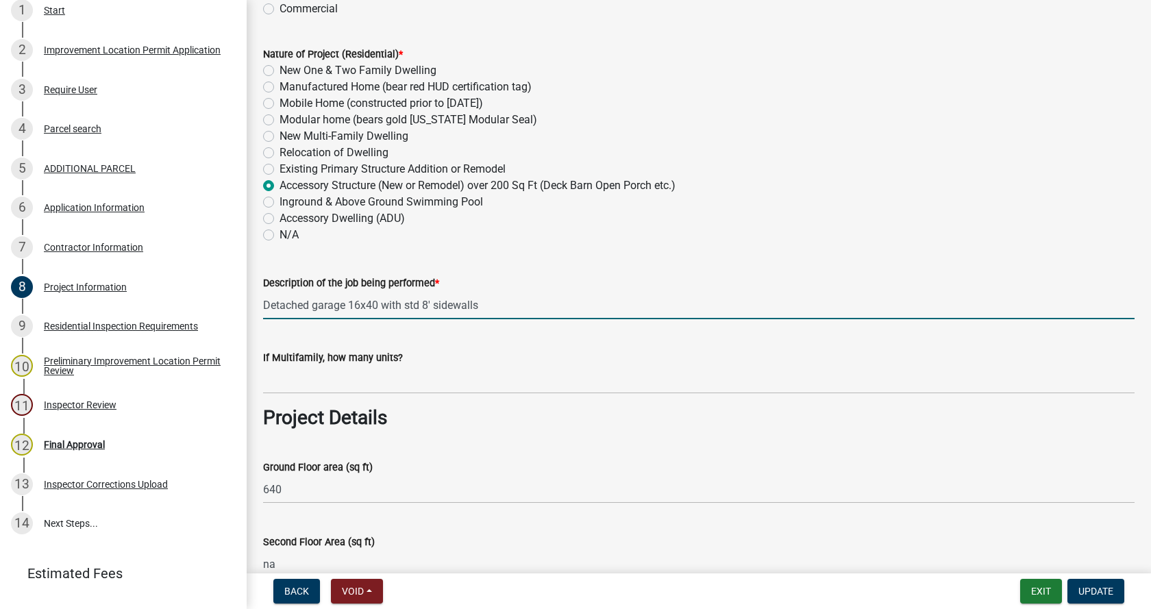
drag, startPoint x: 486, startPoint y: 308, endPoint x: 384, endPoint y: 301, distance: 101.6
click at [384, 301] on input "Detached garage 16x40 with std 8' sidewalls" at bounding box center [698, 305] width 871 height 28
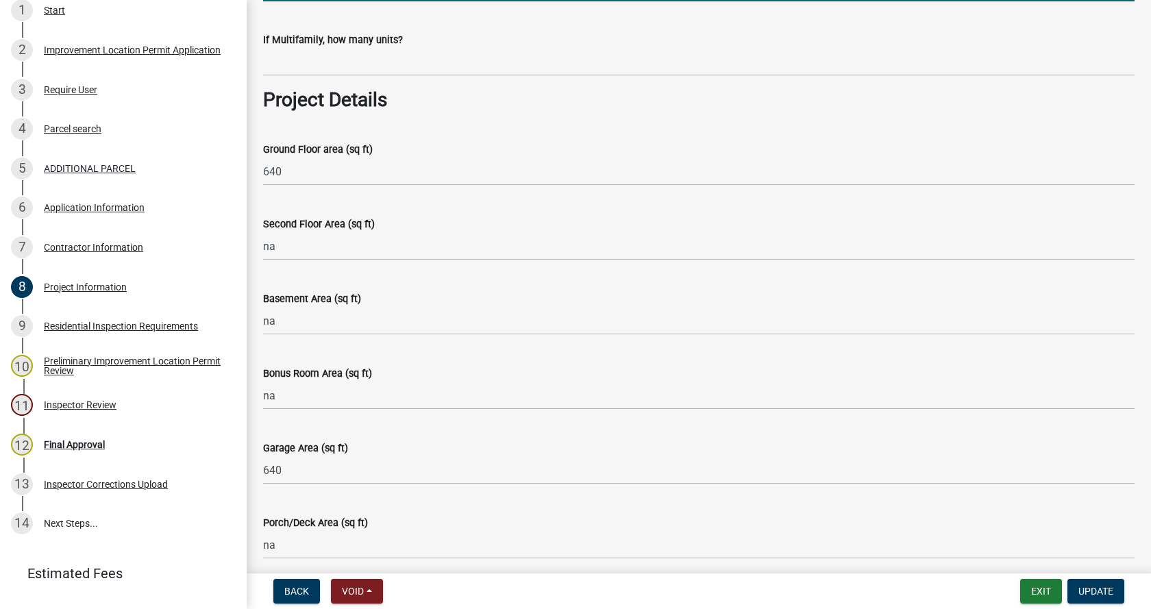
scroll to position [617, 0]
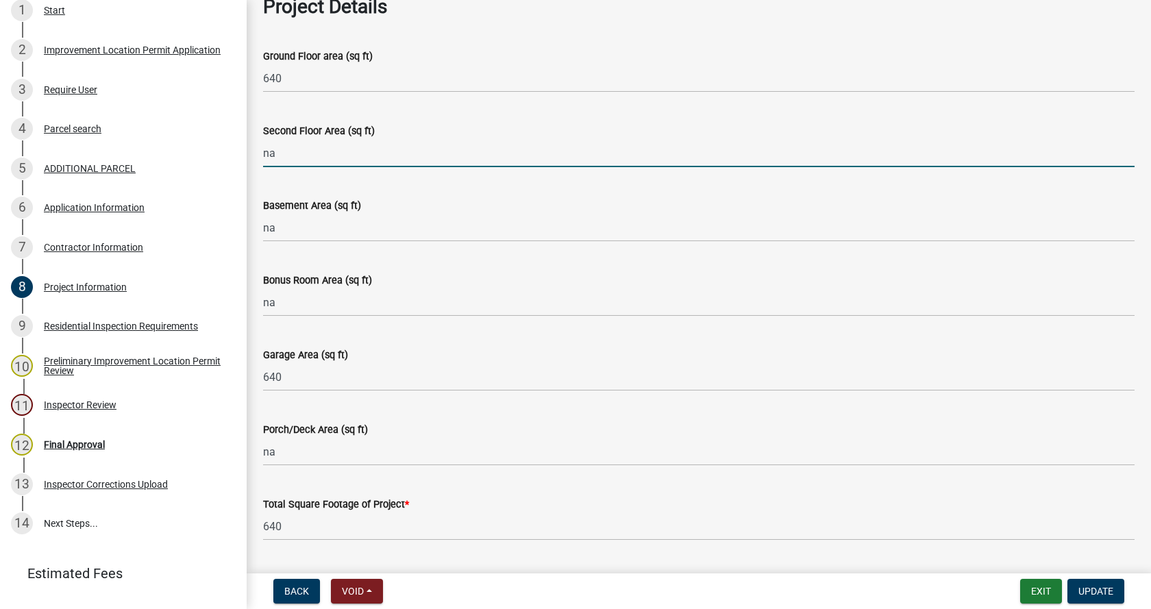
drag, startPoint x: 273, startPoint y: 154, endPoint x: 258, endPoint y: 154, distance: 14.4
click at [258, 154] on div "Second Floor Area (sq ft) na" at bounding box center [699, 135] width 892 height 64
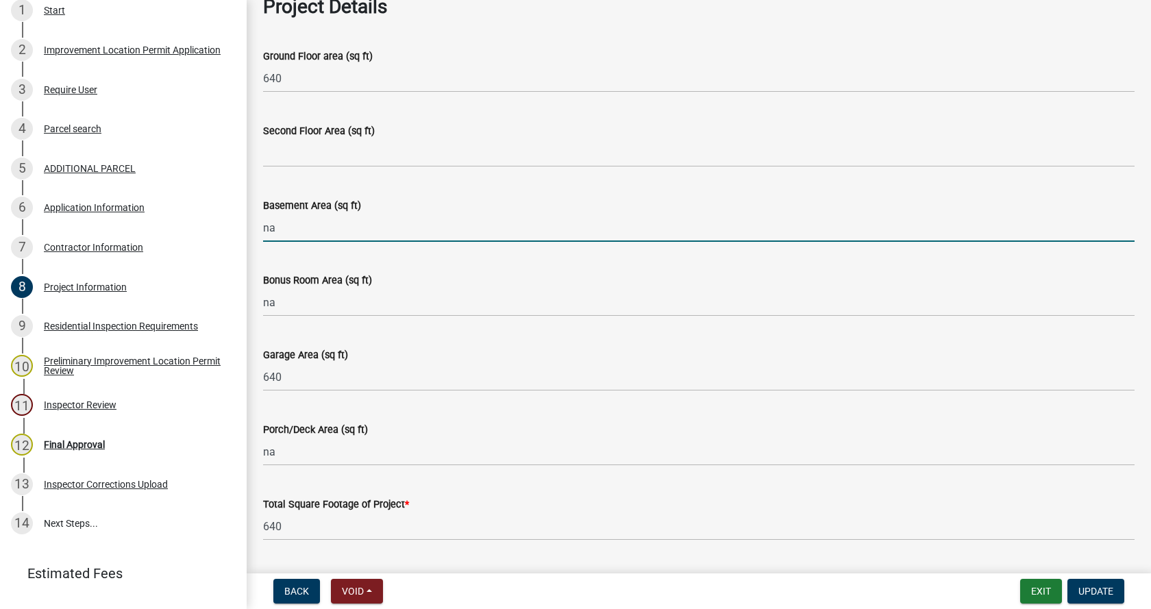
drag, startPoint x: 275, startPoint y: 222, endPoint x: 252, endPoint y: 223, distance: 22.6
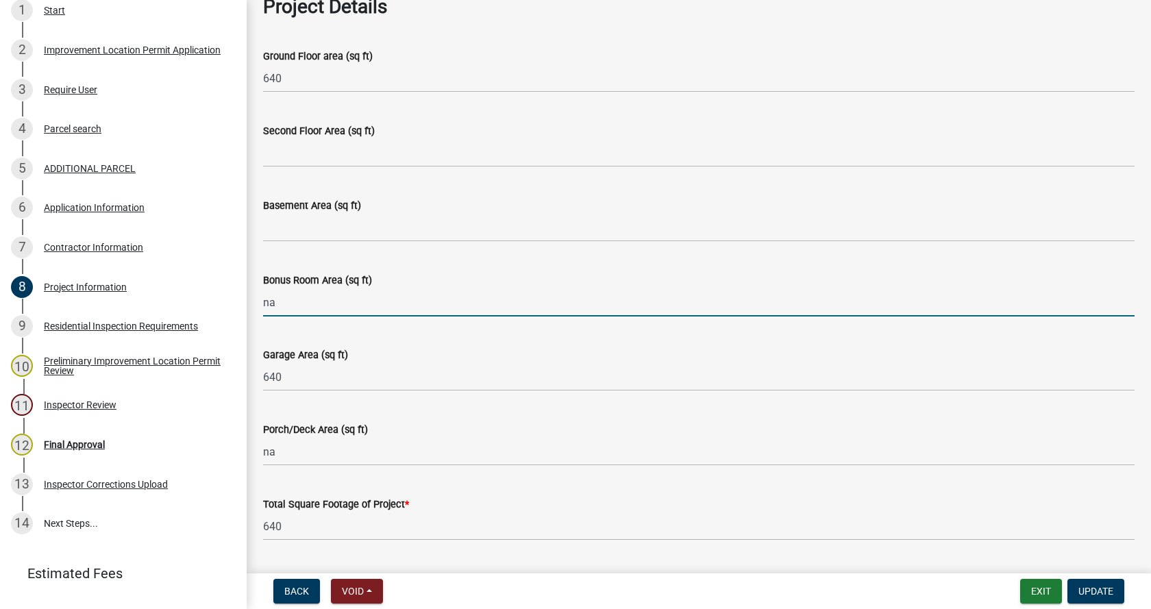
drag, startPoint x: 276, startPoint y: 295, endPoint x: 262, endPoint y: 297, distance: 13.9
click at [262, 297] on div "Bonus Room Area (sq ft) na" at bounding box center [699, 285] width 892 height 64
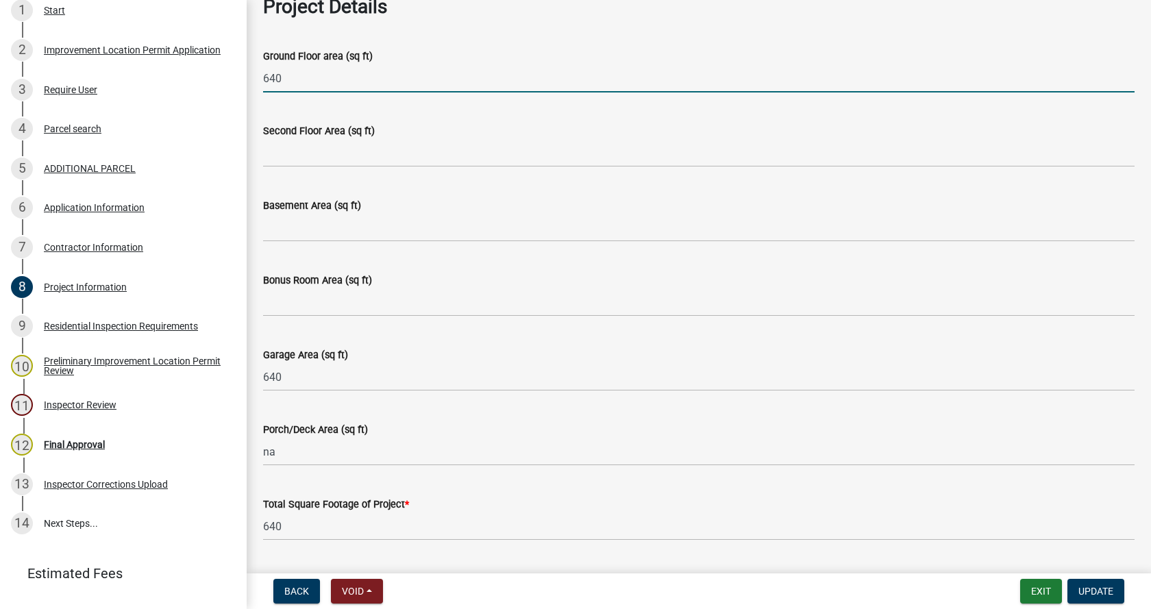
drag, startPoint x: 284, startPoint y: 76, endPoint x: 257, endPoint y: 78, distance: 26.8
click at [257, 78] on div "Ground Floor area (sq ft) 640" at bounding box center [699, 61] width 892 height 64
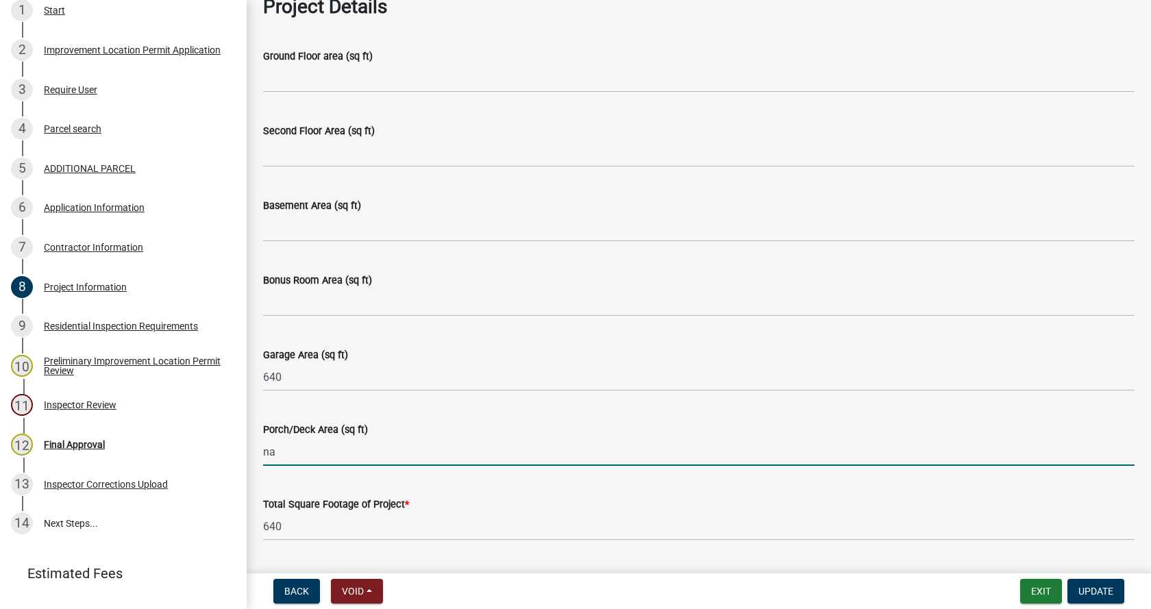
drag, startPoint x: 285, startPoint y: 449, endPoint x: 261, endPoint y: 451, distance: 24.1
click at [261, 451] on div "Porch/Deck Area (sq ft) na" at bounding box center [699, 434] width 892 height 64
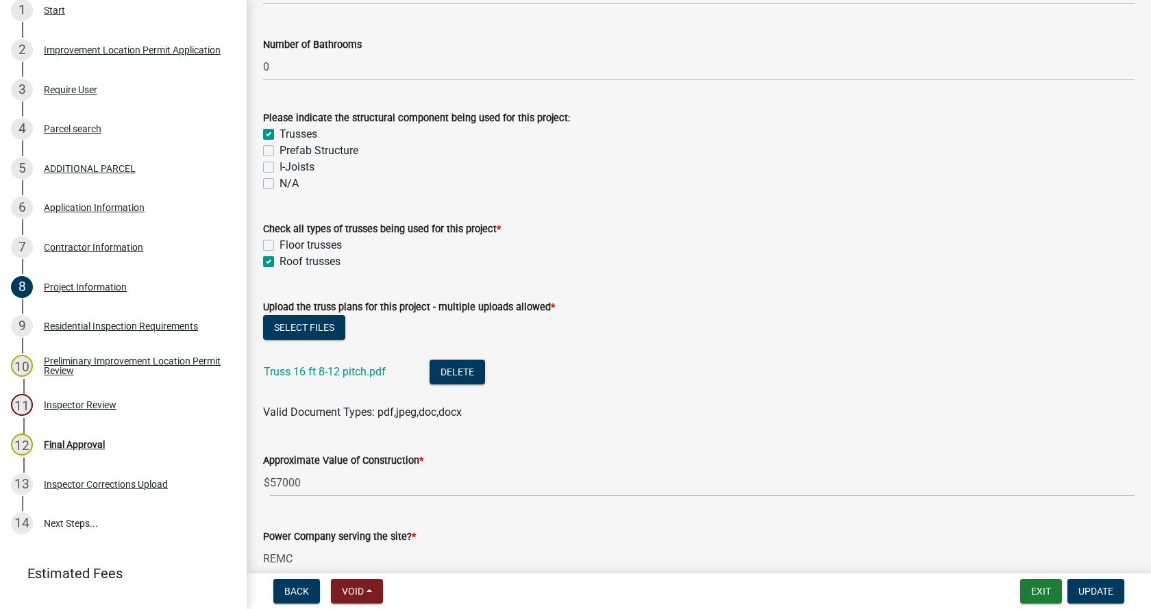
scroll to position [1370, 0]
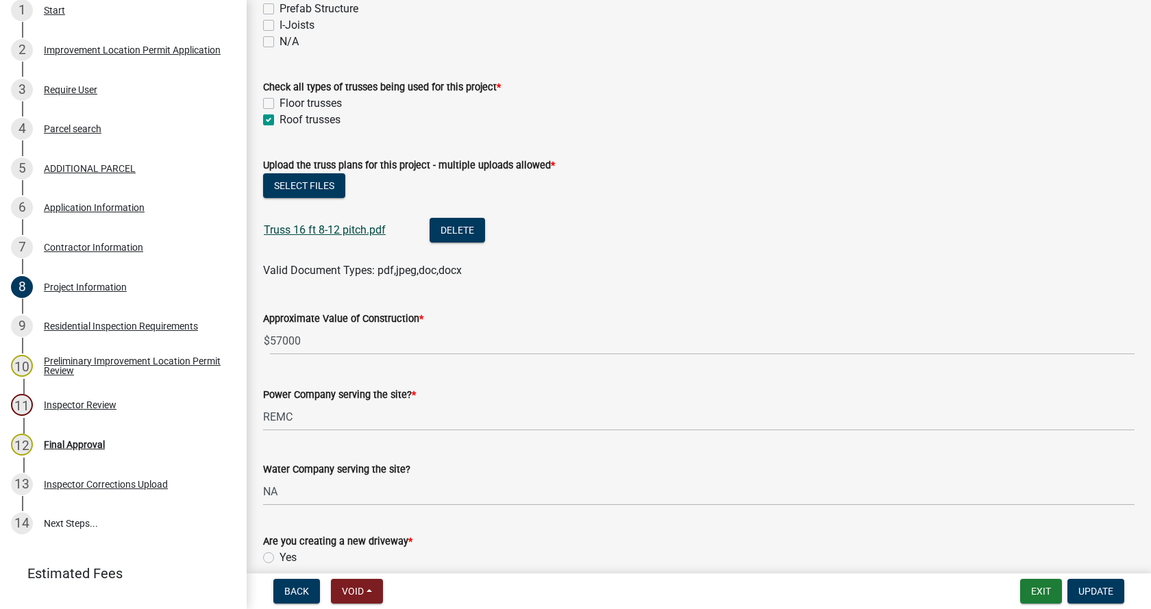
click at [305, 230] on link "Truss 16 ft 8-12 pitch.pdf" at bounding box center [325, 229] width 122 height 13
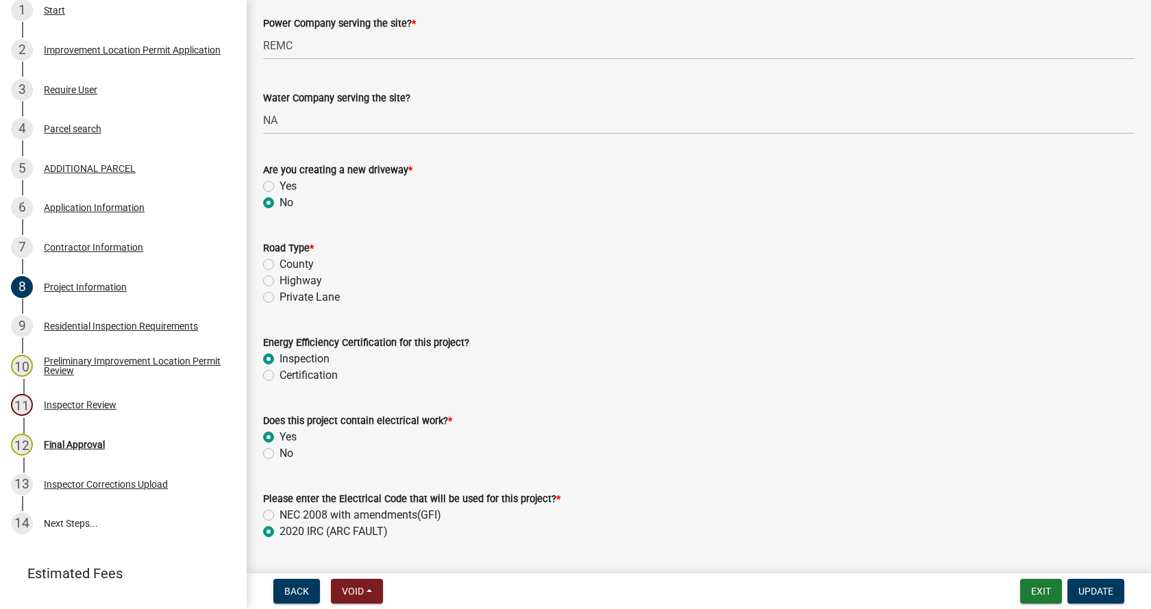
scroll to position [1781, 0]
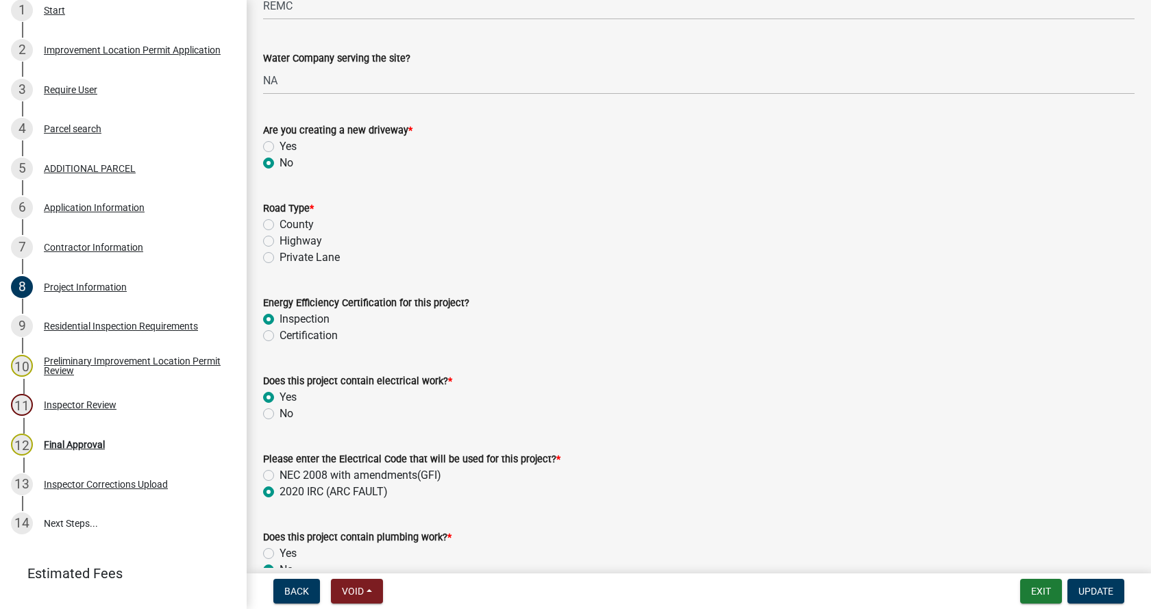
click at [280, 241] on label "Highway" at bounding box center [301, 241] width 42 height 16
click at [280, 241] on input "Highway" at bounding box center [284, 237] width 9 height 9
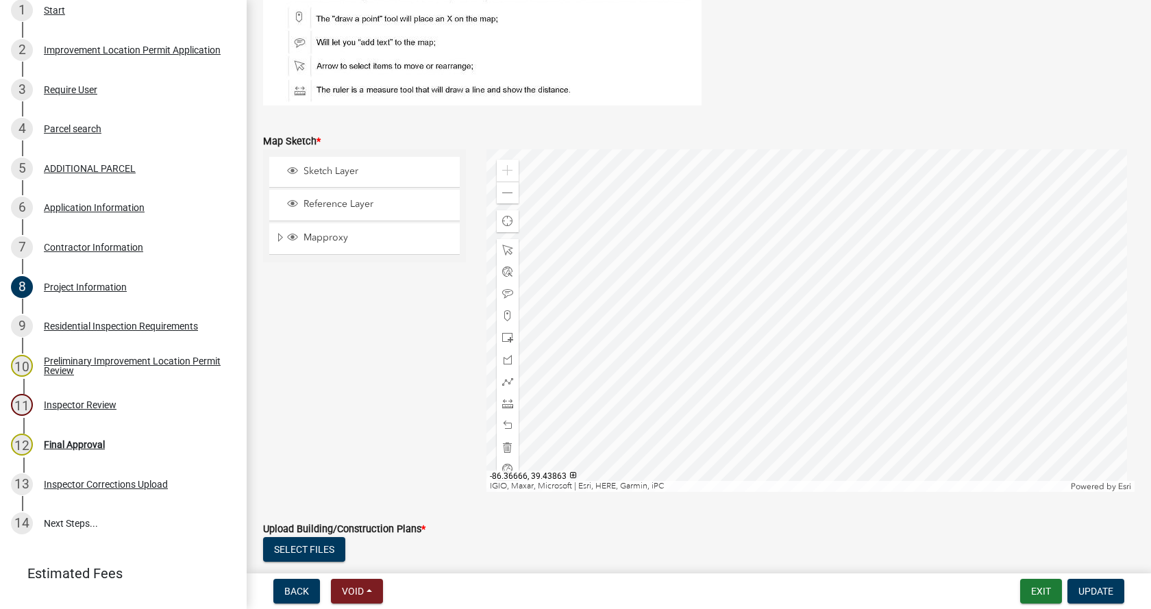
scroll to position [2672, 0]
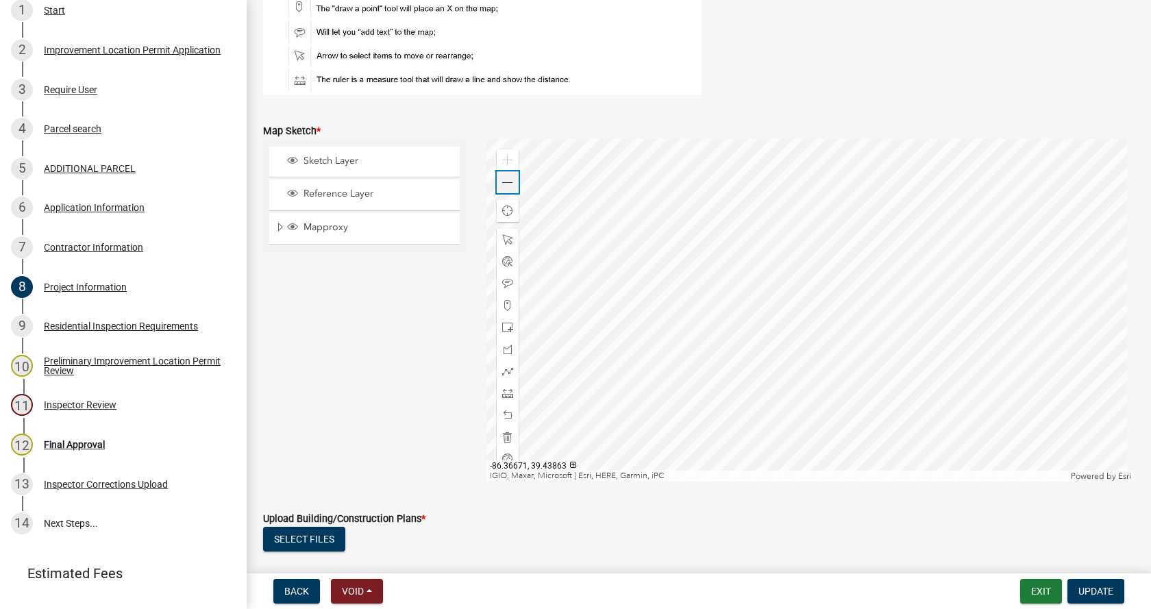
click at [504, 177] on span at bounding box center [507, 182] width 11 height 11
click at [767, 249] on div at bounding box center [810, 310] width 649 height 343
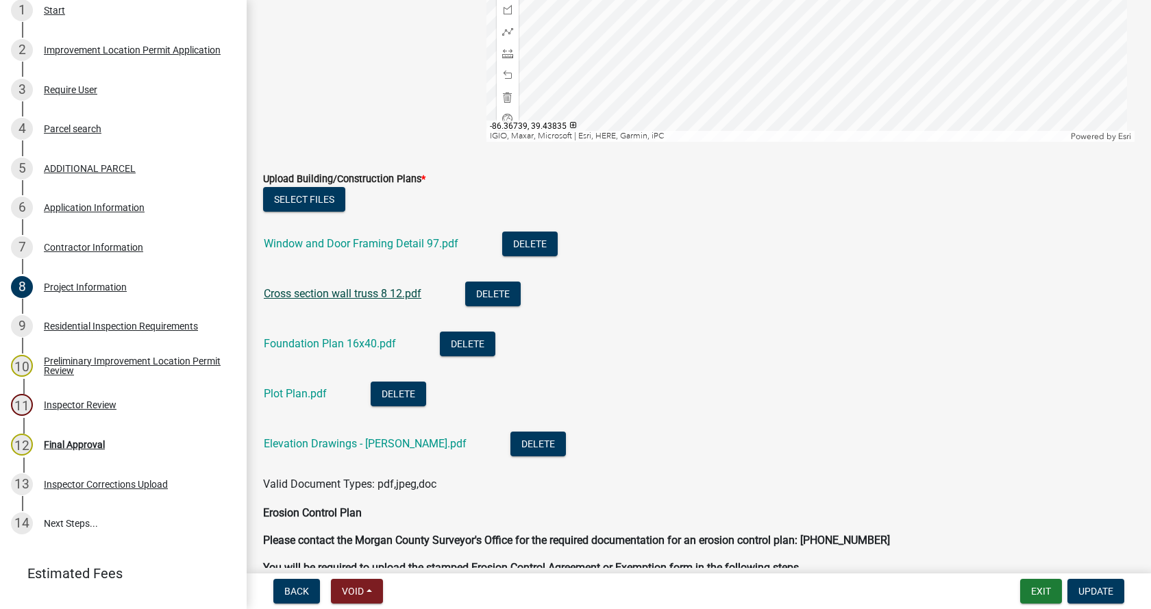
scroll to position [3014, 0]
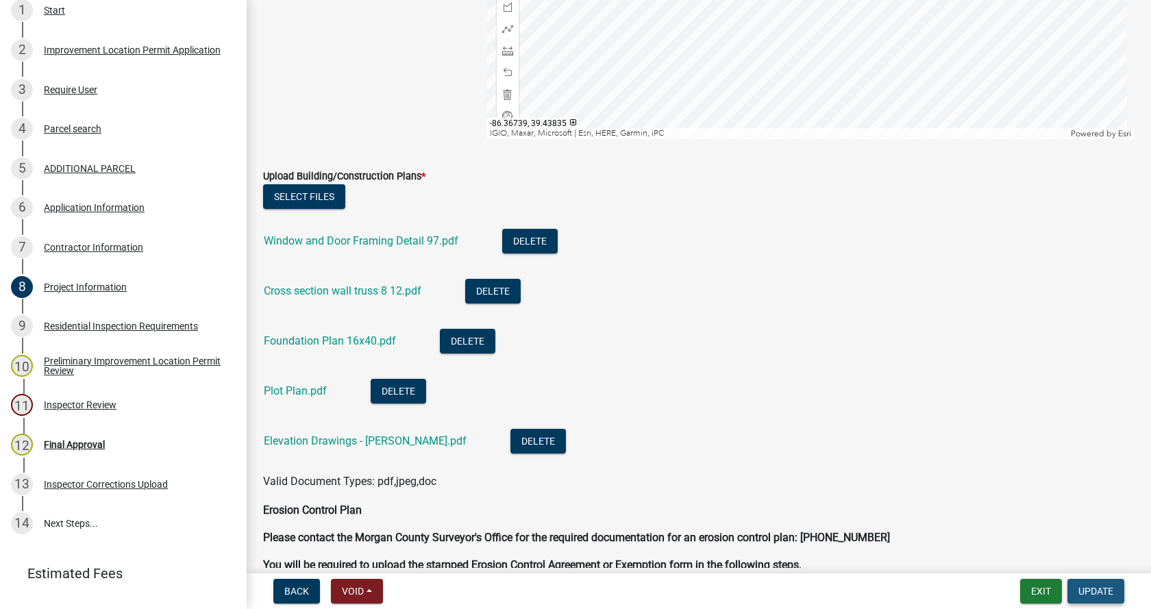
click at [1110, 586] on span "Update" at bounding box center [1095, 591] width 35 height 11
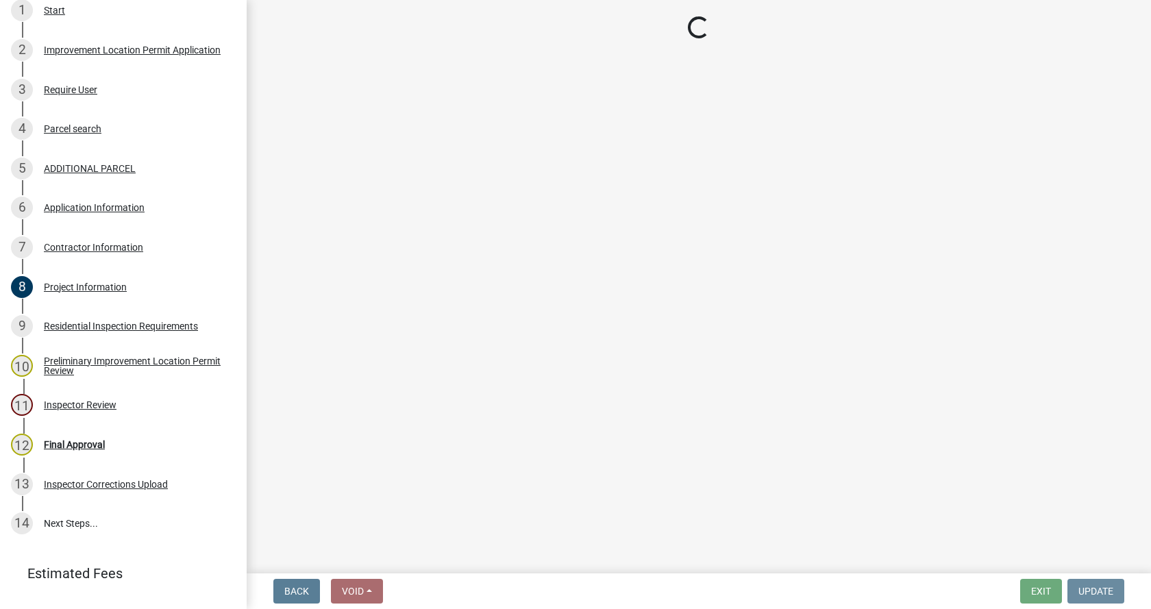
scroll to position [0, 0]
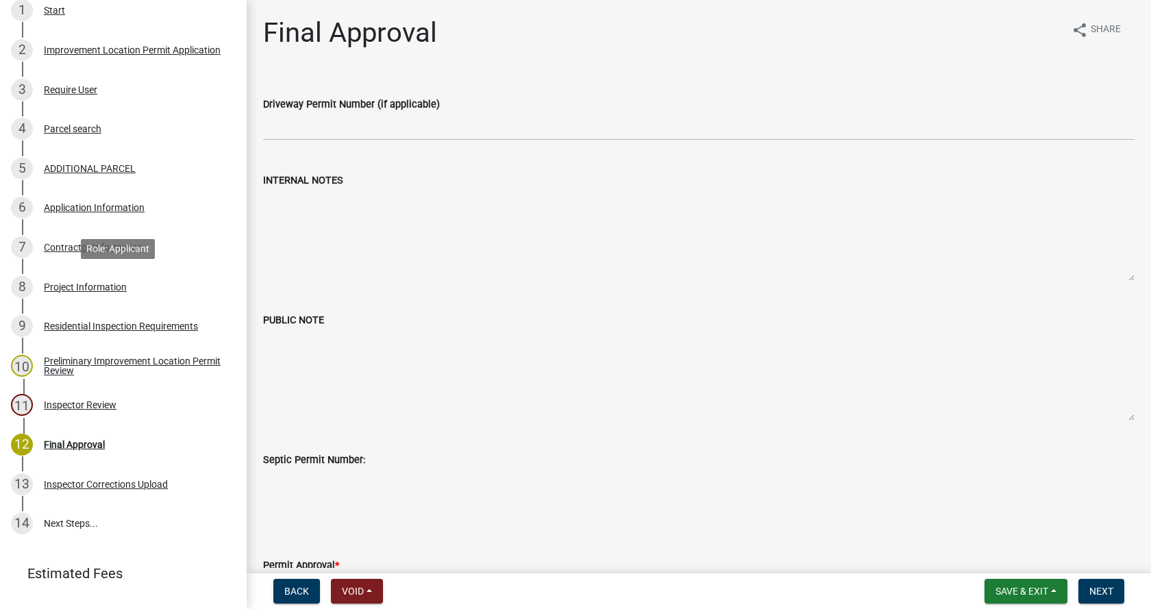
click at [47, 282] on div "Project Information" at bounding box center [85, 287] width 83 height 10
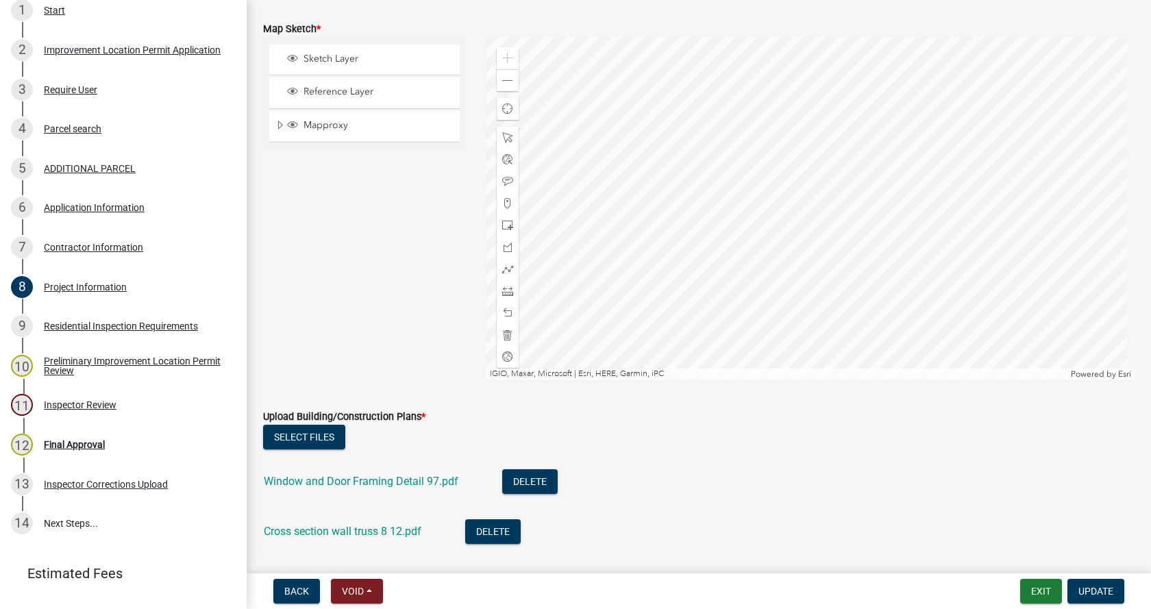
scroll to position [2877, 0]
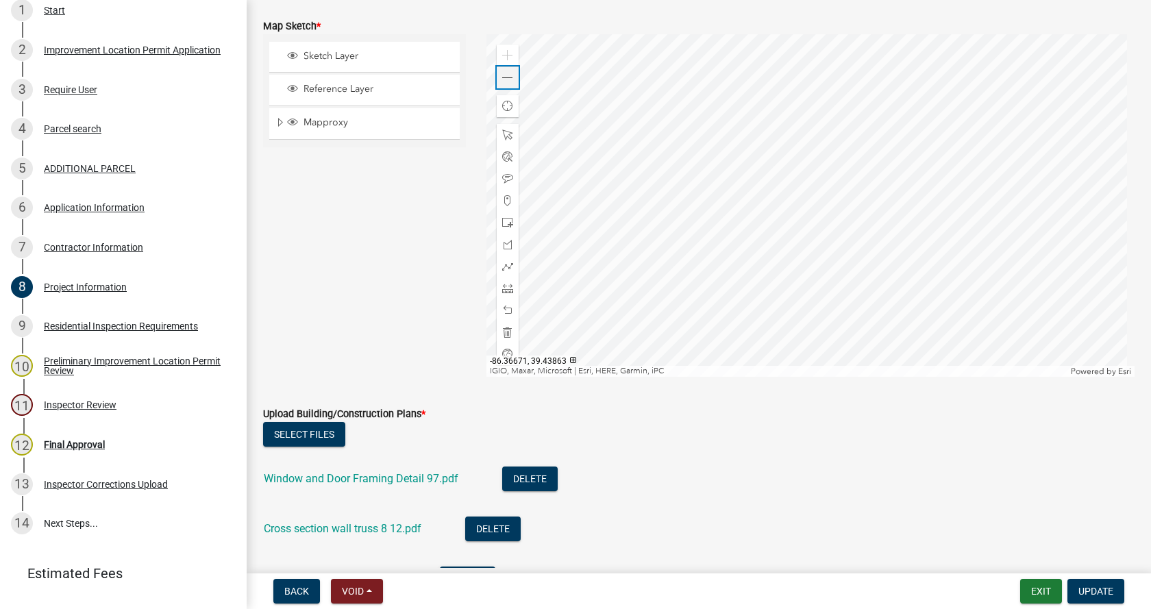
click at [502, 79] on span at bounding box center [507, 78] width 11 height 11
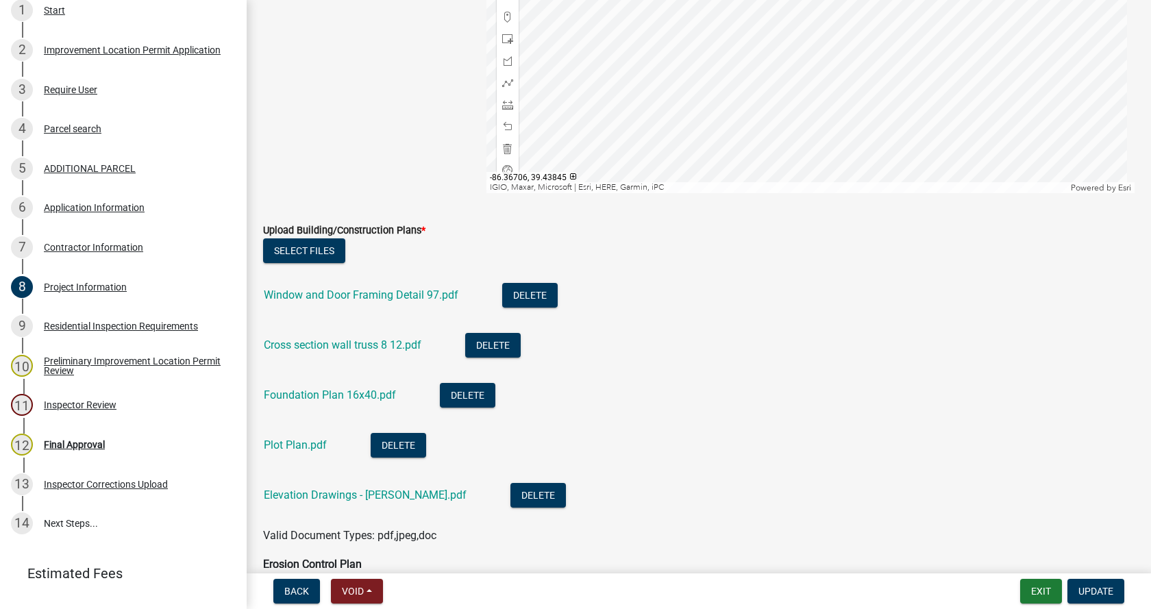
scroll to position [3151, 0]
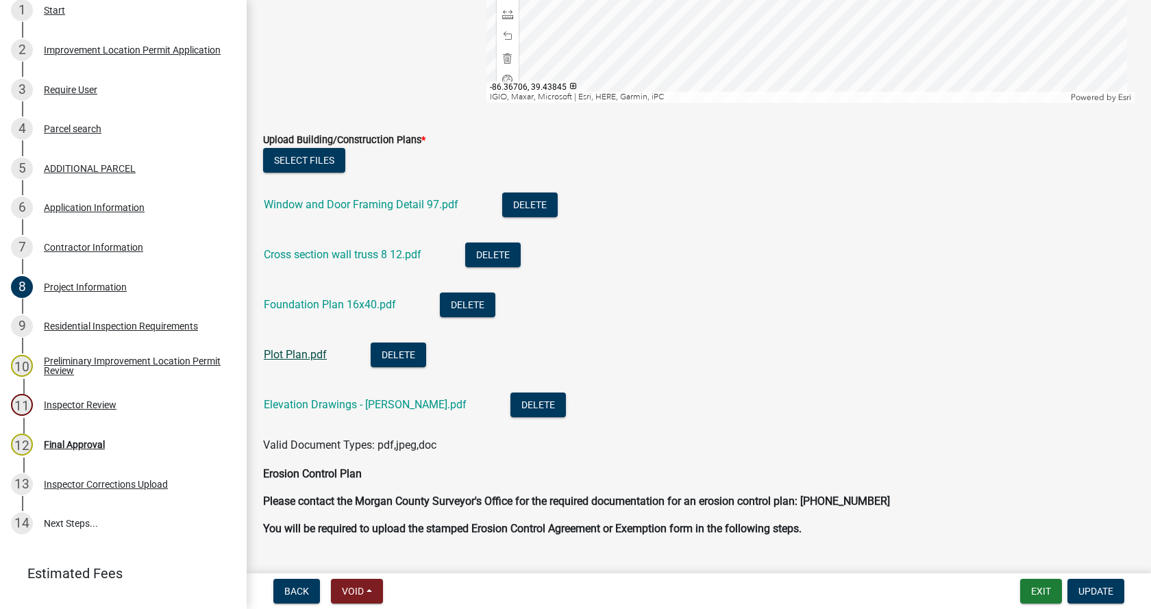
click at [290, 356] on link "Plot Plan.pdf" at bounding box center [295, 354] width 63 height 13
click at [318, 203] on link "Window and Door Framing Detail 97.pdf" at bounding box center [361, 204] width 195 height 13
click at [333, 253] on link "Cross section wall truss 8 12.pdf" at bounding box center [343, 254] width 158 height 13
click at [305, 302] on link "Foundation Plan 16x40.pdf" at bounding box center [330, 304] width 132 height 13
click at [290, 402] on link "Elevation Drawings - [PERSON_NAME].pdf" at bounding box center [365, 404] width 203 height 13
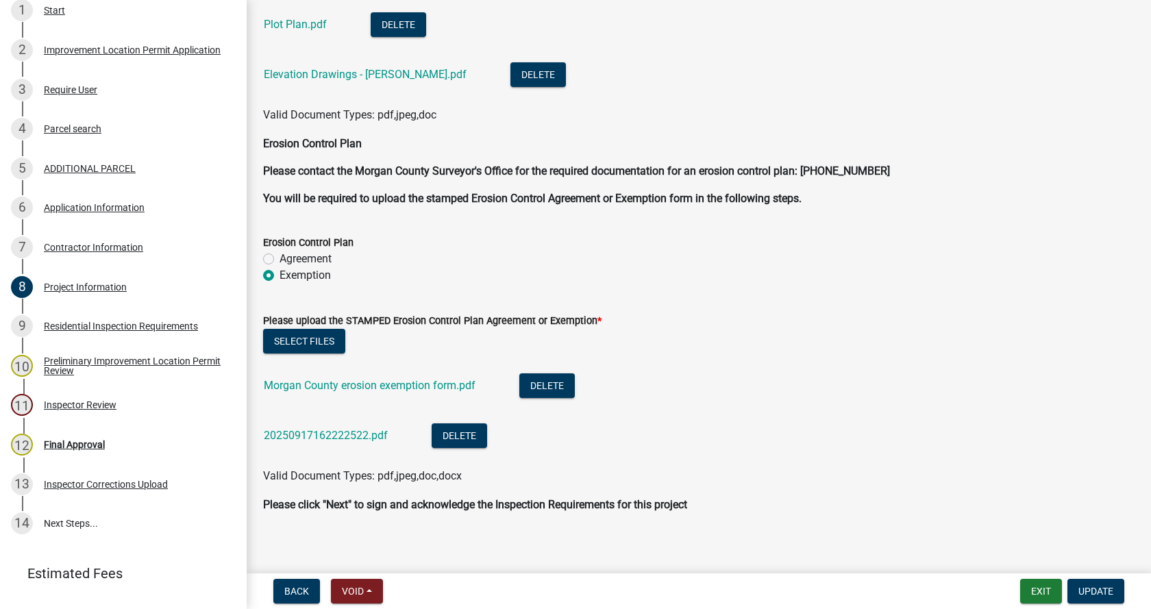
scroll to position [3491, 0]
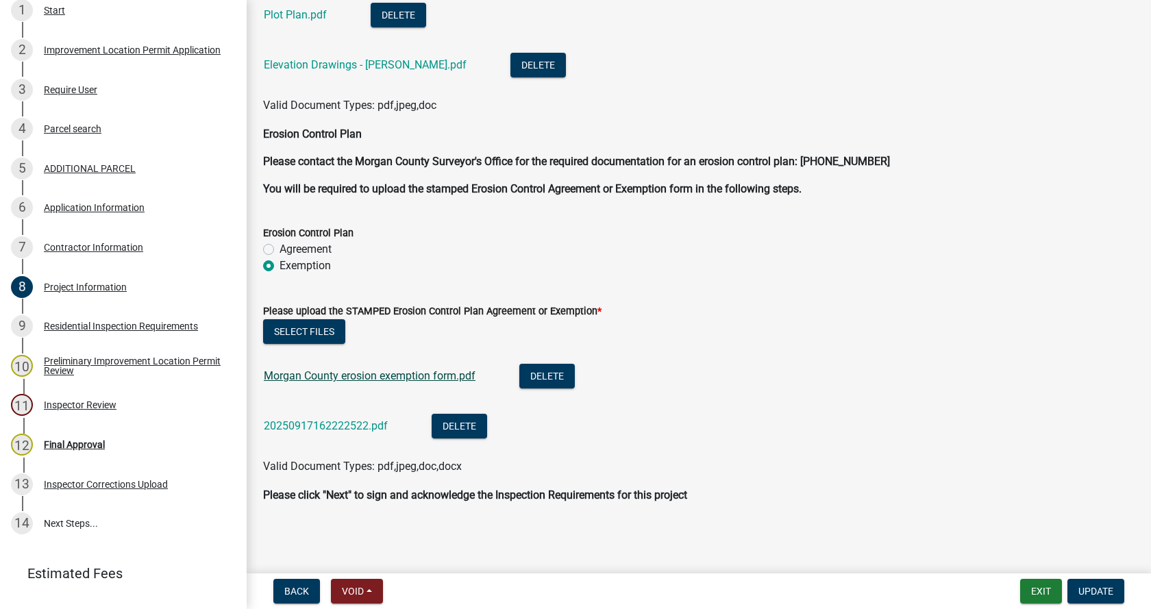
click at [398, 372] on link "Morgan County erosion exemption form.pdf" at bounding box center [370, 375] width 212 height 13
click at [556, 369] on button "Delete" at bounding box center [546, 376] width 55 height 25
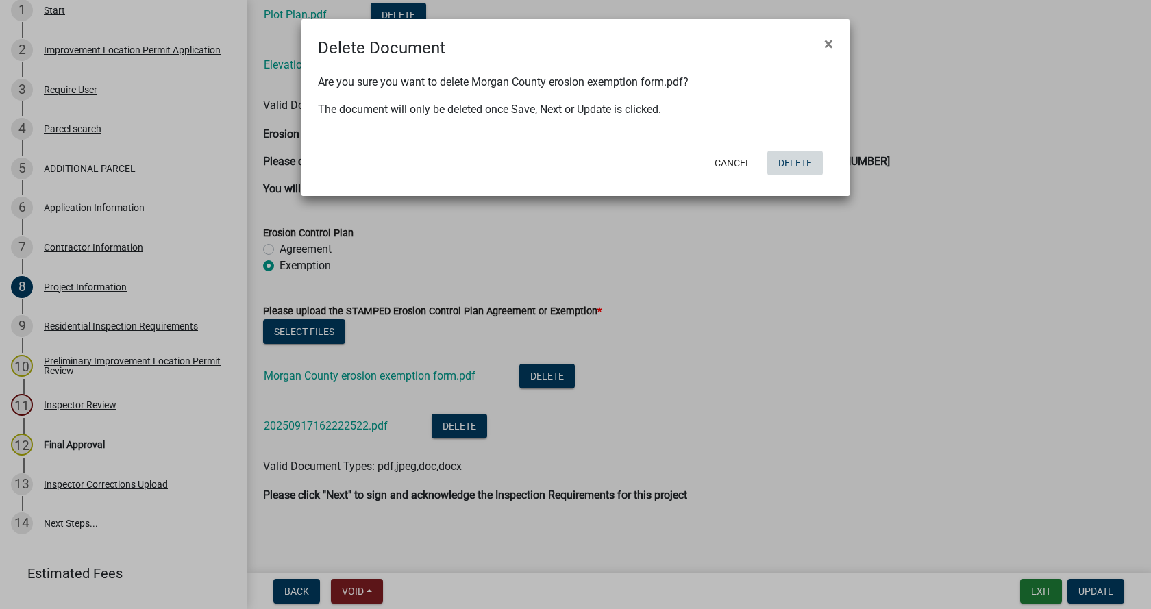
click at [797, 161] on button "Delete" at bounding box center [794, 163] width 55 height 25
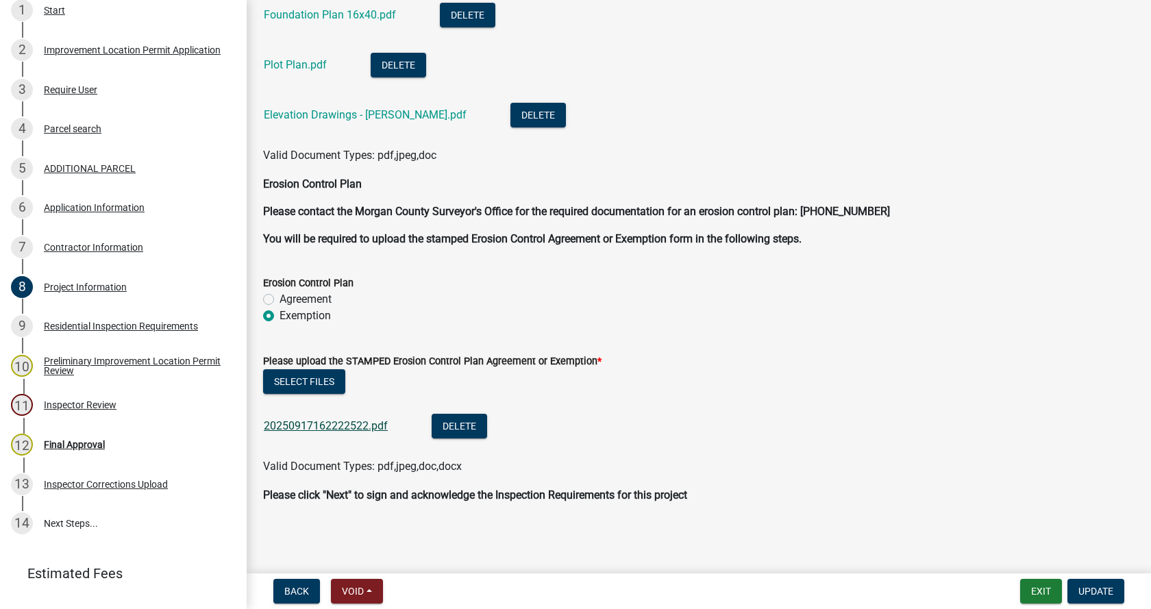
click at [295, 422] on link "20250917162222522.pdf" at bounding box center [326, 425] width 124 height 13
drag, startPoint x: 1091, startPoint y: 591, endPoint x: 874, endPoint y: 525, distance: 226.3
click at [1091, 589] on span "Update" at bounding box center [1095, 591] width 35 height 11
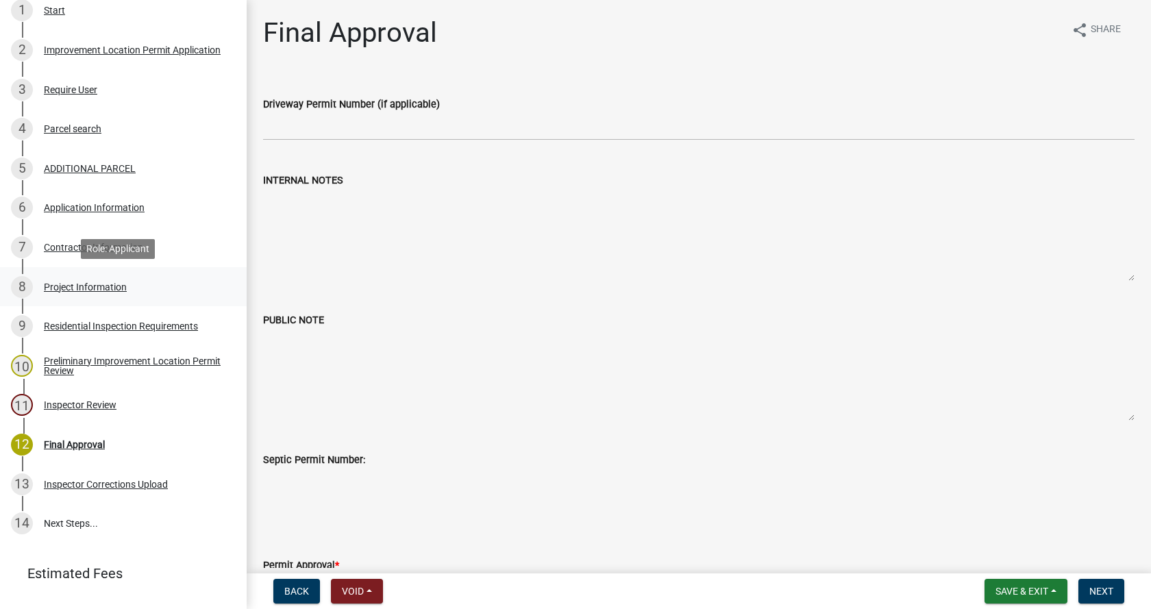
click at [50, 284] on div "Project Information" at bounding box center [85, 287] width 83 height 10
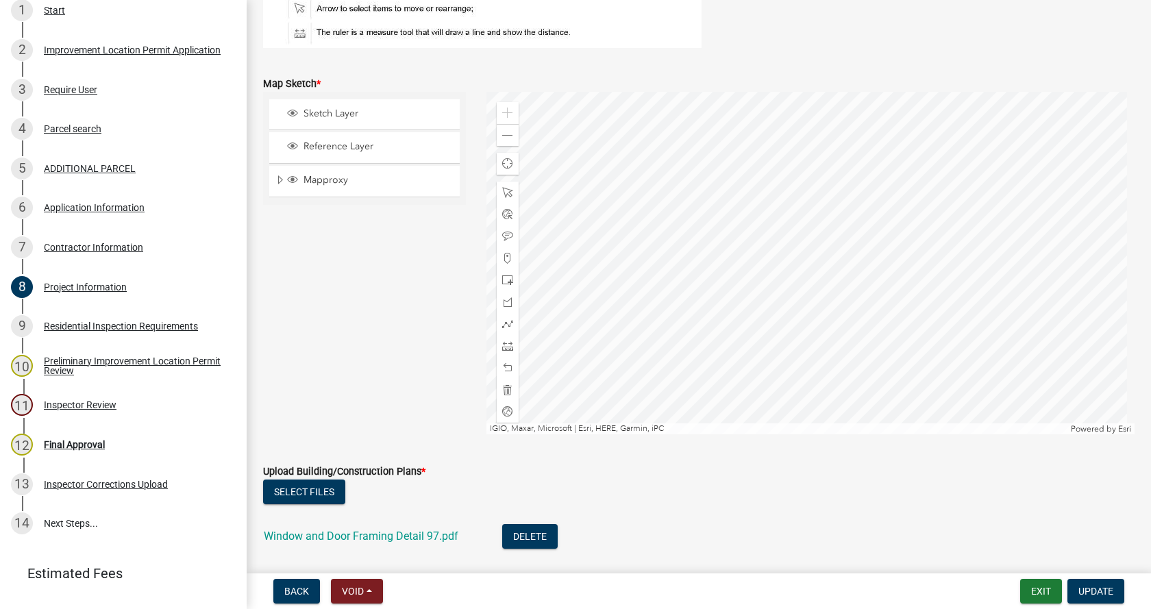
scroll to position [2877, 0]
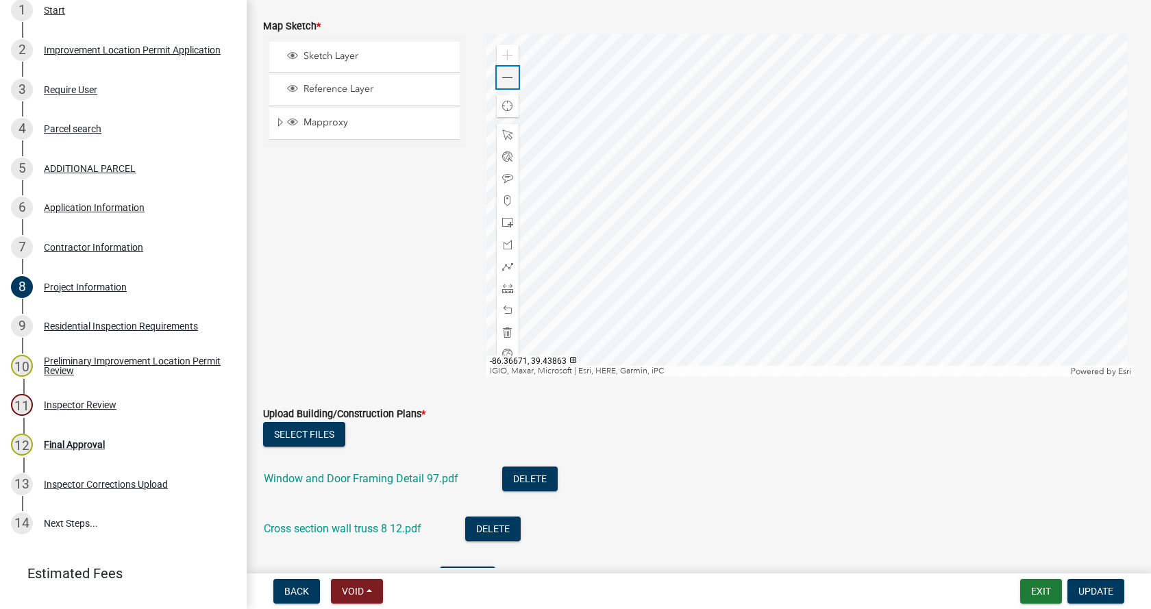
click at [506, 80] on span at bounding box center [507, 78] width 11 height 11
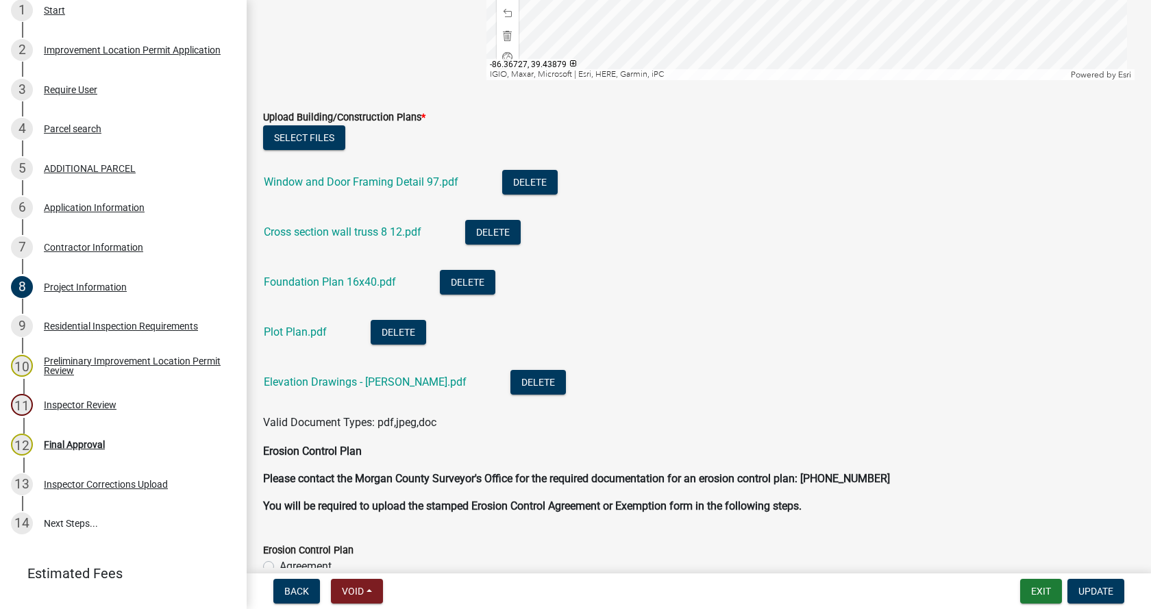
scroll to position [3220, 0]
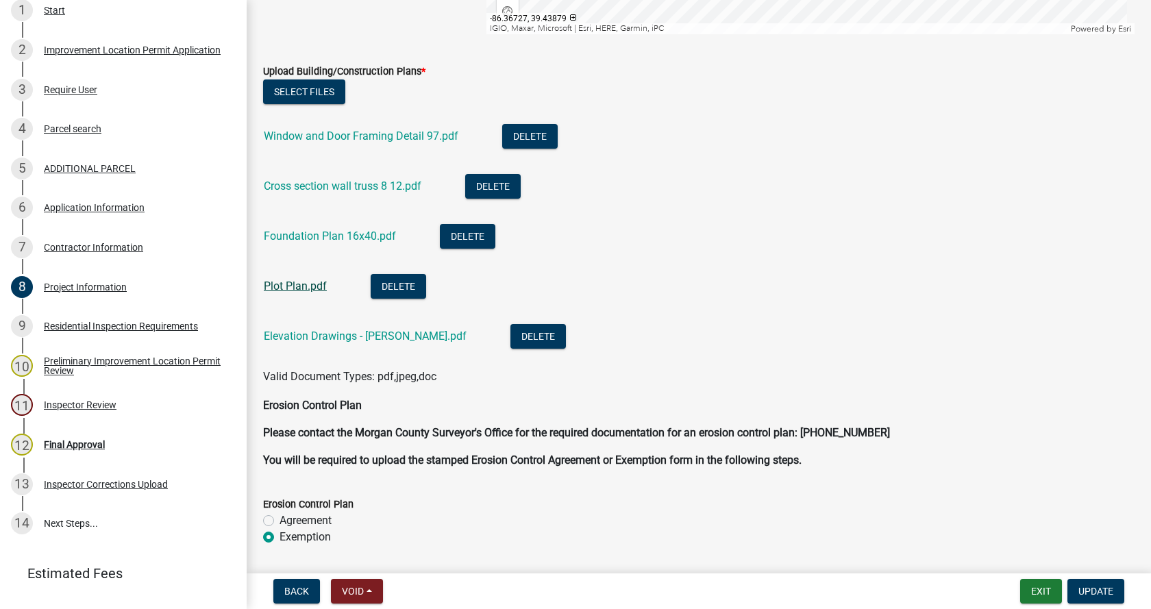
click at [295, 284] on link "Plot Plan.pdf" at bounding box center [295, 286] width 63 height 13
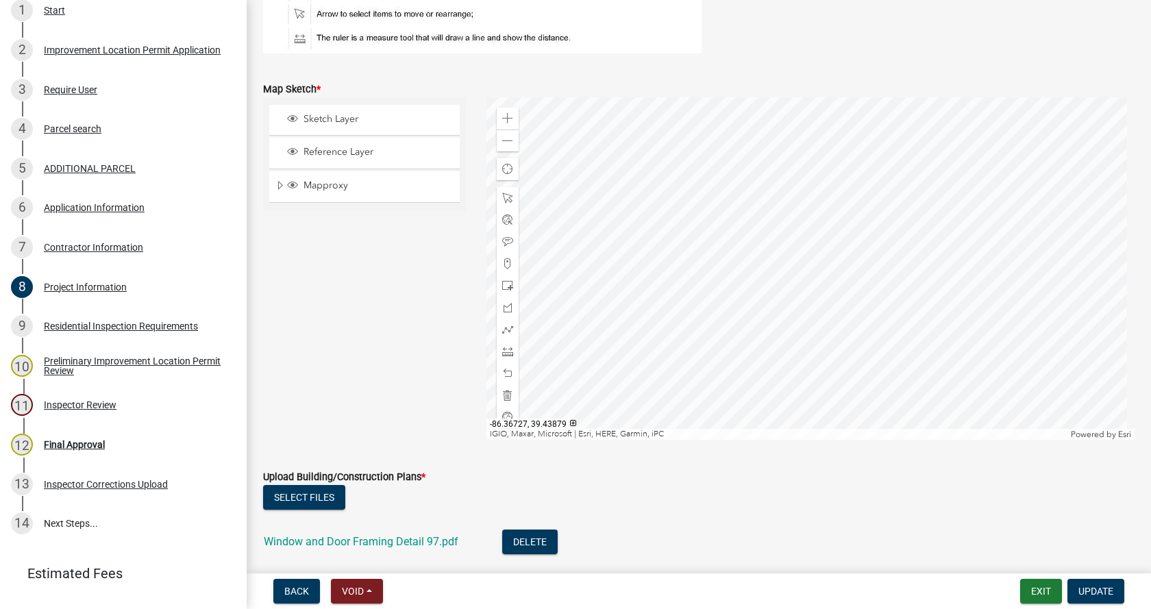
scroll to position [2809, 0]
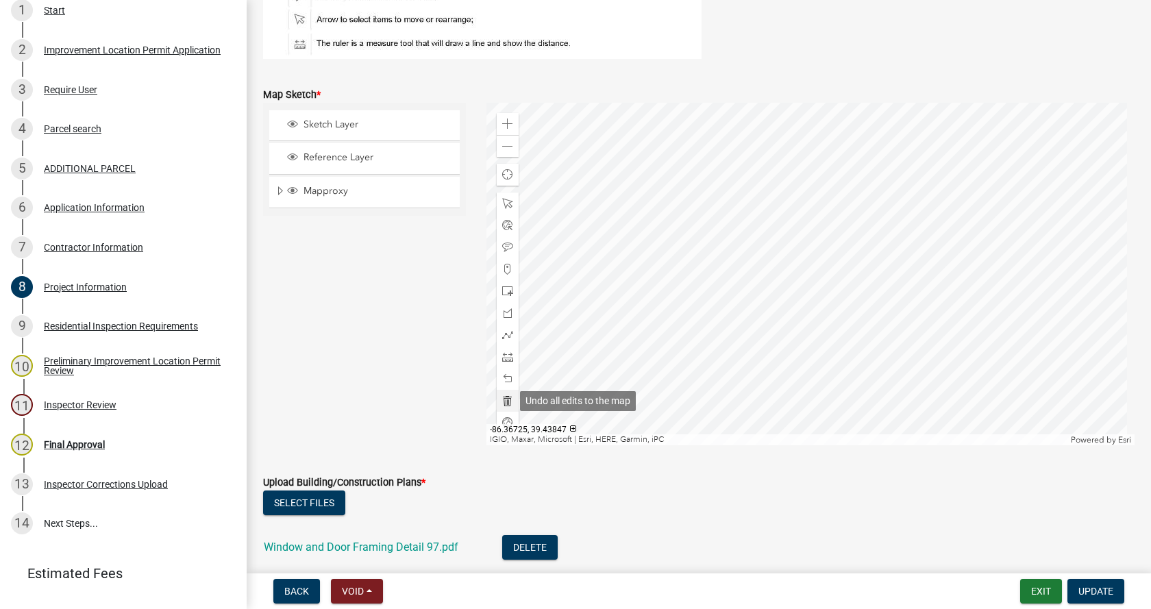
click at [506, 399] on span at bounding box center [507, 400] width 11 height 11
click at [502, 290] on span at bounding box center [507, 291] width 11 height 11
click at [502, 356] on span at bounding box center [507, 356] width 11 height 11
click at [801, 132] on div at bounding box center [810, 274] width 649 height 343
click at [802, 199] on div at bounding box center [810, 274] width 649 height 343
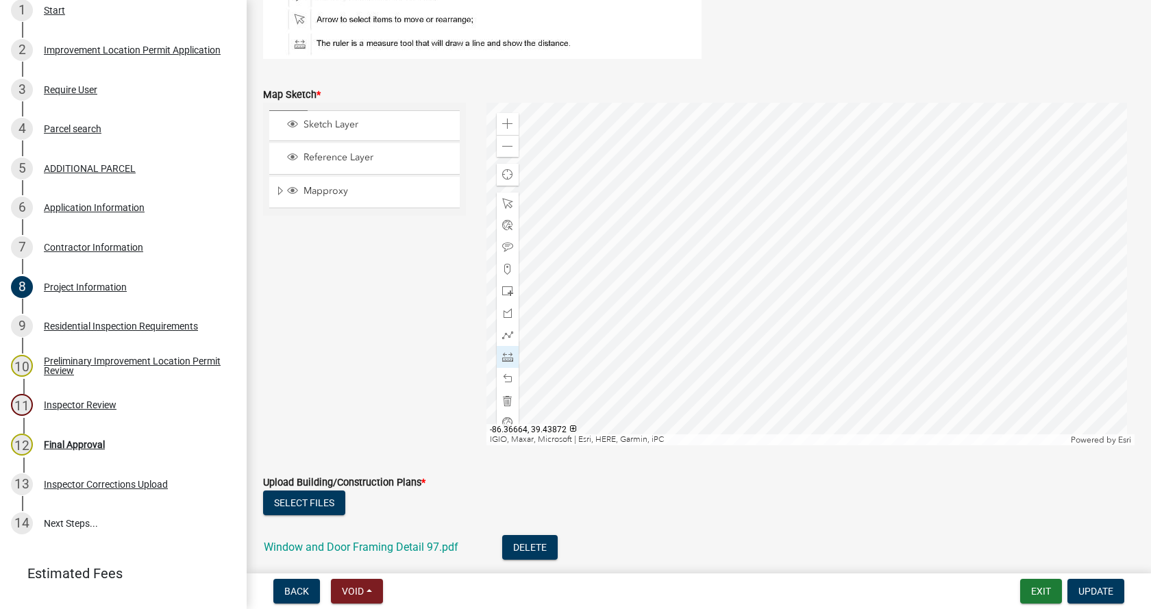
click at [802, 199] on div at bounding box center [810, 274] width 649 height 343
click at [879, 233] on div at bounding box center [810, 274] width 649 height 343
click at [814, 232] on div at bounding box center [810, 274] width 649 height 343
click at [814, 199] on div at bounding box center [810, 274] width 649 height 343
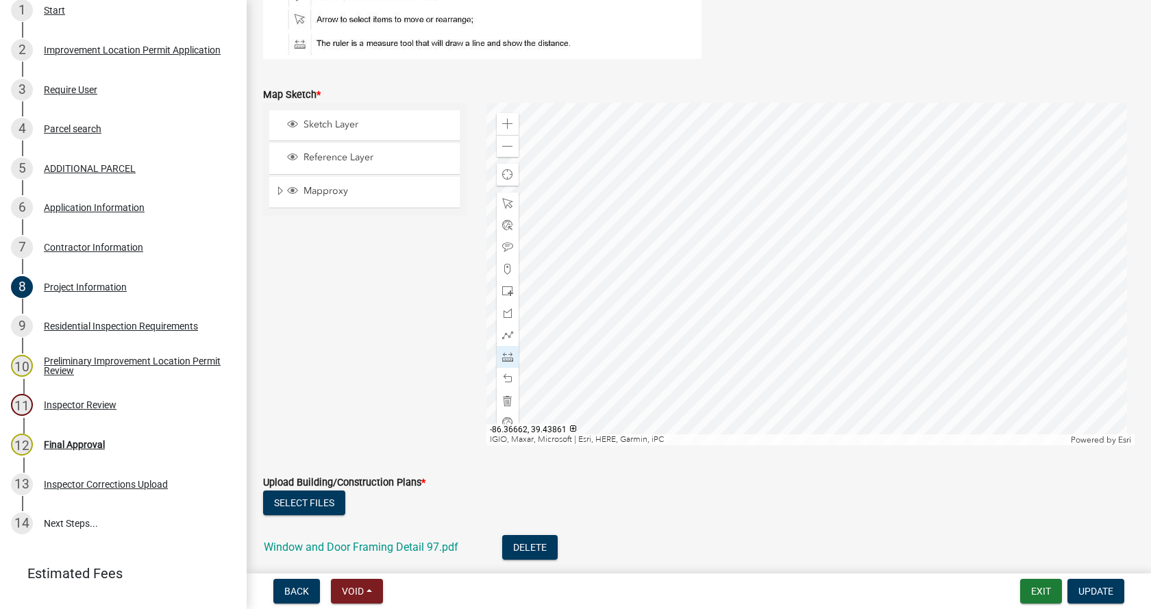
click at [815, 273] on div at bounding box center [810, 274] width 649 height 343
click at [785, 273] on div at bounding box center [810, 274] width 649 height 343
click at [787, 201] on div at bounding box center [810, 274] width 649 height 343
click at [815, 201] on div at bounding box center [810, 274] width 649 height 343
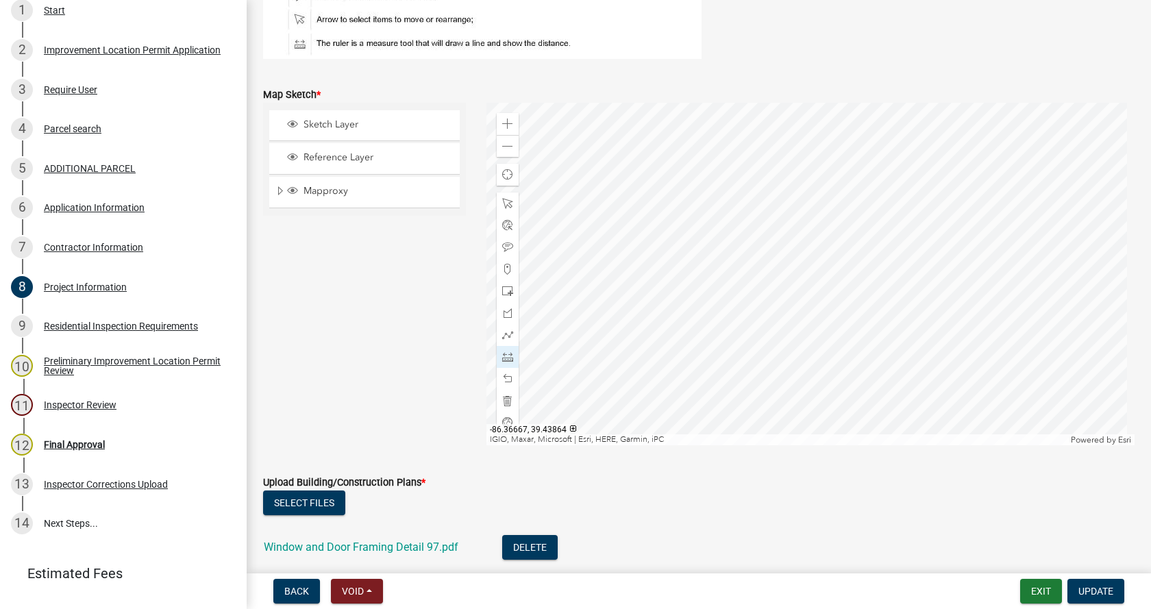
click at [786, 255] on div at bounding box center [810, 274] width 649 height 343
click at [864, 249] on div at bounding box center [810, 274] width 649 height 343
click at [950, 233] on div at bounding box center [810, 274] width 649 height 343
click at [542, 242] on div at bounding box center [810, 274] width 649 height 343
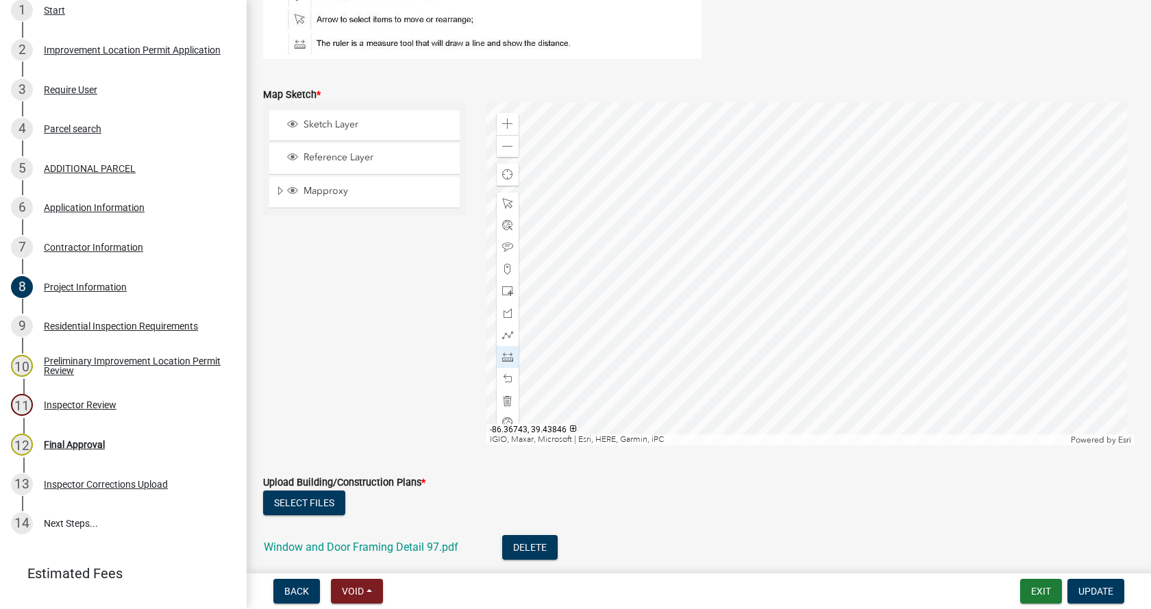
click at [658, 239] on div at bounding box center [810, 274] width 649 height 343
click at [654, 269] on div at bounding box center [810, 274] width 649 height 343
click at [745, 113] on div at bounding box center [810, 274] width 649 height 343
click at [743, 160] on div at bounding box center [810, 274] width 649 height 343
click at [738, 142] on div at bounding box center [810, 274] width 649 height 343
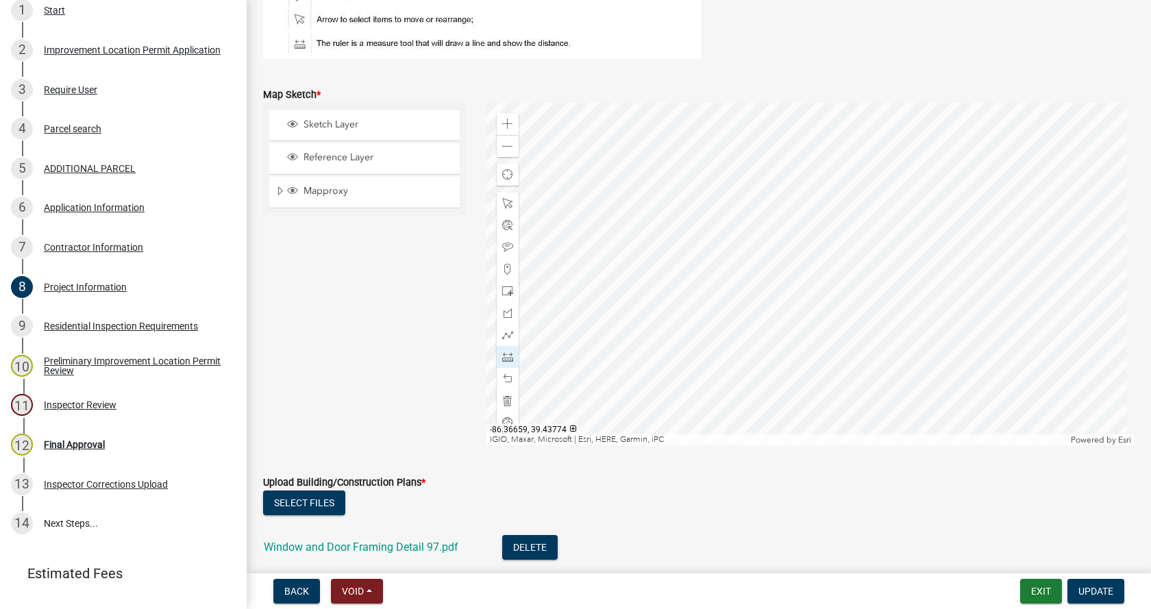
click at [765, 299] on div at bounding box center [810, 274] width 649 height 343
click at [690, 328] on div at bounding box center [810, 274] width 649 height 343
click at [670, 308] on div at bounding box center [810, 274] width 649 height 343
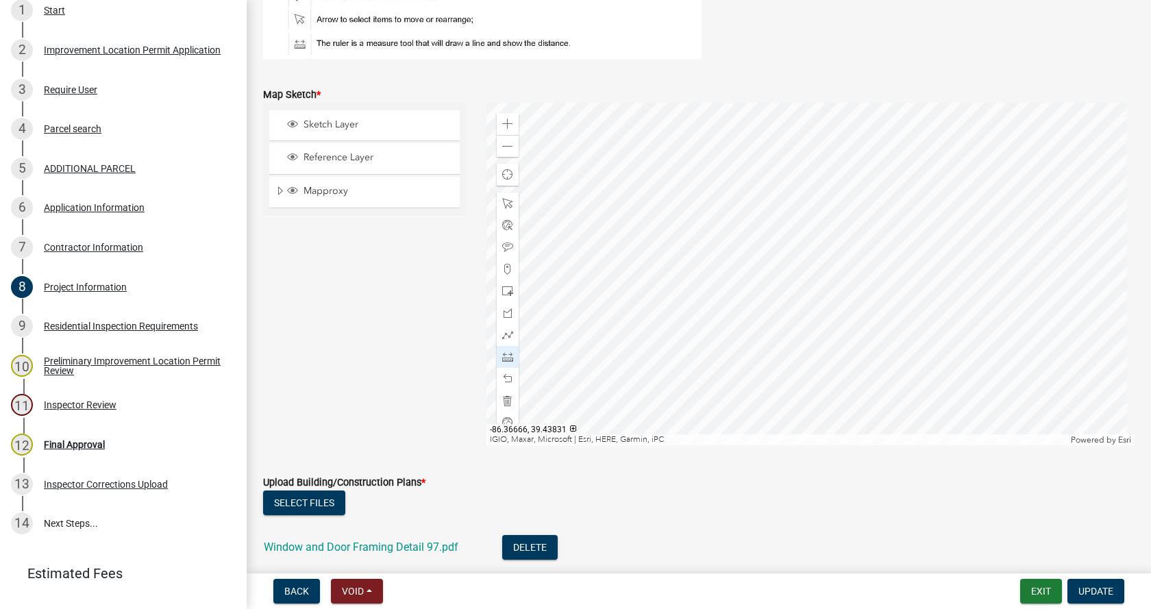
click at [726, 347] on div at bounding box center [810, 274] width 649 height 343
click at [720, 262] on div at bounding box center [810, 274] width 649 height 343
click at [955, 303] on div at bounding box center [810, 274] width 649 height 343
click at [680, 304] on div at bounding box center [810, 274] width 649 height 343
click at [1090, 587] on span "Update" at bounding box center [1095, 591] width 35 height 11
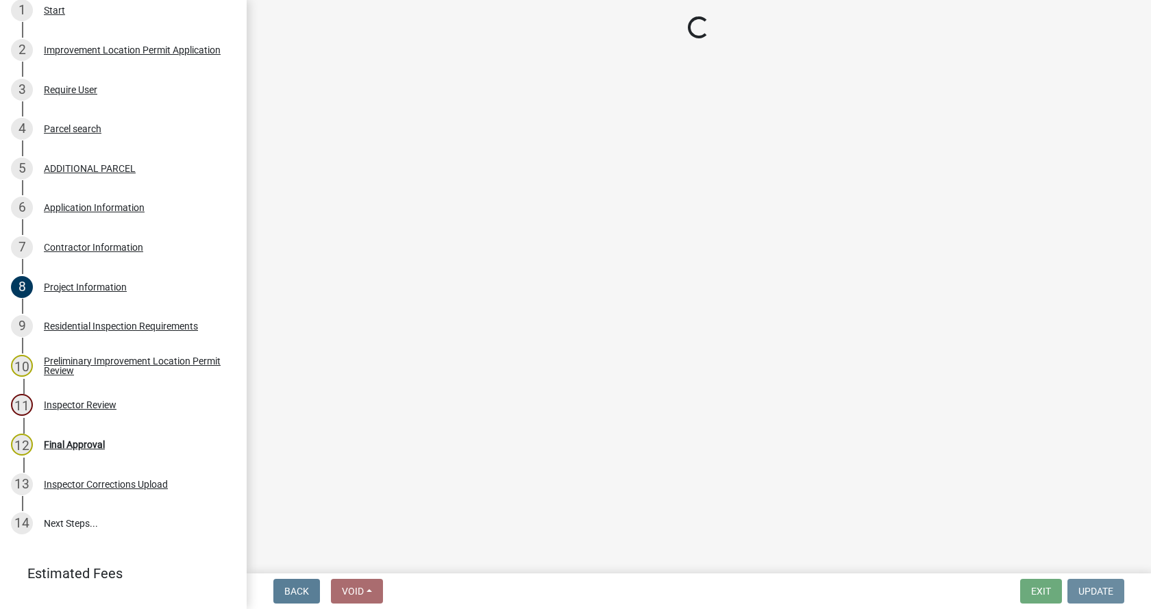
scroll to position [0, 0]
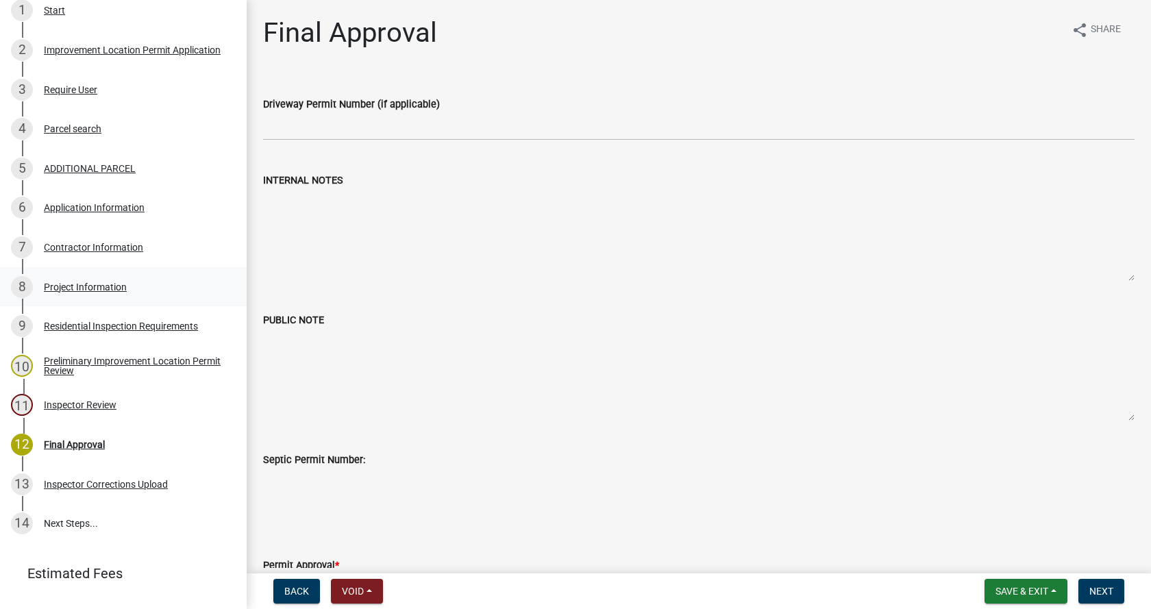
click at [48, 282] on div "Project Information" at bounding box center [85, 287] width 83 height 10
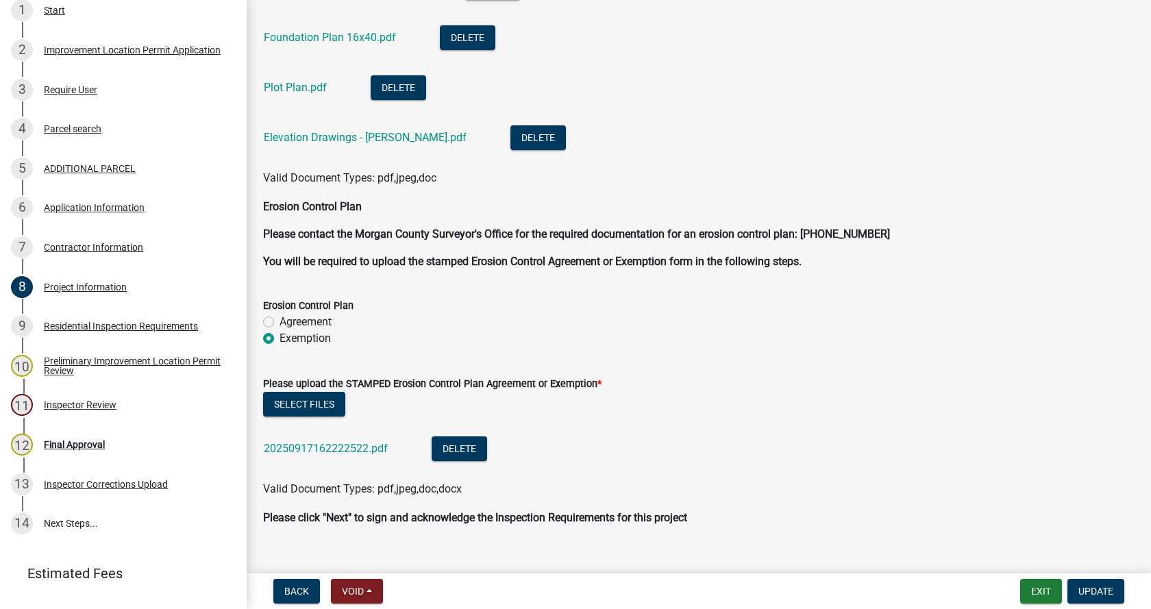
scroll to position [3441, 0]
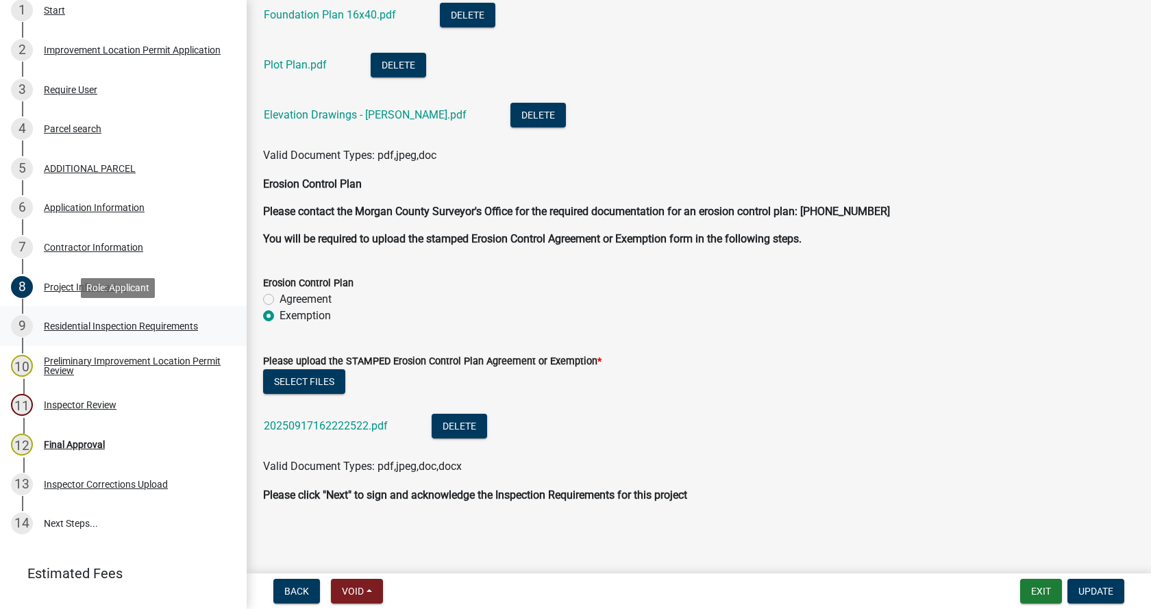
click at [45, 324] on div "Residential Inspection Requirements" at bounding box center [121, 326] width 154 height 10
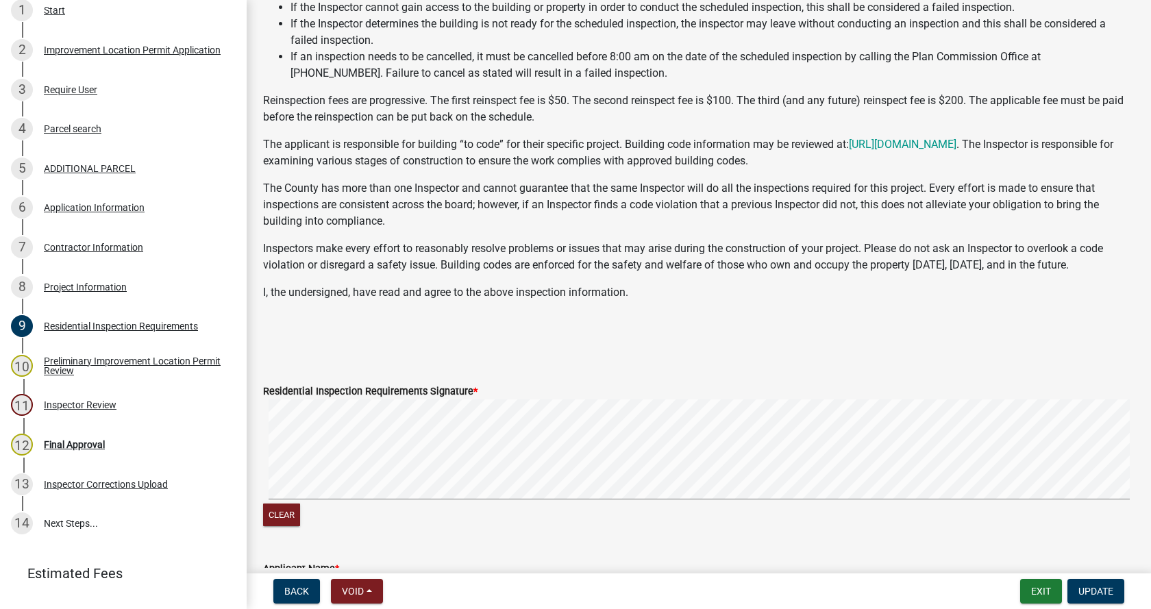
scroll to position [274, 0]
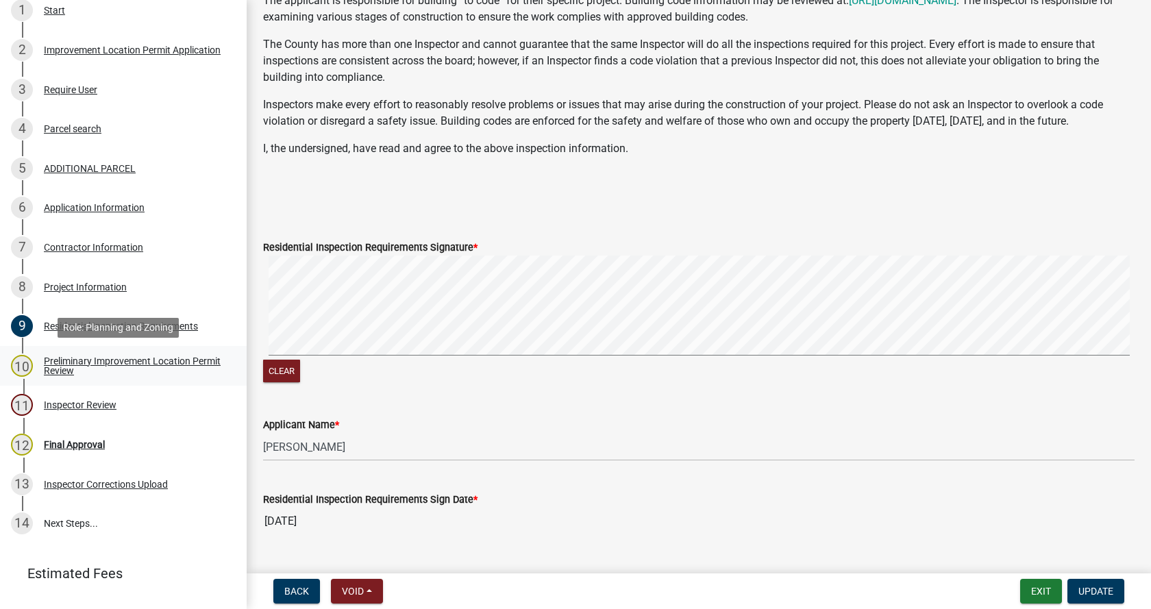
click at [55, 362] on div "Preliminary Improvement Location Permit Review" at bounding box center [134, 365] width 181 height 19
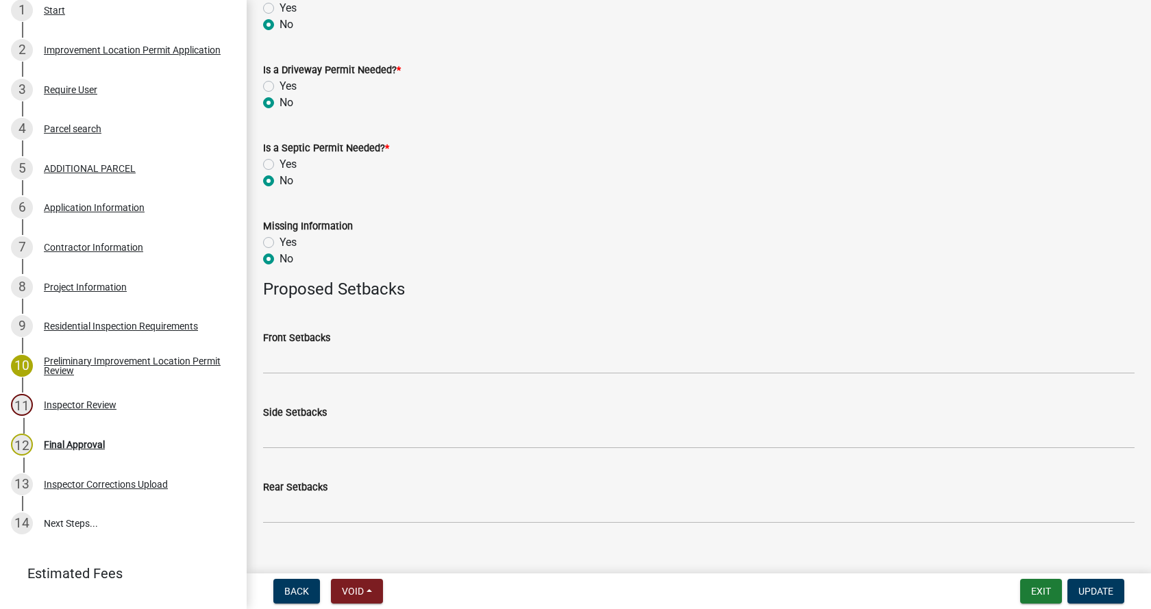
scroll to position [536, 0]
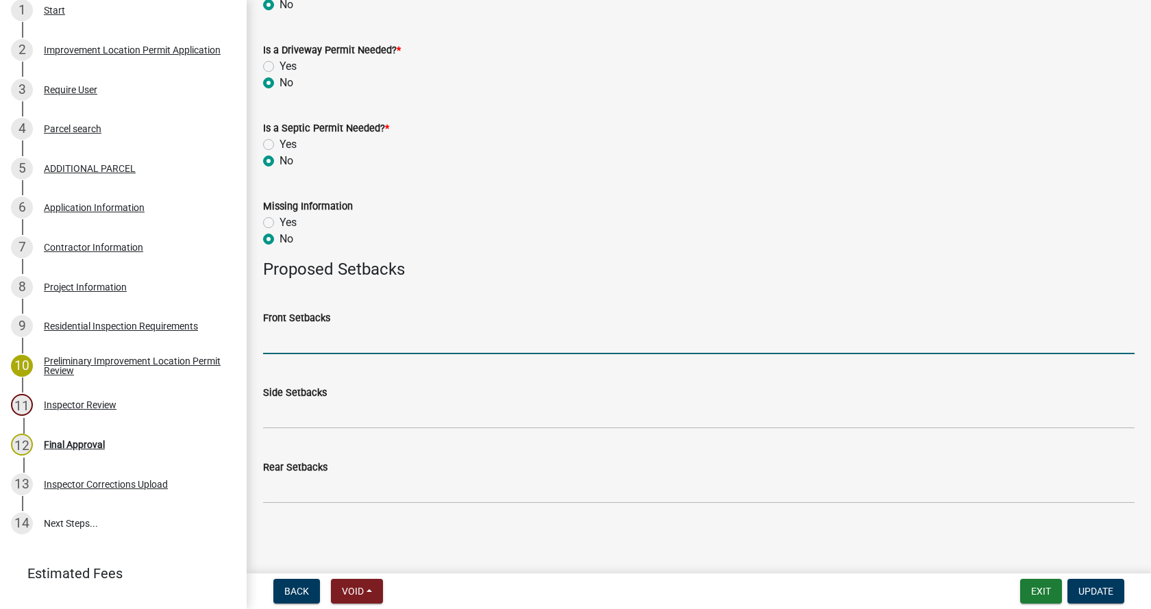
click at [290, 345] on input "Front Setbacks" at bounding box center [698, 340] width 871 height 28
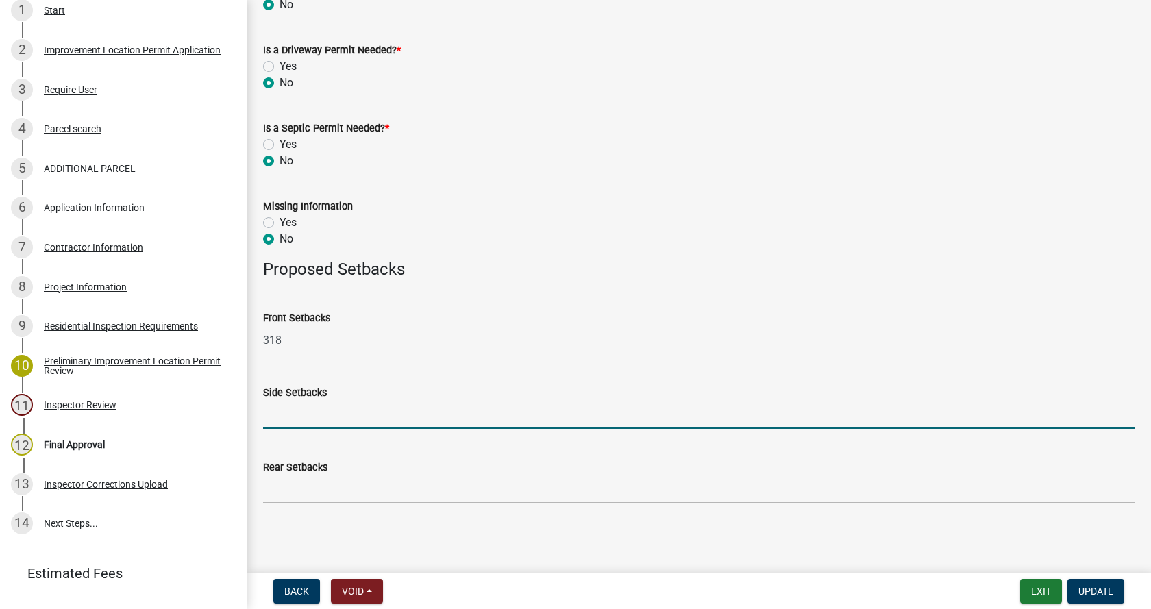
click at [282, 421] on input "Side Setbacks" at bounding box center [698, 415] width 871 height 28
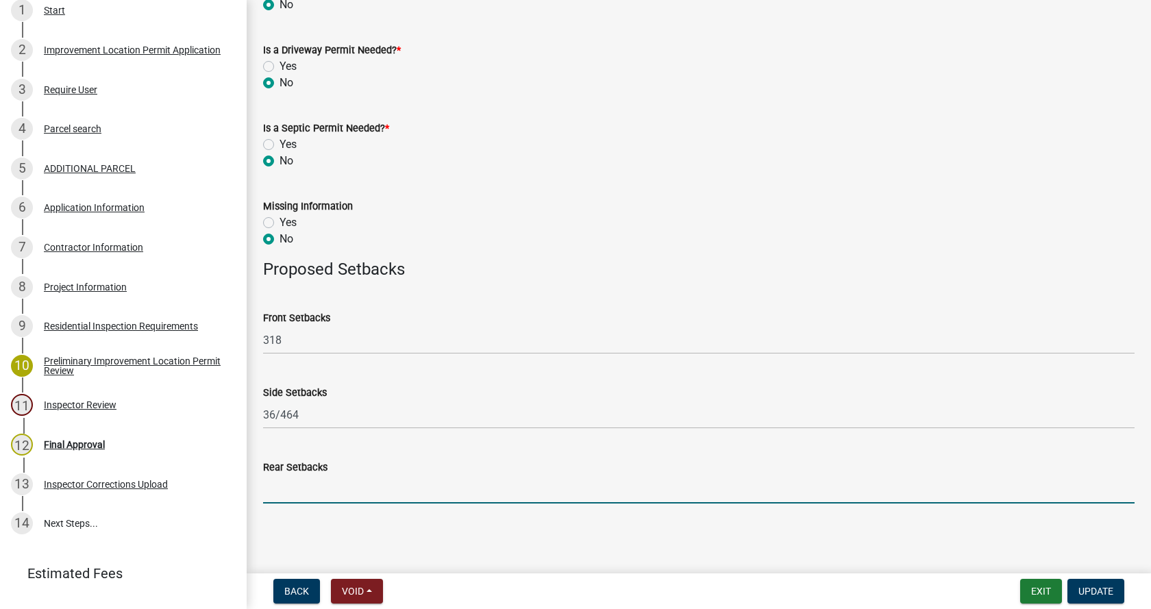
click at [299, 500] on input "Rear Setbacks" at bounding box center [698, 489] width 871 height 28
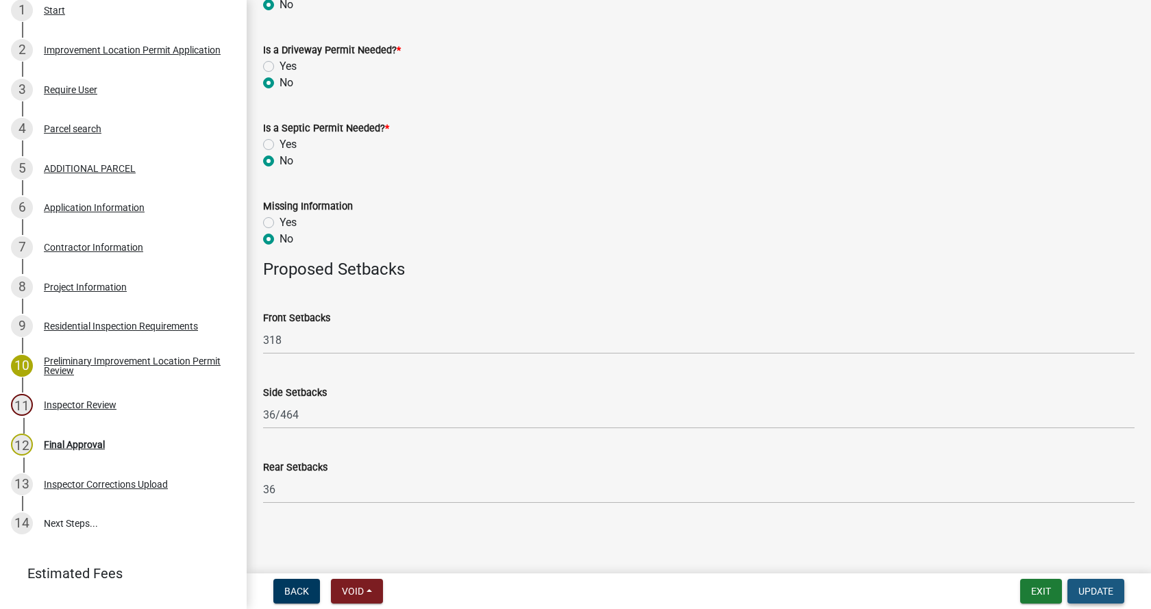
click at [1089, 588] on span "Update" at bounding box center [1095, 591] width 35 height 11
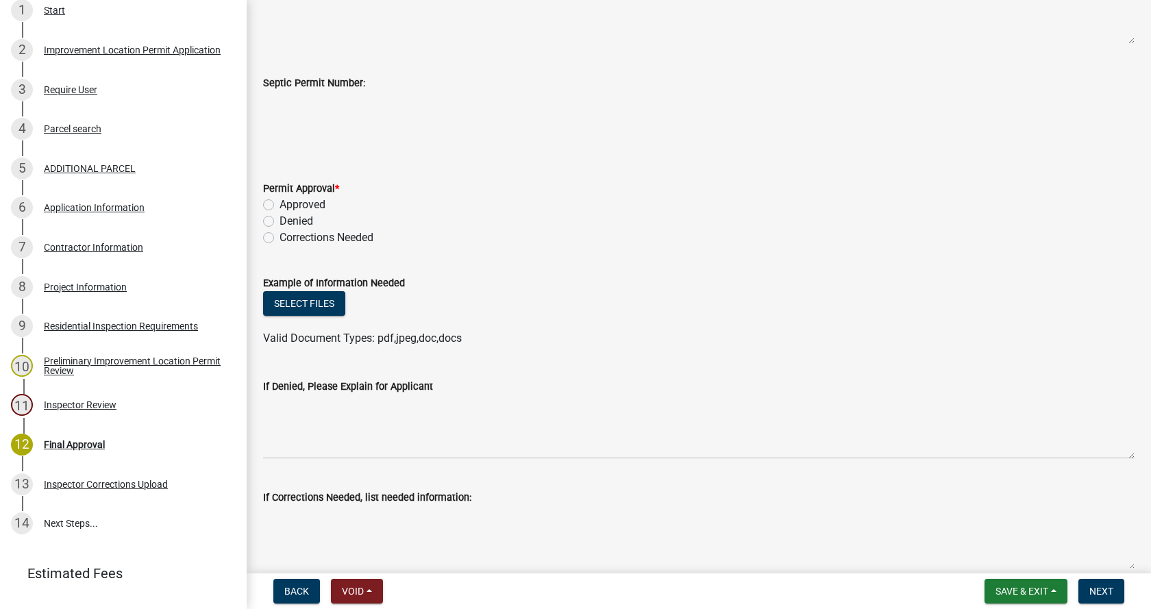
scroll to position [411, 0]
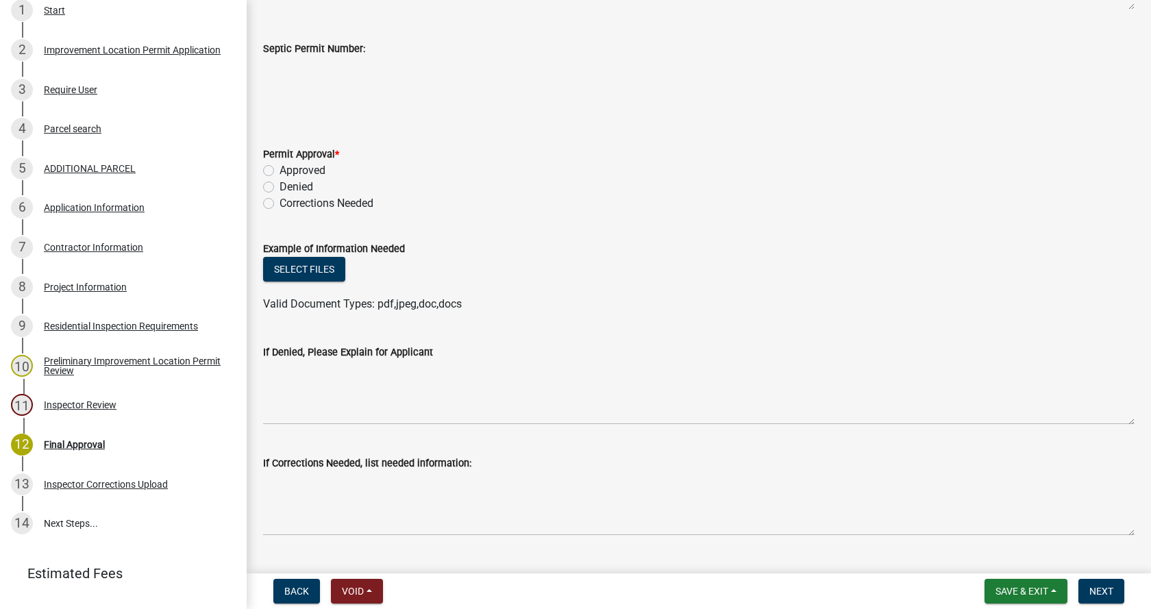
click at [280, 169] on label "Approved" at bounding box center [303, 170] width 46 height 16
click at [280, 169] on input "Approved" at bounding box center [284, 166] width 9 height 9
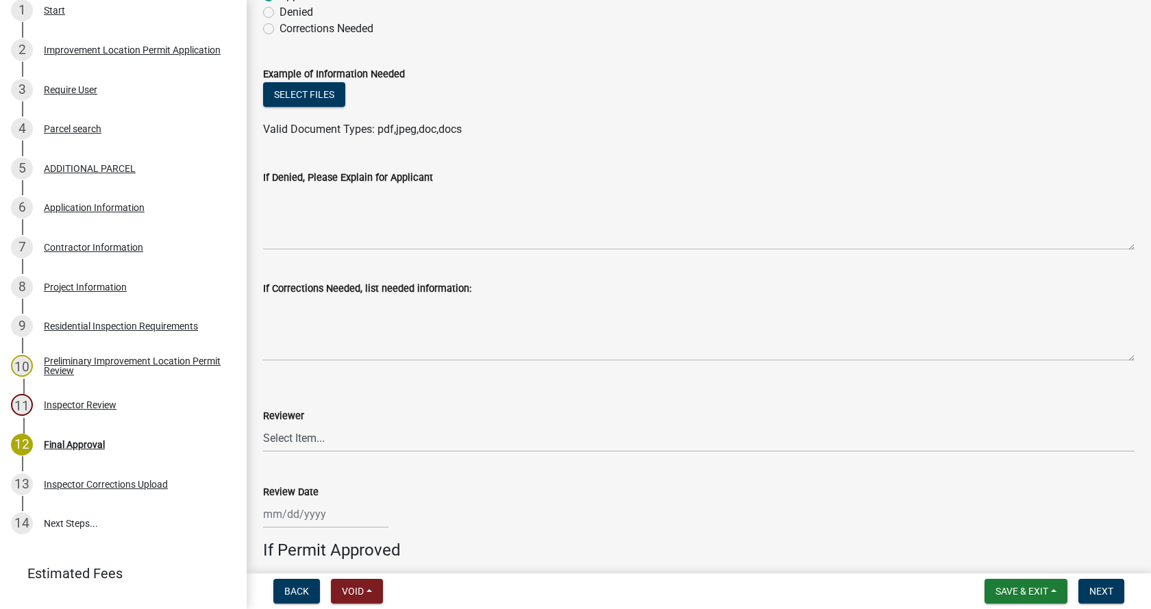
scroll to position [617, 0]
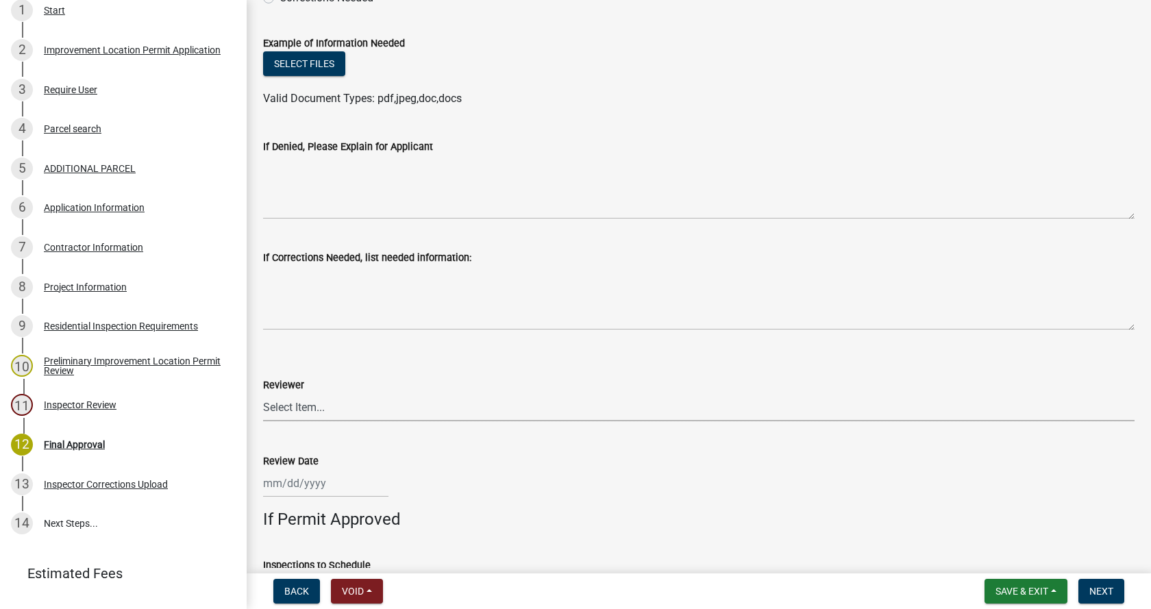
click at [289, 408] on select "Select Item... [PERSON_NAME] [PERSON_NAME] [PERSON_NAME]" at bounding box center [698, 407] width 871 height 28
click at [263, 393] on select "Select Item... [PERSON_NAME] [PERSON_NAME] [PERSON_NAME]" at bounding box center [698, 407] width 871 height 28
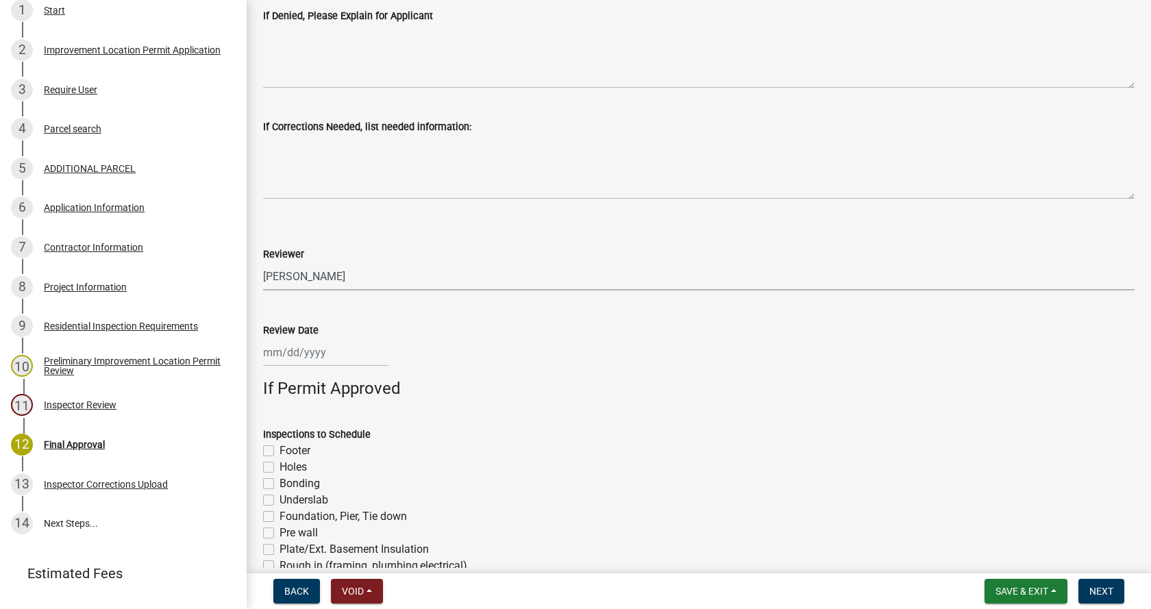
scroll to position [754, 0]
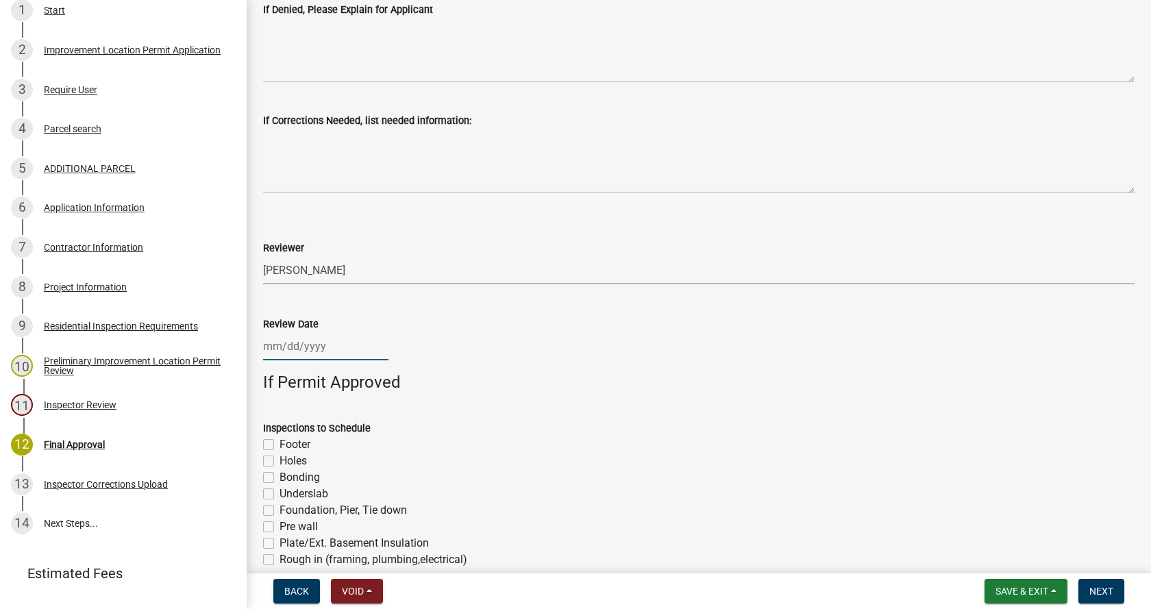
click at [266, 349] on div at bounding box center [325, 346] width 125 height 28
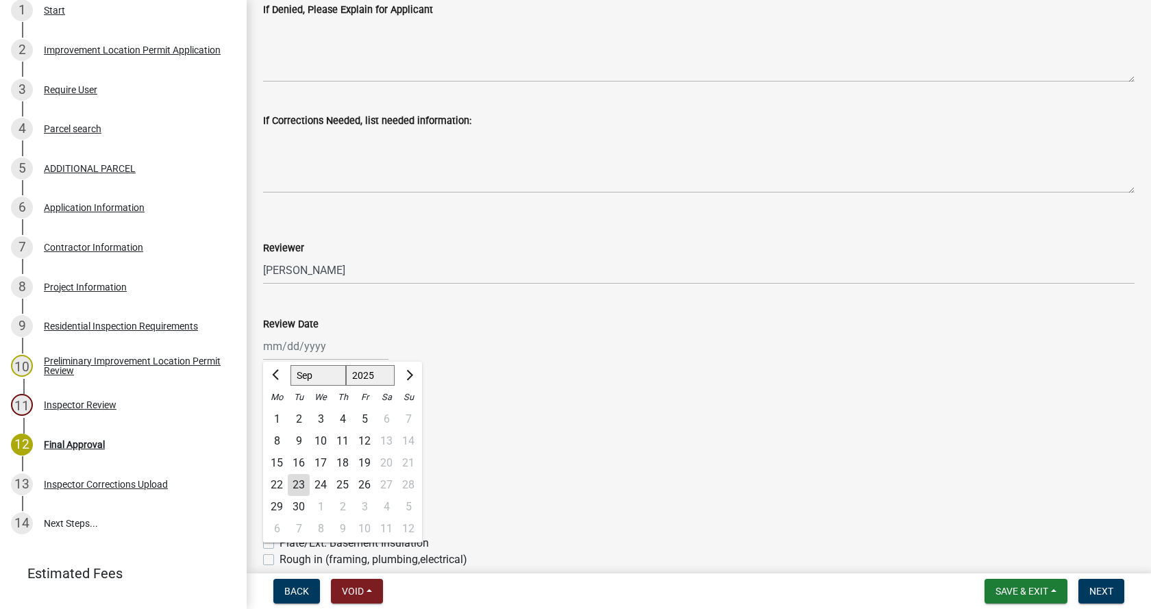
click at [299, 484] on div "23" at bounding box center [299, 485] width 22 height 22
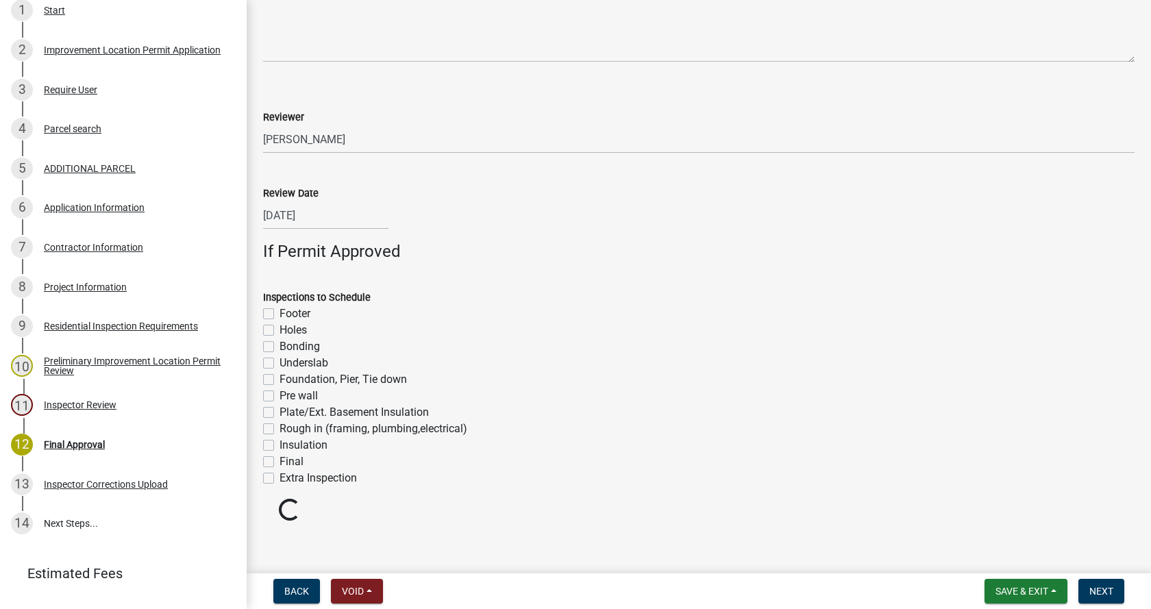
scroll to position [893, 0]
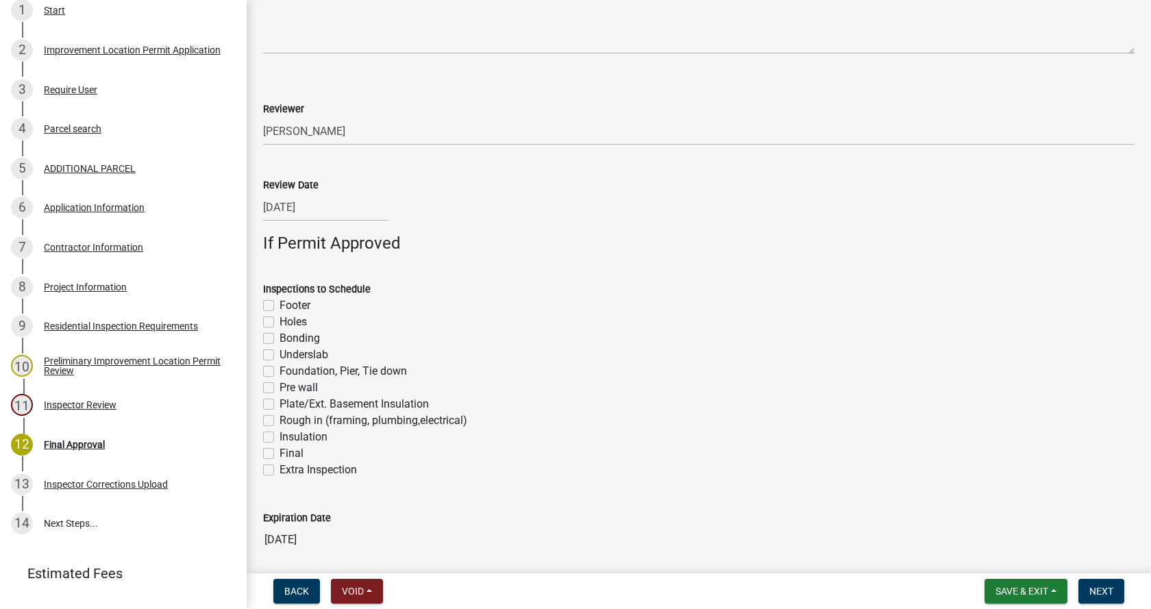
click at [280, 306] on label "Footer" at bounding box center [295, 305] width 31 height 16
click at [280, 306] on input "Footer" at bounding box center [284, 301] width 9 height 9
click at [280, 373] on label "Foundation, Pier, Tie down" at bounding box center [343, 371] width 127 height 16
click at [280, 372] on input "Foundation, Pier, Tie down" at bounding box center [284, 367] width 9 height 9
click at [280, 420] on label "Rough in (framing, plumbing,electrical)" at bounding box center [374, 420] width 188 height 16
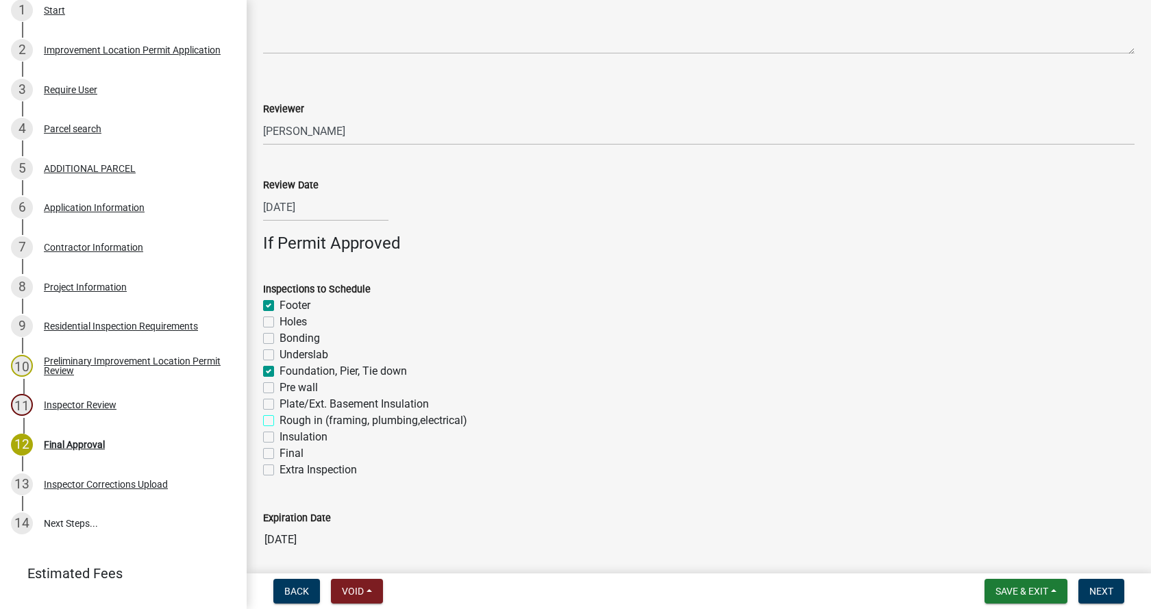
click at [280, 420] on input "Rough in (framing, plumbing,electrical)" at bounding box center [284, 416] width 9 height 9
click at [280, 438] on label "Insulation" at bounding box center [304, 437] width 48 height 16
click at [280, 438] on input "Insulation" at bounding box center [284, 433] width 9 height 9
click at [280, 453] on label "Final" at bounding box center [292, 453] width 24 height 16
click at [280, 453] on input "Final" at bounding box center [284, 449] width 9 height 9
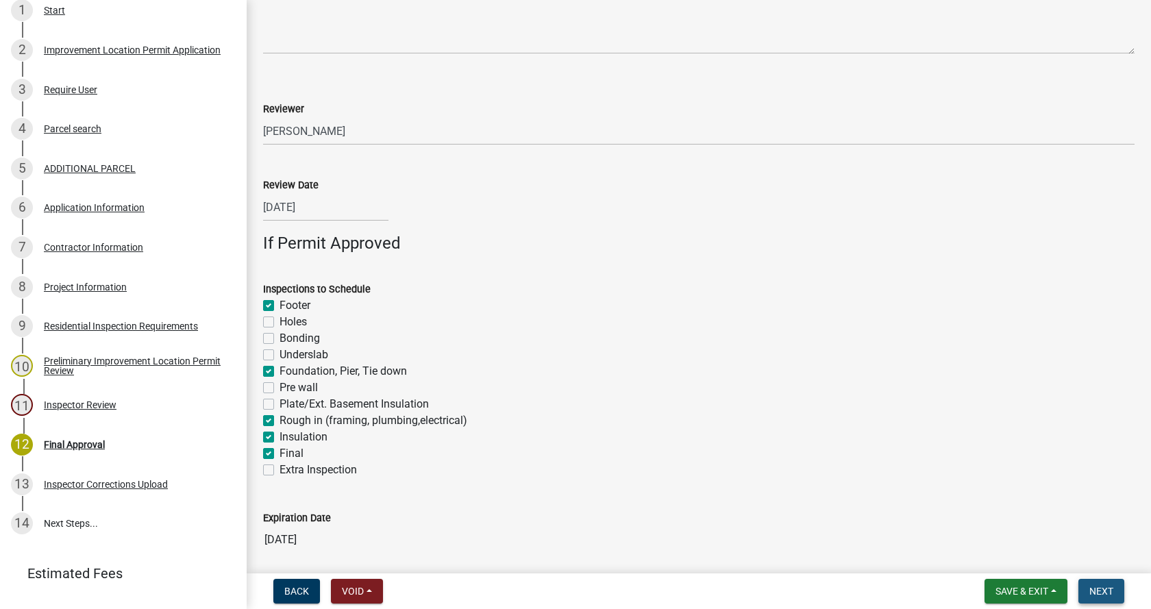
click at [1103, 588] on span "Next" at bounding box center [1101, 591] width 24 height 11
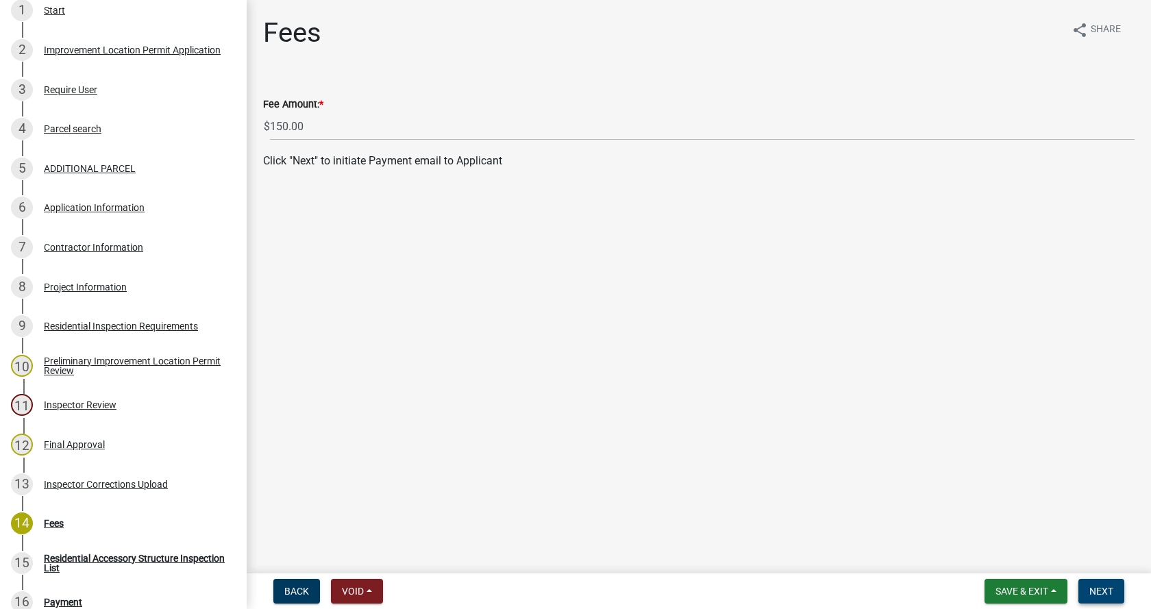
scroll to position [550, 0]
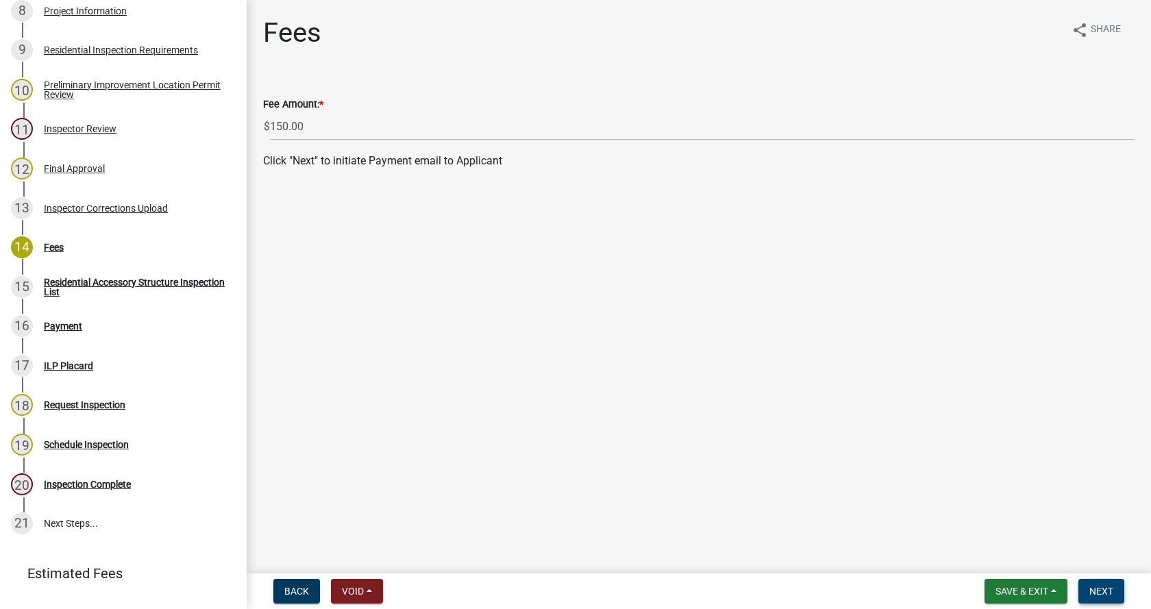
click at [1103, 588] on span "Next" at bounding box center [1101, 591] width 24 height 11
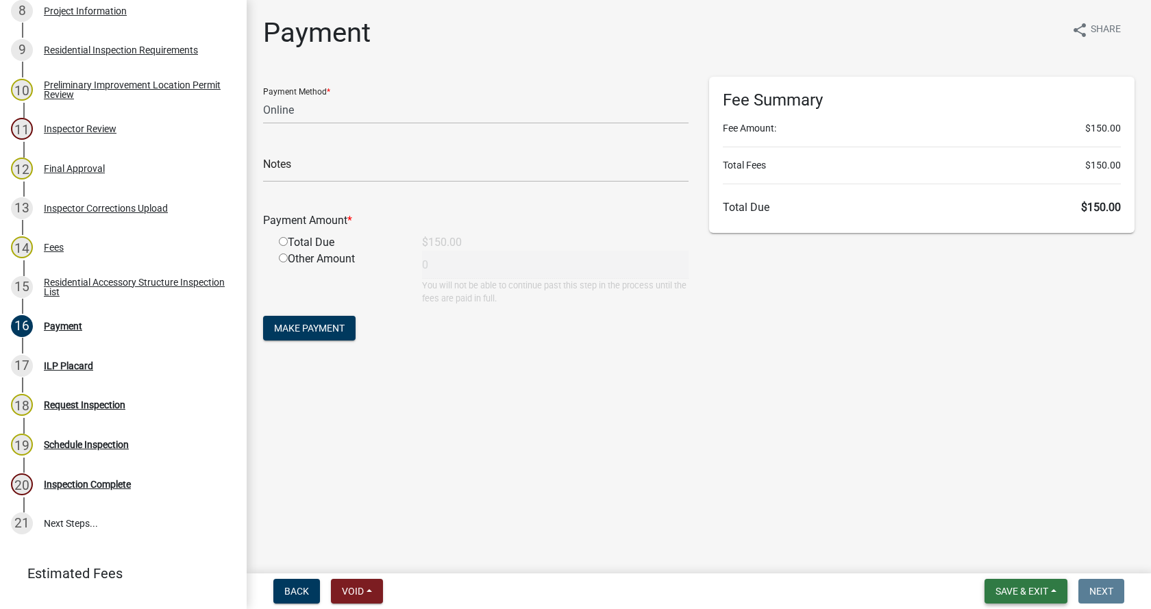
click at [1055, 587] on button "Save & Exit" at bounding box center [1025, 591] width 83 height 25
click at [974, 557] on button "Save & Exit" at bounding box center [1013, 555] width 110 height 33
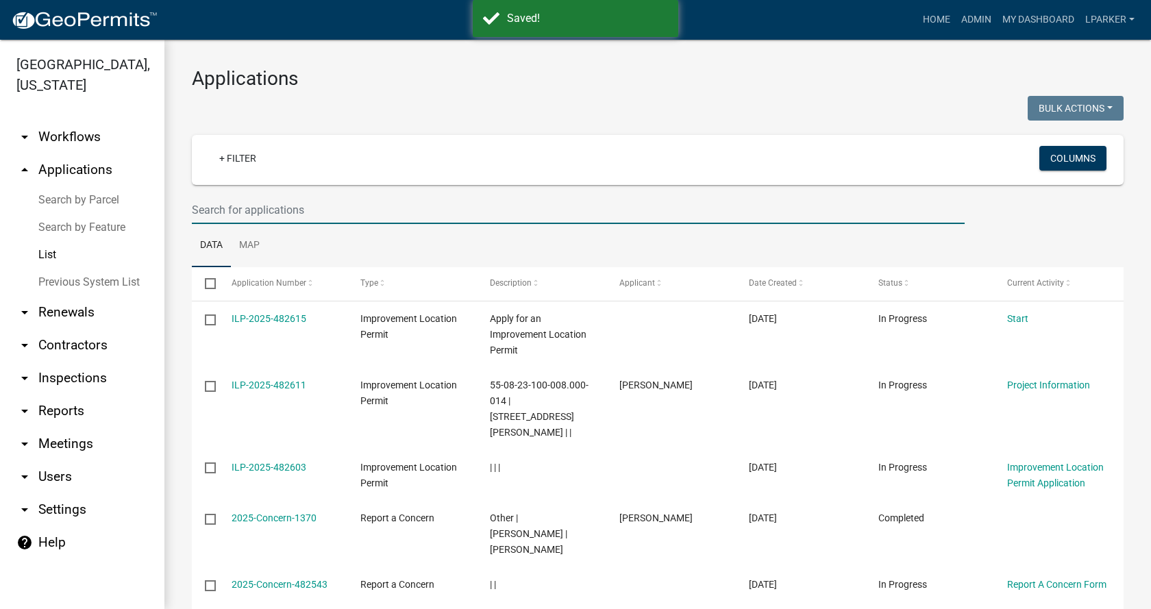
click at [241, 209] on input "text" at bounding box center [578, 210] width 773 height 28
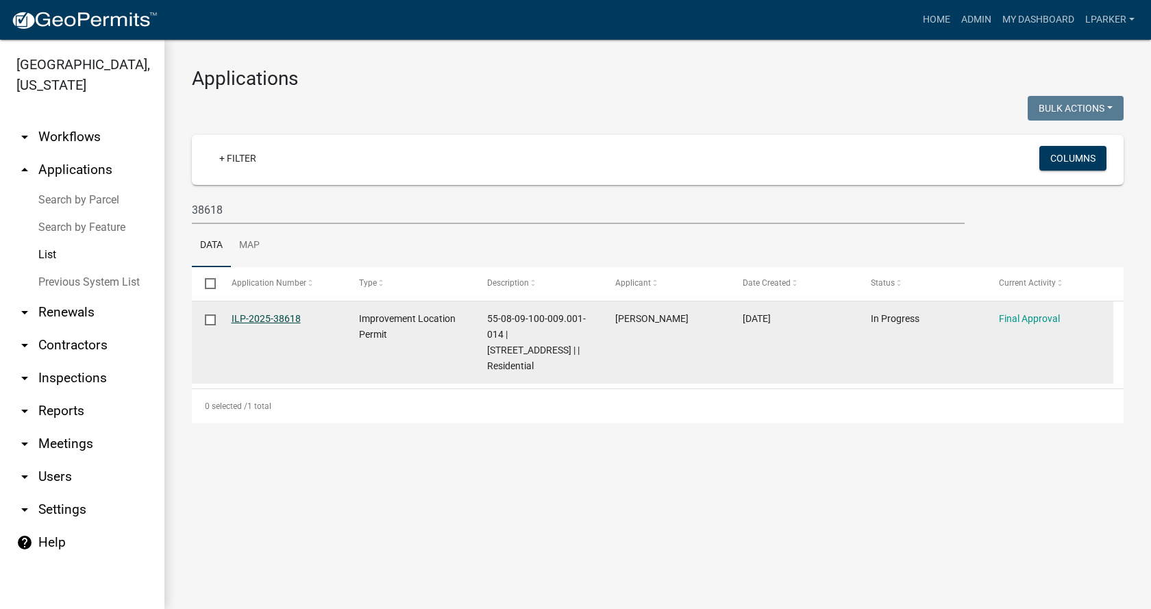
click at [251, 317] on link "ILP-2025-38618" at bounding box center [266, 318] width 69 height 11
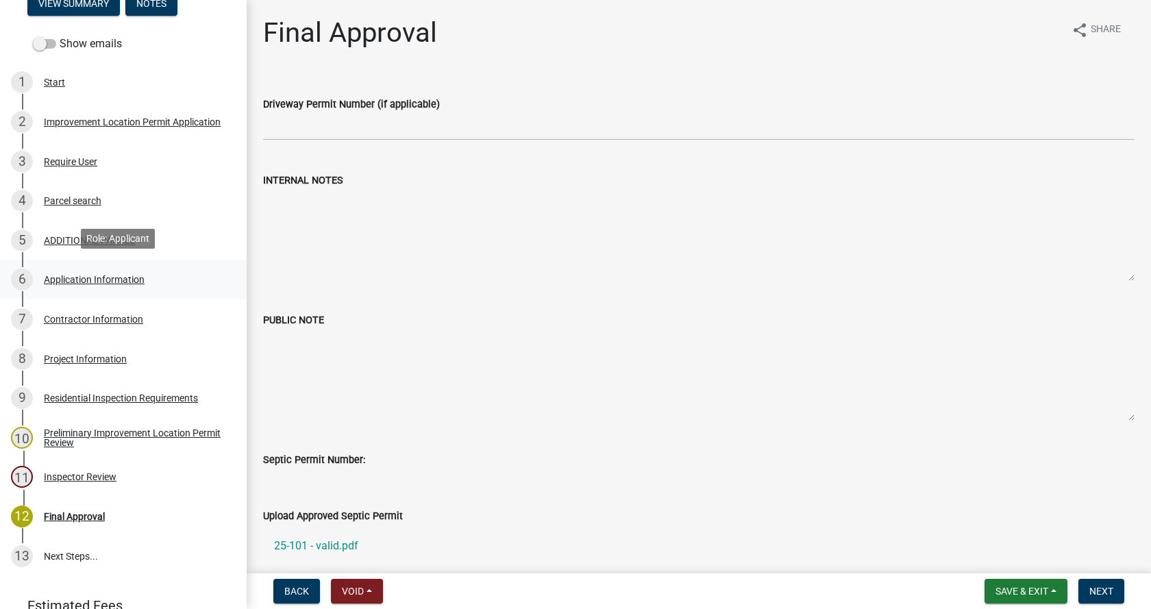
scroll to position [206, 0]
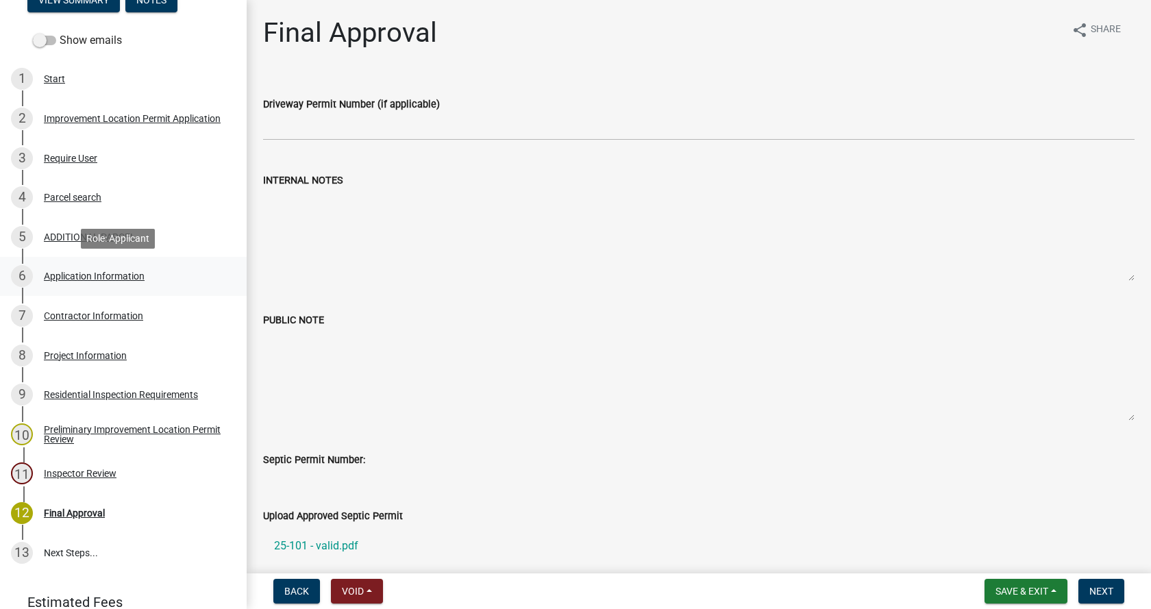
click at [51, 274] on div "Application Information" at bounding box center [94, 276] width 101 height 10
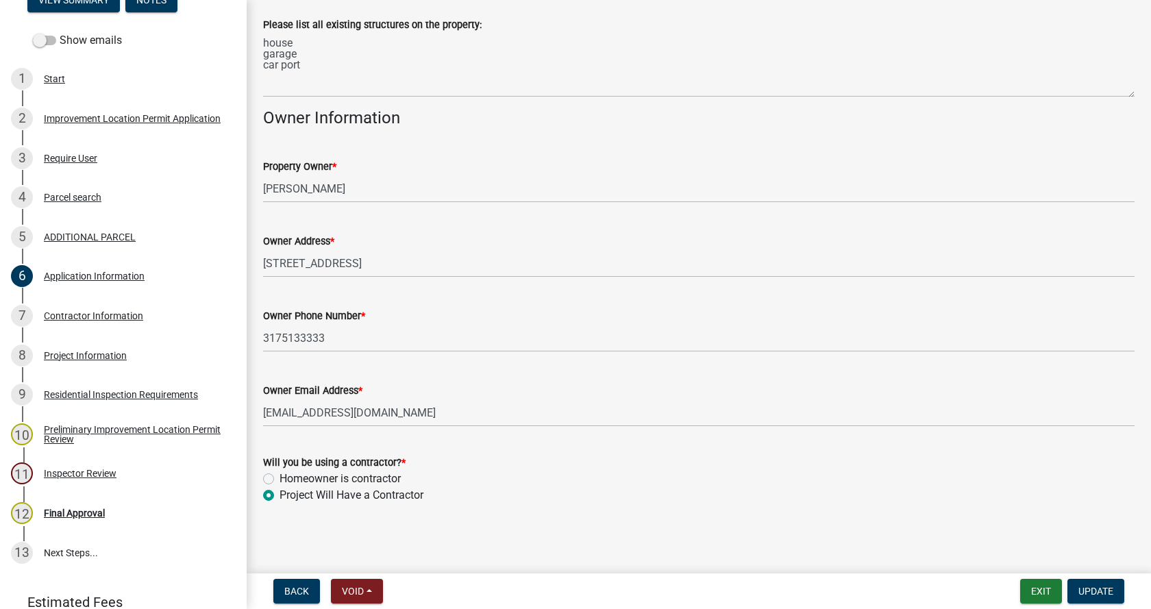
scroll to position [560, 0]
click at [51, 312] on div "Contractor Information" at bounding box center [93, 316] width 99 height 10
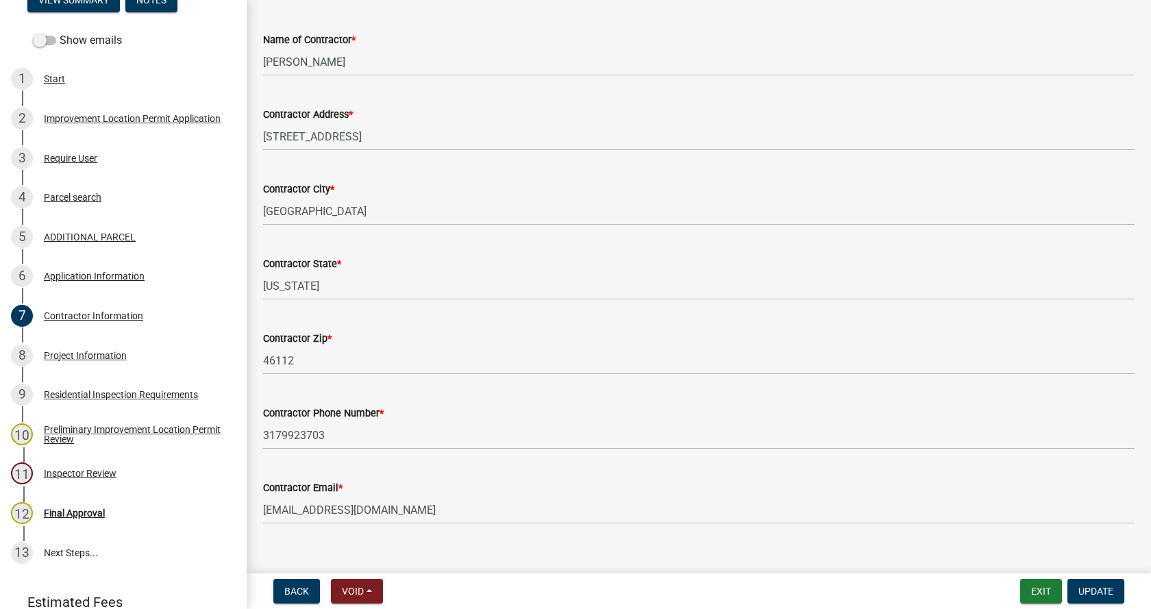
scroll to position [116, 0]
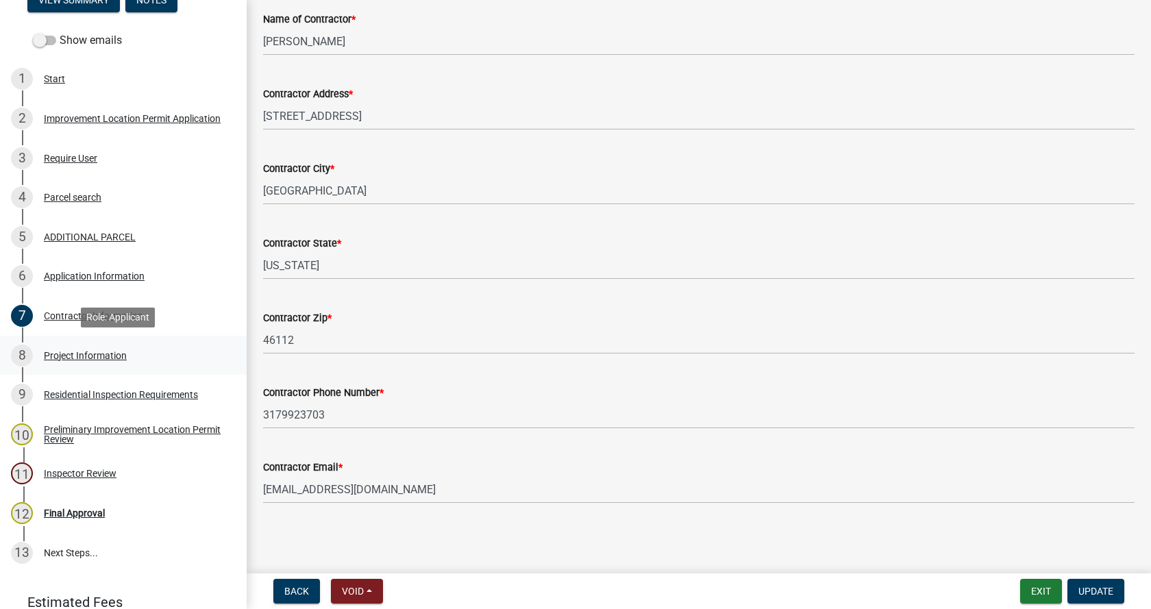
click at [53, 352] on div "Project Information" at bounding box center [85, 356] width 83 height 10
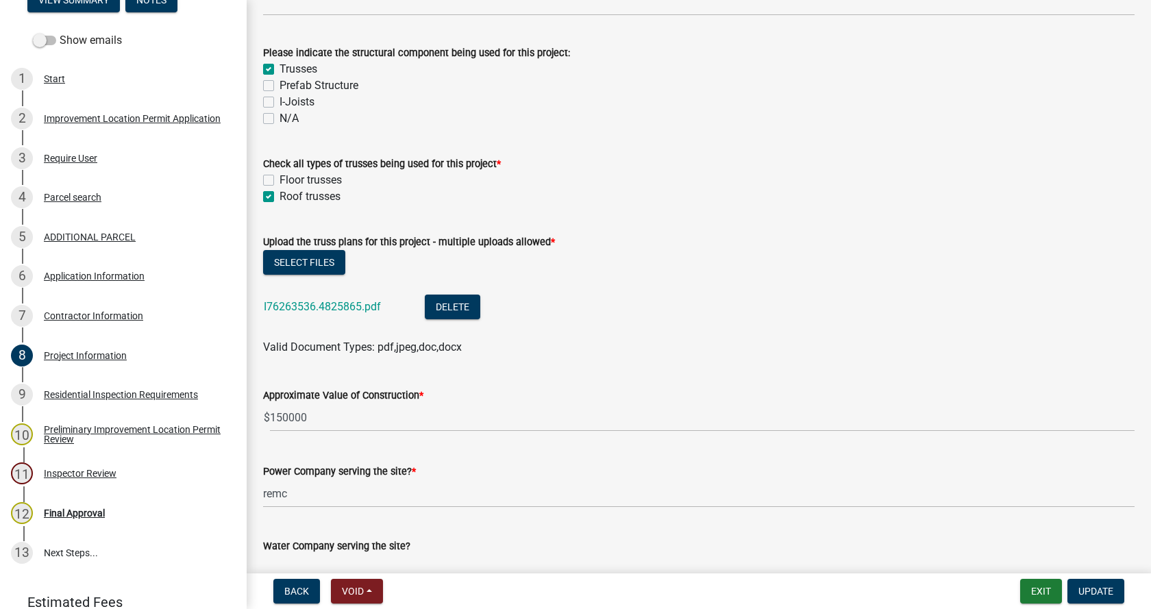
scroll to position [1302, 0]
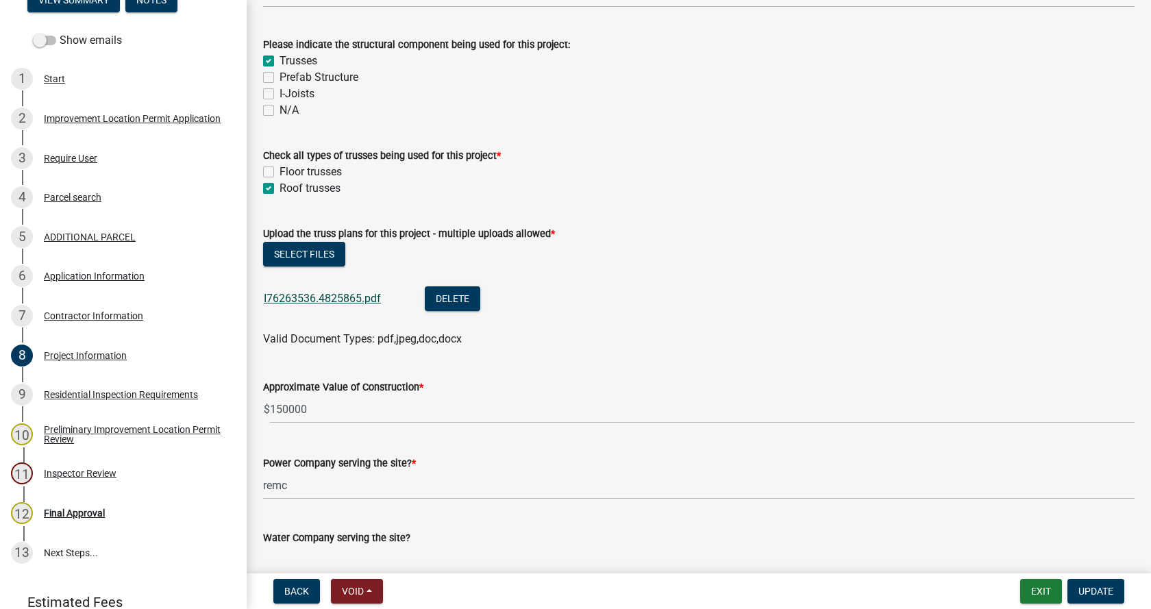
click at [317, 299] on link "I76263536.4825865.pdf" at bounding box center [322, 298] width 117 height 13
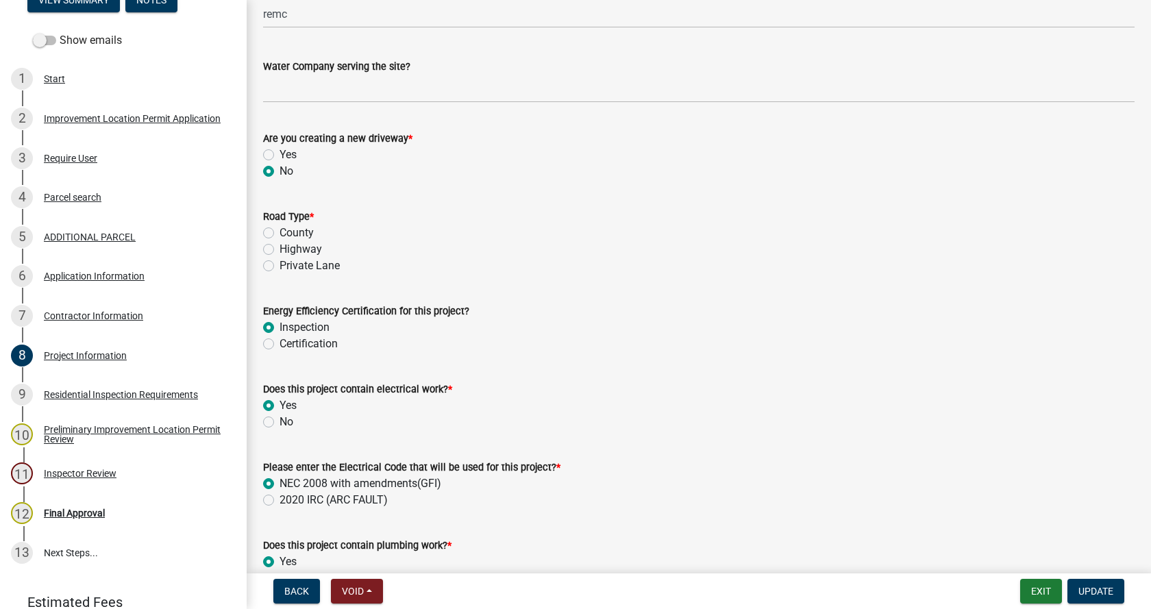
scroll to position [1781, 0]
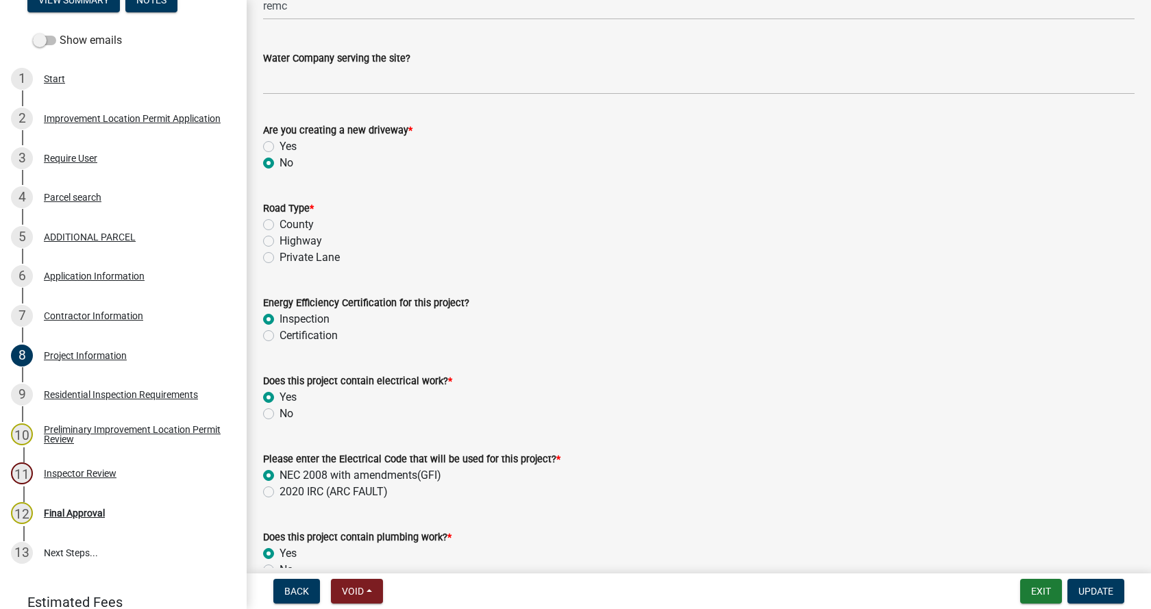
click at [280, 225] on label "County" at bounding box center [297, 224] width 34 height 16
click at [280, 225] on input "County" at bounding box center [284, 220] width 9 height 9
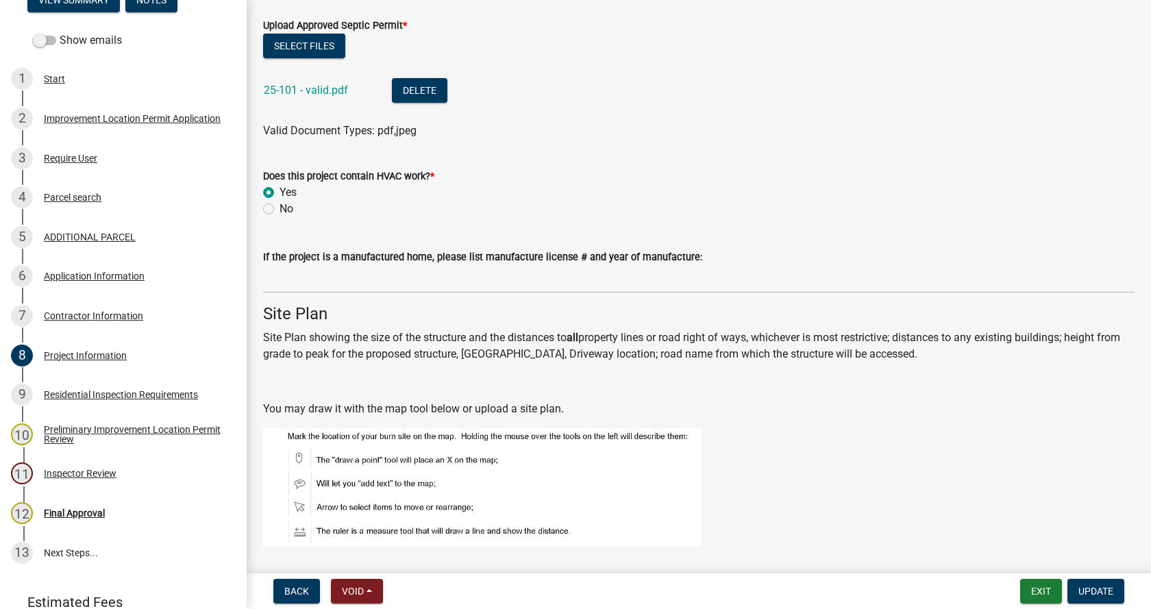
scroll to position [2603, 0]
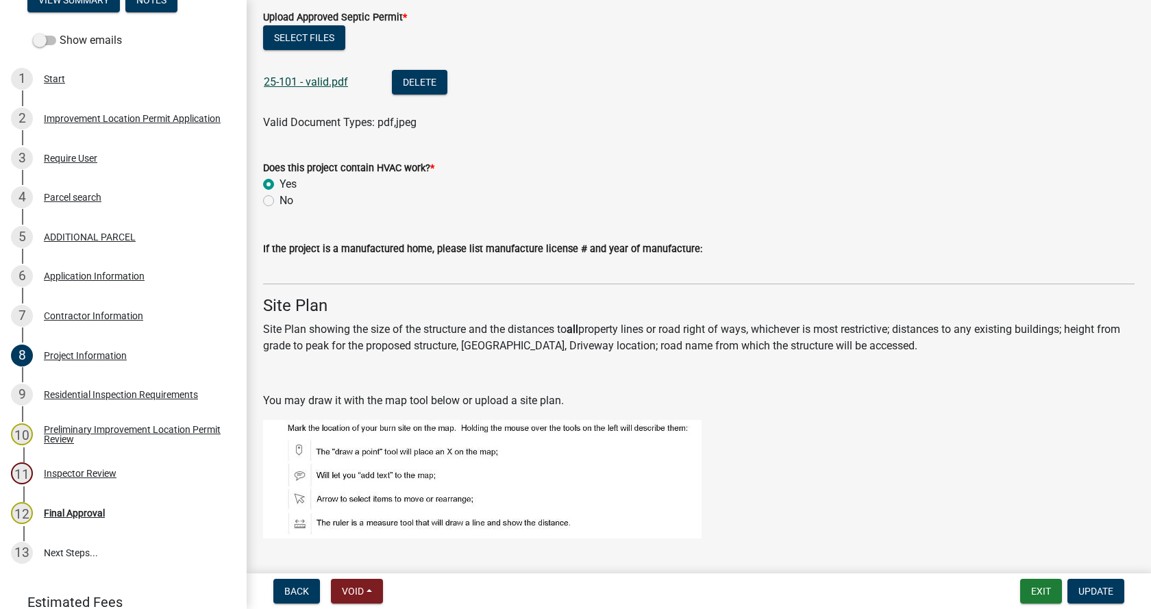
click at [289, 84] on link "25-101 - valid.pdf" at bounding box center [306, 81] width 84 height 13
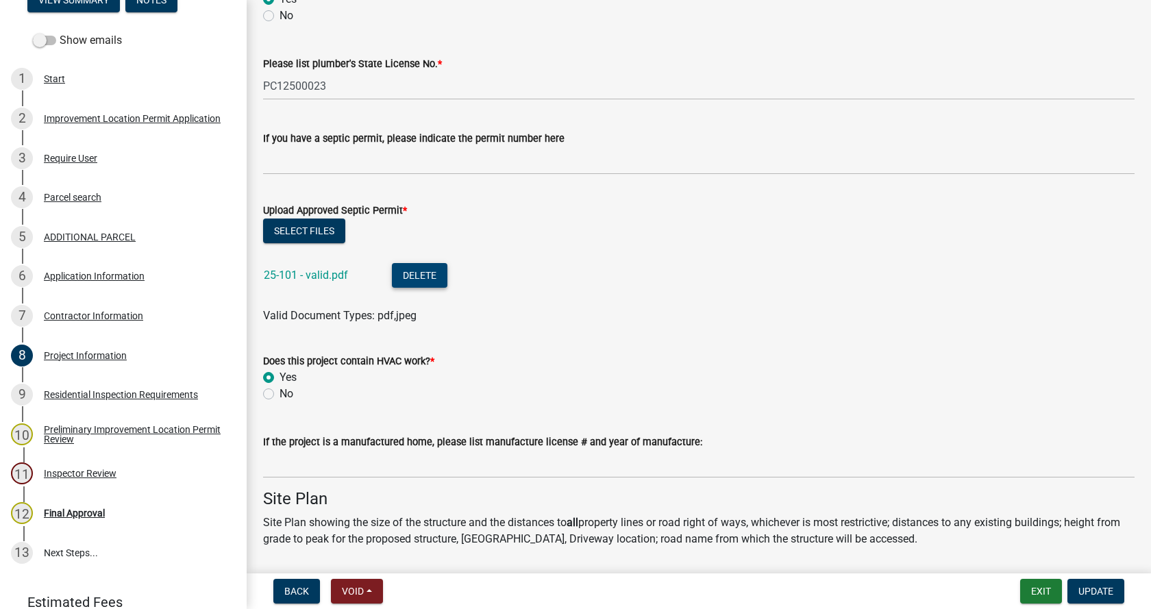
scroll to position [2398, 0]
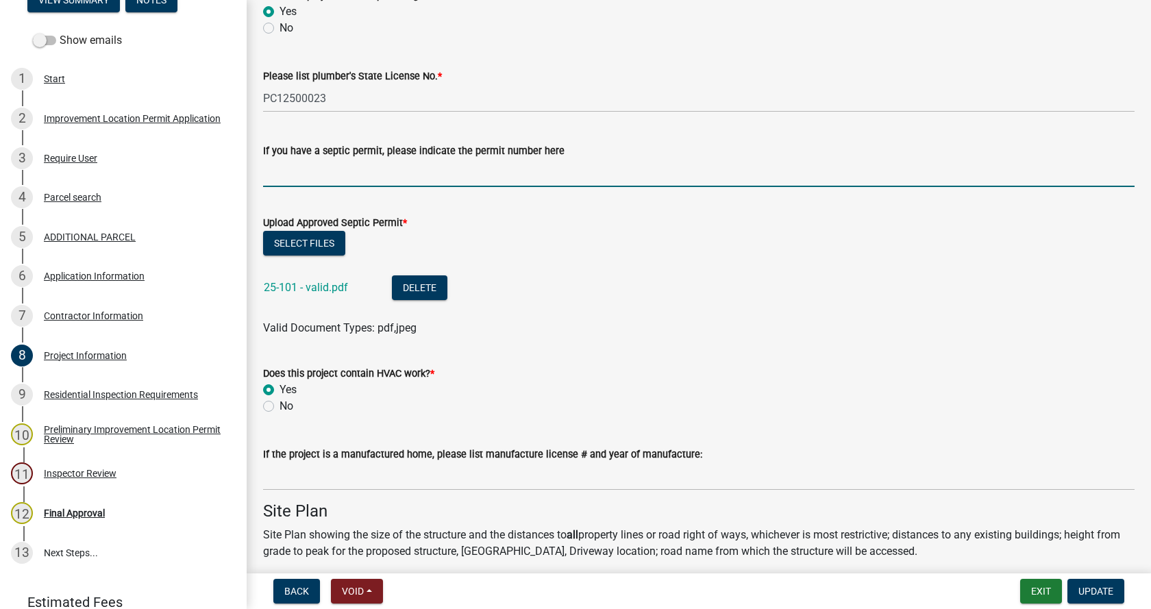
click at [314, 166] on input "If you have a septic permit, please indicate the permit number here" at bounding box center [698, 173] width 871 height 28
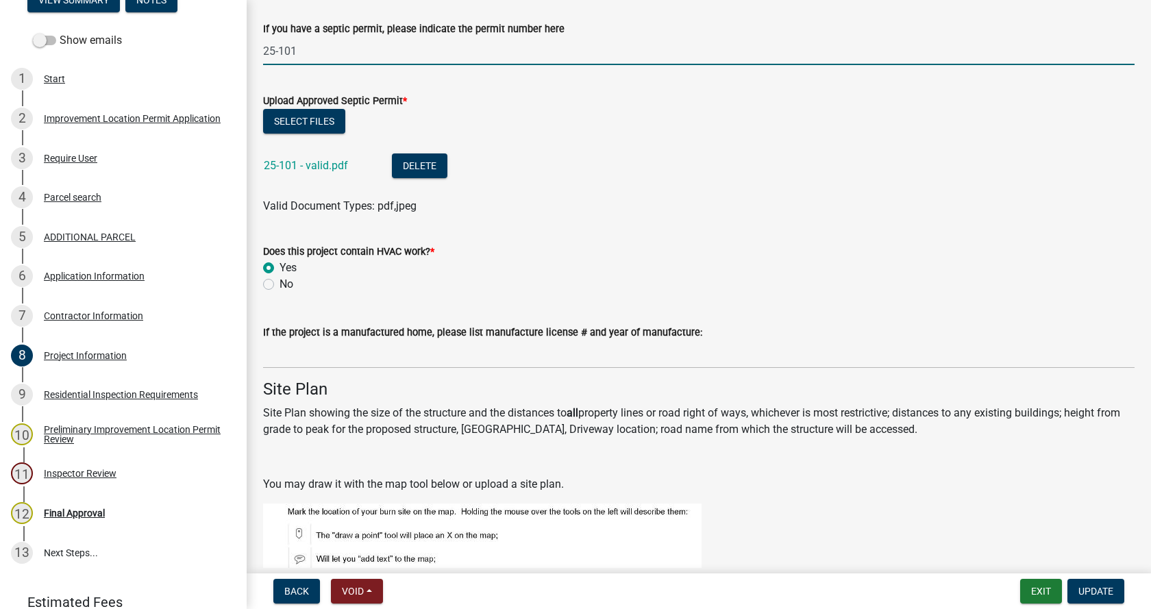
scroll to position [2603, 0]
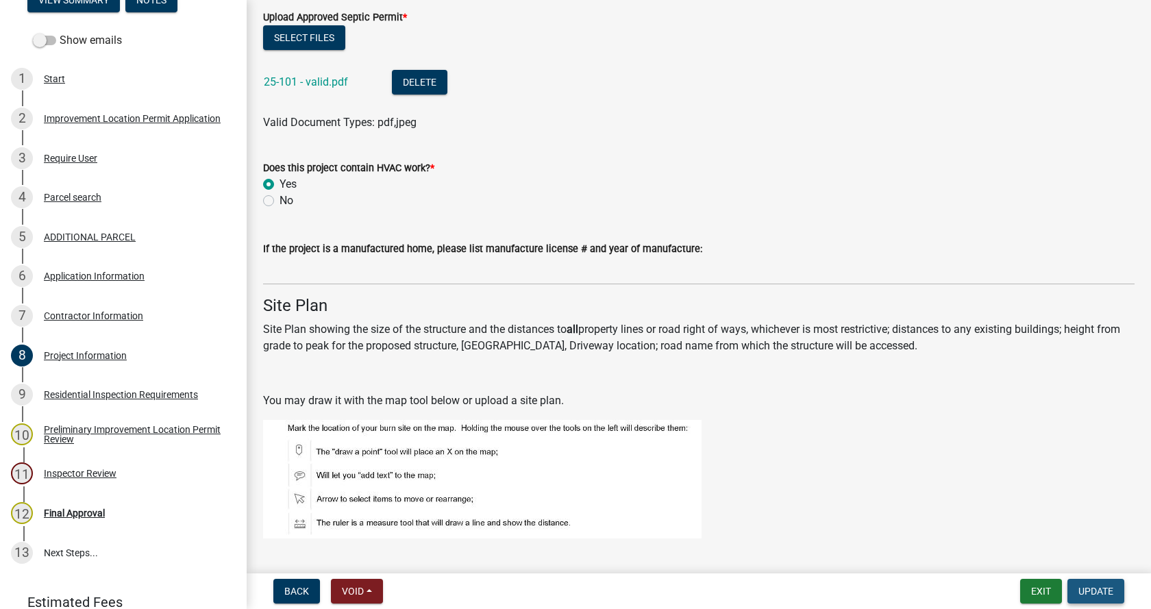
click at [1090, 590] on span "Update" at bounding box center [1095, 591] width 35 height 11
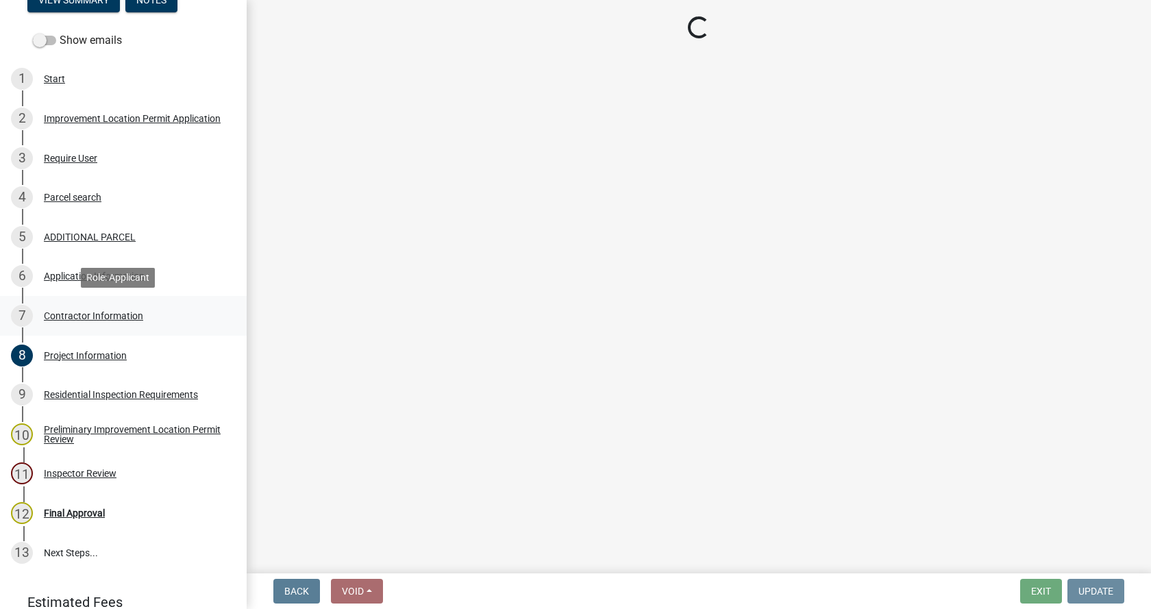
scroll to position [0, 0]
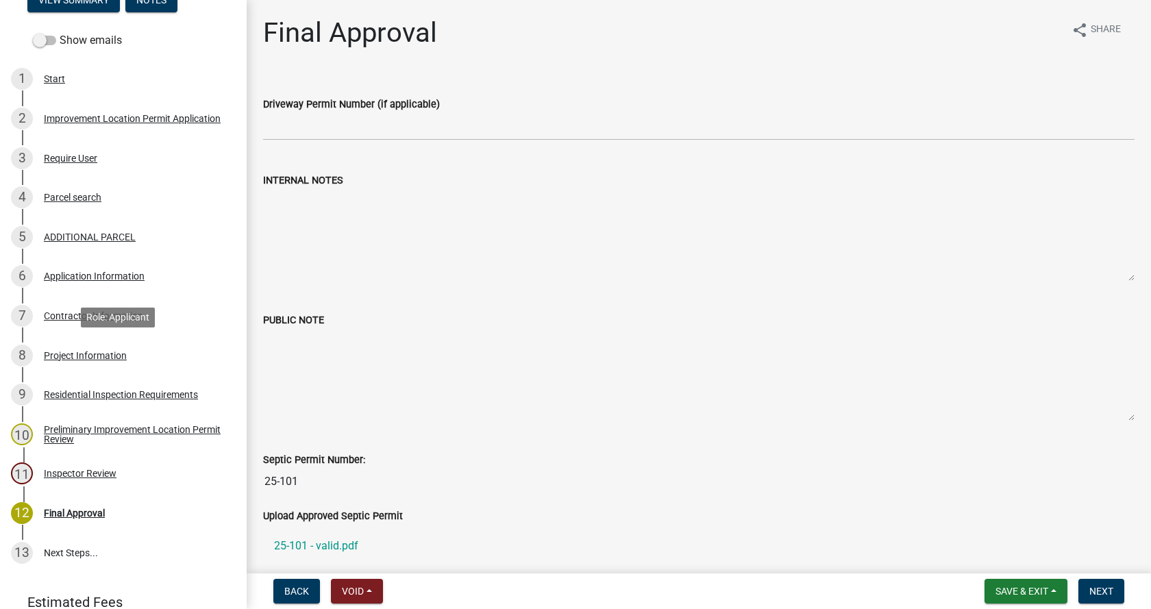
click at [54, 351] on div "Project Information" at bounding box center [85, 356] width 83 height 10
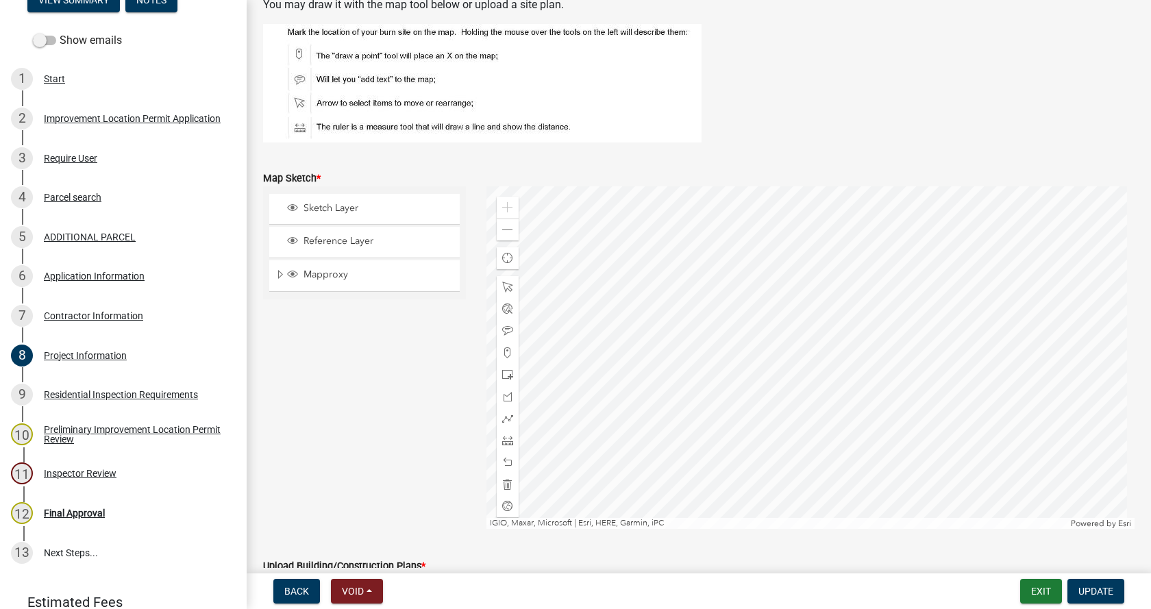
scroll to position [3083, 0]
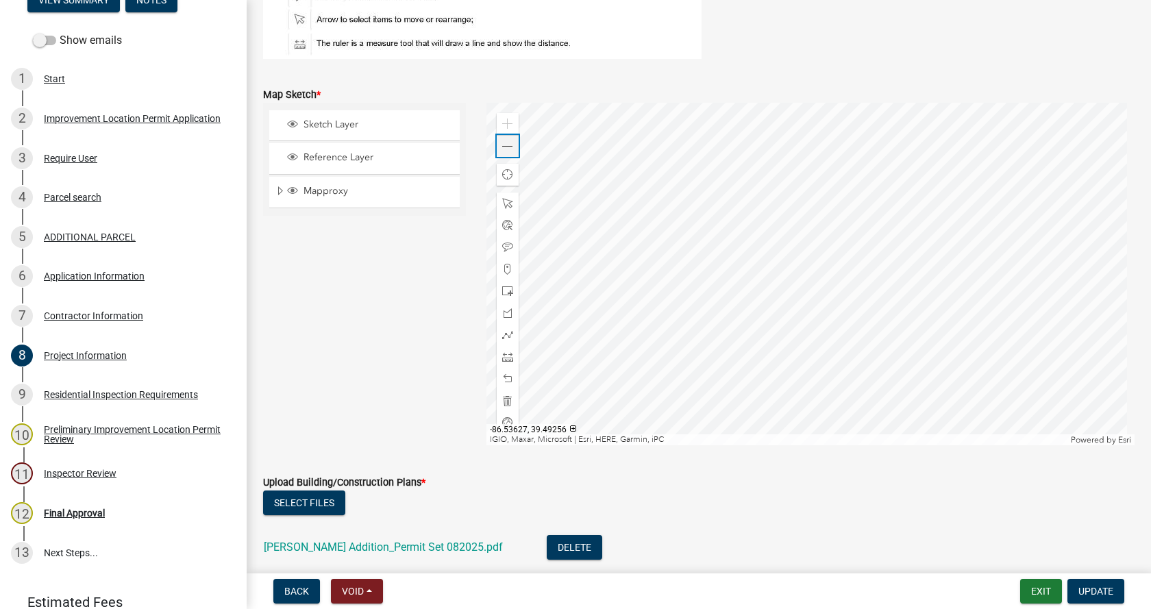
click at [502, 147] on span at bounding box center [507, 146] width 11 height 11
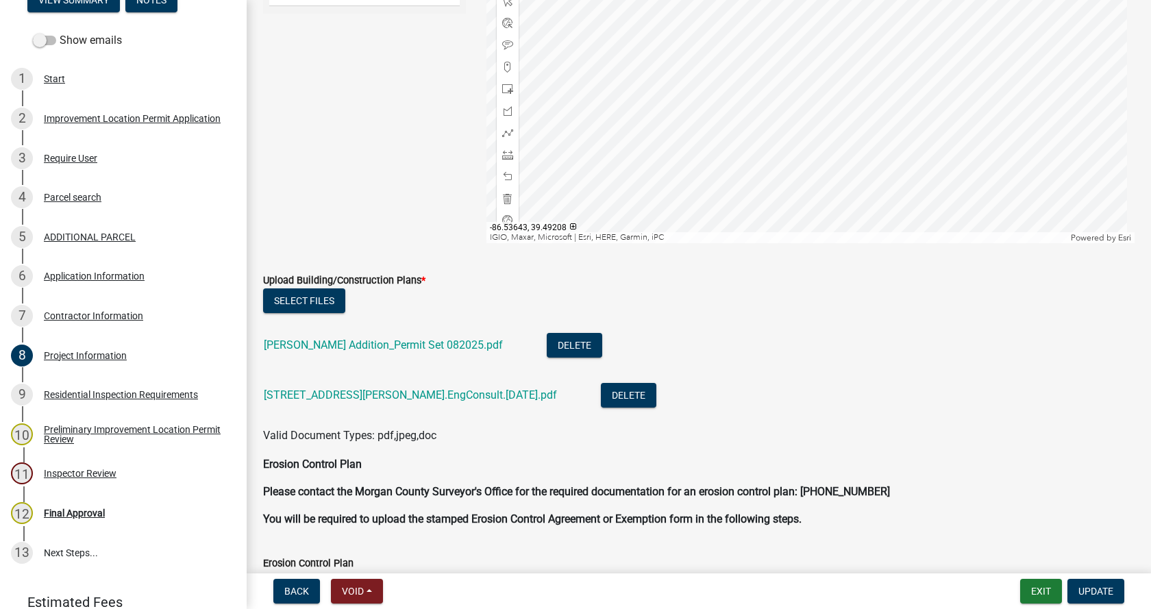
scroll to position [3288, 0]
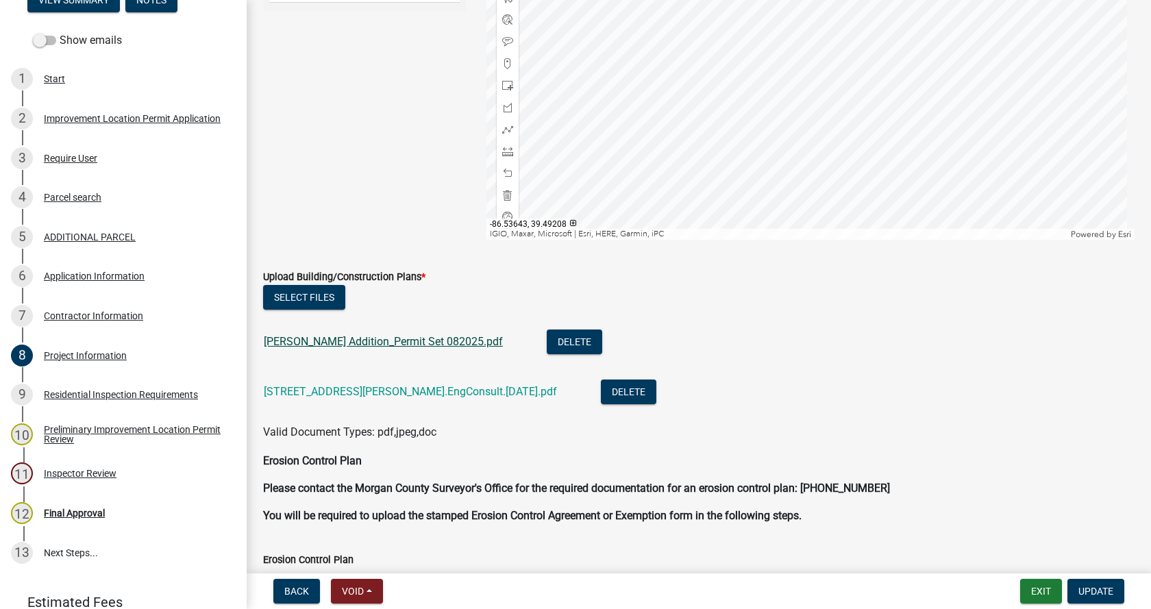
click at [326, 340] on link "[PERSON_NAME] Addition_Permit Set 082025.pdf" at bounding box center [383, 341] width 239 height 13
click at [708, 190] on div at bounding box center [810, 68] width 649 height 343
click at [502, 197] on span at bounding box center [507, 195] width 11 height 11
click at [505, 153] on span at bounding box center [507, 151] width 11 height 11
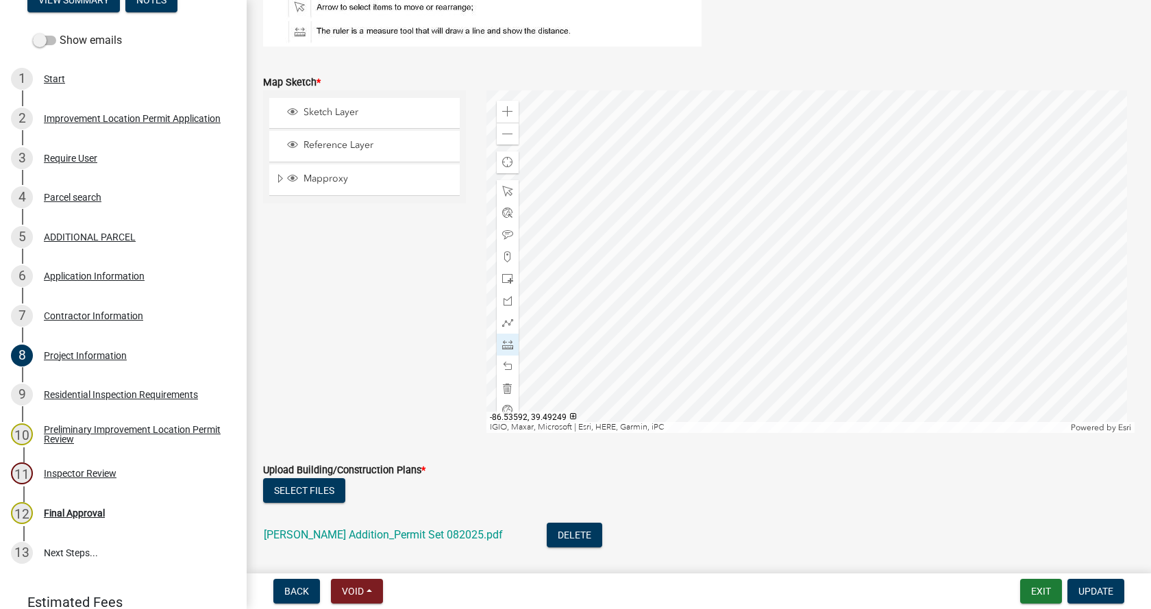
scroll to position [3117, 0]
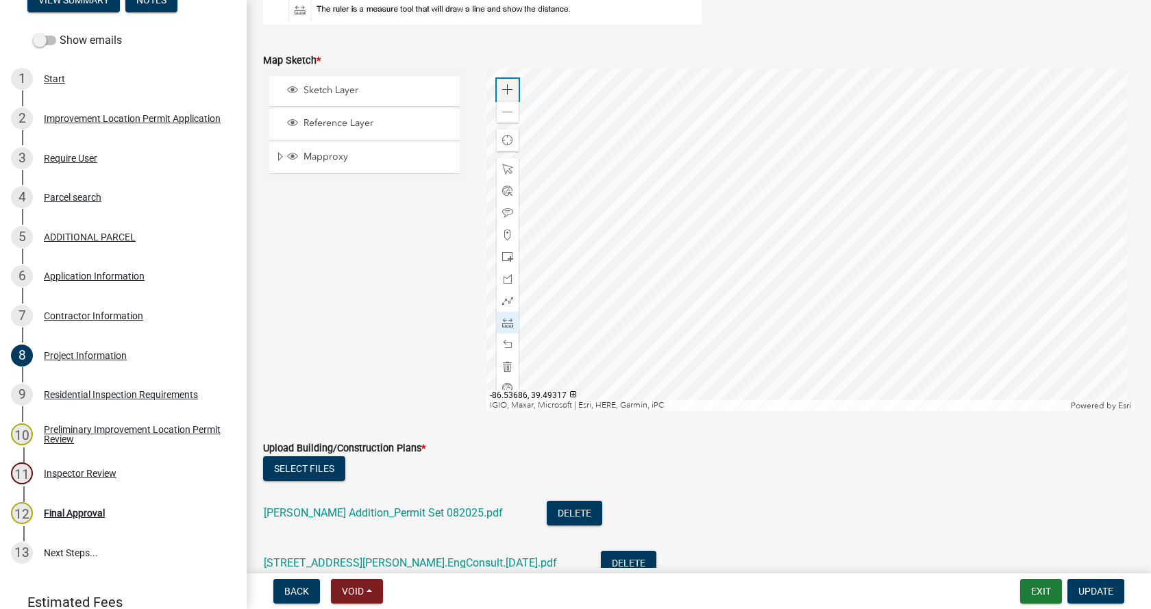
click at [504, 86] on span at bounding box center [507, 89] width 11 height 11
click at [676, 362] on div at bounding box center [810, 240] width 649 height 343
click at [722, 351] on div at bounding box center [810, 240] width 649 height 343
click at [710, 306] on div at bounding box center [810, 240] width 649 height 343
click at [664, 316] on div at bounding box center [810, 240] width 649 height 343
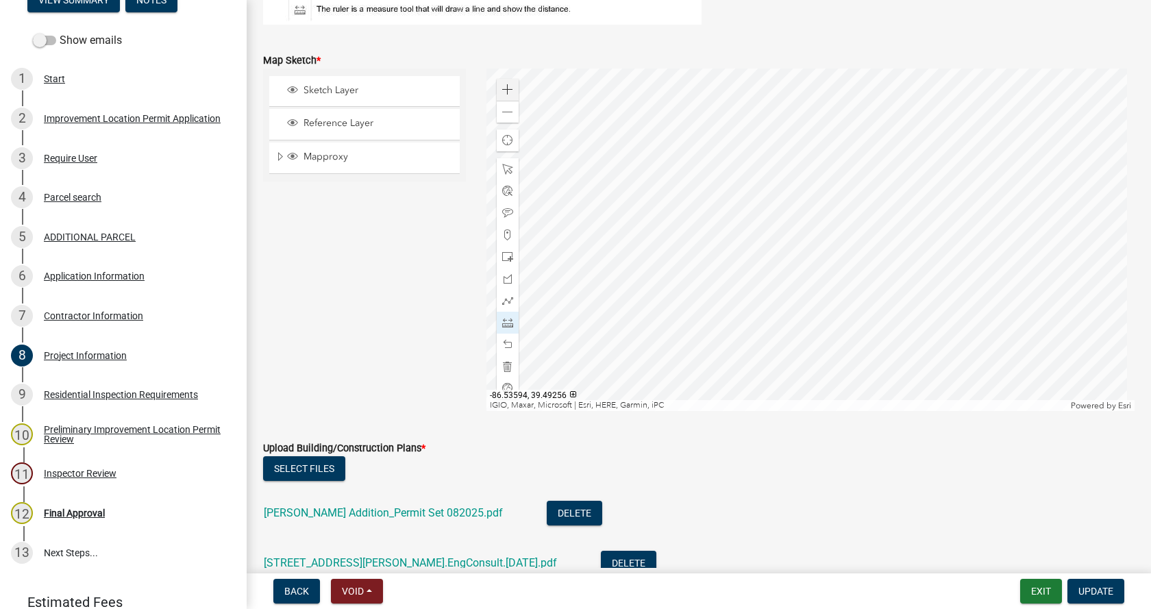
click at [664, 316] on div at bounding box center [810, 240] width 649 height 343
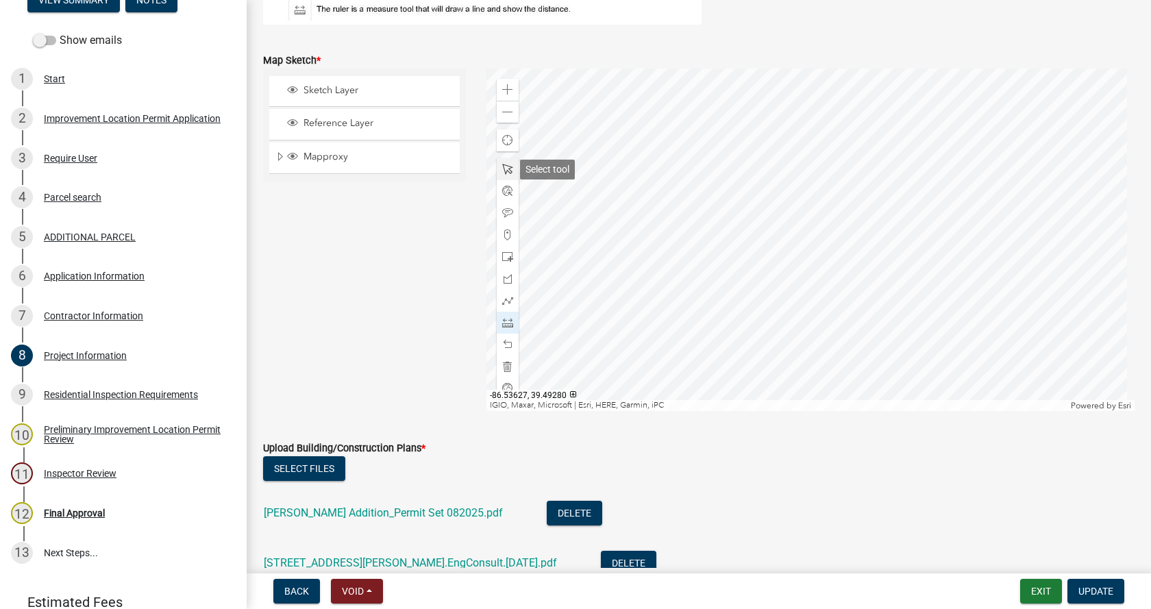
click at [502, 165] on span at bounding box center [507, 169] width 11 height 11
click at [862, 200] on div at bounding box center [810, 240] width 649 height 343
click at [1097, 593] on span "Update" at bounding box center [1095, 591] width 35 height 11
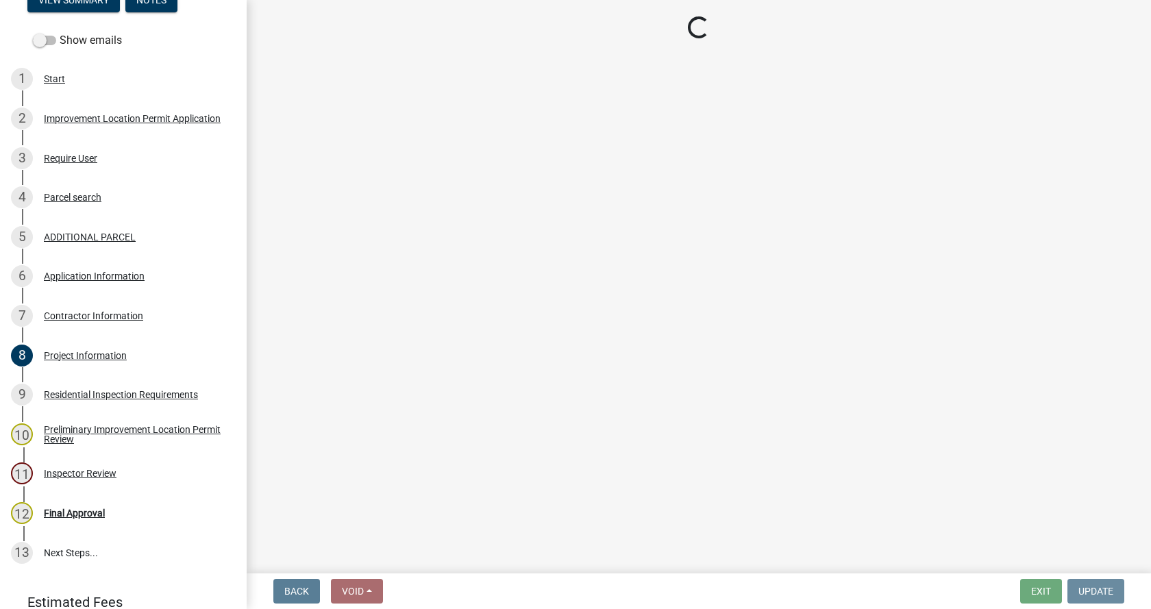
scroll to position [0, 0]
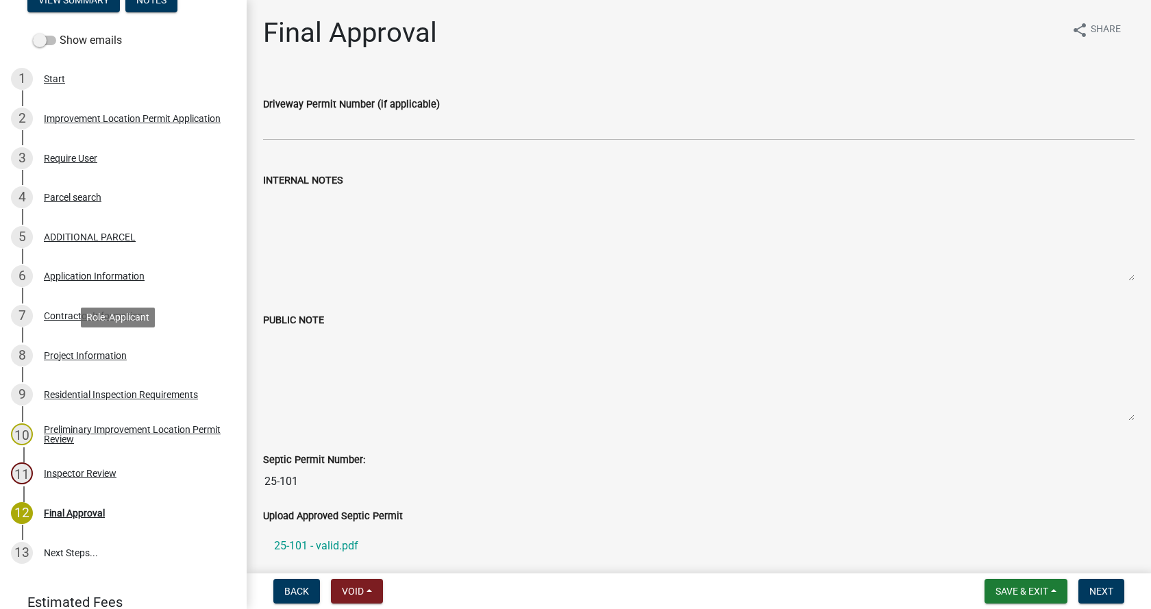
click at [51, 351] on div "Project Information" at bounding box center [85, 356] width 83 height 10
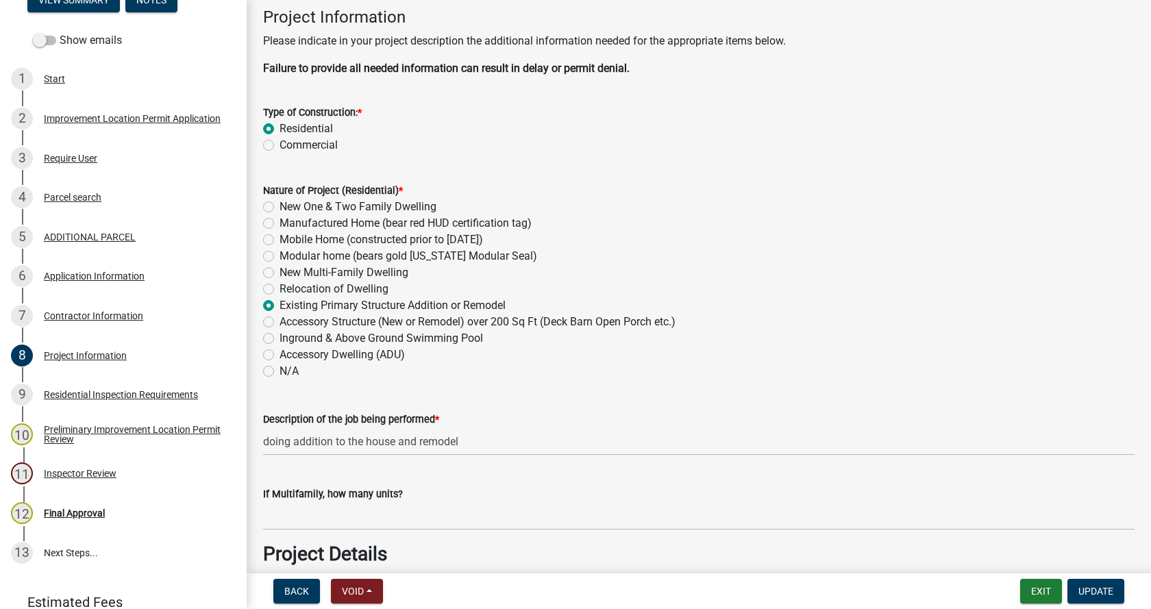
scroll to position [69, 0]
click at [265, 443] on input "doing addition to the house and remodel" at bounding box center [698, 442] width 871 height 28
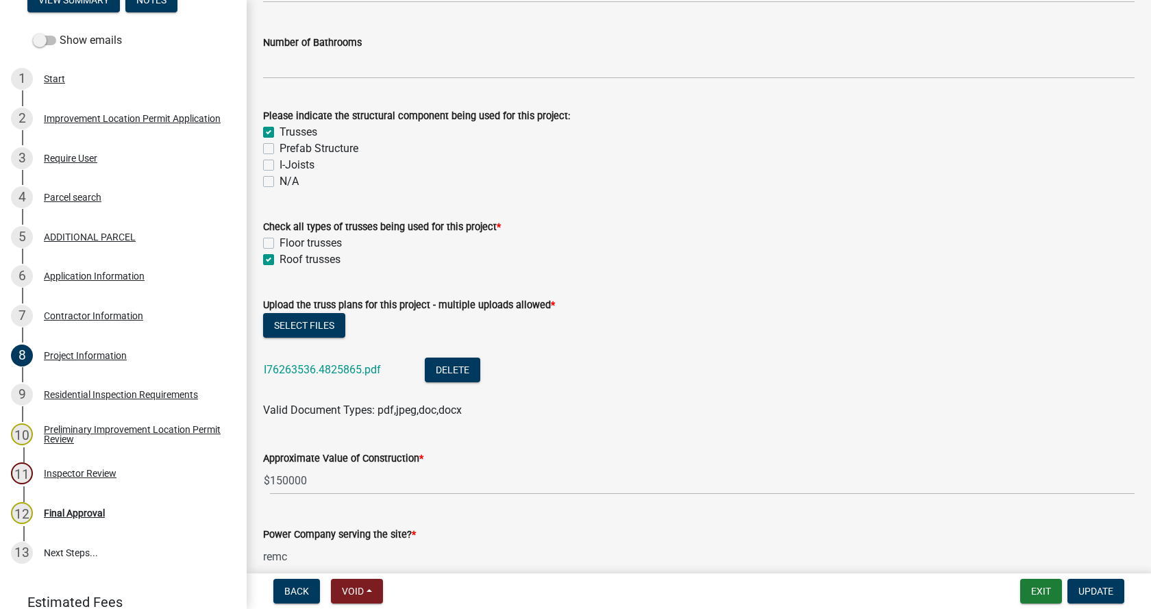
scroll to position [1233, 0]
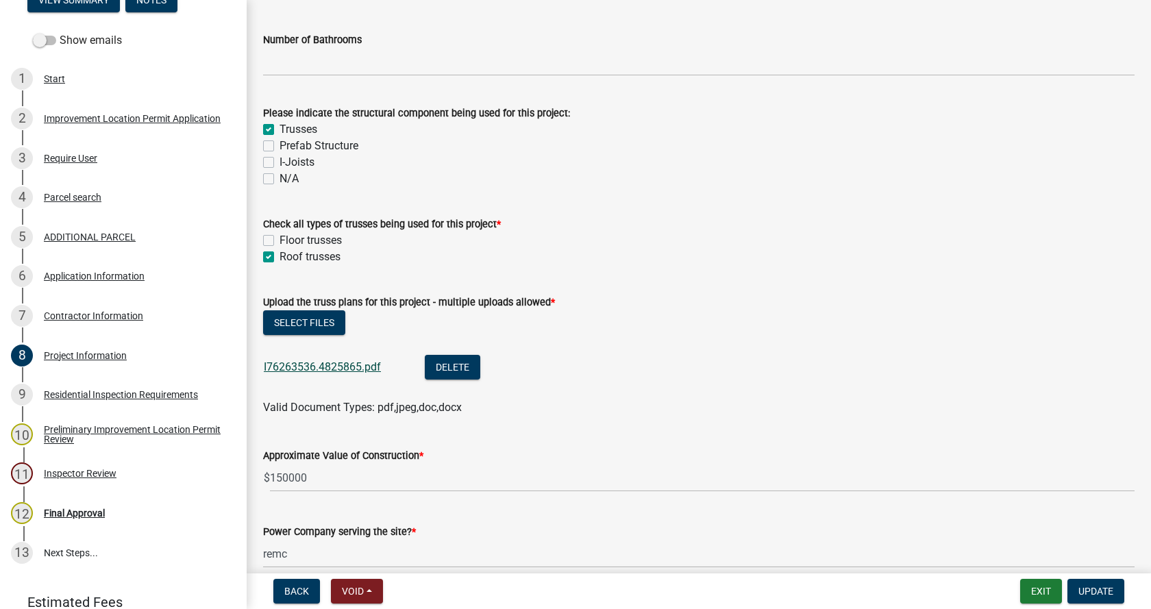
click at [304, 366] on link "I76263536.4825865.pdf" at bounding box center [322, 366] width 117 height 13
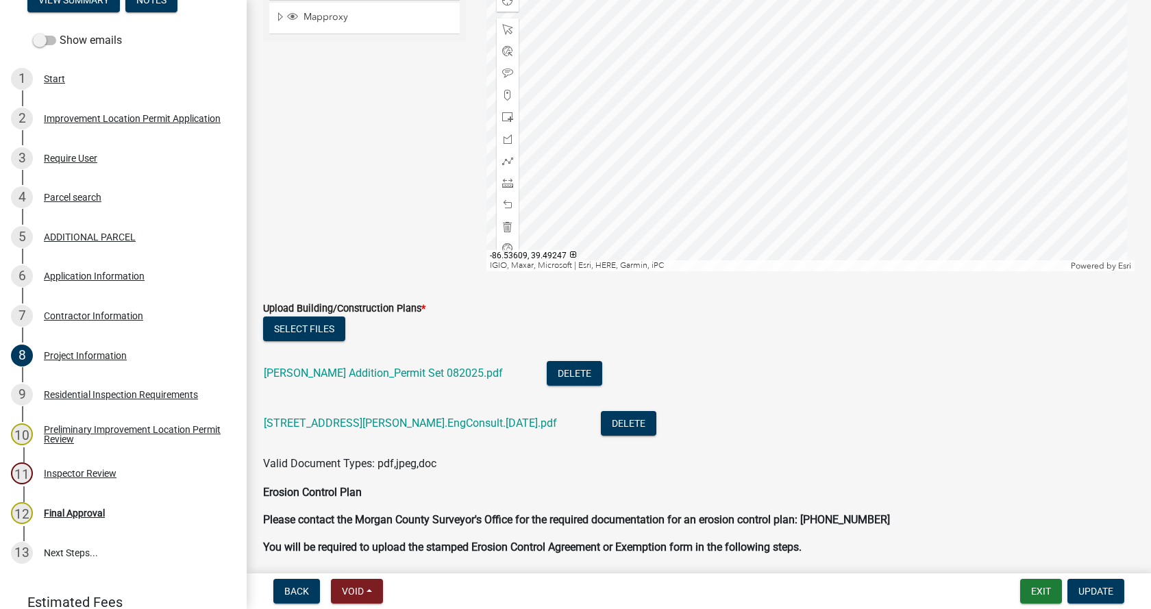
scroll to position [3357, 0]
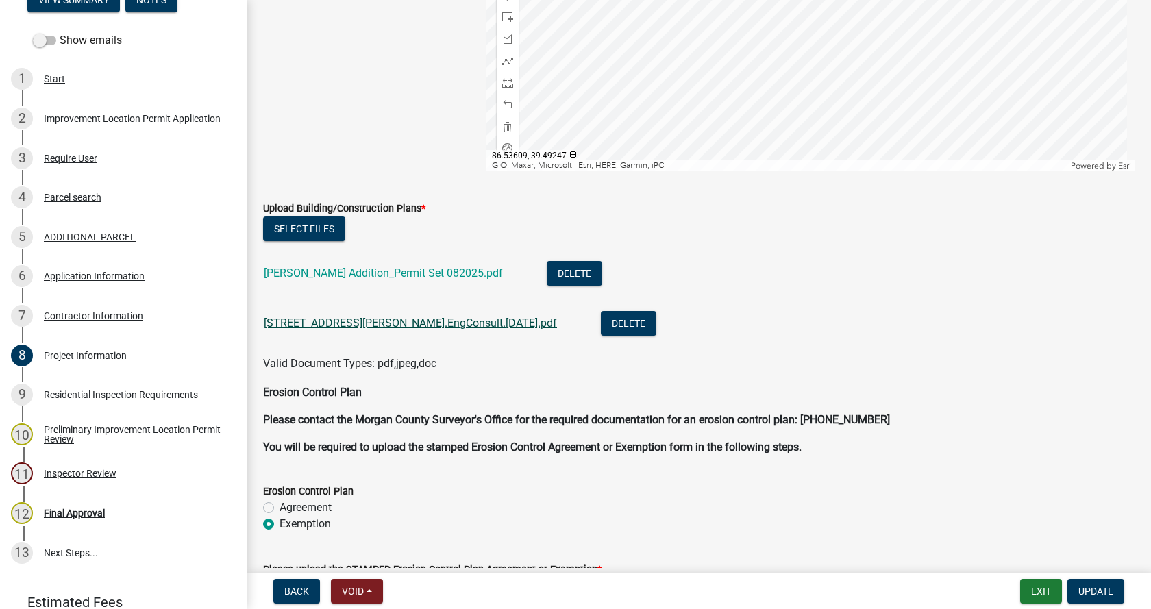
click at [341, 322] on link "[STREET_ADDRESS][PERSON_NAME].EngConsult.[DATE].pdf" at bounding box center [410, 323] width 293 height 13
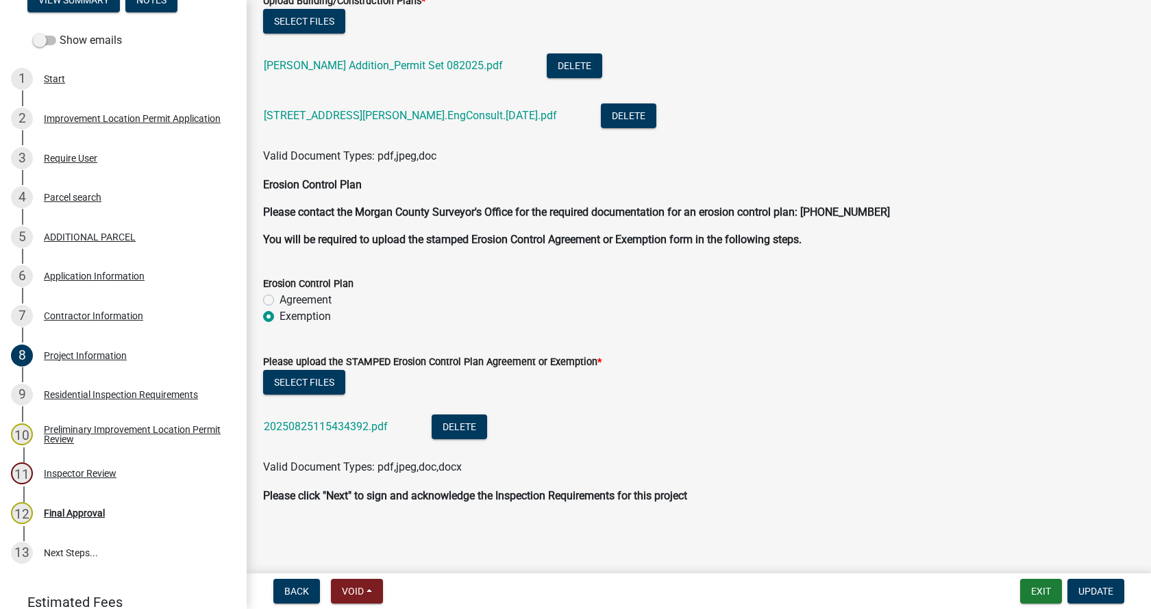
scroll to position [3565, 0]
click at [290, 424] on link "20250825115434392.pdf" at bounding box center [326, 425] width 124 height 13
click at [1104, 588] on span "Update" at bounding box center [1095, 591] width 35 height 11
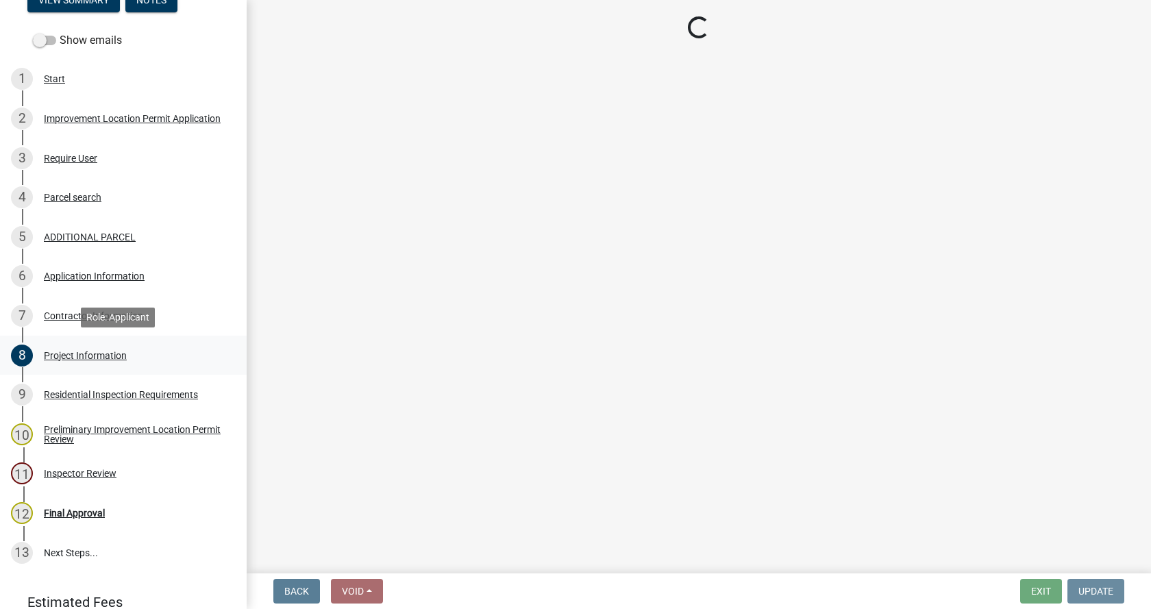
scroll to position [0, 0]
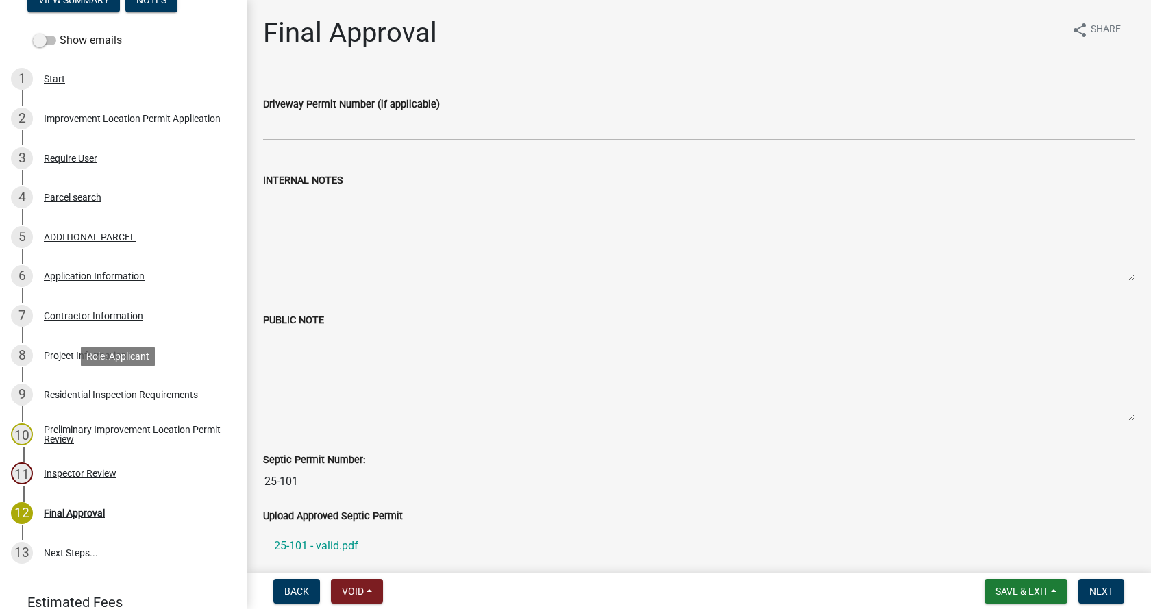
click at [51, 392] on div "Residential Inspection Requirements" at bounding box center [121, 395] width 154 height 10
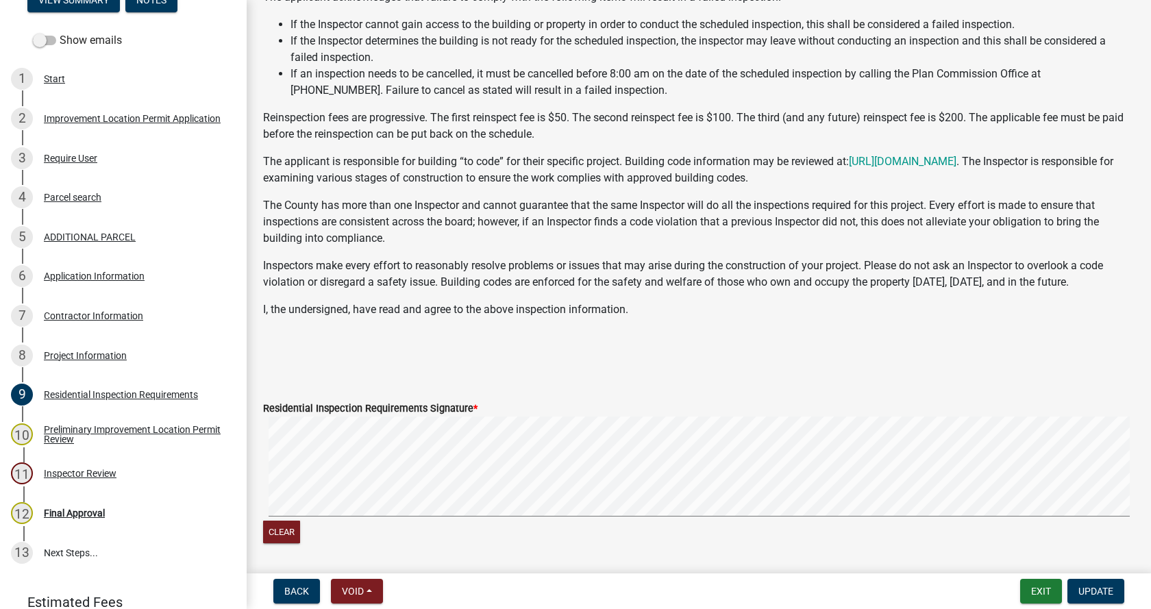
scroll to position [274, 0]
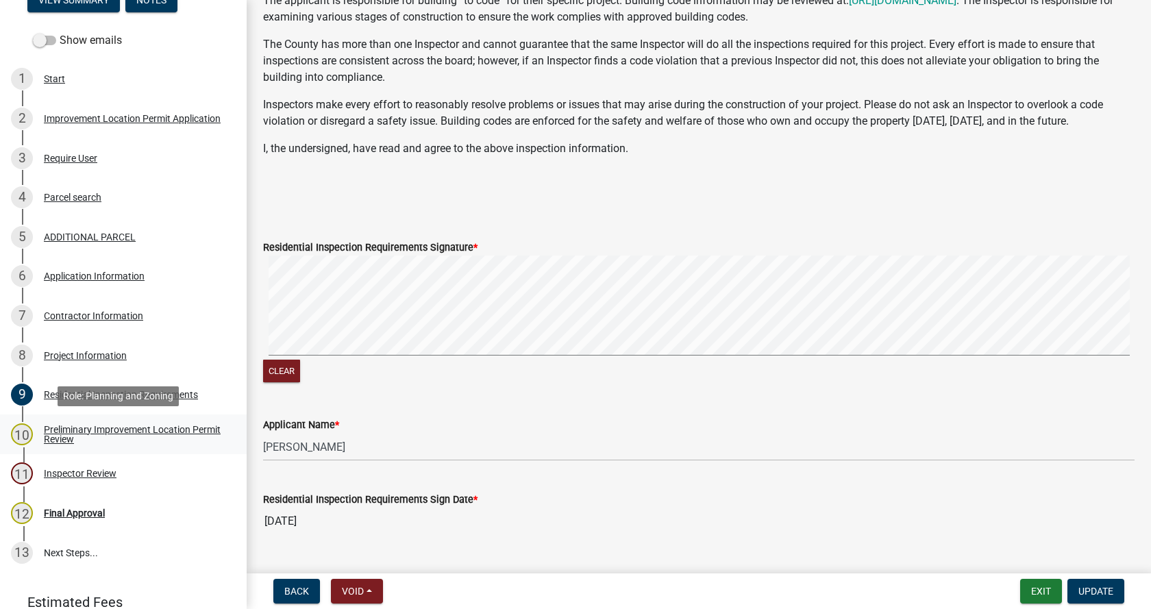
click at [52, 427] on div "Preliminary Improvement Location Permit Review" at bounding box center [134, 434] width 181 height 19
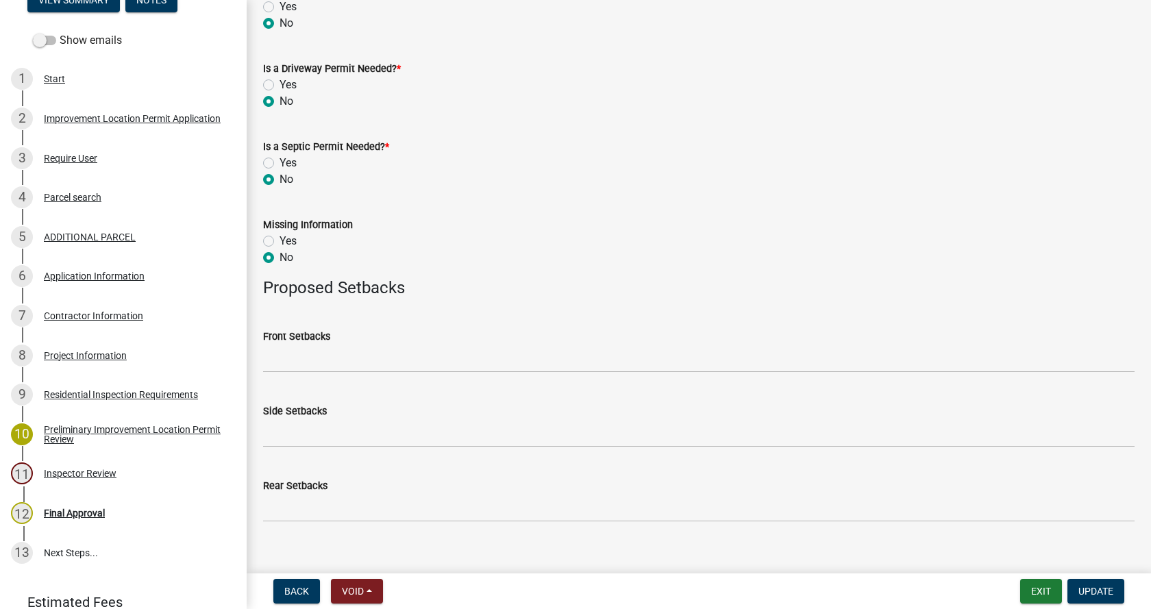
scroll to position [670, 0]
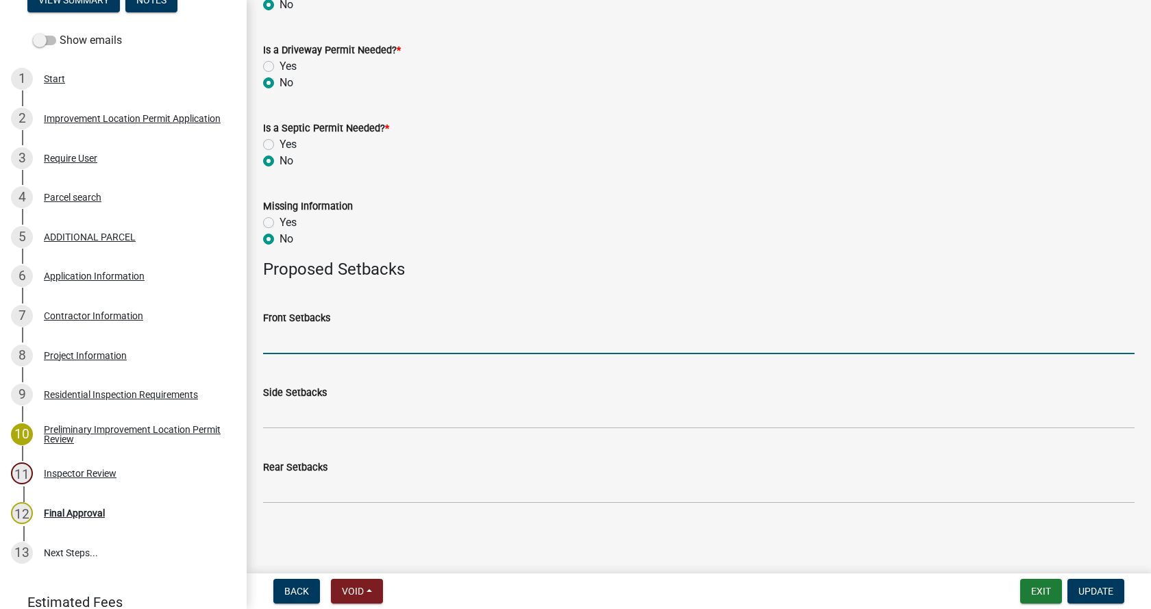
click at [293, 344] on input "Front Setbacks" at bounding box center [698, 340] width 871 height 28
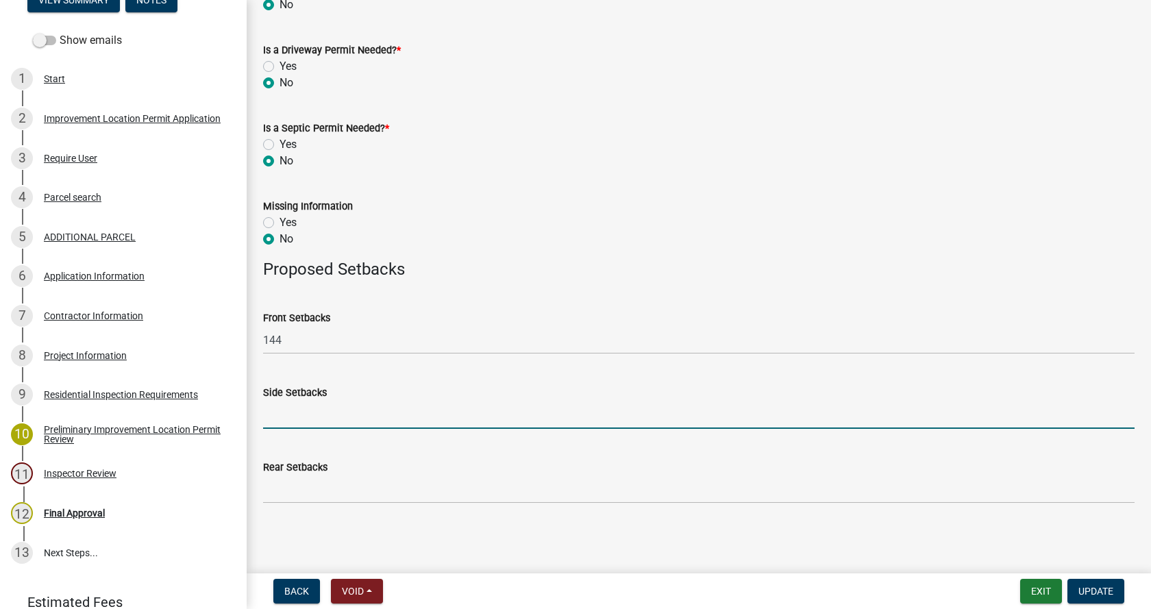
click at [288, 422] on input "Side Setbacks" at bounding box center [698, 415] width 871 height 28
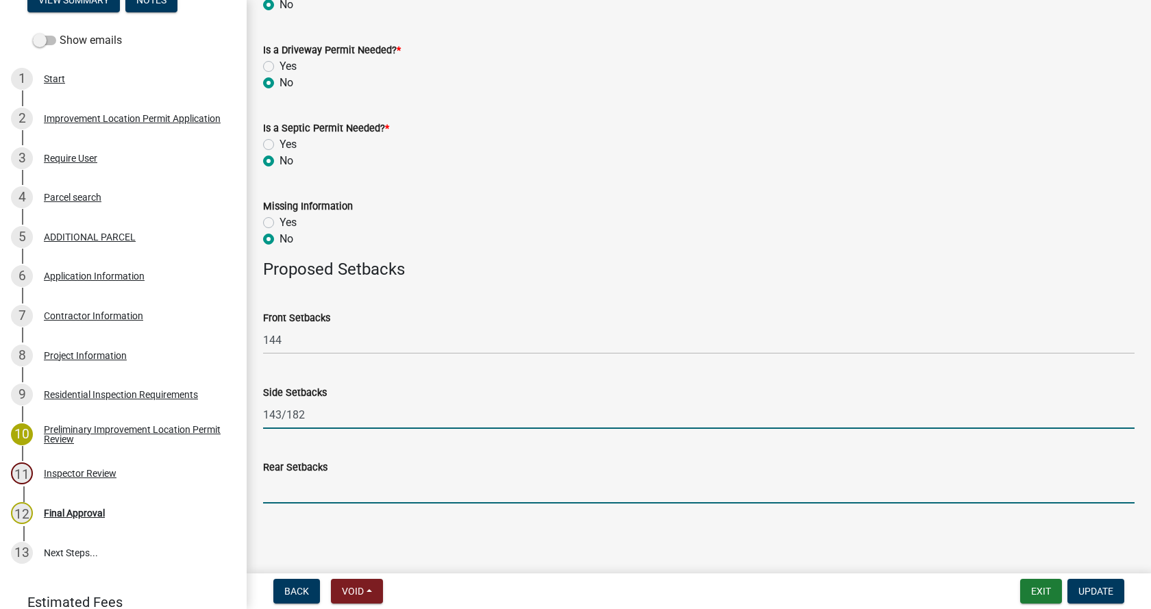
click at [282, 497] on input "Rear Setbacks" at bounding box center [698, 489] width 871 height 28
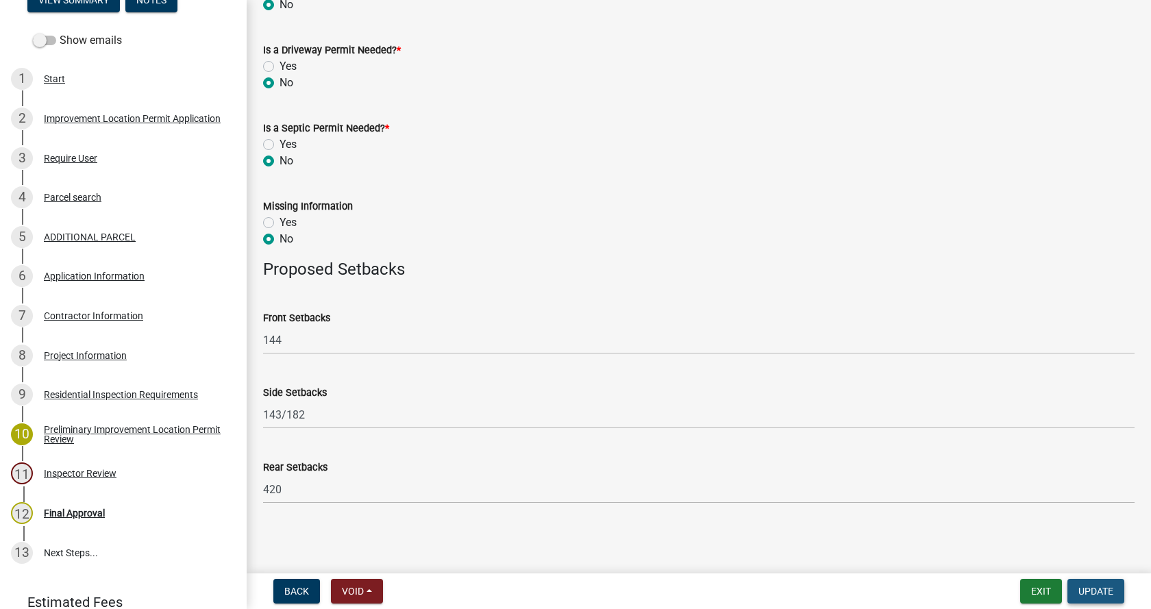
click at [1107, 590] on span "Update" at bounding box center [1095, 591] width 35 height 11
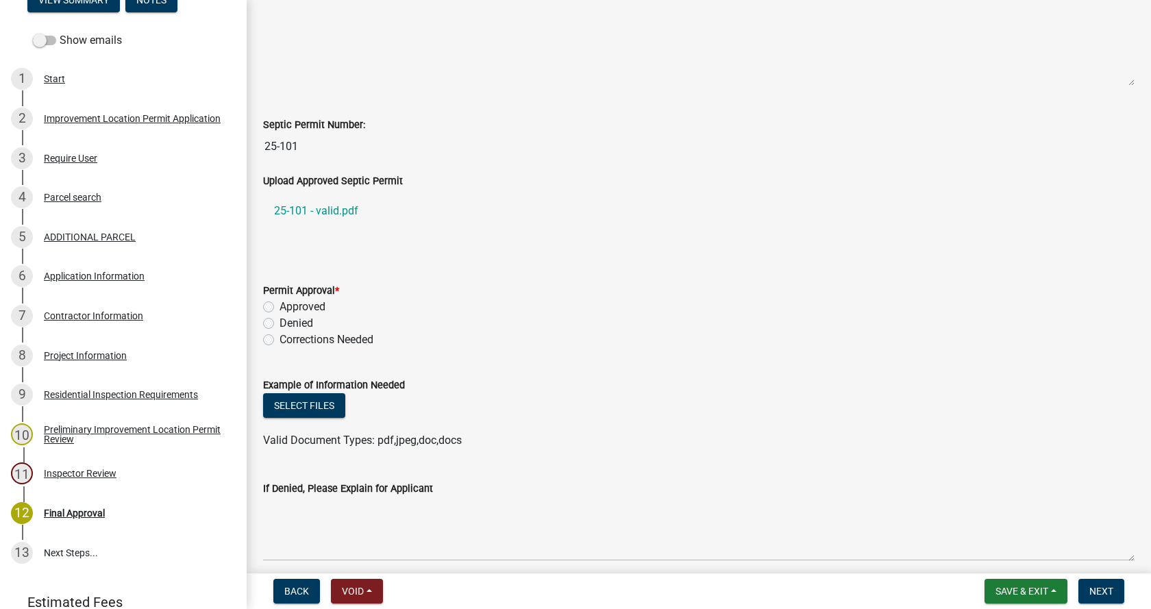
scroll to position [411, 0]
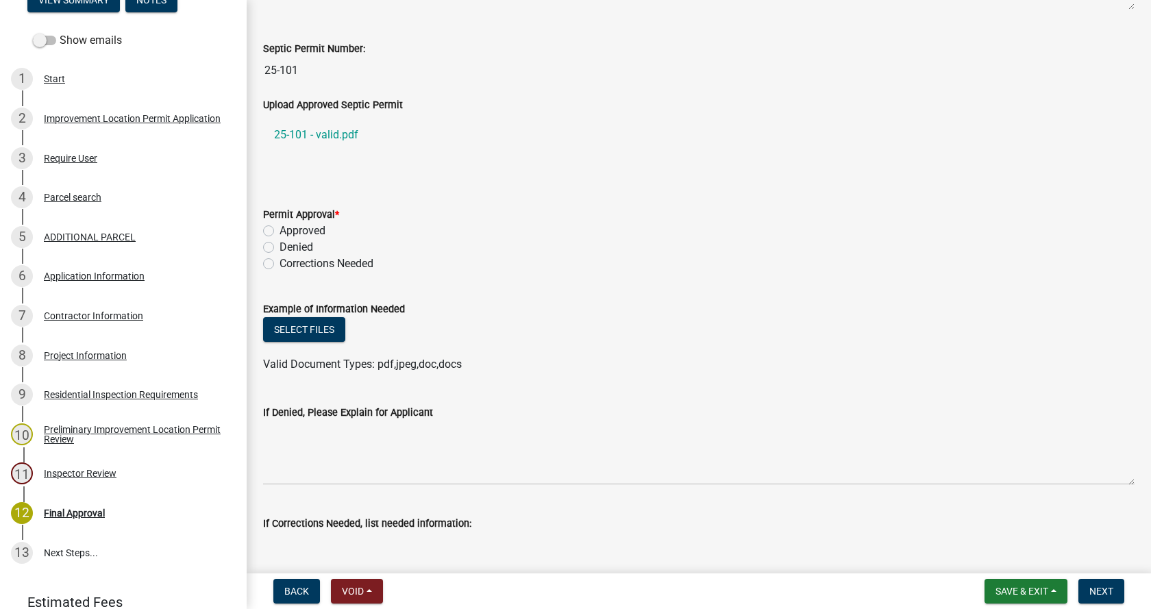
click at [280, 230] on label "Approved" at bounding box center [303, 231] width 46 height 16
click at [280, 230] on input "Approved" at bounding box center [284, 227] width 9 height 9
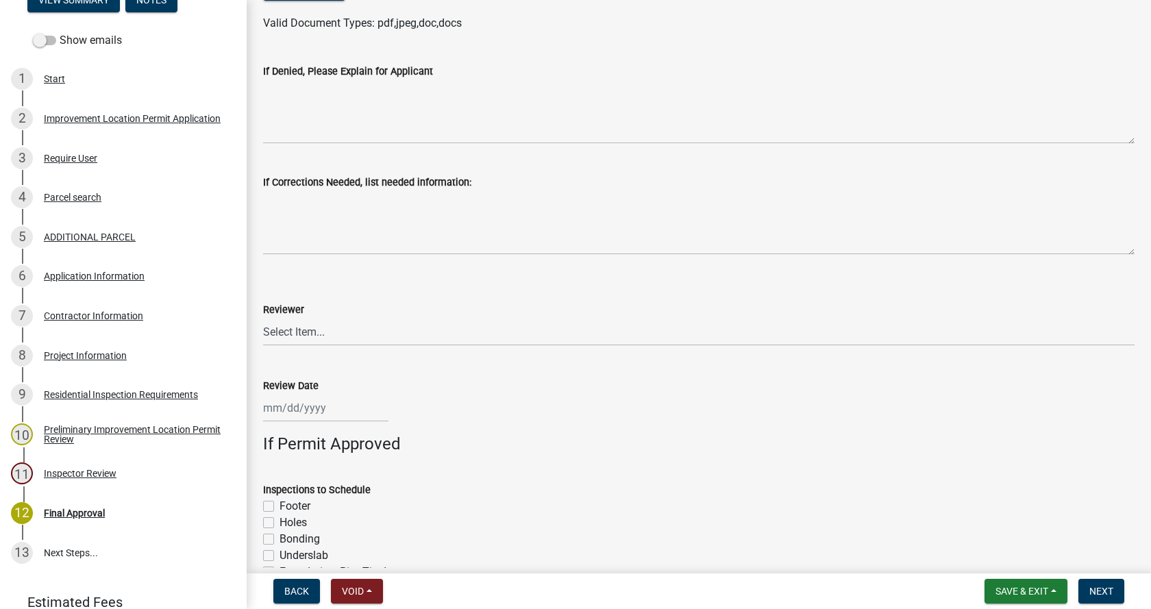
scroll to position [754, 0]
click at [310, 334] on select "Select Item... [PERSON_NAME] [PERSON_NAME] [PERSON_NAME]" at bounding box center [698, 331] width 871 height 28
click at [263, 317] on select "Select Item... [PERSON_NAME] [PERSON_NAME] [PERSON_NAME]" at bounding box center [698, 331] width 871 height 28
click at [311, 411] on div at bounding box center [325, 407] width 125 height 28
click at [297, 332] on div "23" at bounding box center [299, 334] width 22 height 22
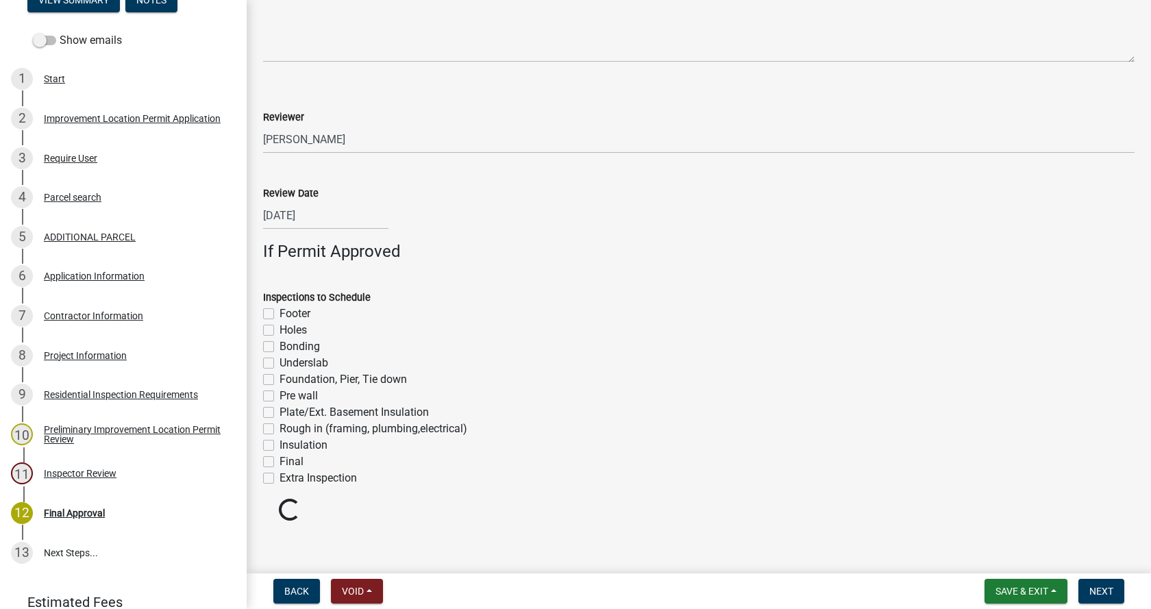
scroll to position [953, 0]
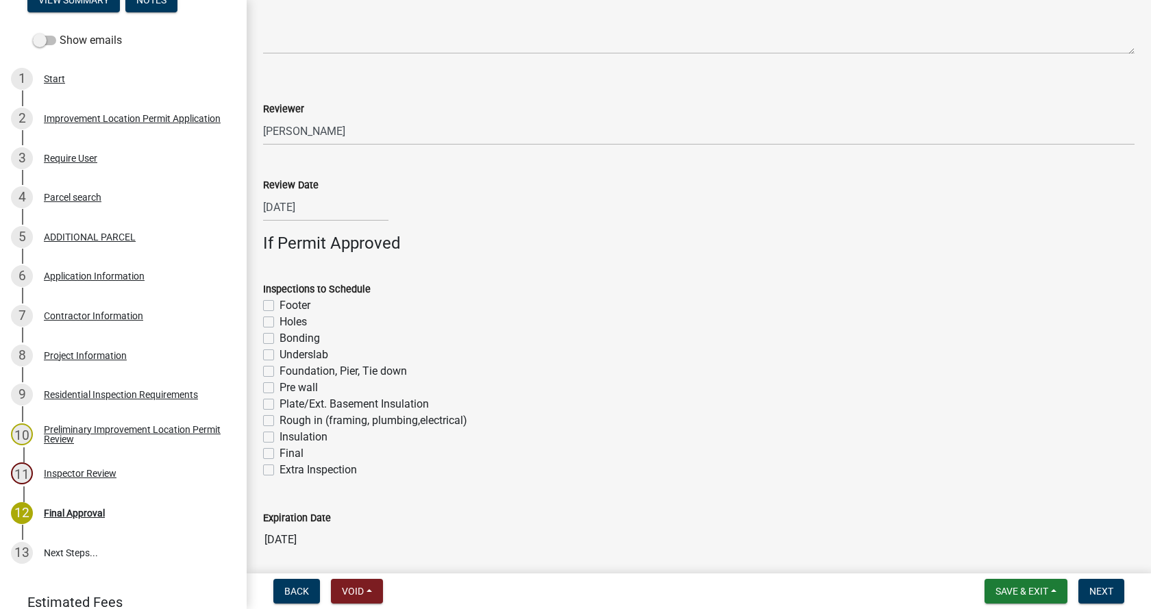
click at [280, 305] on label "Footer" at bounding box center [295, 305] width 31 height 16
click at [280, 305] on input "Footer" at bounding box center [284, 301] width 9 height 9
click at [280, 370] on label "Foundation, Pier, Tie down" at bounding box center [343, 371] width 127 height 16
click at [280, 370] on input "Foundation, Pier, Tie down" at bounding box center [284, 367] width 9 height 9
click at [280, 423] on label "Rough in (framing, plumbing,electrical)" at bounding box center [374, 420] width 188 height 16
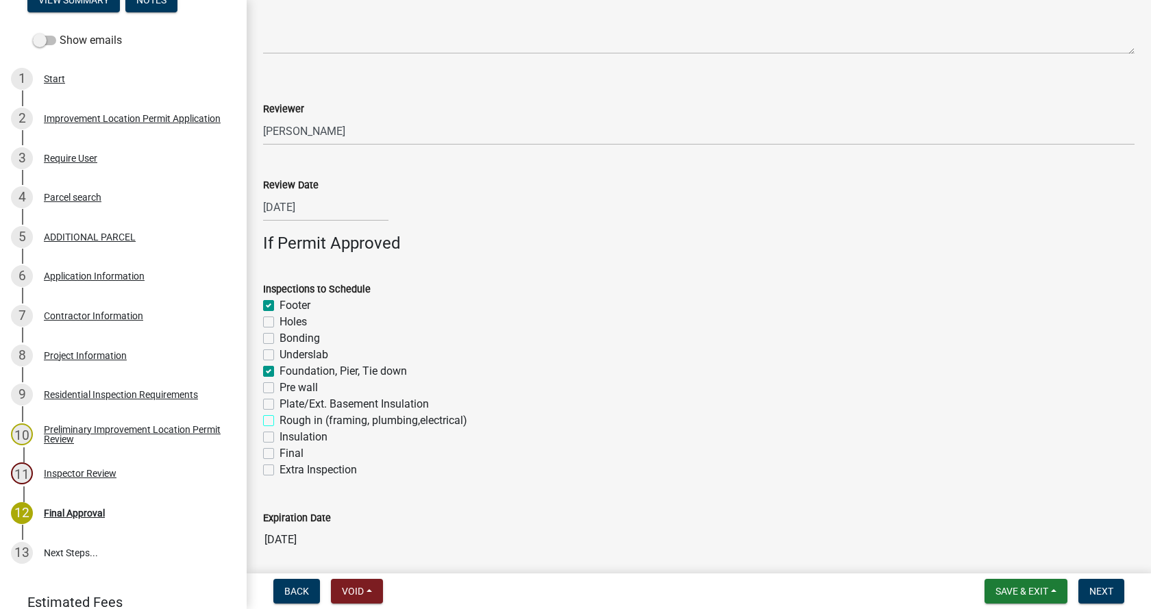
click at [280, 421] on input "Rough in (framing, plumbing,electrical)" at bounding box center [284, 416] width 9 height 9
click at [280, 433] on label "Insulation" at bounding box center [304, 437] width 48 height 16
click at [280, 433] on input "Insulation" at bounding box center [284, 433] width 9 height 9
click at [280, 452] on label "Final" at bounding box center [292, 453] width 24 height 16
click at [280, 452] on input "Final" at bounding box center [284, 449] width 9 height 9
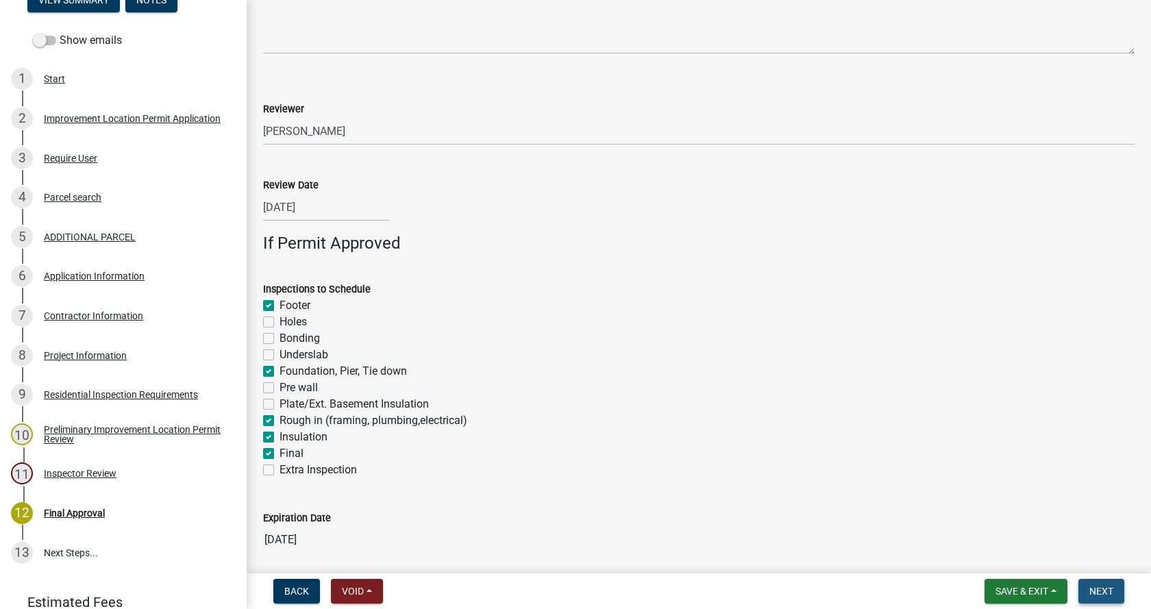
click at [1104, 588] on span "Next" at bounding box center [1101, 591] width 24 height 11
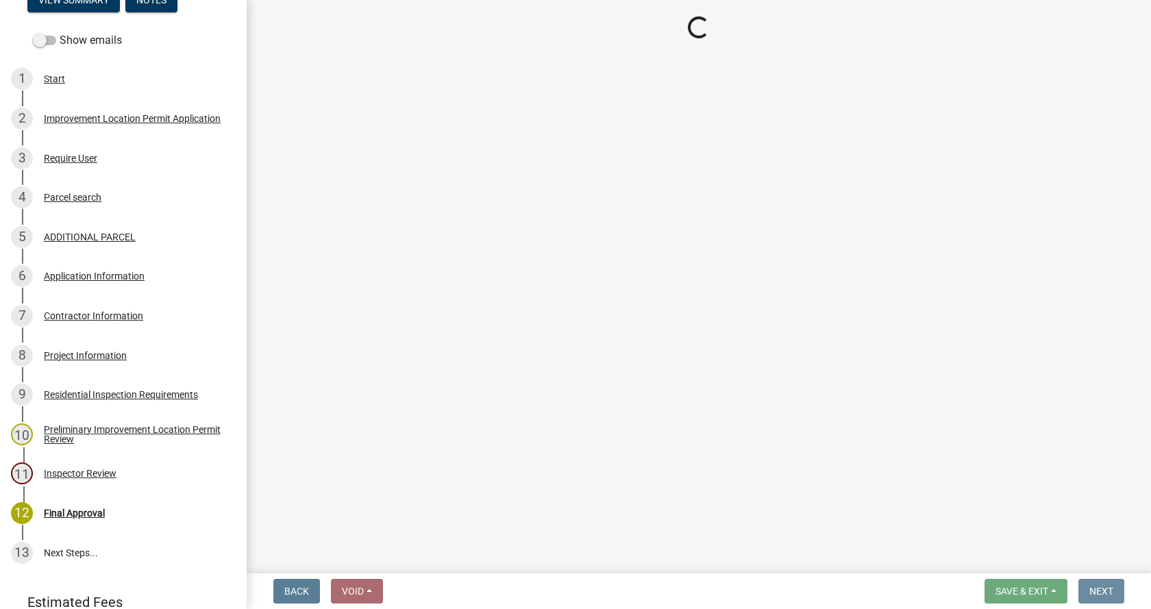
scroll to position [0, 0]
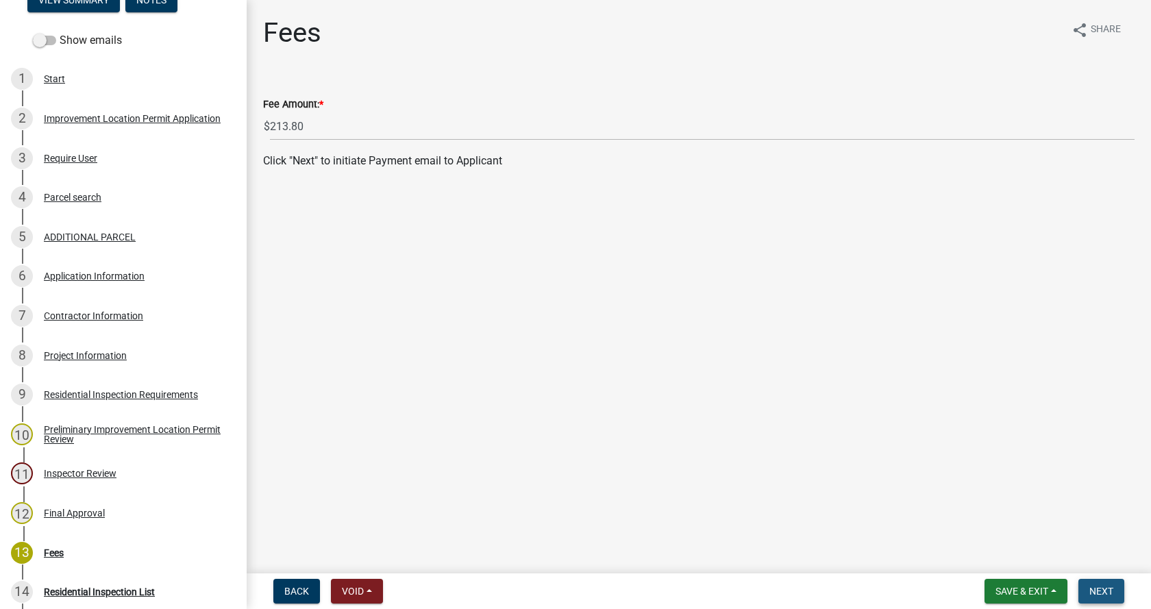
click at [1099, 588] on span "Next" at bounding box center [1101, 591] width 24 height 11
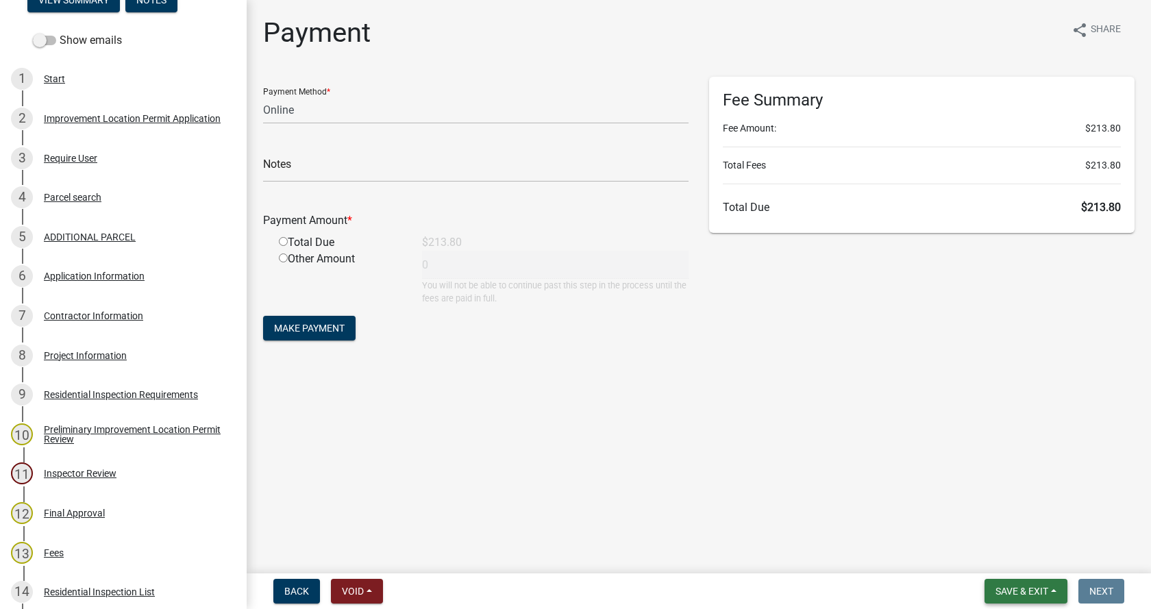
click at [1046, 590] on span "Save & Exit" at bounding box center [1021, 591] width 53 height 11
click at [1008, 554] on button "Save & Exit" at bounding box center [1013, 555] width 110 height 33
